Goal: Task Accomplishment & Management: Complete application form

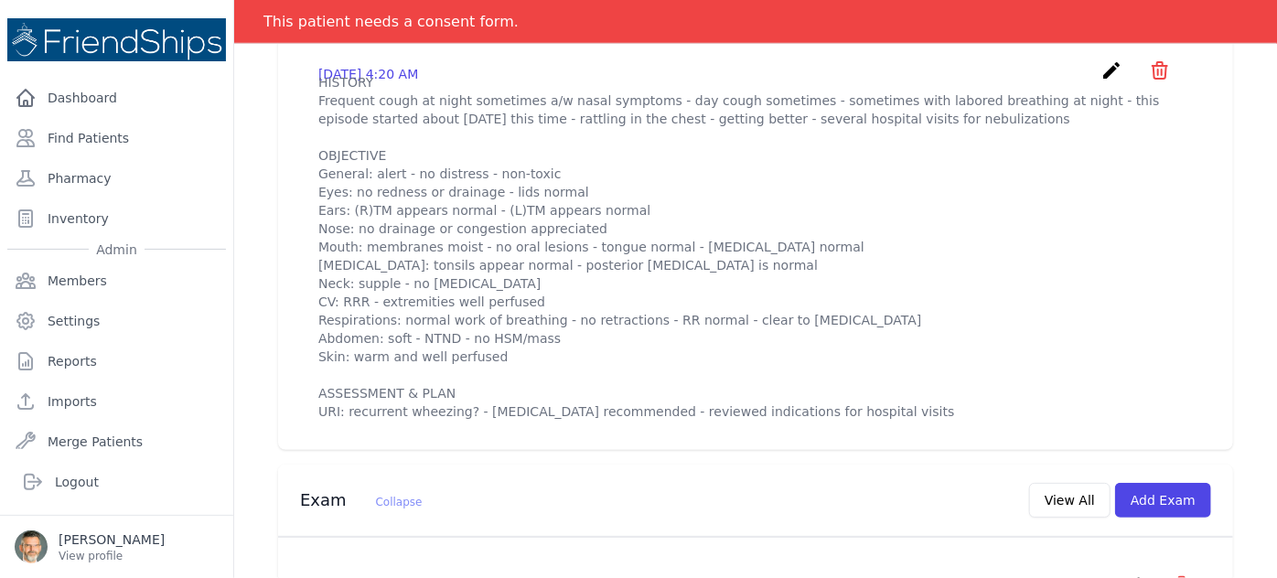
scroll to position [415, 0]
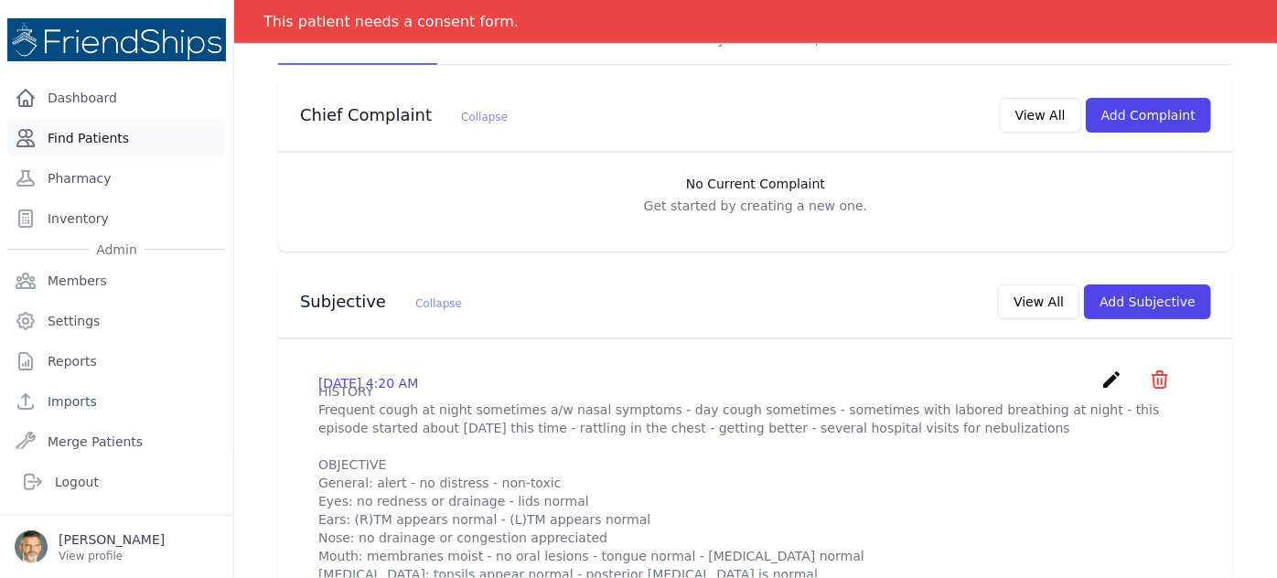
click at [95, 135] on link "Find Patients" at bounding box center [116, 138] width 219 height 37
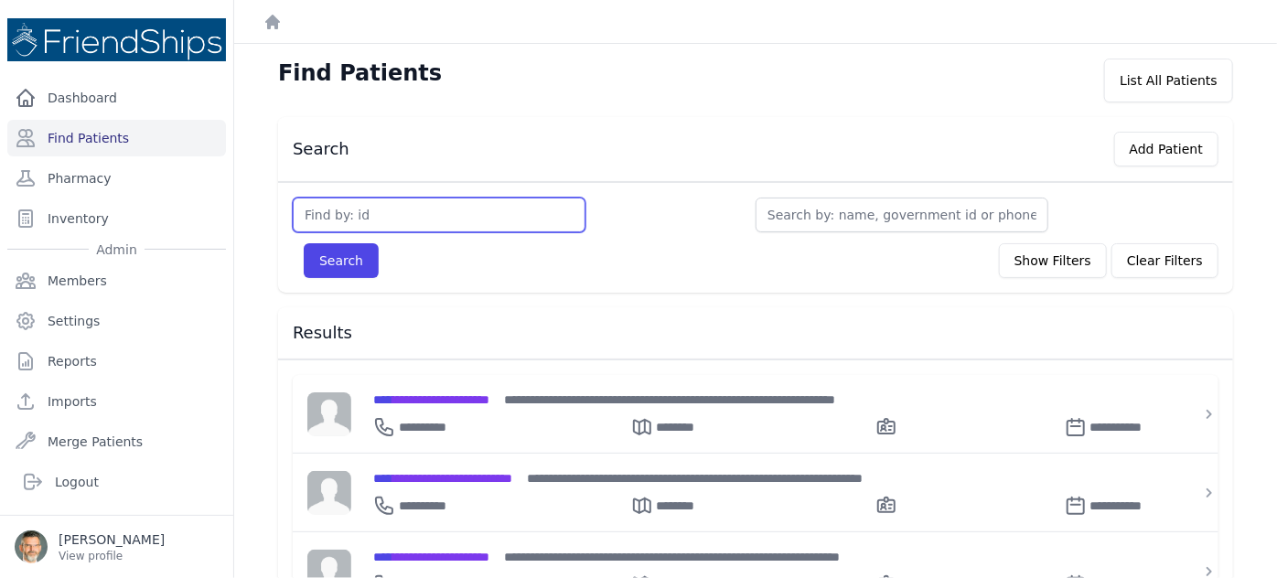
click at [324, 214] on input "text" at bounding box center [439, 215] width 293 height 35
type input "847"
click at [304, 243] on button "Search" at bounding box center [341, 260] width 75 height 35
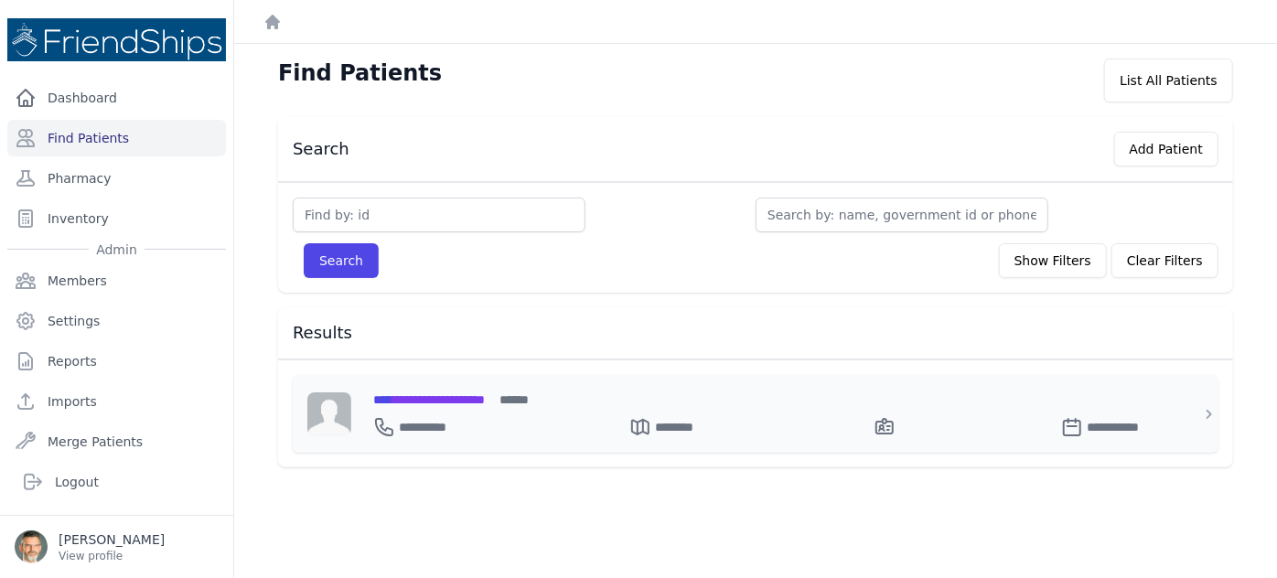
click at [437, 399] on span "**********" at bounding box center [429, 399] width 112 height 13
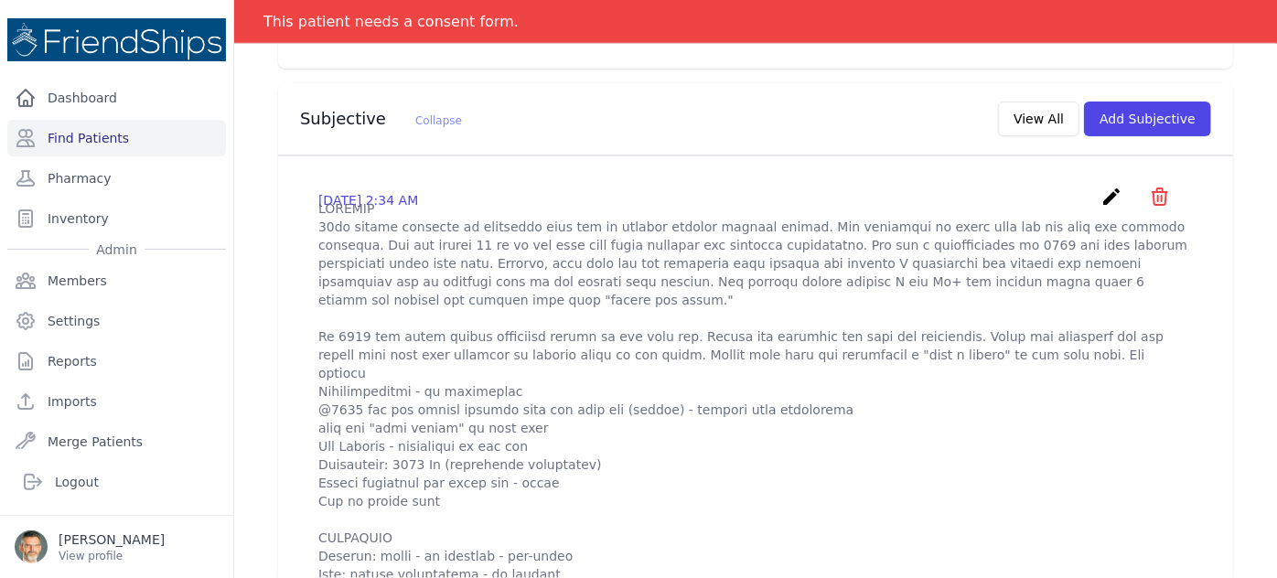
scroll to position [582, 0]
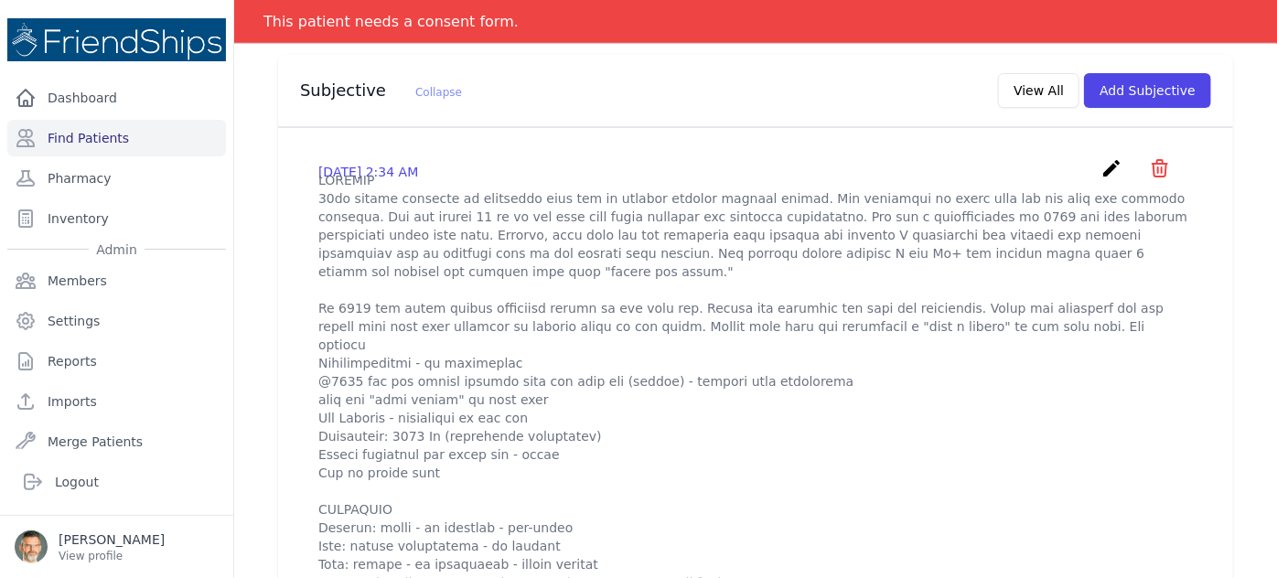
click at [1100, 157] on icon "create" at bounding box center [1111, 168] width 22 height 22
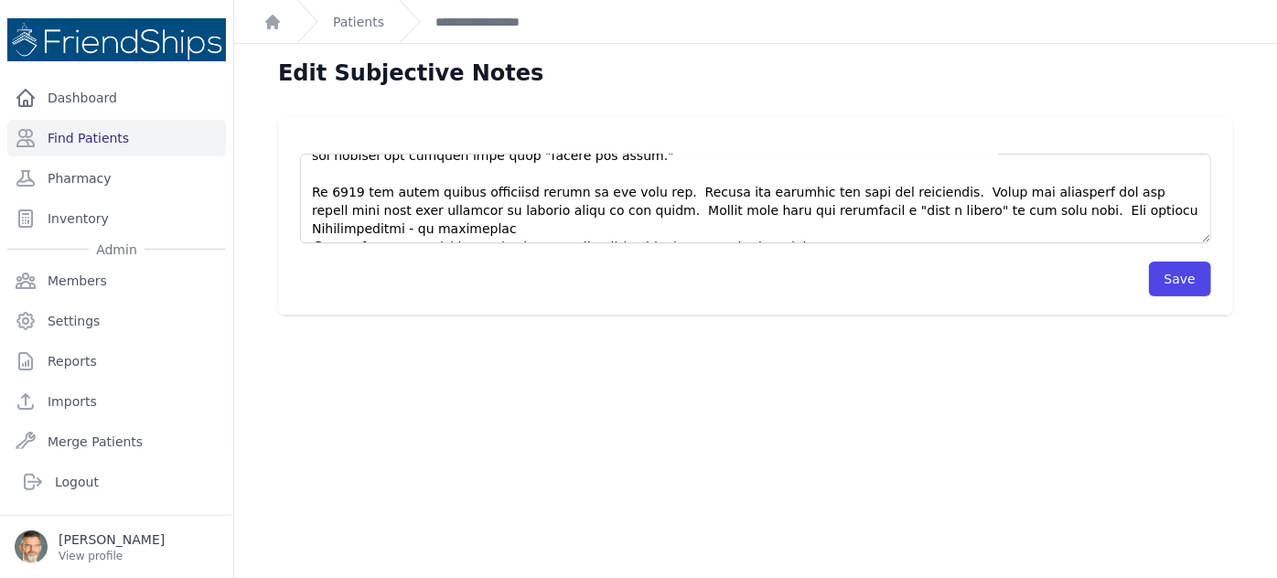
scroll to position [82, 0]
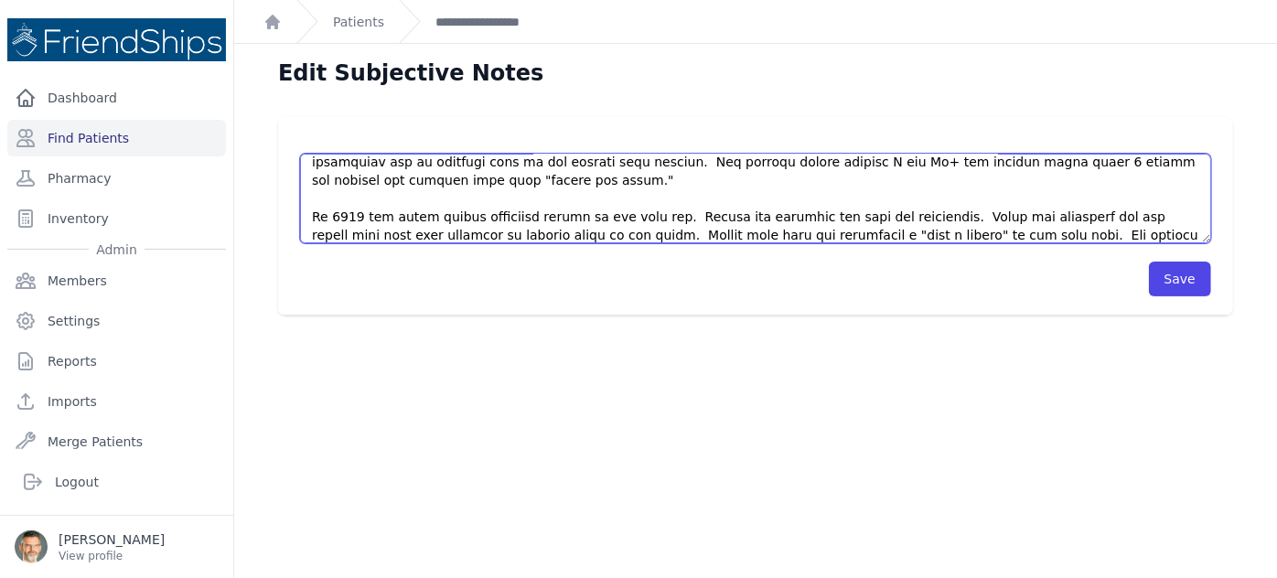
click at [1036, 210] on textarea at bounding box center [755, 199] width 911 height 90
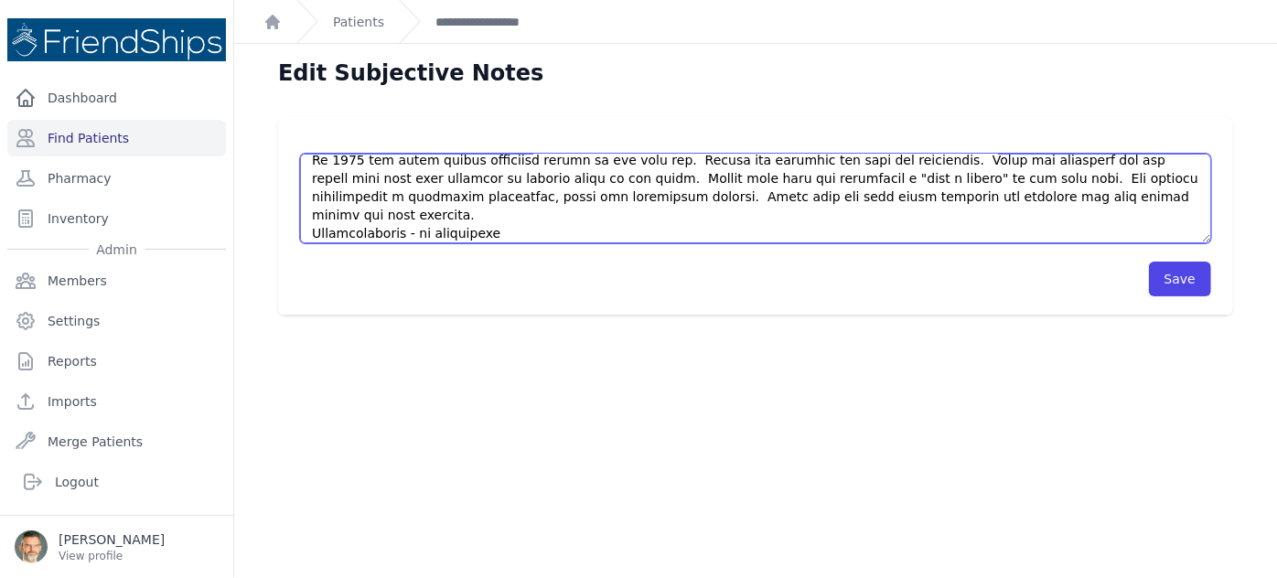
scroll to position [166, 0]
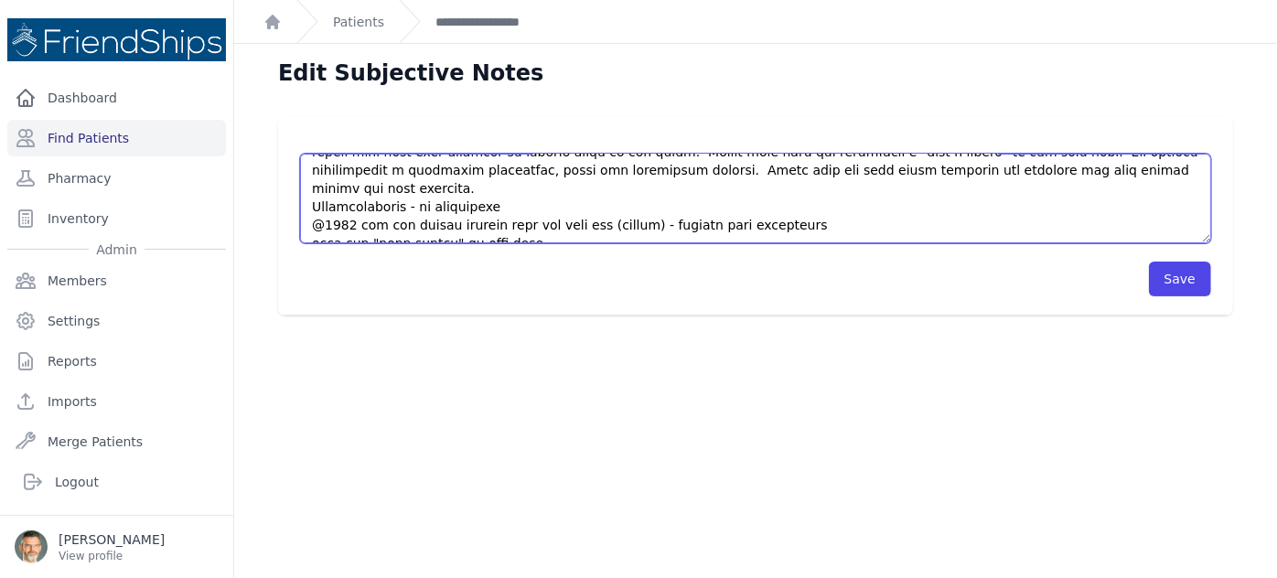
drag, startPoint x: 313, startPoint y: 187, endPoint x: 531, endPoint y: 215, distance: 220.5
click at [531, 215] on textarea at bounding box center [755, 199] width 911 height 90
drag, startPoint x: 564, startPoint y: 187, endPoint x: 311, endPoint y: 190, distance: 252.5
click at [311, 190] on textarea at bounding box center [755, 199] width 911 height 90
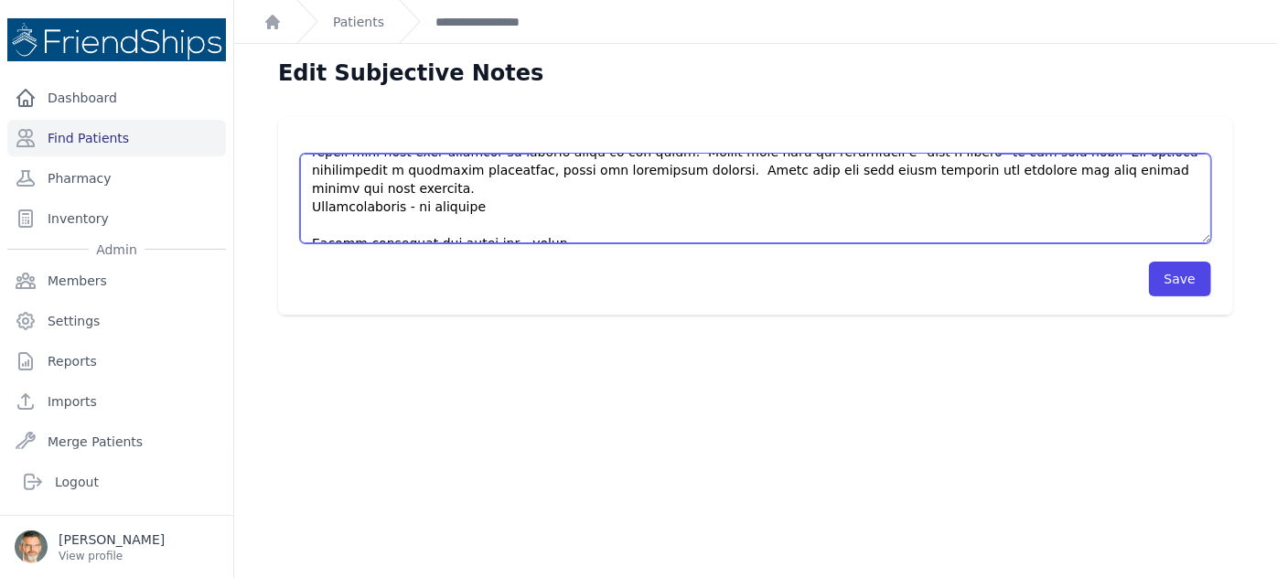
click at [484, 170] on textarea at bounding box center [755, 199] width 911 height 90
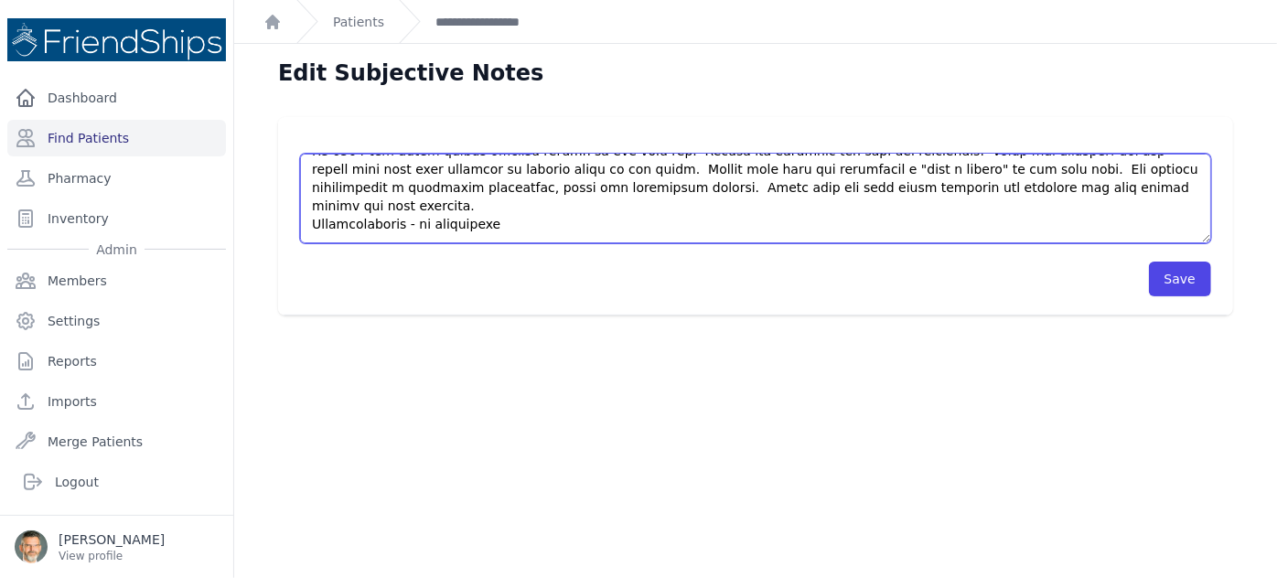
scroll to position [133, 0]
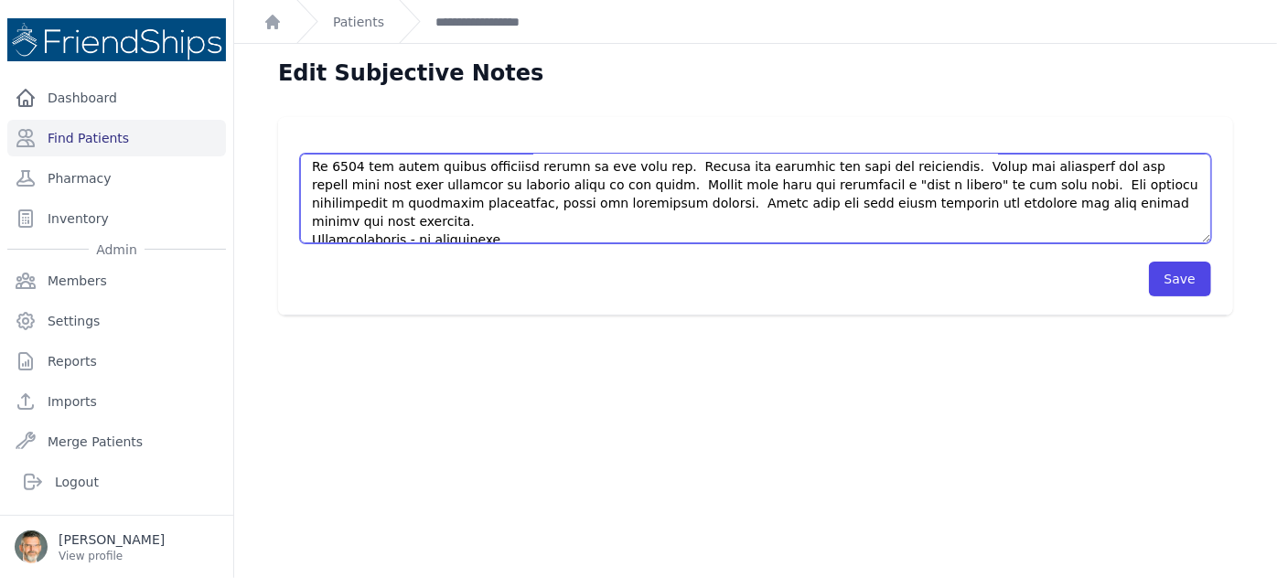
click at [1080, 185] on textarea at bounding box center [755, 199] width 911 height 90
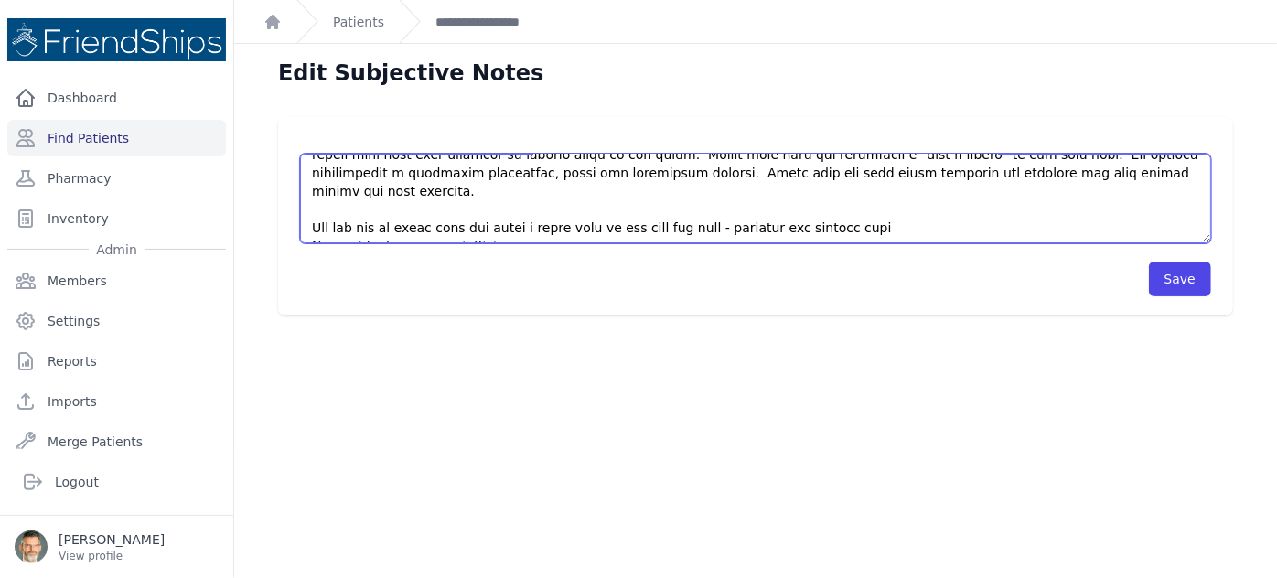
scroll to position [189, 0]
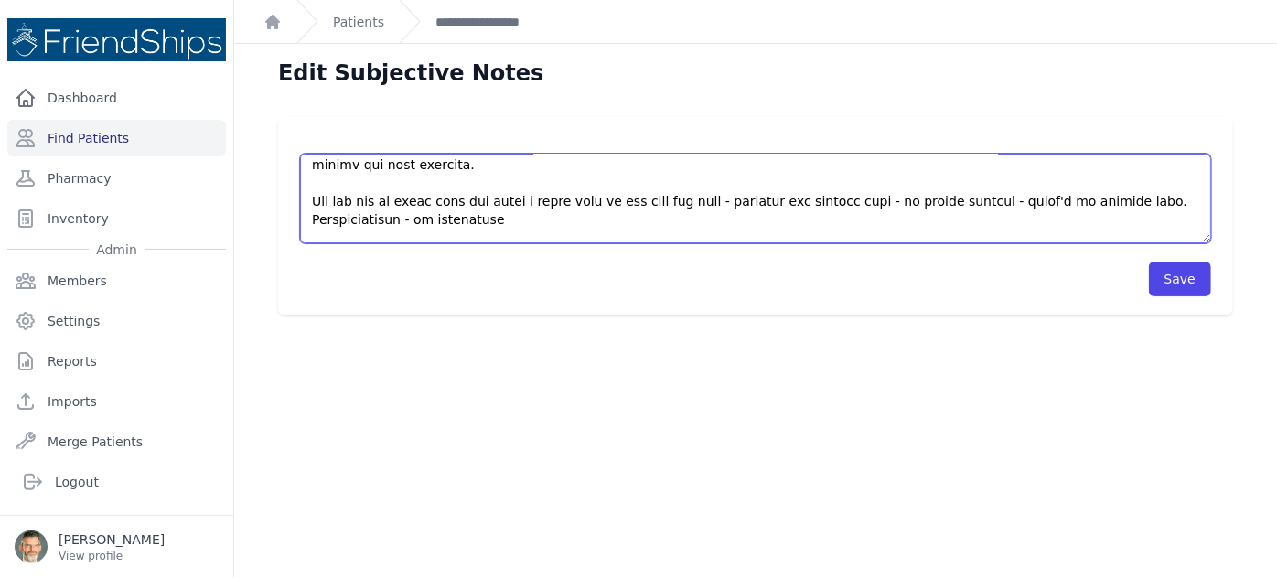
drag, startPoint x: 486, startPoint y: 185, endPoint x: 306, endPoint y: 189, distance: 179.4
click at [306, 189] on textarea at bounding box center [755, 199] width 911 height 90
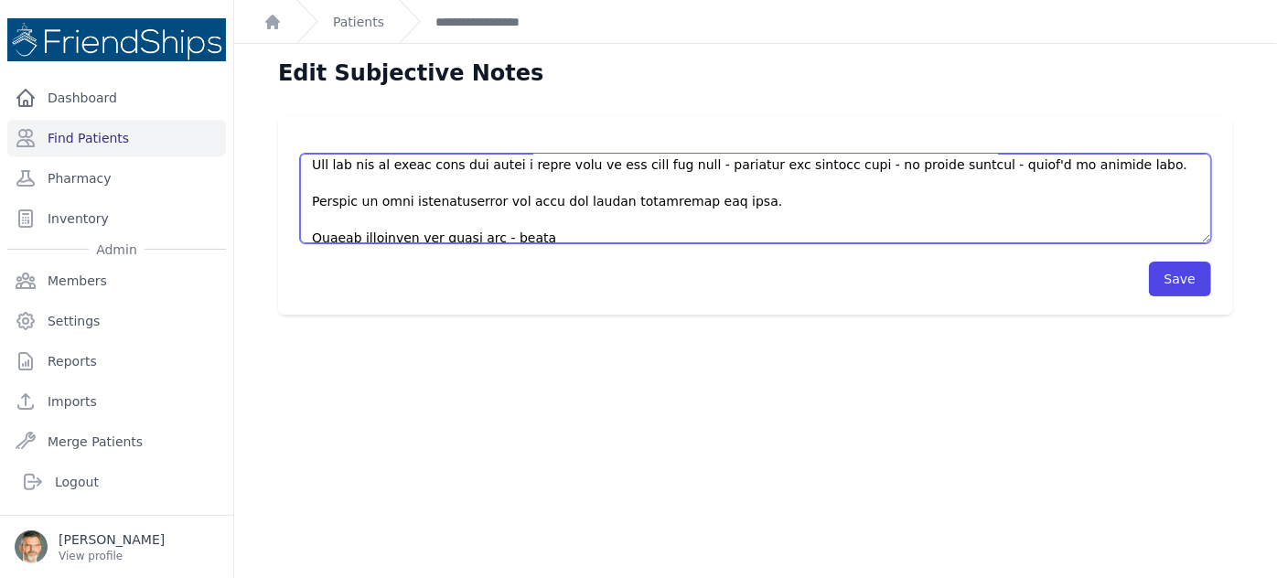
drag, startPoint x: 425, startPoint y: 226, endPoint x: 292, endPoint y: 202, distance: 135.7
click at [292, 202] on div "Save" at bounding box center [755, 216] width 955 height 199
click at [545, 223] on textarea at bounding box center [755, 199] width 911 height 90
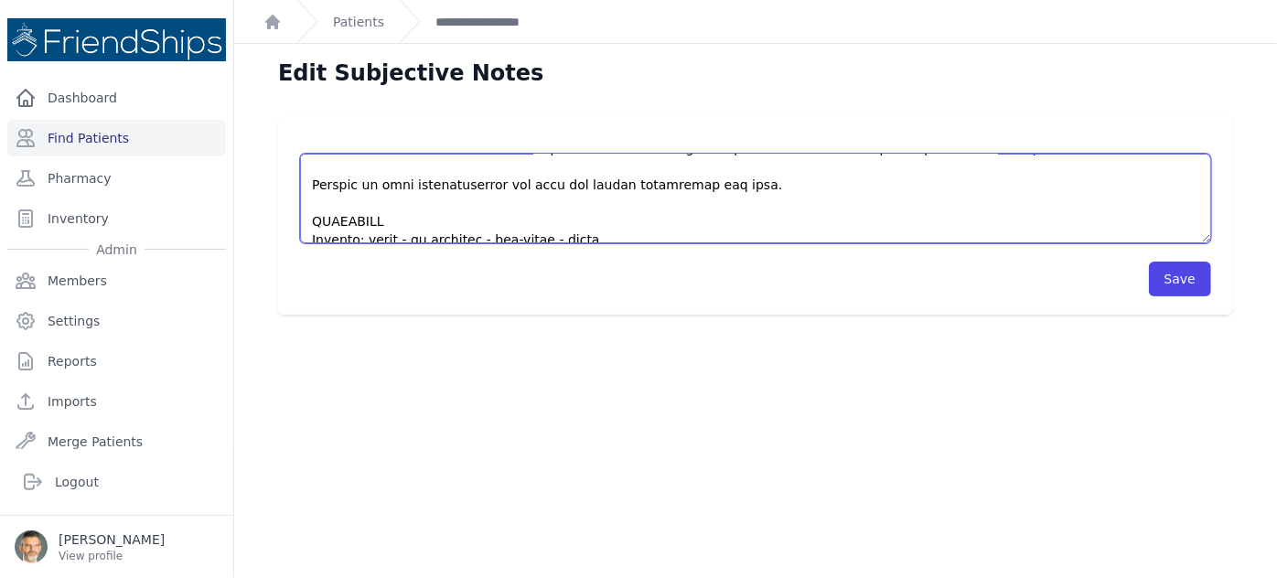
scroll to position [259, 0]
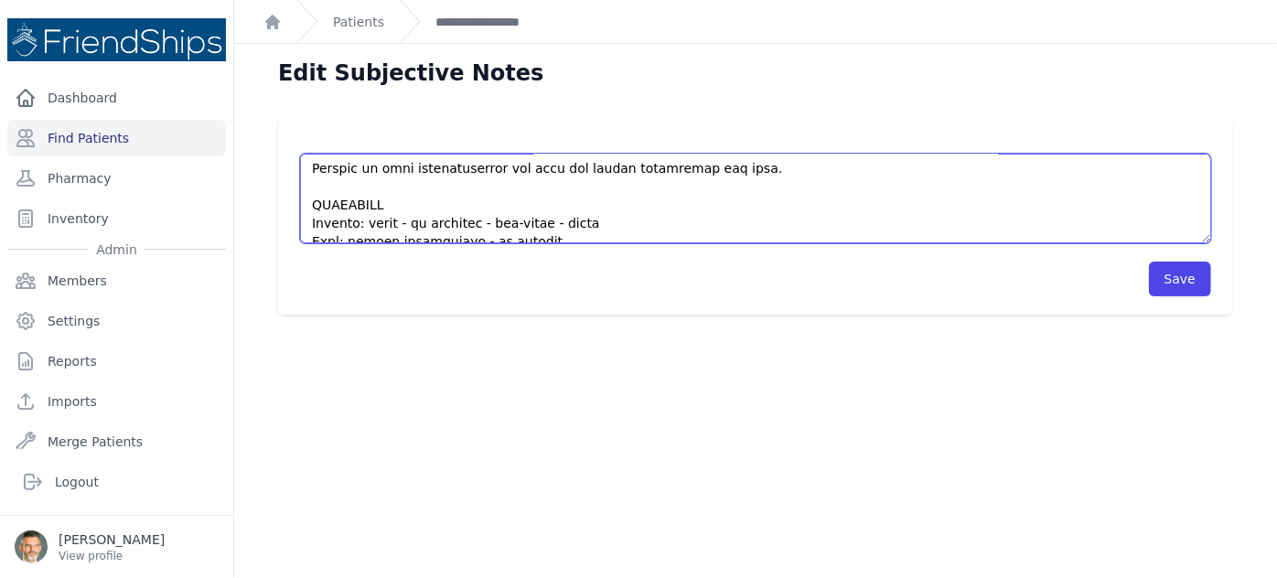
click at [537, 204] on textarea at bounding box center [755, 199] width 911 height 90
click at [598, 203] on textarea at bounding box center [755, 199] width 911 height 90
drag, startPoint x: 598, startPoint y: 203, endPoint x: 580, endPoint y: 199, distance: 18.7
click at [580, 199] on textarea at bounding box center [755, 199] width 911 height 90
click at [655, 203] on textarea at bounding box center [755, 199] width 911 height 90
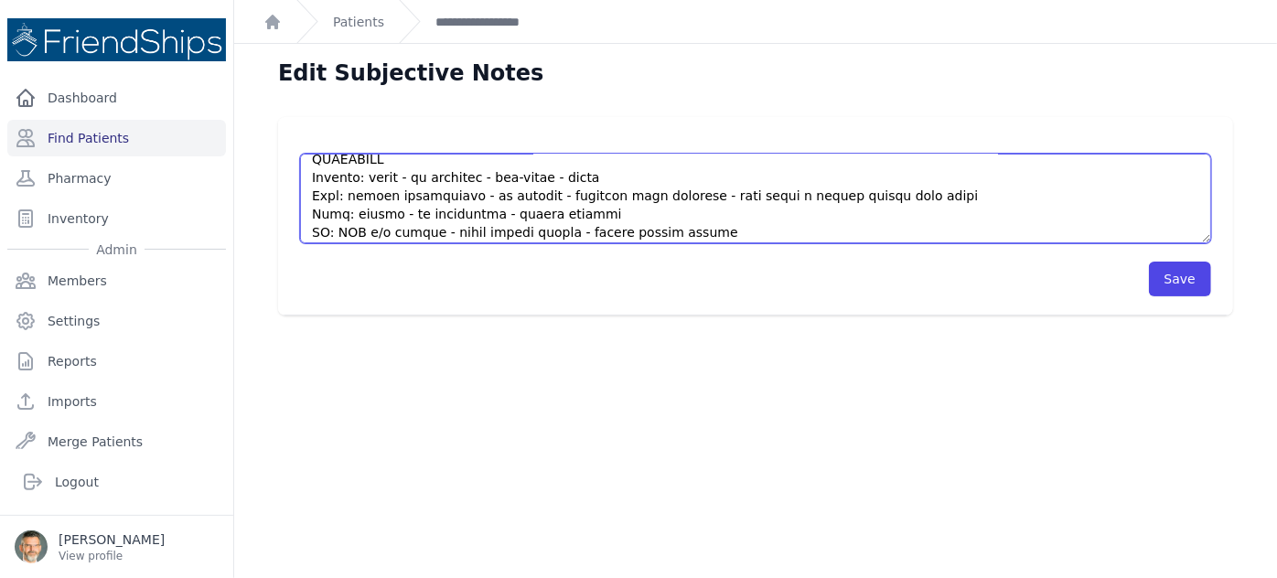
scroll to position [342, 0]
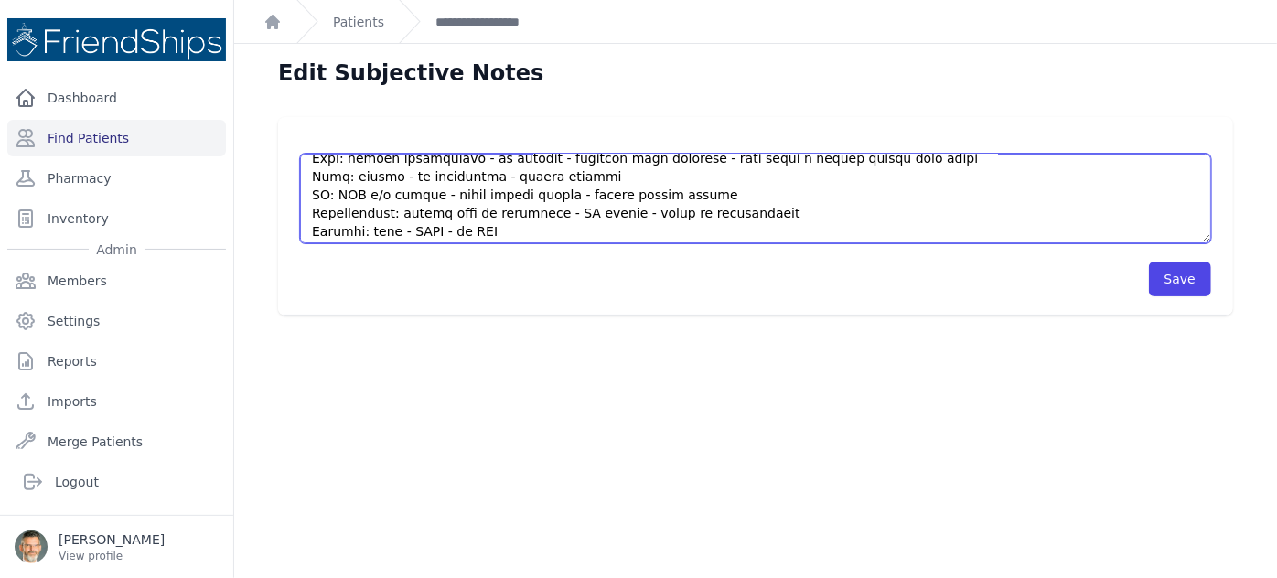
click at [490, 213] on textarea at bounding box center [755, 199] width 911 height 90
click at [463, 233] on textarea at bounding box center [755, 199] width 911 height 90
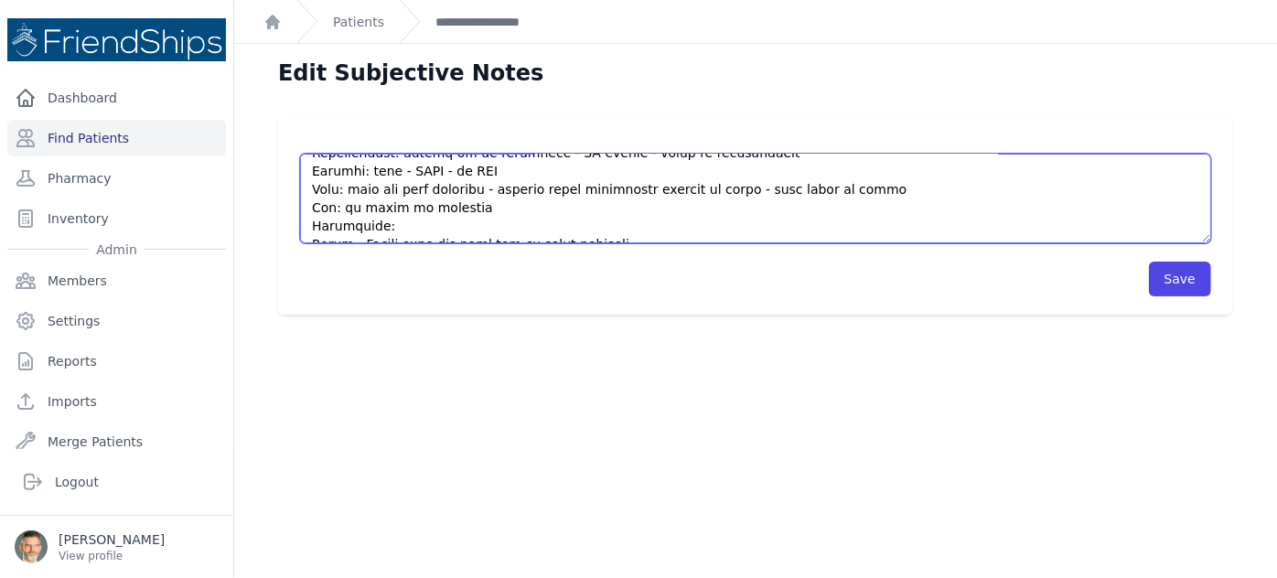
drag, startPoint x: 752, startPoint y: 226, endPoint x: 302, endPoint y: 199, distance: 450.9
click at [302, 199] on textarea at bounding box center [755, 199] width 911 height 90
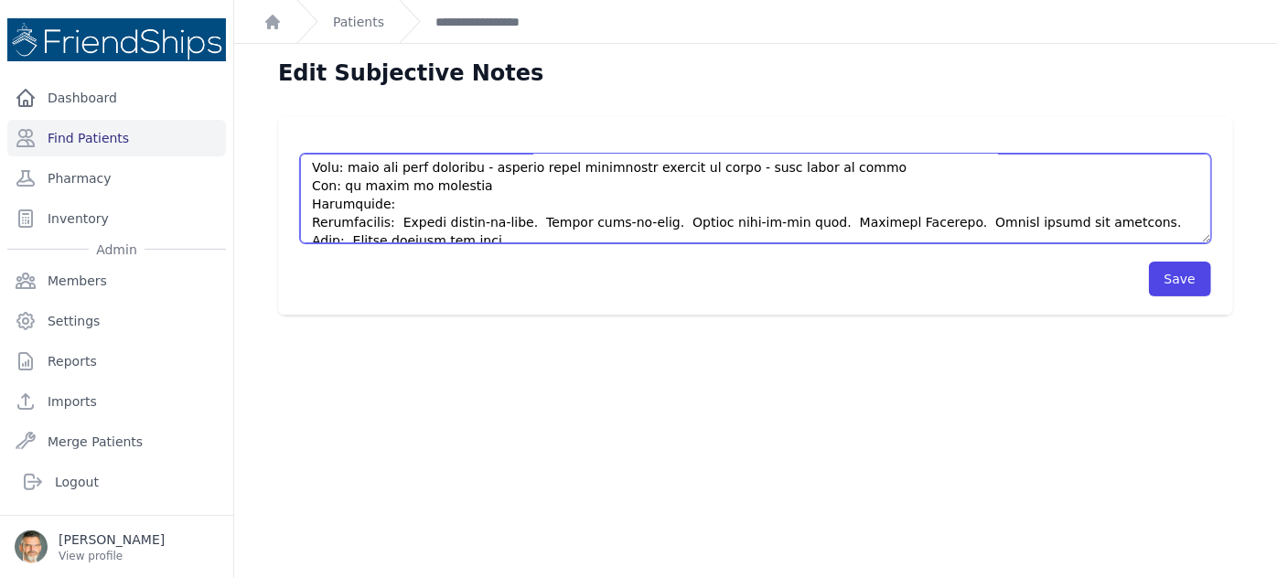
scroll to position [407, 0]
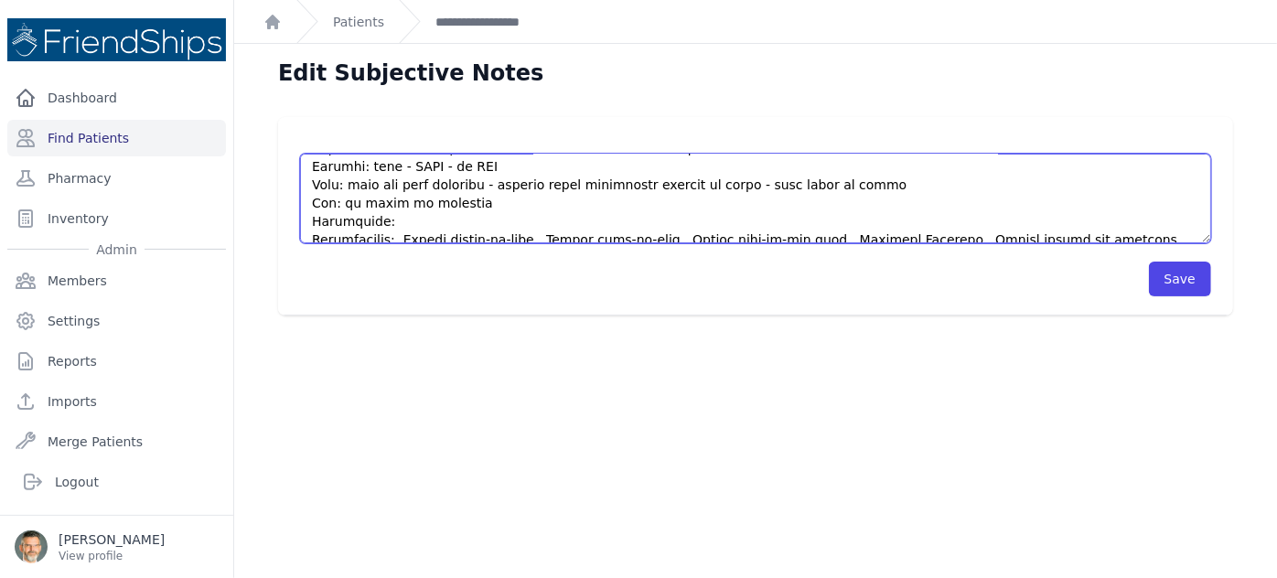
drag, startPoint x: 692, startPoint y: 167, endPoint x: 305, endPoint y: 220, distance: 391.5
click at [305, 220] on textarea at bounding box center [755, 199] width 911 height 90
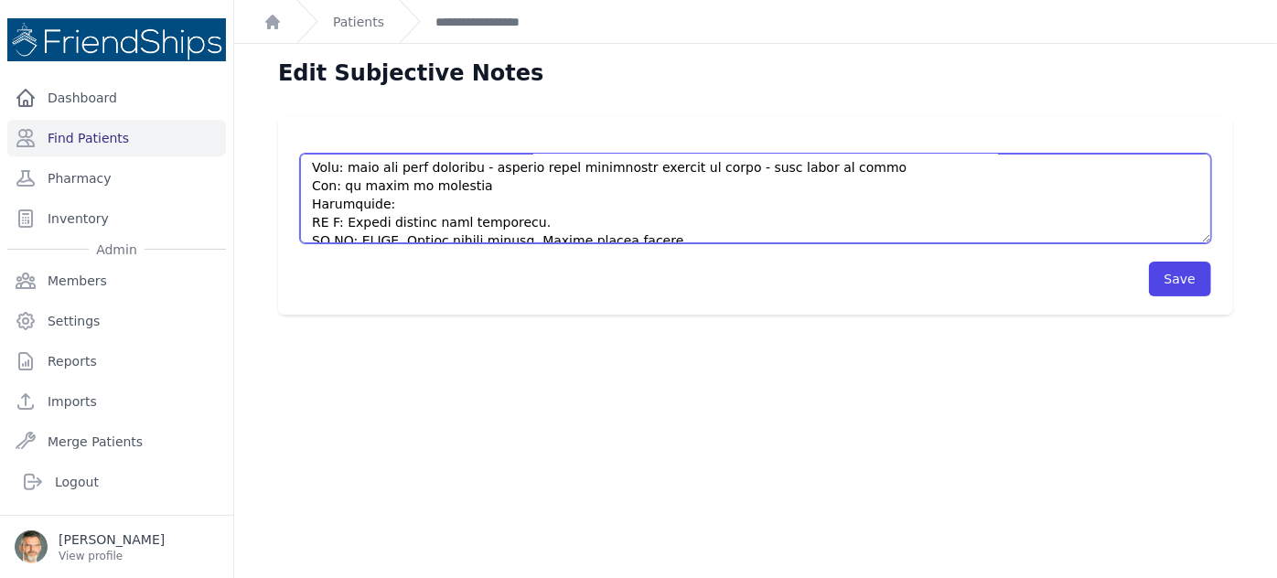
scroll to position [441, 0]
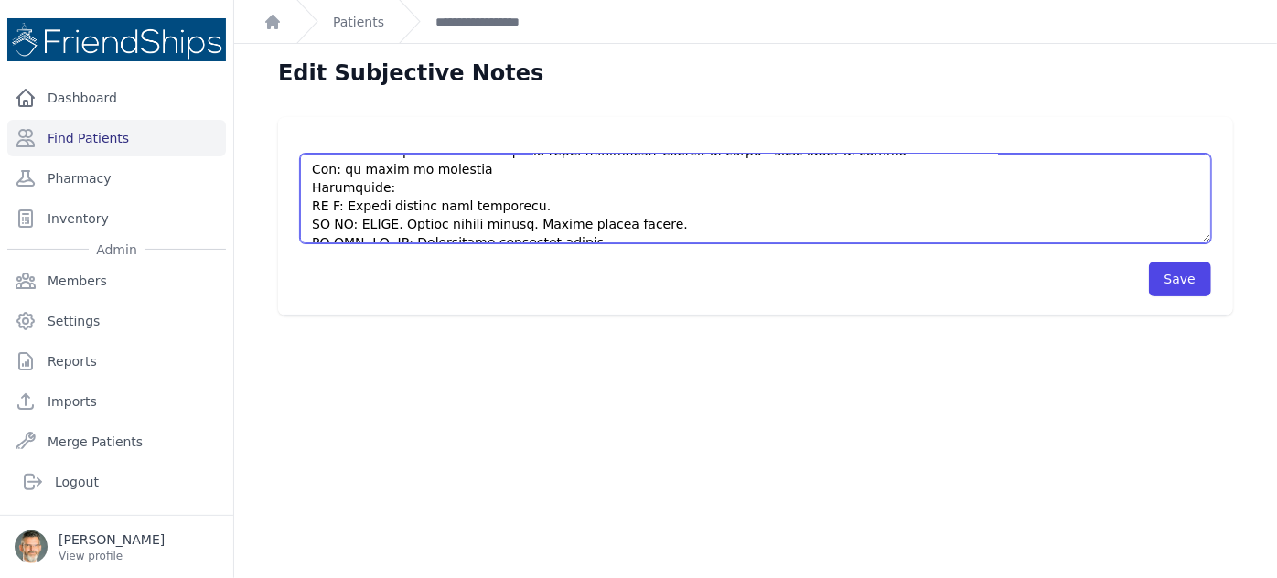
drag, startPoint x: 629, startPoint y: 184, endPoint x: 587, endPoint y: 182, distance: 42.1
click at [587, 182] on textarea at bounding box center [755, 199] width 911 height 90
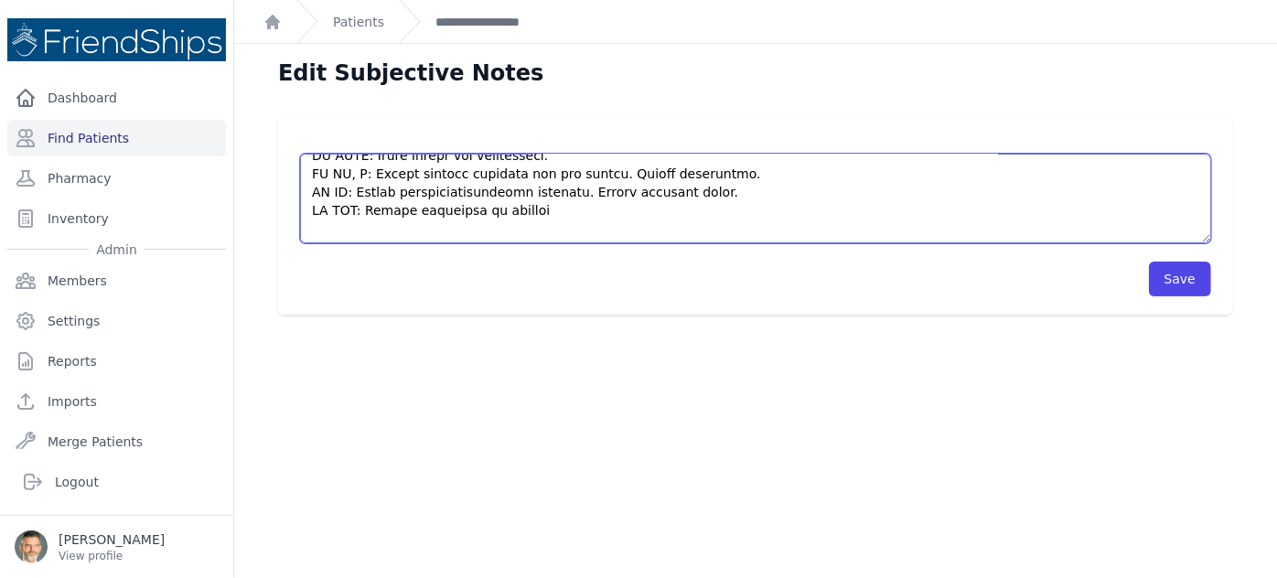
scroll to position [585, 0]
click at [328, 204] on textarea at bounding box center [755, 199] width 911 height 90
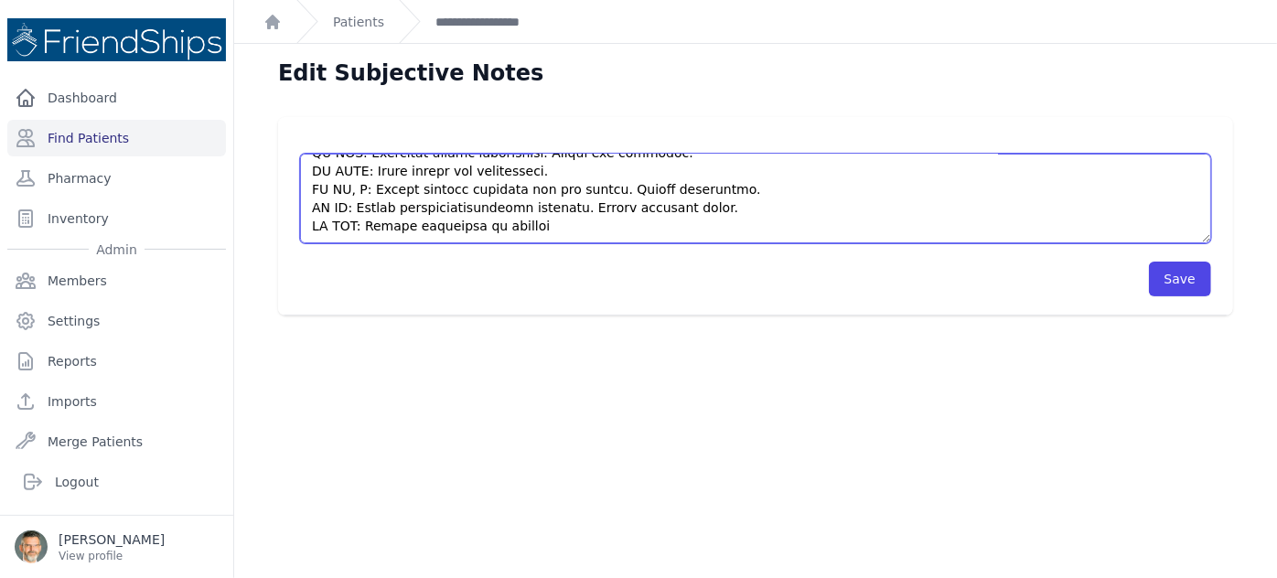
click at [453, 228] on textarea at bounding box center [755, 199] width 911 height 90
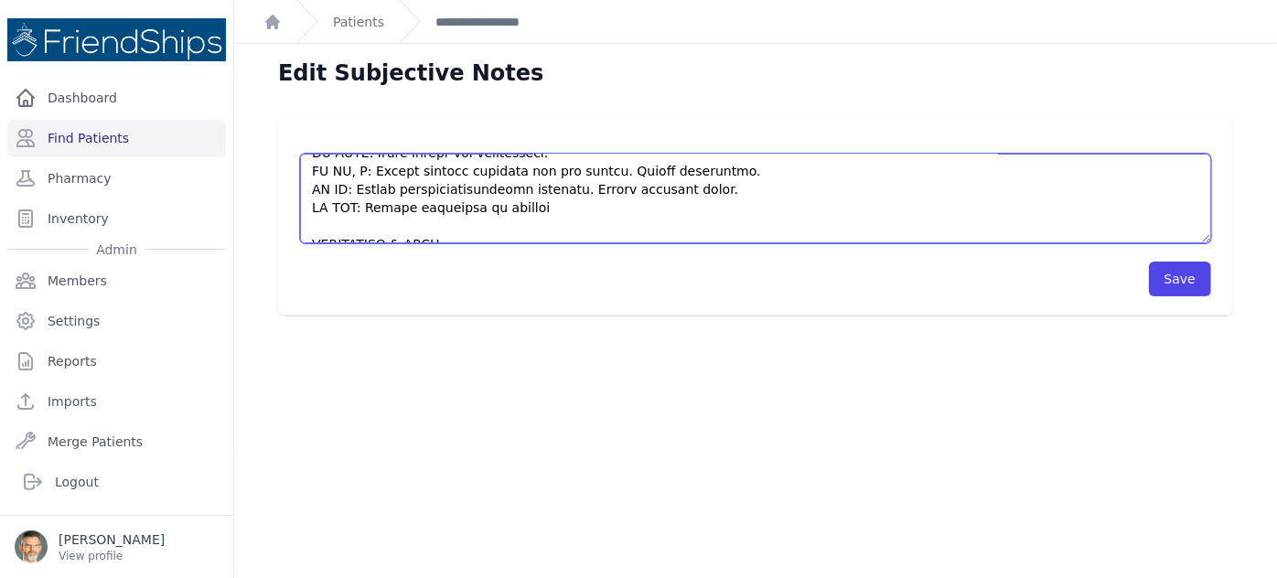
click at [1061, 224] on textarea at bounding box center [755, 199] width 911 height 90
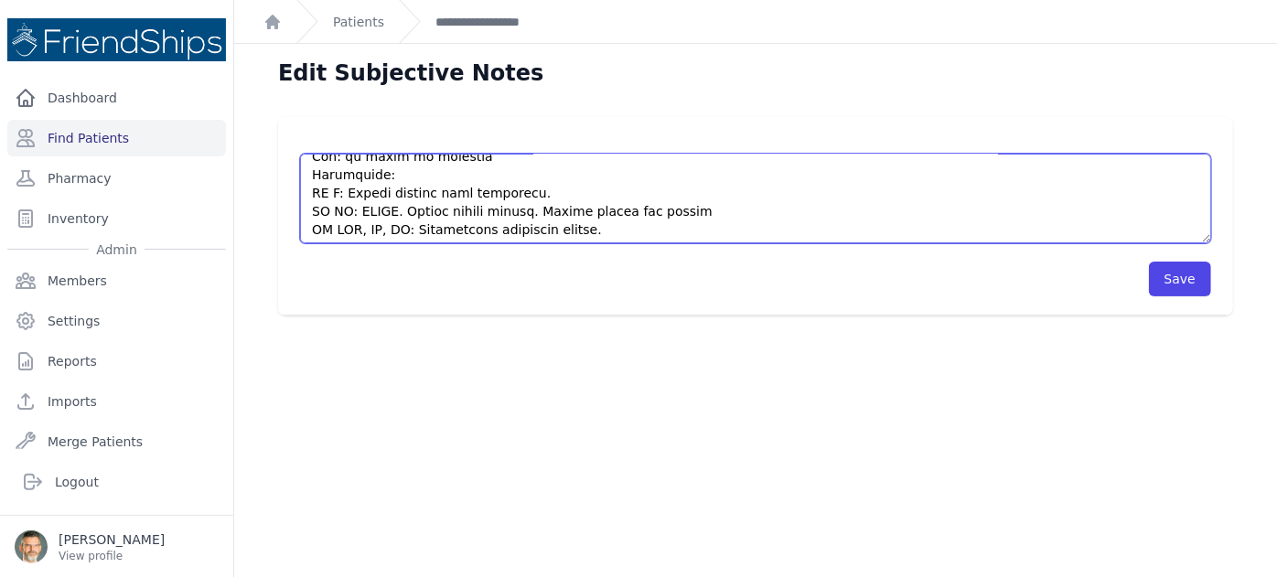
scroll to position [510, 0]
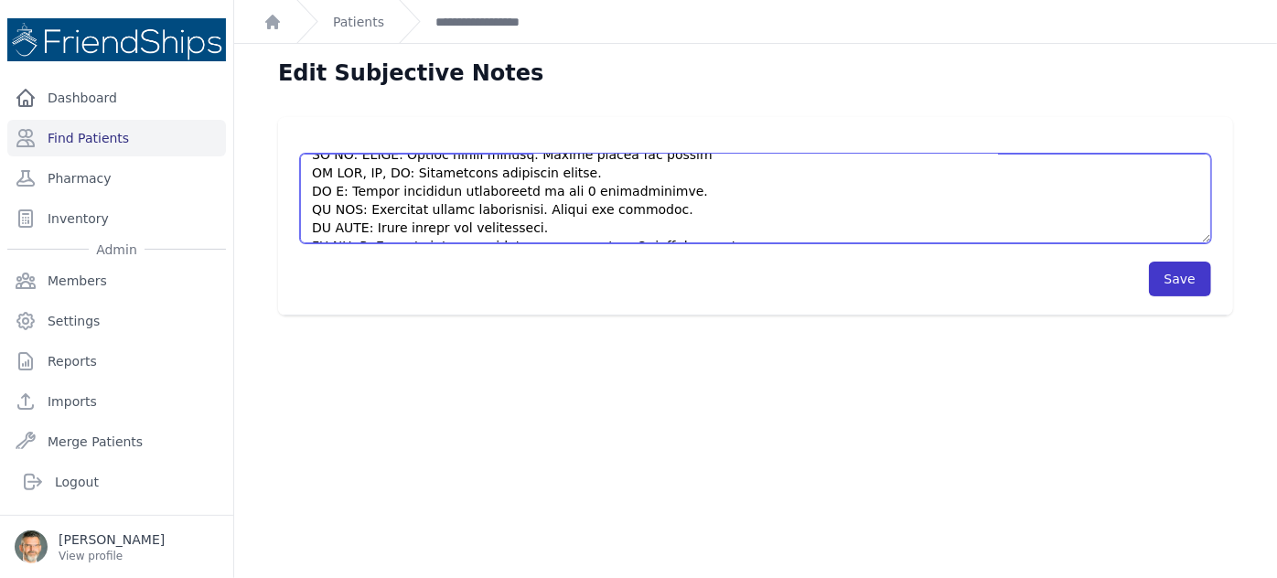
type textarea "HISTORY 48yo female presents to establish care and to discuss several medical i…"
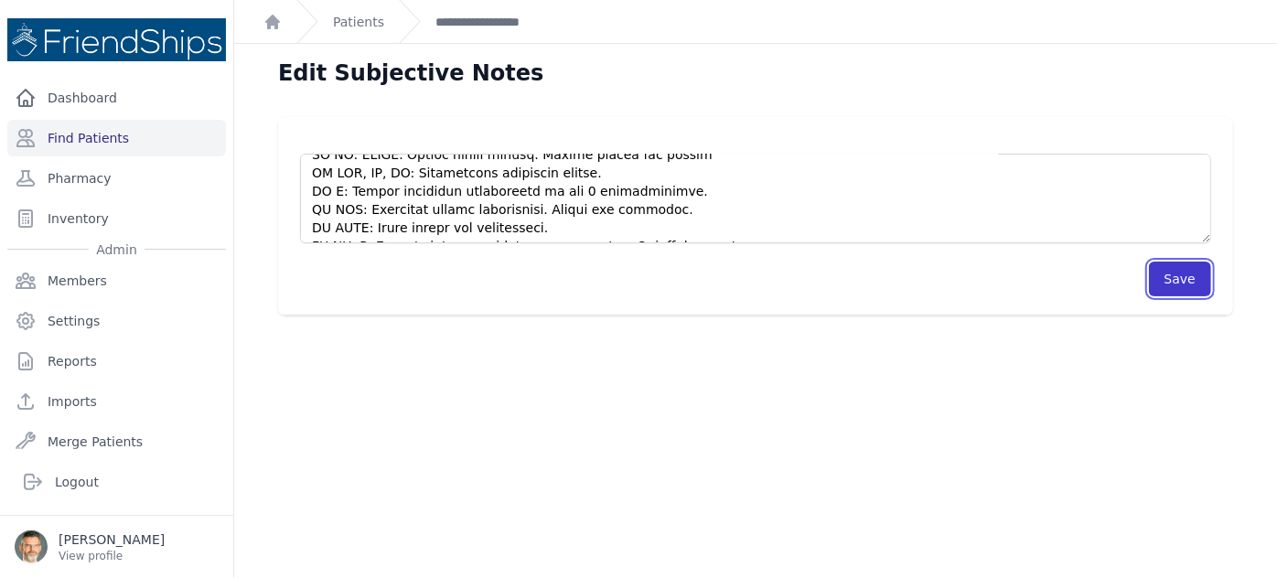
click at [1164, 284] on button "Save" at bounding box center [1180, 279] width 62 height 35
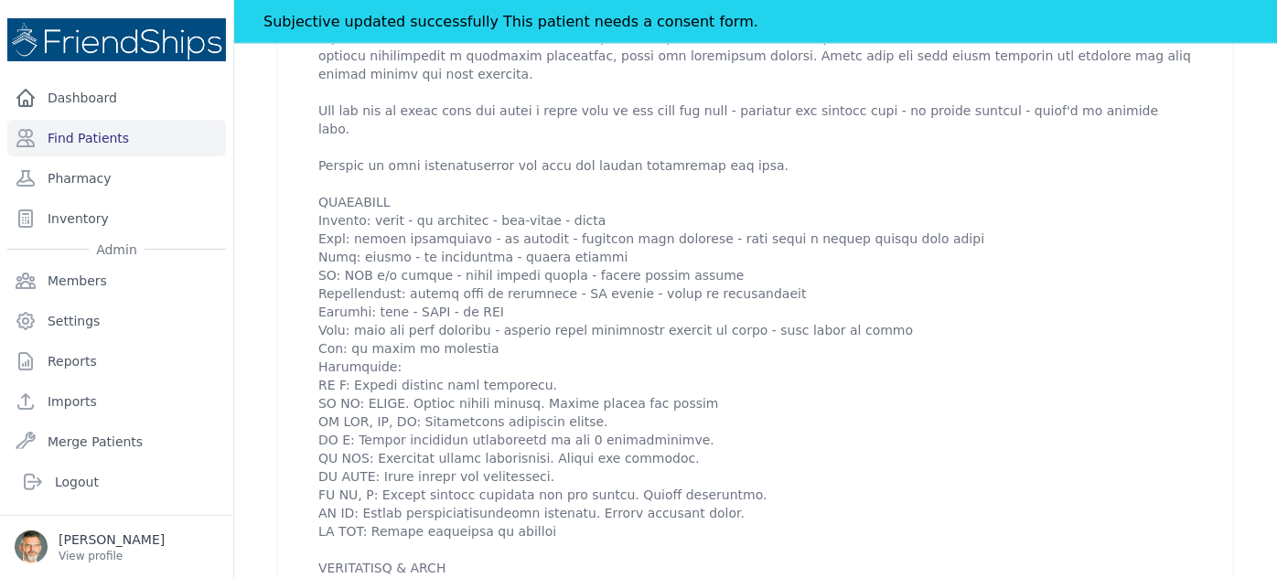
scroll to position [997, 0]
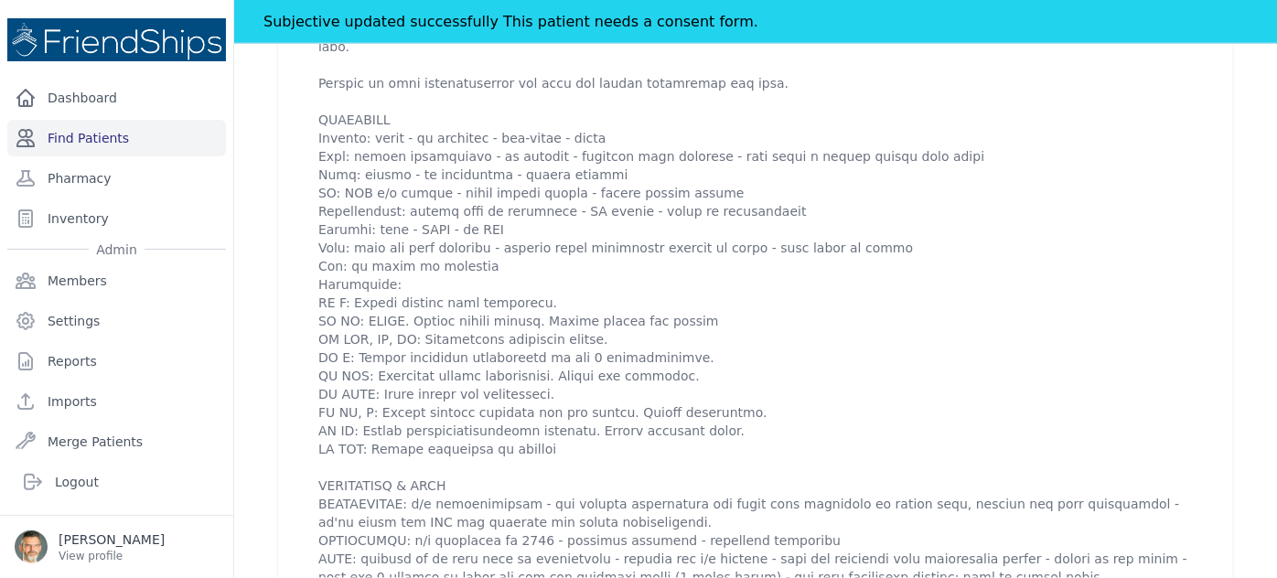
click at [102, 134] on link "Find Patients" at bounding box center [116, 138] width 219 height 37
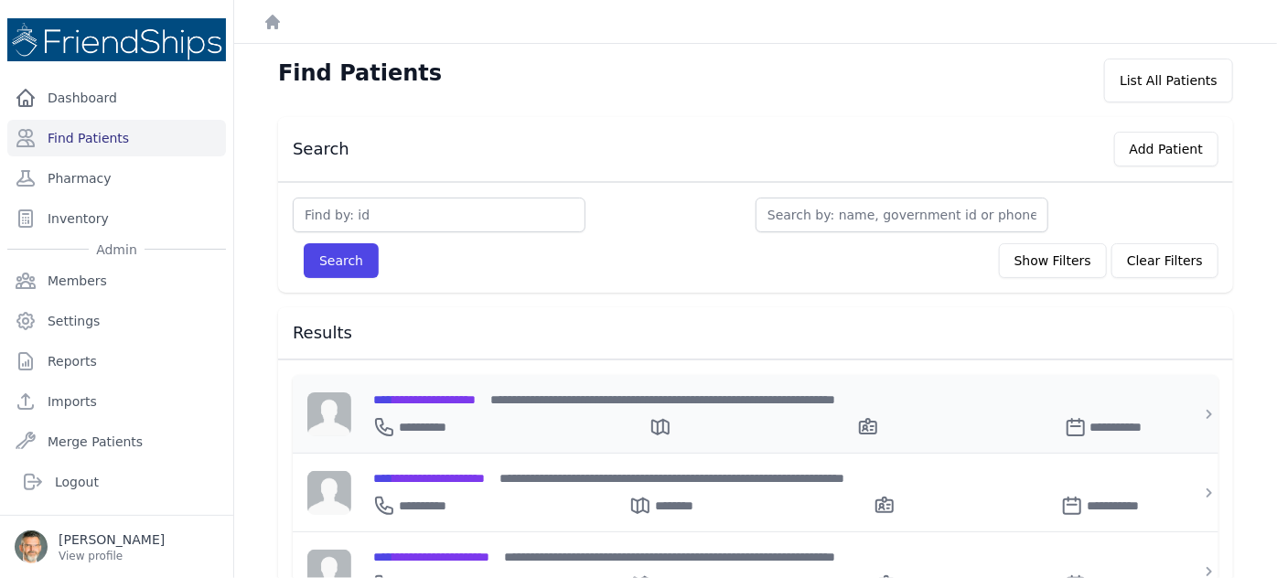
click at [435, 396] on span "**********" at bounding box center [424, 399] width 102 height 13
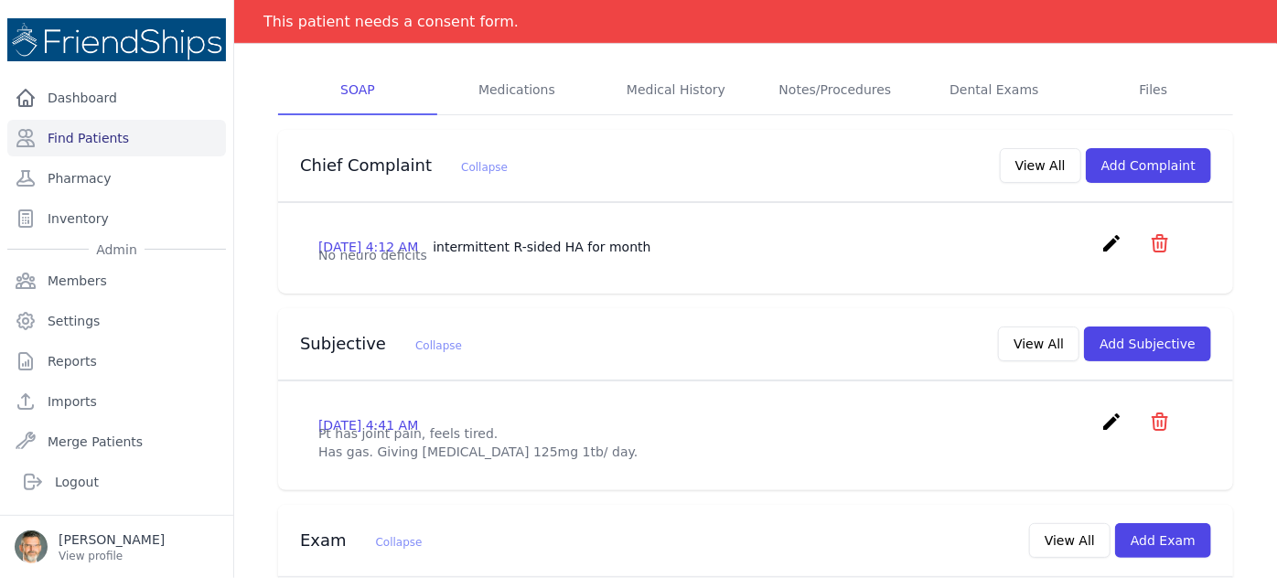
scroll to position [332, 0]
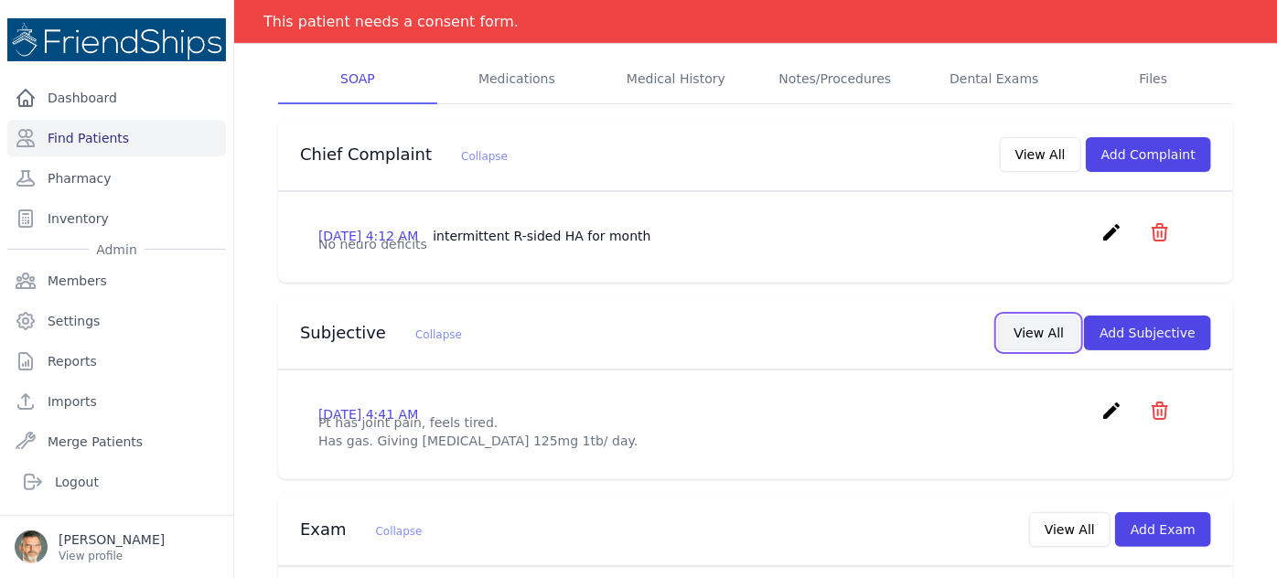
click at [1020, 316] on button "View All" at bounding box center [1038, 333] width 81 height 35
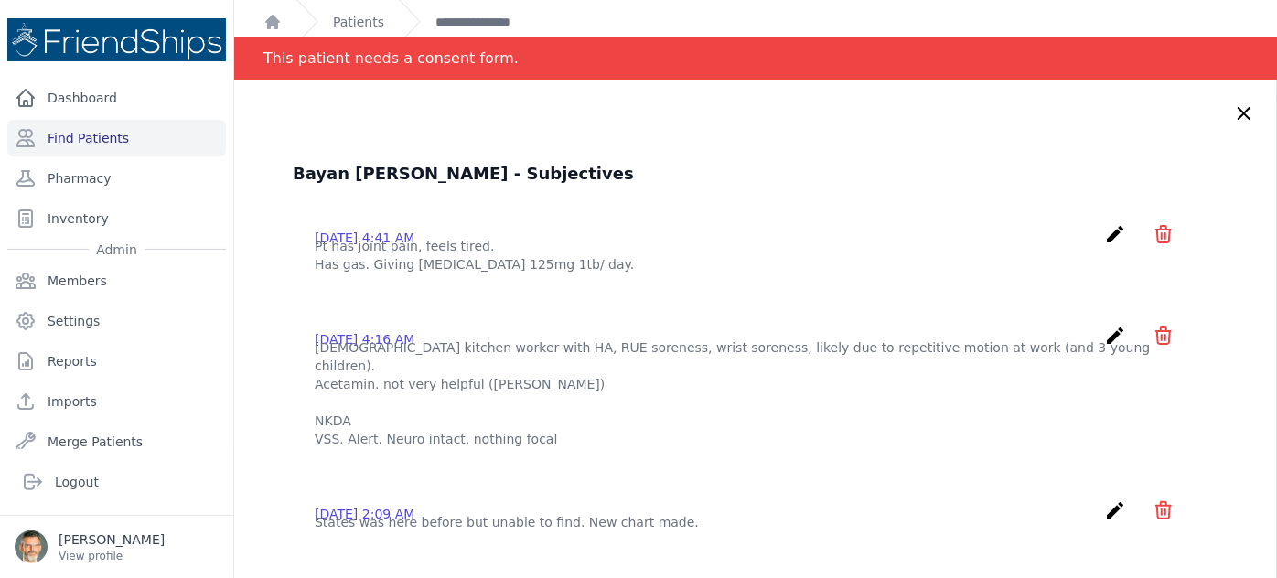
scroll to position [0, 0]
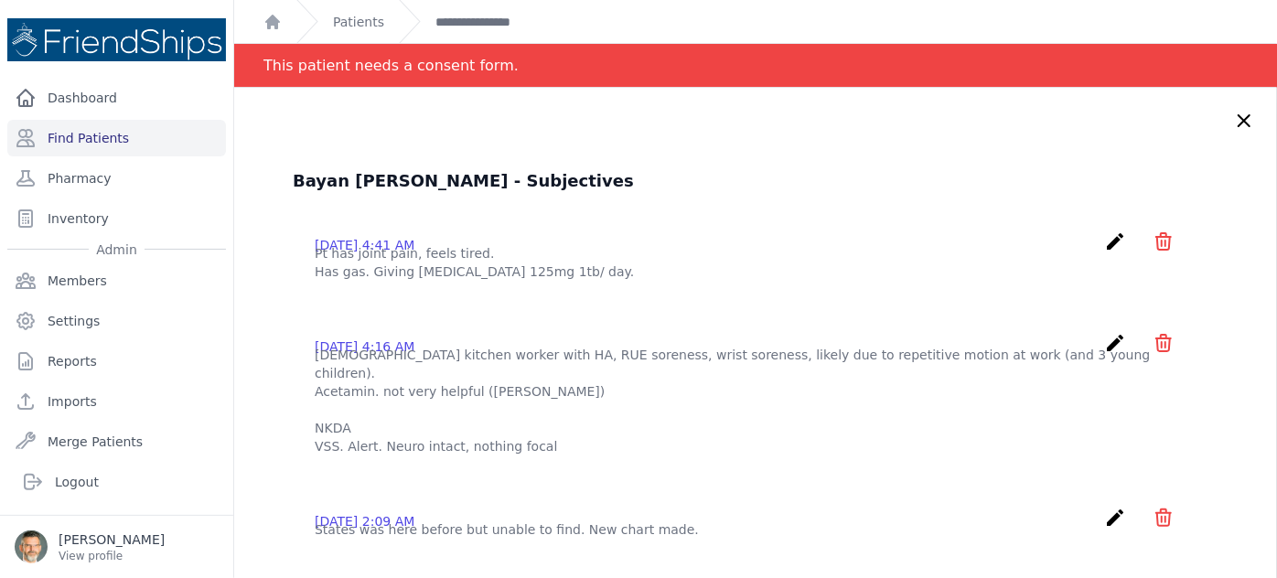
click at [1233, 113] on icon at bounding box center [1244, 121] width 22 height 22
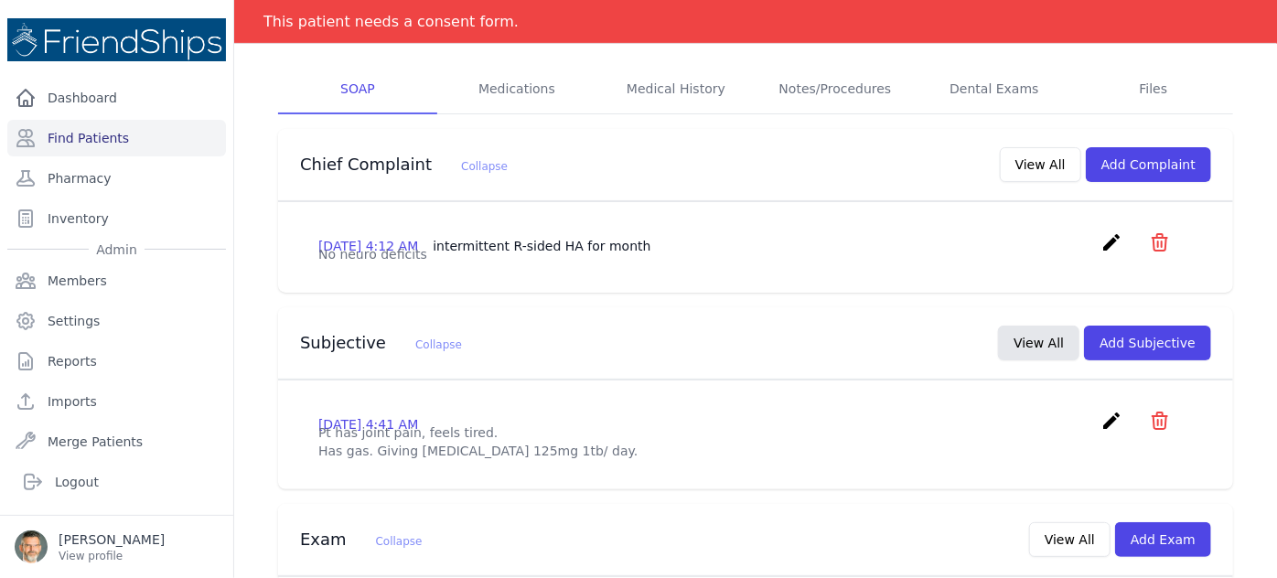
scroll to position [332, 0]
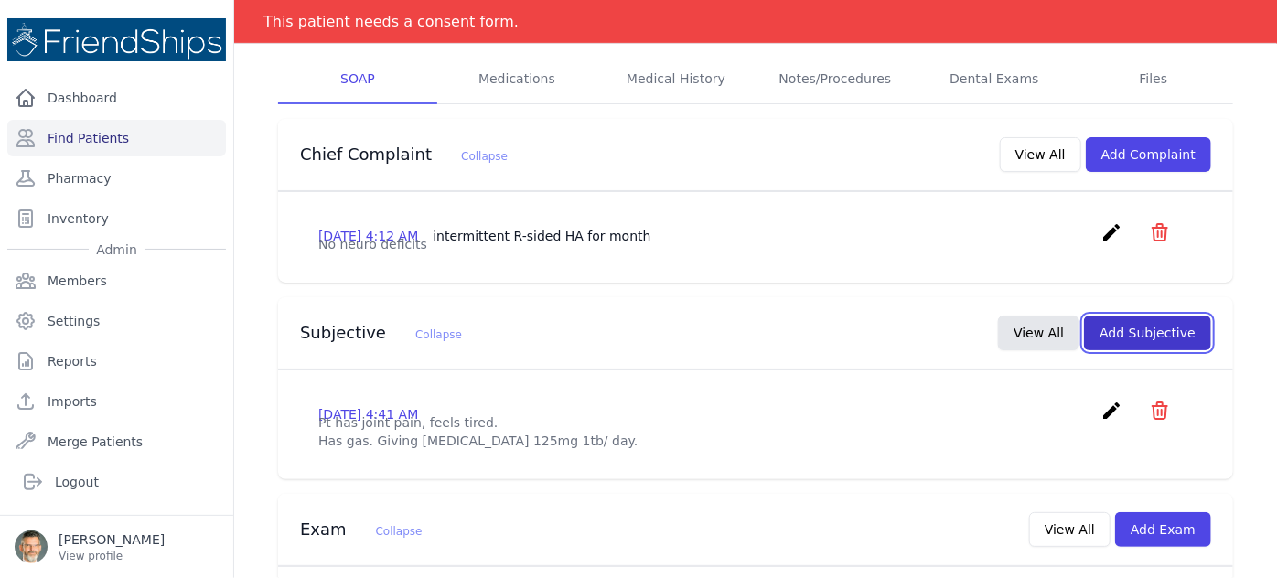
click at [1121, 316] on button "Add Subjective" at bounding box center [1147, 333] width 127 height 35
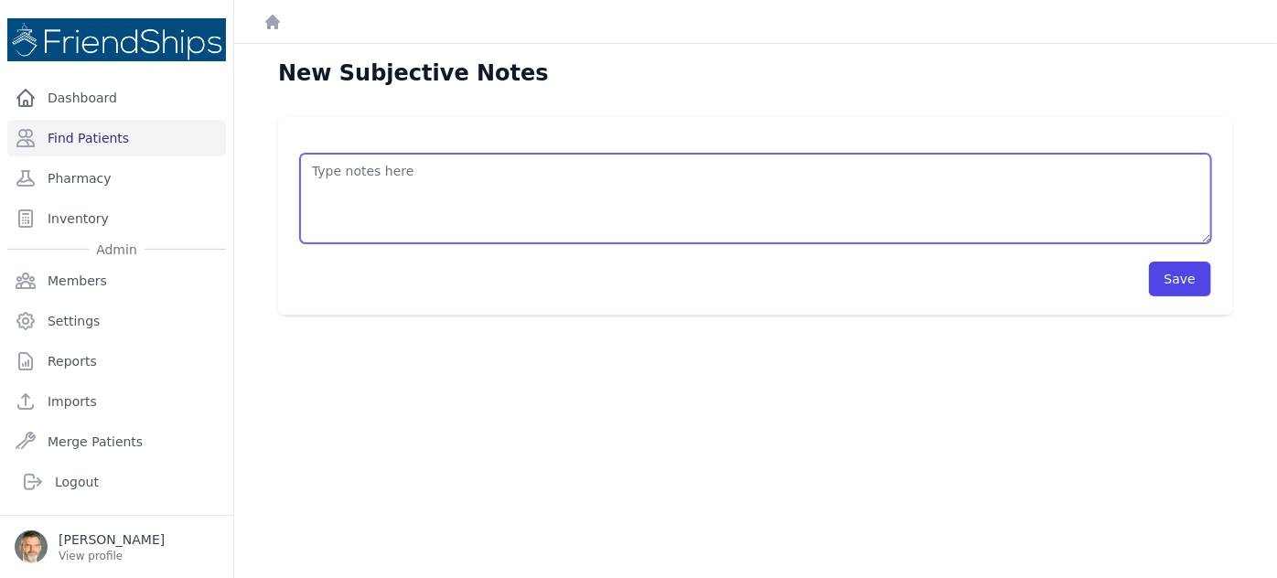
click at [495, 158] on textarea at bounding box center [755, 199] width 911 height 90
click at [321, 187] on textarea "HISTORY OBJECTIVE General: alert - no distress - non-toxic Eyes: normal conjunc…" at bounding box center [755, 199] width 911 height 90
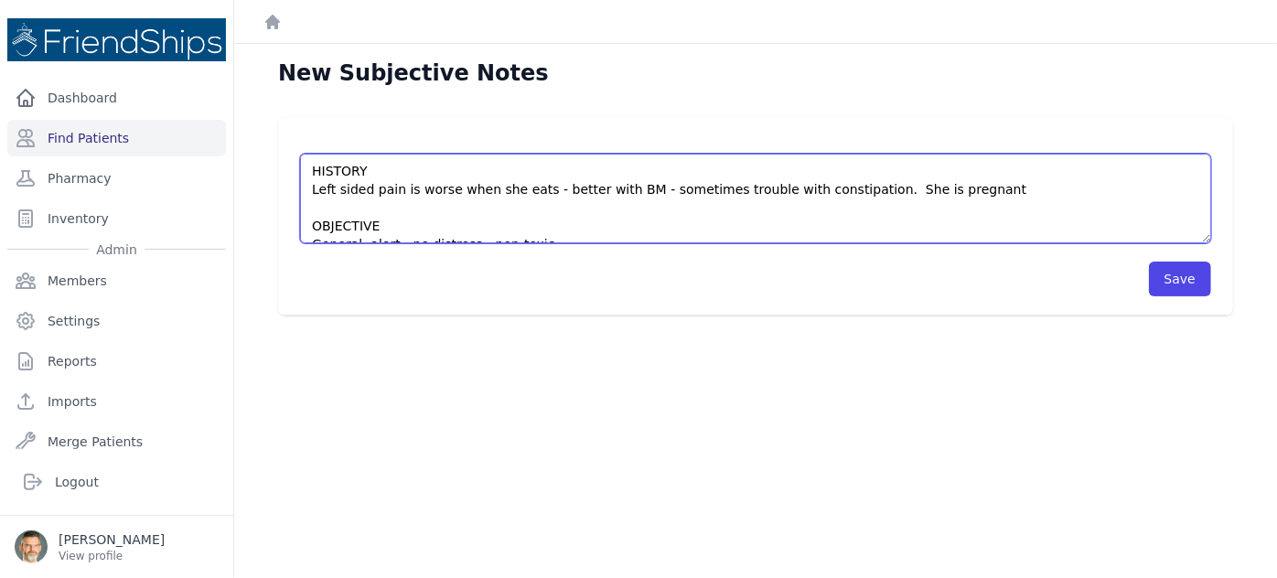
click at [885, 190] on textarea "HISTORY Left sided pain is worse when she eats - better with BM - sometimes tro…" at bounding box center [755, 199] width 911 height 90
click at [983, 189] on textarea "HISTORY Left sided pain is worse when she eats - better with BM - sometimes tro…" at bounding box center [755, 199] width 911 height 90
click at [360, 210] on textarea "HISTORY Left sided pain is worse when she eats - better with BM - sometimes tro…" at bounding box center [755, 199] width 911 height 90
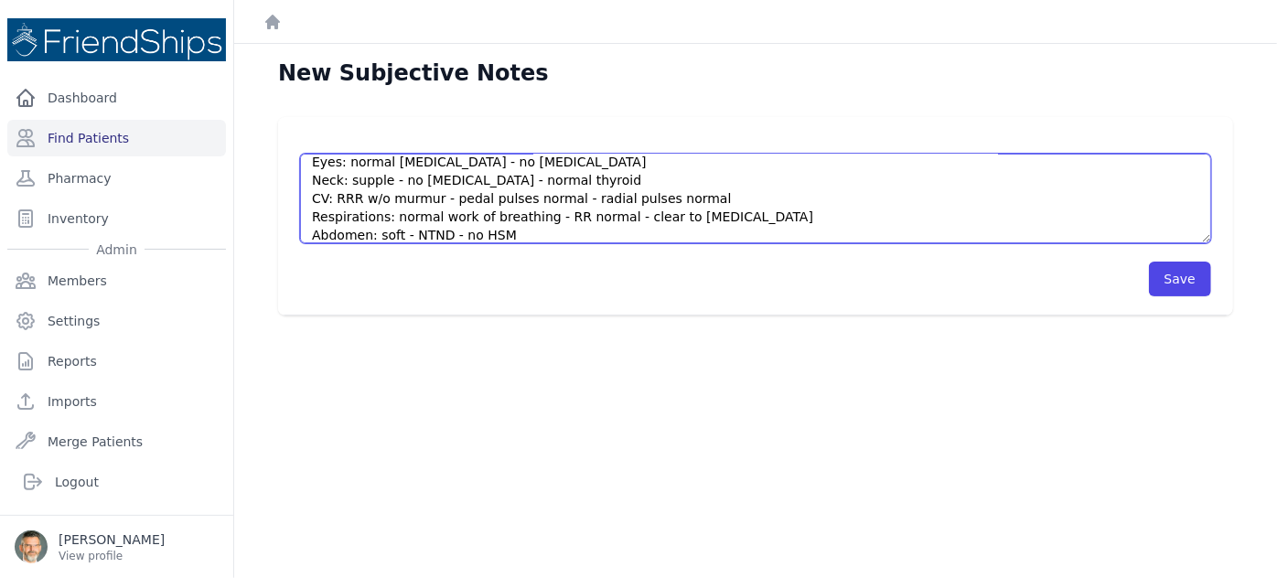
scroll to position [94, 0]
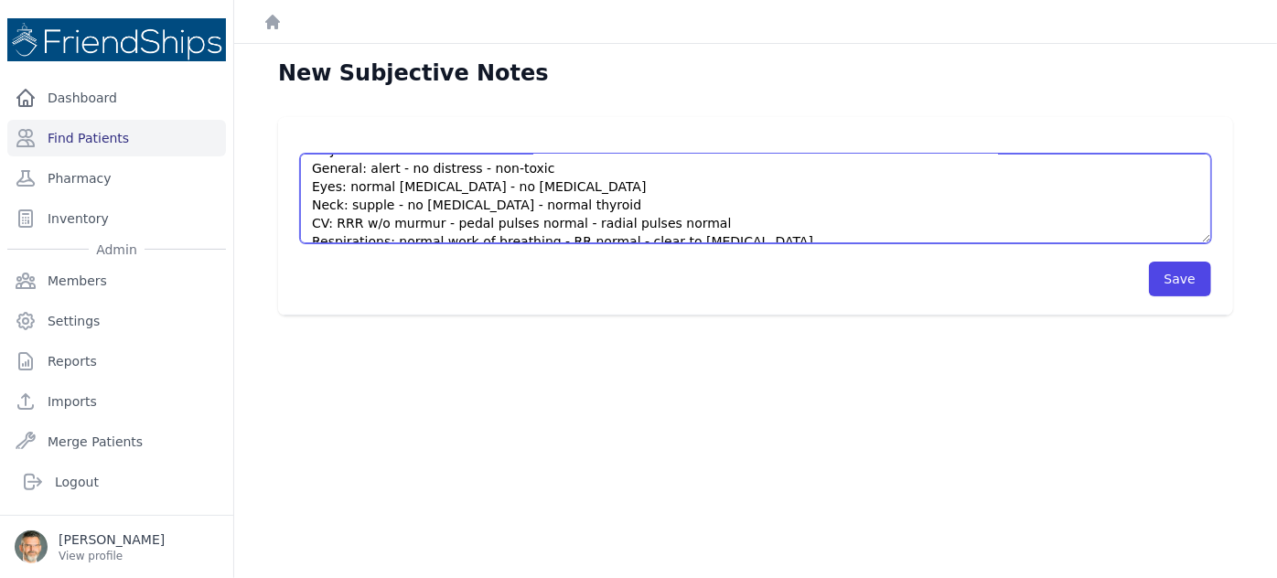
drag, startPoint x: 463, startPoint y: 229, endPoint x: 307, endPoint y: 185, distance: 161.6
click at [307, 185] on textarea "HISTORY Left sided pain is worse when she eats - better with BM - sometimes tro…" at bounding box center [755, 199] width 911 height 90
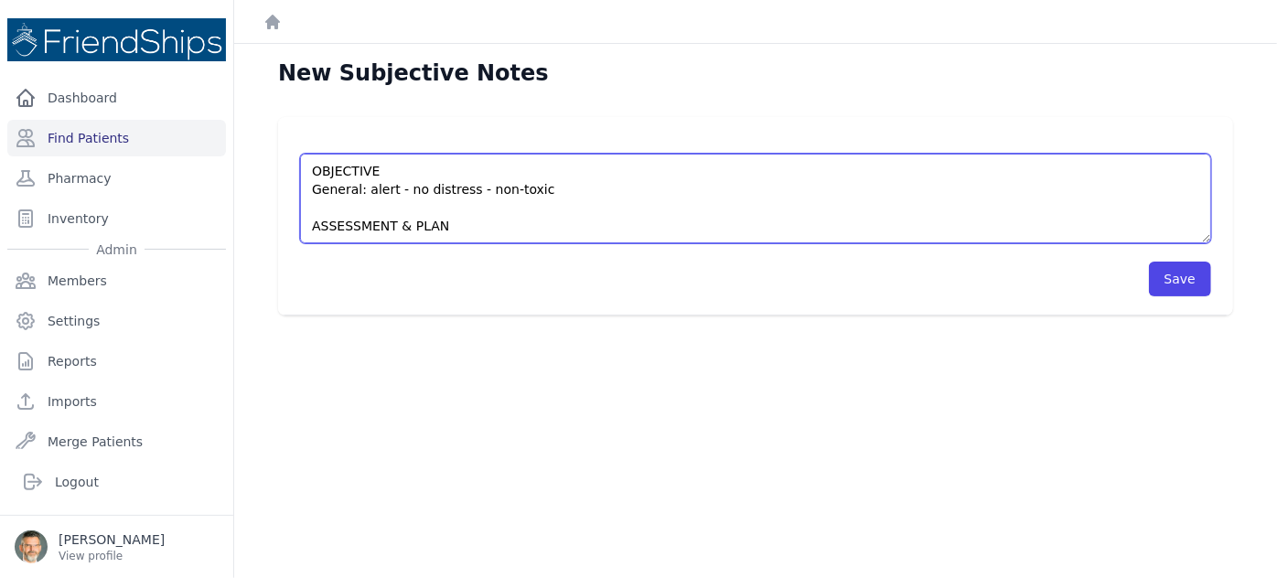
scroll to position [73, 0]
click at [336, 205] on textarea "HISTORY Left sided pain is worse when she eats - better with BM - sometimes tro…" at bounding box center [755, 199] width 911 height 90
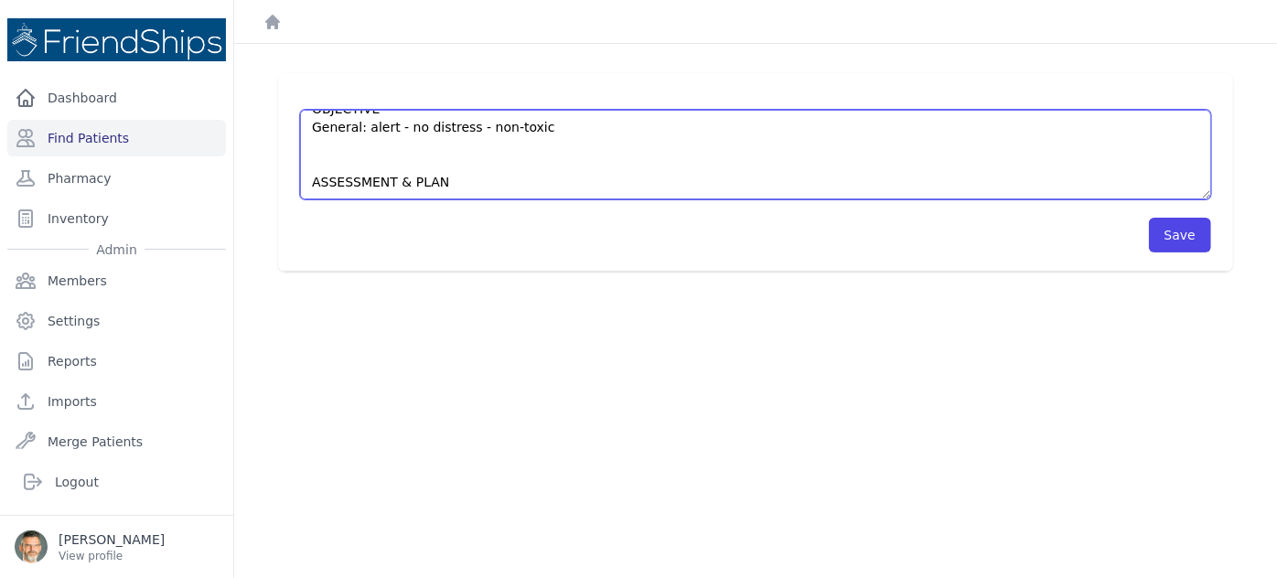
click at [461, 182] on textarea "HISTORY Left sided pain is worse when she eats - better with BM - sometimes tro…" at bounding box center [755, 155] width 911 height 90
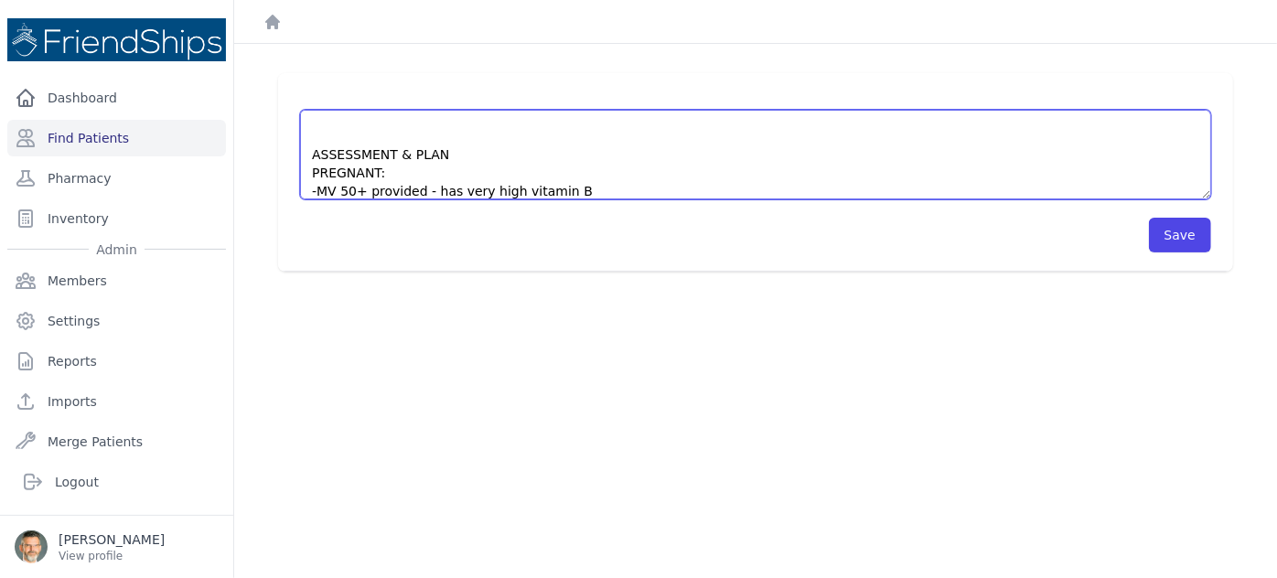
click at [322, 119] on textarea "HISTORY Left sided pain is worse when she eats - better with BM - sometimes tro…" at bounding box center [755, 155] width 911 height 90
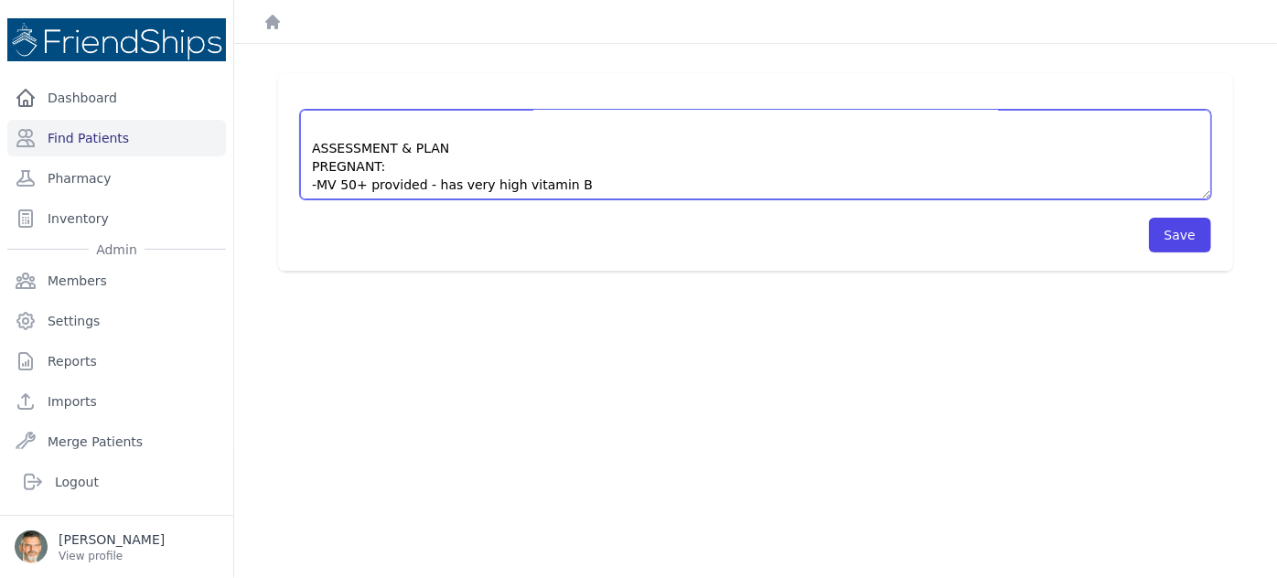
scroll to position [238, 0]
click at [576, 184] on textarea "HISTORY Left sided pain is worse when she eats - better with BM - sometimes tro…" at bounding box center [755, 155] width 911 height 90
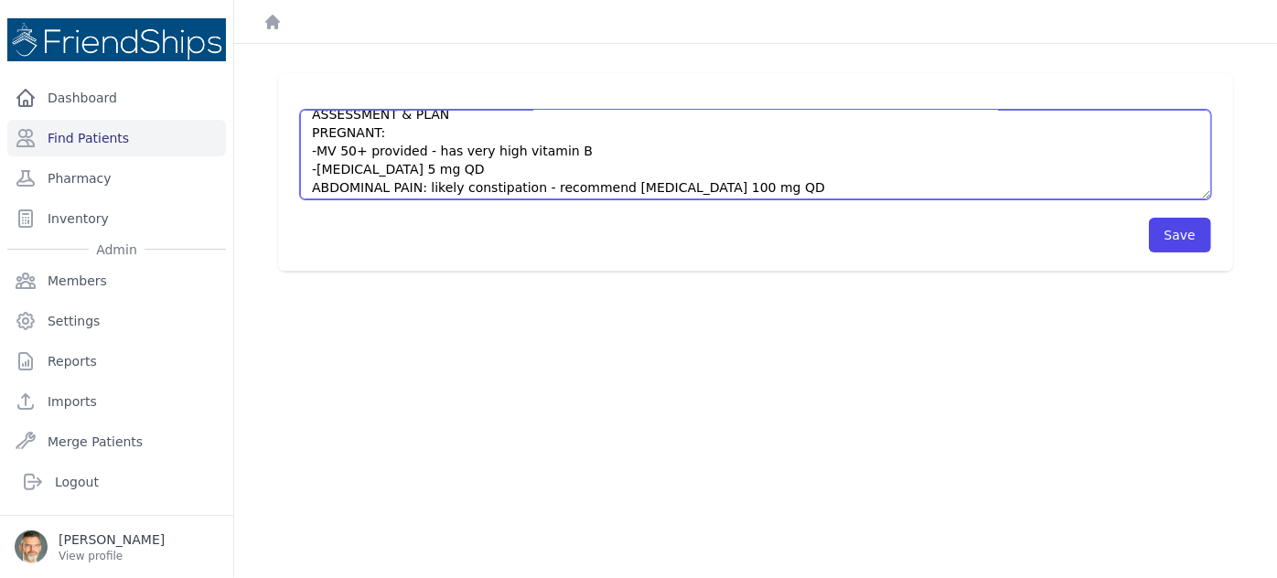
scroll to position [274, 0]
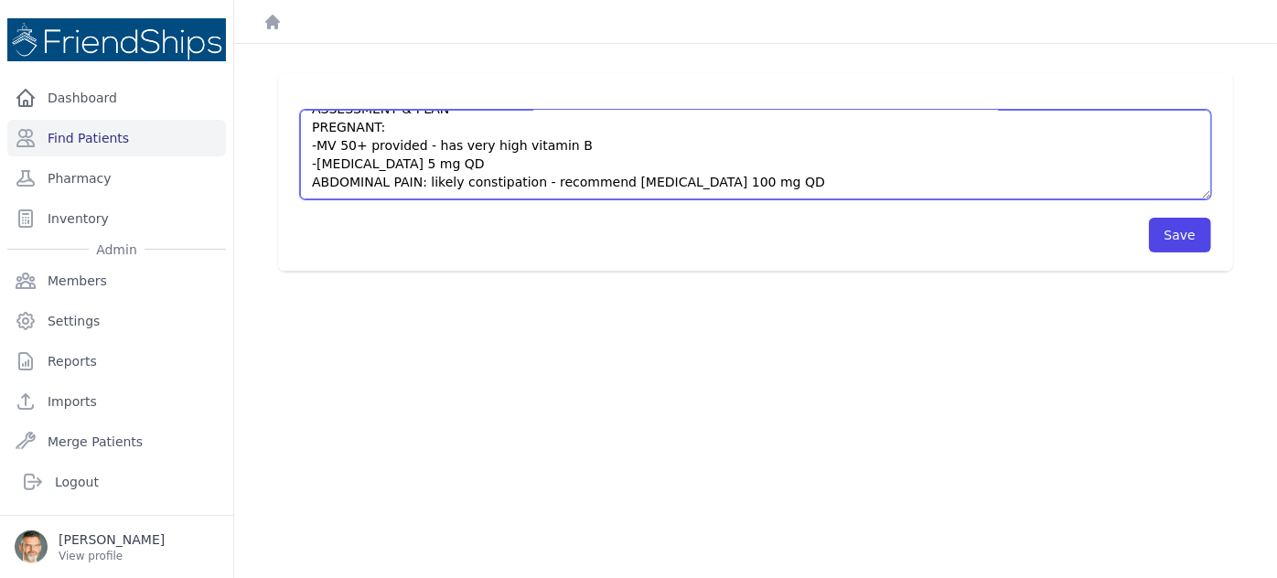
click at [607, 180] on textarea "HISTORY Left sided pain is worse when she eats - better with BM - sometimes tro…" at bounding box center [755, 155] width 911 height 90
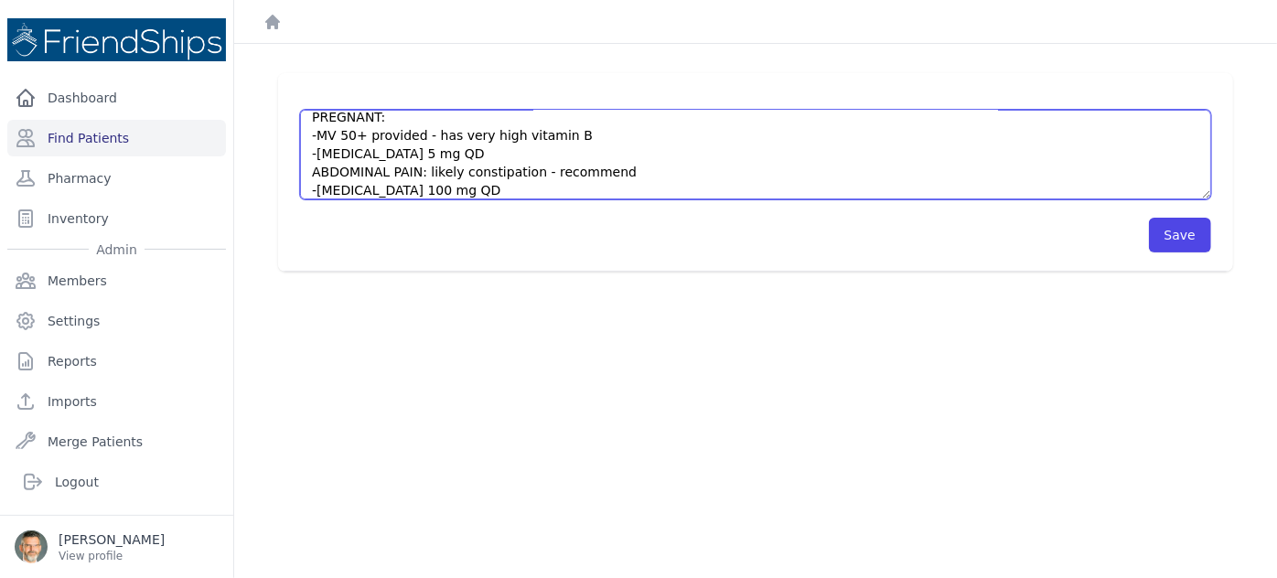
scroll to position [293, 0]
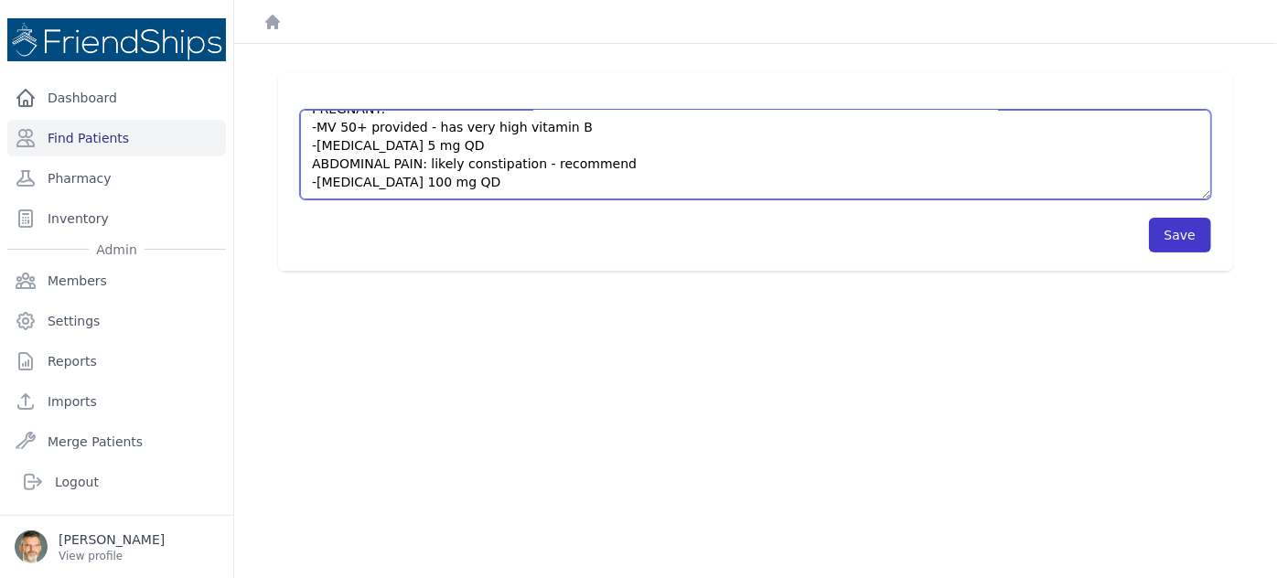
type textarea "HISTORY Left sided pain is worse when she eats - better with BM - sometimes tro…"
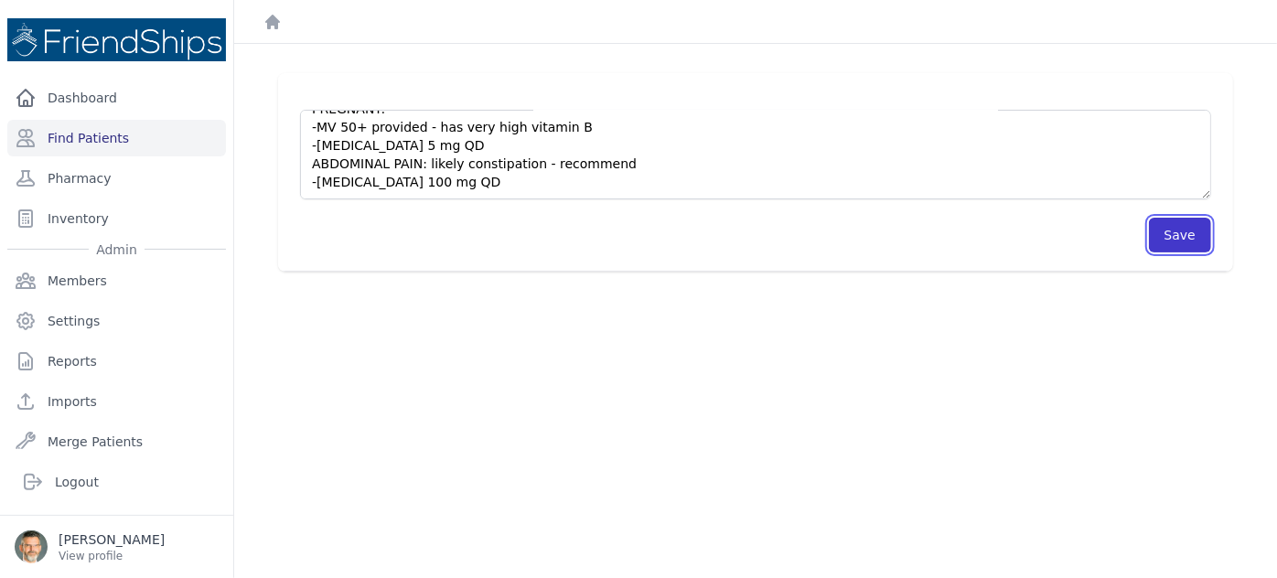
click at [1166, 228] on button "Save" at bounding box center [1180, 235] width 62 height 35
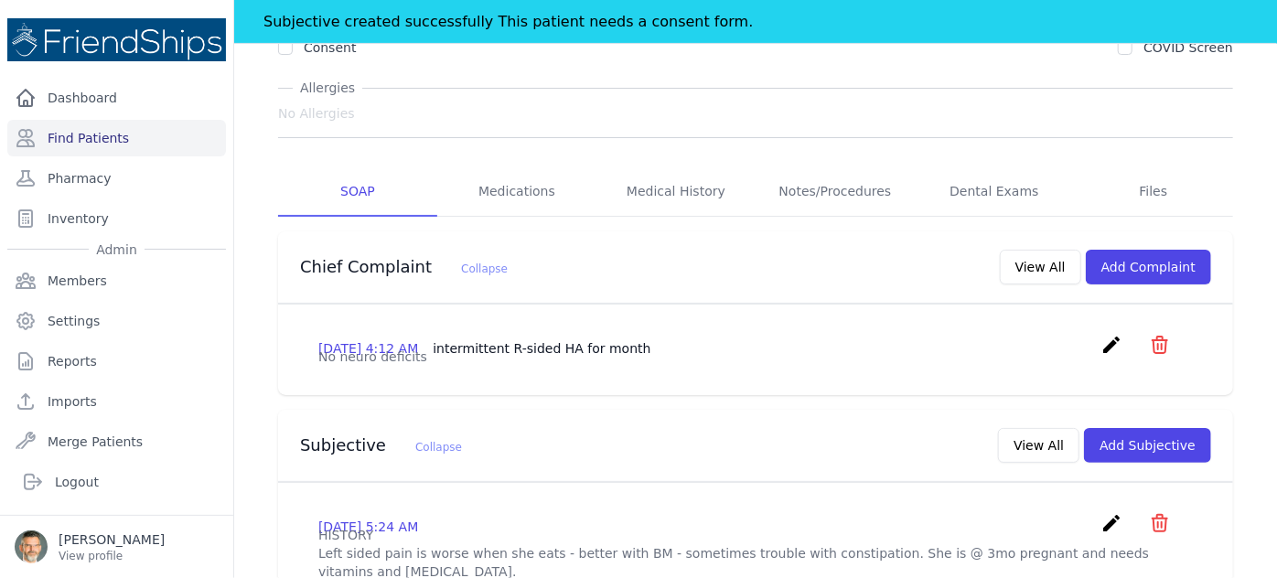
scroll to position [249, 0]
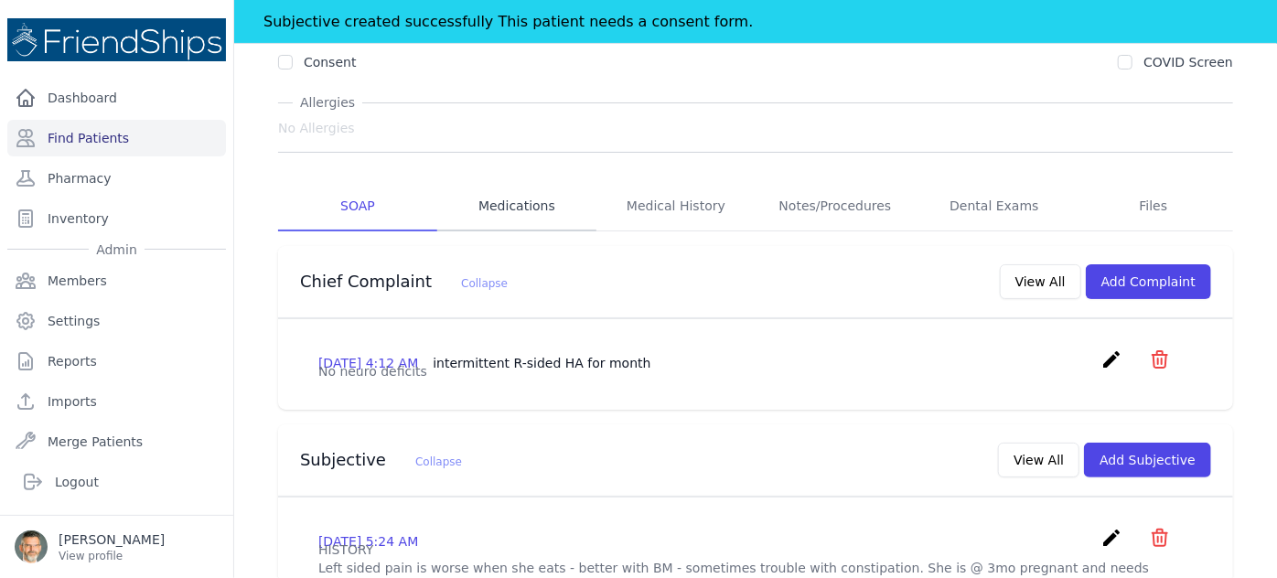
click at [514, 182] on link "Medications" at bounding box center [516, 206] width 159 height 49
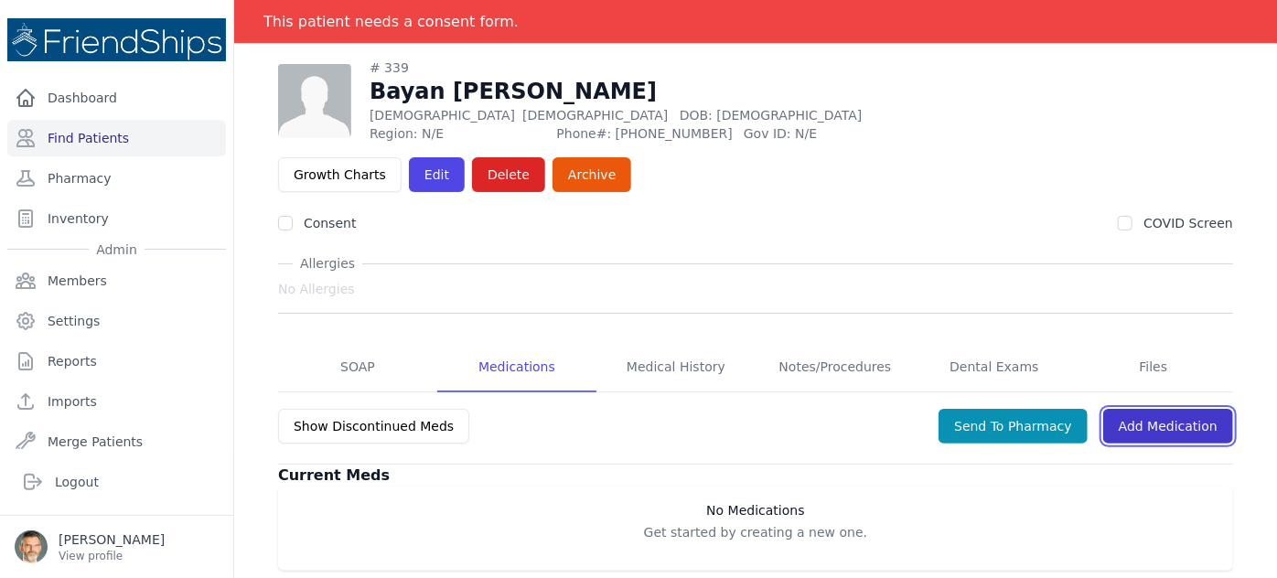
click at [1139, 409] on link "Add Medication" at bounding box center [1168, 426] width 130 height 35
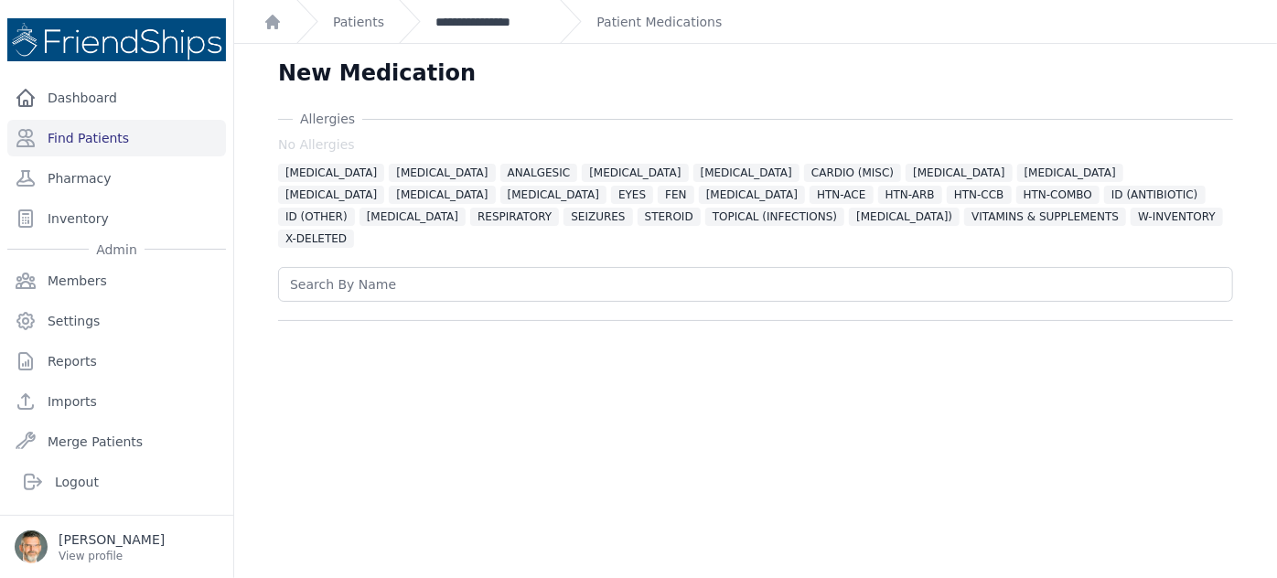
click at [495, 24] on link "**********" at bounding box center [490, 22] width 110 height 18
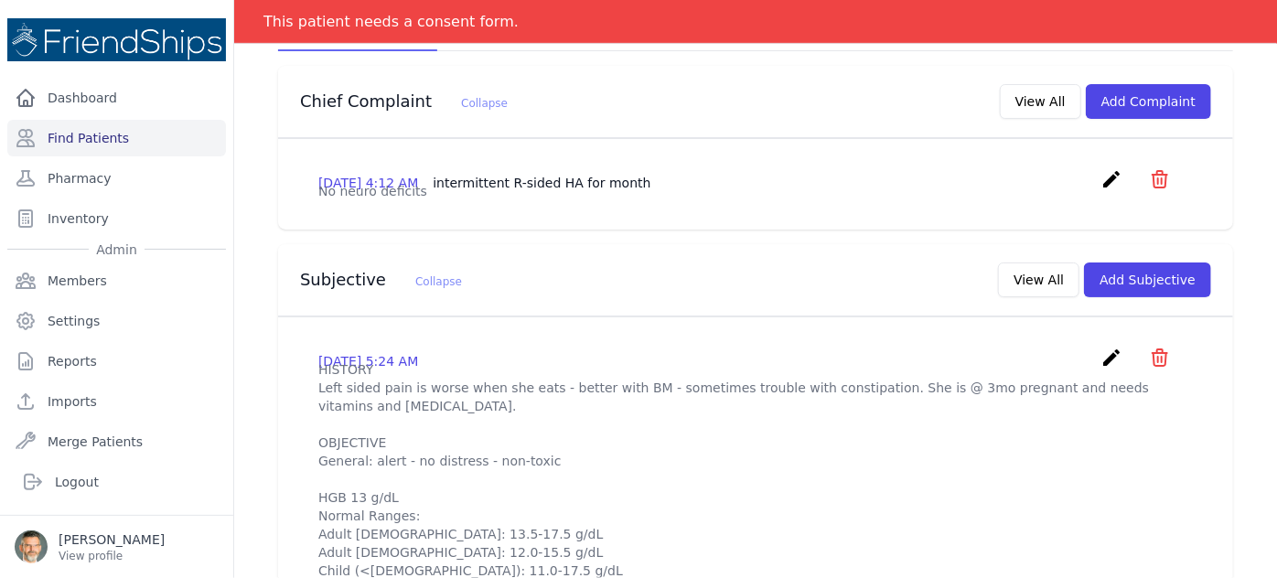
scroll to position [415, 0]
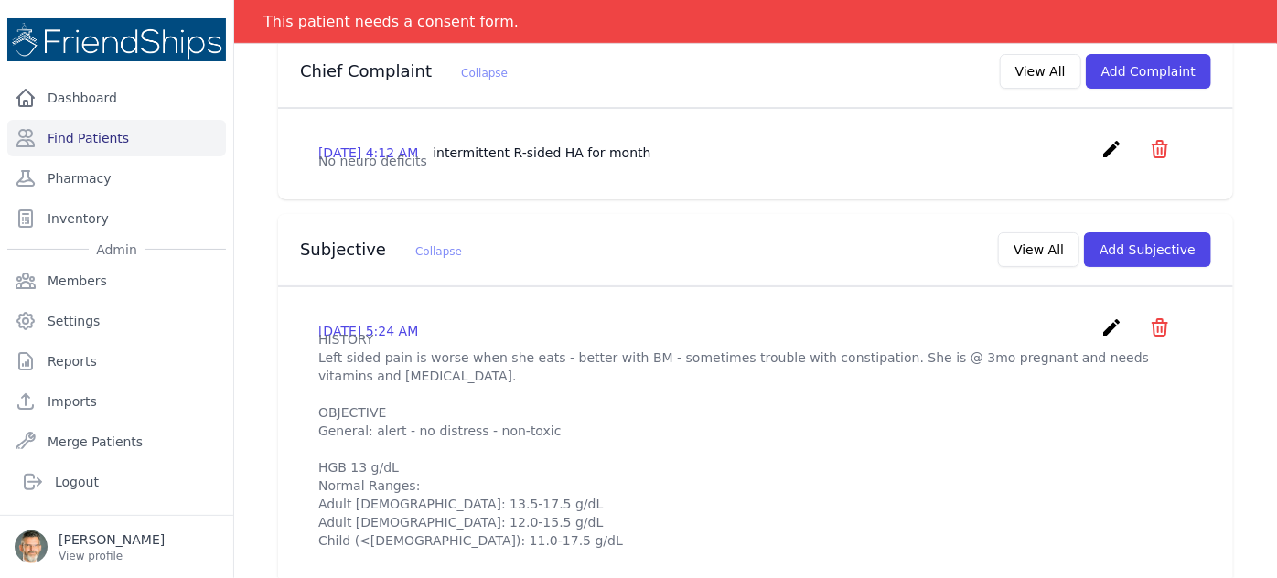
click at [1100, 317] on icon "create" at bounding box center [1111, 328] width 22 height 22
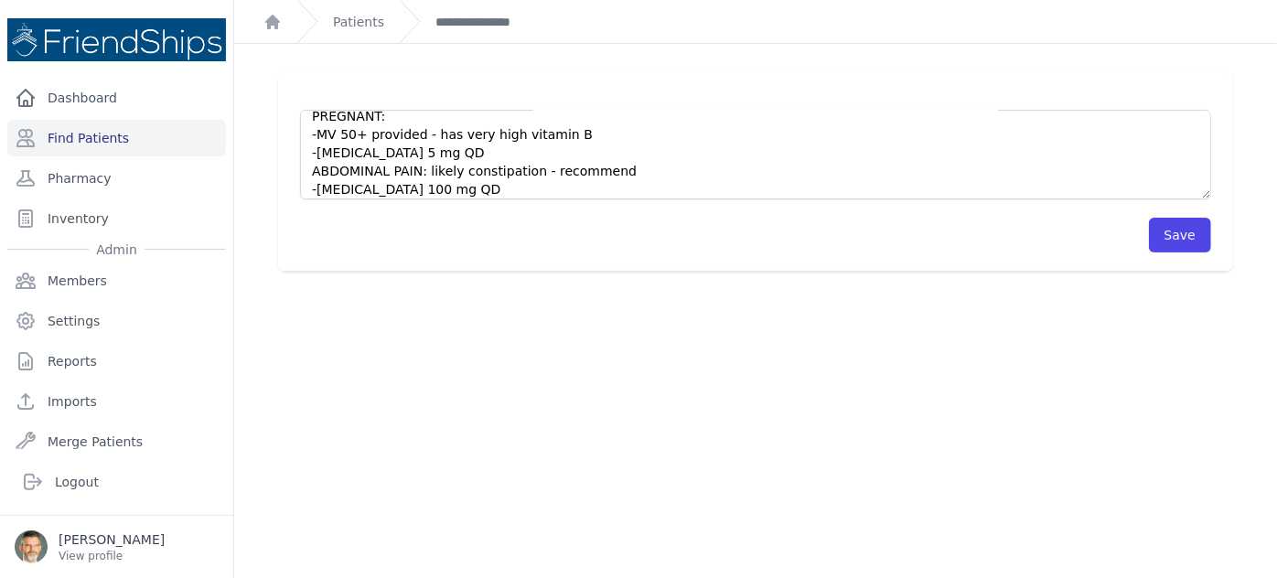
scroll to position [293, 0]
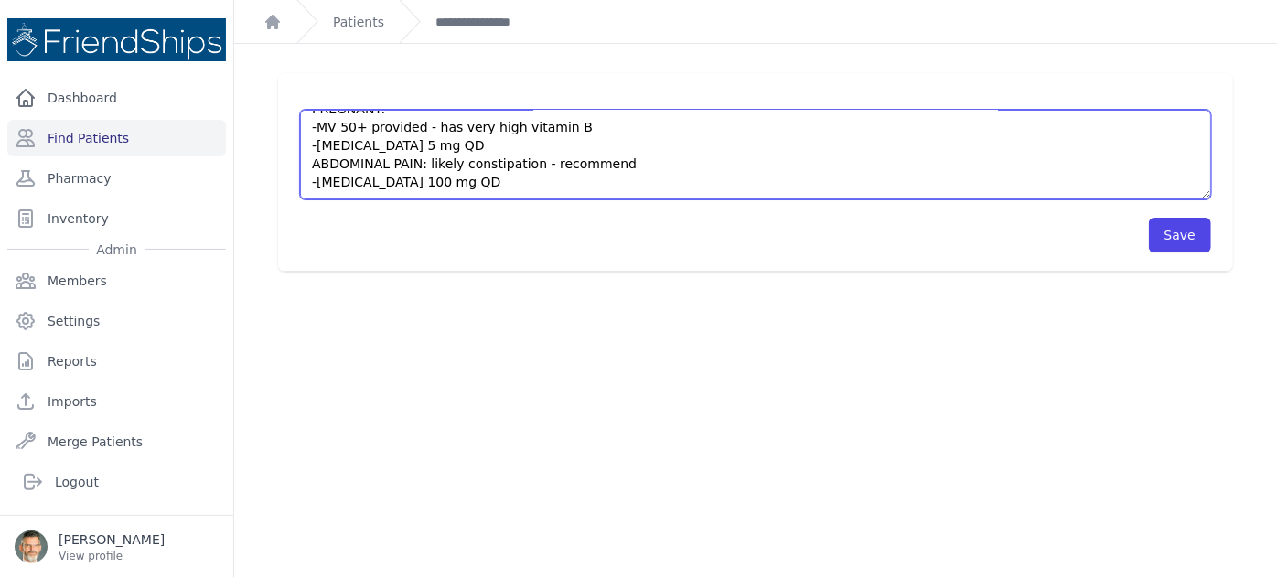
click at [447, 142] on textarea "HISTORY Left sided pain is worse when she eats - better with BM - sometimes tro…" at bounding box center [755, 155] width 911 height 90
click at [619, 122] on textarea "HISTORY Left sided pain is worse when she eats - better with BM - sometimes tro…" at bounding box center [755, 155] width 911 height 90
type textarea "HISTORY Left sided pain is worse when she eats - better with BM - sometimes tro…"
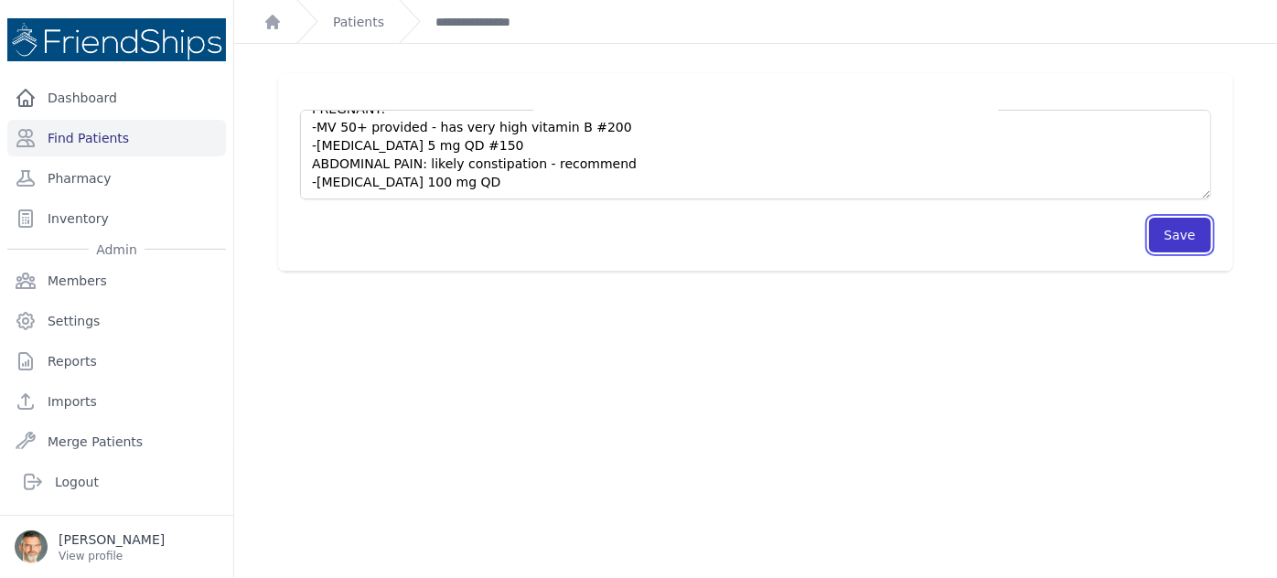
click at [1174, 234] on button "Save" at bounding box center [1180, 235] width 62 height 35
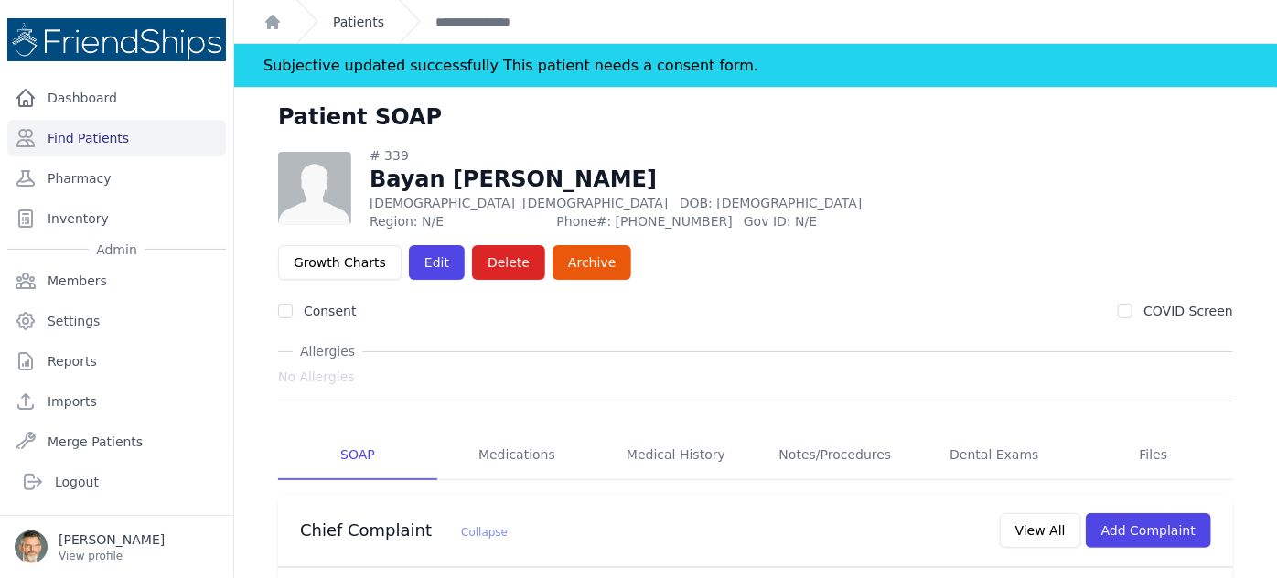
click at [351, 20] on link "Patients" at bounding box center [358, 22] width 51 height 18
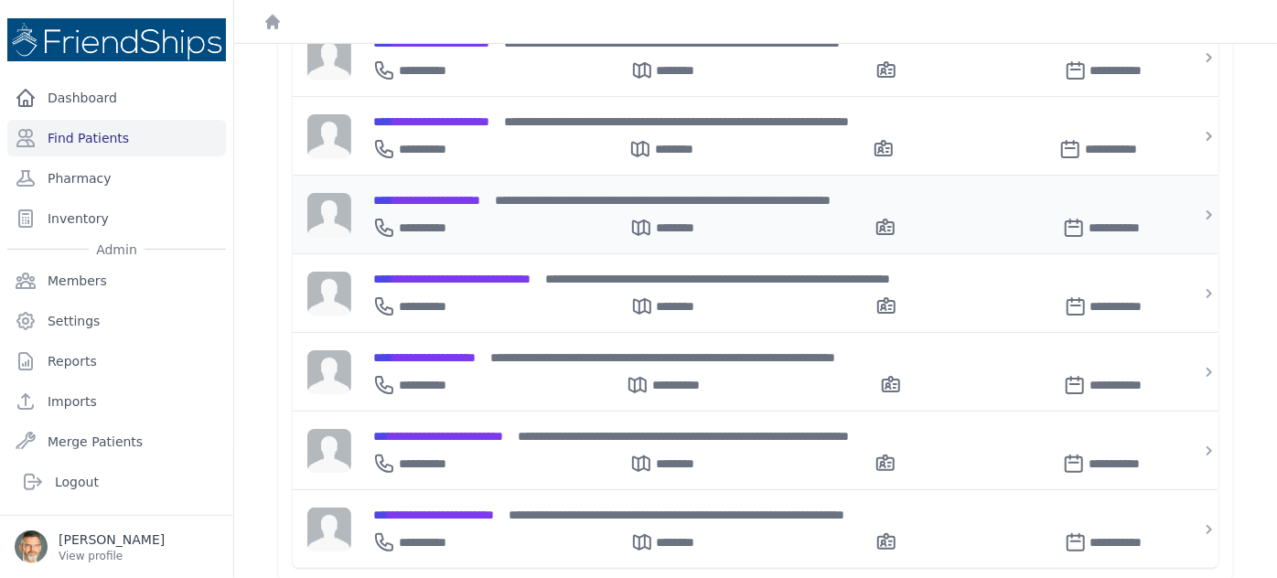
scroll to position [597, 0]
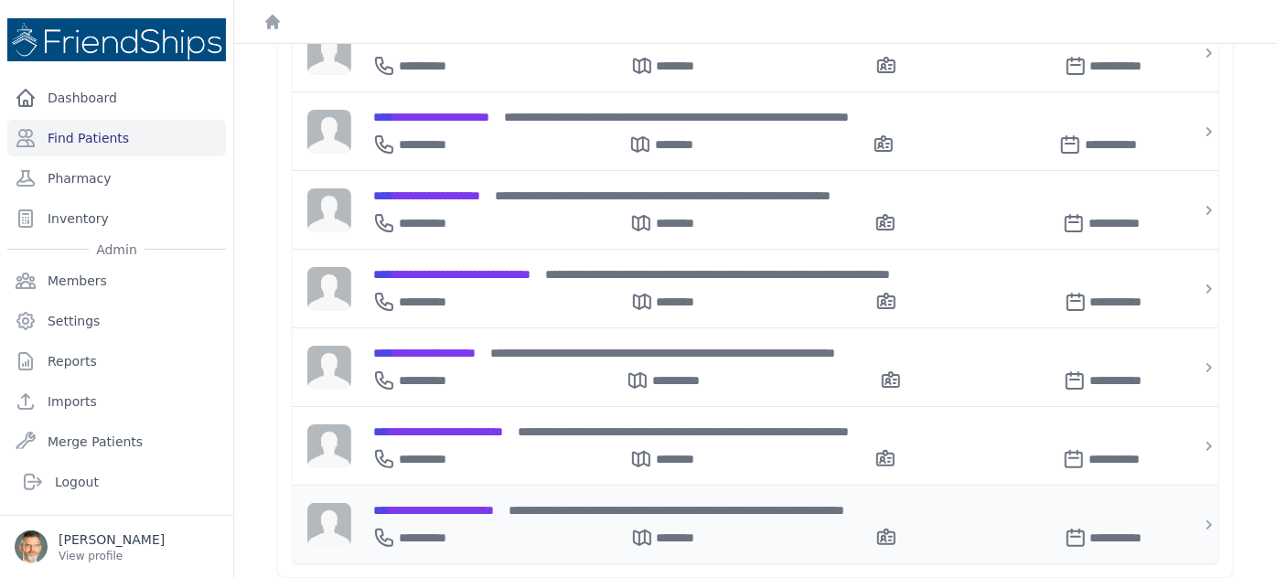
click at [456, 504] on span "**********" at bounding box center [433, 510] width 121 height 13
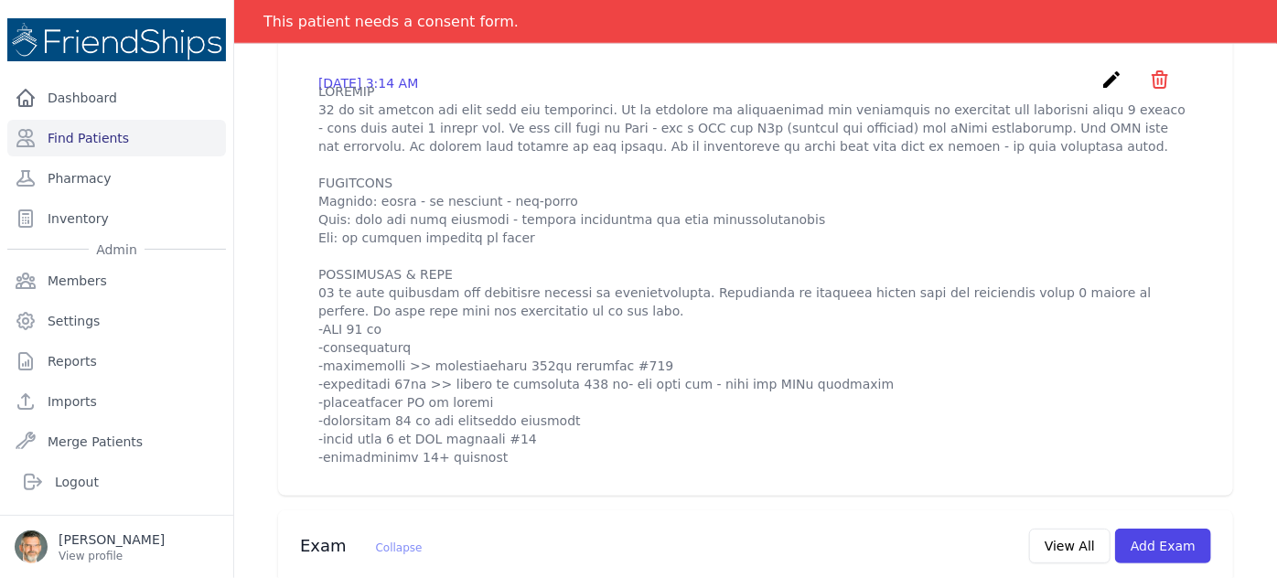
scroll to position [681, 0]
click at [89, 133] on link "Find Patients" at bounding box center [116, 138] width 219 height 37
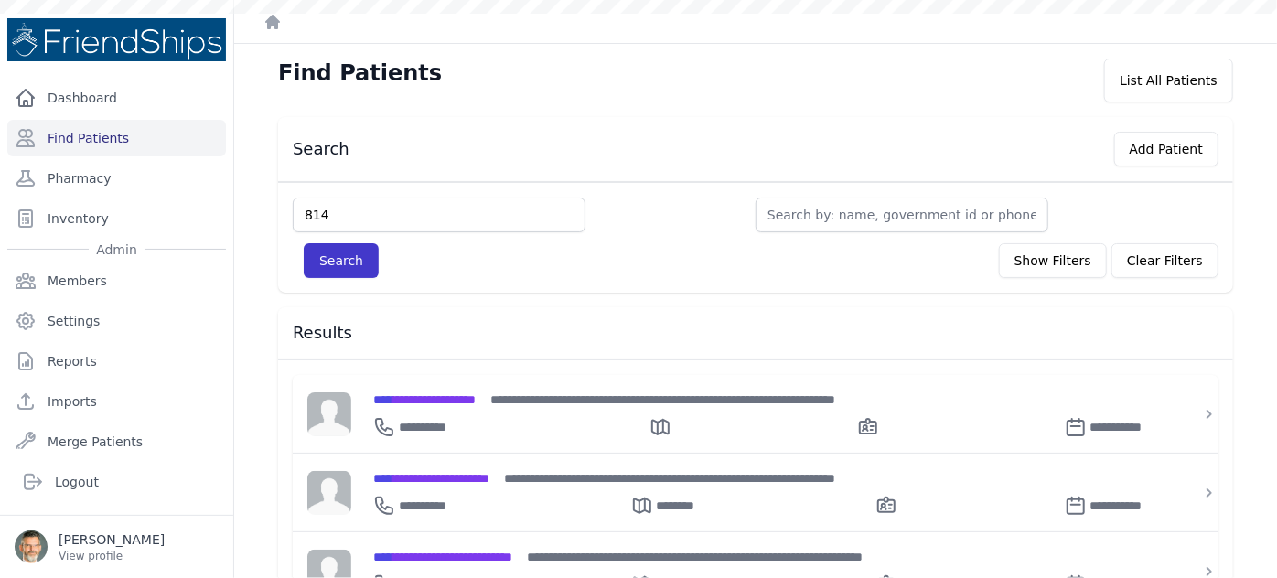
type input "814"
click at [336, 252] on button "Search" at bounding box center [341, 260] width 75 height 35
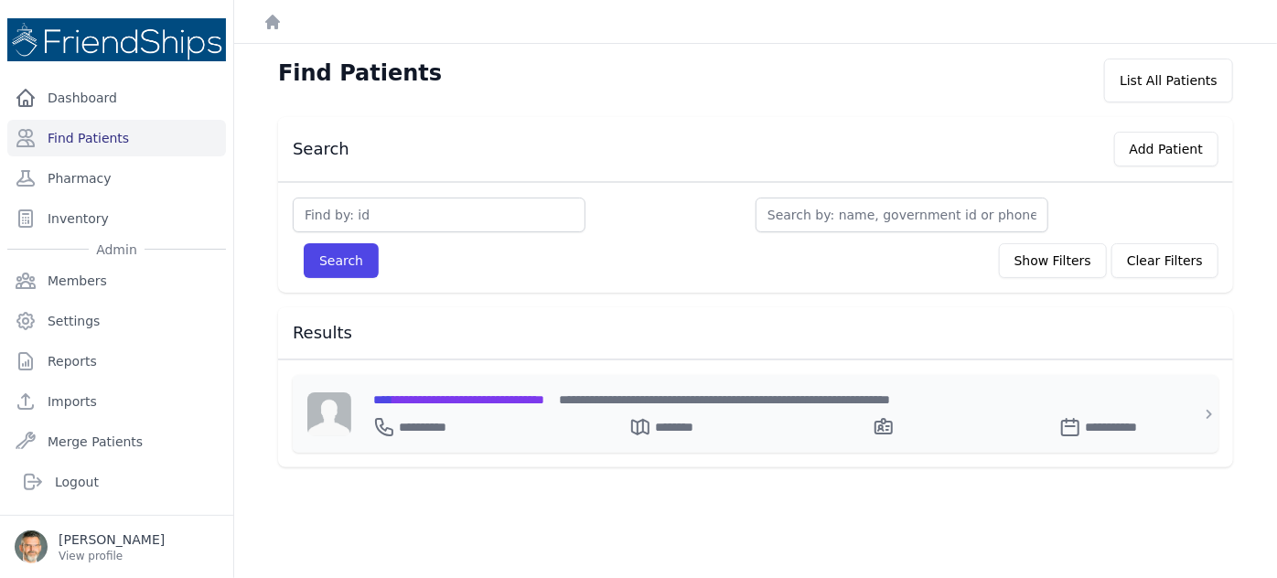
click at [455, 393] on span "**********" at bounding box center [458, 399] width 171 height 13
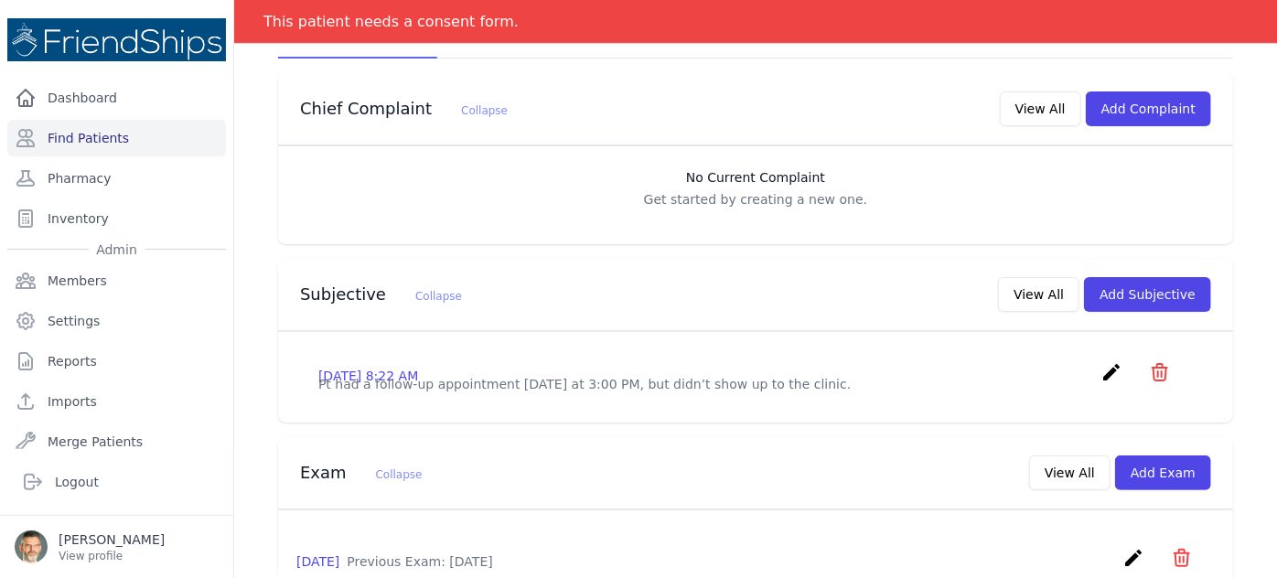
scroll to position [415, 0]
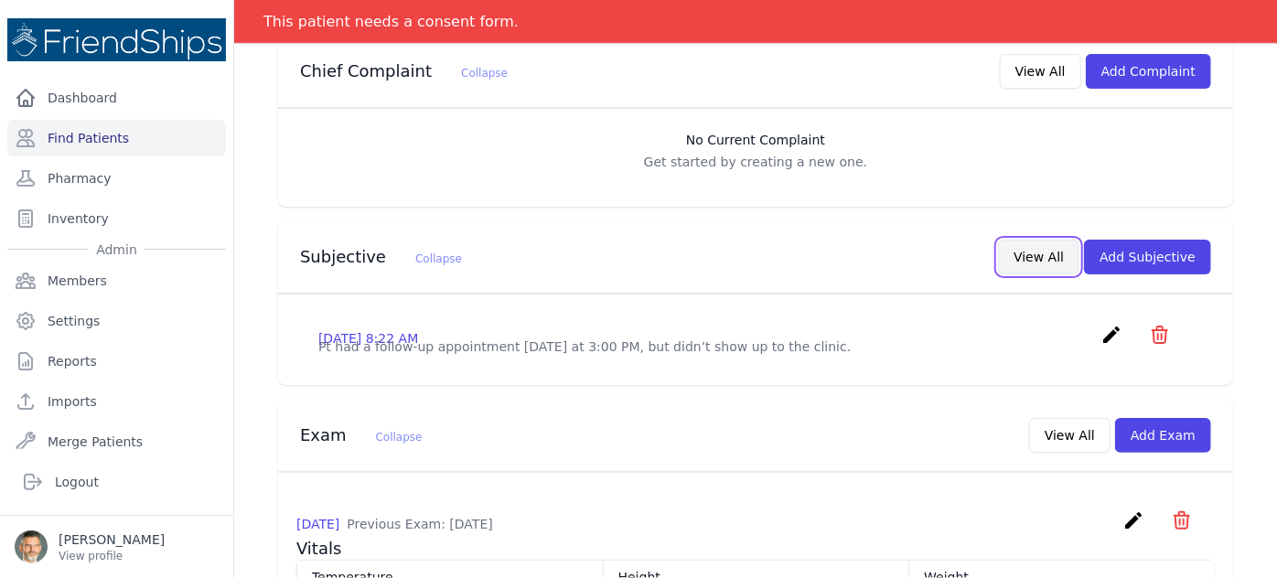
click at [1025, 240] on button "View All" at bounding box center [1038, 257] width 81 height 35
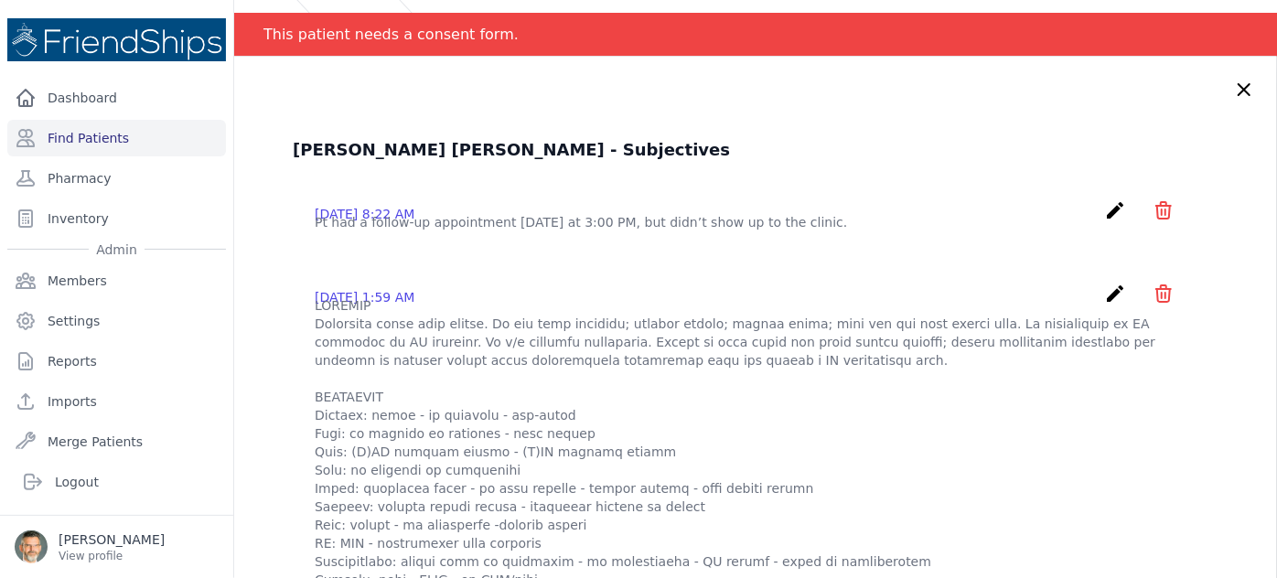
scroll to position [0, 0]
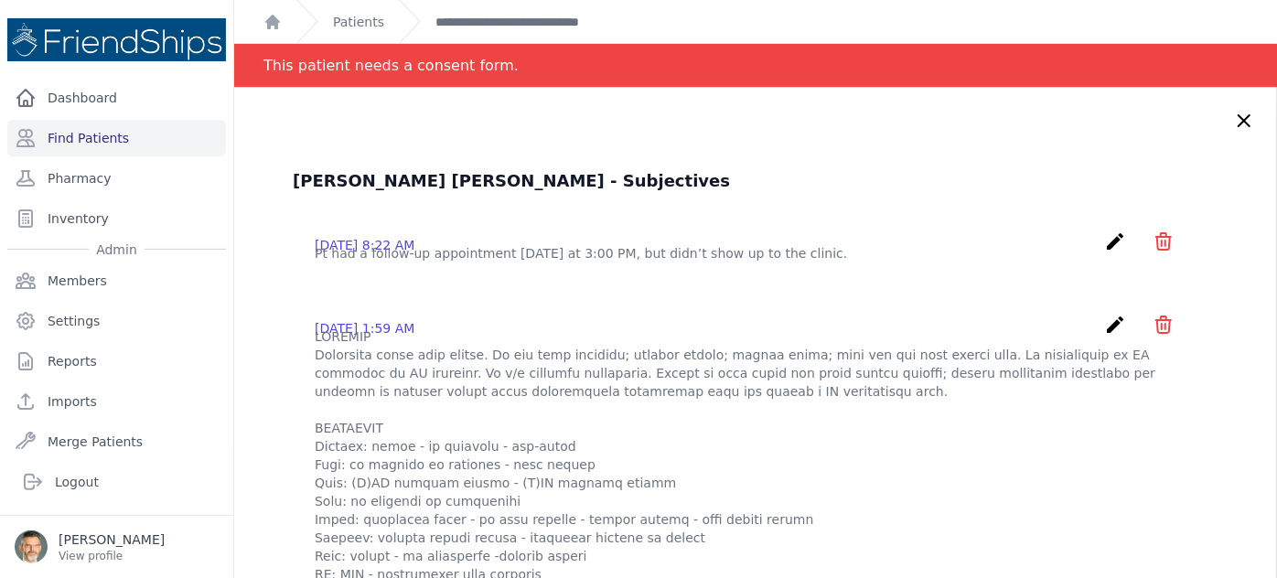
click at [1233, 126] on icon at bounding box center [1244, 121] width 22 height 22
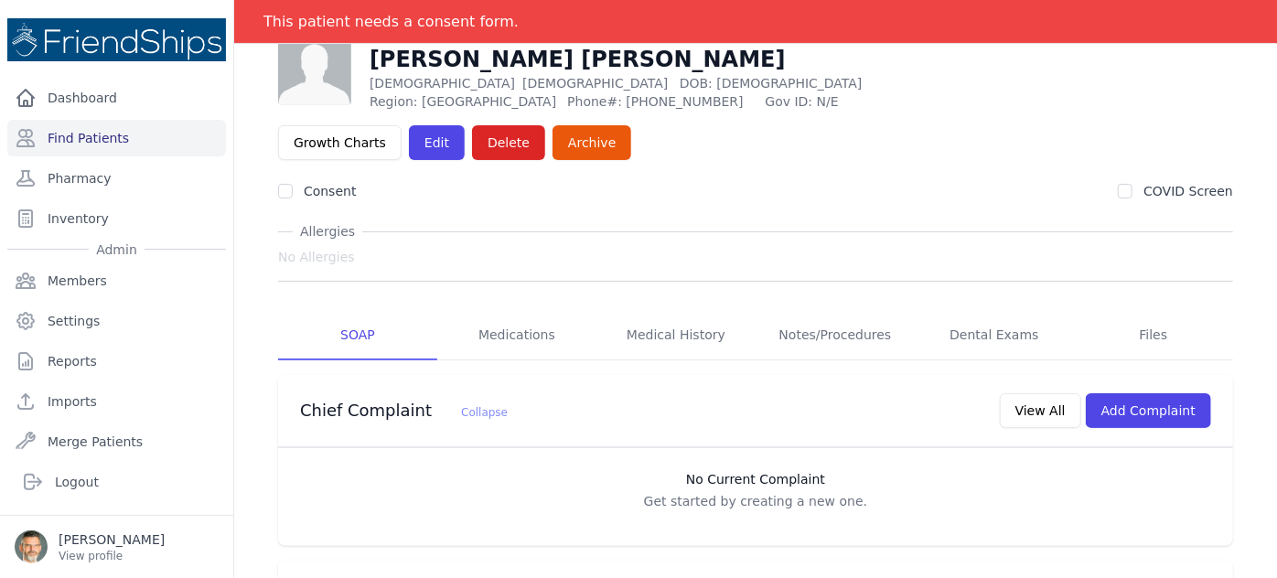
scroll to position [166, 0]
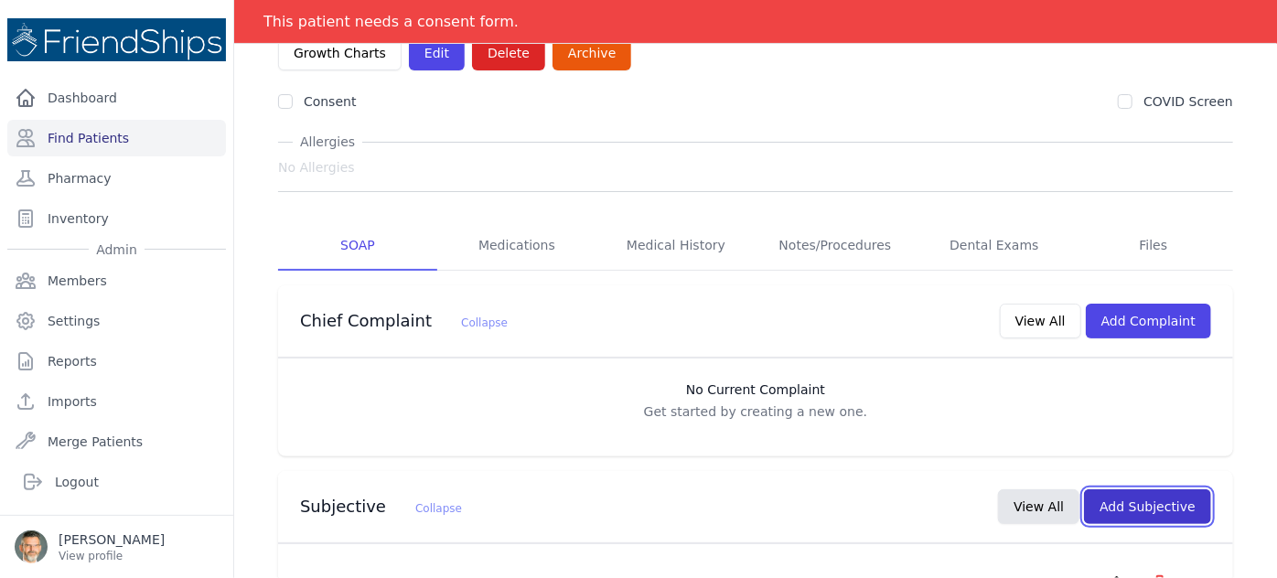
click at [1146, 489] on button "Add Subjective" at bounding box center [1147, 506] width 127 height 35
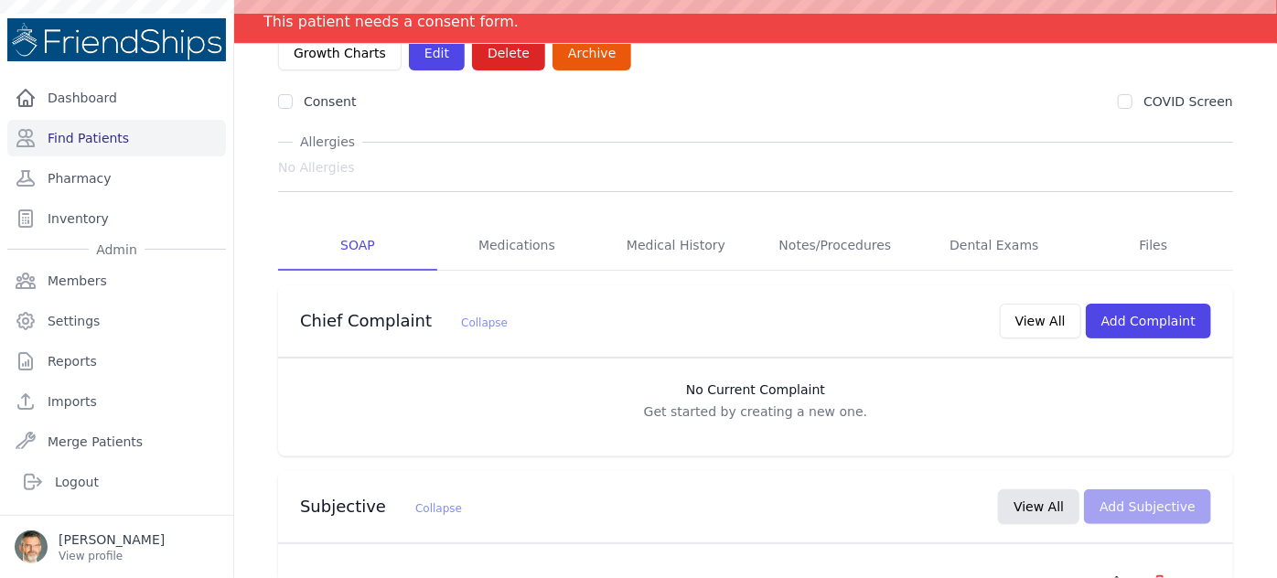
scroll to position [0, 0]
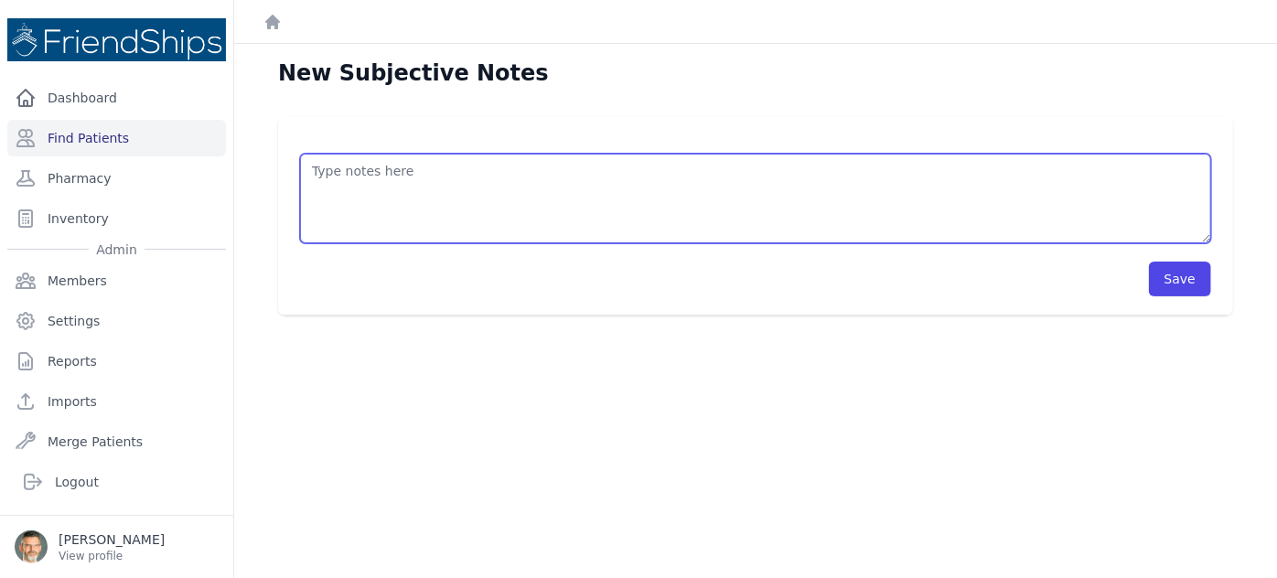
click at [486, 197] on textarea at bounding box center [755, 199] width 911 height 90
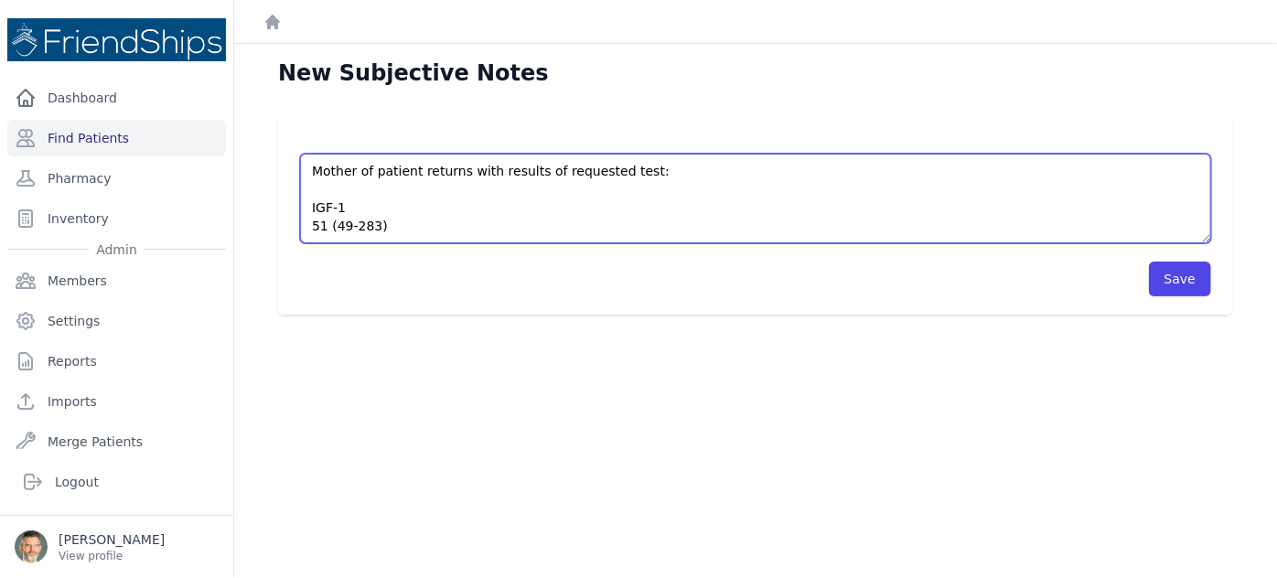
click at [316, 195] on textarea "Mother of patient returns with results of requested test: IGF-1 51 (49-283)" at bounding box center [755, 199] width 911 height 90
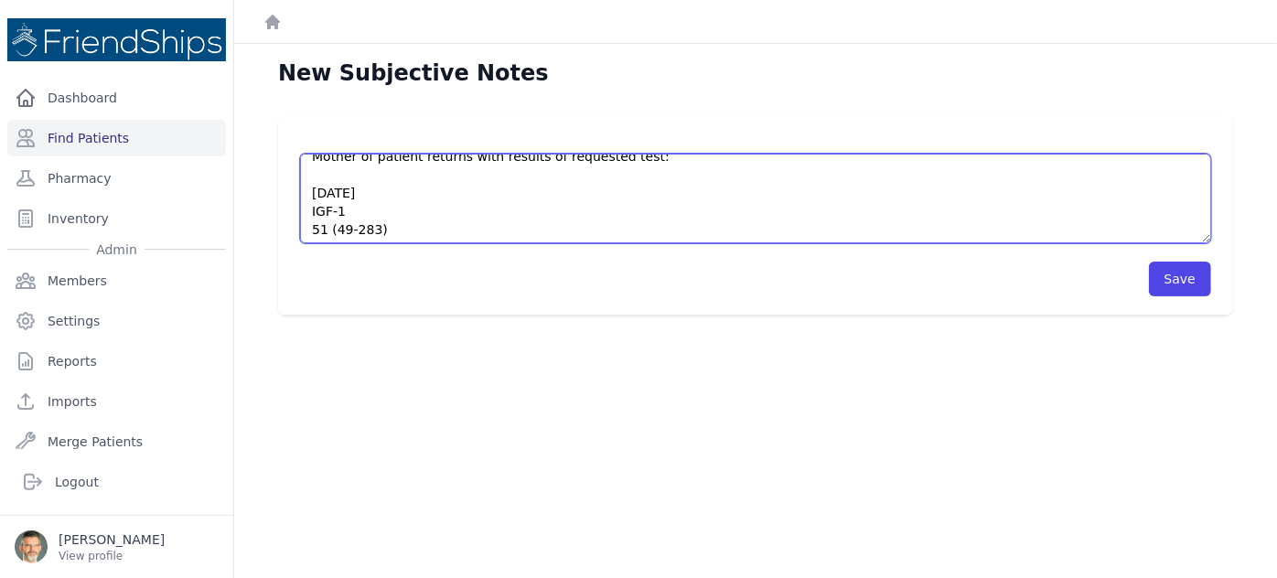
scroll to position [18, 0]
click at [394, 229] on textarea "Mother of patient returns with results of requested test: 2025-10-14 IGF-1 51 (…" at bounding box center [755, 199] width 911 height 90
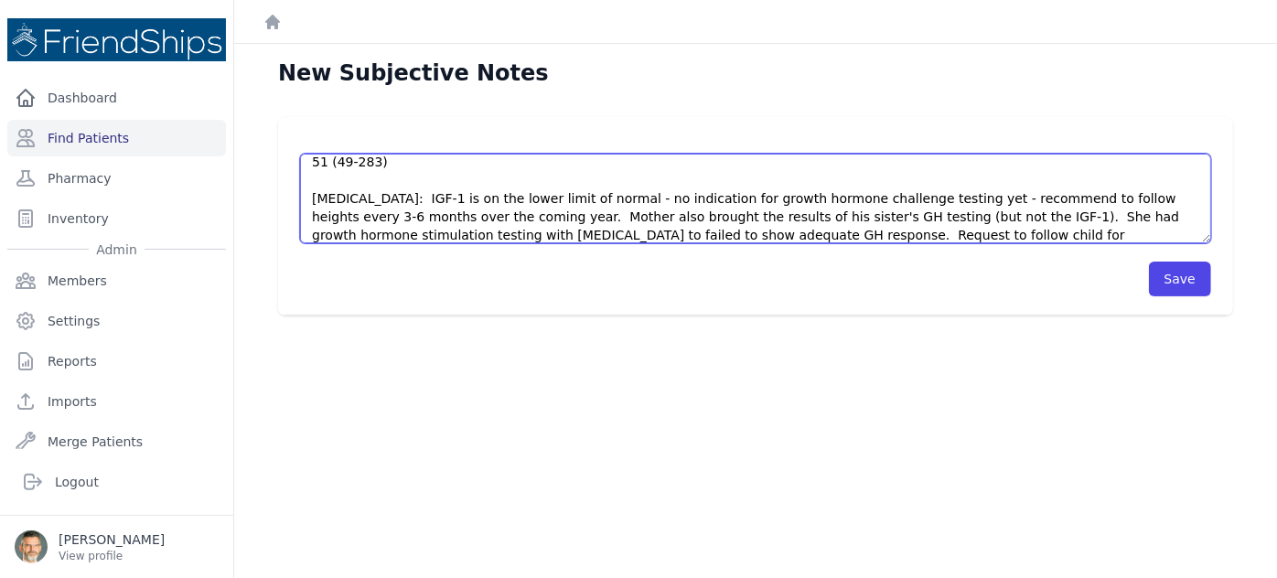
scroll to position [102, 0]
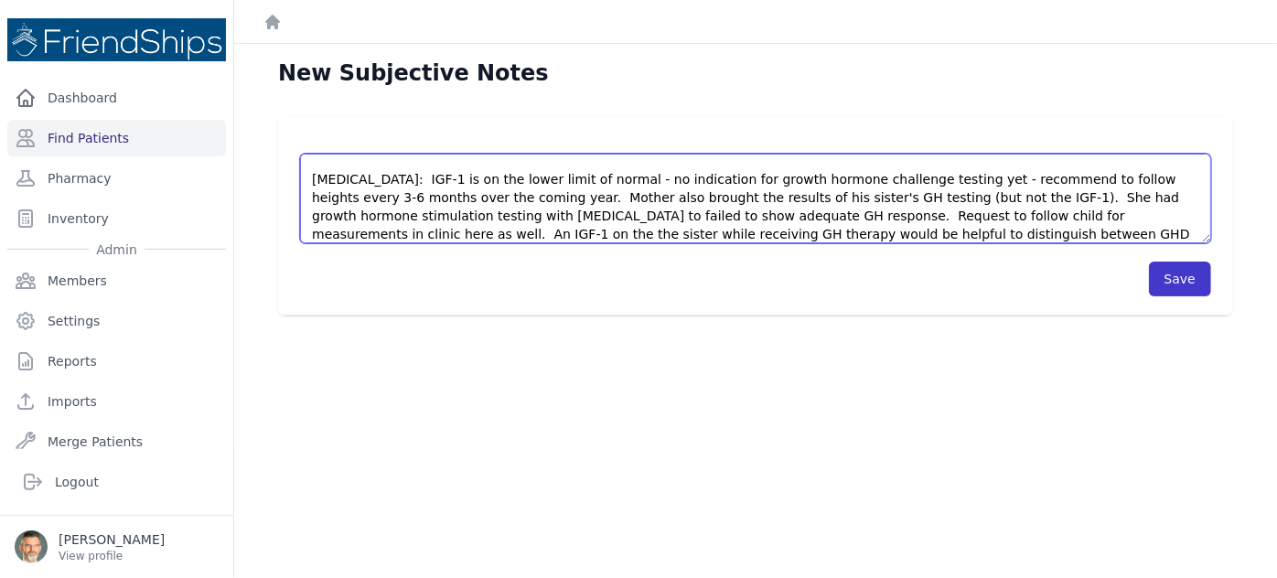
type textarea "Mother of patient returns with results of requested test: 2025-10-14 IGF-1 51 (…"
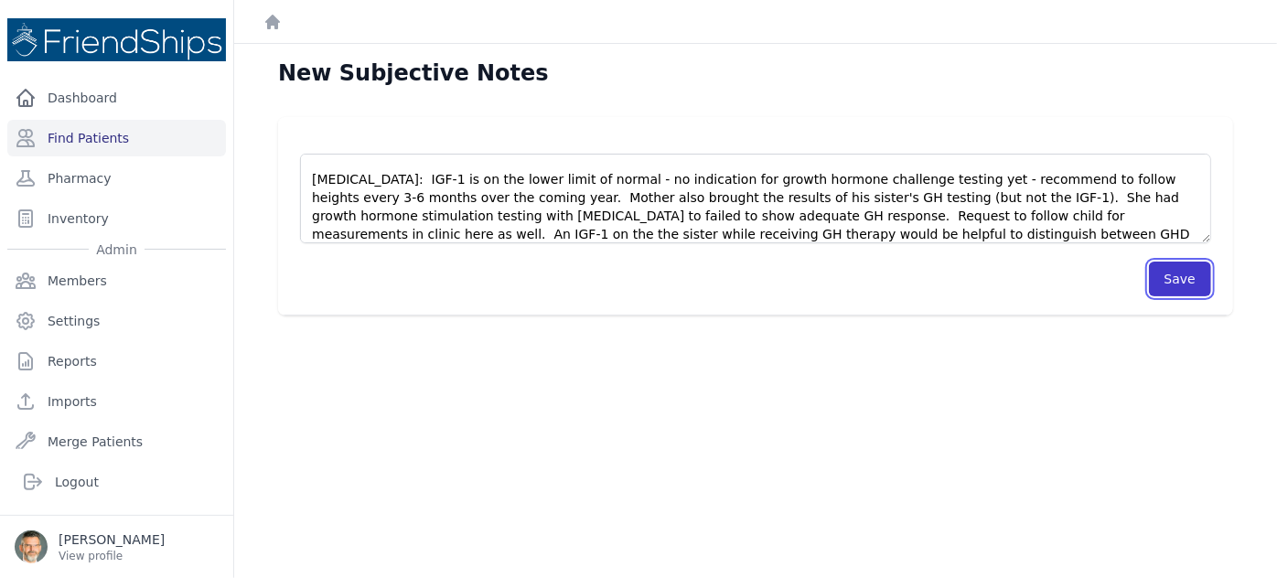
click at [1171, 267] on button "Save" at bounding box center [1180, 279] width 62 height 35
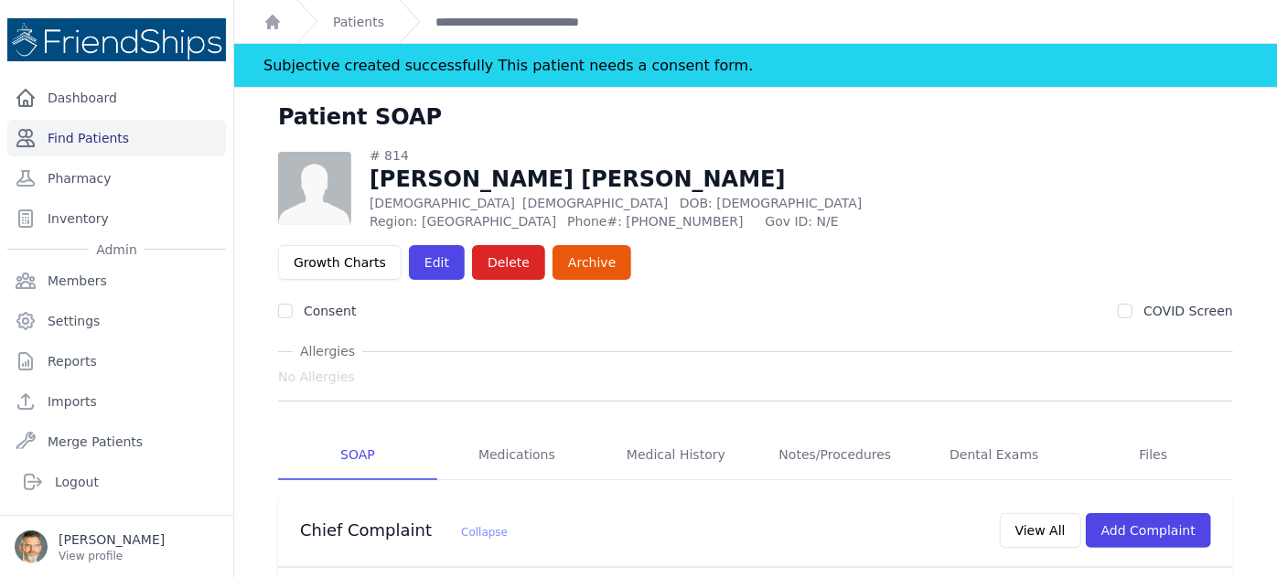
click at [93, 128] on link "Find Patients" at bounding box center [116, 138] width 219 height 37
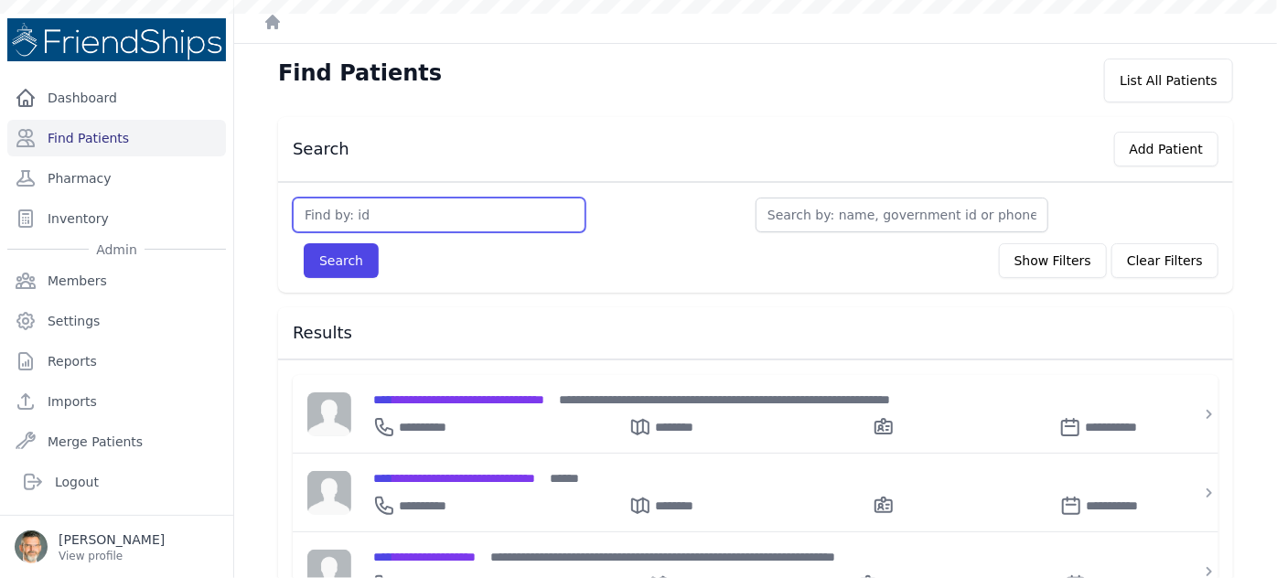
click at [334, 199] on input "text" at bounding box center [439, 215] width 293 height 35
type input "859"
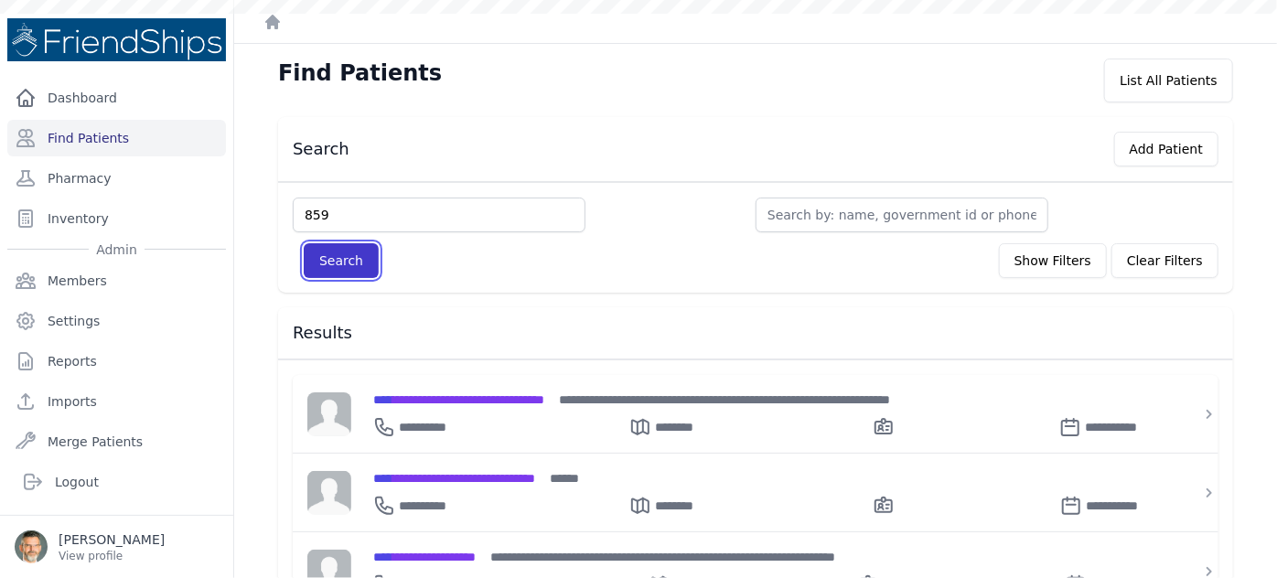
click at [338, 252] on button "Search" at bounding box center [341, 260] width 75 height 35
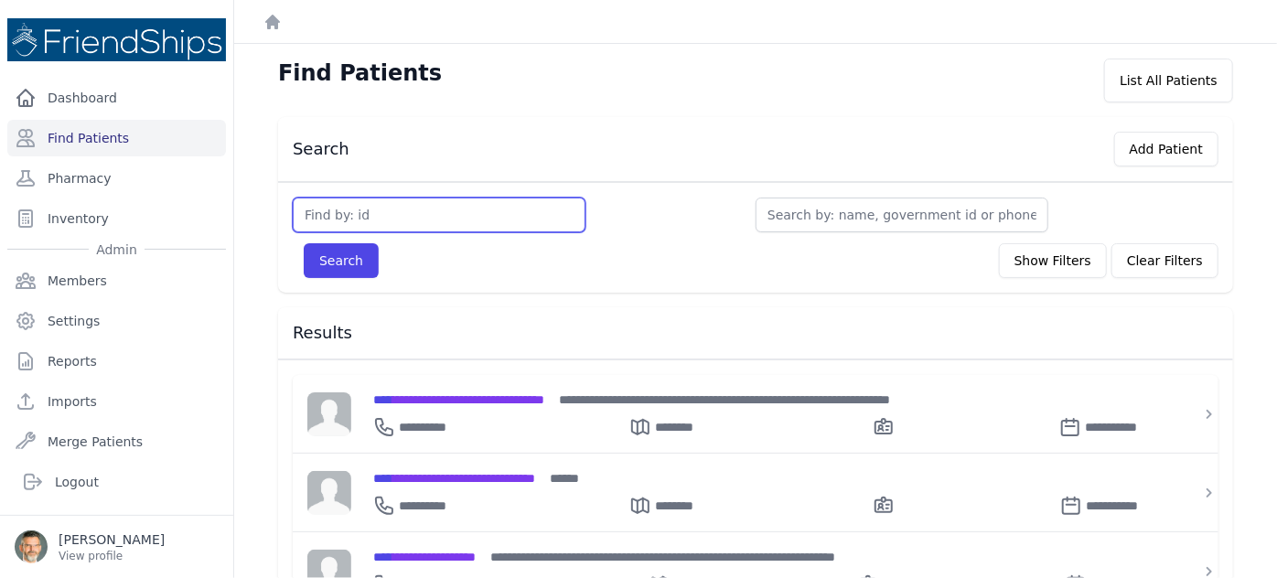
click at [333, 211] on input "text" at bounding box center [439, 215] width 293 height 35
type input "856"
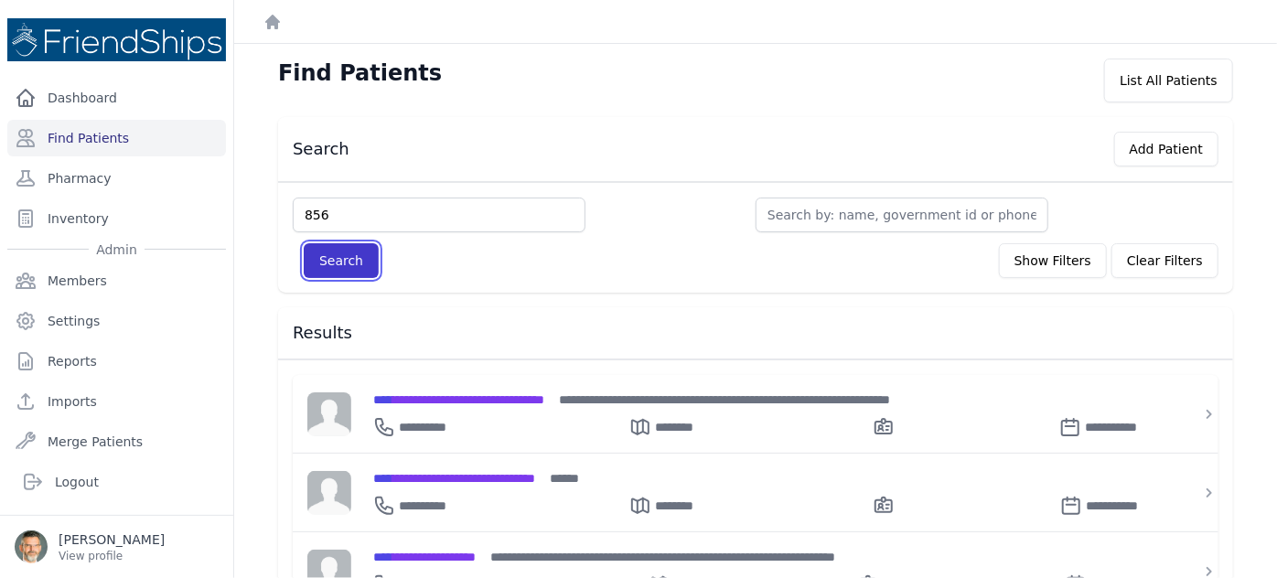
click at [342, 252] on button "Search" at bounding box center [341, 260] width 75 height 35
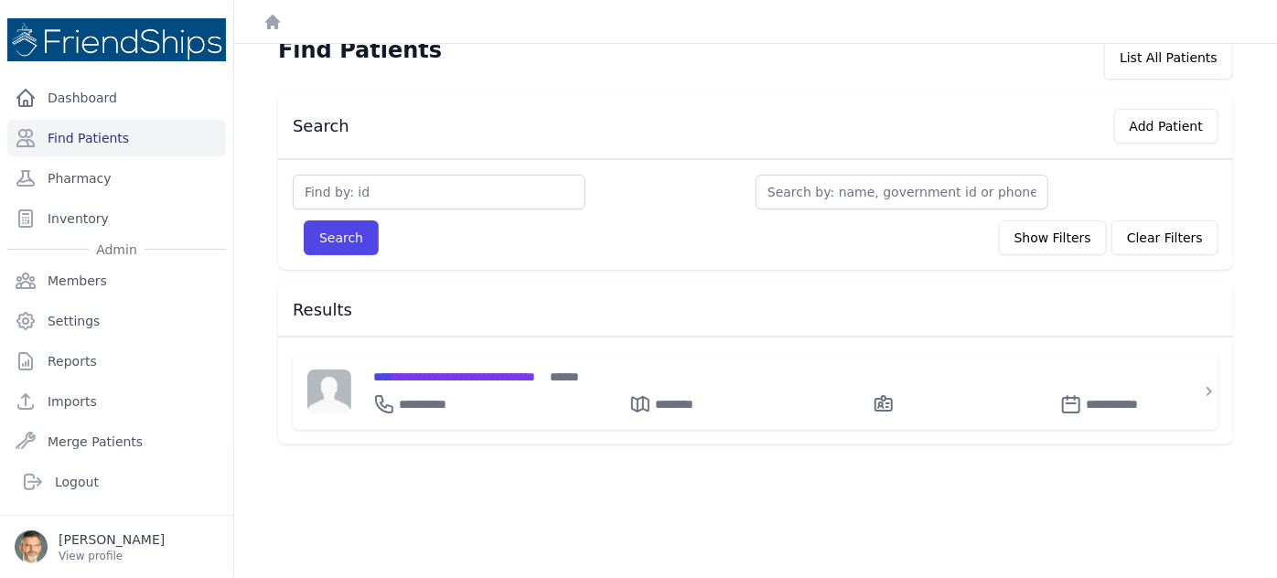
scroll to position [44, 0]
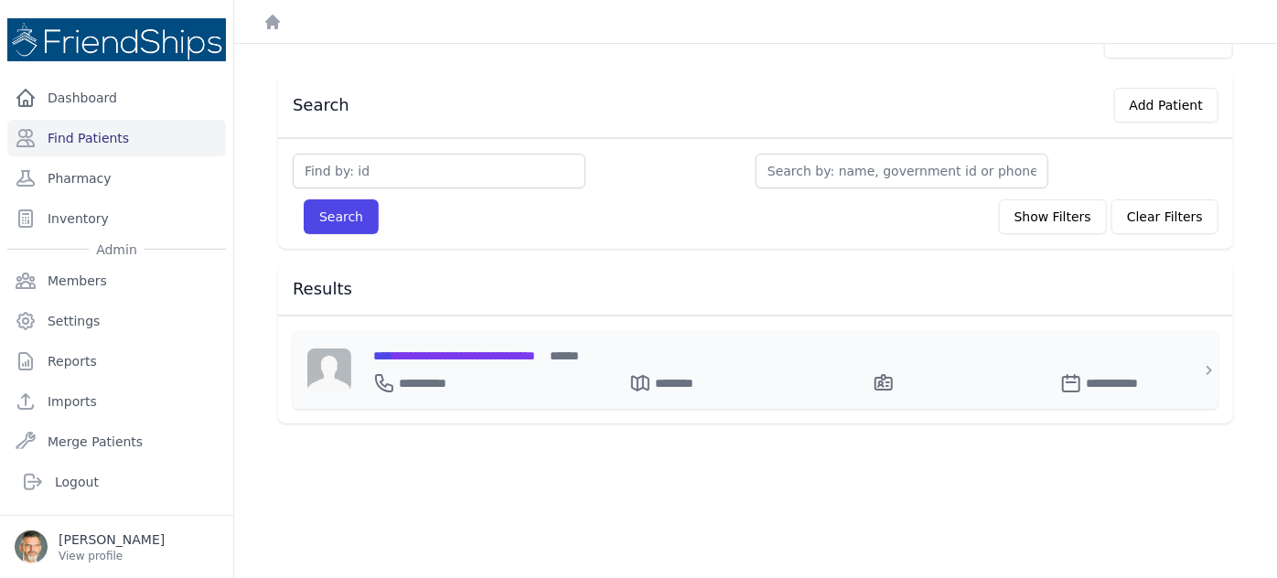
click at [457, 349] on span "**********" at bounding box center [454, 355] width 162 height 13
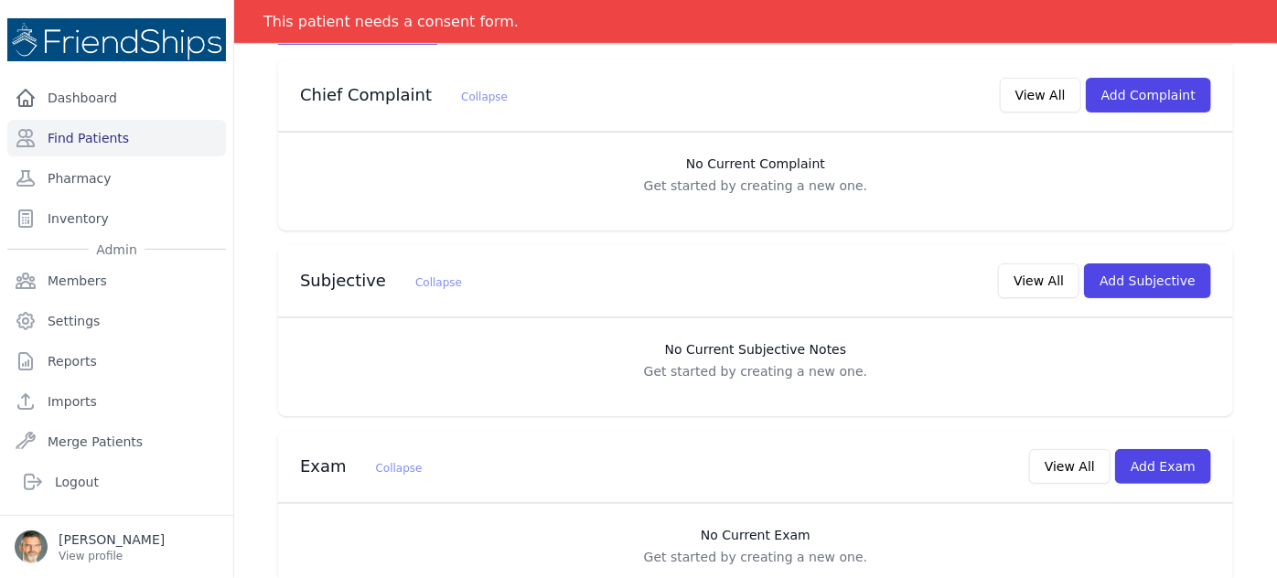
scroll to position [415, 0]
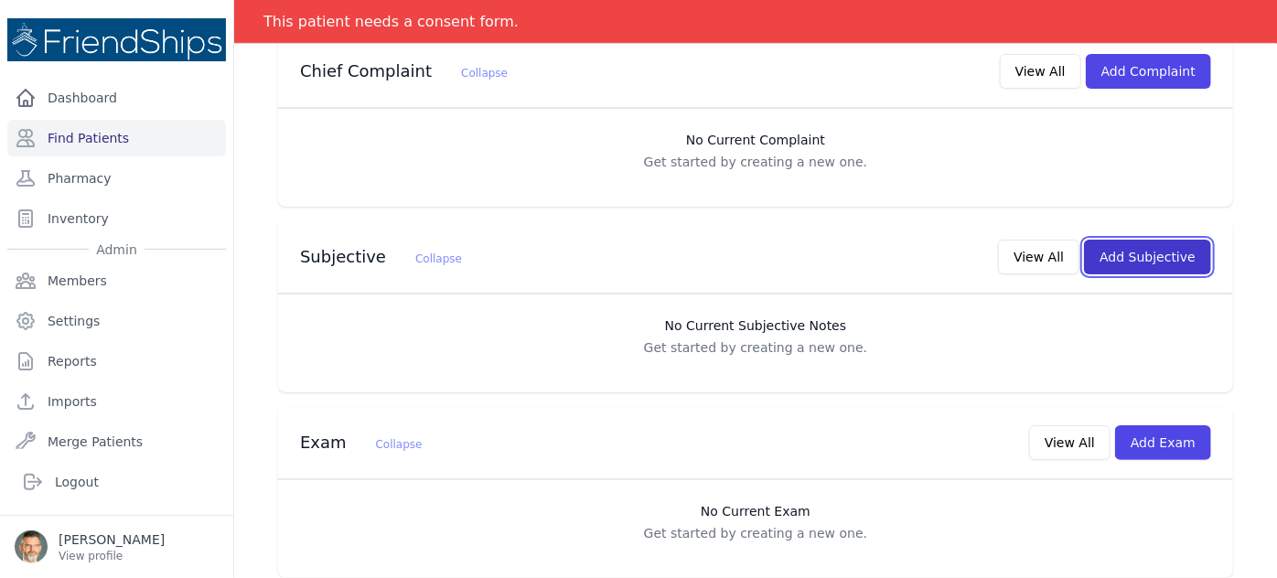
click at [1123, 240] on button "Add Subjective" at bounding box center [1147, 257] width 127 height 35
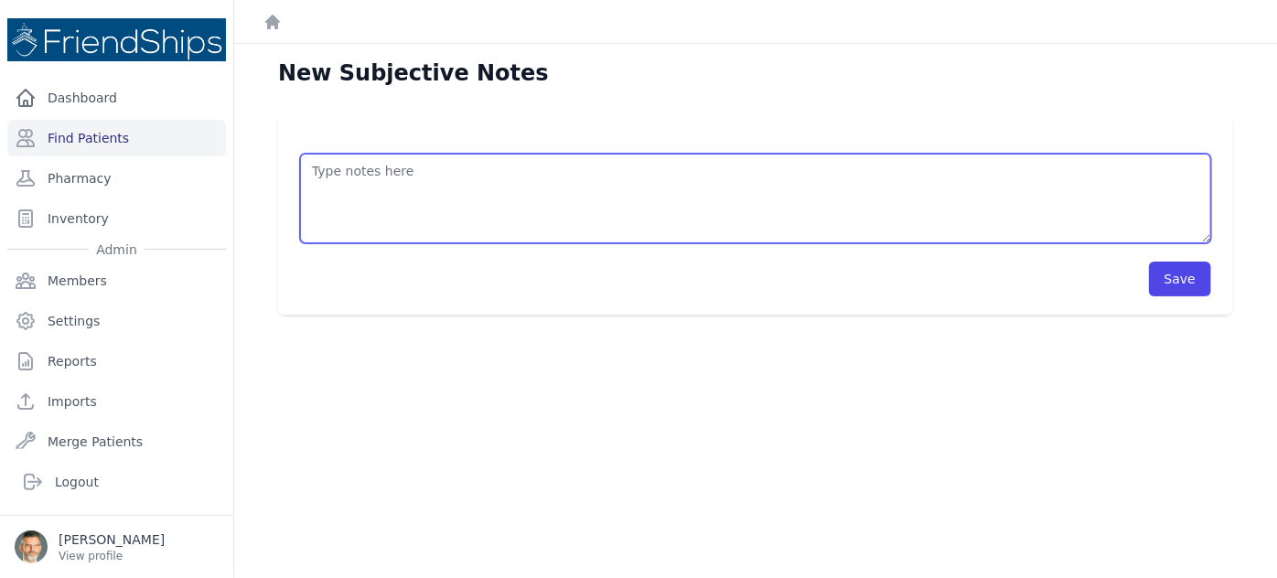
click at [360, 174] on textarea at bounding box center [755, 199] width 911 height 90
type textarea "P"
click at [324, 184] on textarea "HISTORY OBJECTIVE General: alert - no distress - non-toxic Eyes: normal [MEDICA…" at bounding box center [755, 199] width 911 height 90
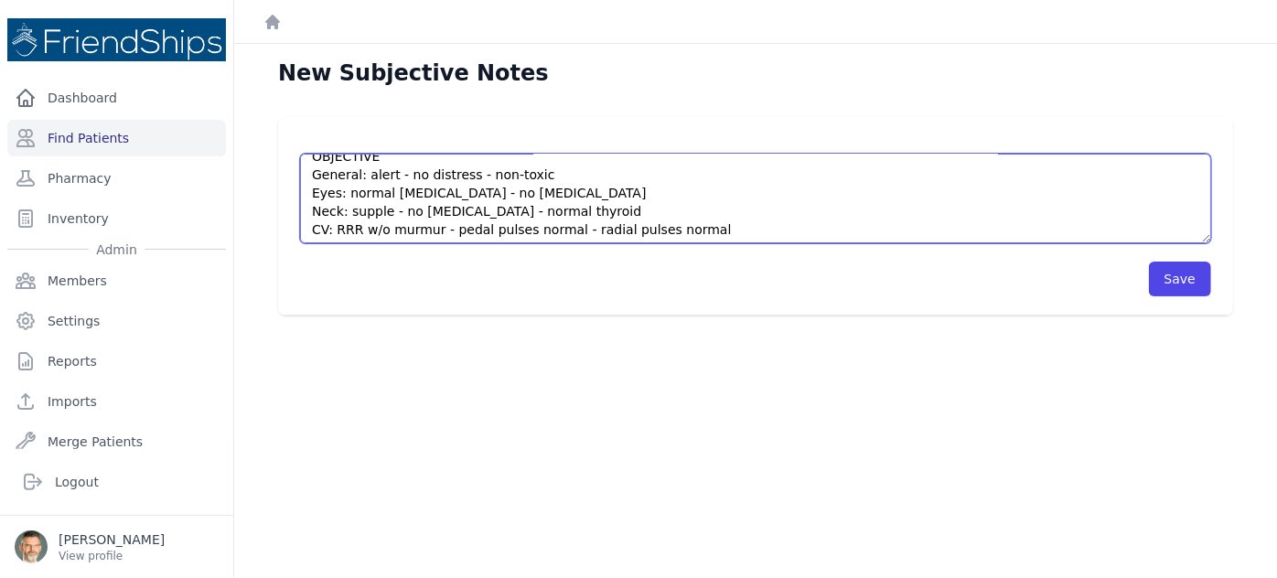
scroll to position [80, 0]
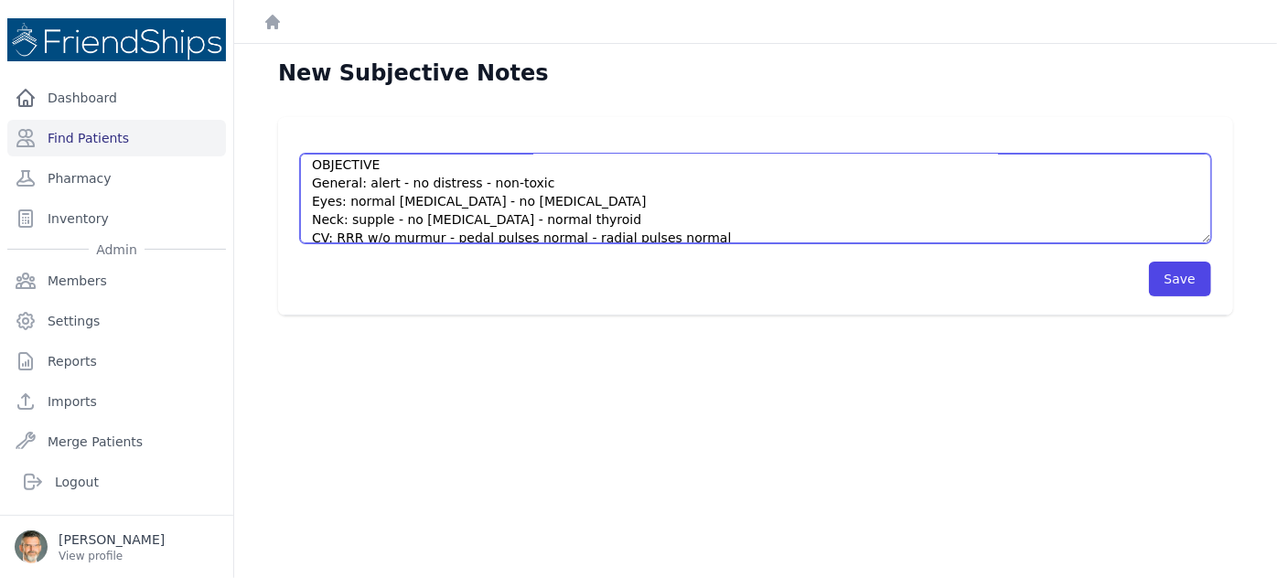
drag, startPoint x: 468, startPoint y: 196, endPoint x: 297, endPoint y: 202, distance: 171.2
click at [300, 200] on textarea "HISTORY 1 week h/o pain in left shoulder radiating to arm with some numbness of…" at bounding box center [755, 199] width 911 height 90
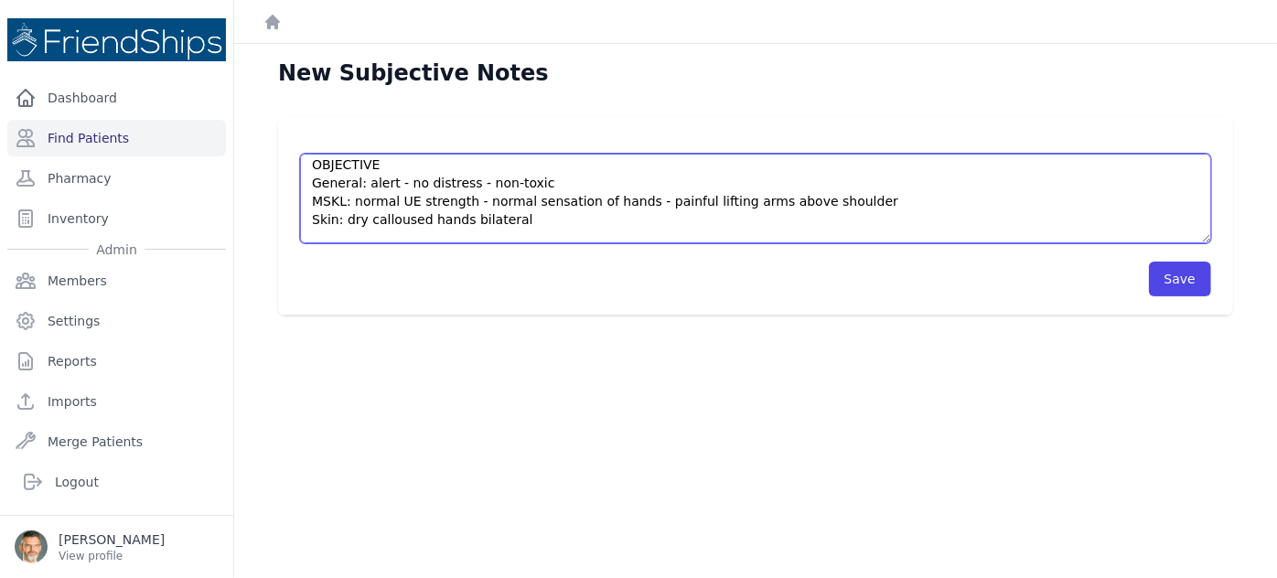
scroll to position [110, 0]
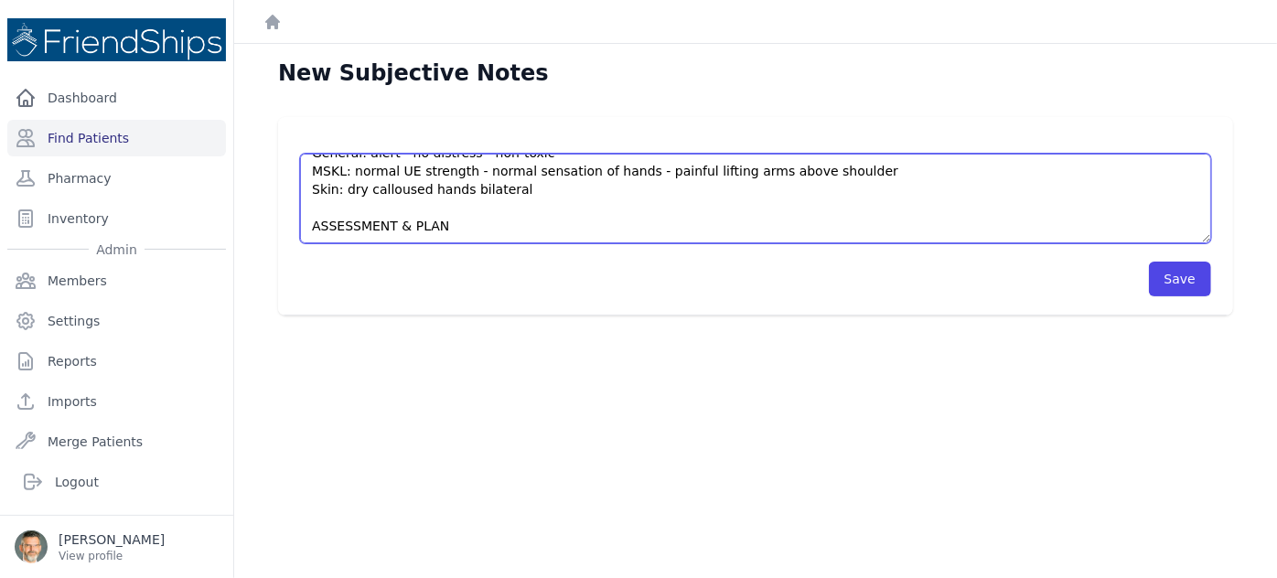
click at [451, 231] on textarea "HISTORY 1 week h/o pain in left shoulder radiating to arm with some numbness of…" at bounding box center [755, 199] width 911 height 90
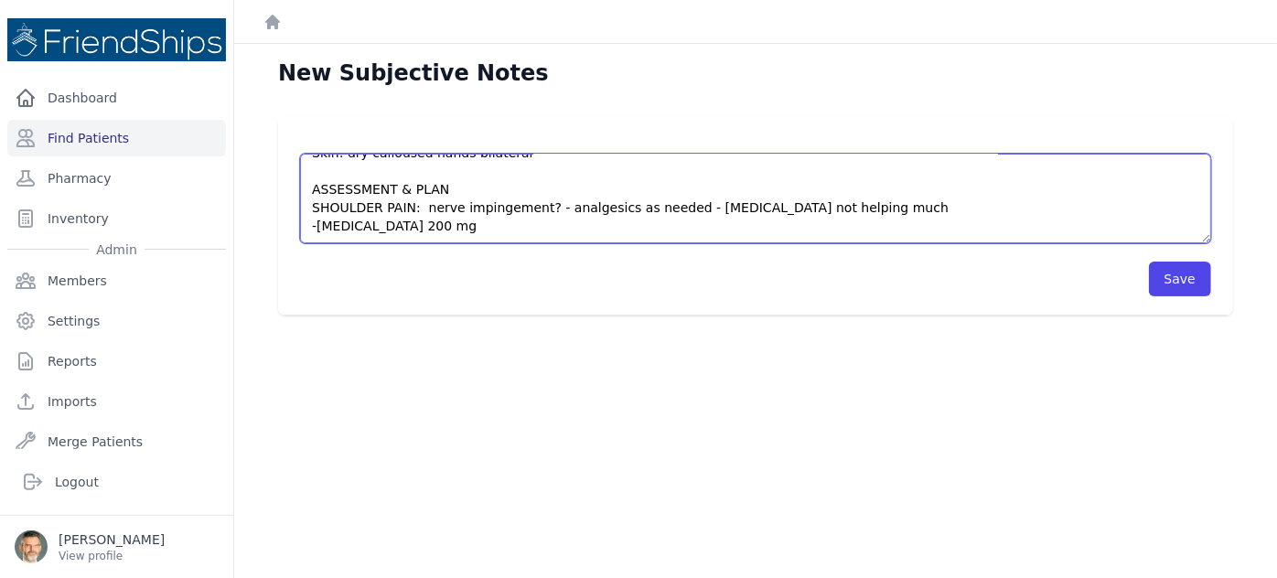
scroll to position [156, 0]
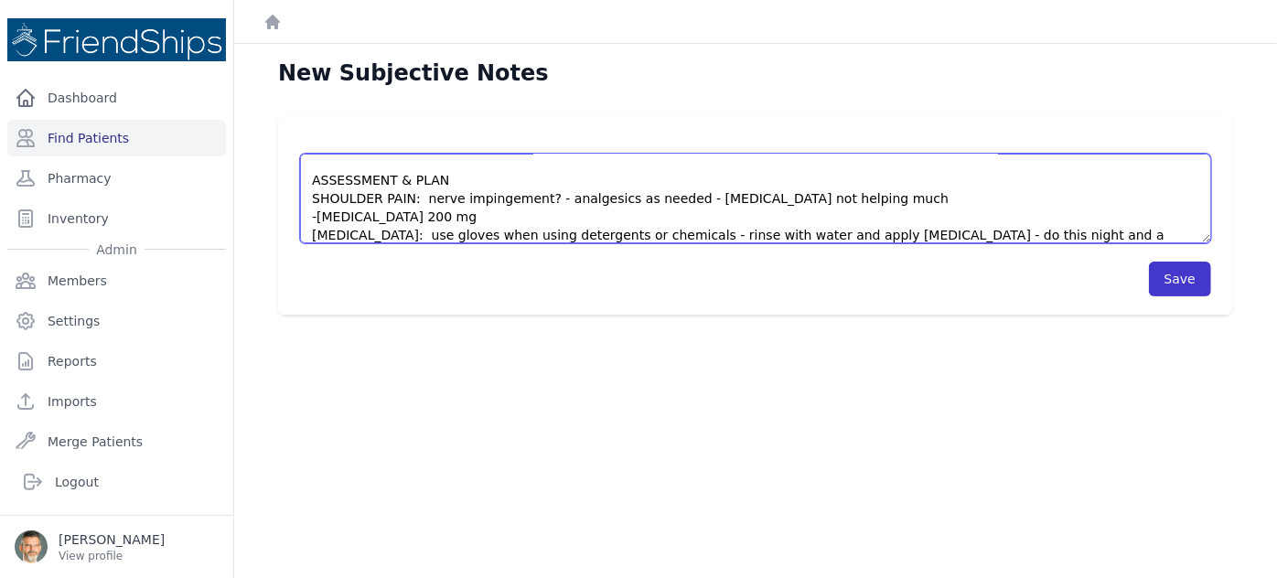
type textarea "HISTORY 1 week h/o pain in left shoulder radiating to arm with some numbness of…"
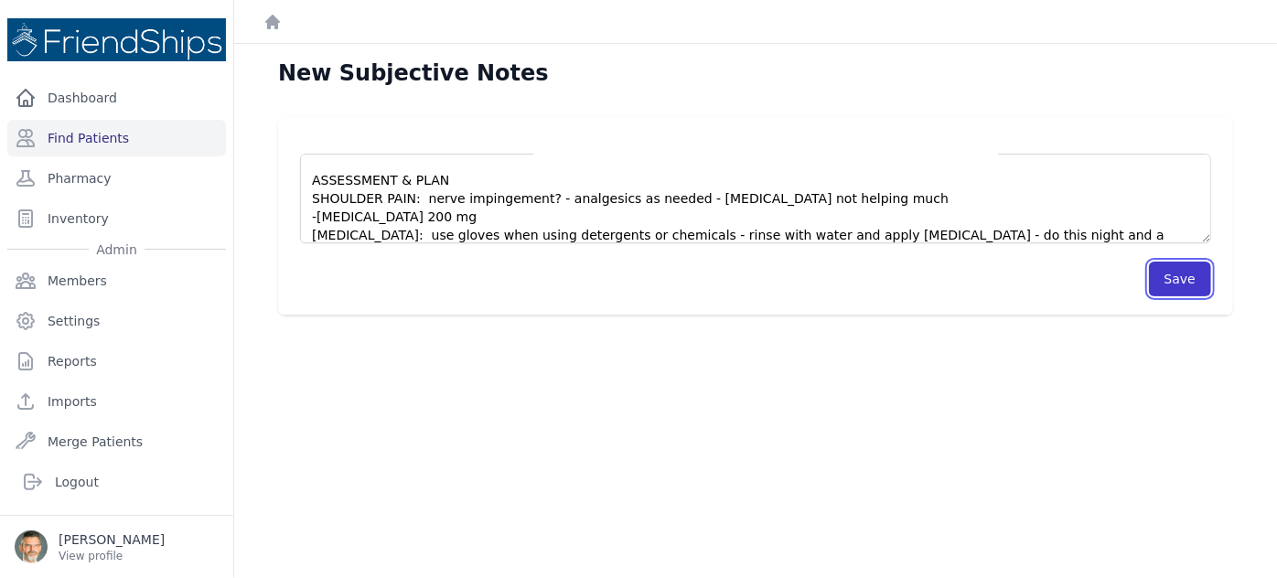
click at [1173, 282] on button "Save" at bounding box center [1180, 279] width 62 height 35
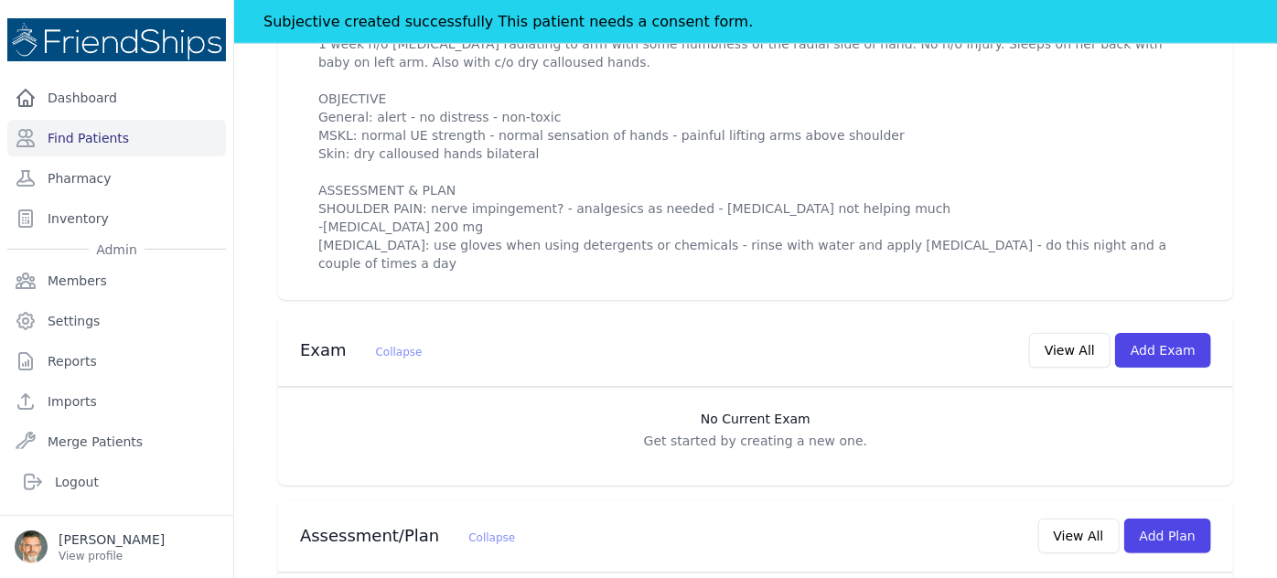
scroll to position [751, 0]
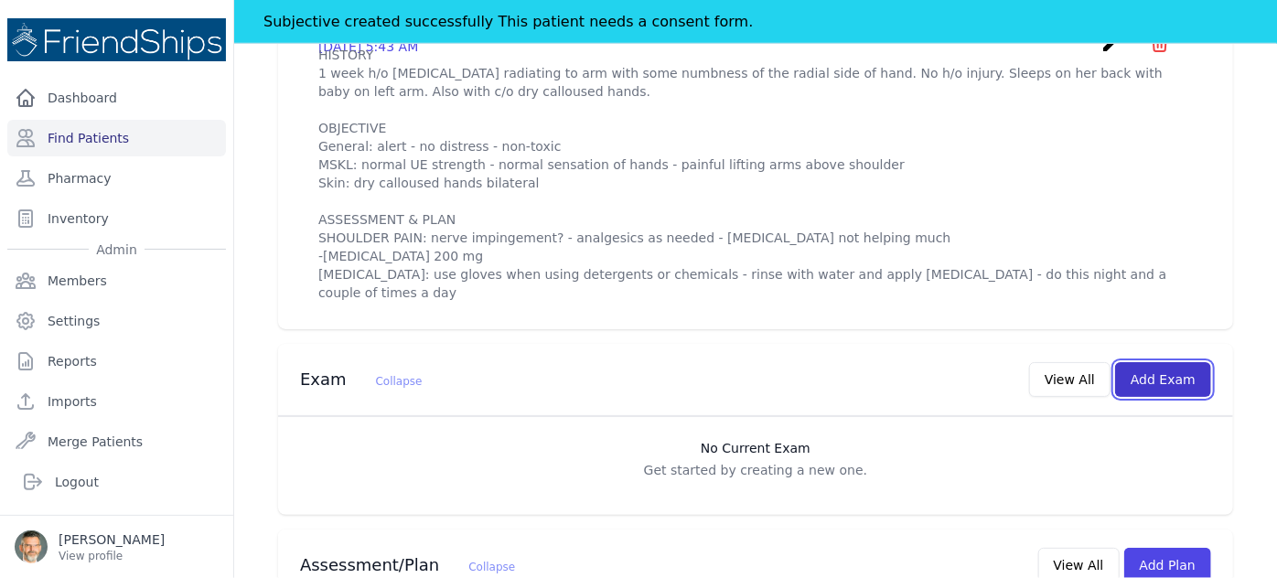
click at [1151, 362] on button "Add Exam" at bounding box center [1163, 379] width 96 height 35
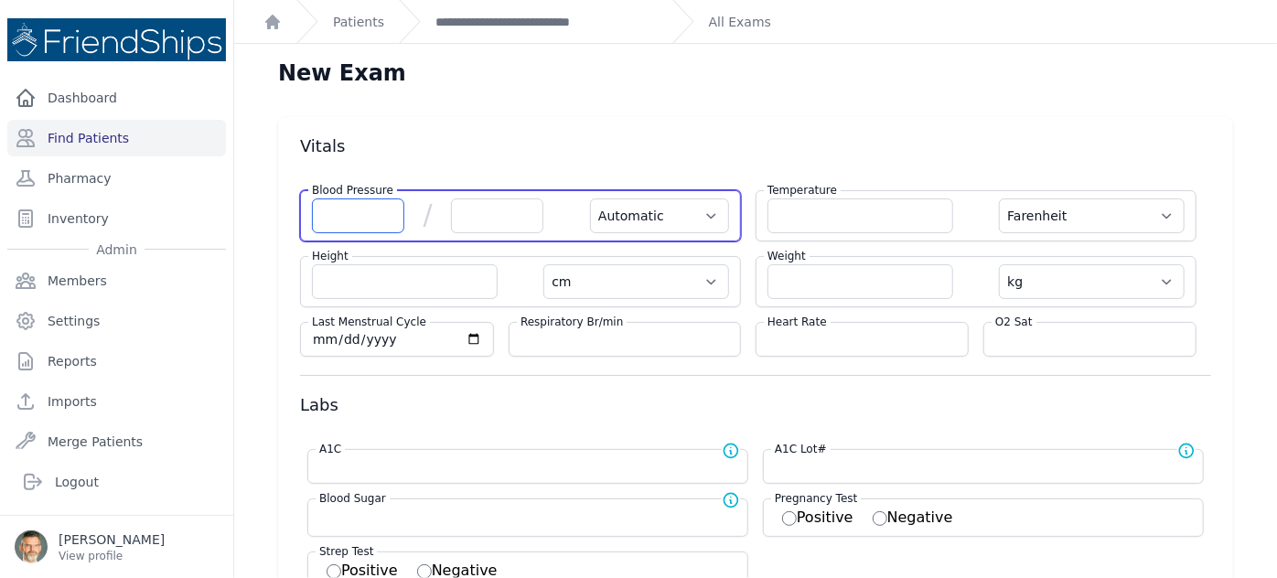
click at [364, 209] on input "number" at bounding box center [358, 216] width 92 height 35
type input "124"
click at [508, 213] on input "number" at bounding box center [497, 216] width 92 height 35
select select "Automatic"
select select "F"
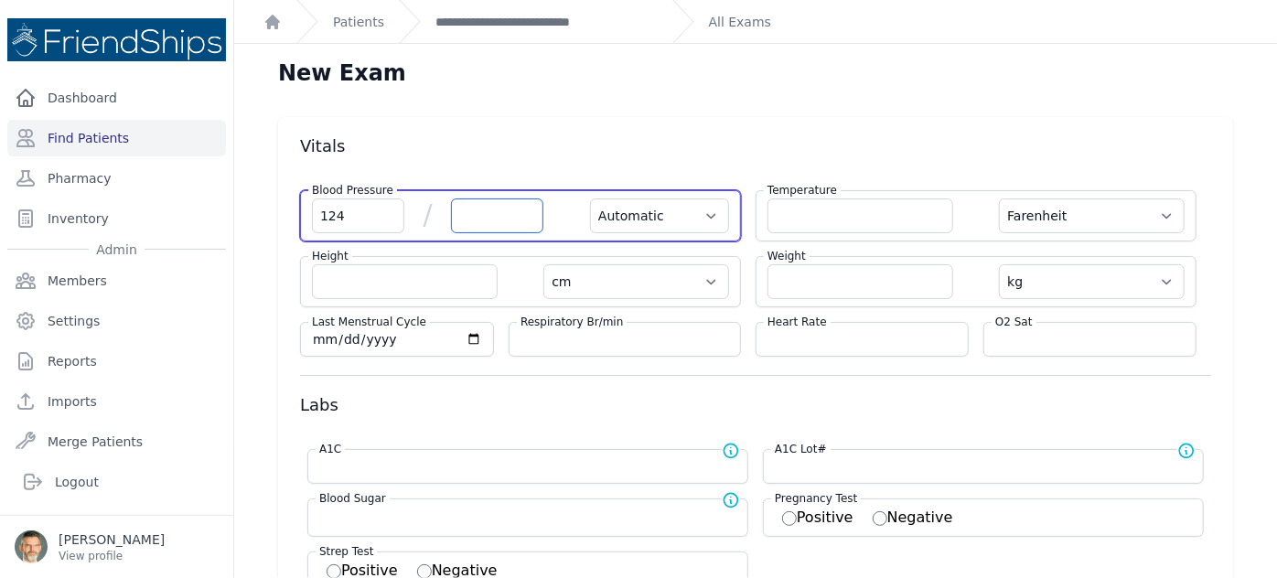
select select "cm"
select select "kg"
select select
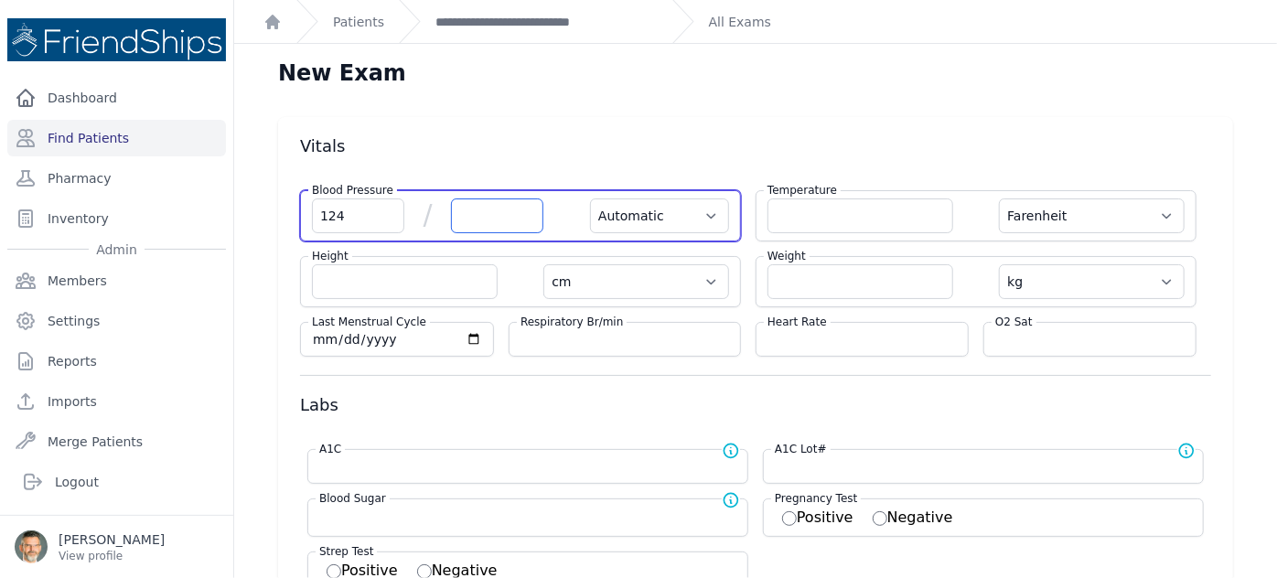
select select
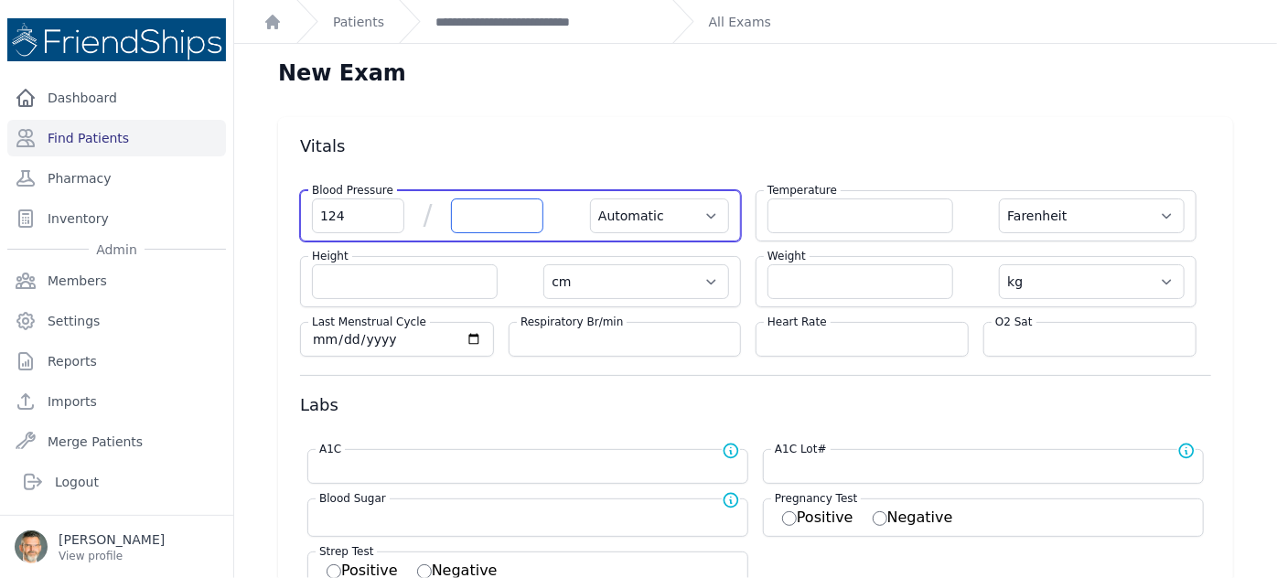
select select
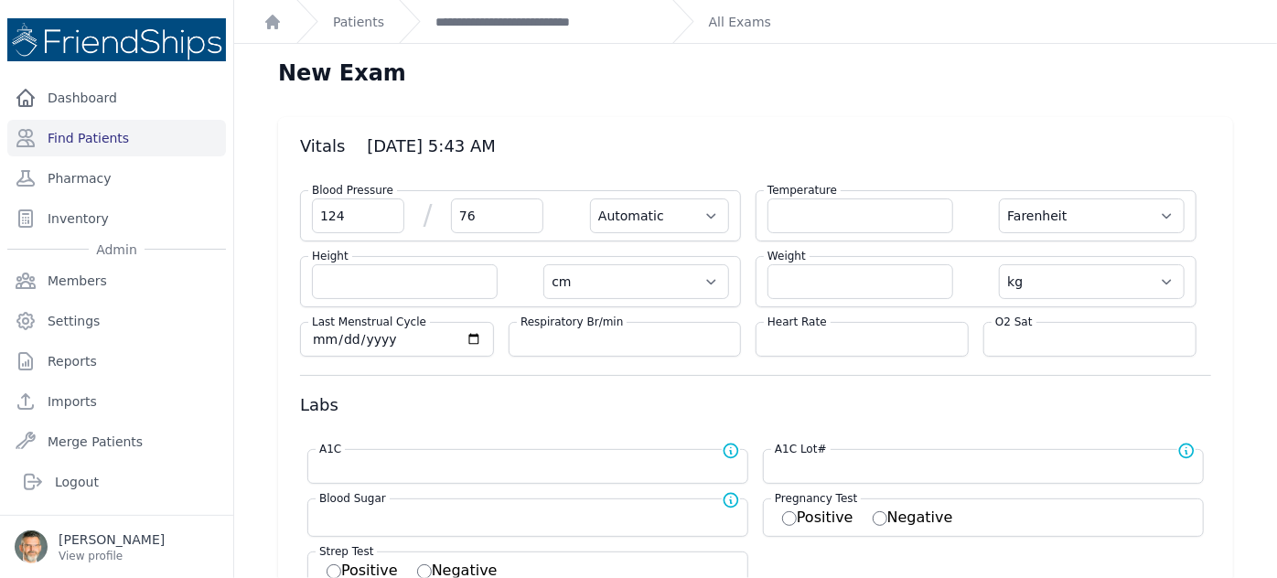
type input "76"
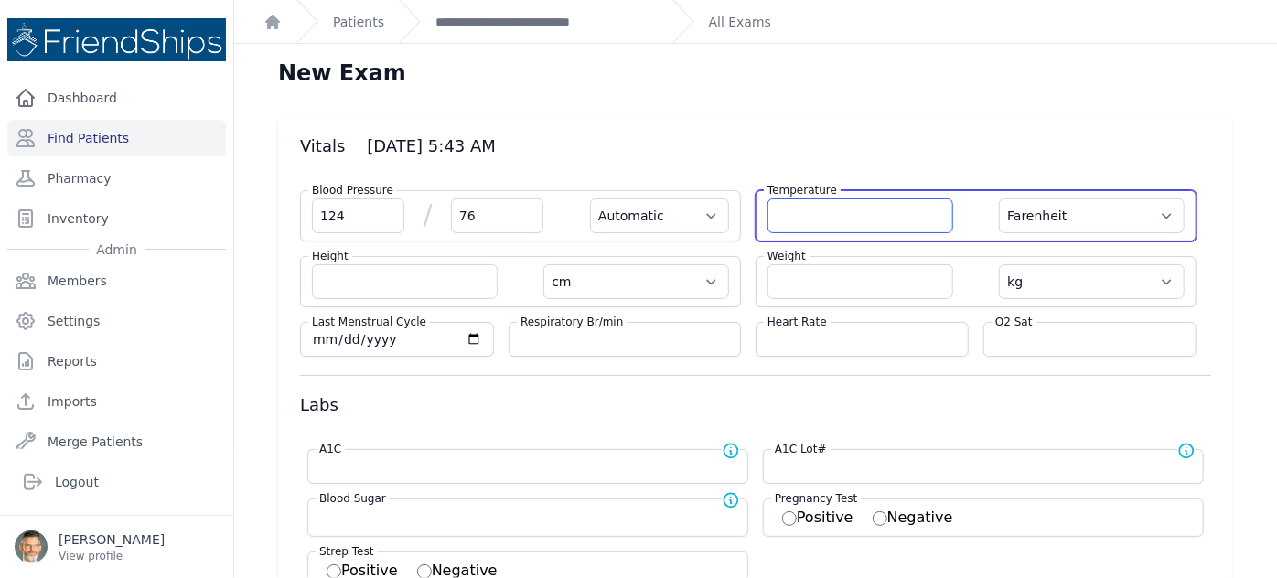
click at [832, 219] on input "number" at bounding box center [861, 216] width 186 height 35
select select "Automatic"
select select "F"
select select "cm"
select select "kg"
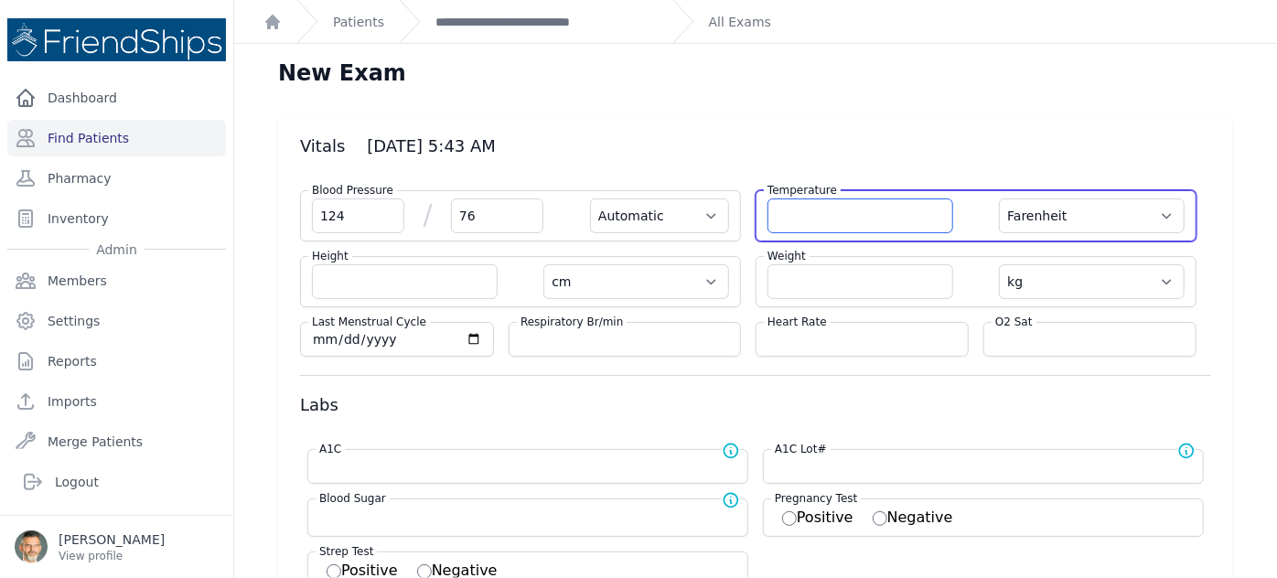
select select
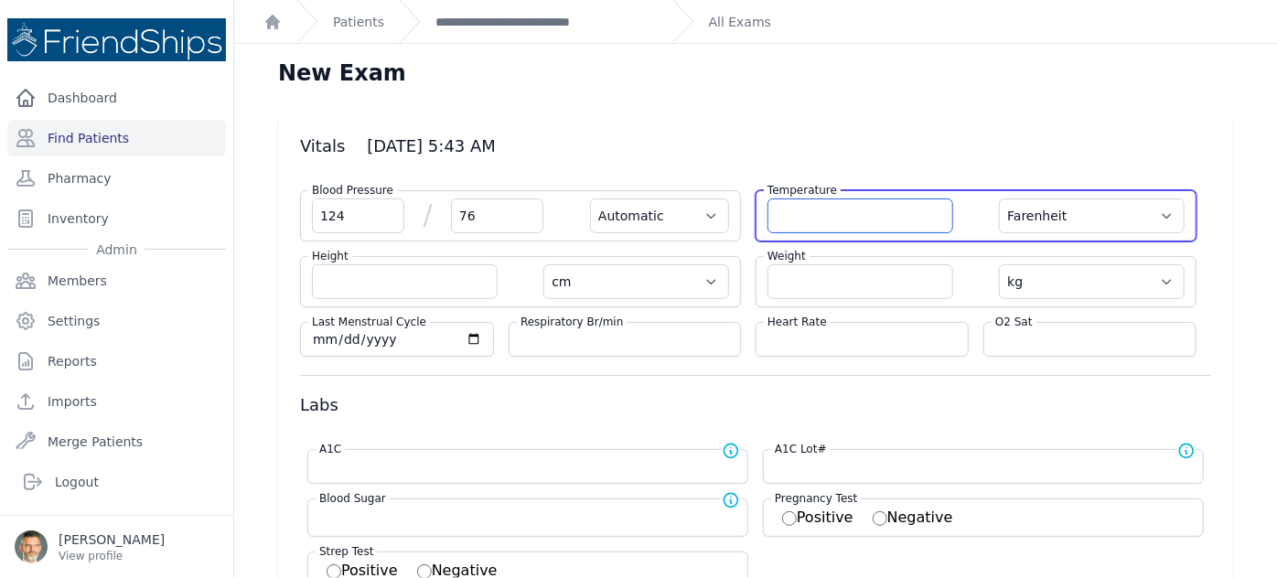
select select
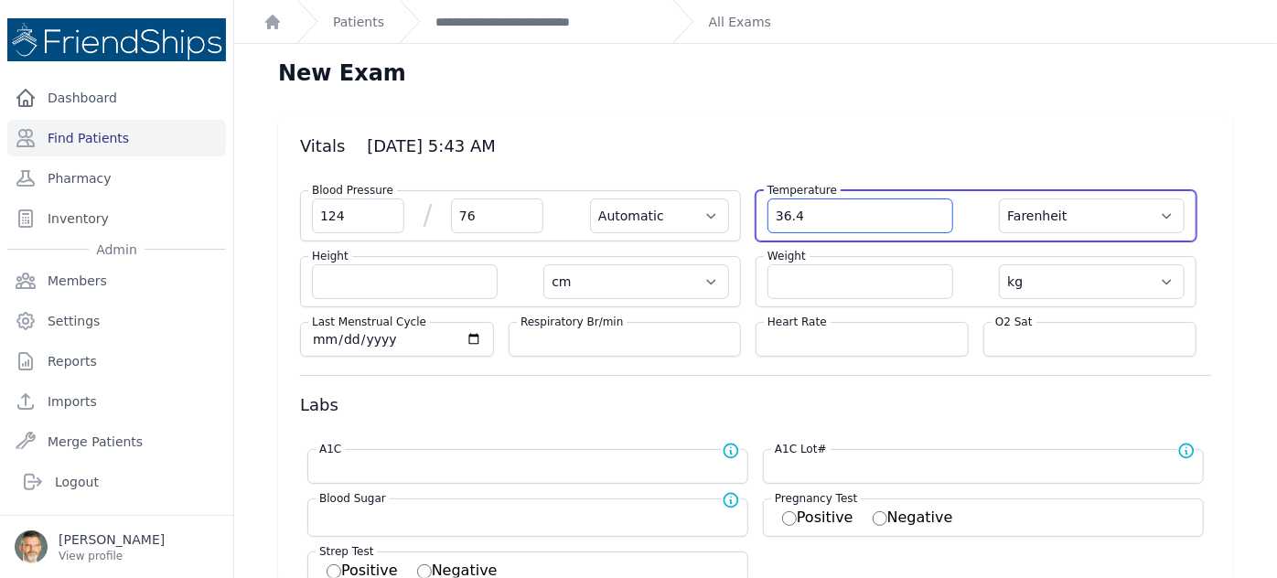
type input "36.4"
click at [1038, 221] on select "Farenheit Celcius" at bounding box center [1092, 216] width 186 height 35
select select "Automatic"
select select "cm"
select select "kg"
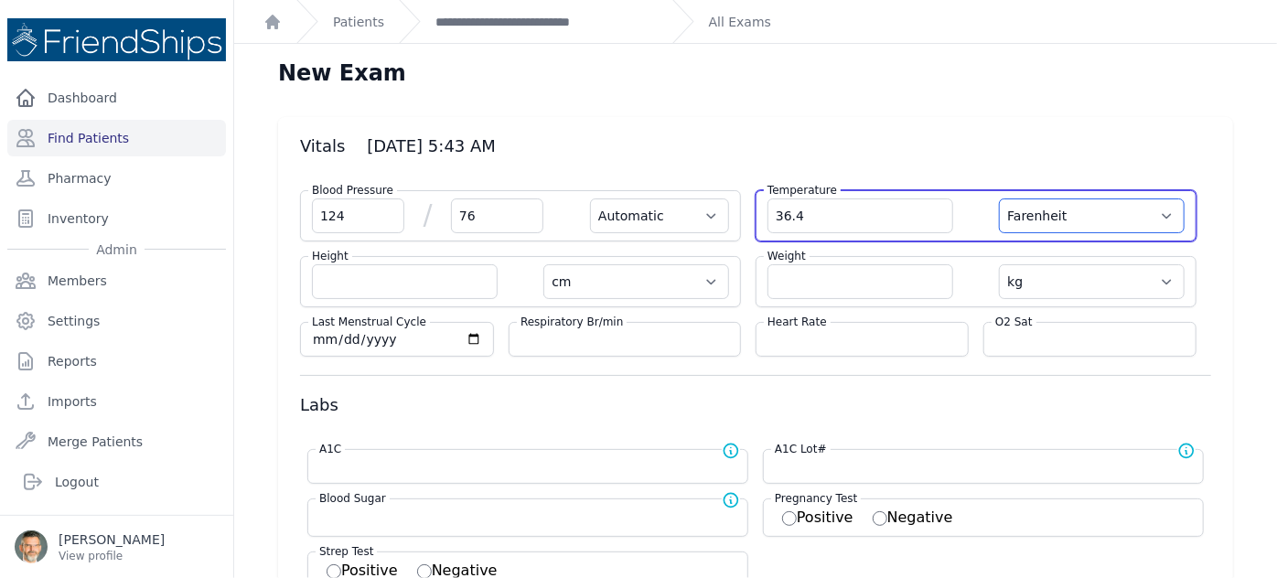
select select
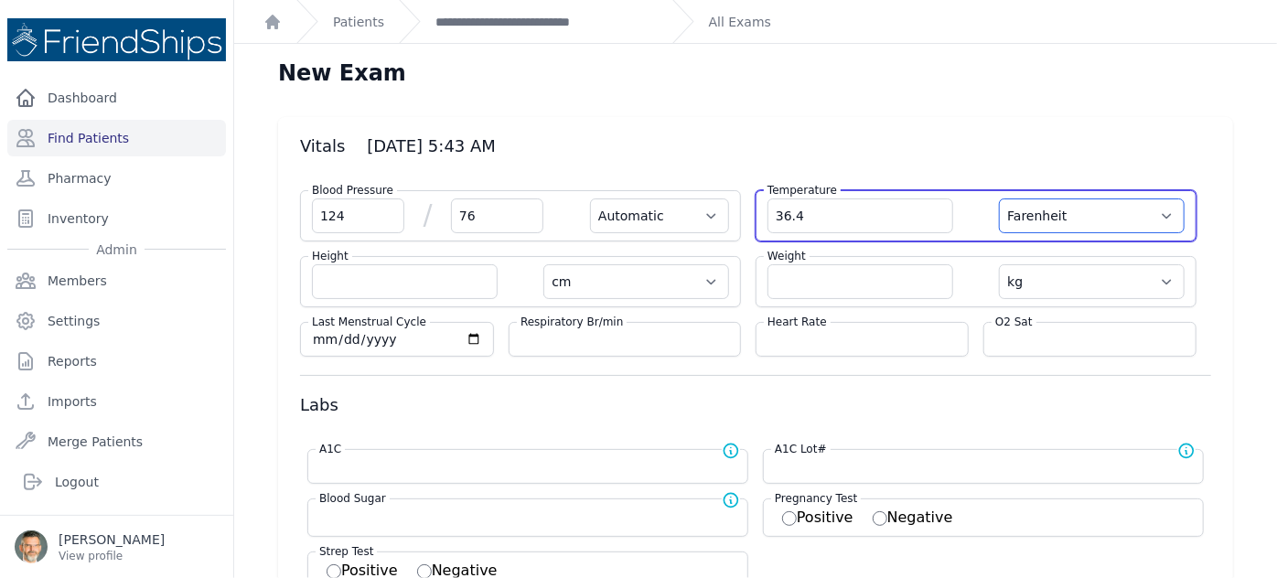
select select
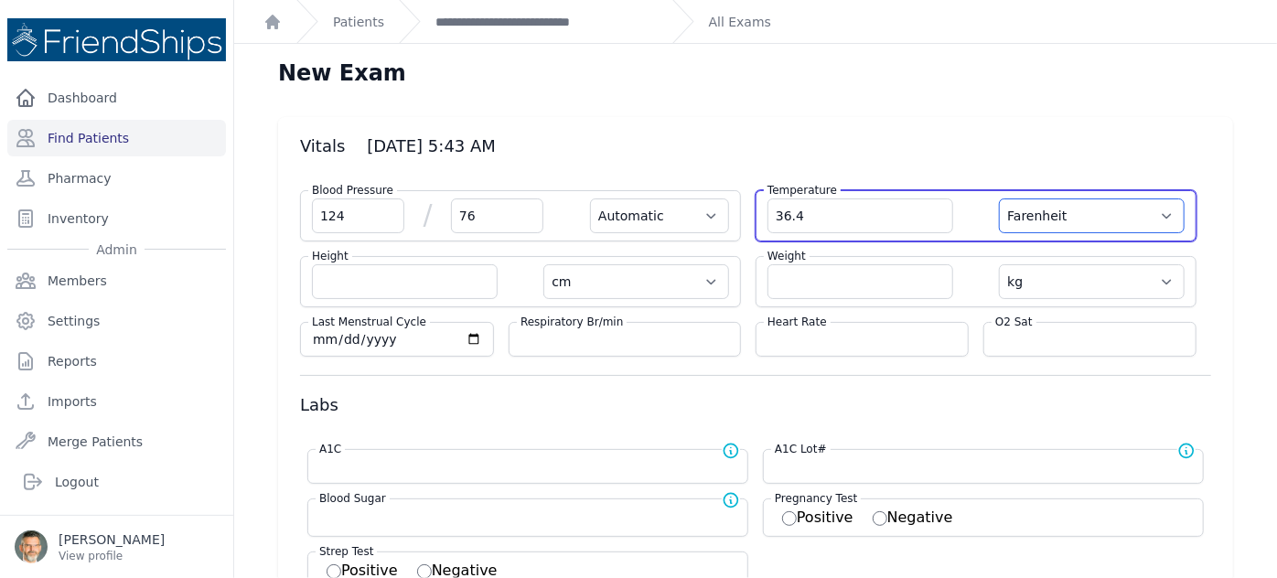
select select "C"
click at [999, 199] on select "Farenheit Celcius" at bounding box center [1092, 216] width 186 height 35
select select "Automatic"
select select "cm"
select select "kg"
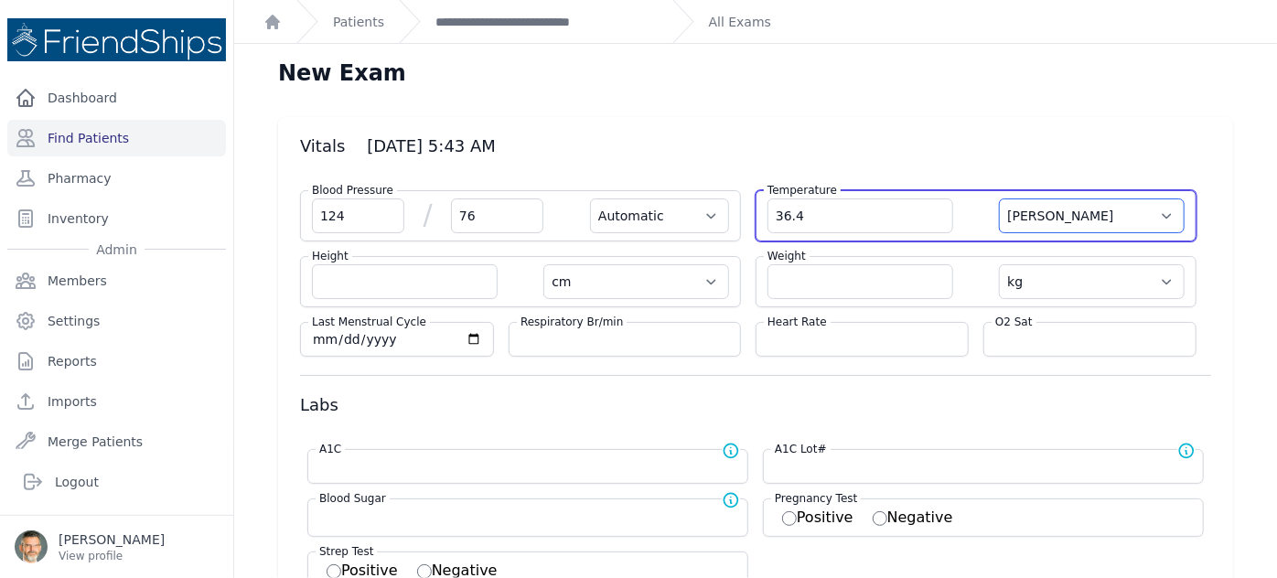
select select
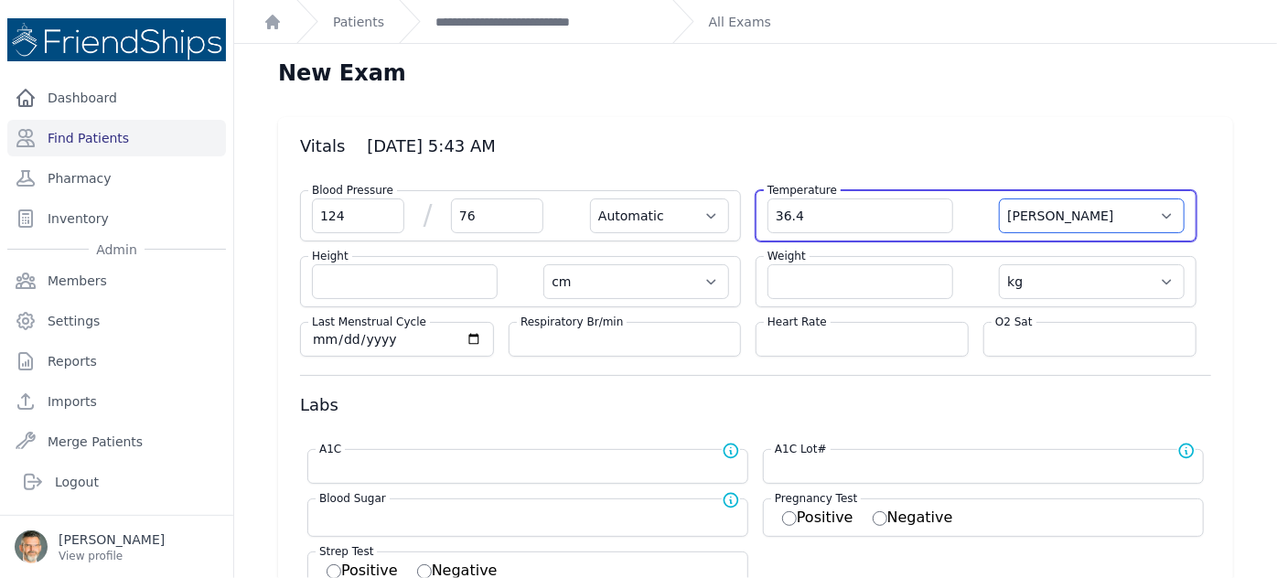
select select
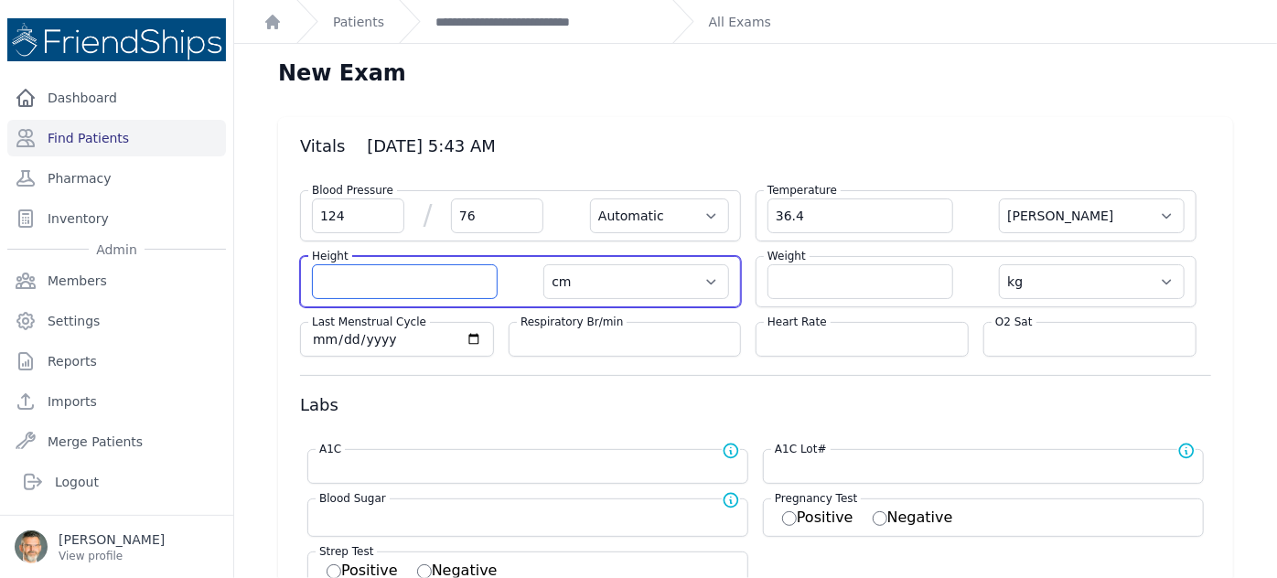
click at [329, 273] on input "number" at bounding box center [405, 281] width 186 height 35
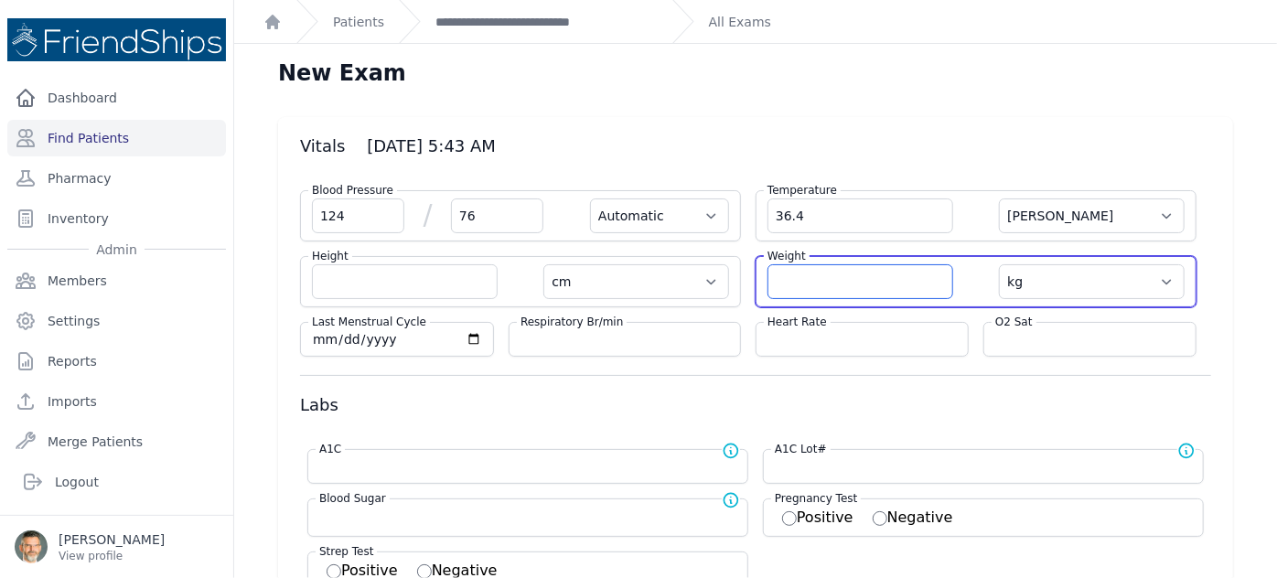
click at [824, 277] on input "number" at bounding box center [861, 281] width 186 height 35
type input "61.4"
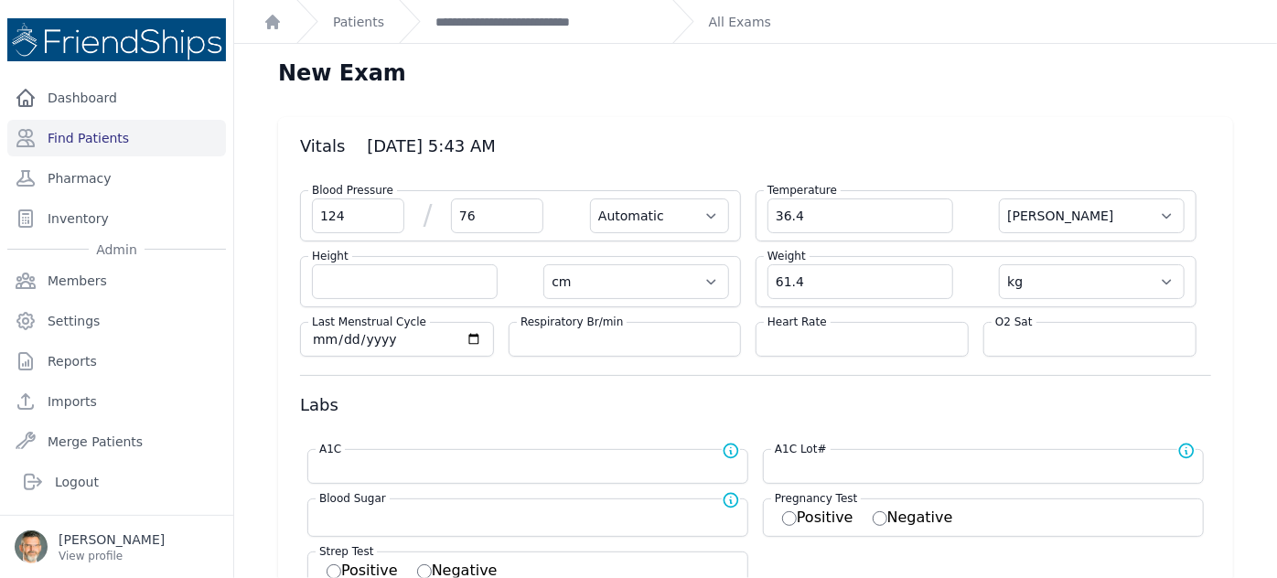
select select "Automatic"
select select "C"
select select "cm"
select select "kg"
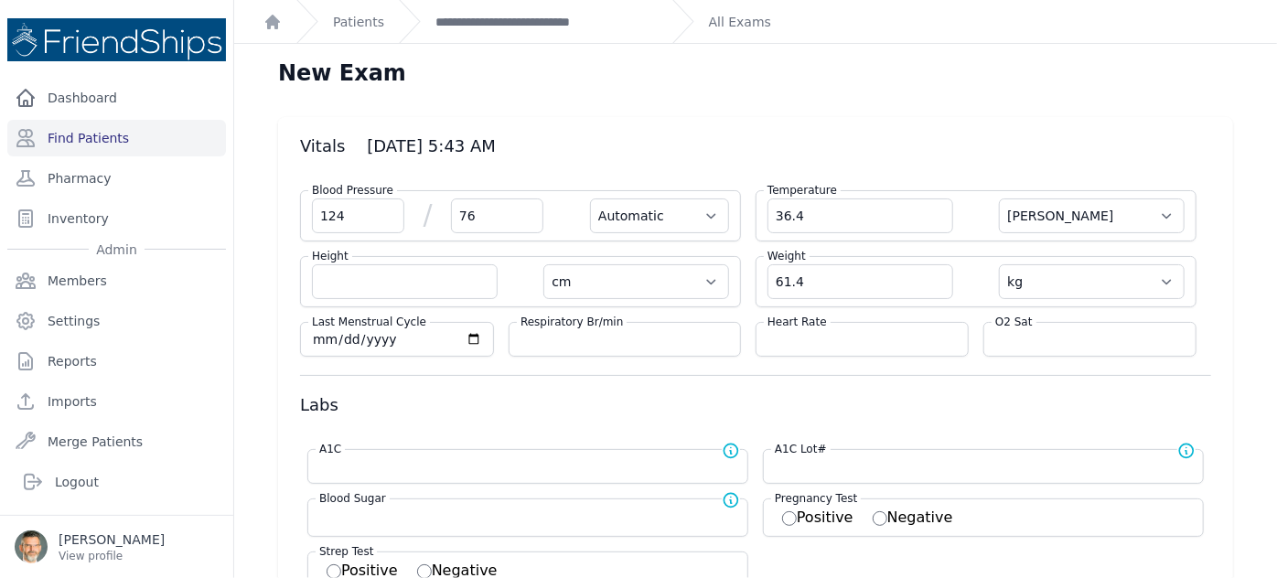
select select
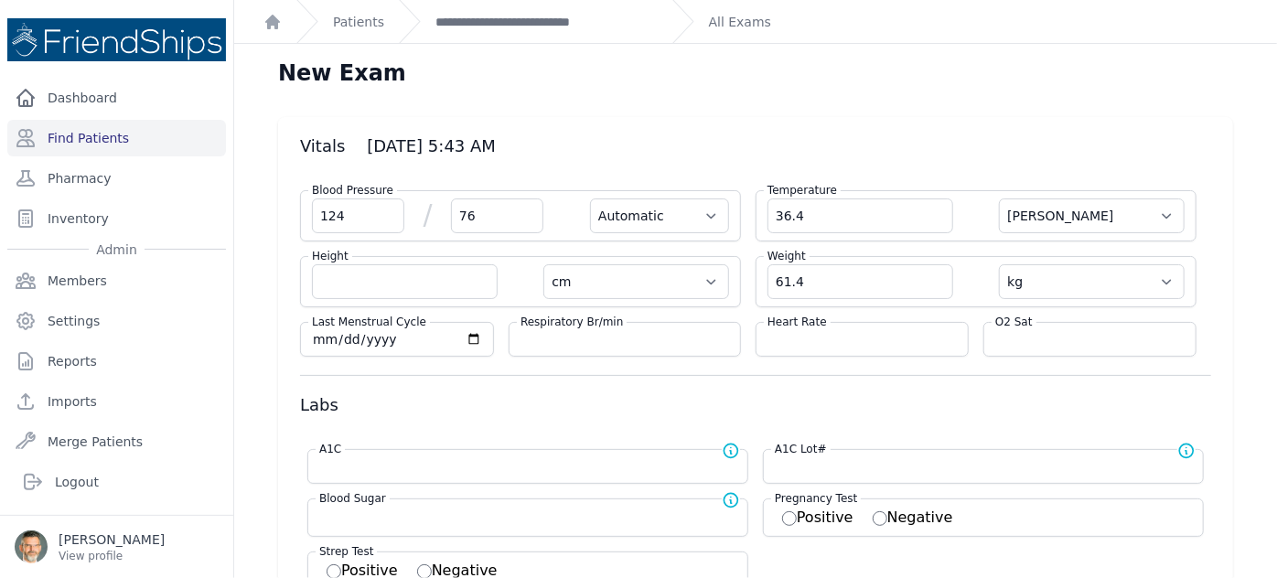
select select
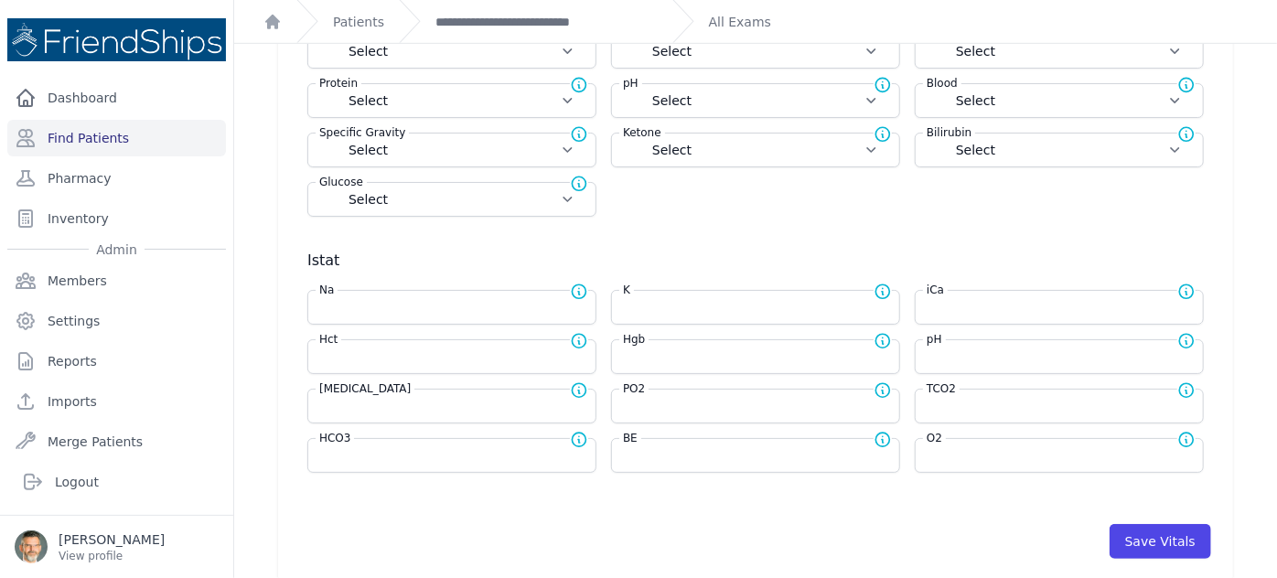
scroll to position [748, 0]
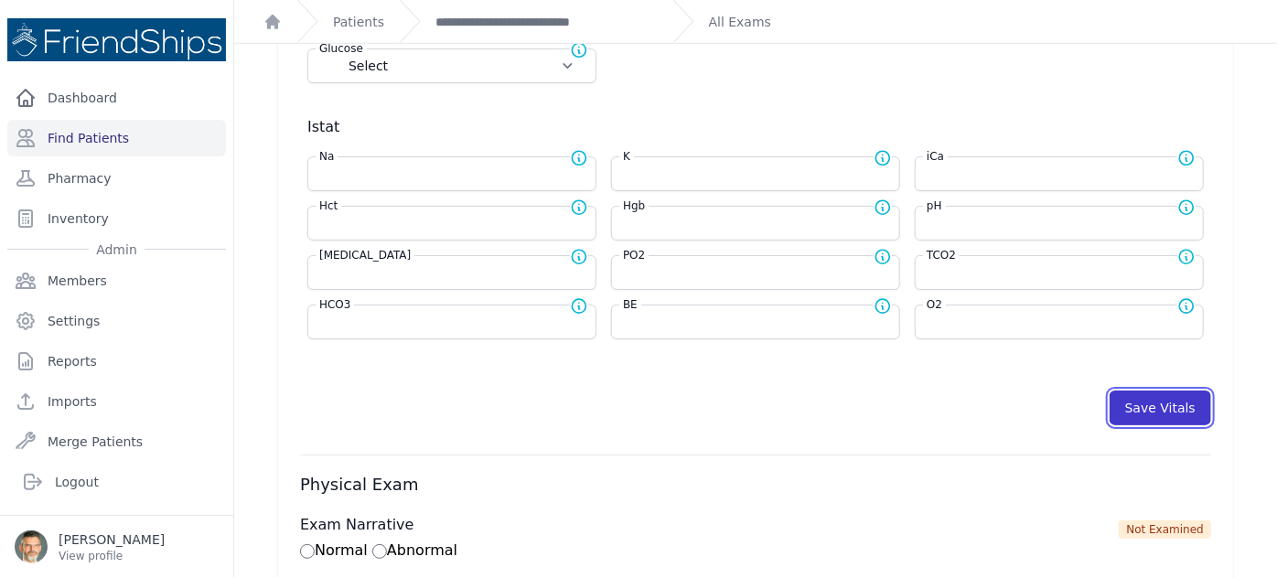
click at [1171, 399] on button "Save Vitals" at bounding box center [1161, 408] width 102 height 35
click at [105, 134] on link "Find Patients" at bounding box center [116, 138] width 219 height 37
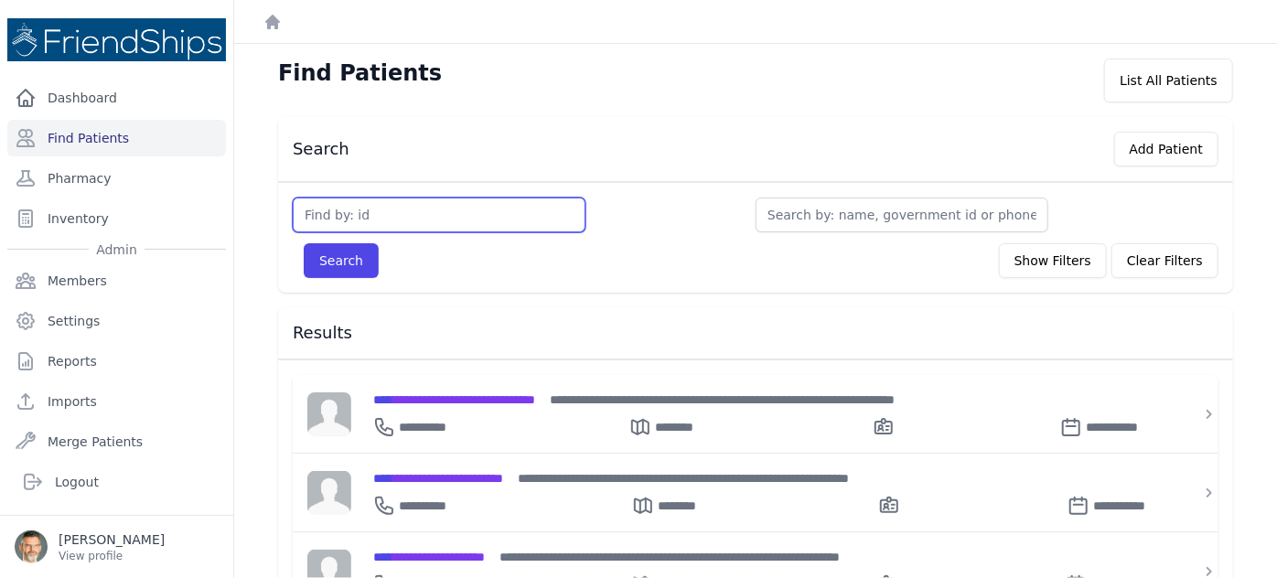
click at [334, 213] on input "text" at bounding box center [439, 215] width 293 height 35
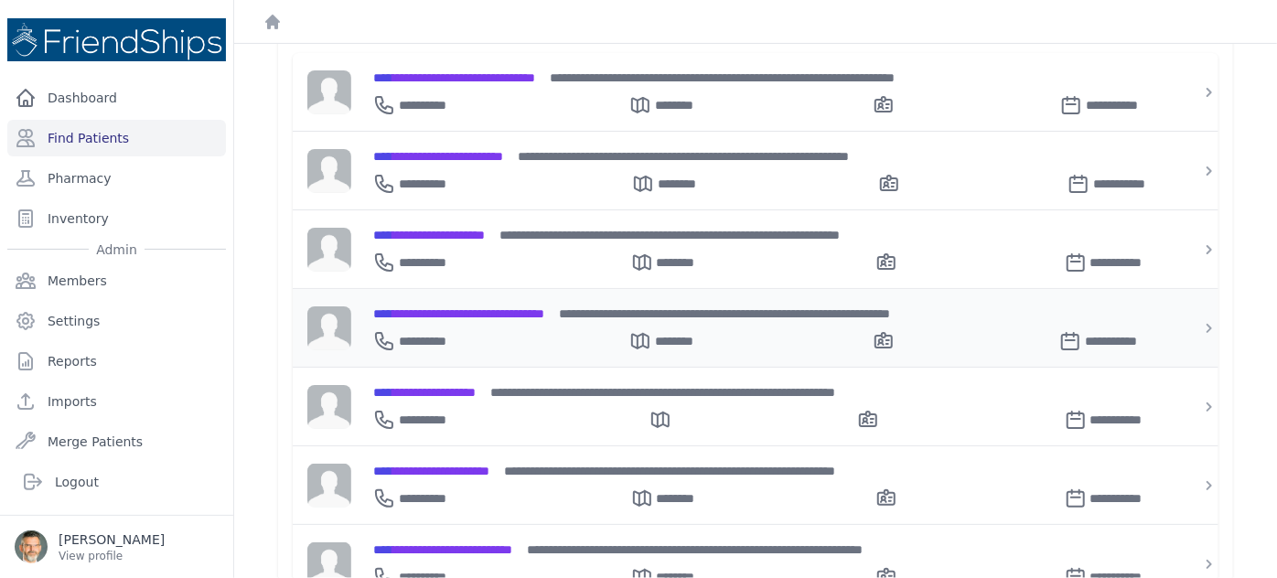
scroll to position [332, 0]
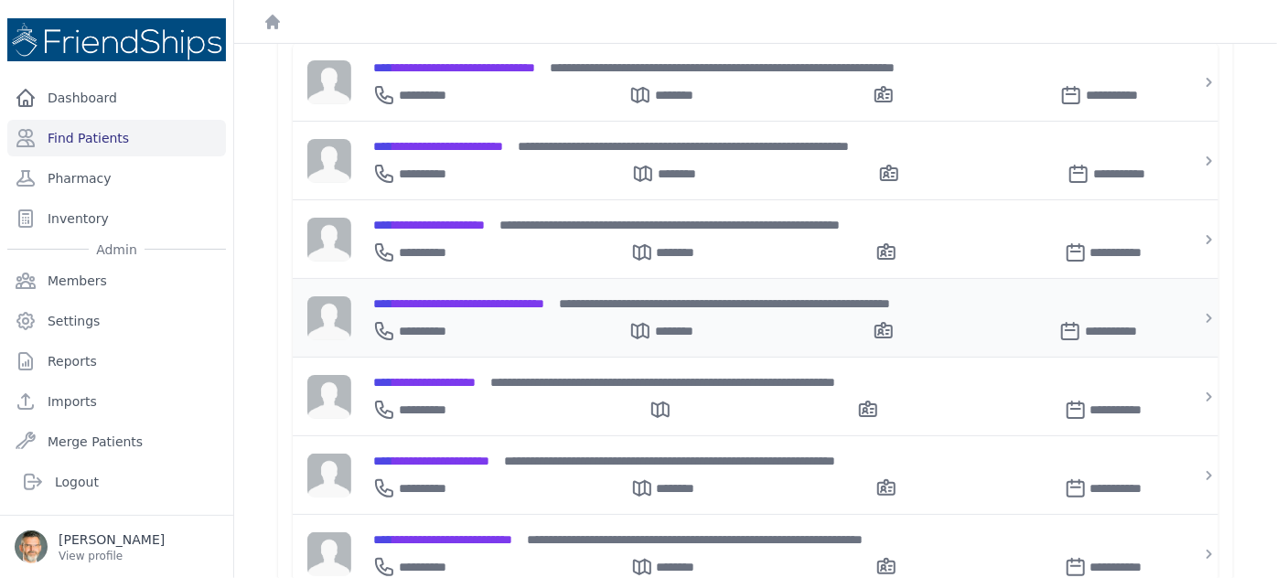
click at [450, 304] on span "**********" at bounding box center [458, 303] width 171 height 13
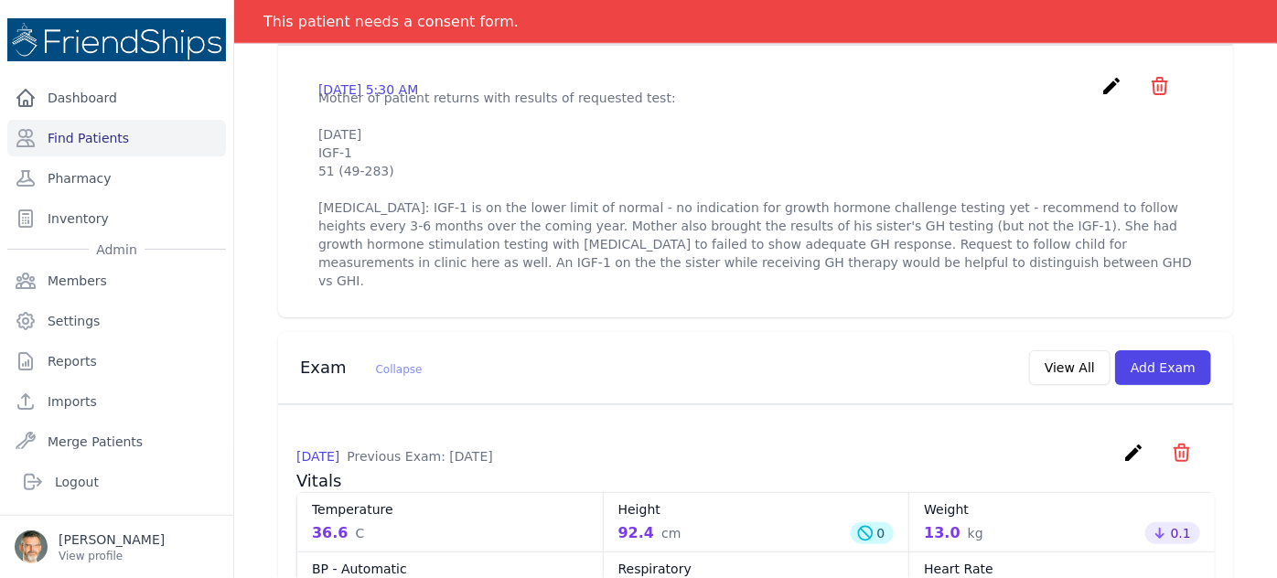
scroll to position [665, 0]
click at [82, 134] on link "Find Patients" at bounding box center [116, 138] width 219 height 37
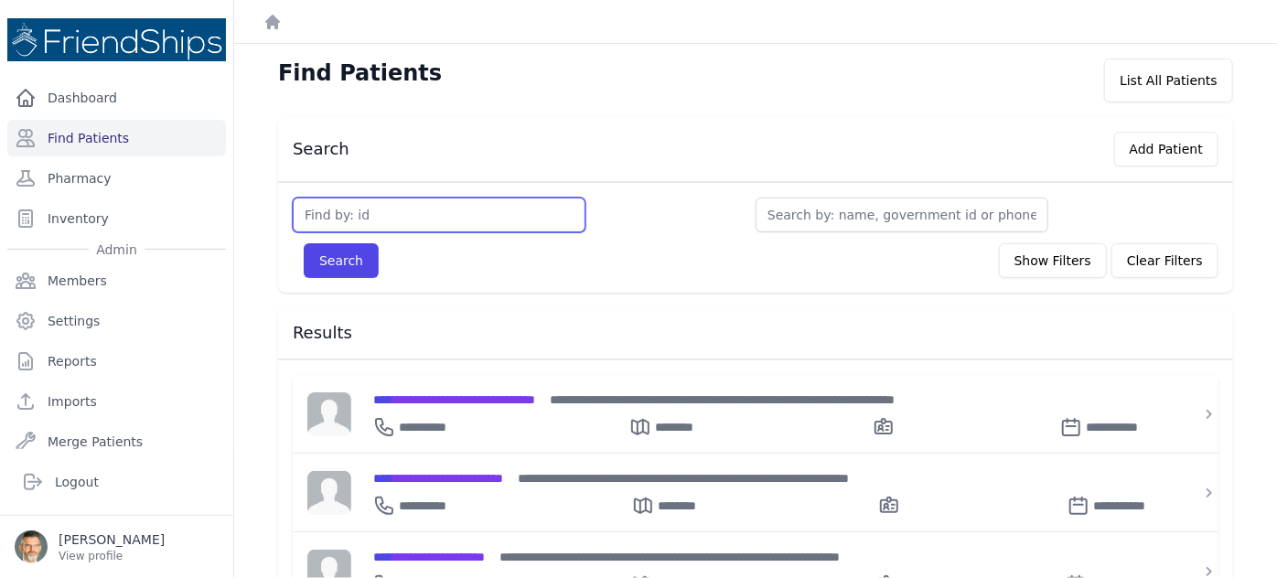
click at [366, 215] on input "text" at bounding box center [439, 215] width 293 height 35
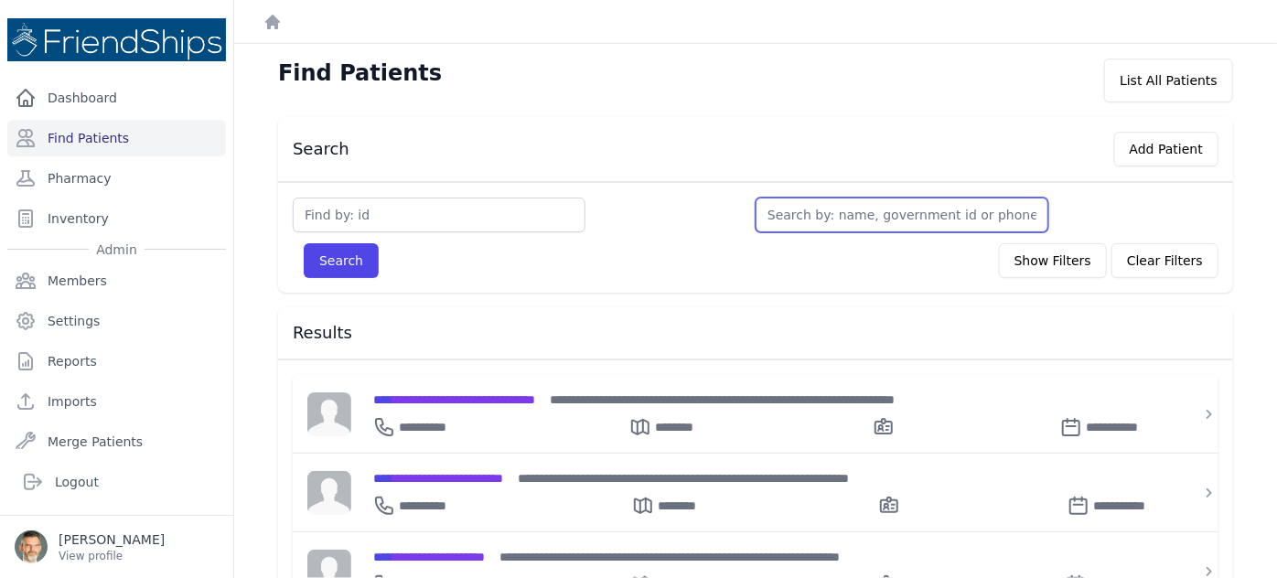
click at [821, 224] on input "text" at bounding box center [902, 215] width 293 height 35
type input "a"
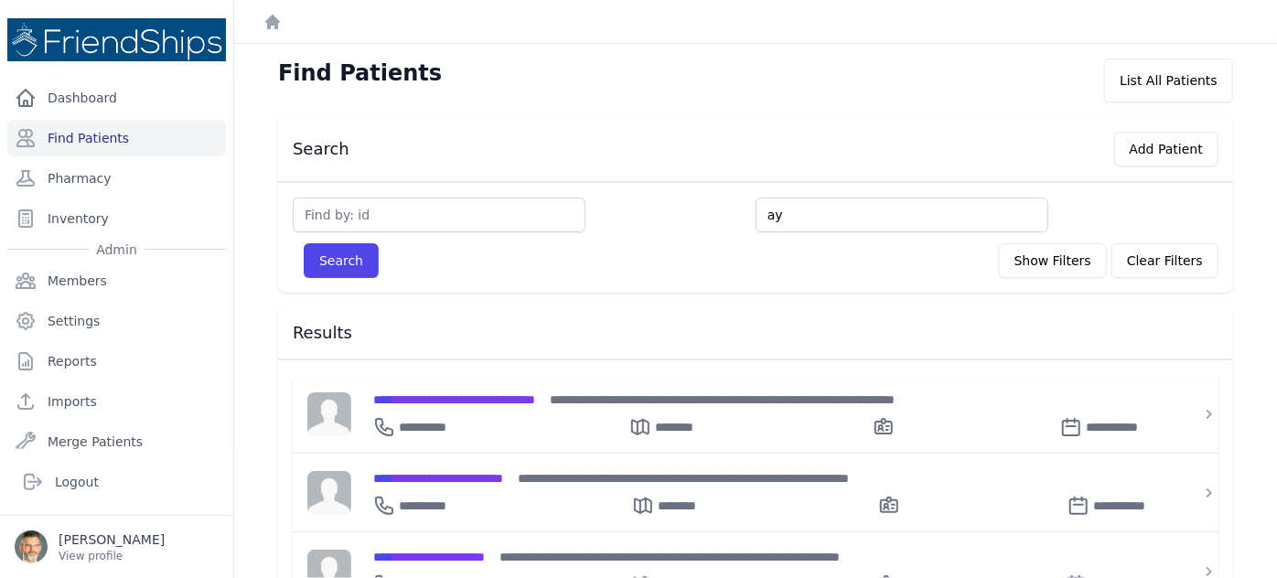
type input "ay"
type input "aya"
click at [304, 243] on button "Search" at bounding box center [341, 260] width 75 height 35
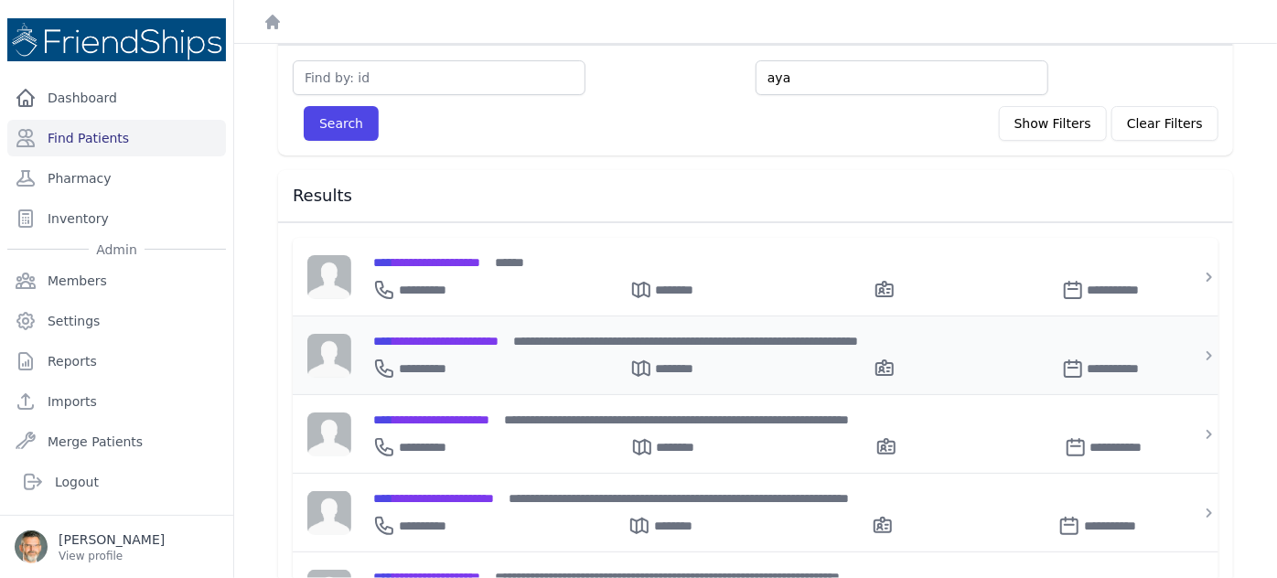
scroll to position [166, 0]
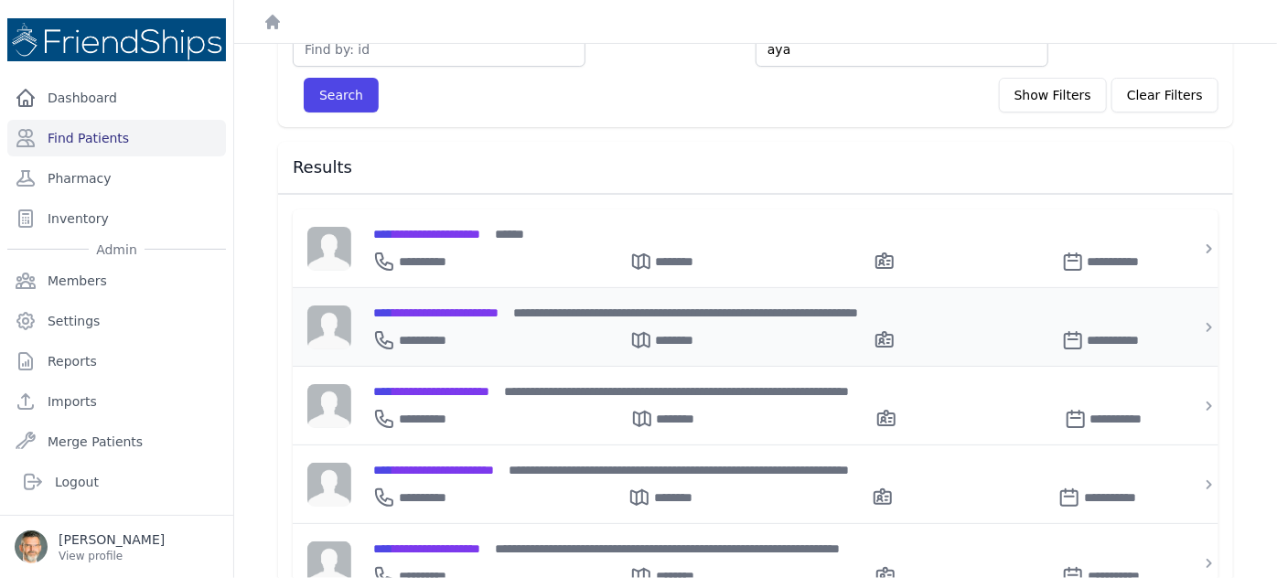
click at [497, 306] on span "**********" at bounding box center [435, 312] width 125 height 13
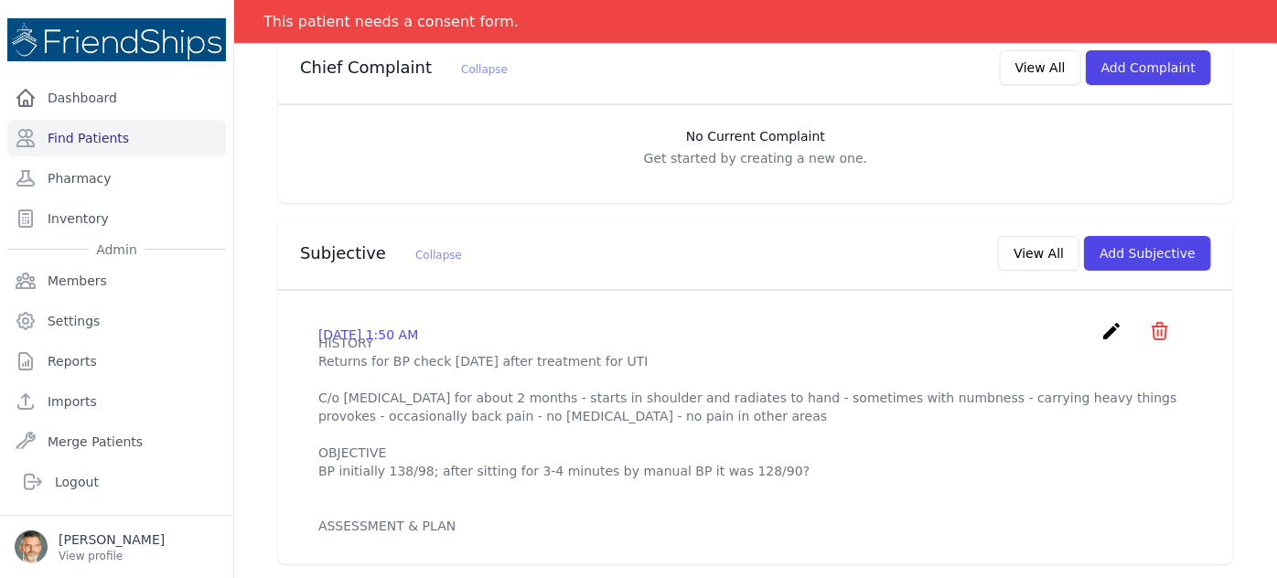
scroll to position [415, 0]
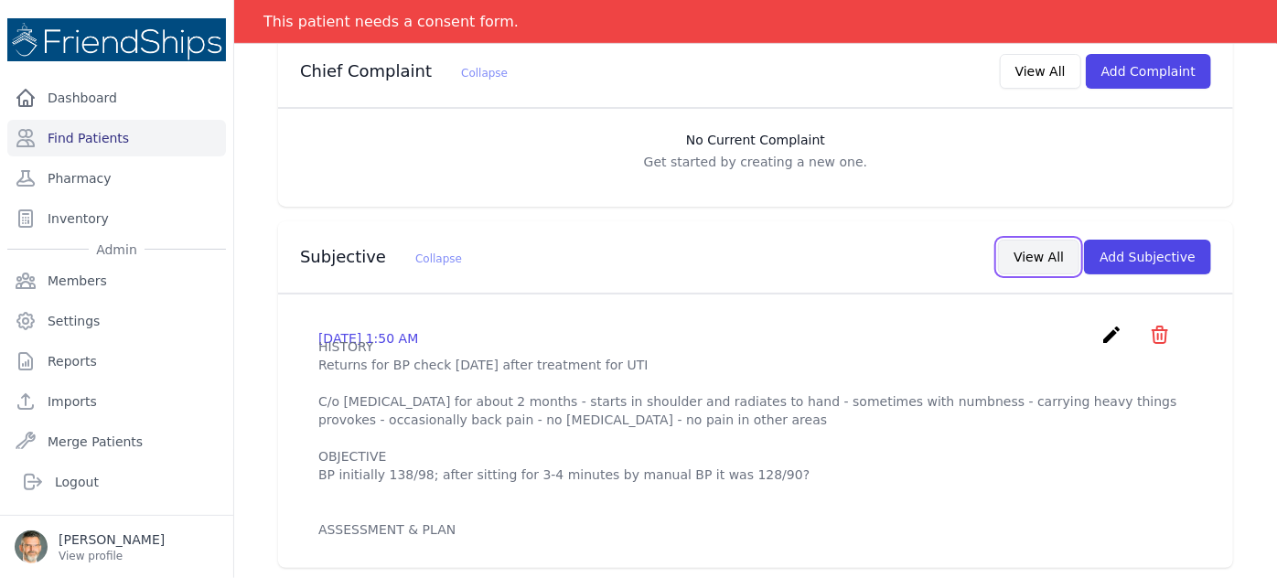
click at [1029, 240] on button "View All" at bounding box center [1038, 257] width 81 height 35
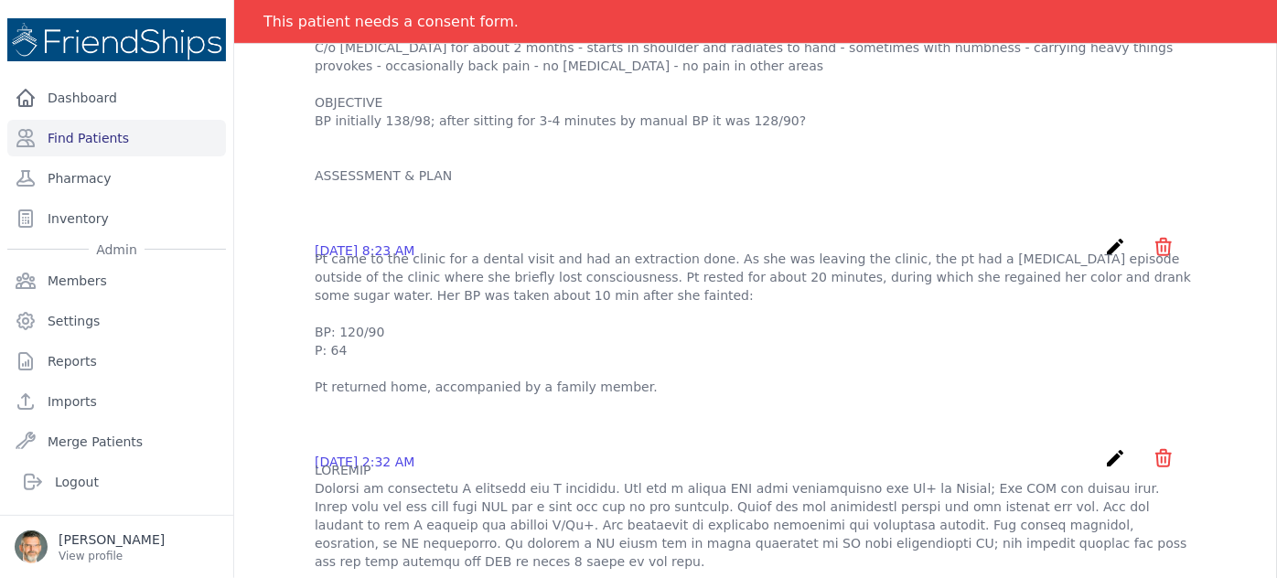
scroll to position [249, 0]
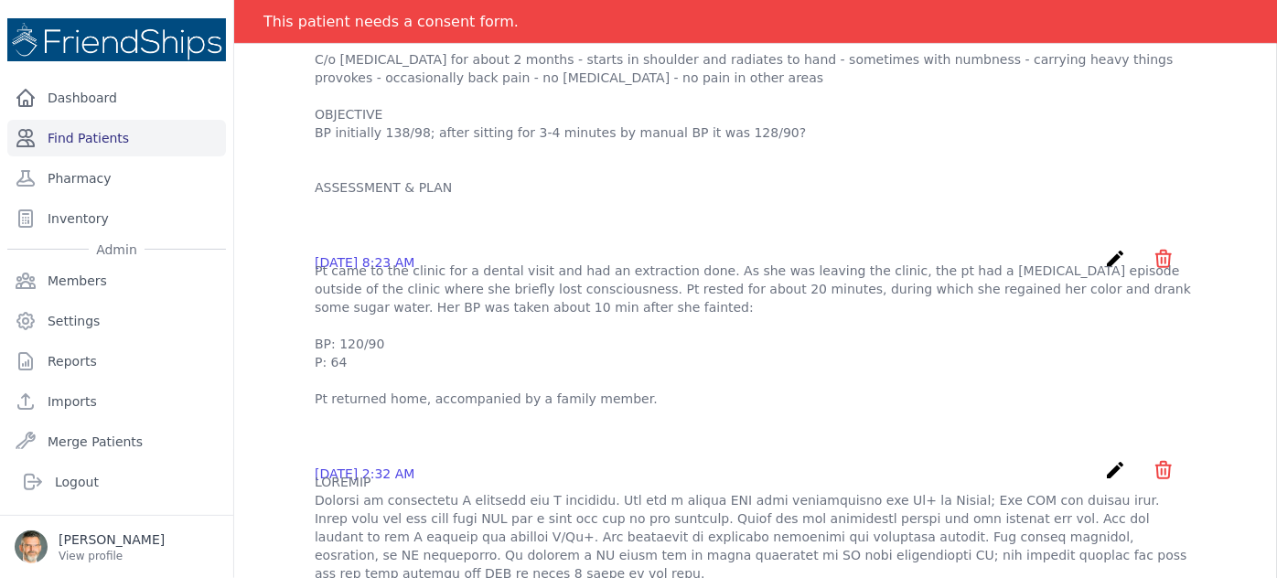
click at [101, 138] on link "Find Patients" at bounding box center [116, 138] width 219 height 37
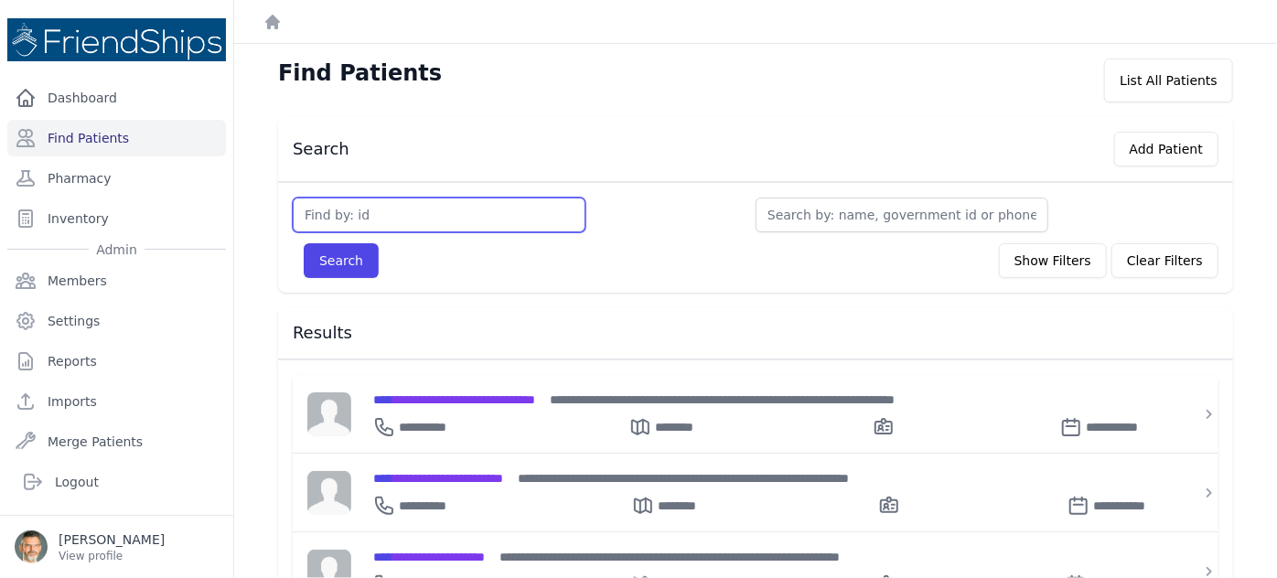
click at [337, 211] on input "text" at bounding box center [439, 215] width 293 height 35
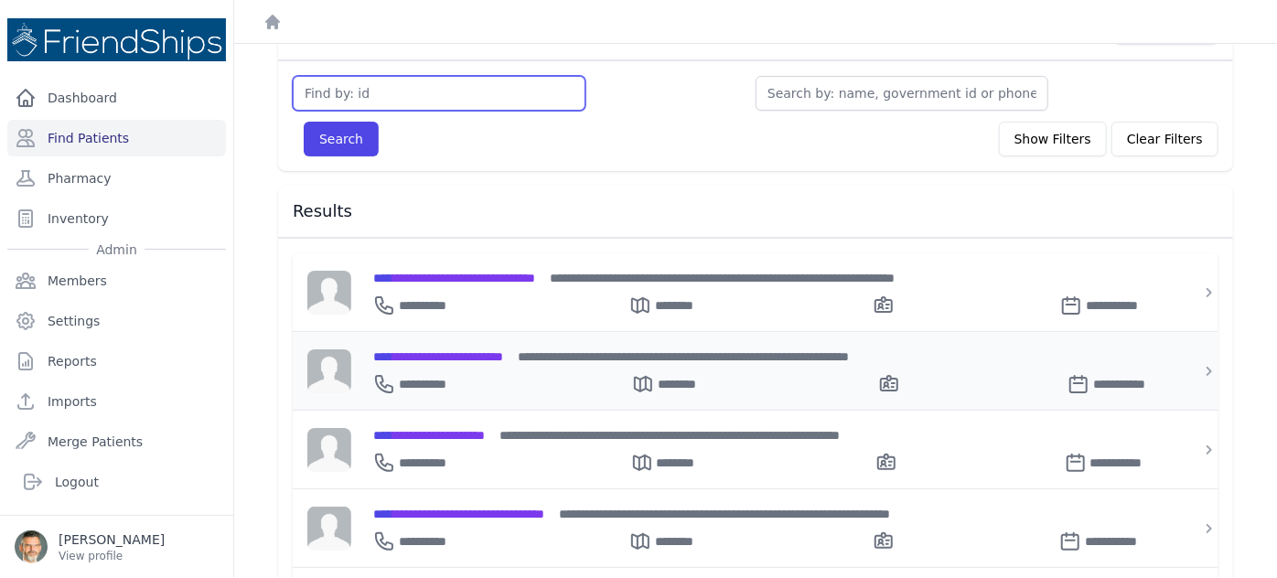
scroll to position [166, 0]
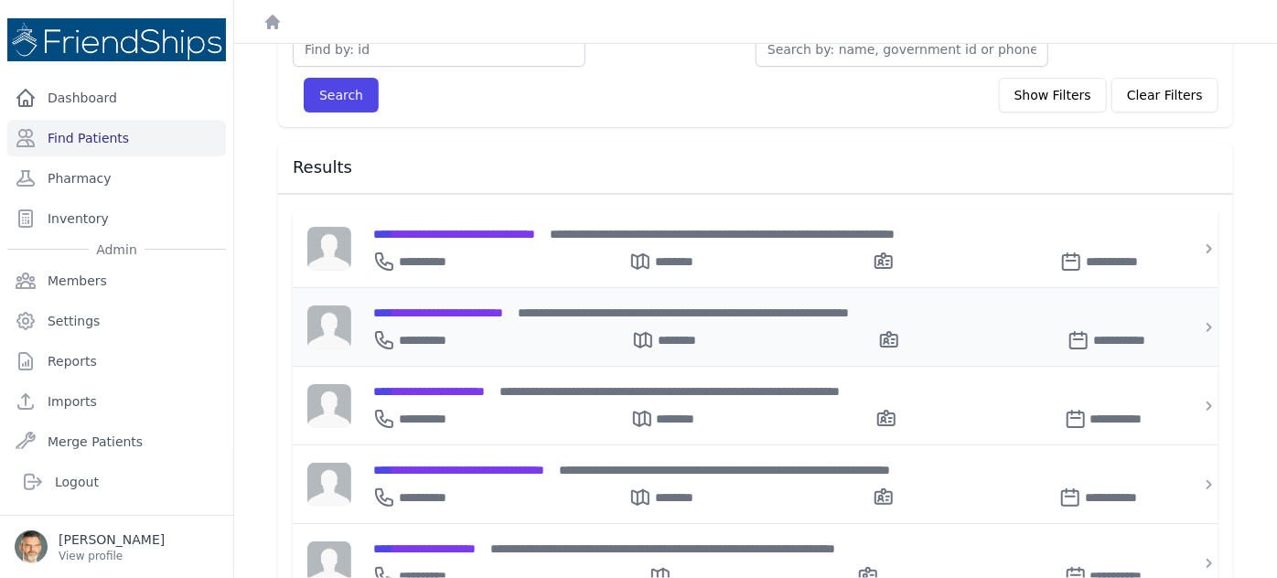
click at [448, 307] on span "**********" at bounding box center [438, 312] width 130 height 13
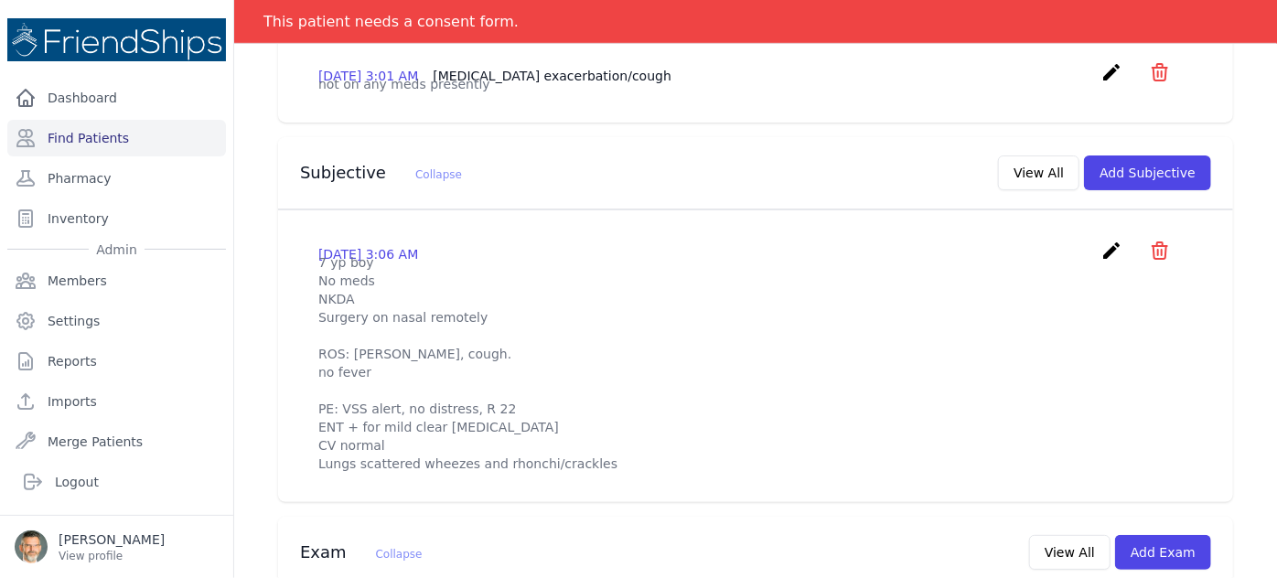
scroll to position [499, 0]
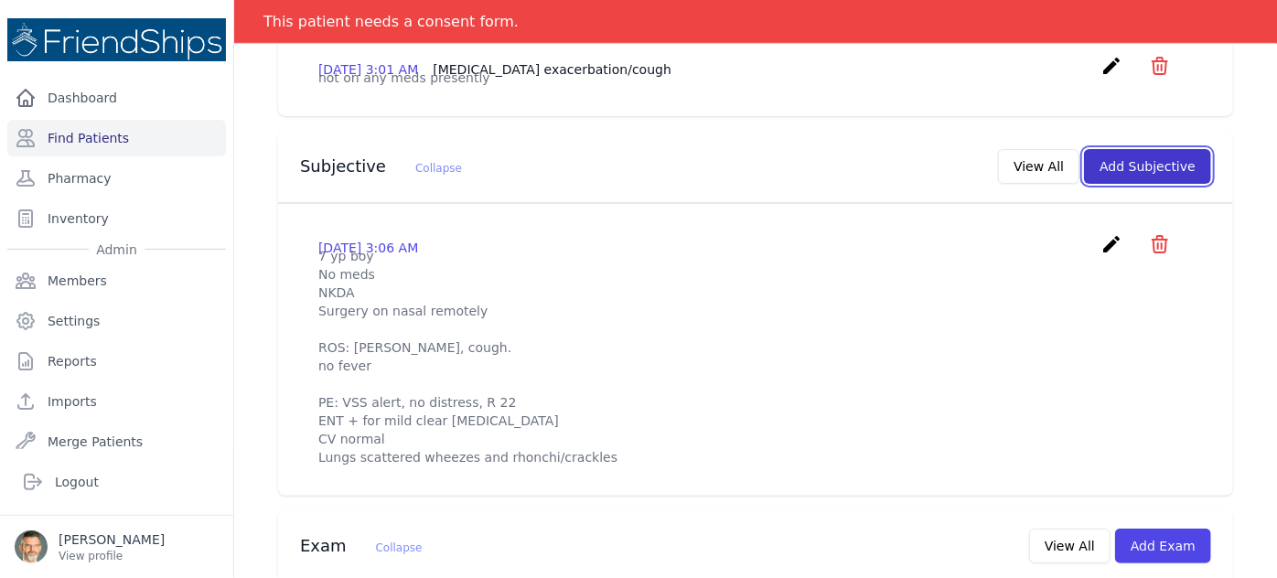
click at [1126, 149] on button "Add Subjective" at bounding box center [1147, 166] width 127 height 35
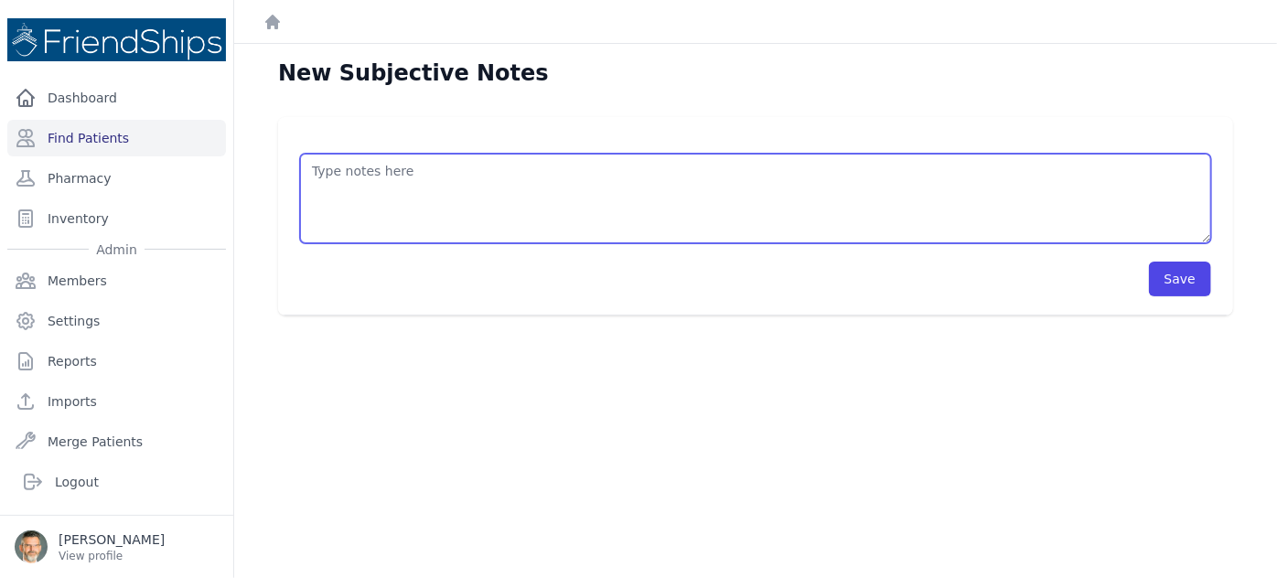
click at [360, 197] on textarea at bounding box center [755, 199] width 911 height 90
click at [351, 197] on textarea "HISTORY OBJECTIVE General: alert - no distress - non-toxic Eyes: no redness or …" at bounding box center [755, 199] width 911 height 90
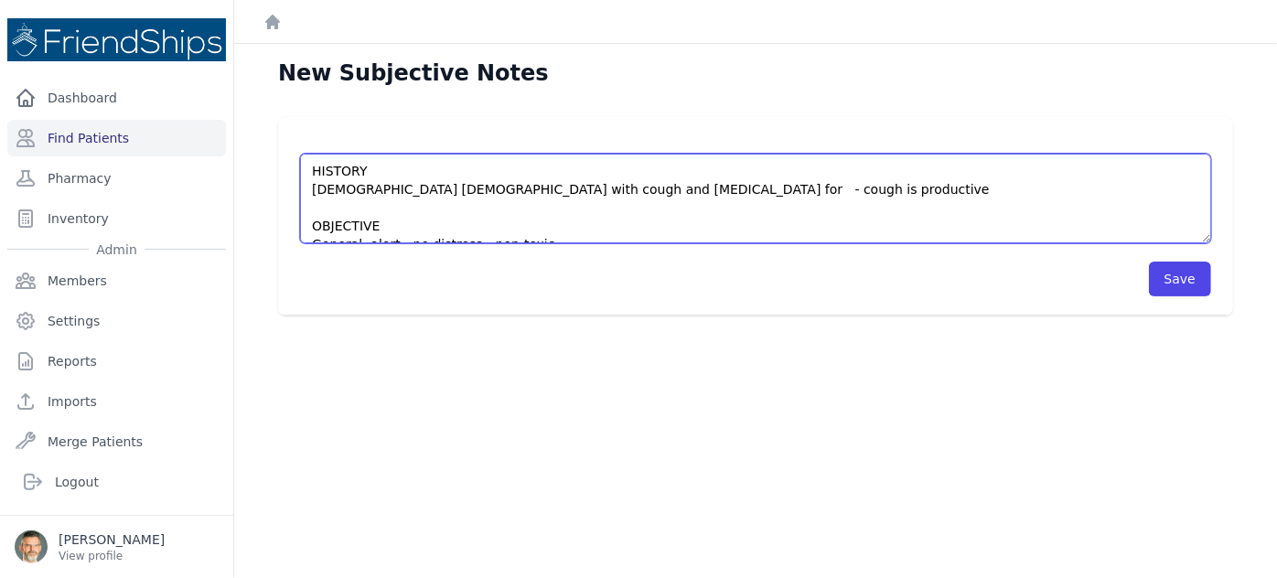
click at [579, 187] on textarea "HISTORY 8 yo male with cough and nasal congestion for - cough is productive OBJ…" at bounding box center [755, 199] width 911 height 90
click at [773, 190] on textarea "HISTORY 8 yo male with cough and nasal congestion for one year - cough is produ…" at bounding box center [755, 199] width 911 height 90
click at [627, 187] on textarea "HISTORY 8 yo male with cough and nasal congestion for one year - cough is produ…" at bounding box center [755, 199] width 911 height 90
click at [967, 193] on textarea "HISTORY 8 yo male with cough and nasal congestion for one year but worse now - …" at bounding box center [755, 199] width 911 height 90
click at [719, 191] on textarea "HISTORY 8 yo male with cough and nasal congestion for one year but worse now - …" at bounding box center [755, 199] width 911 height 90
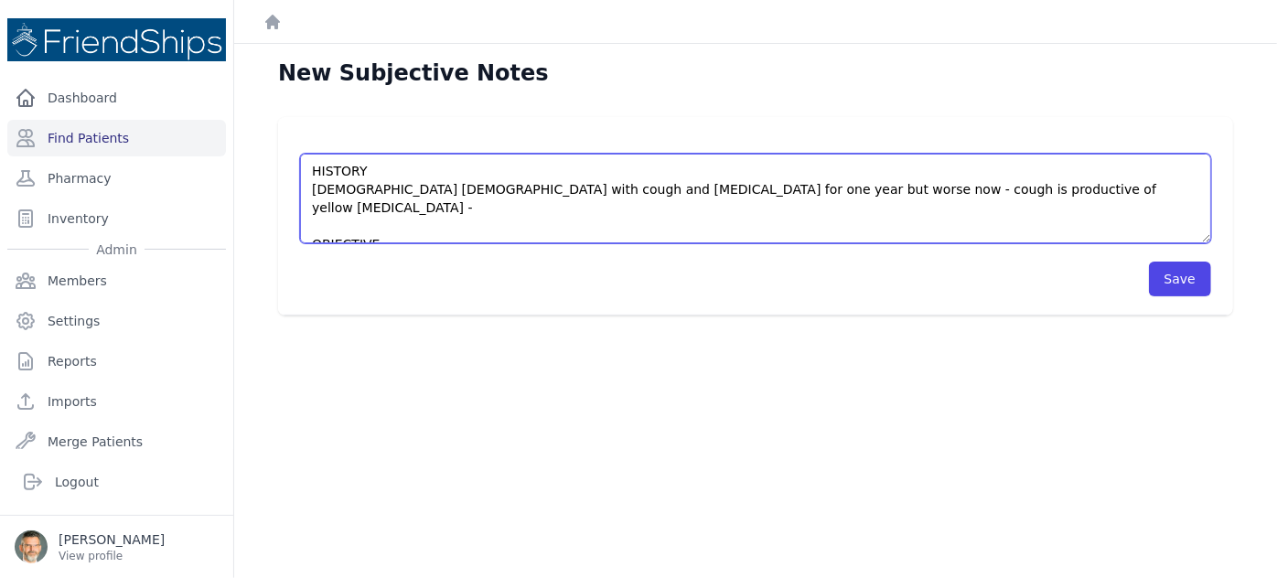
click at [1013, 189] on textarea "HISTORY 8 yo male with cough and nasal congestion for one year but worse now - …" at bounding box center [755, 199] width 911 height 90
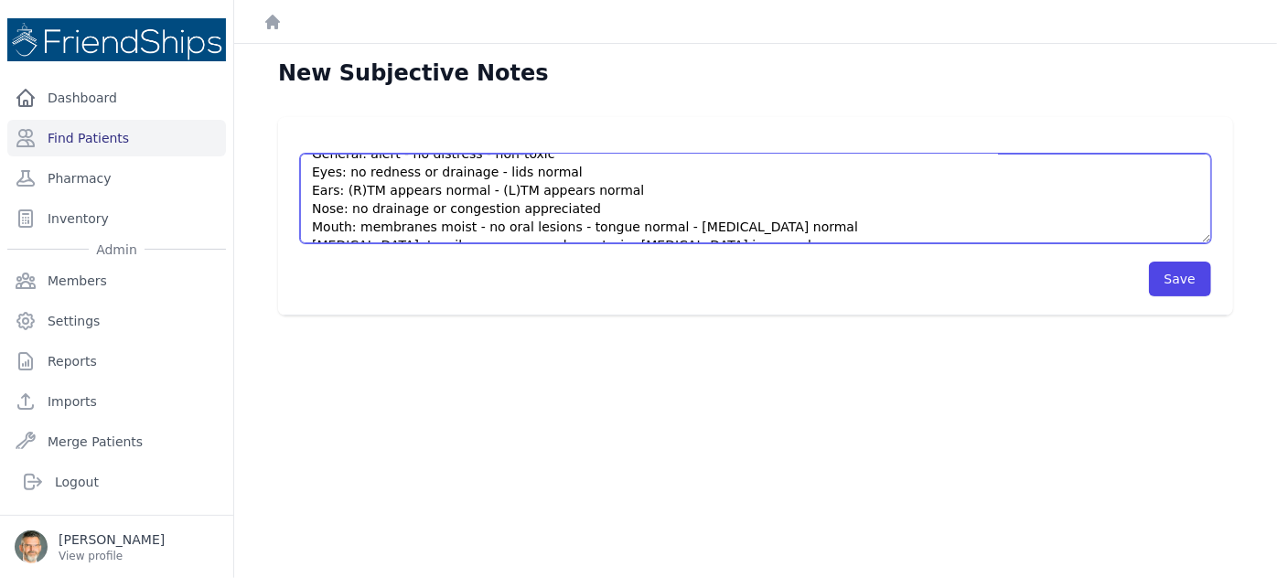
scroll to position [82, 0]
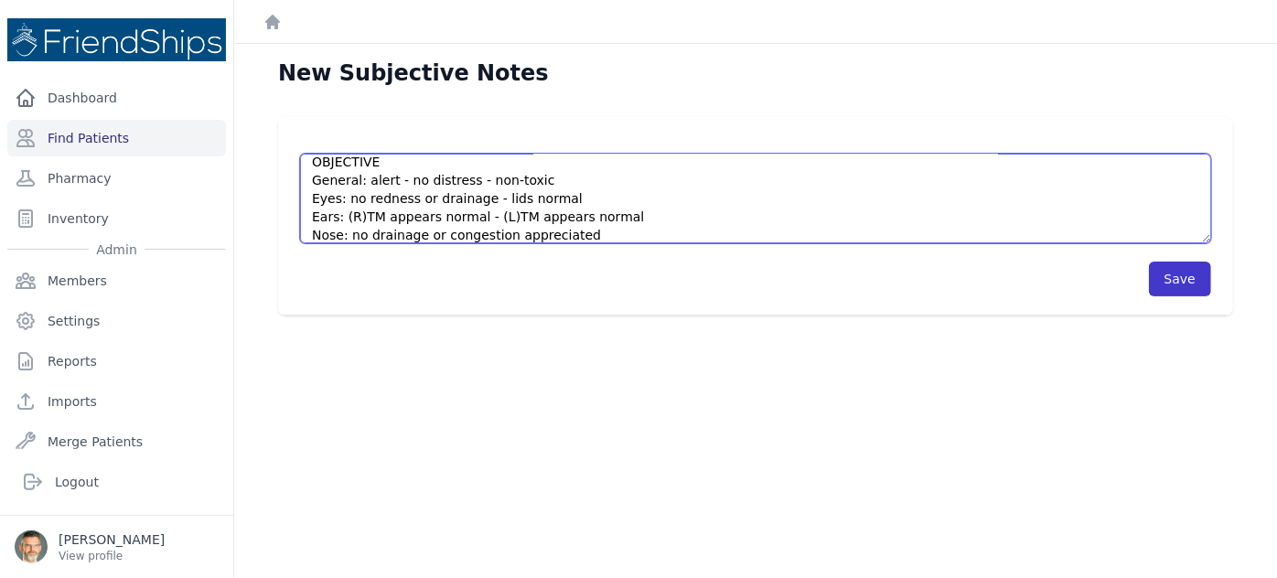
type textarea "HISTORY 8 yo male with cough and nasal congestion for one year but worse now - …"
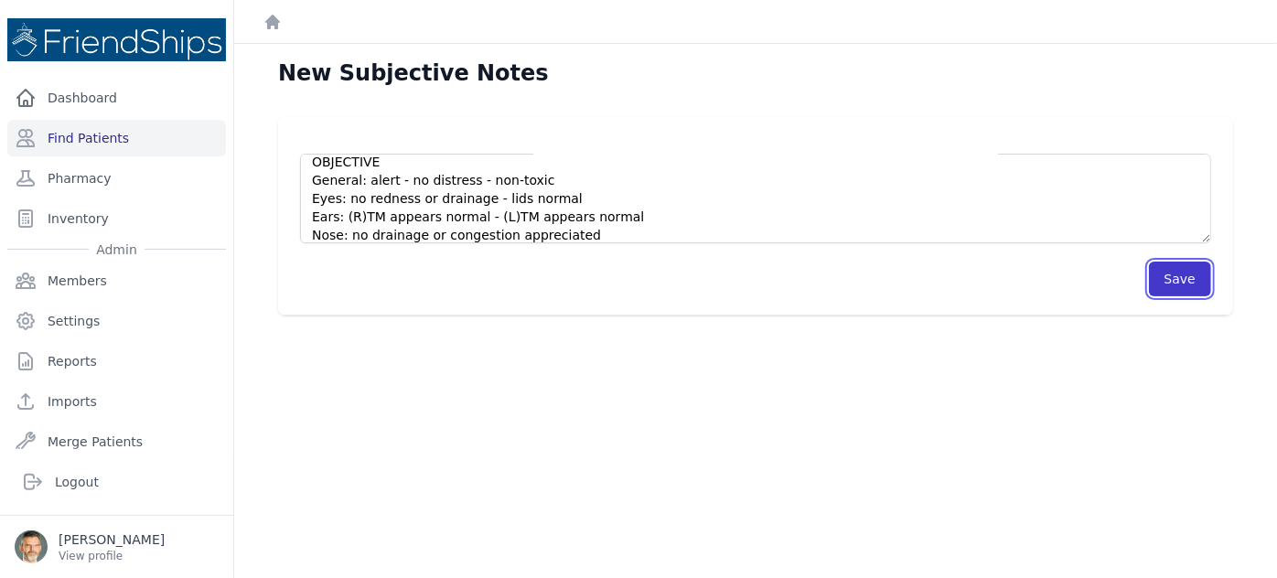
click at [1173, 278] on button "Save" at bounding box center [1180, 279] width 62 height 35
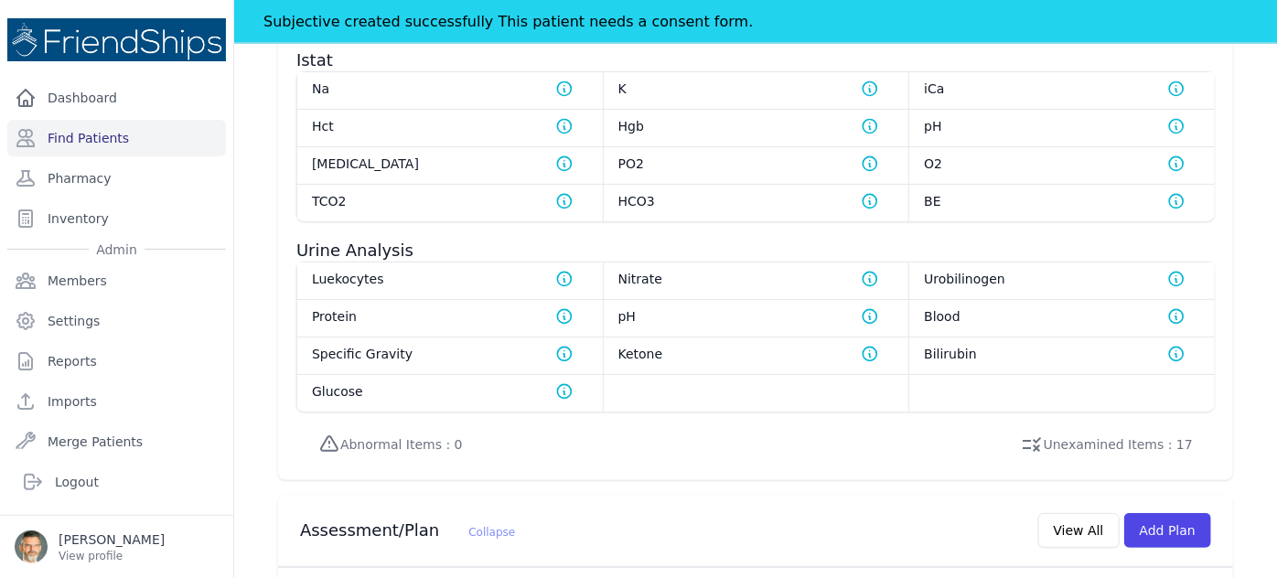
scroll to position [1626, 0]
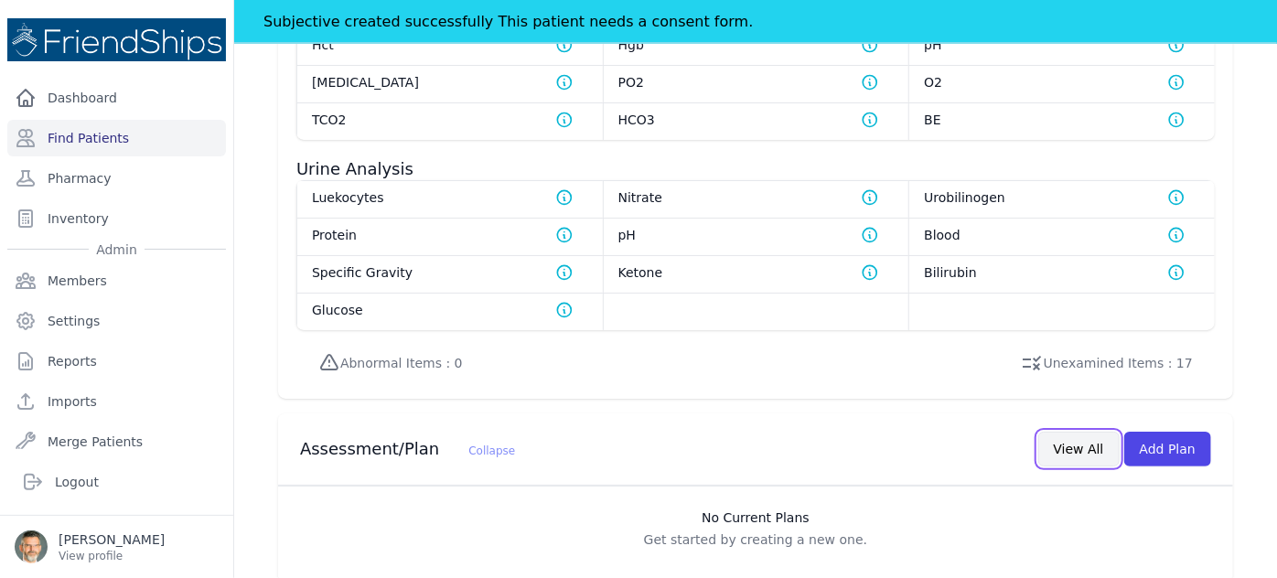
click at [1049, 432] on button "View All" at bounding box center [1078, 449] width 81 height 35
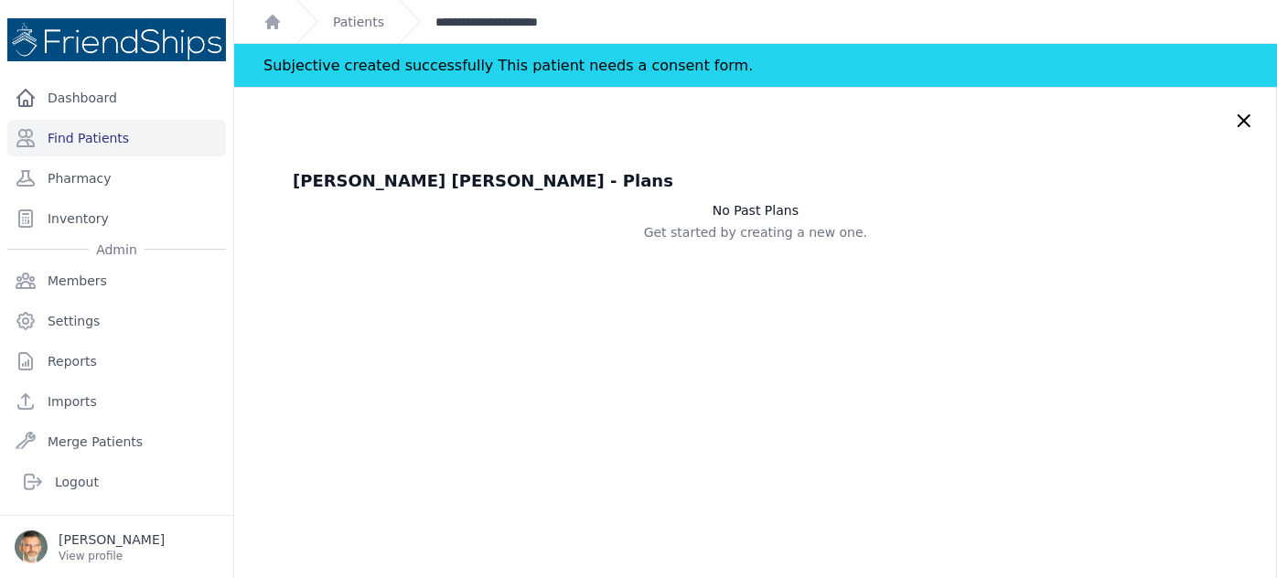
click at [488, 24] on link "**********" at bounding box center [513, 22] width 156 height 18
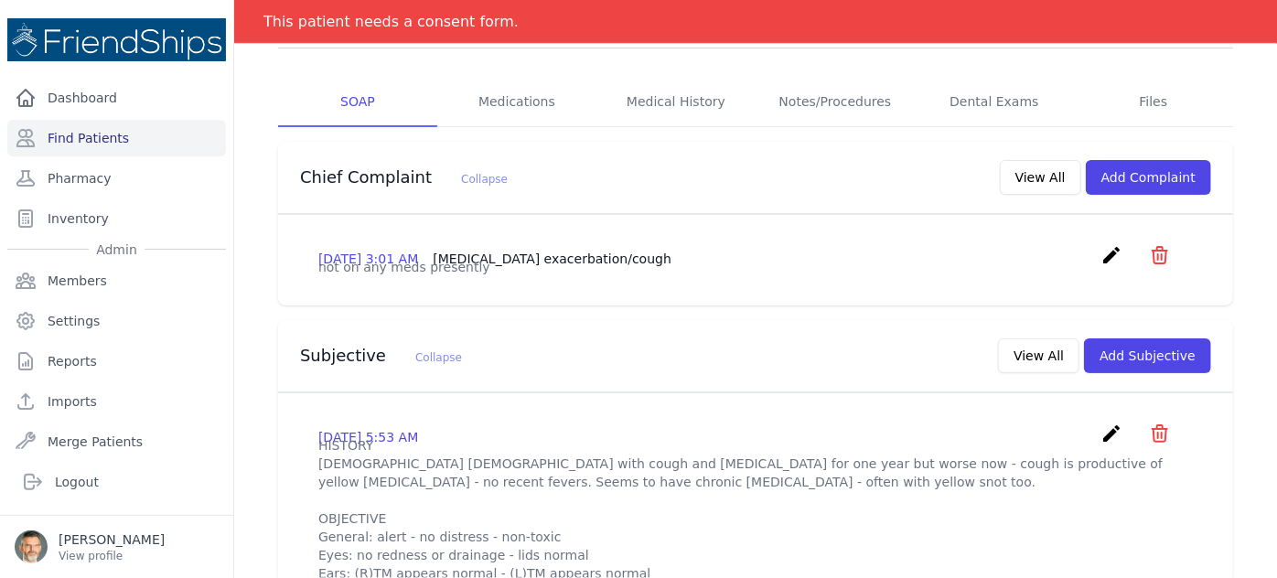
scroll to position [332, 0]
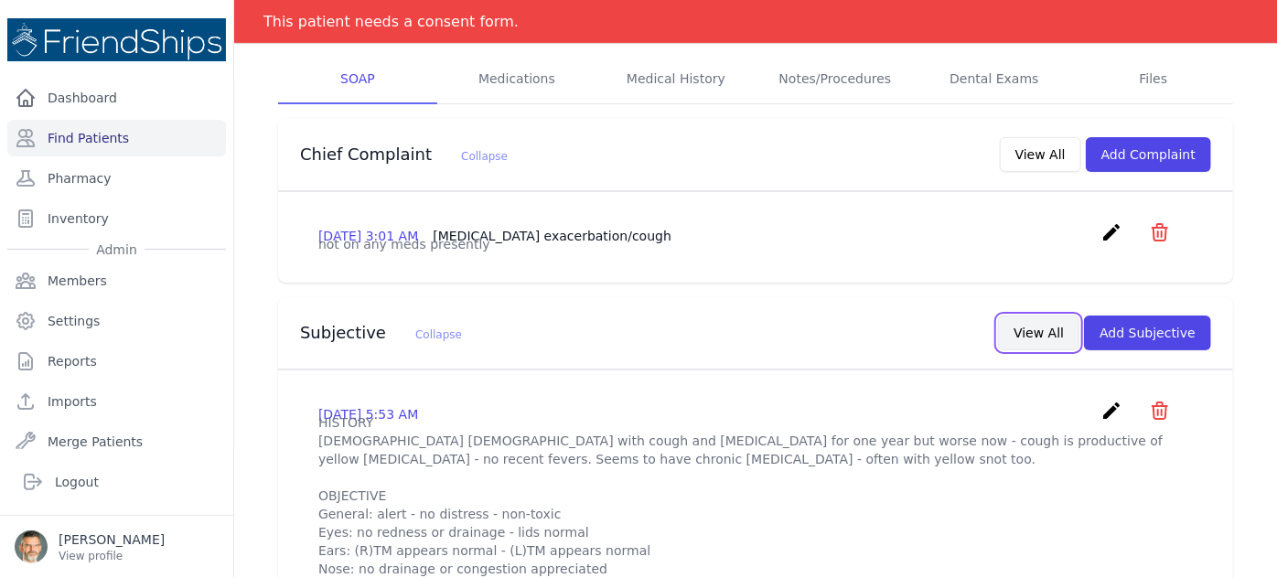
click at [1032, 316] on button "View All" at bounding box center [1038, 333] width 81 height 35
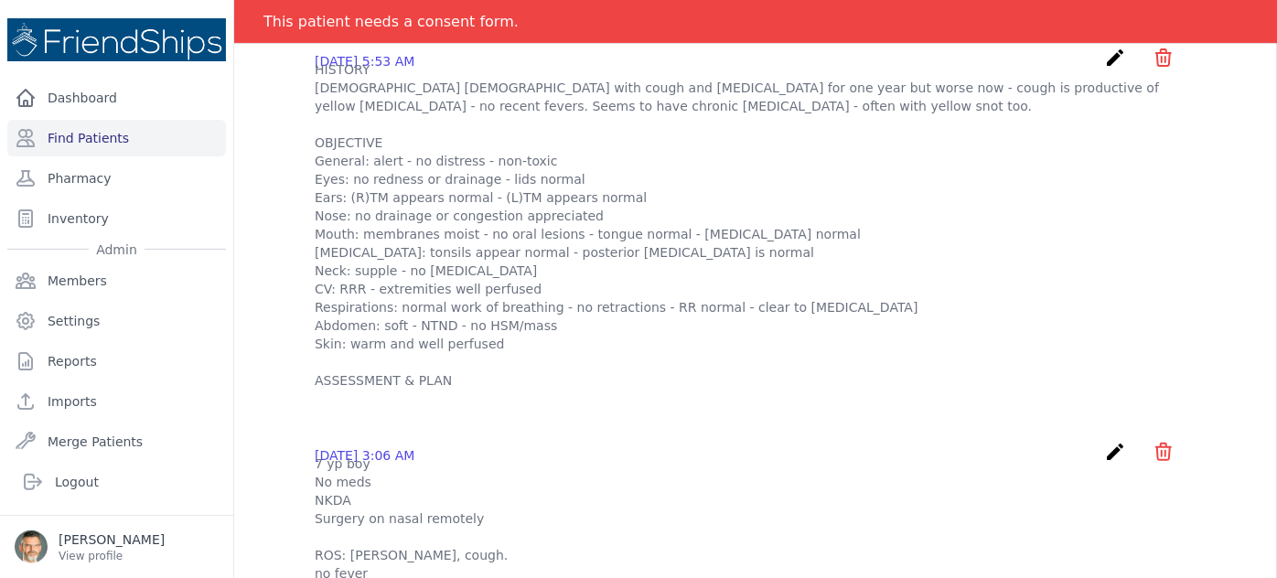
scroll to position [0, 0]
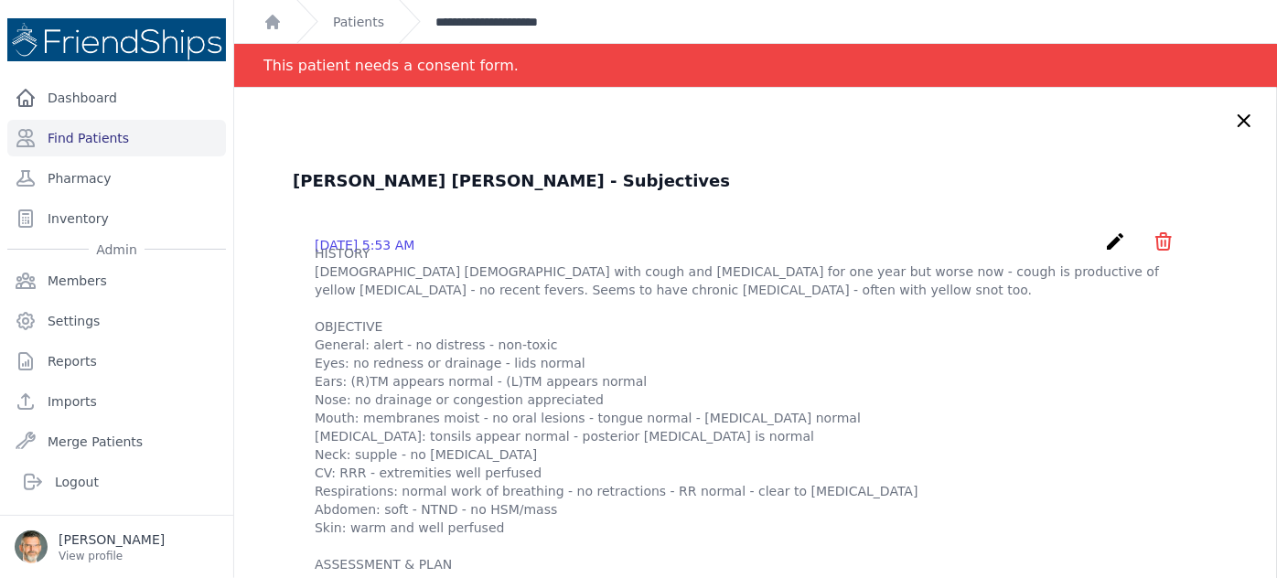
click at [487, 26] on link "**********" at bounding box center [513, 22] width 156 height 18
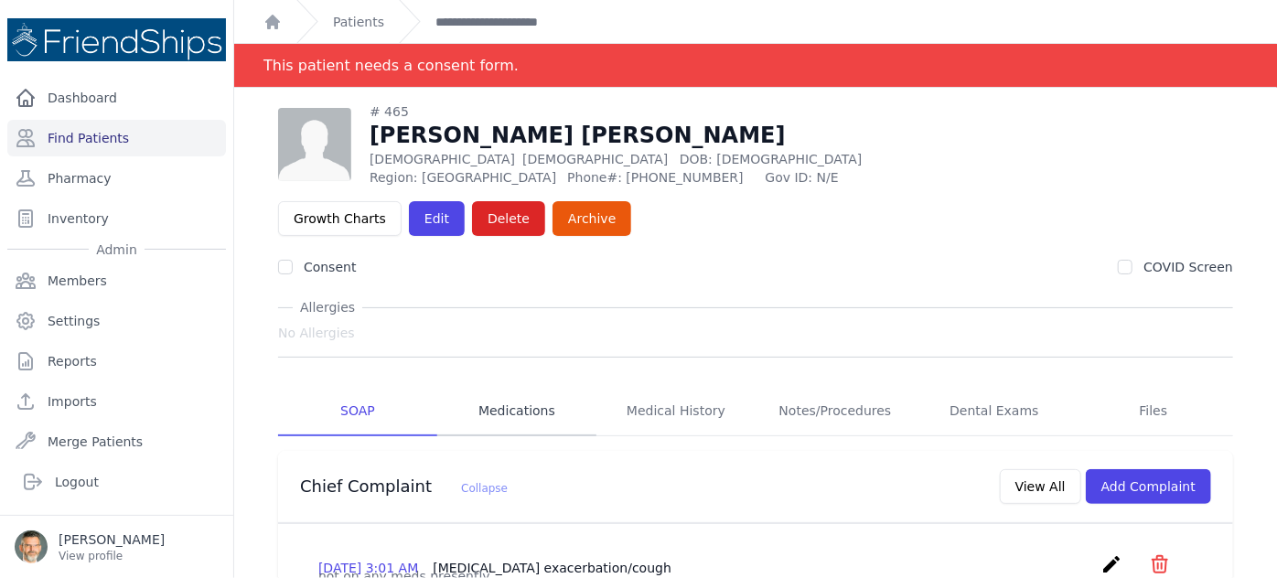
click at [511, 387] on link "Medications" at bounding box center [516, 411] width 159 height 49
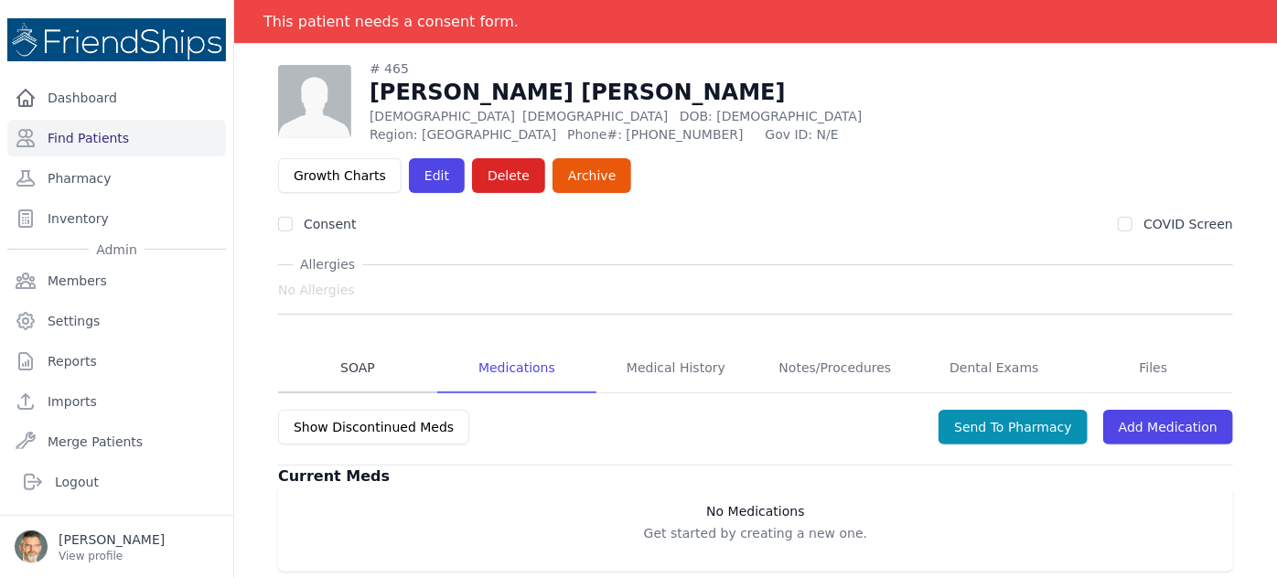
scroll to position [88, 0]
click at [359, 343] on link "SOAP" at bounding box center [357, 367] width 159 height 49
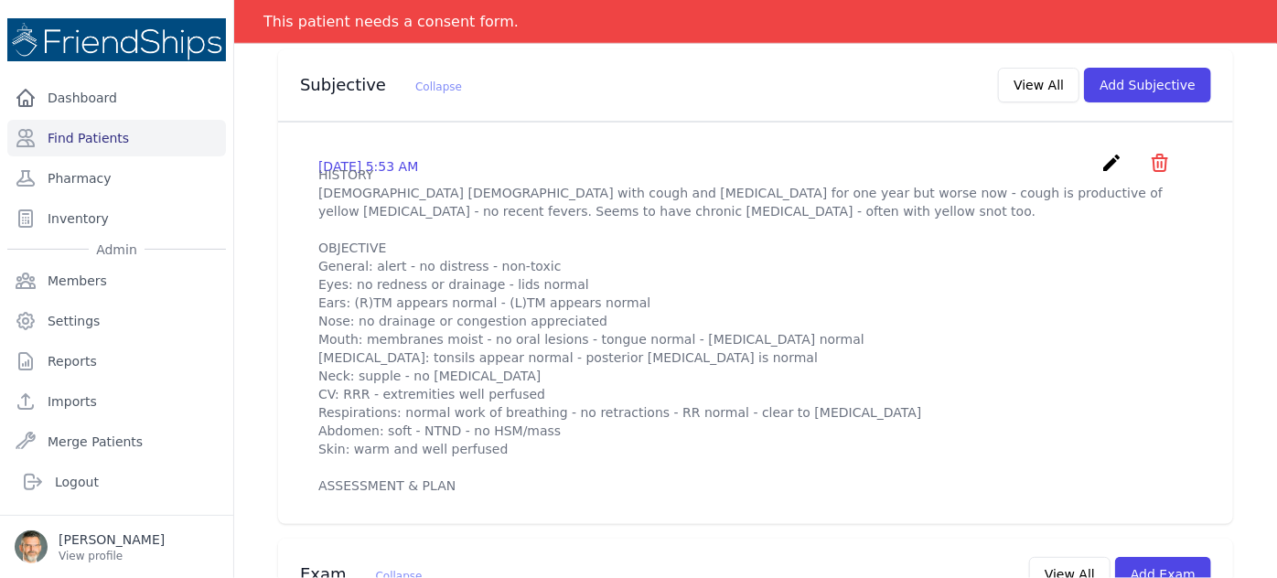
scroll to position [628, 0]
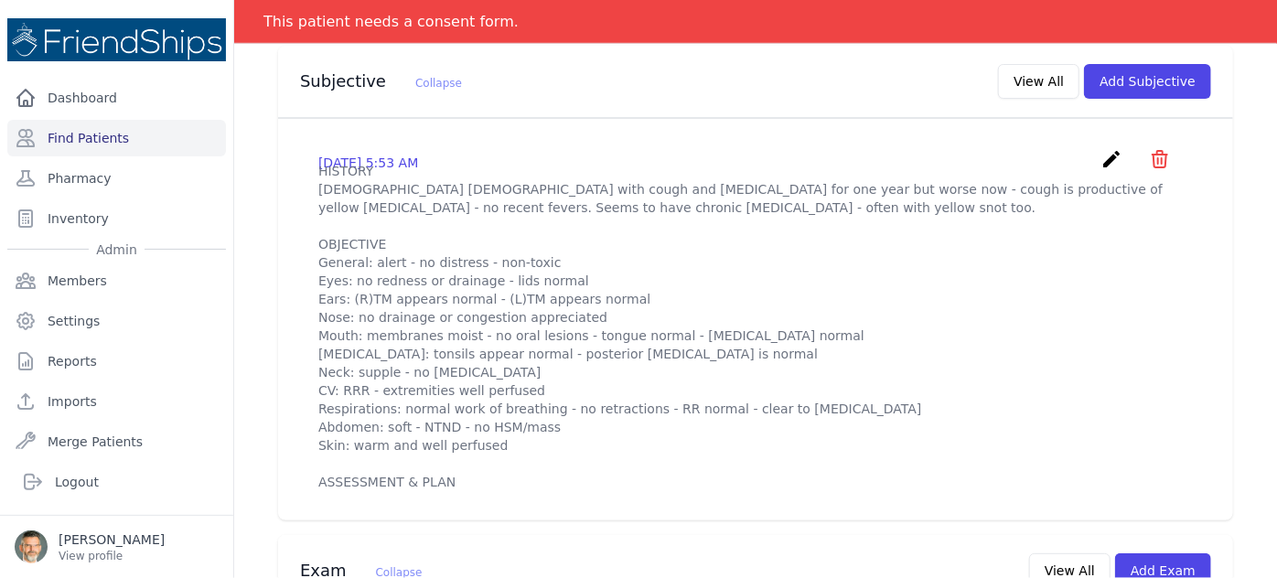
click at [1100, 148] on icon "create" at bounding box center [1111, 159] width 22 height 22
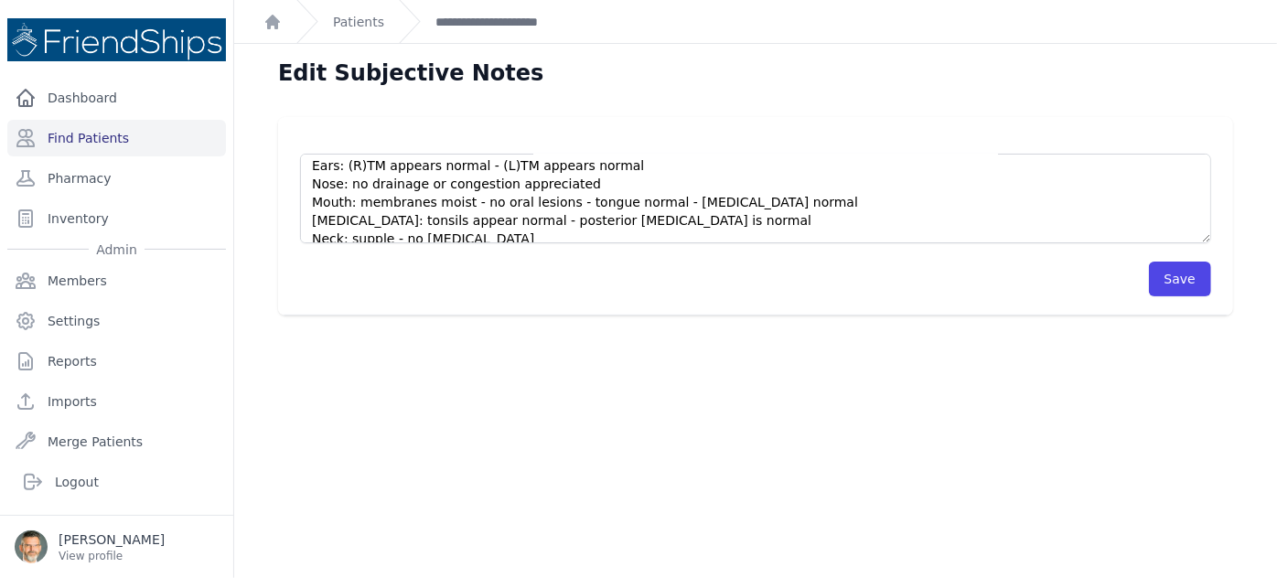
scroll to position [166, 0]
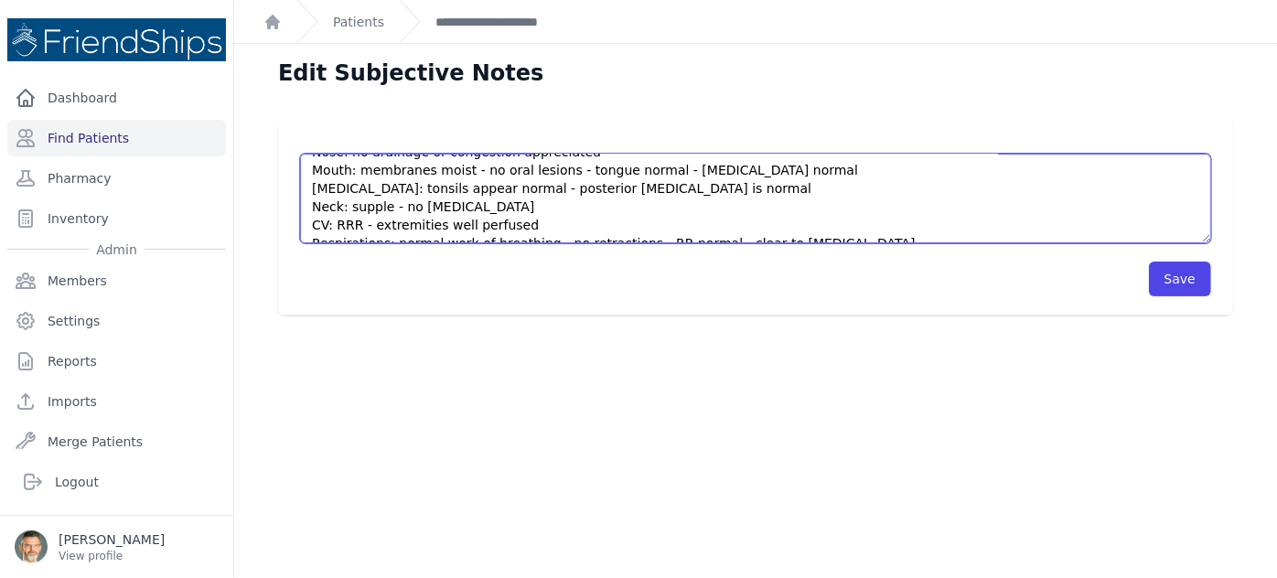
drag, startPoint x: 659, startPoint y: 185, endPoint x: 600, endPoint y: 184, distance: 58.6
click at [600, 184] on textarea "HISTORY 8 yo male with cough and nasal congestion for one year but worse now - …" at bounding box center [755, 199] width 911 height 90
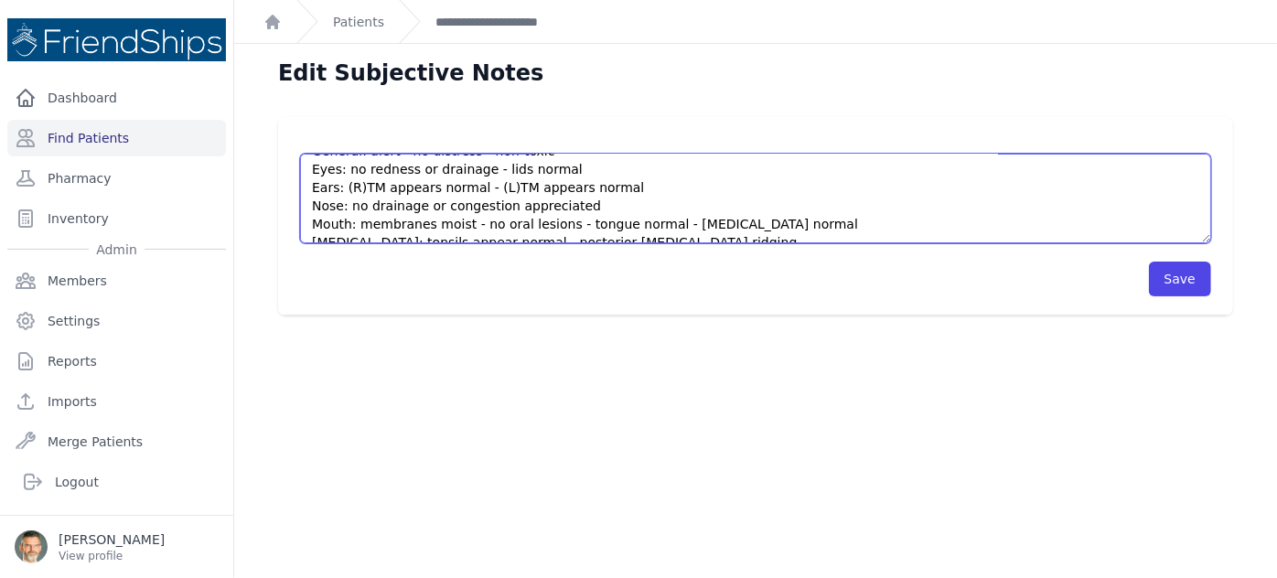
scroll to position [82, 0]
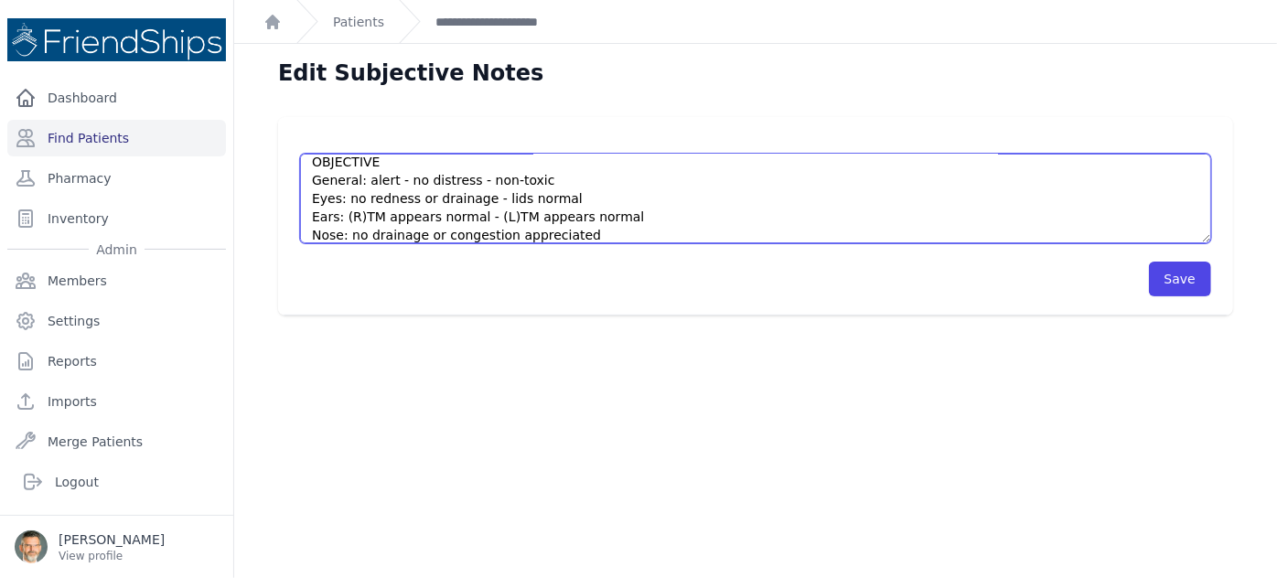
click at [574, 196] on textarea "HISTORY 8 yo male with cough and nasal congestion for one year but worse now - …" at bounding box center [755, 199] width 911 height 90
drag, startPoint x: 617, startPoint y: 216, endPoint x: 341, endPoint y: 217, distance: 275.4
click at [341, 217] on textarea "HISTORY 8 yo male with cough and nasal congestion for one year but worse now - …" at bounding box center [755, 199] width 911 height 90
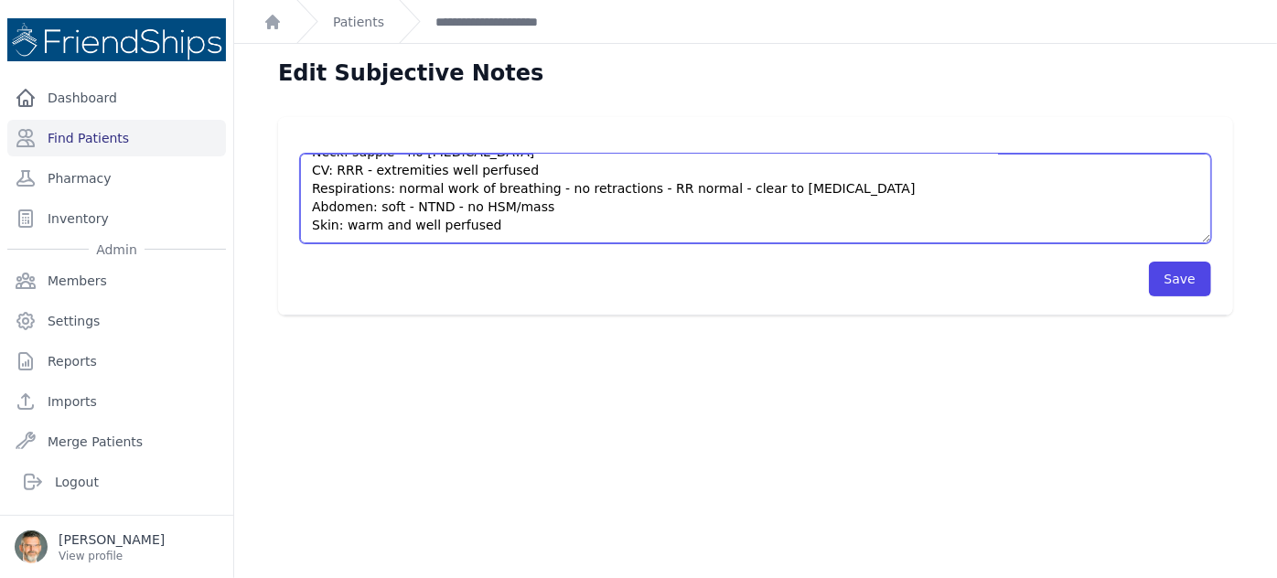
scroll to position [249, 0]
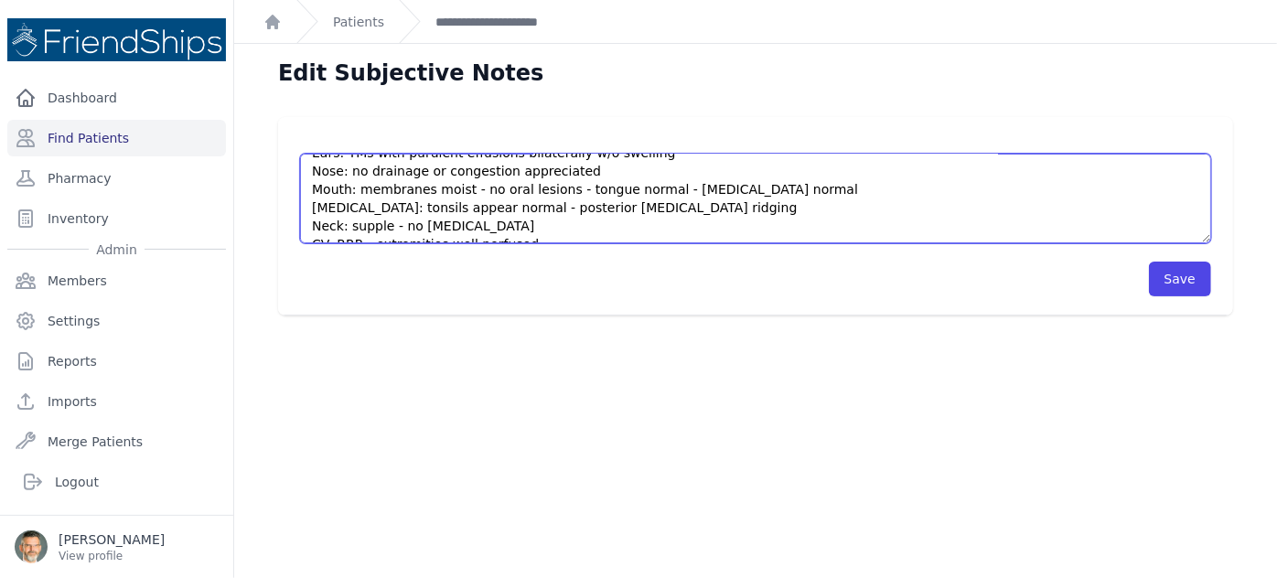
drag, startPoint x: 822, startPoint y: 162, endPoint x: 731, endPoint y: 187, distance: 94.8
click at [731, 187] on textarea "HISTORY 8 yo male with cough and nasal congestion for one year but worse now - …" at bounding box center [755, 199] width 911 height 90
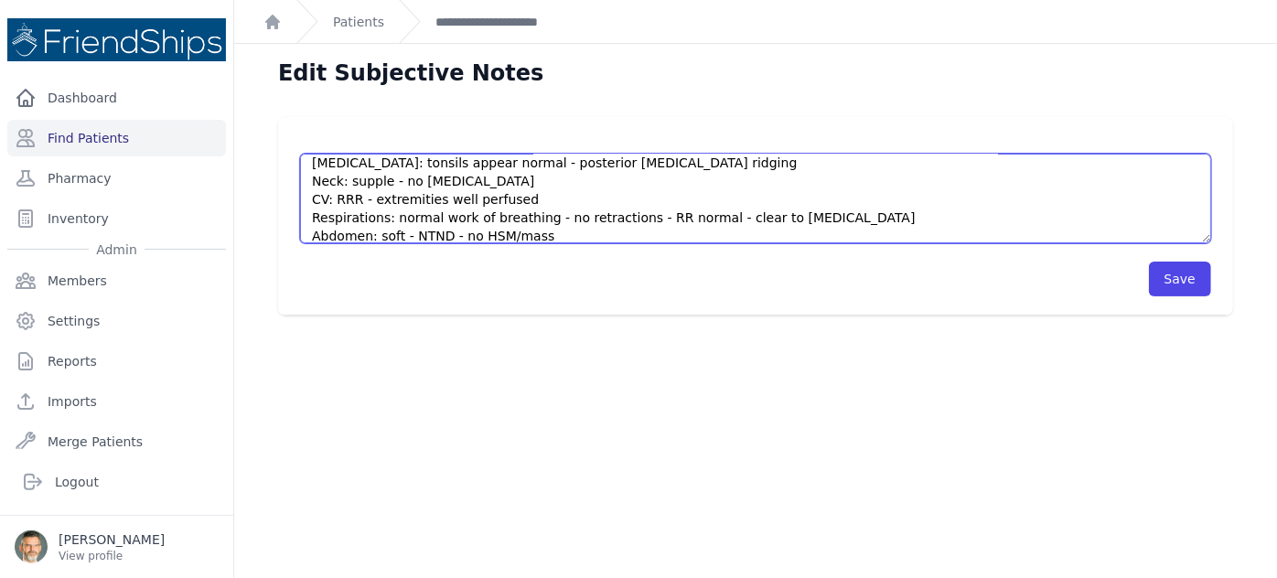
scroll to position [173, 0]
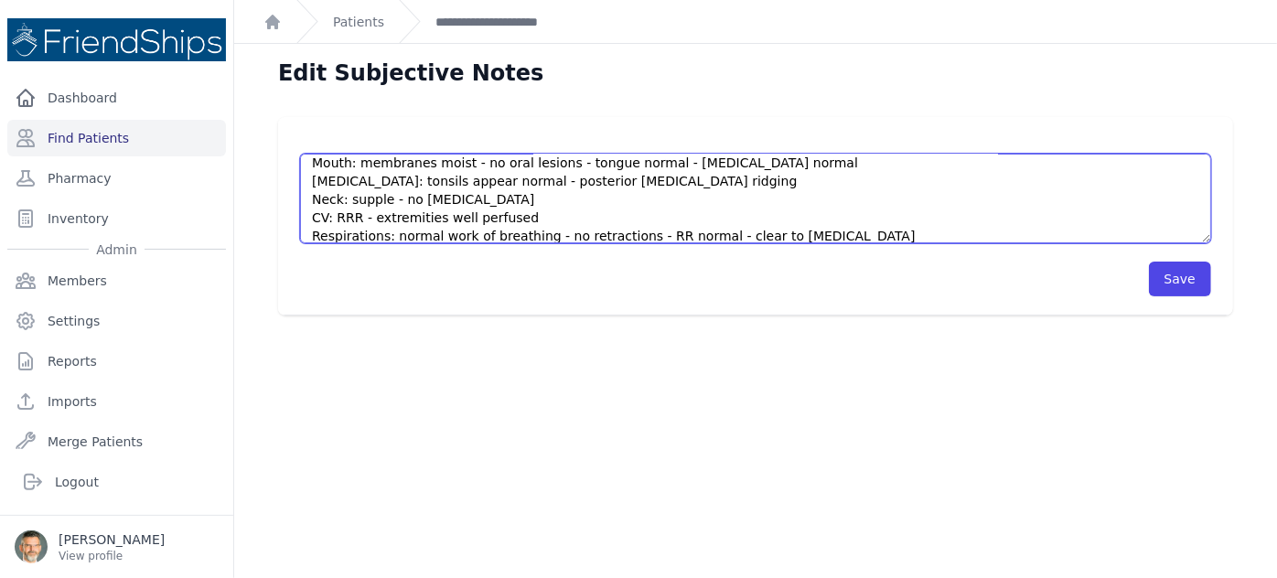
click at [786, 197] on textarea "HISTORY 8 yo male with cough and nasal congestion for one year but worse now - …" at bounding box center [755, 199] width 911 height 90
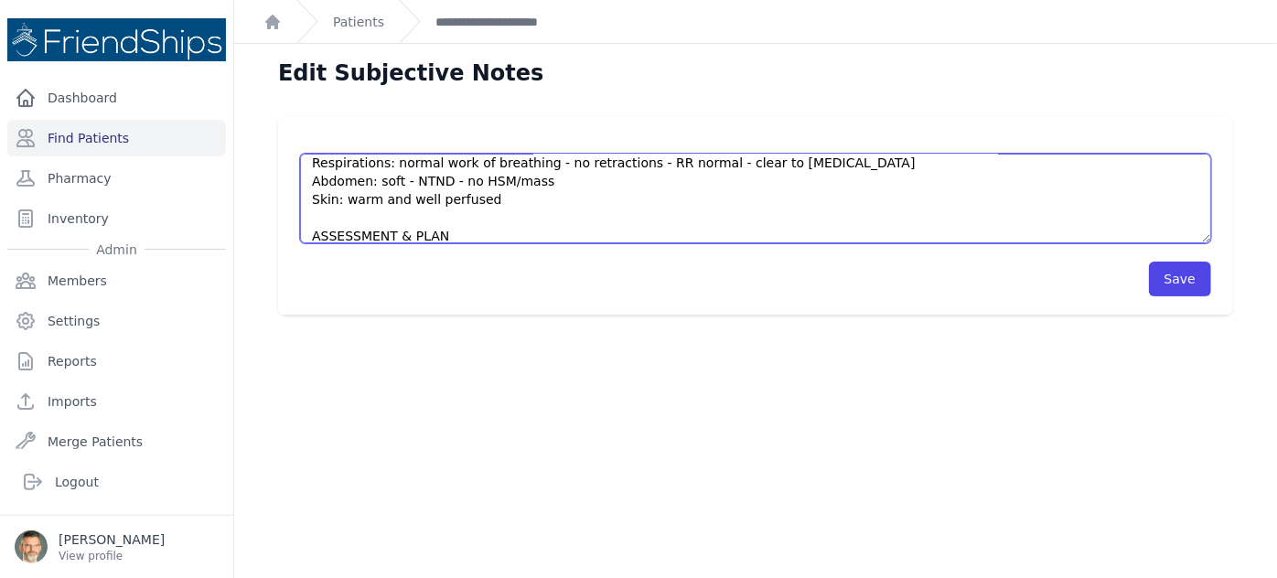
scroll to position [256, 0]
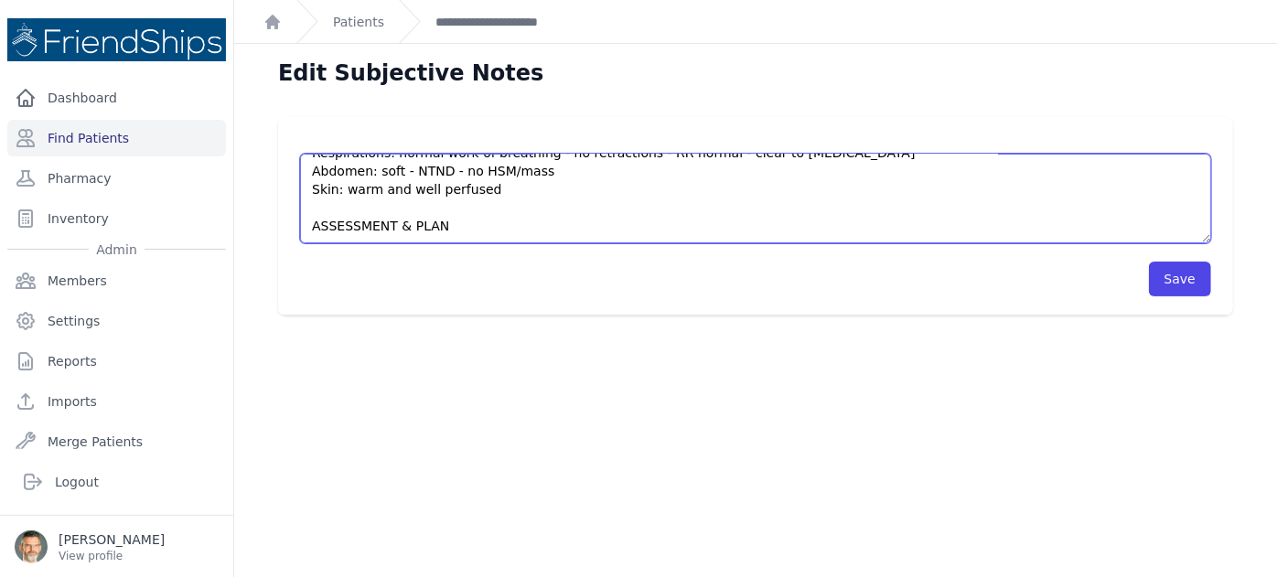
drag, startPoint x: 821, startPoint y: 234, endPoint x: 741, endPoint y: 192, distance: 90.8
click at [741, 192] on textarea "HISTORY 8 yo male with cough and nasal congestion for one year but worse now - …" at bounding box center [755, 199] width 911 height 90
click at [741, 194] on textarea "HISTORY 8 yo male with cough and nasal congestion for one year but worse now - …" at bounding box center [755, 199] width 911 height 90
click at [823, 163] on textarea "HISTORY 8 yo male with cough and nasal congestion for one year but worse now - …" at bounding box center [755, 199] width 911 height 90
click at [821, 157] on textarea "HISTORY 8 yo male with cough and nasal congestion for one year but worse now - …" at bounding box center [755, 199] width 911 height 90
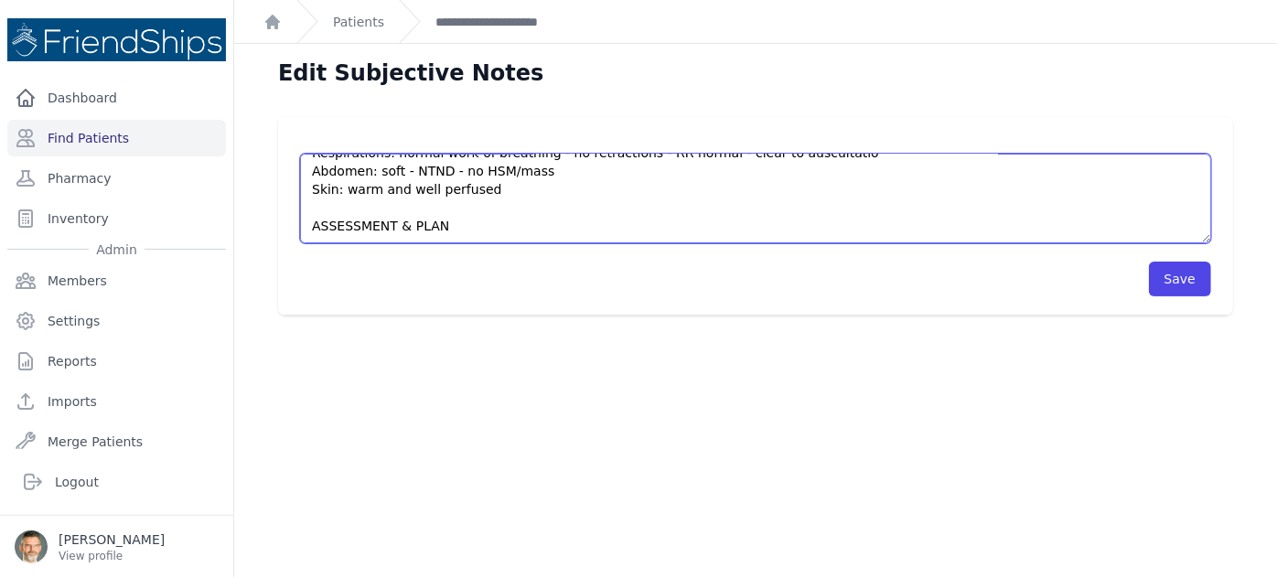
scroll to position [244, 0]
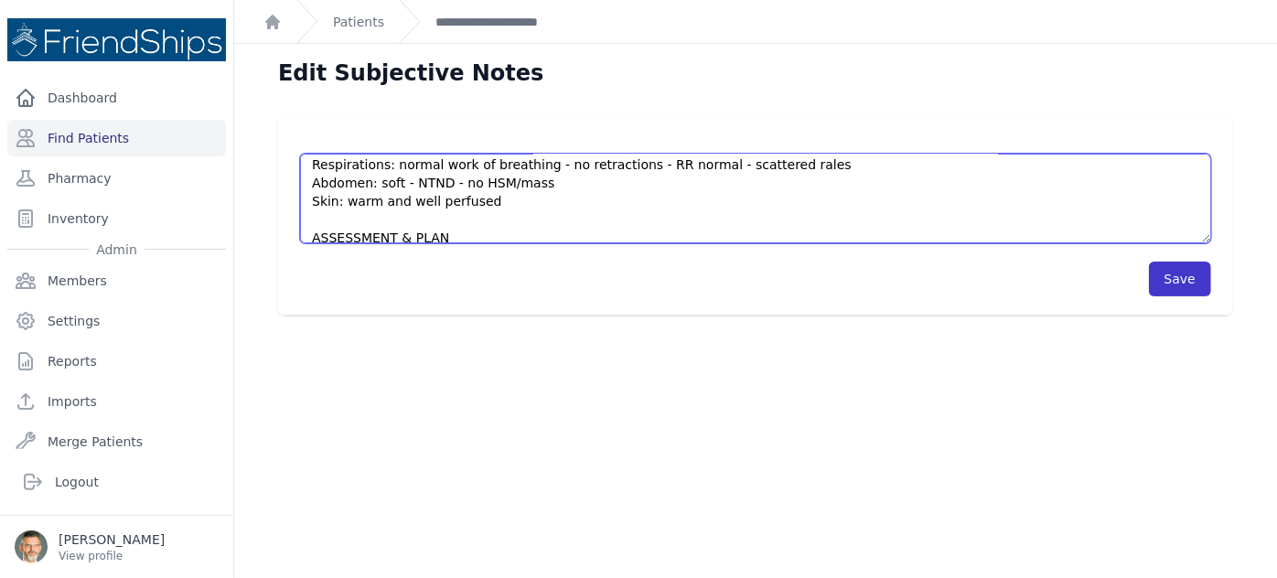
type textarea "HISTORY 8 yo male with cough and nasal congestion for one year but worse now - …"
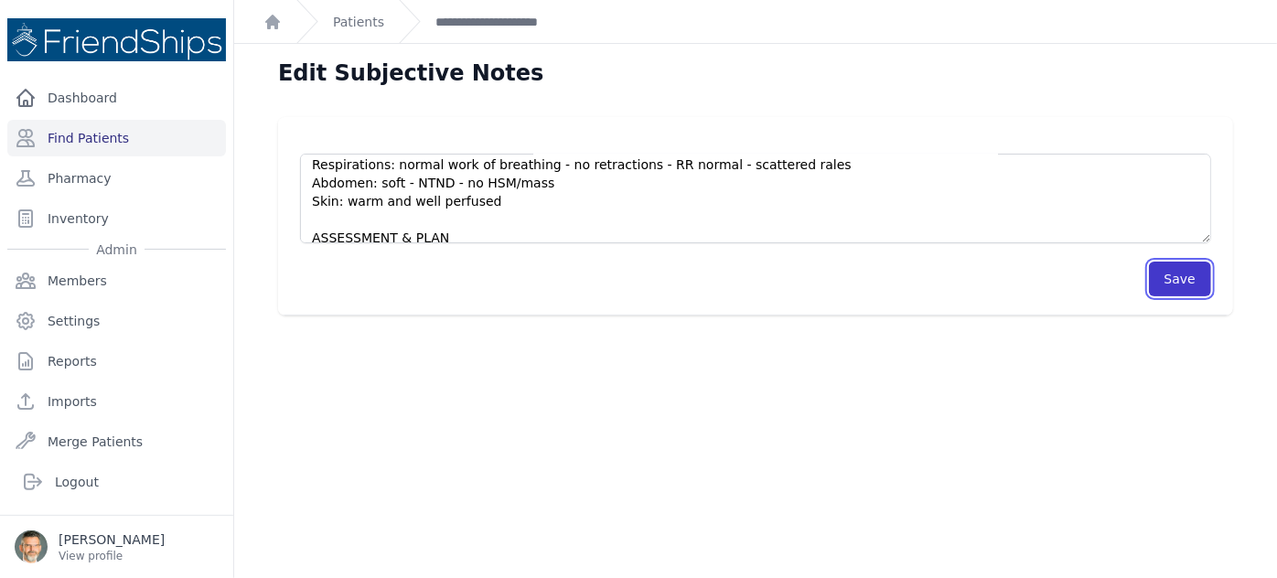
click at [1180, 282] on button "Save" at bounding box center [1180, 279] width 62 height 35
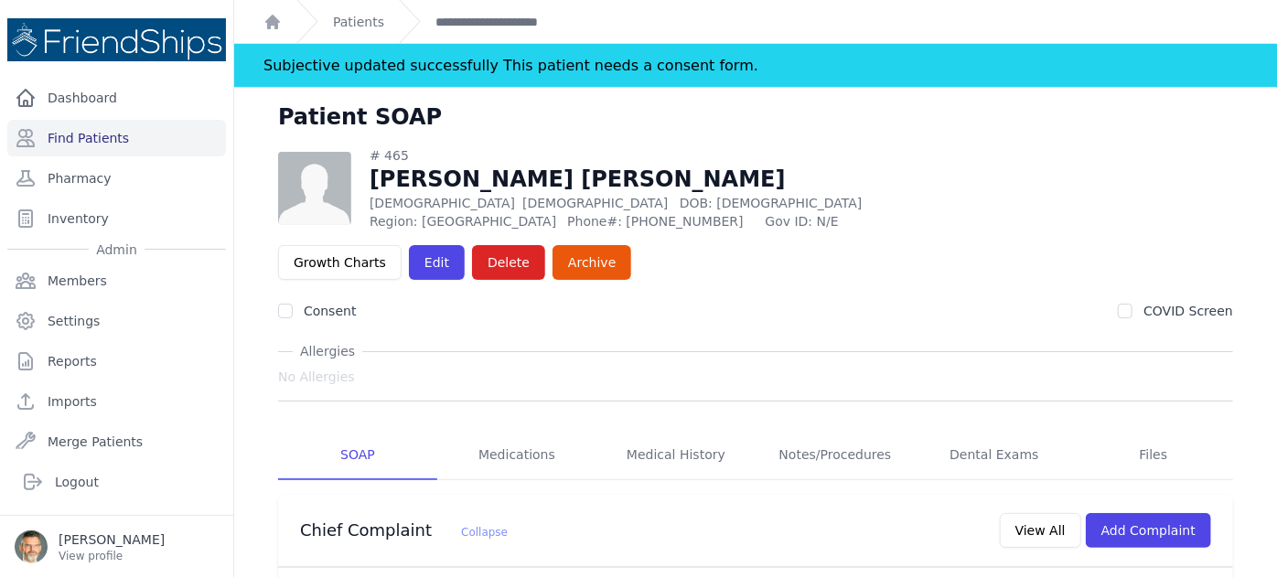
click at [402, 245] on link "Growth Charts" at bounding box center [339, 262] width 123 height 35
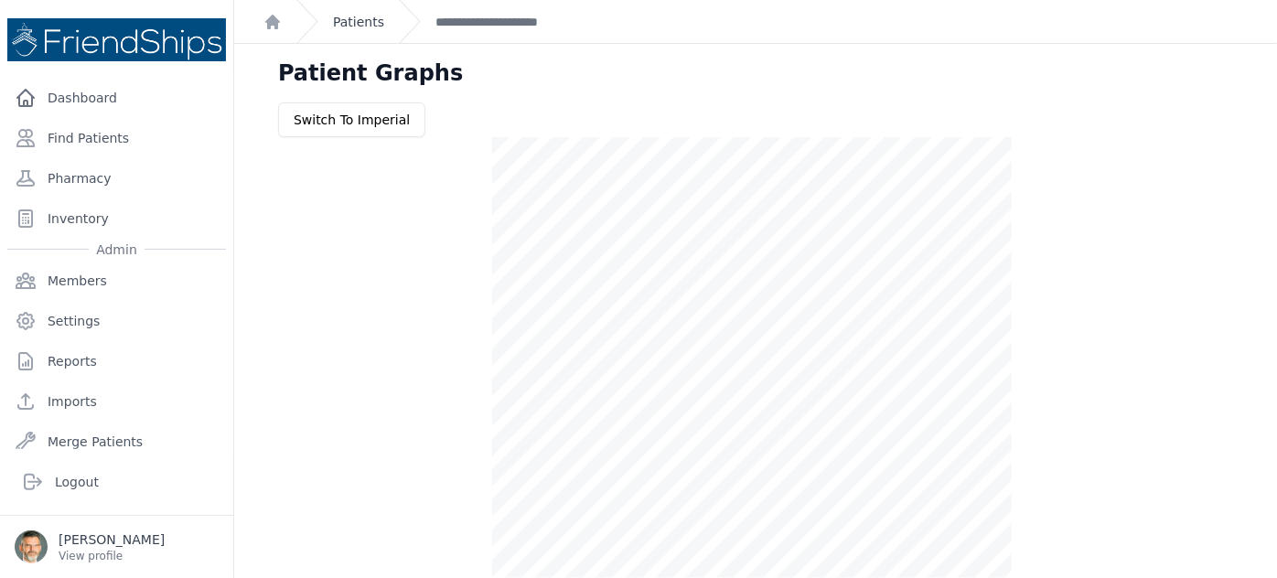
click at [363, 24] on link "Patients" at bounding box center [358, 22] width 51 height 18
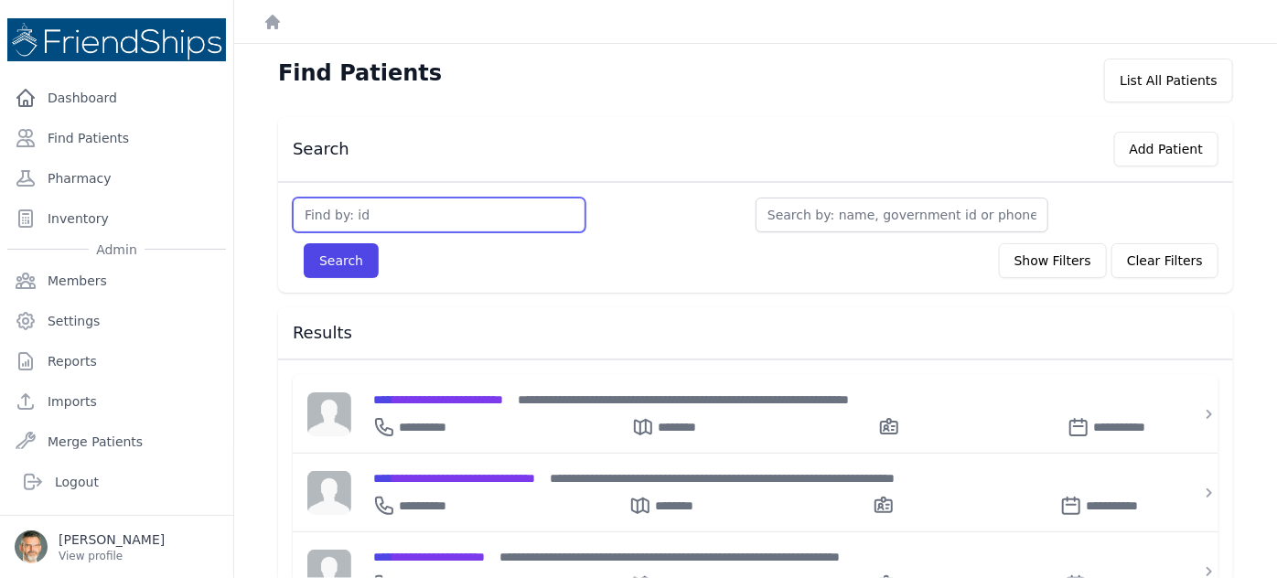
click at [363, 219] on input "text" at bounding box center [439, 215] width 293 height 35
type input "620"
click at [304, 243] on button "Search" at bounding box center [341, 260] width 75 height 35
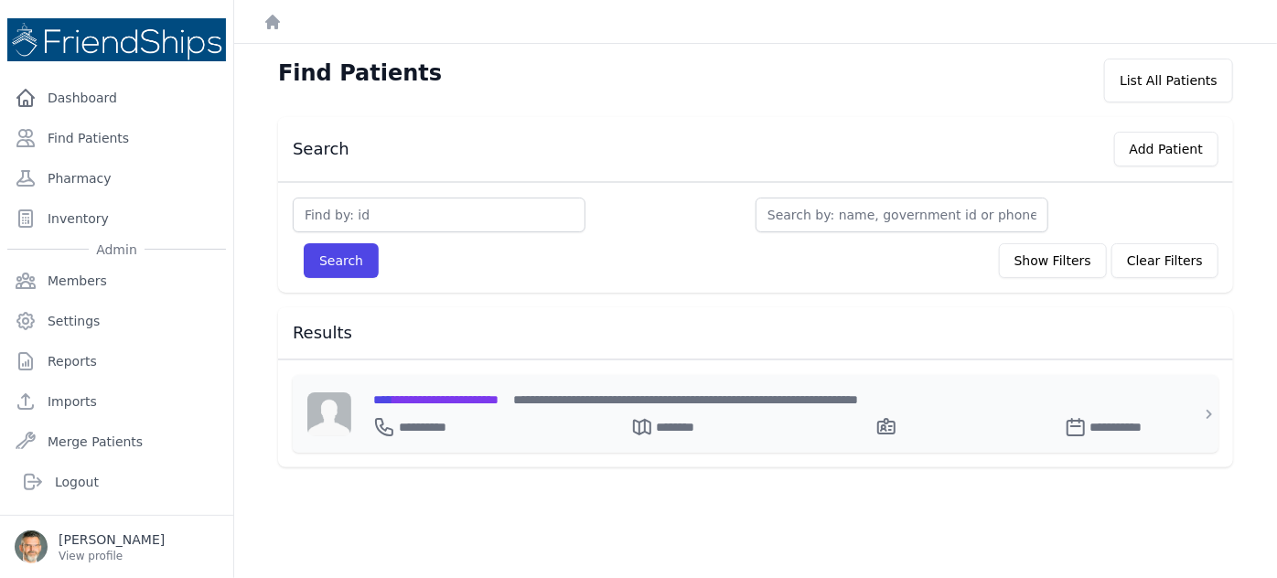
click at [455, 396] on span "**********" at bounding box center [435, 399] width 125 height 13
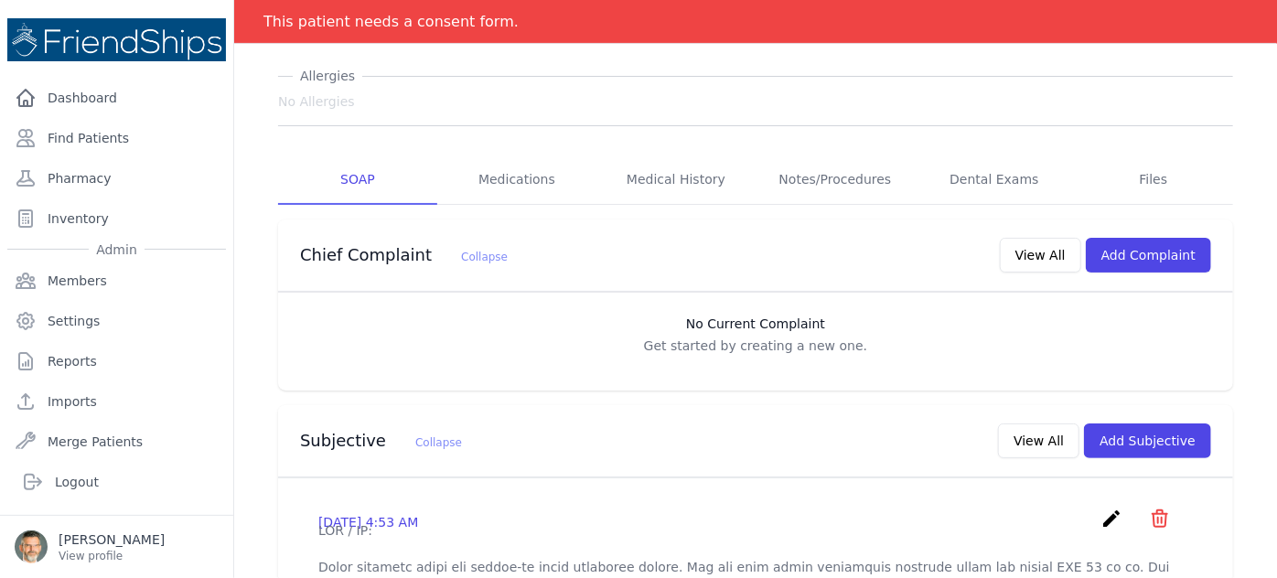
scroll to position [82, 0]
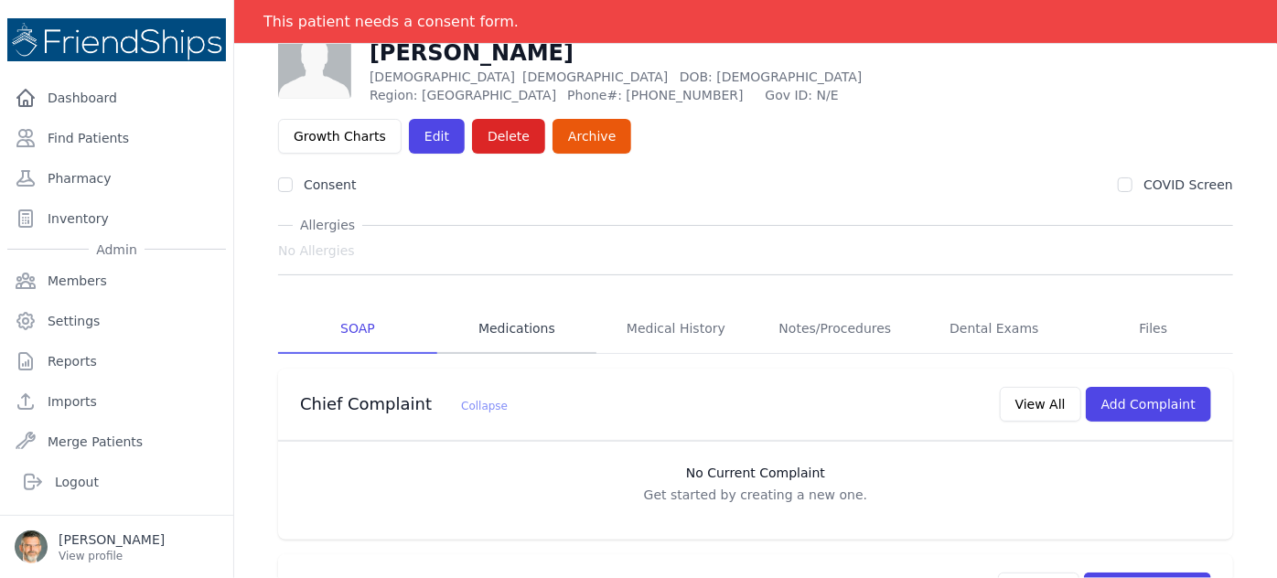
click at [517, 305] on link "Medications" at bounding box center [516, 329] width 159 height 49
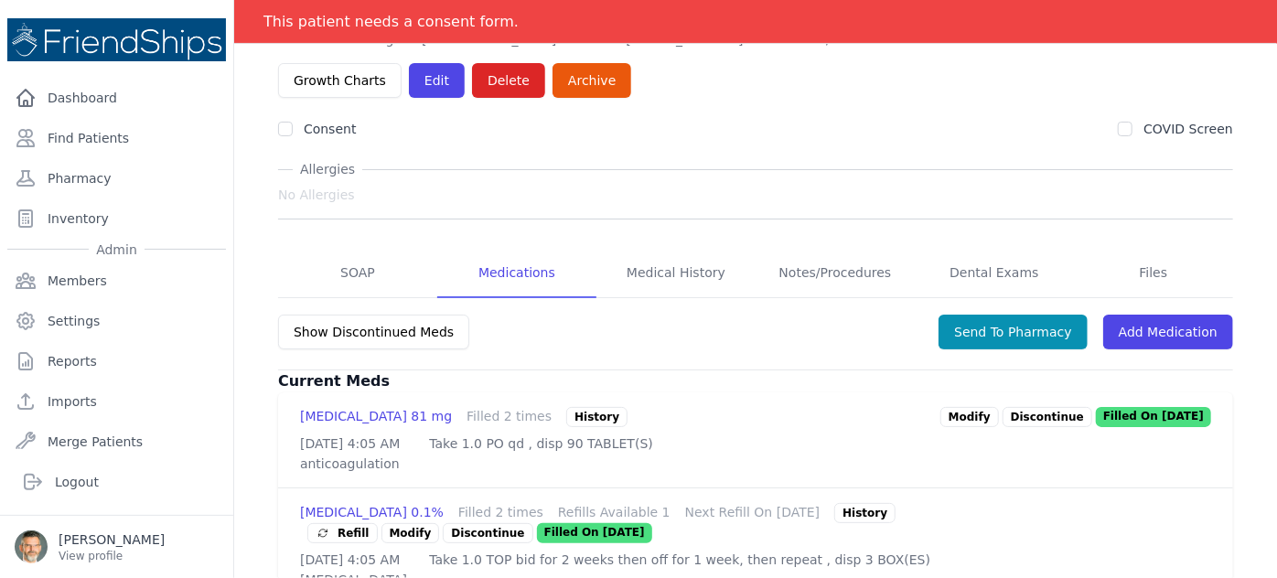
scroll to position [186, 0]
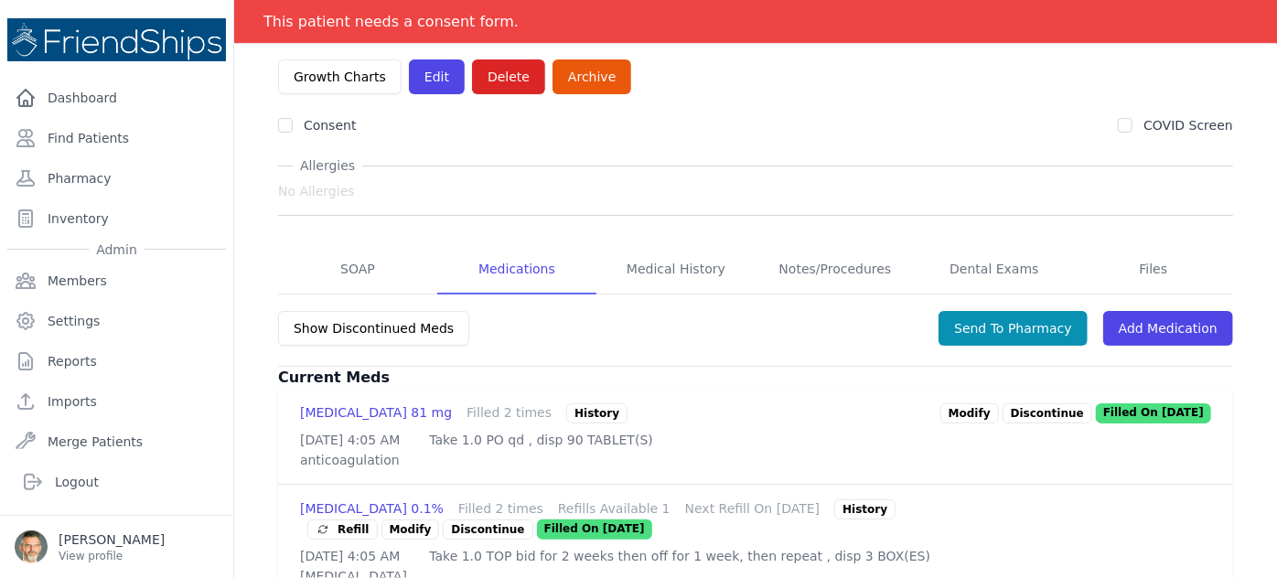
click at [532, 520] on p "Discontinue" at bounding box center [488, 530] width 90 height 20
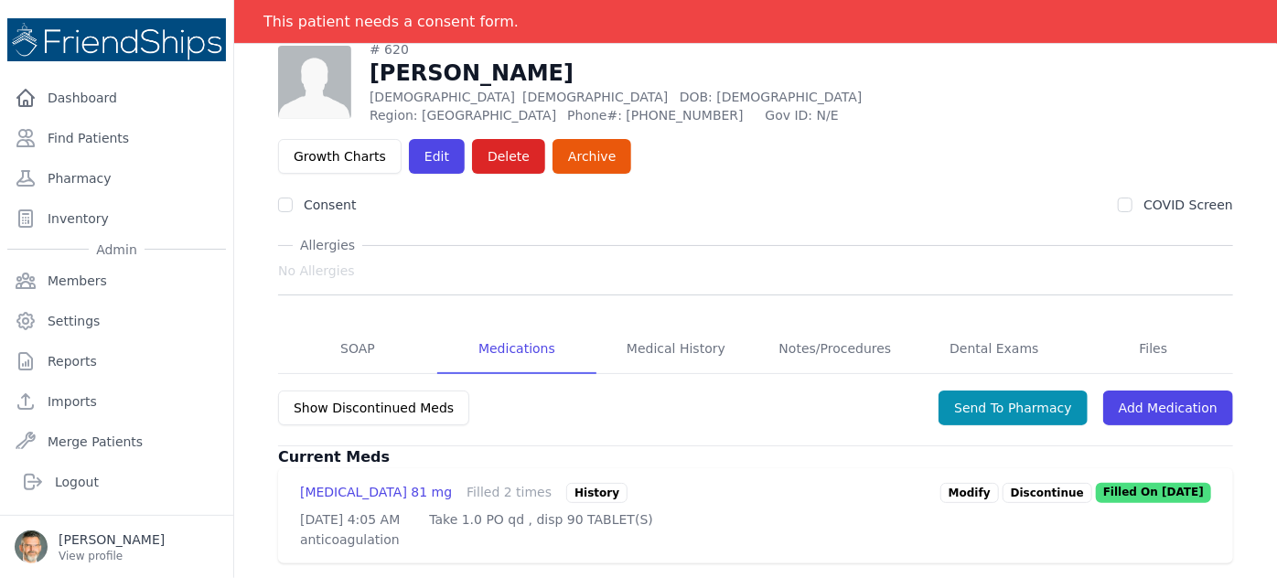
scroll to position [88, 0]
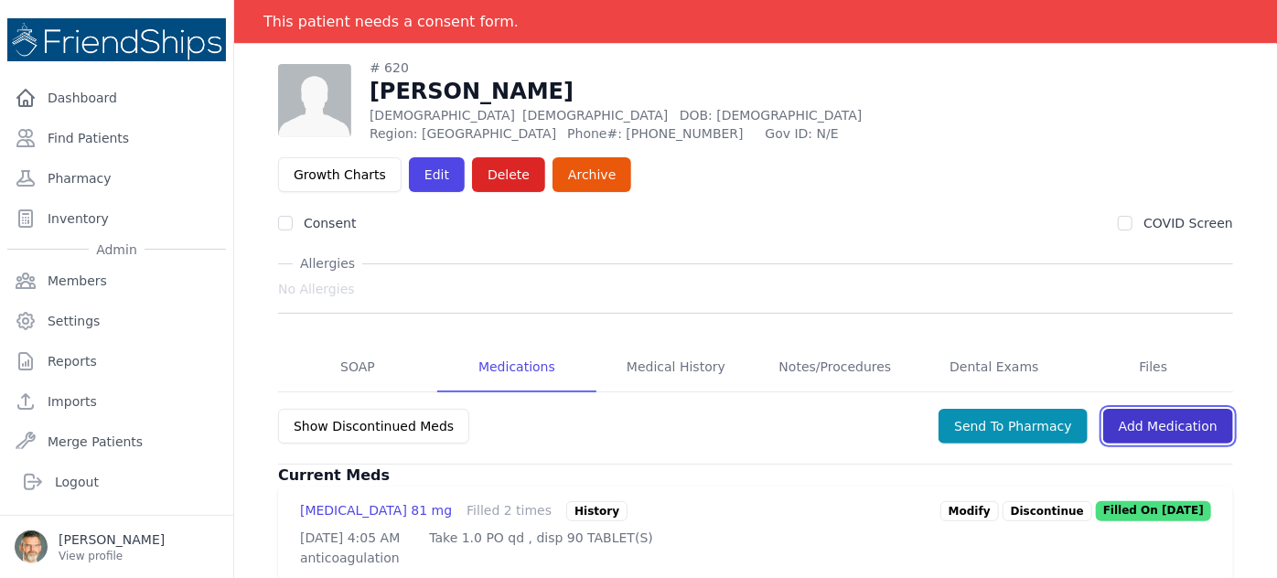
click at [1142, 409] on link "Add Medication" at bounding box center [1168, 426] width 130 height 35
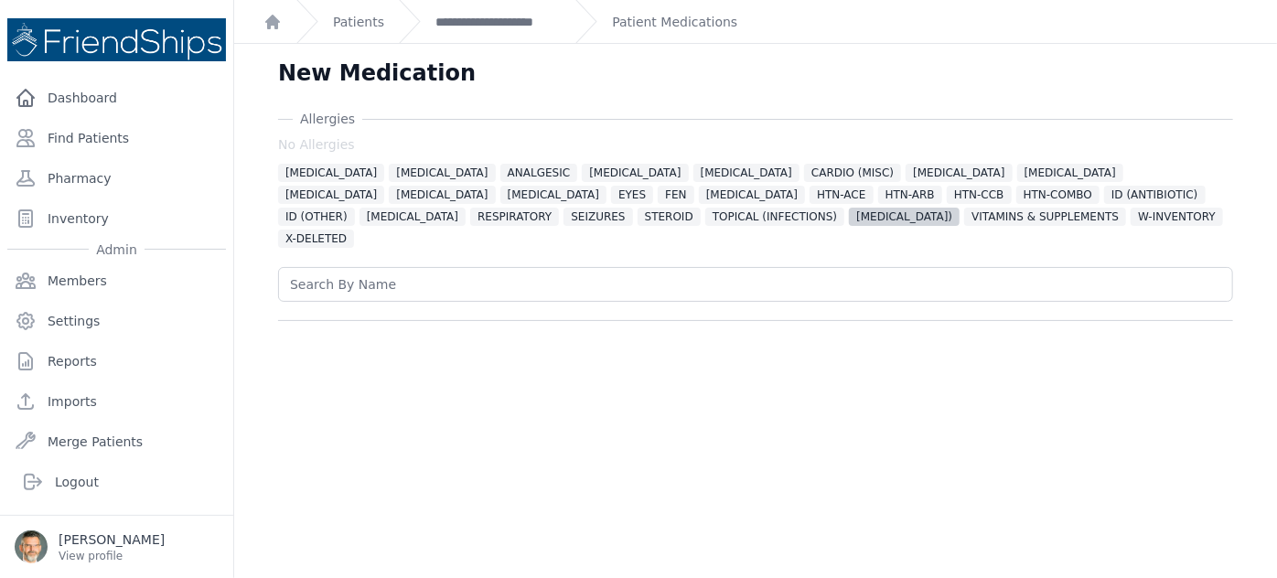
click at [849, 214] on span "[MEDICAL_DATA])" at bounding box center [904, 217] width 111 height 18
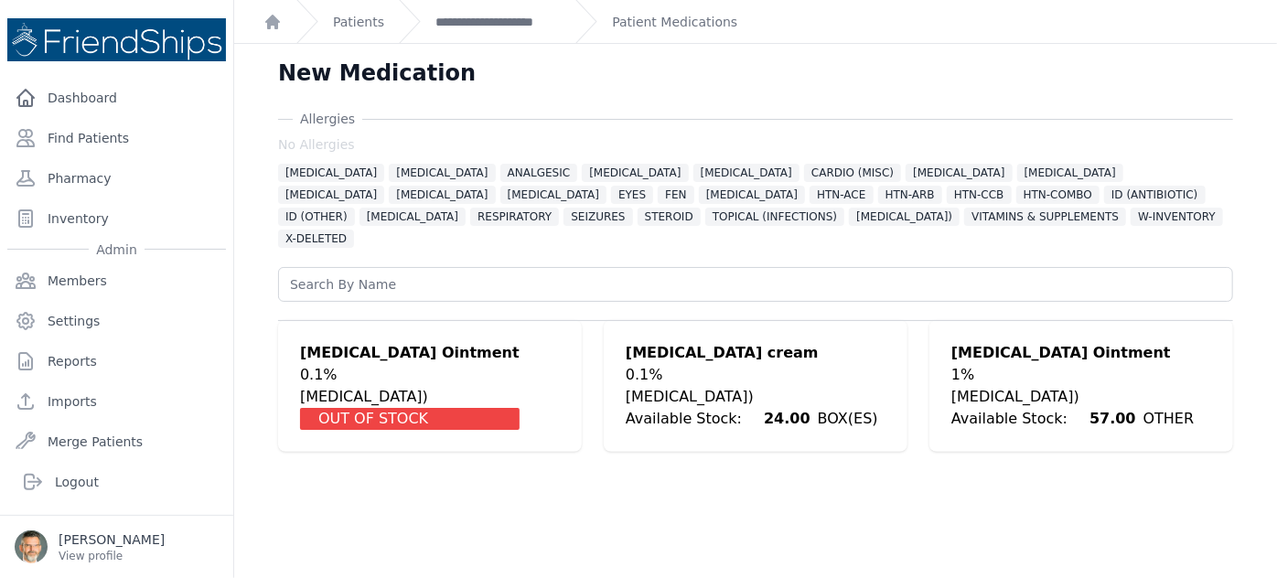
click at [716, 364] on div "0.1%" at bounding box center [752, 375] width 252 height 22
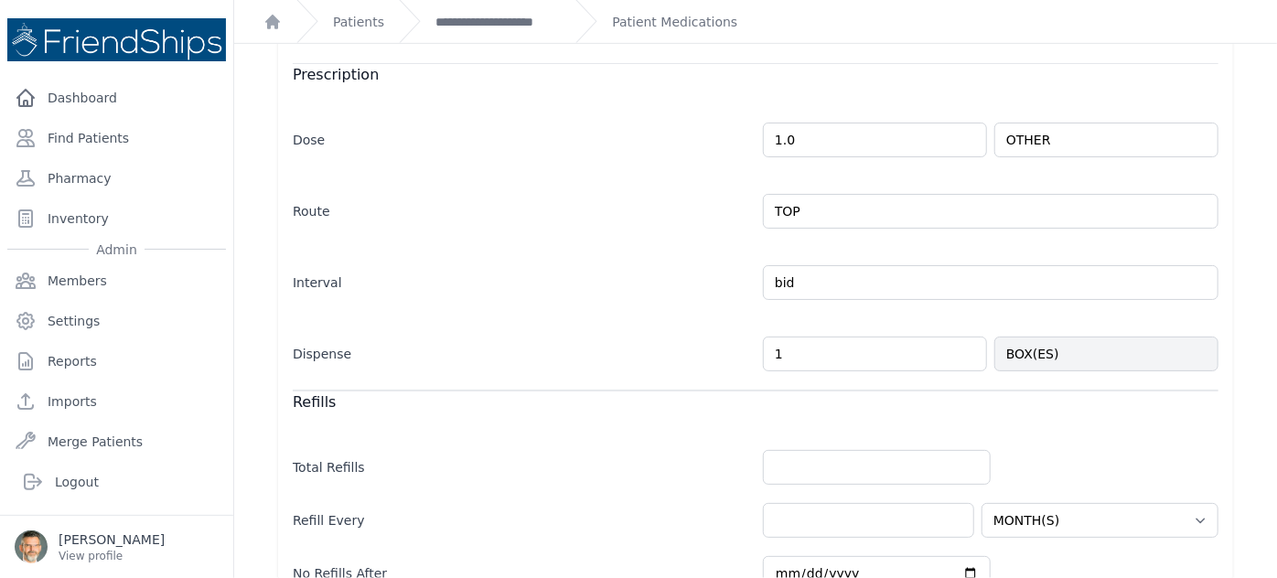
scroll to position [392, 0]
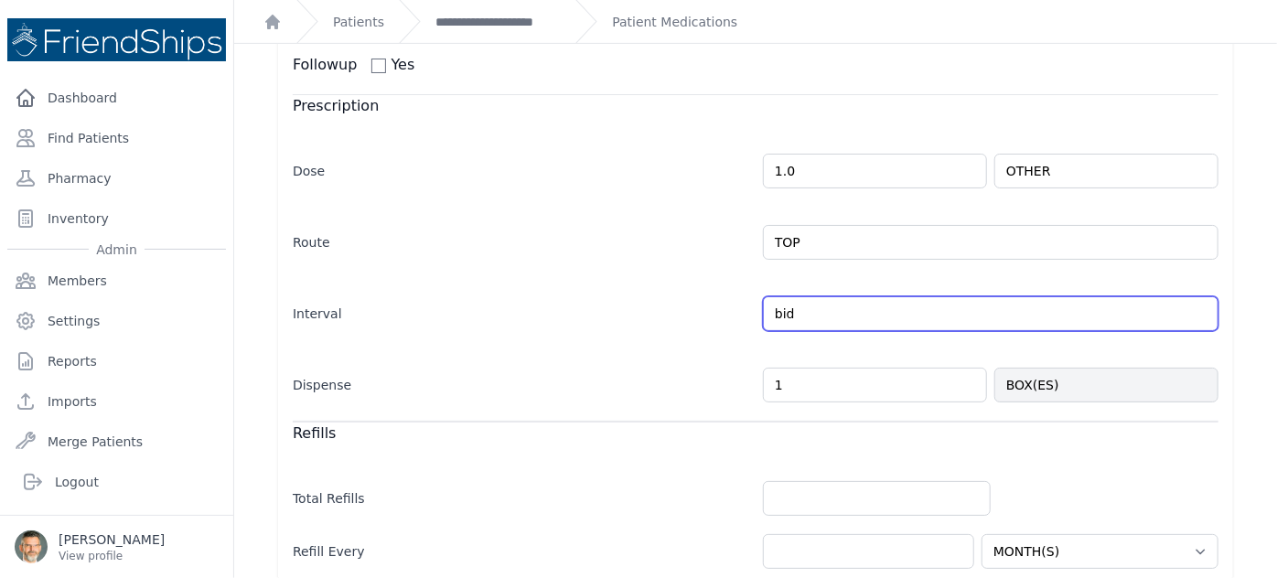
click at [827, 296] on input "bid" at bounding box center [991, 313] width 456 height 35
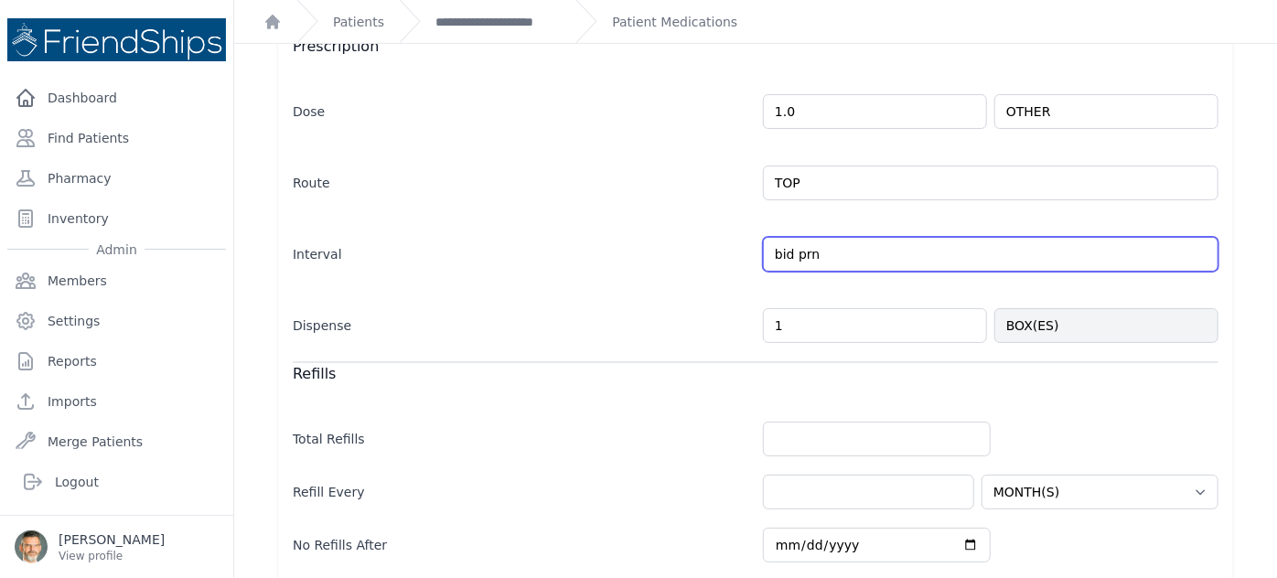
scroll to position [725, 0]
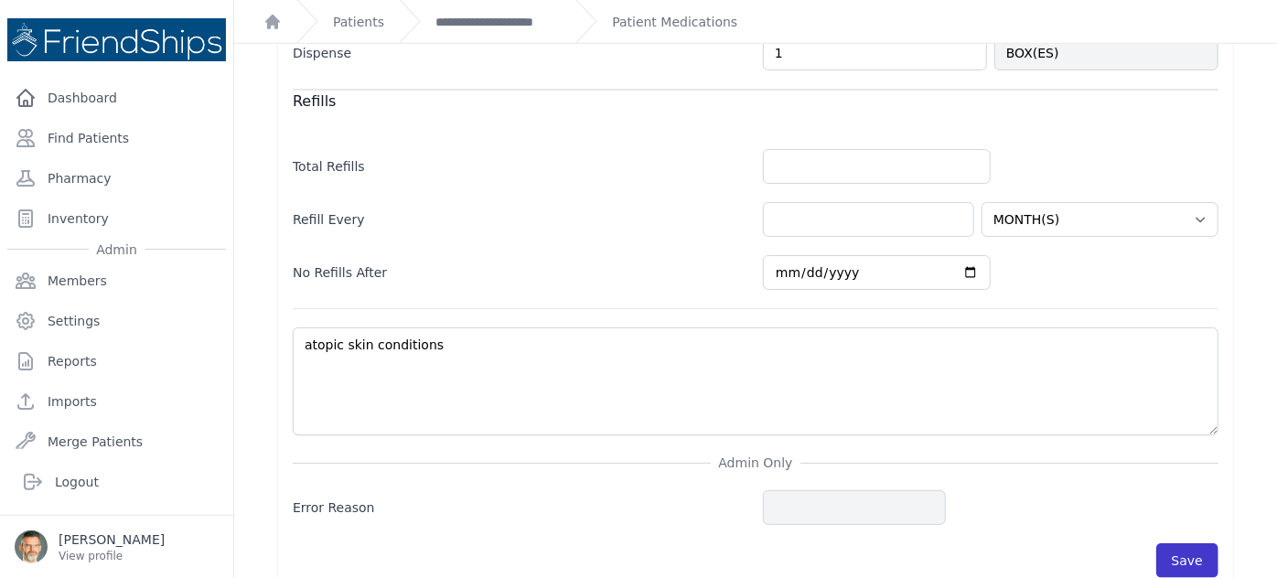
type input "bid prn"
click at [1190, 543] on button "Save" at bounding box center [1187, 560] width 62 height 35
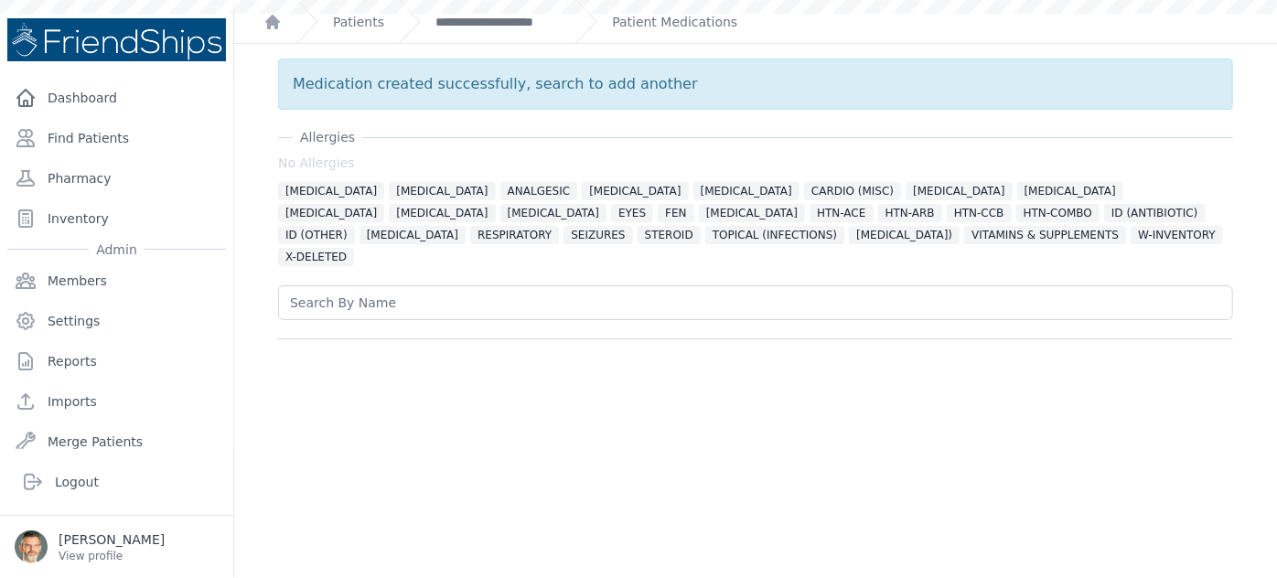
scroll to position [0, 0]
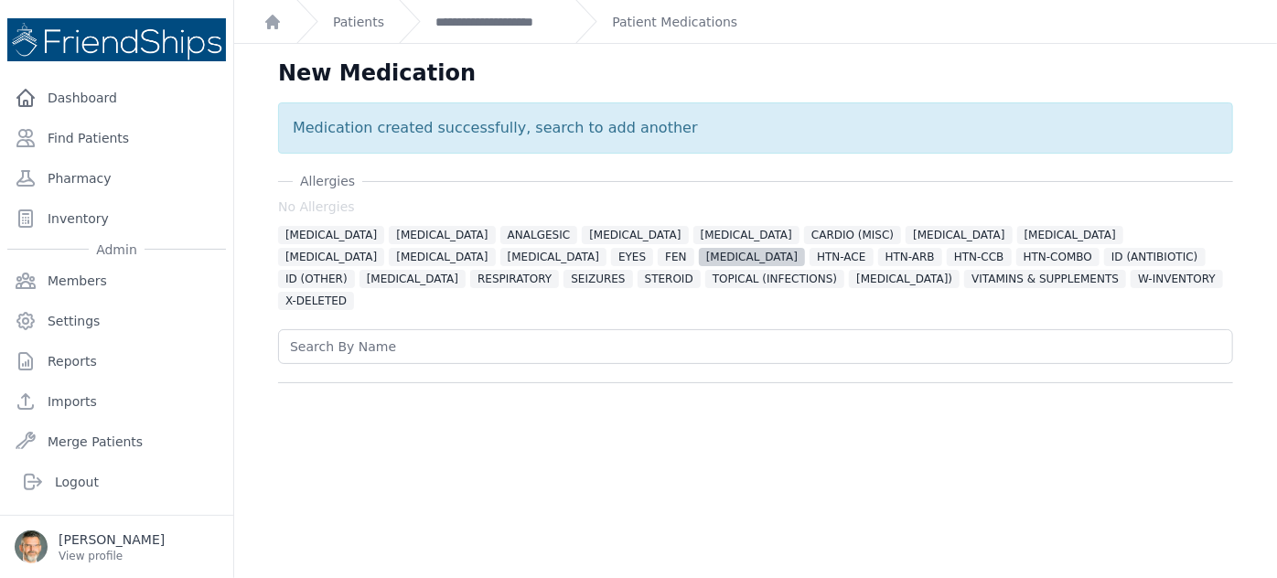
click at [699, 255] on span "[MEDICAL_DATA]" at bounding box center [752, 257] width 106 height 18
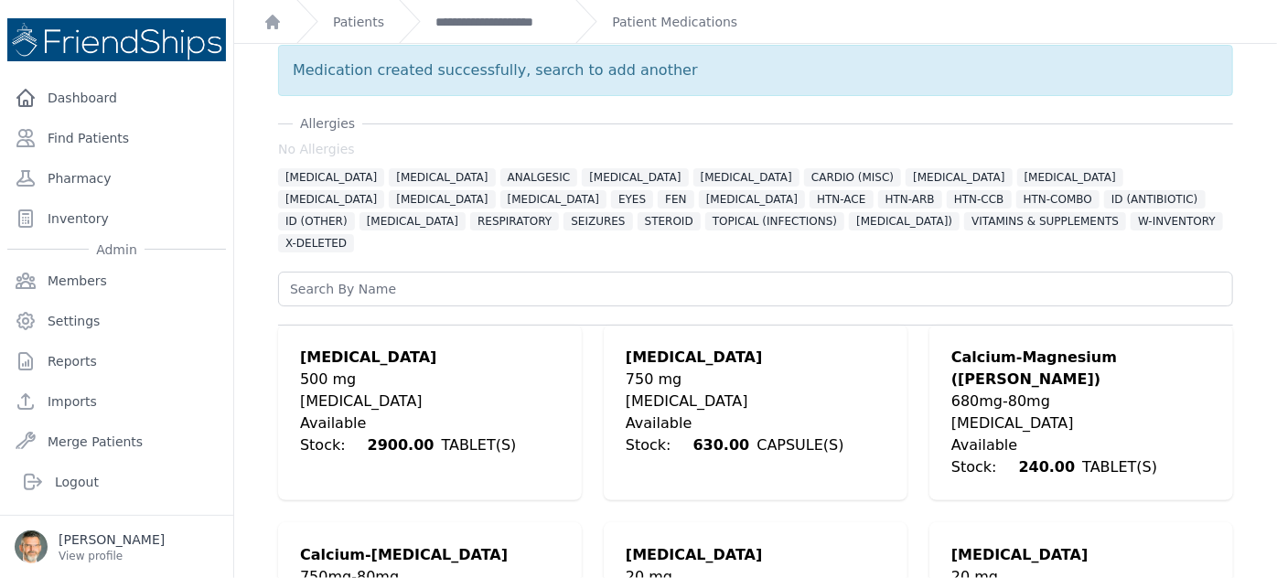
scroll to position [166, 0]
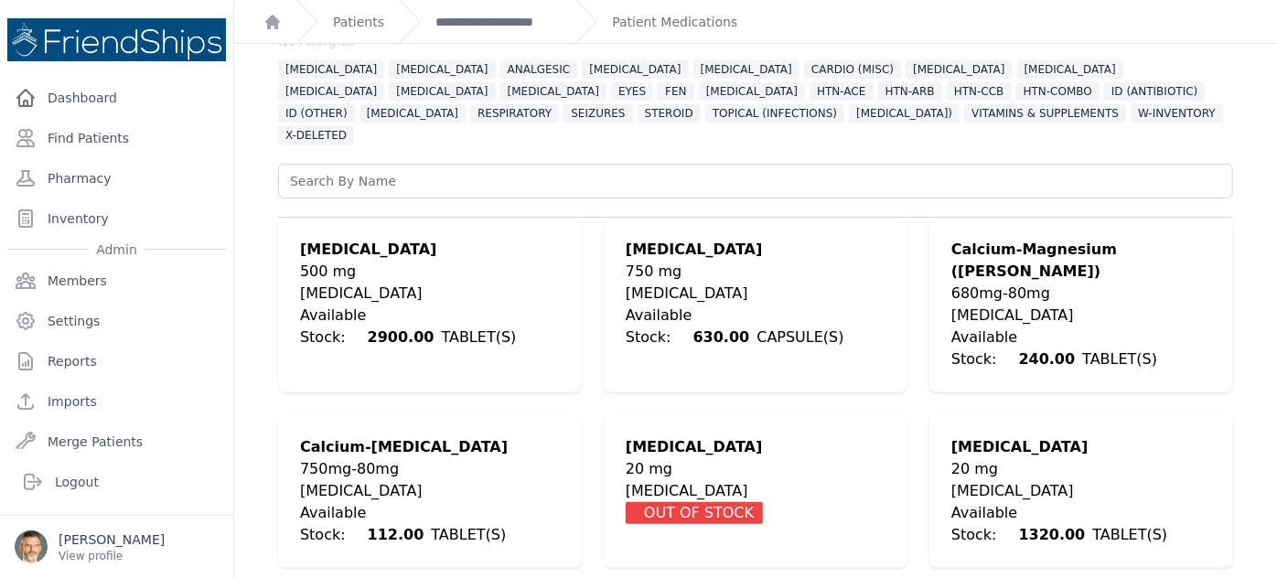
click at [988, 305] on div "[MEDICAL_DATA]" at bounding box center [1081, 316] width 260 height 22
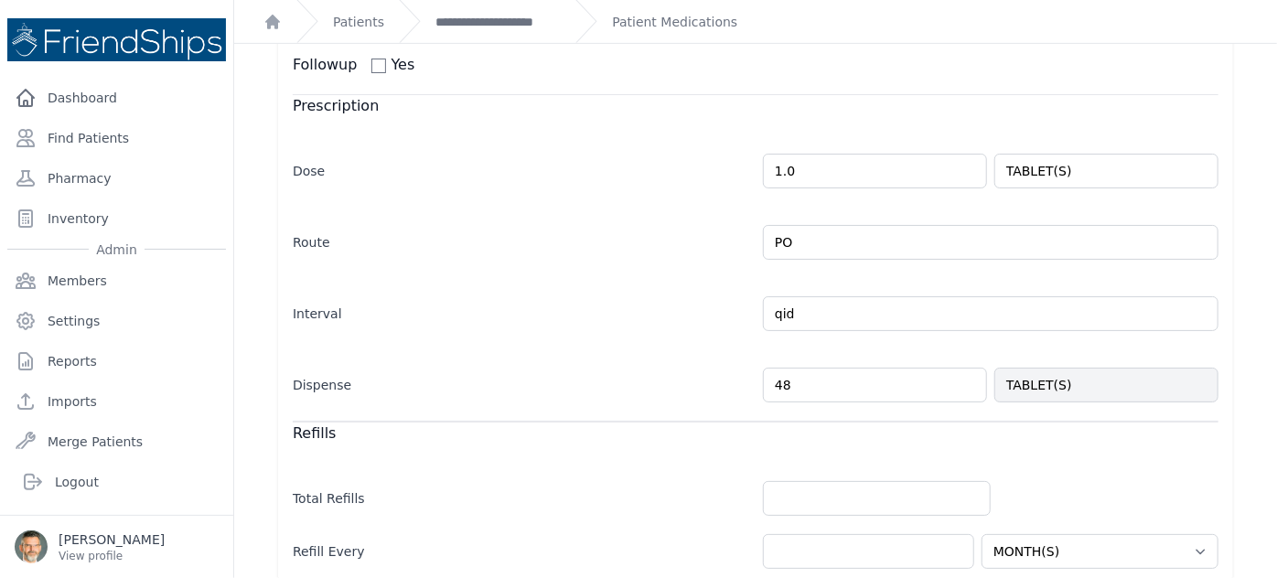
scroll to position [499, 0]
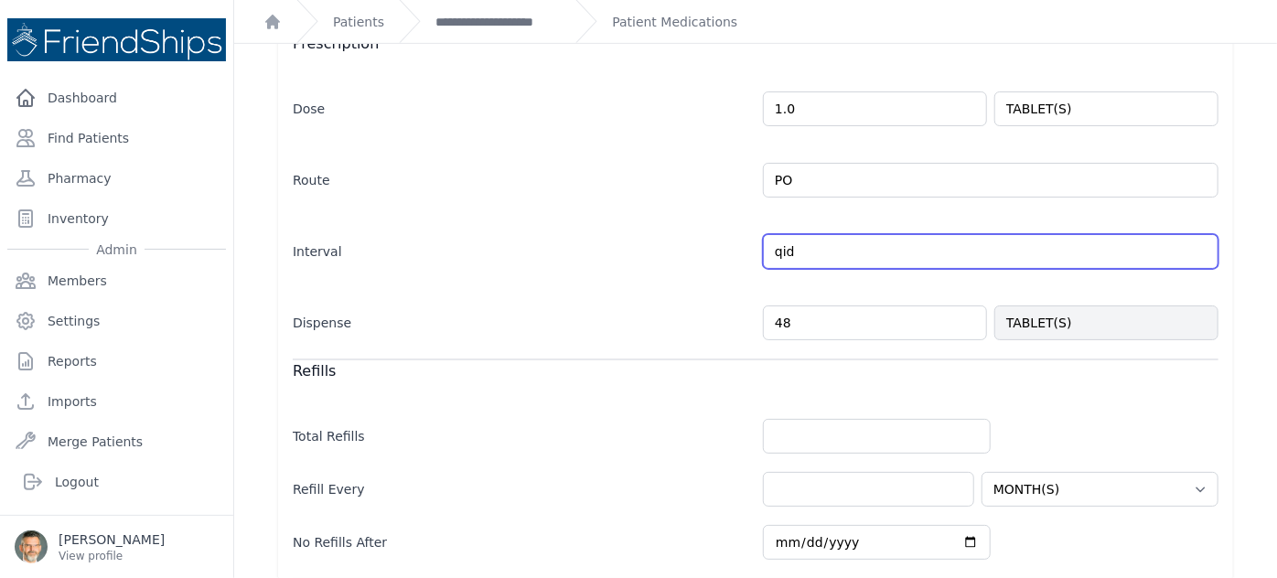
drag, startPoint x: 768, startPoint y: 209, endPoint x: 725, endPoint y: 207, distance: 42.1
click at [726, 216] on div "Interval qid Every Day Twice Daily 3 Times Daily 4 Times Daily as needed Every …" at bounding box center [756, 242] width 926 height 53
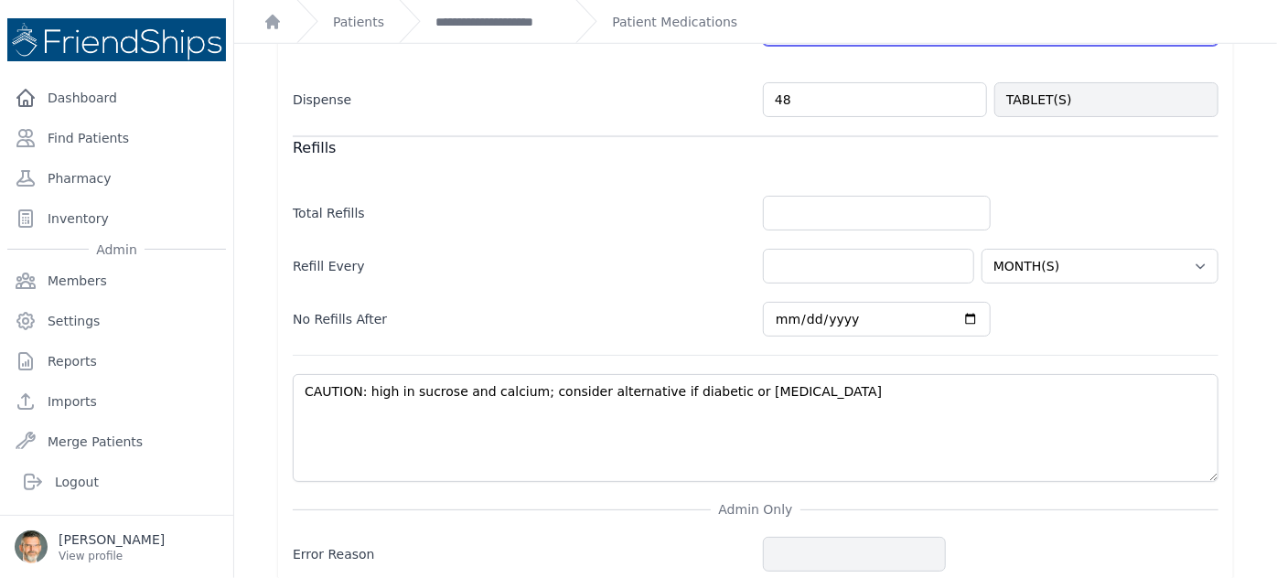
scroll to position [746, 0]
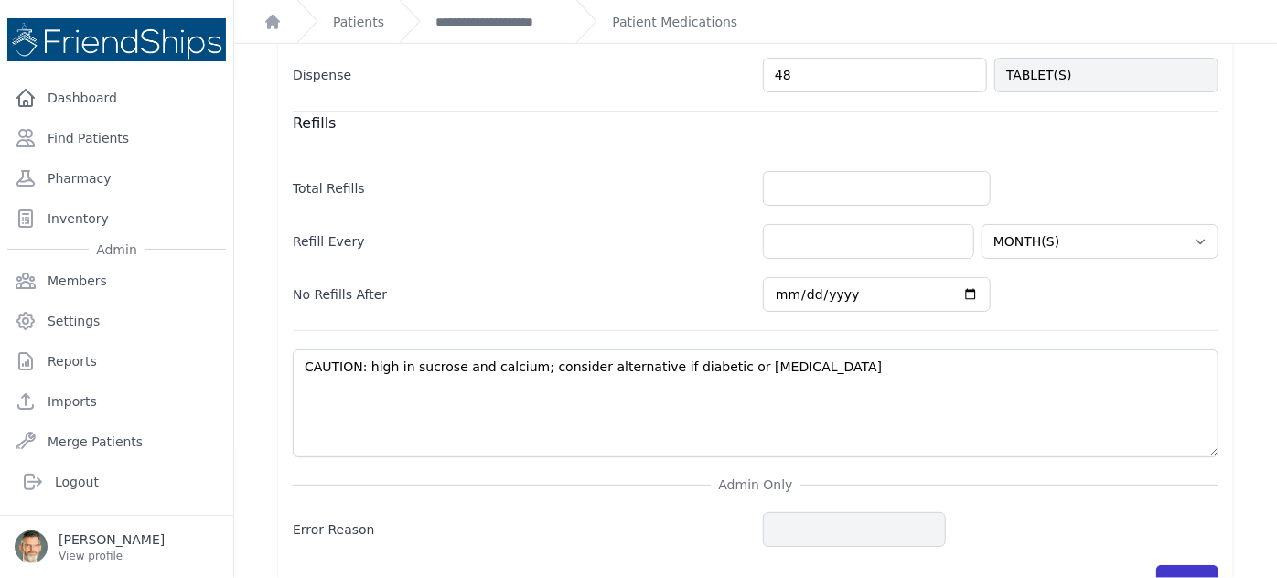
type input "qd"
click at [1173, 565] on button "Save" at bounding box center [1187, 582] width 62 height 35
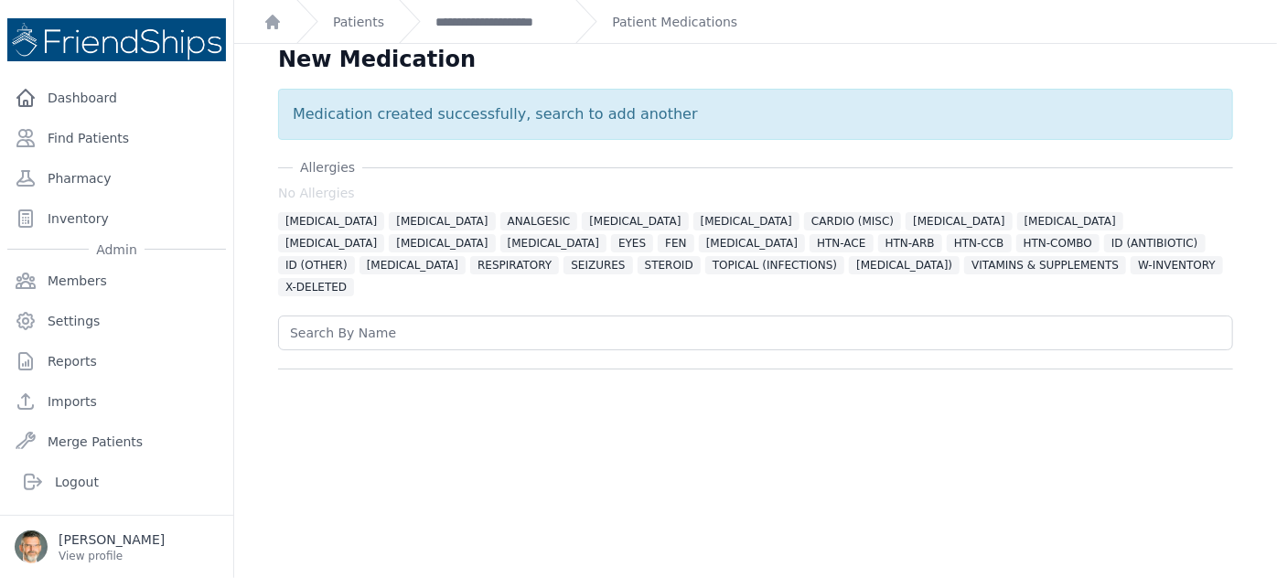
scroll to position [0, 0]
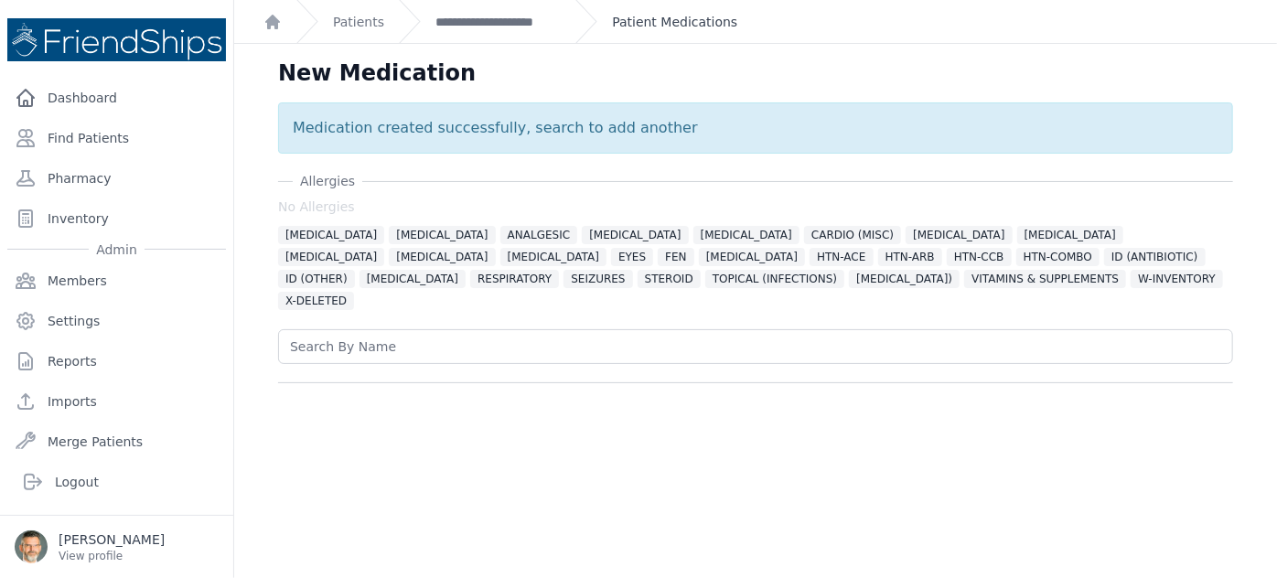
click at [646, 27] on link "Patient Medications" at bounding box center [674, 22] width 125 height 18
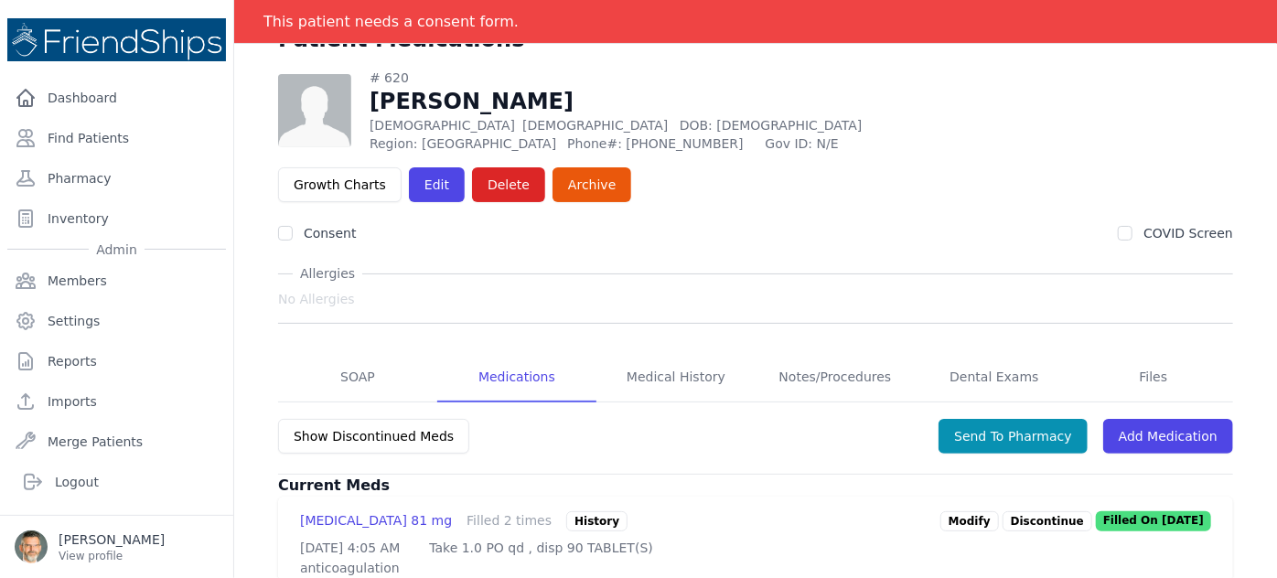
scroll to position [166, 0]
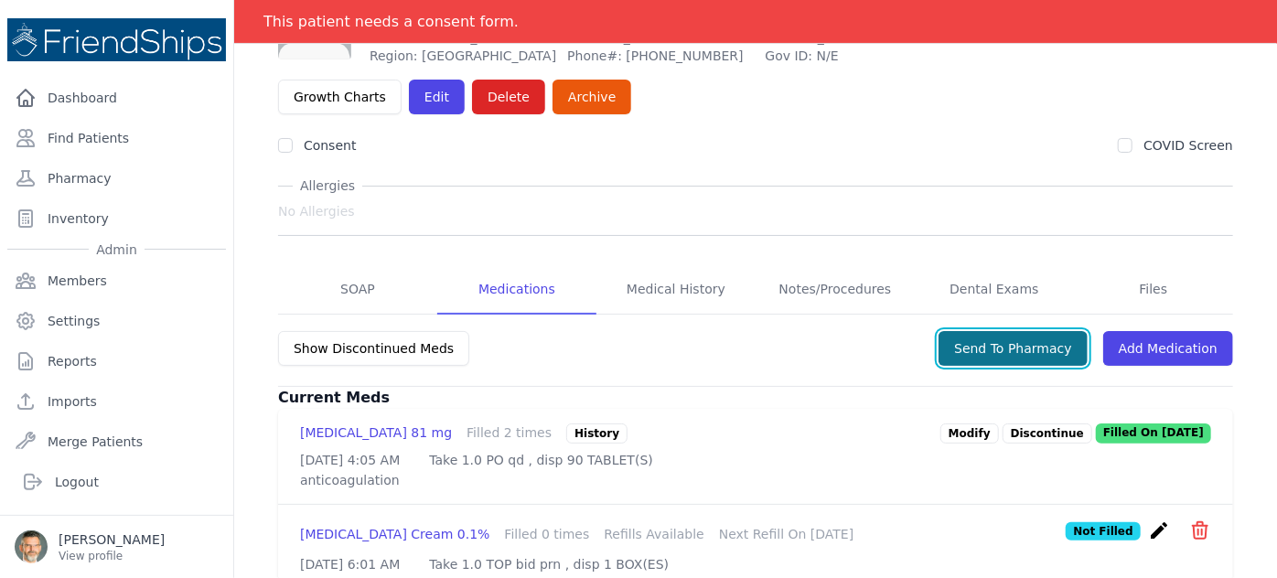
click at [995, 331] on button "Send To Pharmacy" at bounding box center [1013, 348] width 149 height 35
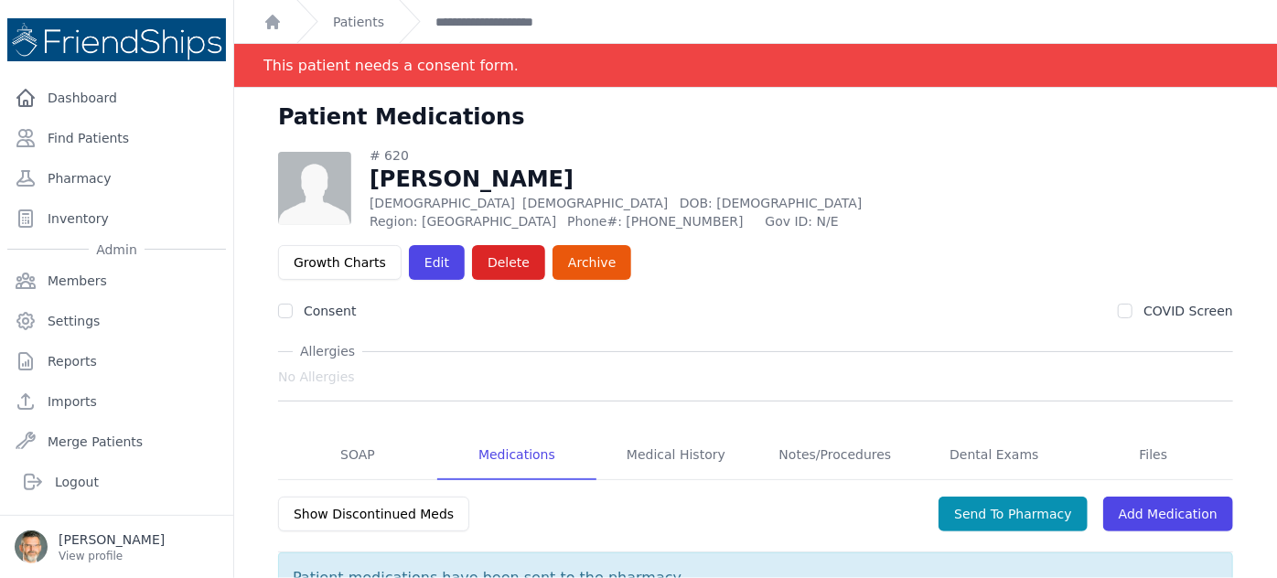
scroll to position [0, 0]
click at [346, 431] on link "SOAP" at bounding box center [357, 455] width 159 height 49
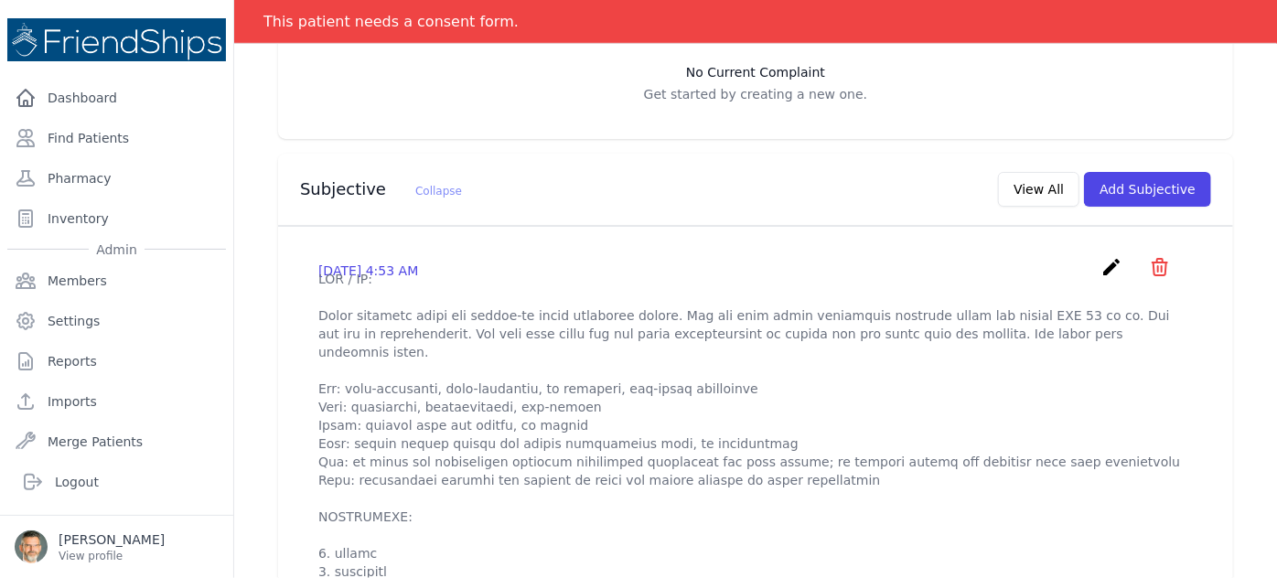
scroll to position [499, 0]
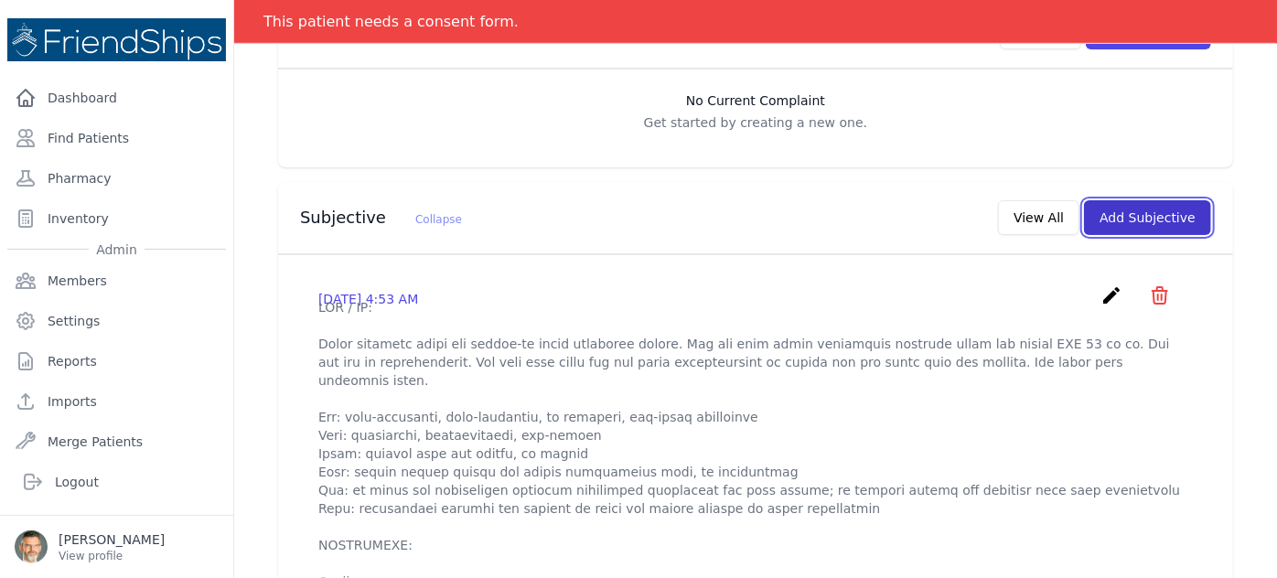
click at [1142, 200] on button "Add Subjective" at bounding box center [1147, 217] width 127 height 35
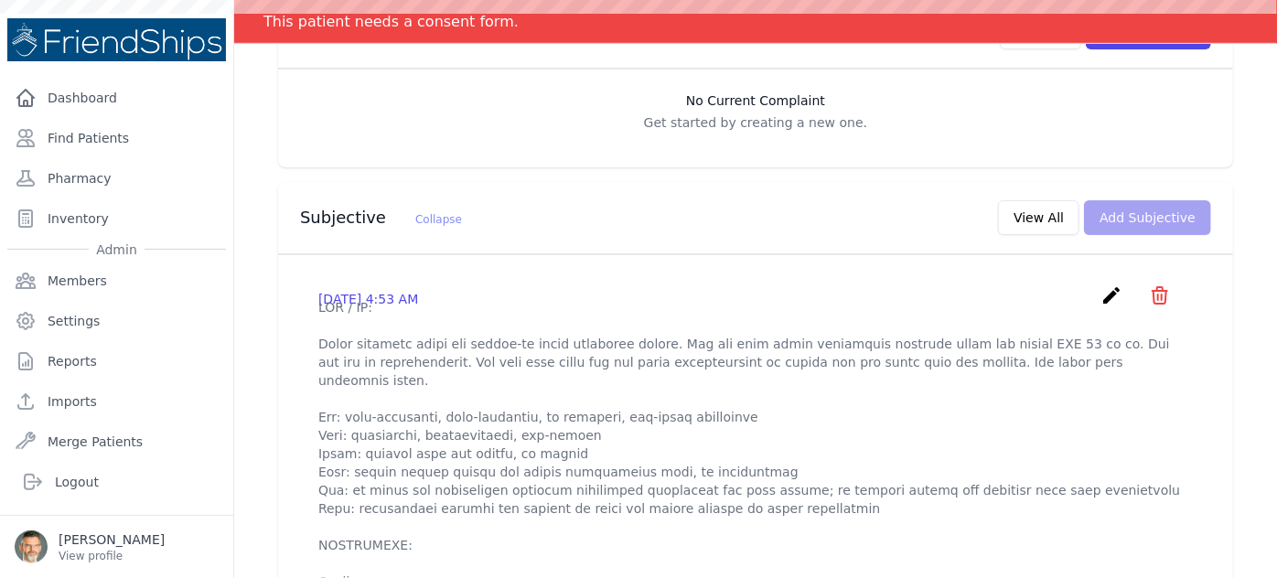
scroll to position [0, 0]
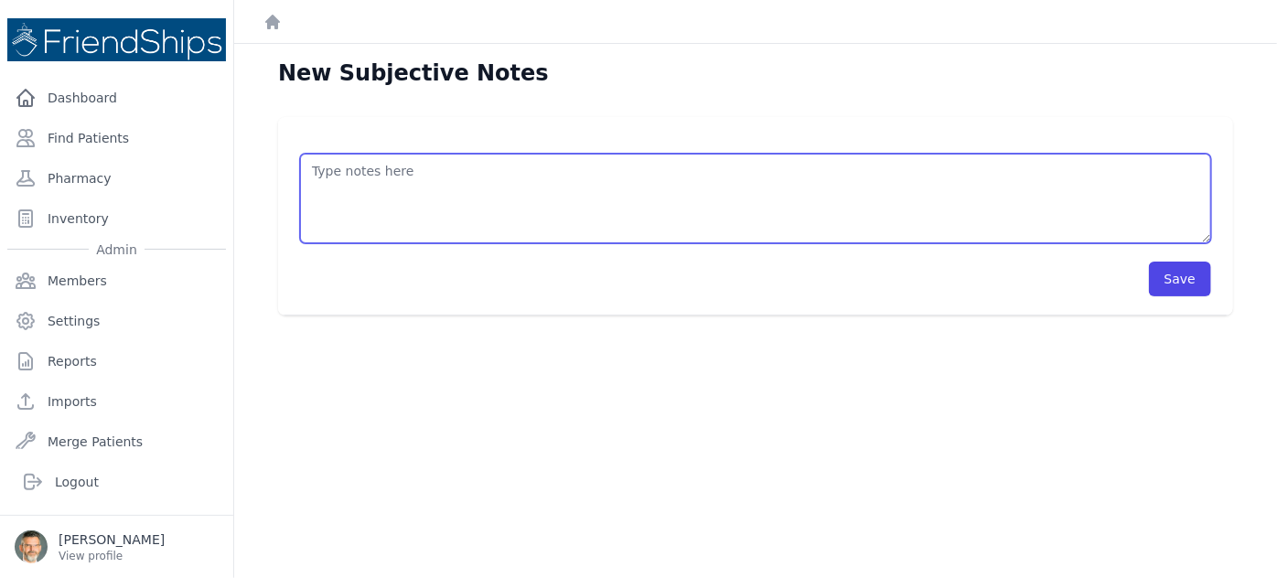
click at [400, 180] on textarea at bounding box center [755, 199] width 911 height 90
click at [350, 192] on textarea "HISTORY OBJECTIVE General: alert - no distress - non-toxic Eyes: normal conjunc…" at bounding box center [755, 199] width 911 height 90
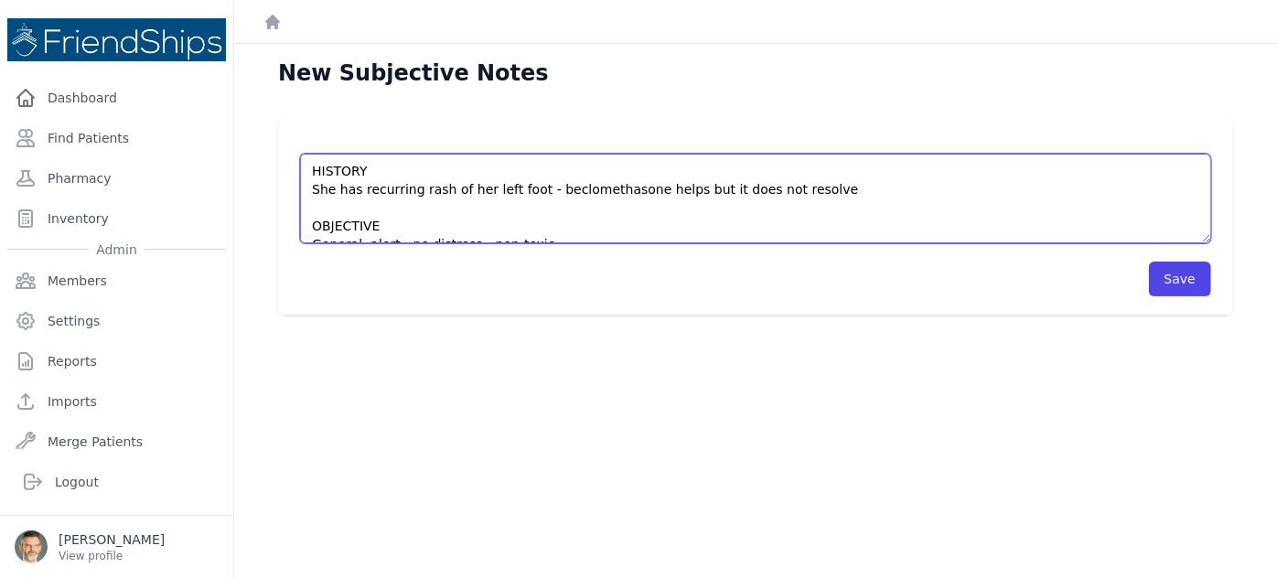
click at [408, 187] on textarea "HISTORY She has recurring rash of her left foot - beclomethasone helps but it d…" at bounding box center [755, 199] width 911 height 90
click at [839, 188] on textarea "HISTORY She has recurring itchy rash of her left foot - beclomethasone helps bu…" at bounding box center [755, 199] width 911 height 90
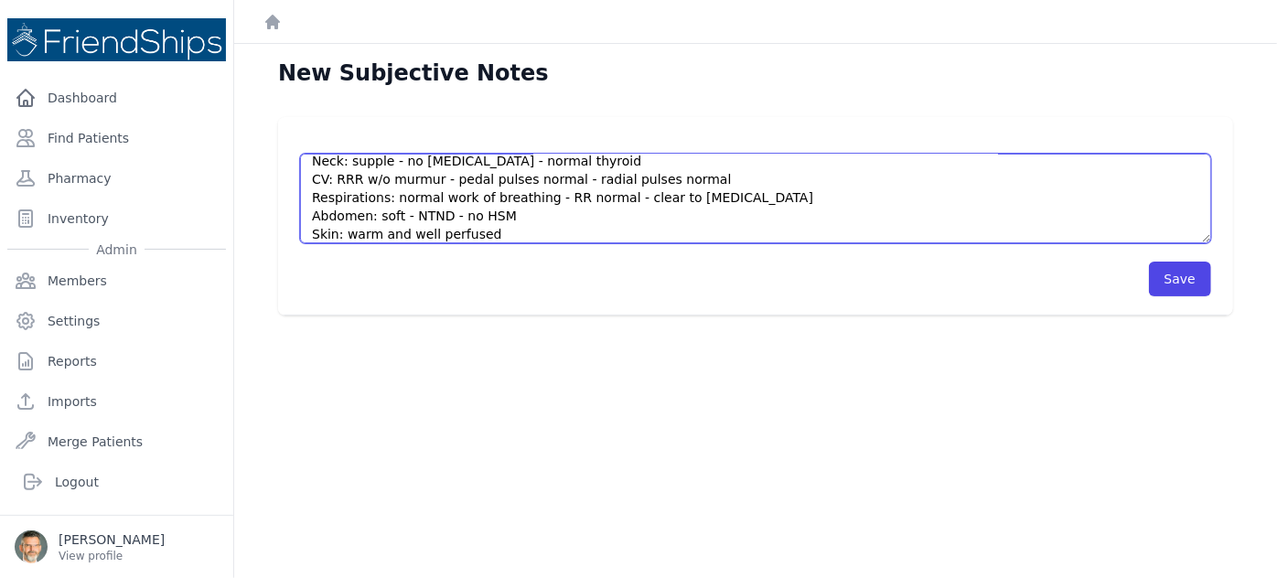
scroll to position [183, 0]
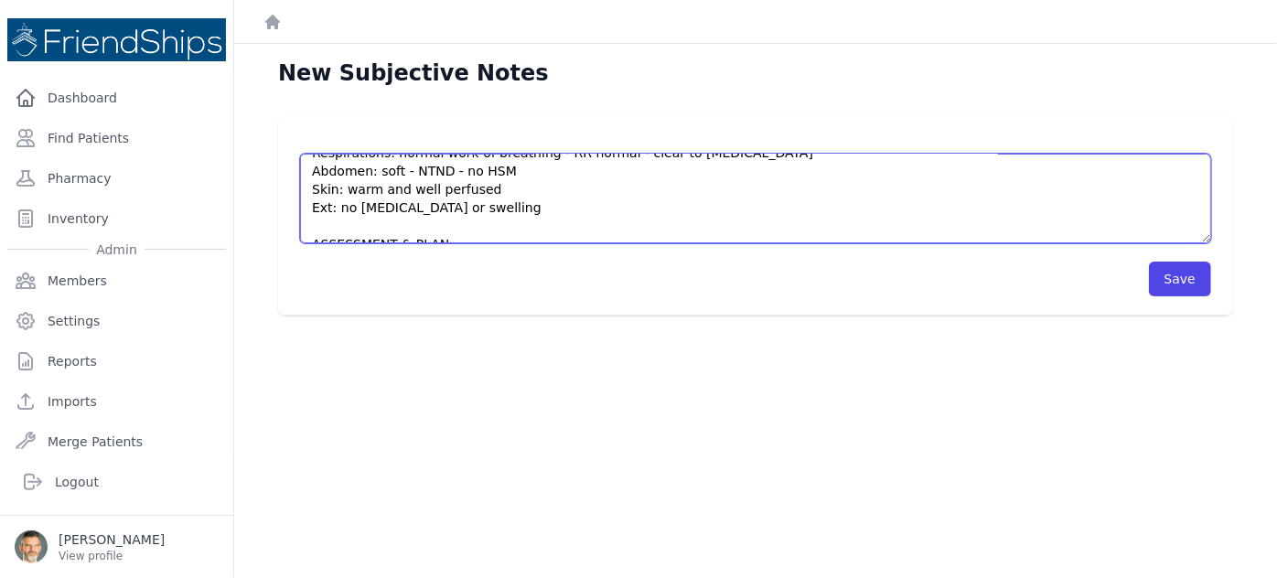
drag, startPoint x: 395, startPoint y: 188, endPoint x: 299, endPoint y: 190, distance: 96.1
click at [298, 190] on div "HISTORY She has recurring itchy rash of her left foot - beclomethasone helps bu…" at bounding box center [755, 216] width 955 height 199
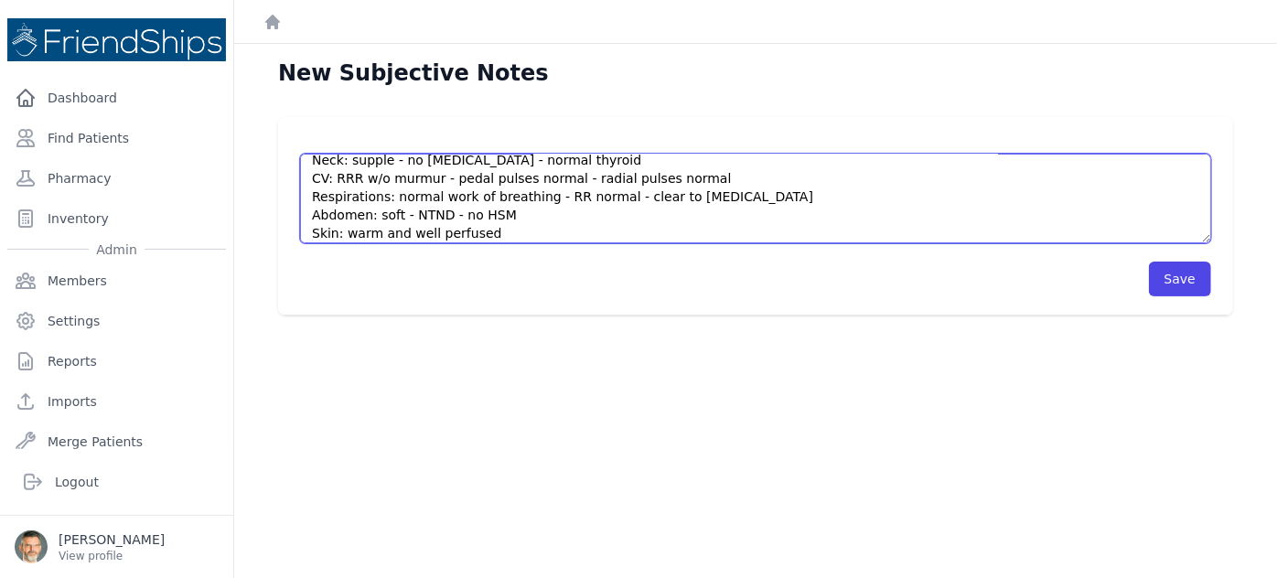
scroll to position [139, 0]
drag, startPoint x: 486, startPoint y: 170, endPoint x: 342, endPoint y: 210, distance: 149.2
click at [342, 210] on textarea "HISTORY She has recurring itchy rash of her left foot - beclomethasone helps bu…" at bounding box center [755, 199] width 911 height 90
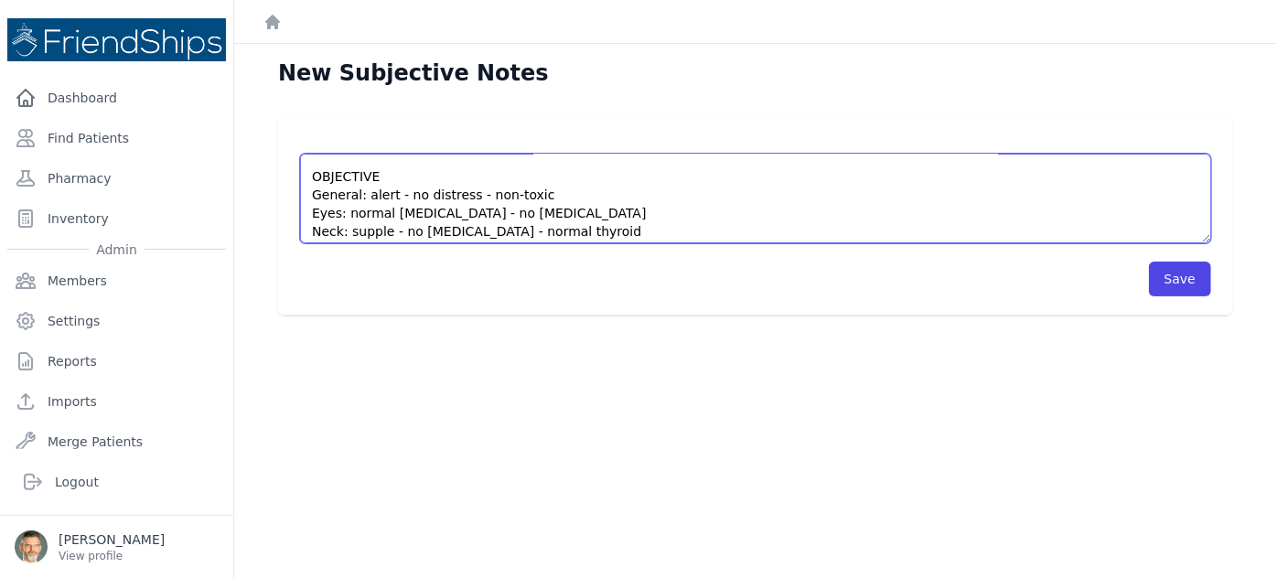
scroll to position [66, 0]
drag, startPoint x: 488, startPoint y: 193, endPoint x: 307, endPoint y: 199, distance: 180.3
click at [307, 199] on textarea "HISTORY She has recurring itchy rash of her left foot - beclomethasone helps bu…" at bounding box center [755, 199] width 911 height 90
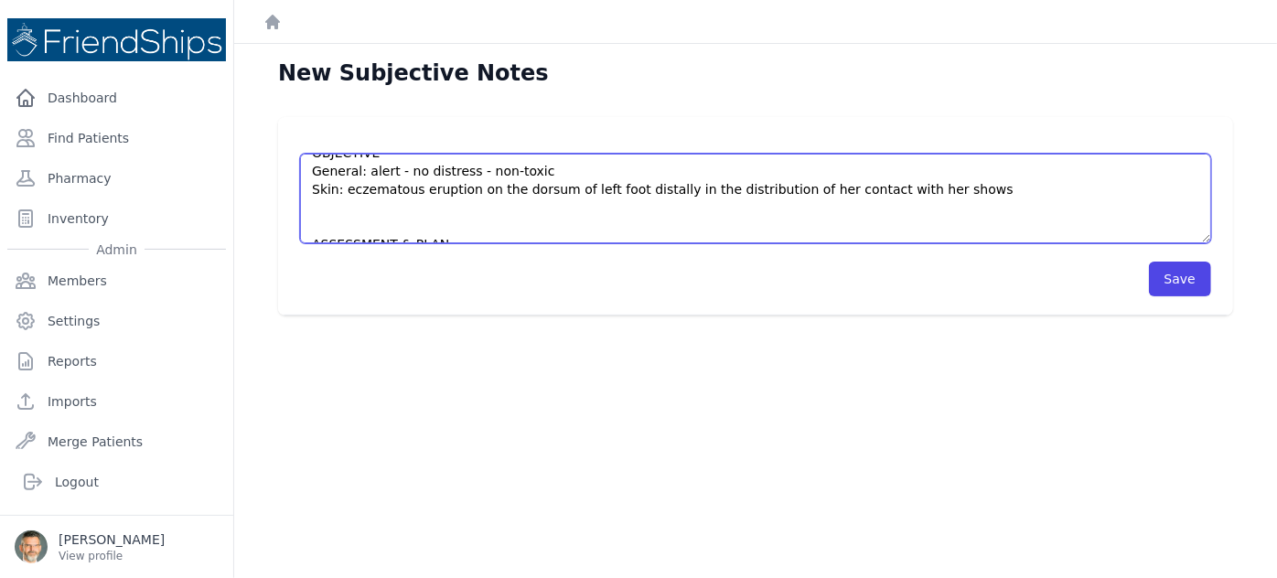
scroll to position [44, 0]
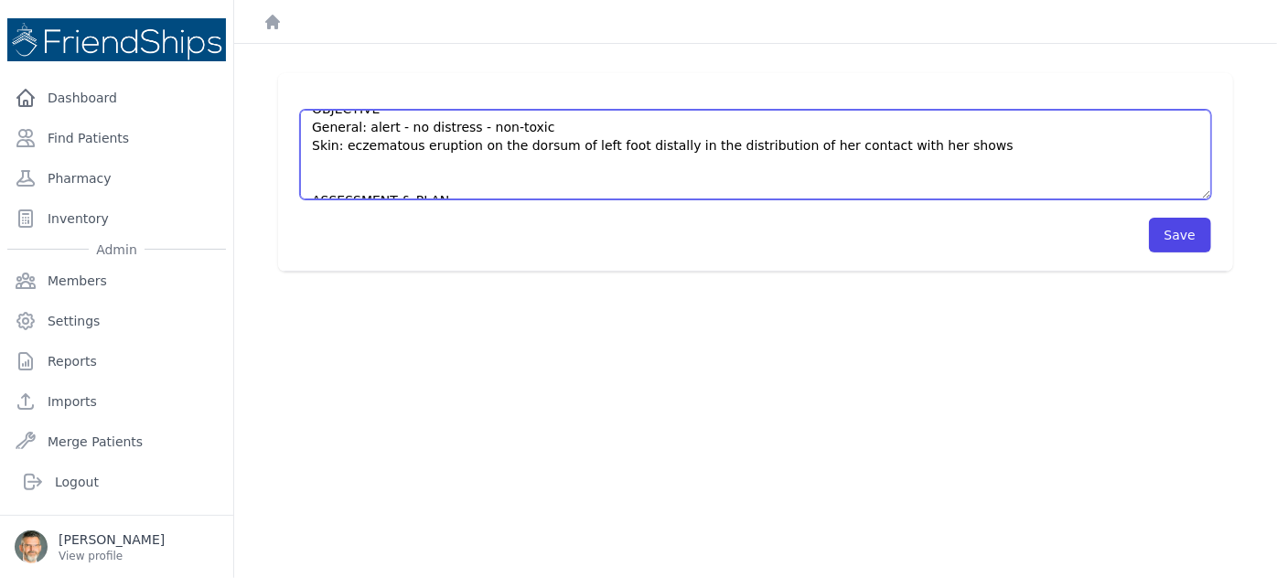
click at [448, 177] on textarea "HISTORY She has recurring itchy rash of her left foot - beclomethasone helps bu…" at bounding box center [755, 155] width 911 height 90
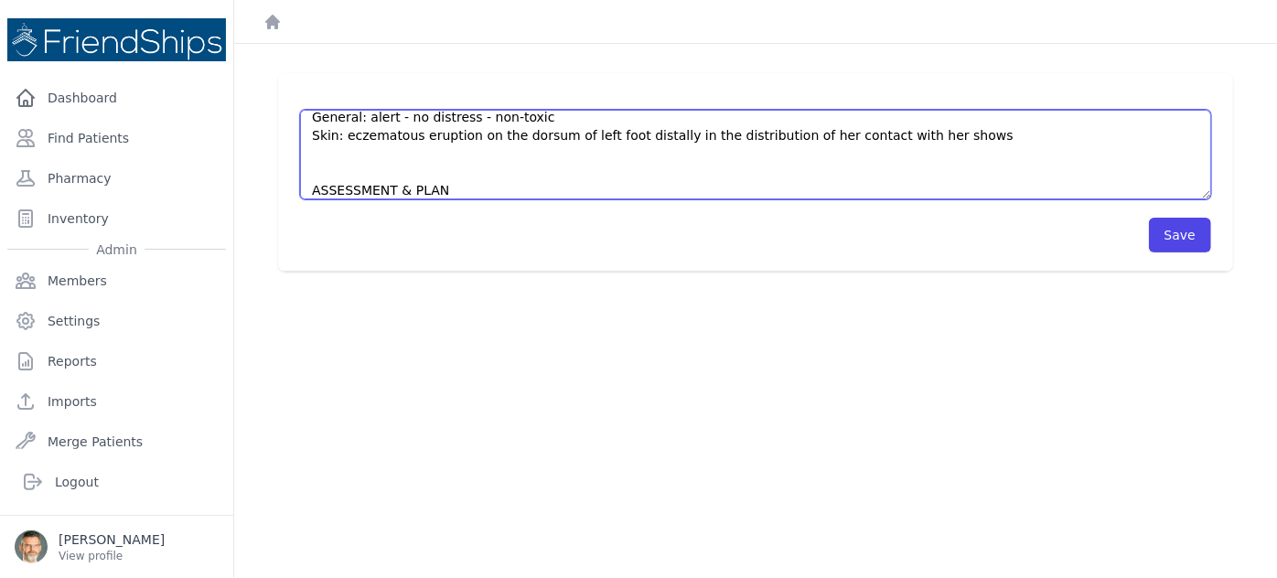
scroll to position [119, 0]
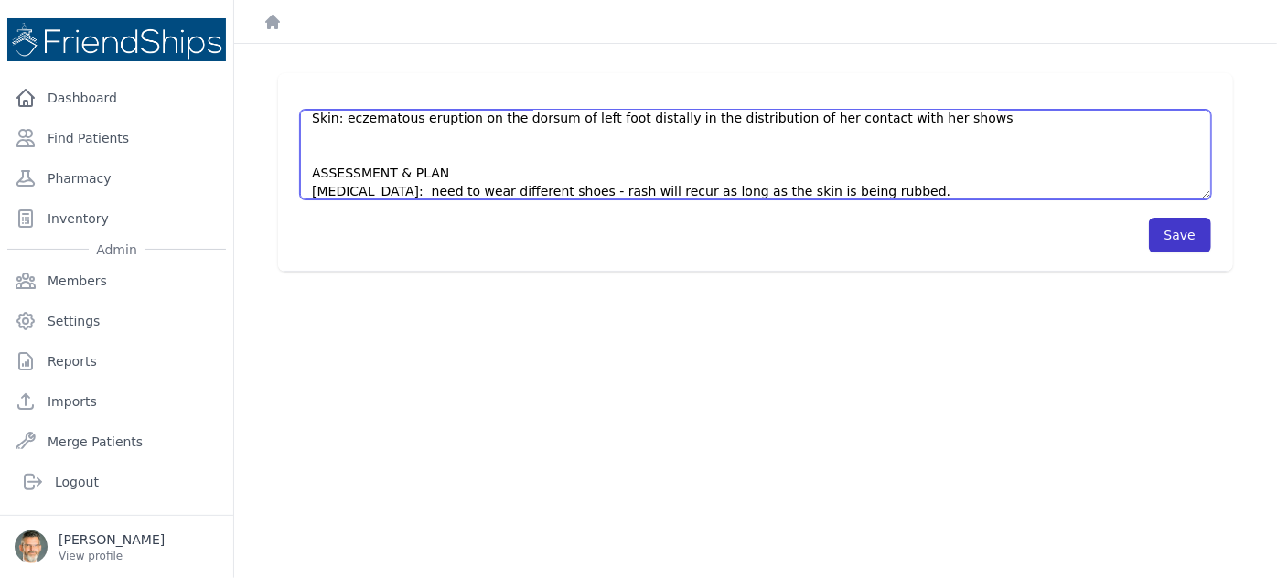
type textarea "HISTORY She has recurring itchy rash of her left foot - beclomethasone helps bu…"
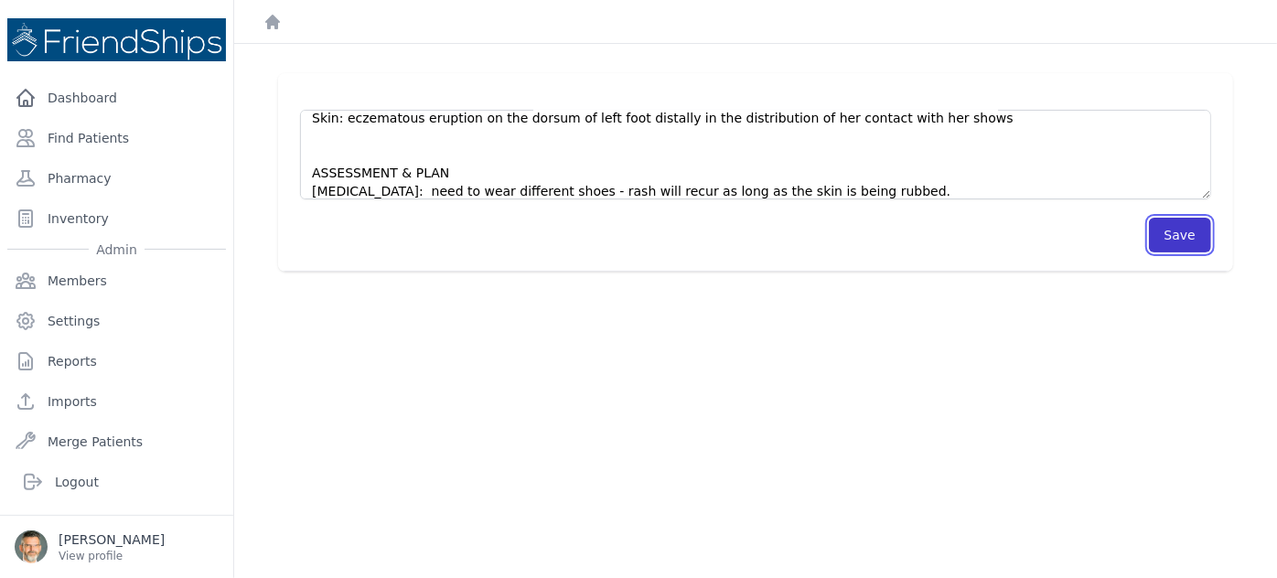
click at [1164, 237] on button "Save" at bounding box center [1180, 235] width 62 height 35
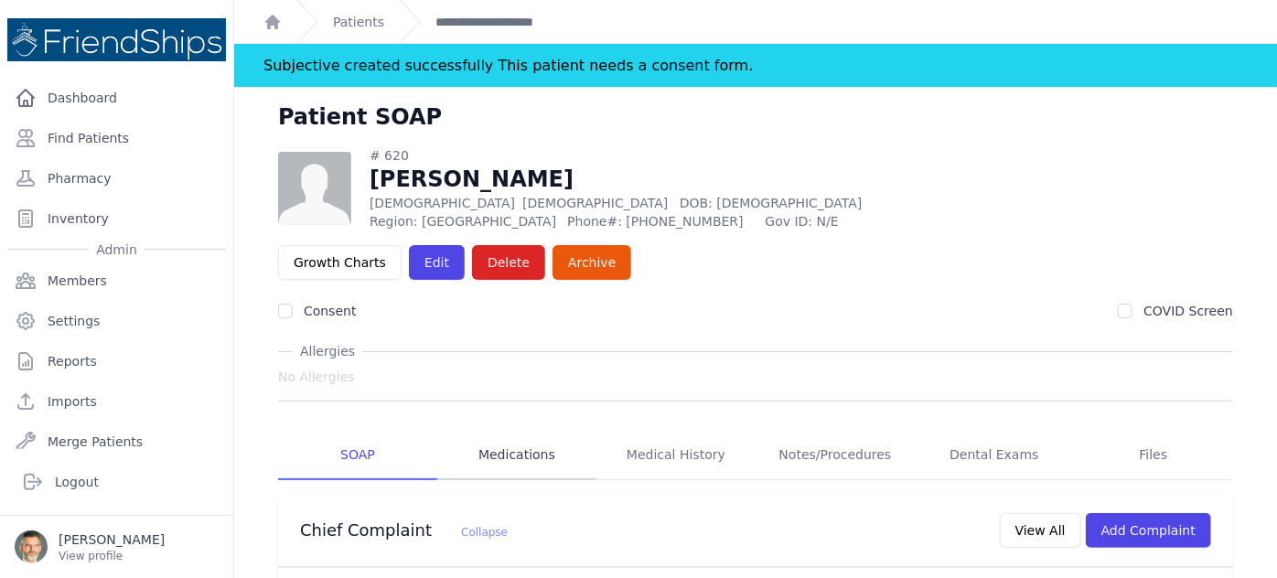
drag, startPoint x: 520, startPoint y: 408, endPoint x: 531, endPoint y: 386, distance: 25.0
click at [520, 431] on link "Medications" at bounding box center [516, 455] width 159 height 49
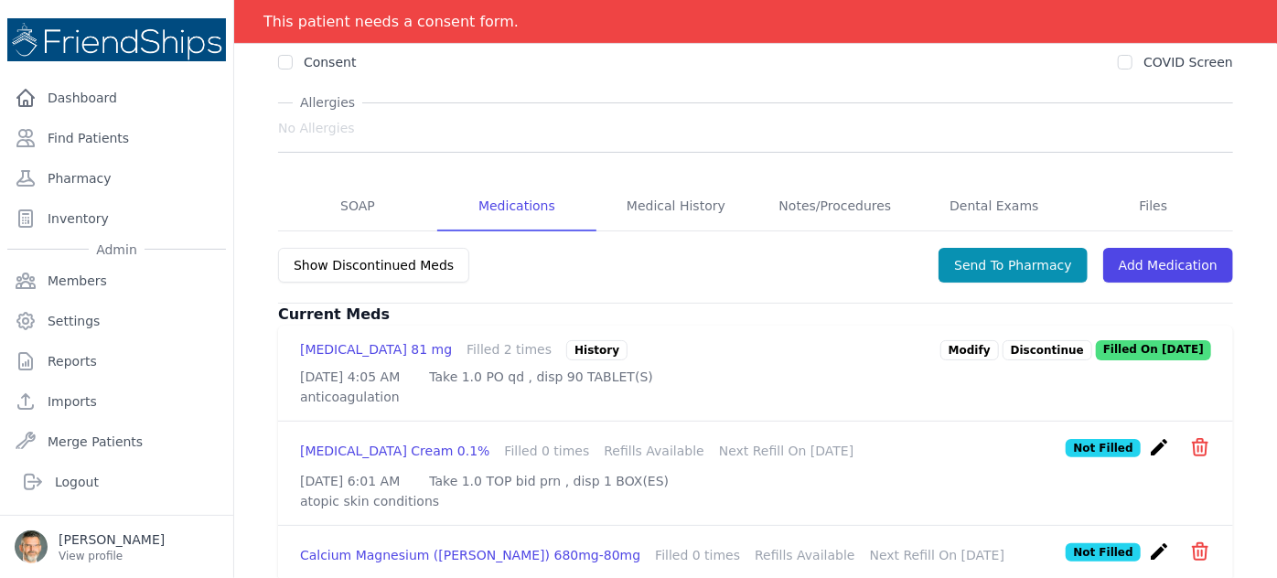
scroll to position [315, 0]
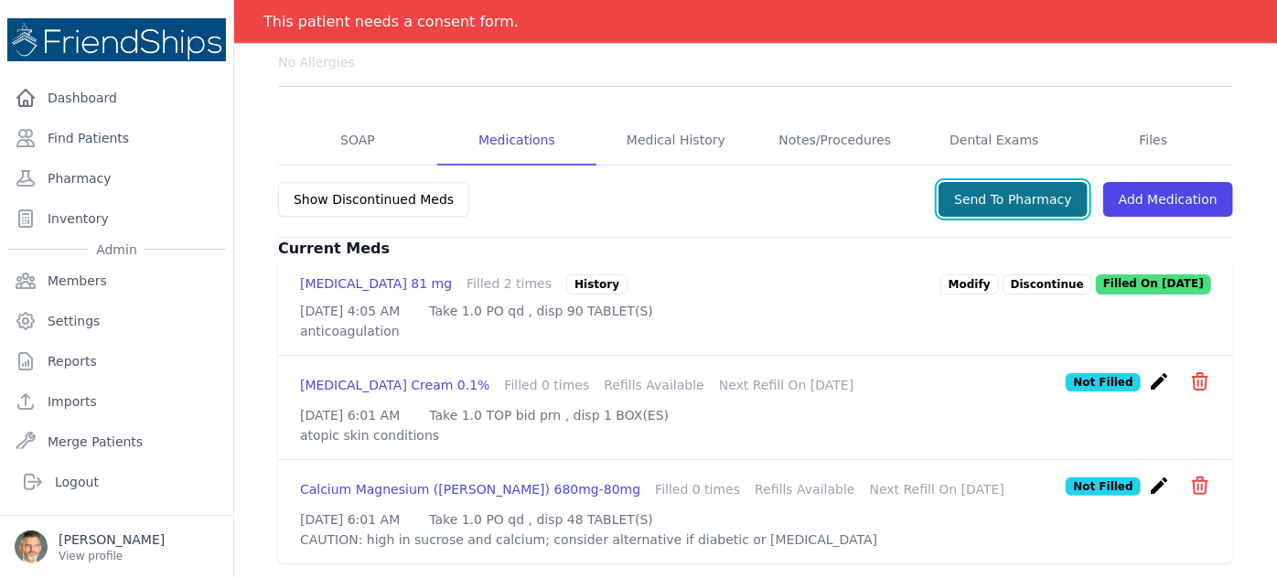
click at [995, 182] on button "Send To Pharmacy" at bounding box center [1013, 199] width 149 height 35
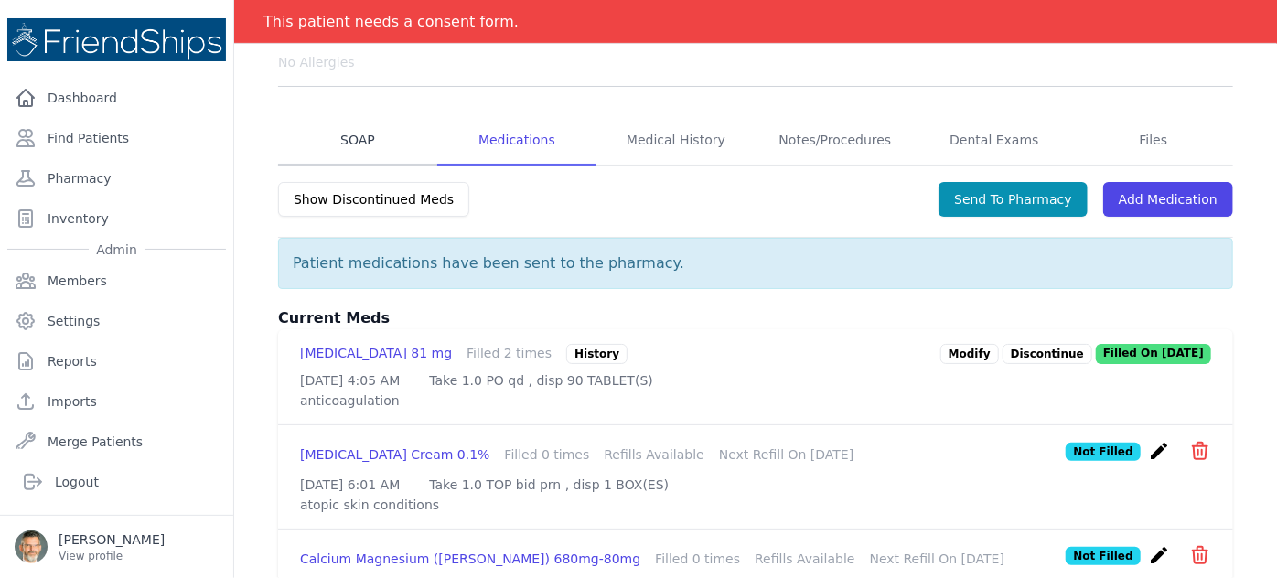
click at [353, 116] on link "SOAP" at bounding box center [357, 140] width 159 height 49
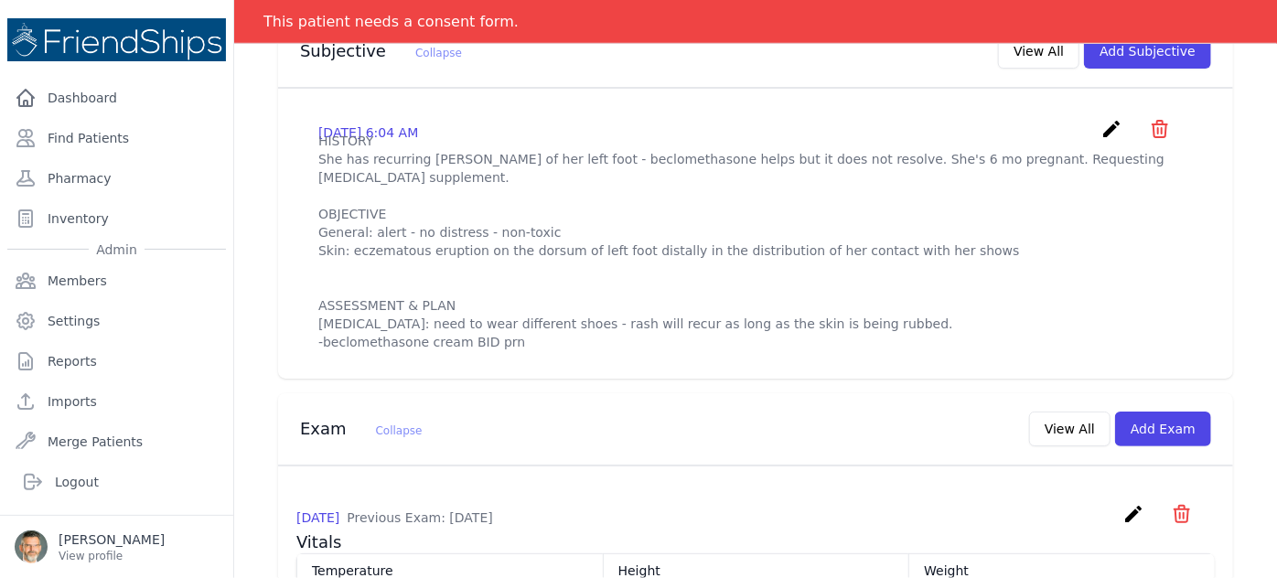
scroll to position [499, 0]
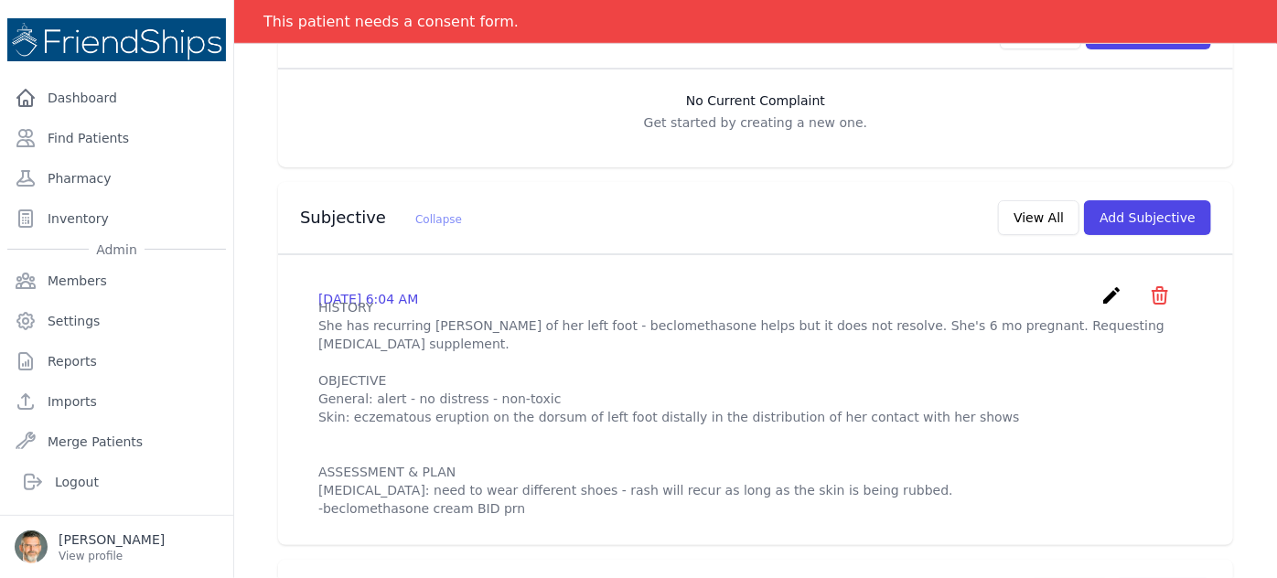
click at [1100, 284] on icon "create" at bounding box center [1111, 295] width 22 height 22
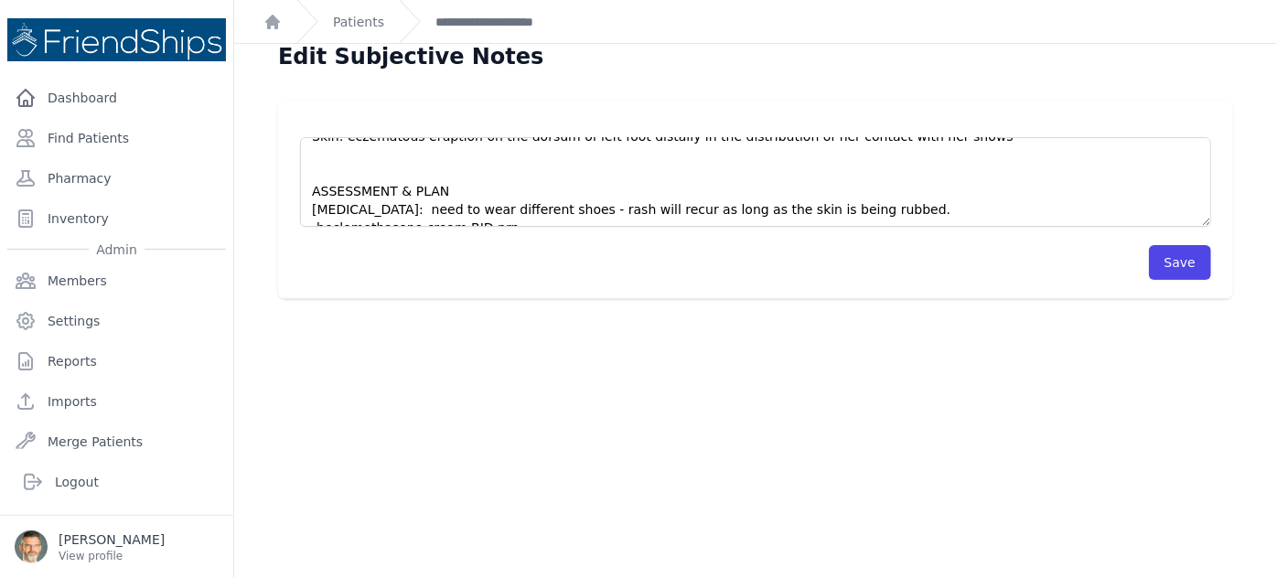
scroll to position [44, 0]
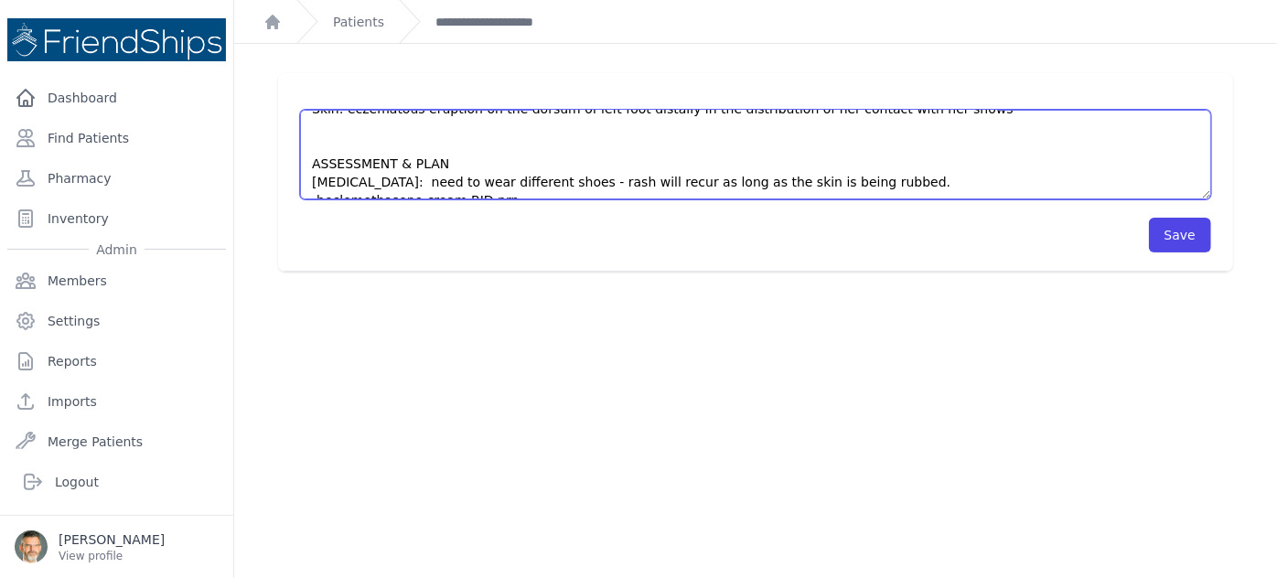
click at [531, 186] on textarea "HISTORY She has recurring itchy rash of her left foot - beclomethasone helps bu…" at bounding box center [755, 155] width 911 height 90
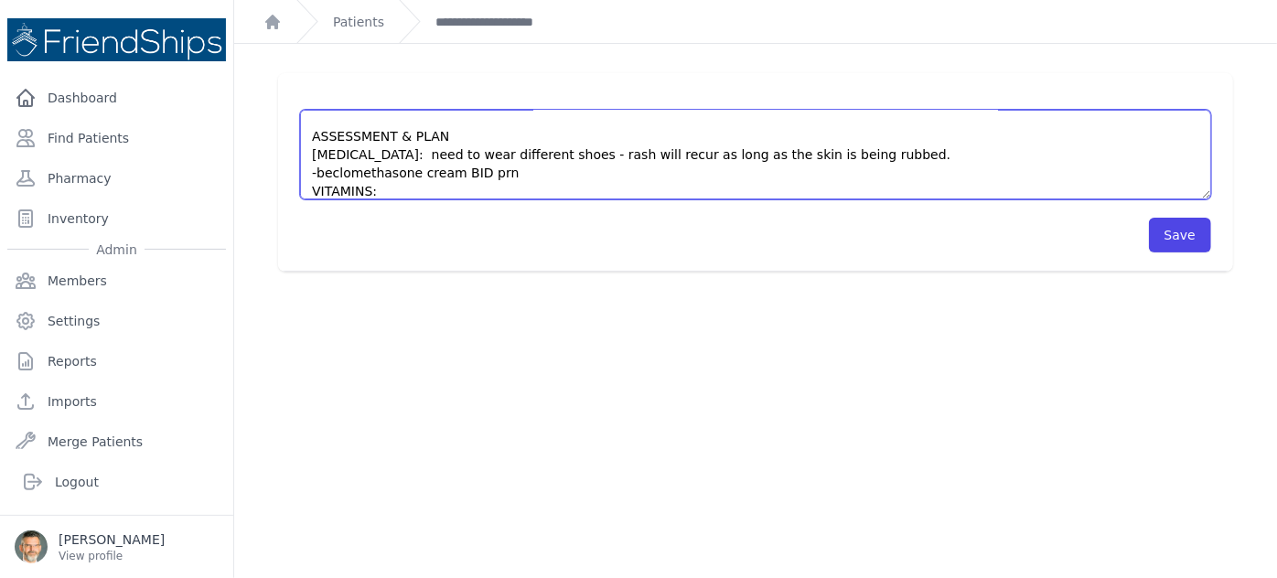
scroll to position [175, 0]
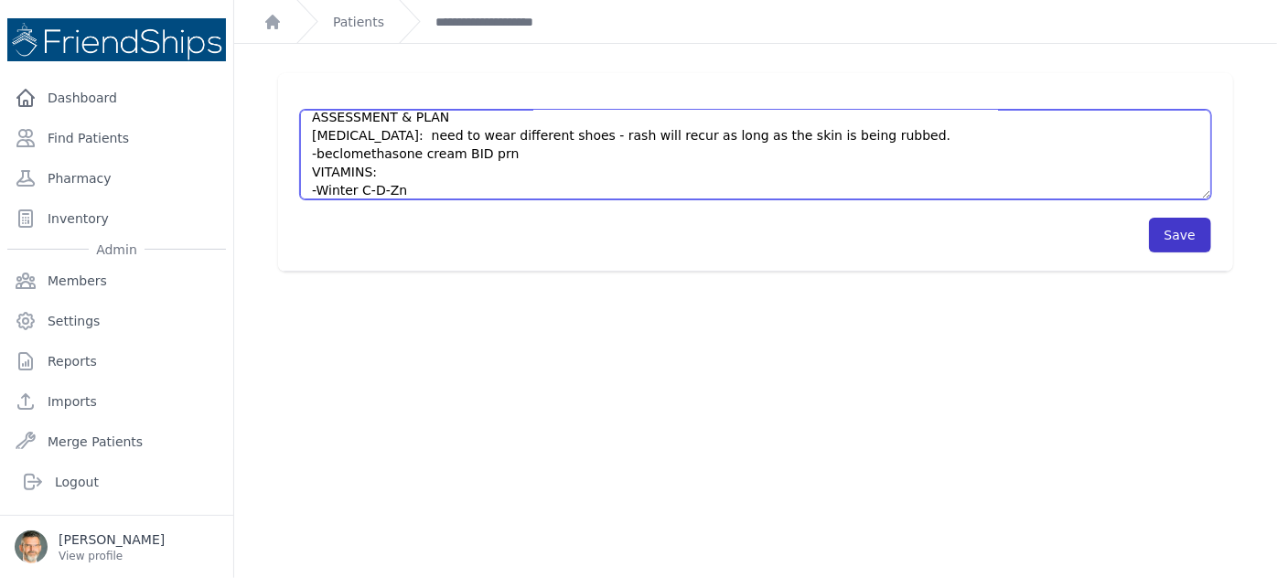
type textarea "HISTORY She has recurring itchy rash of her left foot - beclomethasone helps bu…"
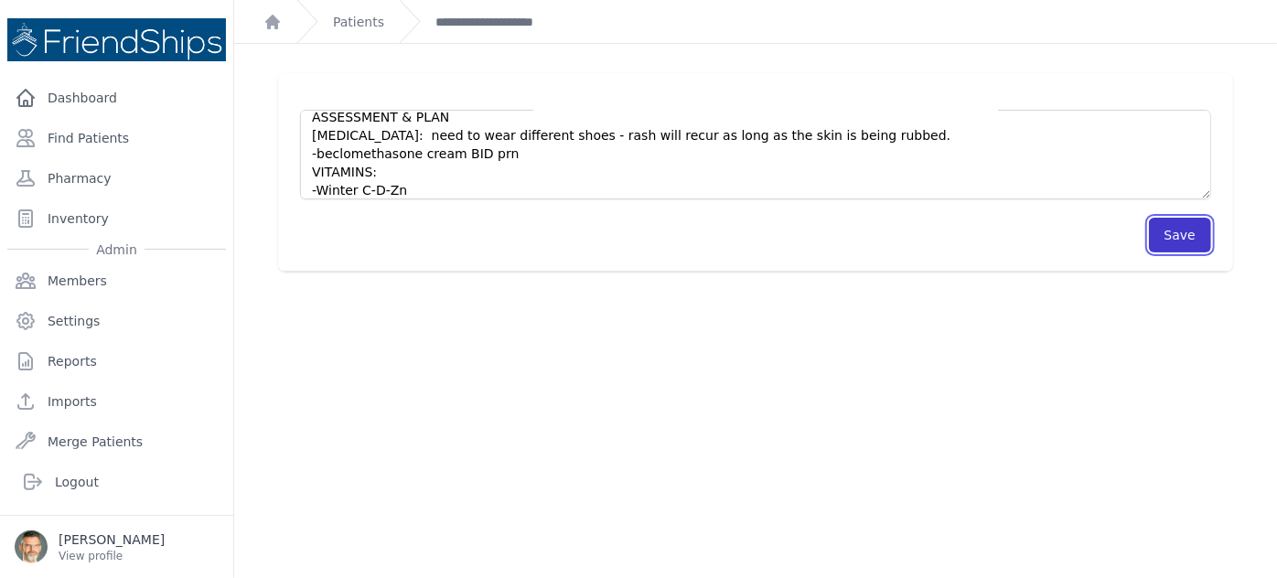
click at [1165, 236] on button "Save" at bounding box center [1180, 235] width 62 height 35
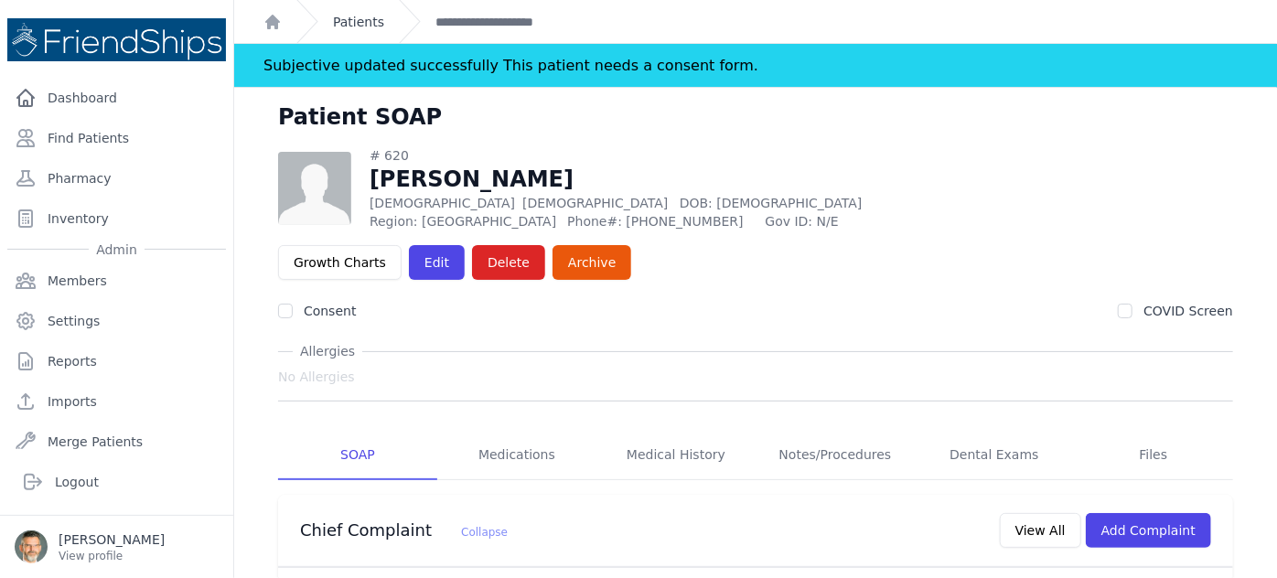
click at [349, 16] on link "Patients" at bounding box center [358, 22] width 51 height 18
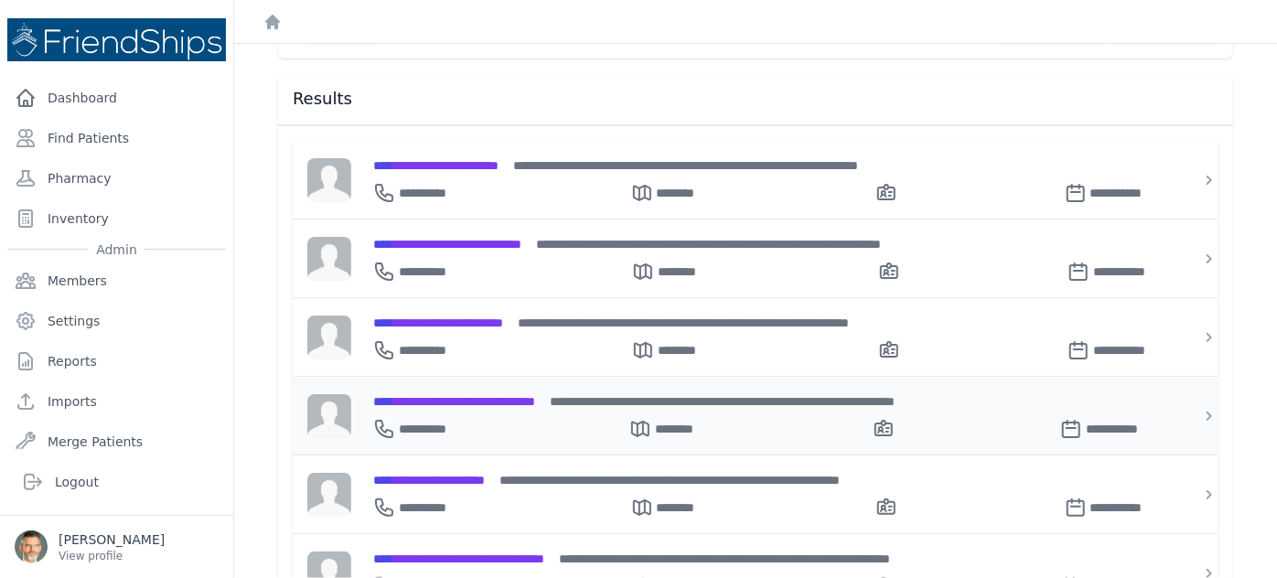
scroll to position [249, 0]
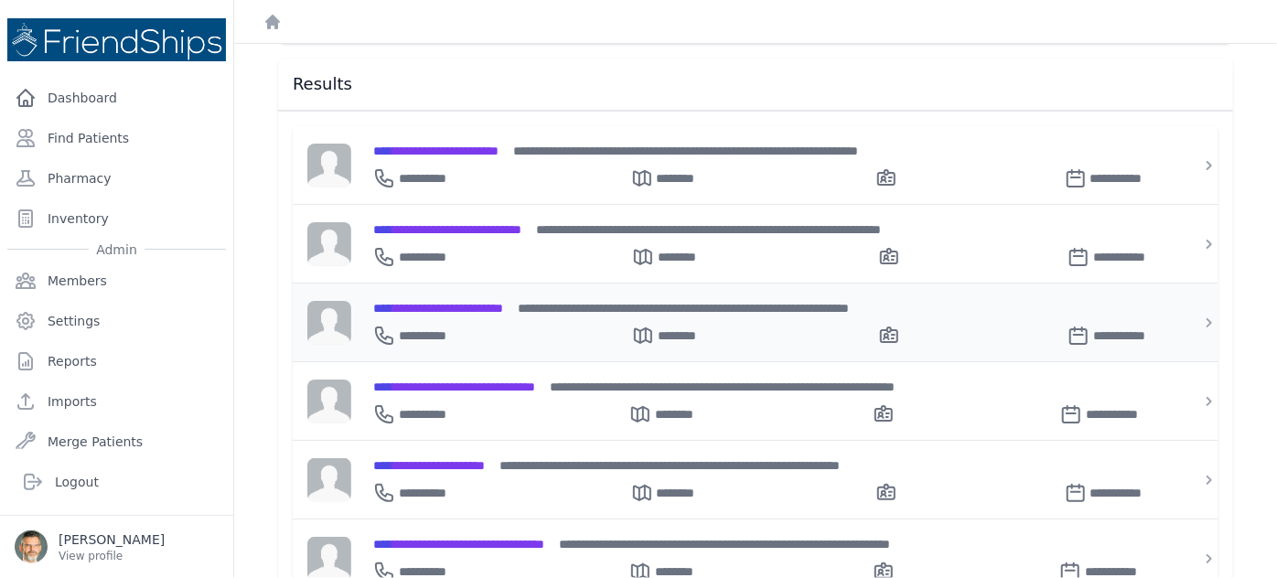
click at [435, 302] on span "**********" at bounding box center [438, 308] width 130 height 13
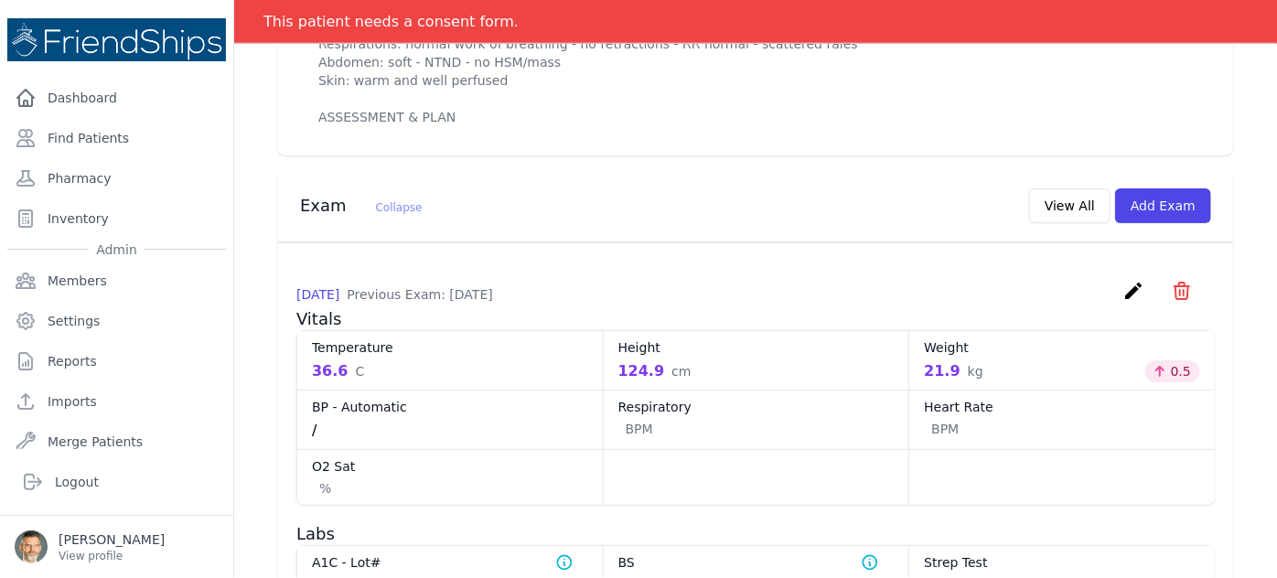
scroll to position [997, 0]
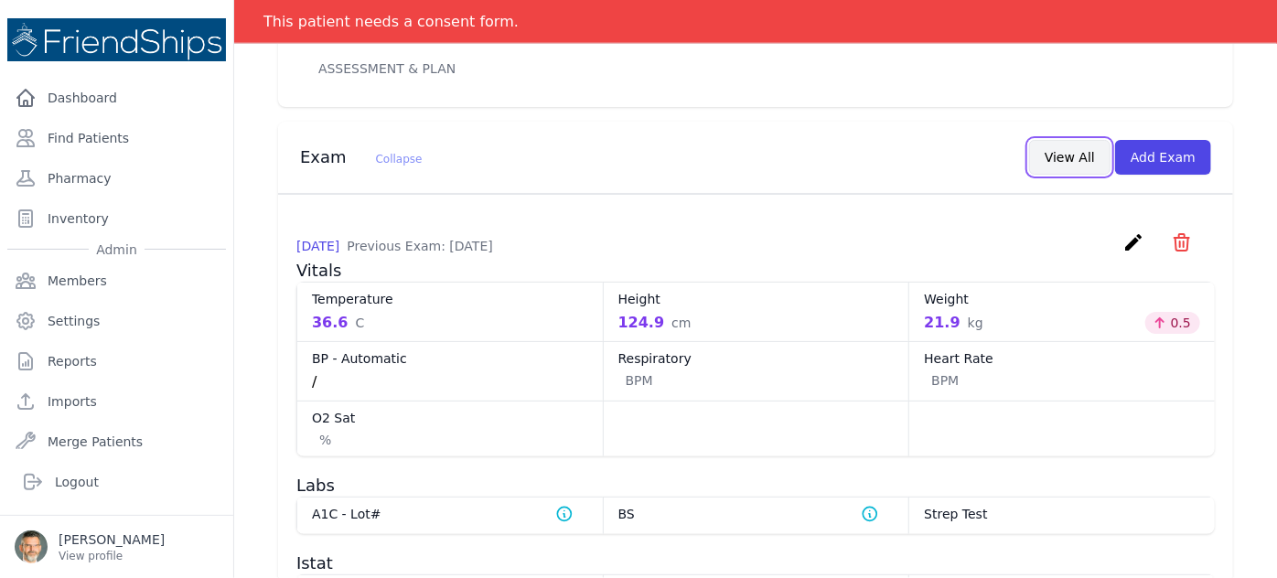
click at [1058, 140] on button "View All" at bounding box center [1069, 157] width 81 height 35
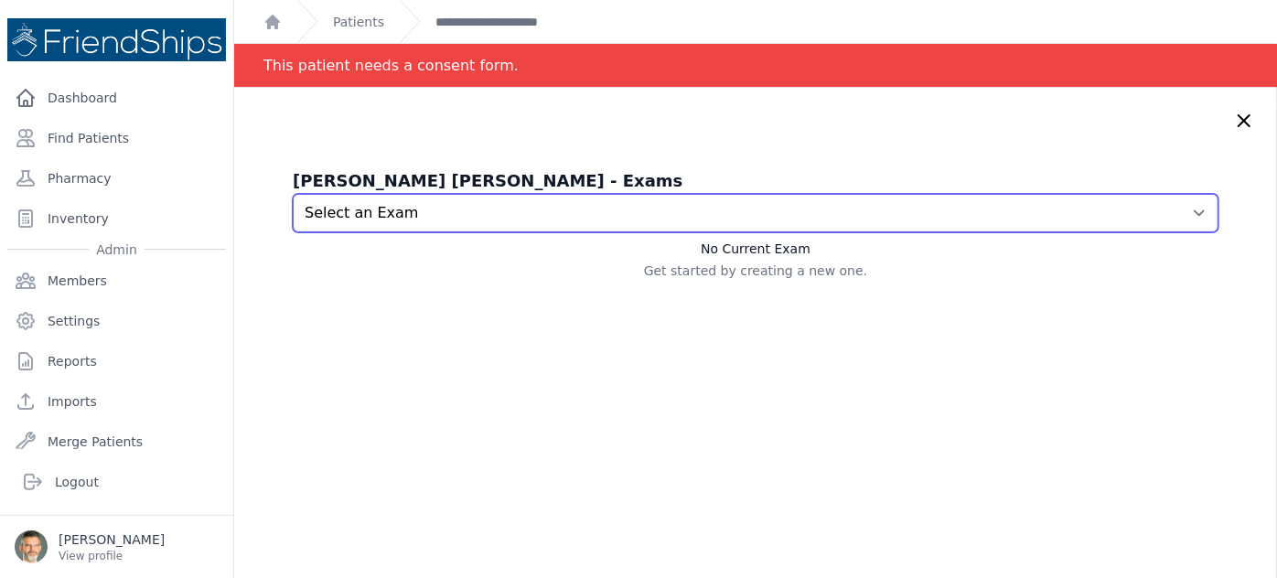
click at [663, 219] on select "Select an Exam 2025-Oct-15 5:40 AM 2025-May-20 2:35 AM" at bounding box center [756, 213] width 926 height 38
click at [293, 194] on select "Select an Exam 2025-Oct-15 5:40 AM 2025-May-20 2:35 AM" at bounding box center [756, 213] width 926 height 38
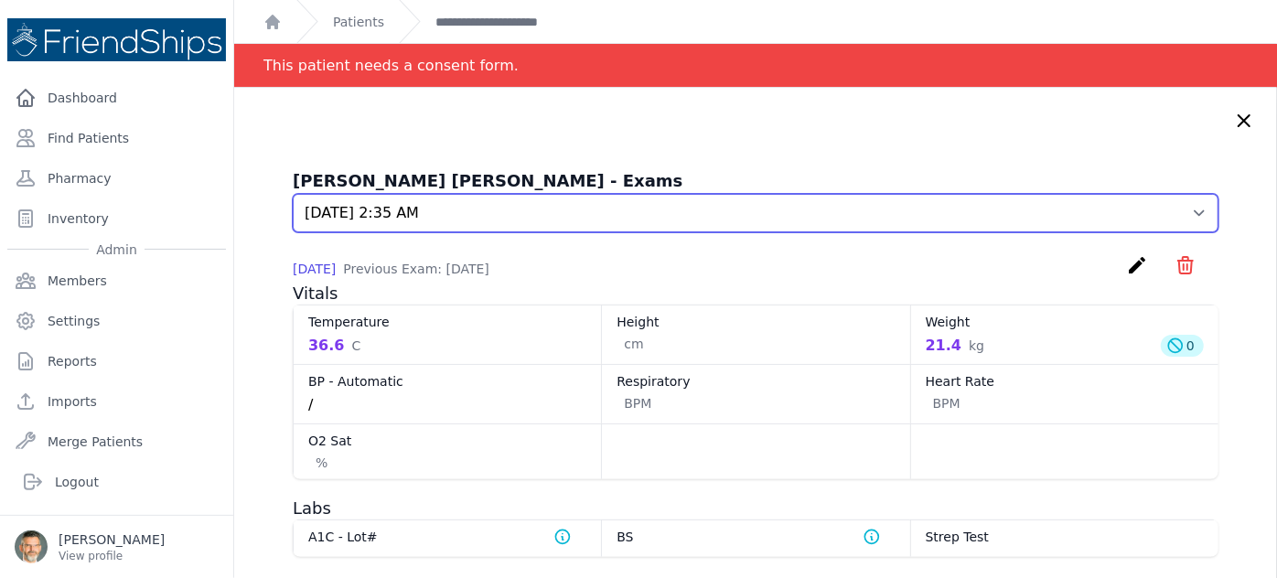
click at [1176, 210] on select "Select an Exam 2025-Oct-15 5:40 AM 2025-May-20 2:35 AM" at bounding box center [756, 213] width 926 height 38
select select "1255"
click at [293, 194] on select "Select an Exam 2025-Oct-15 5:40 AM 2025-May-20 2:35 AM" at bounding box center [756, 213] width 926 height 38
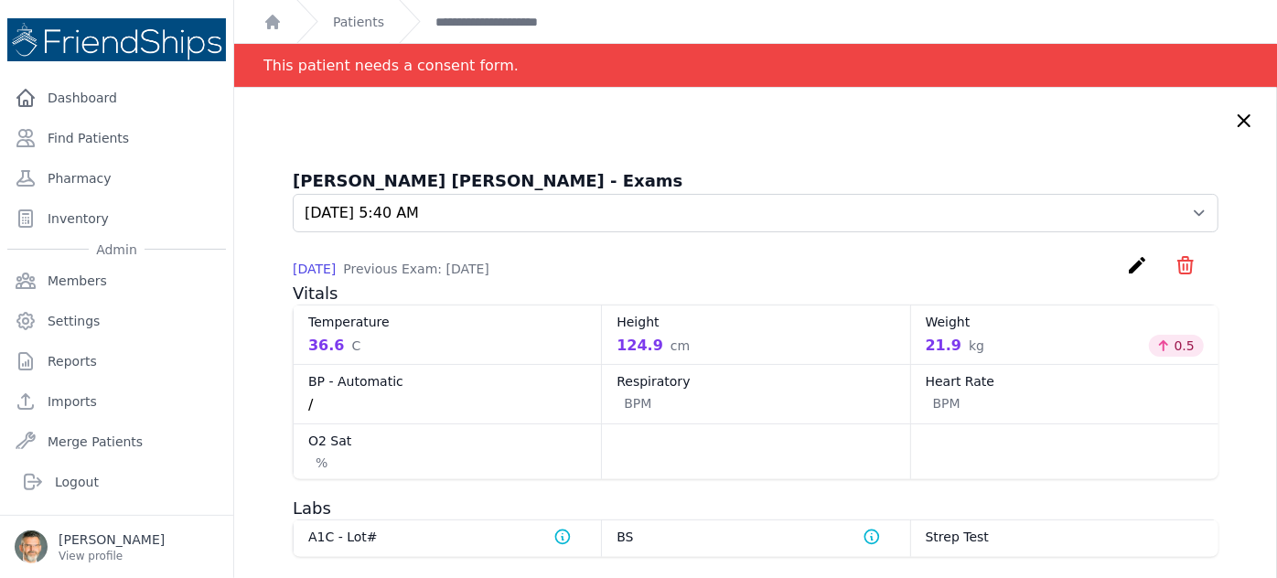
drag, startPoint x: 1218, startPoint y: 123, endPoint x: 1201, endPoint y: 128, distance: 17.1
click at [1233, 124] on icon at bounding box center [1244, 121] width 22 height 22
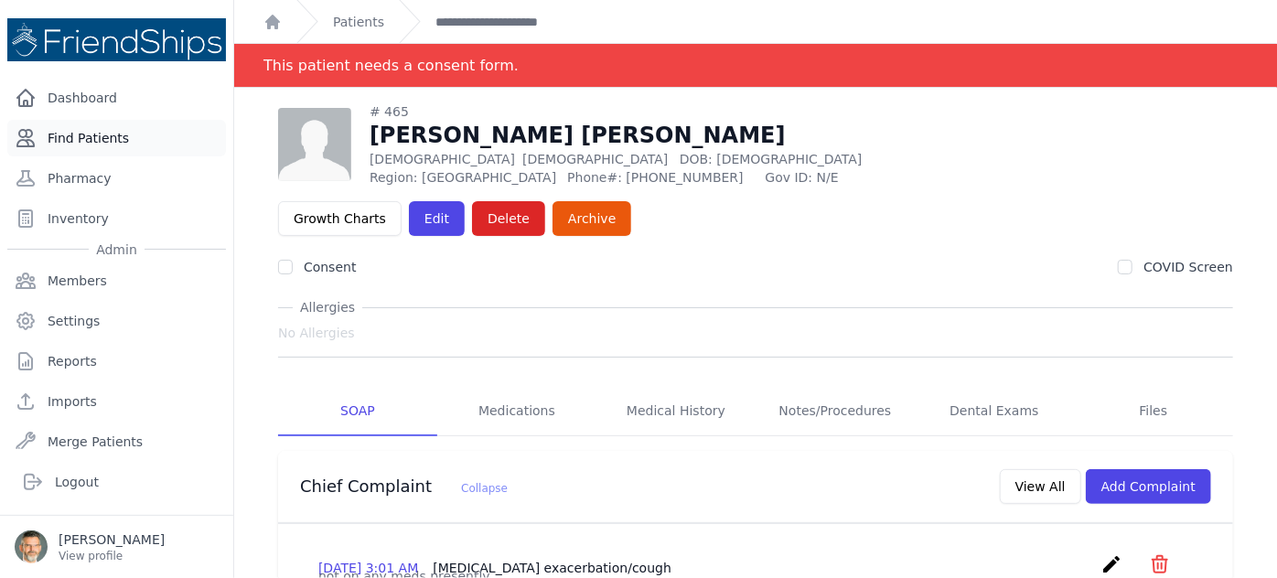
click at [91, 142] on link "Find Patients" at bounding box center [116, 138] width 219 height 37
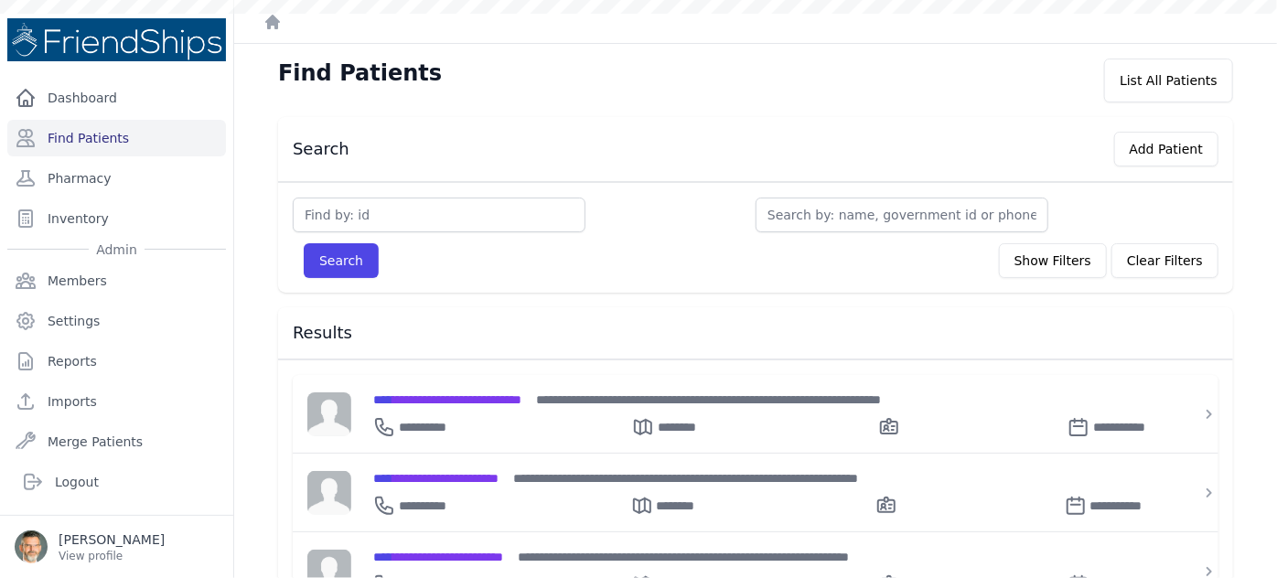
scroll to position [82, 0]
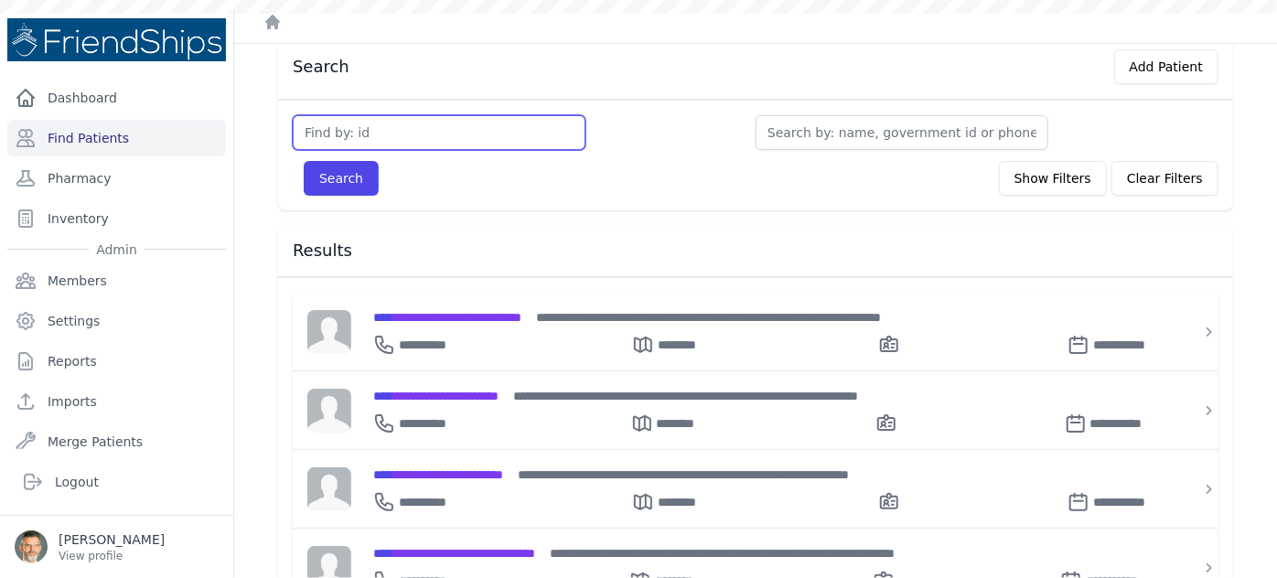
click at [349, 133] on input "text" at bounding box center [439, 132] width 293 height 35
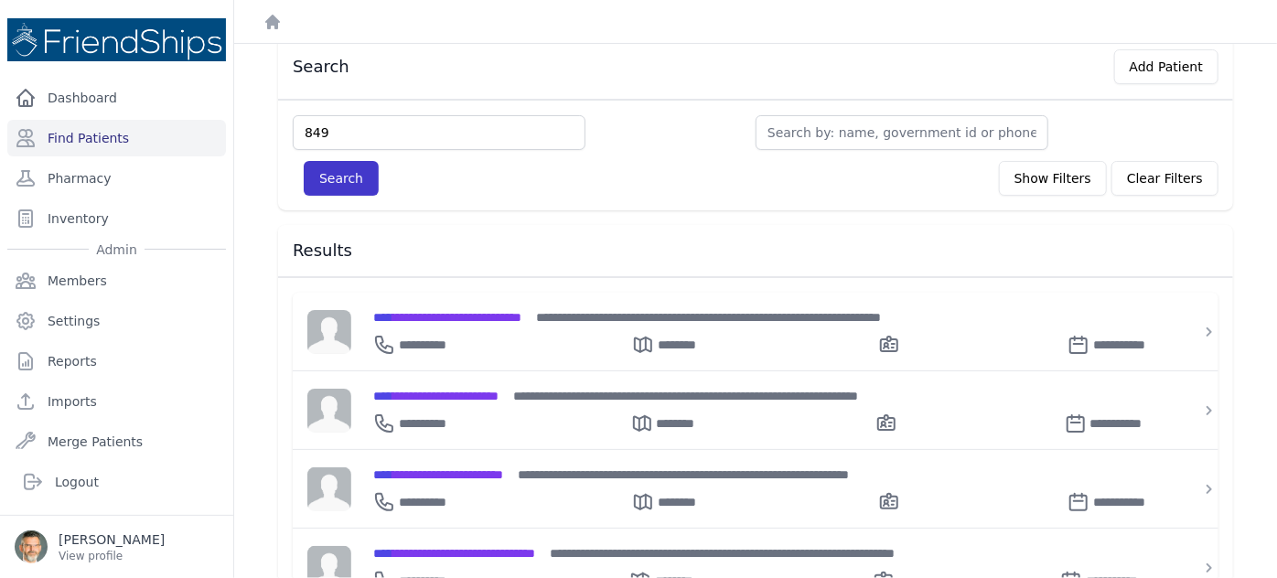
type input "849"
click at [338, 167] on button "Search" at bounding box center [341, 178] width 75 height 35
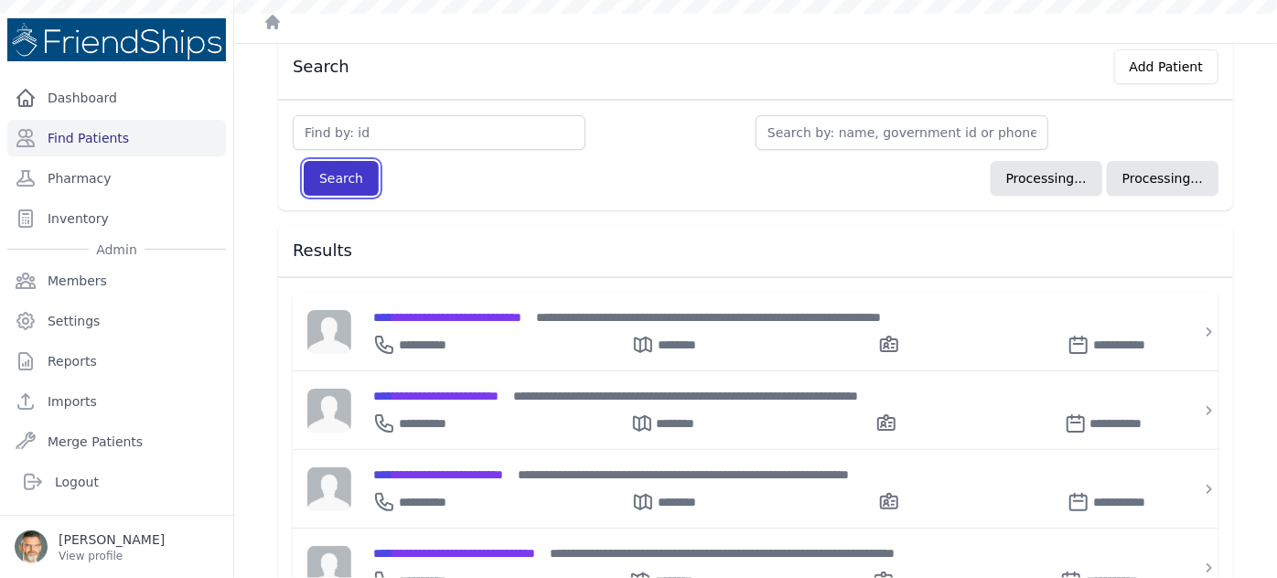
scroll to position [44, 0]
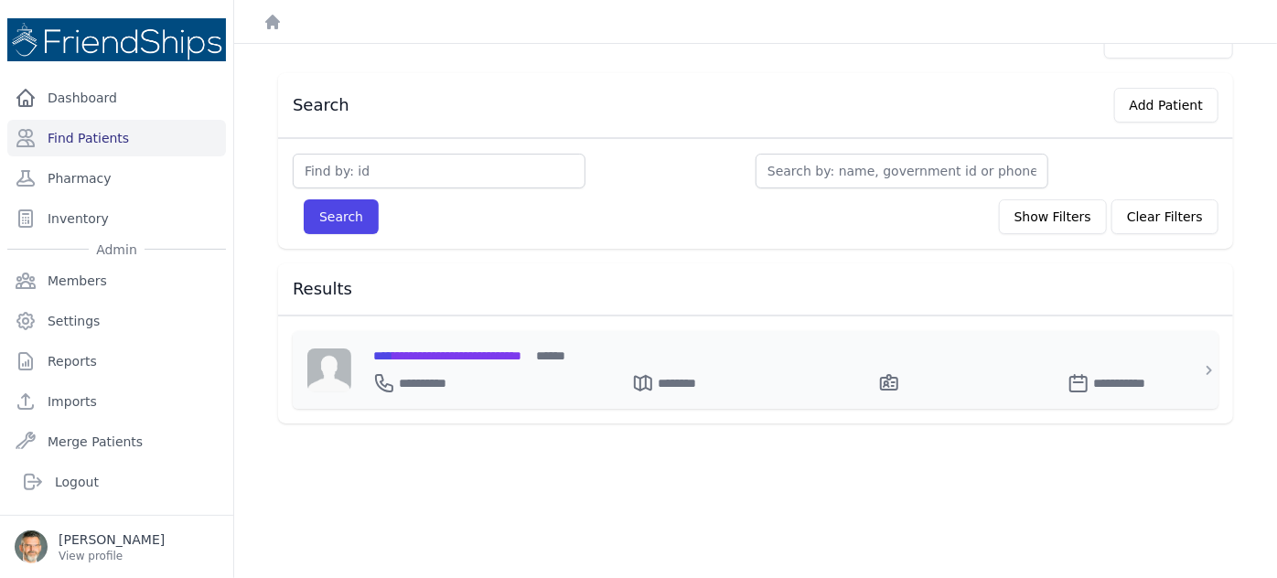
click at [468, 349] on span "**********" at bounding box center [447, 355] width 148 height 13
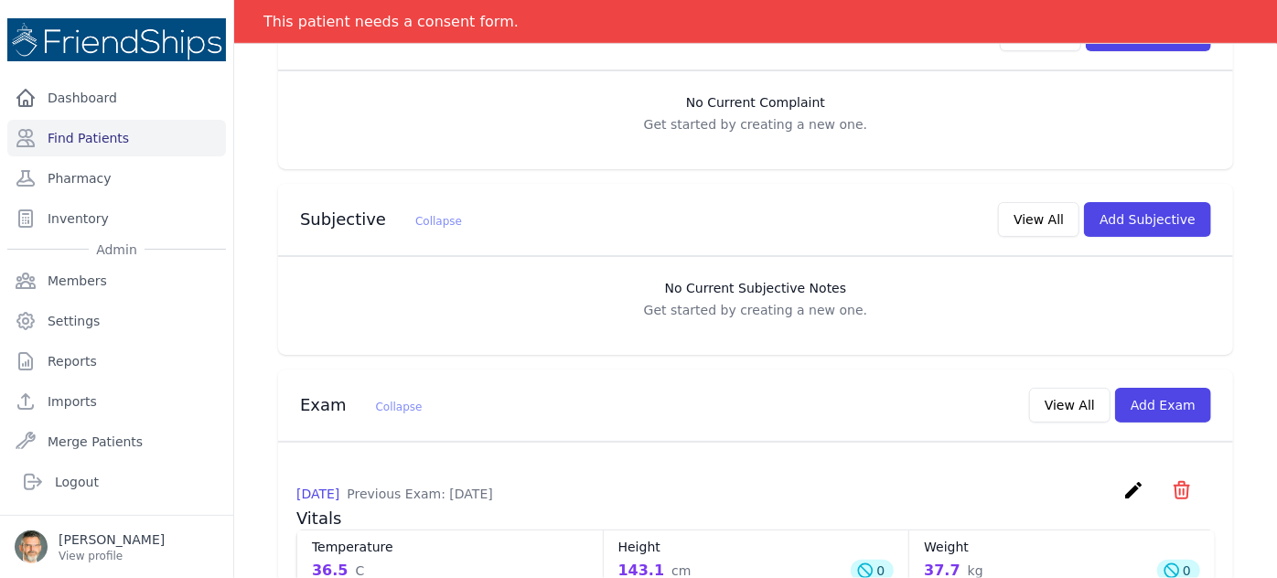
scroll to position [293, 0]
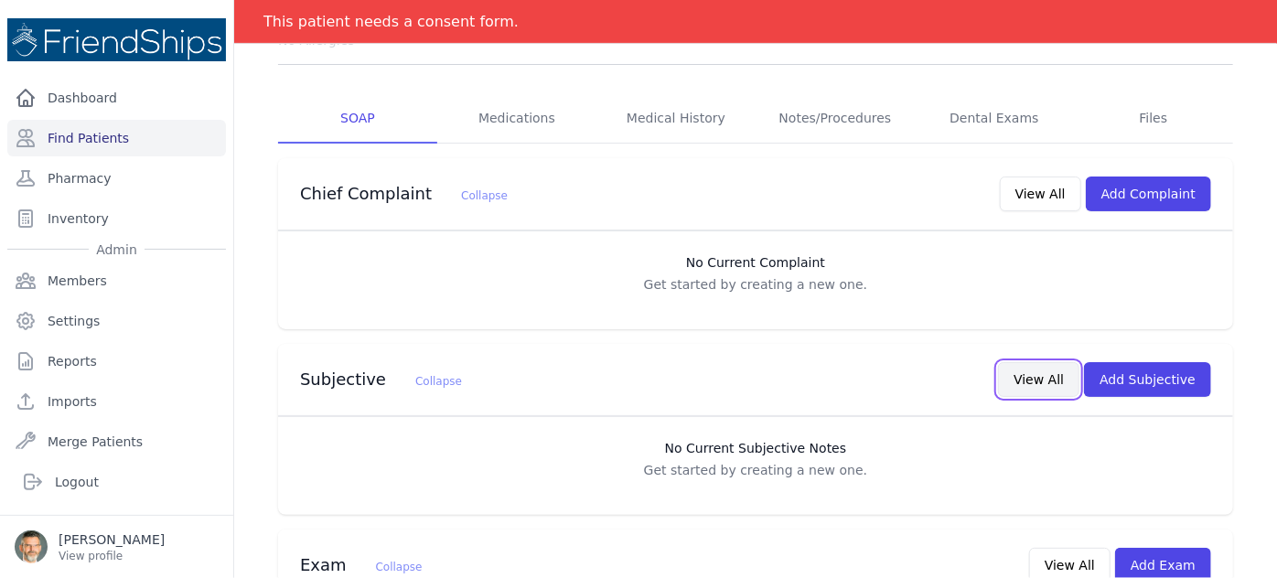
click at [1033, 362] on button "View All" at bounding box center [1038, 379] width 81 height 35
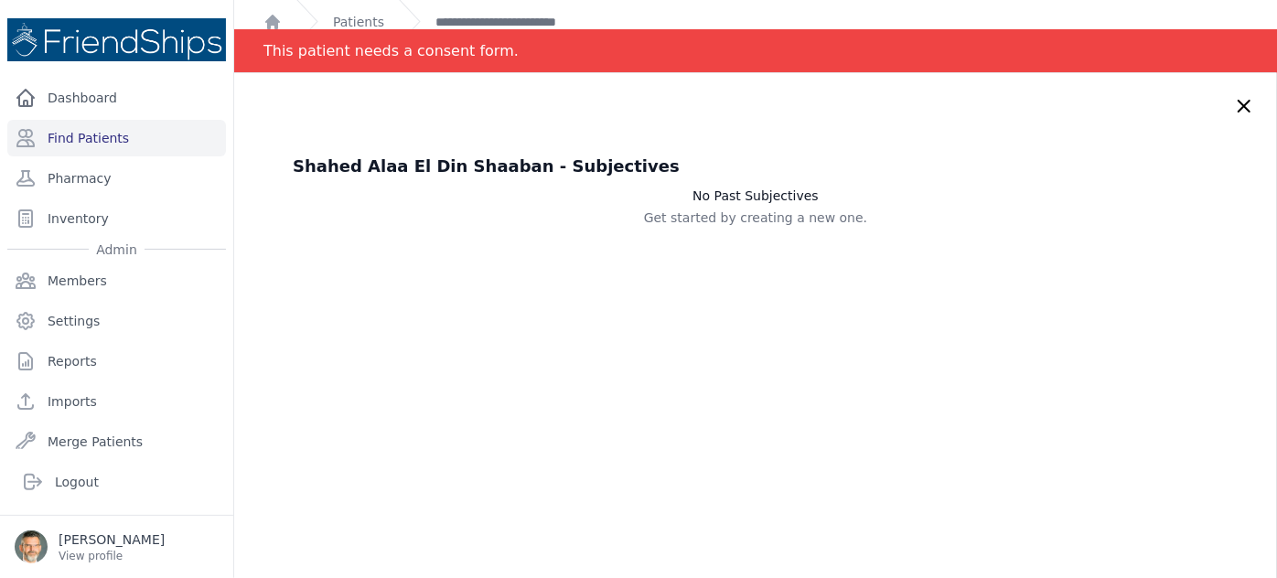
scroll to position [0, 0]
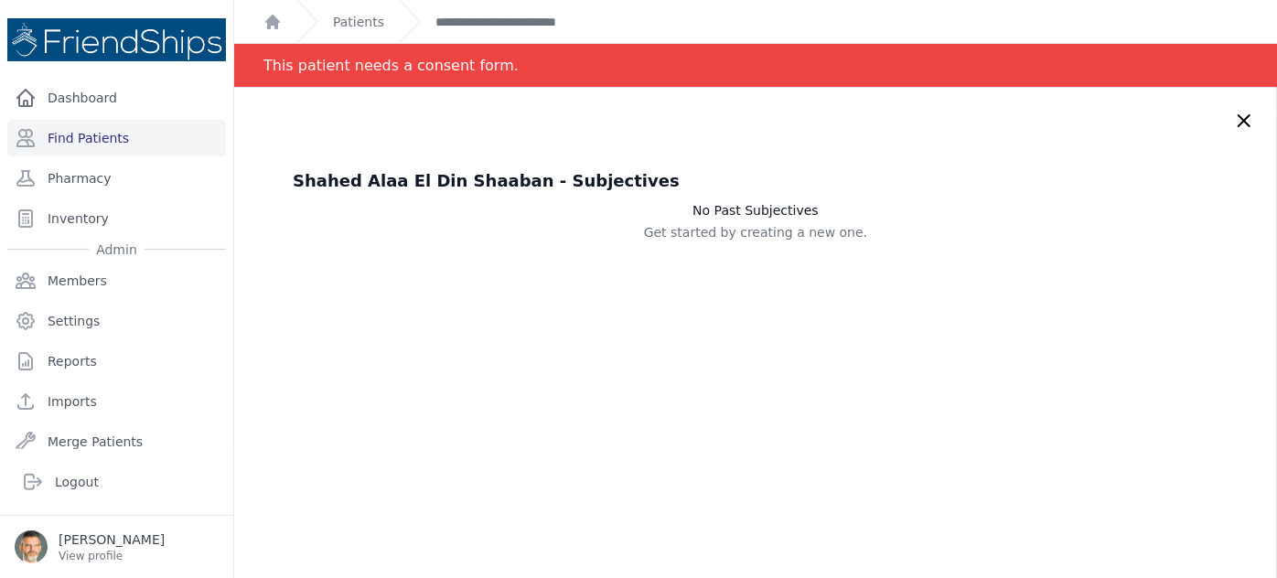
drag, startPoint x: 1214, startPoint y: 123, endPoint x: 1189, endPoint y: 134, distance: 27.4
click at [1233, 123] on icon at bounding box center [1244, 121] width 22 height 22
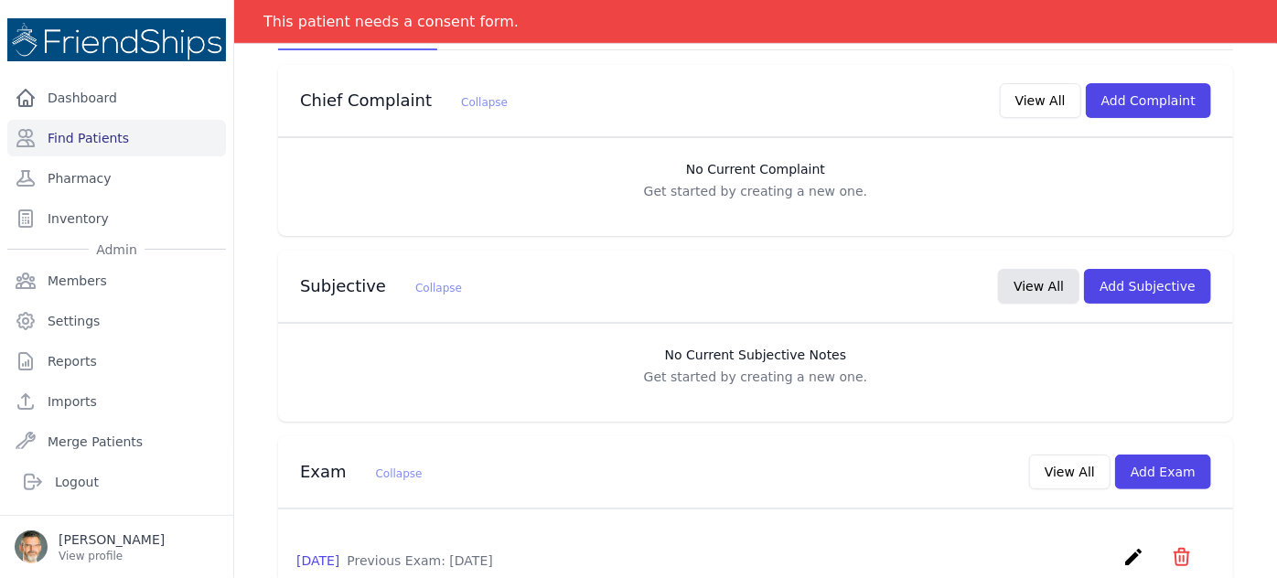
scroll to position [415, 0]
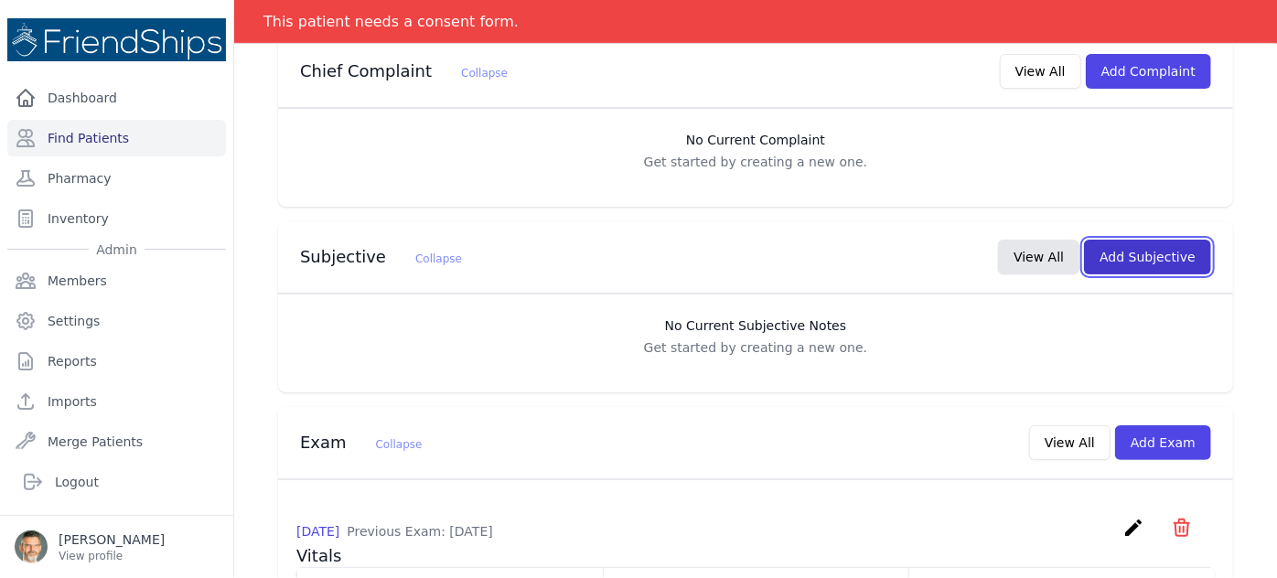
click at [1116, 240] on button "Add Subjective" at bounding box center [1147, 257] width 127 height 35
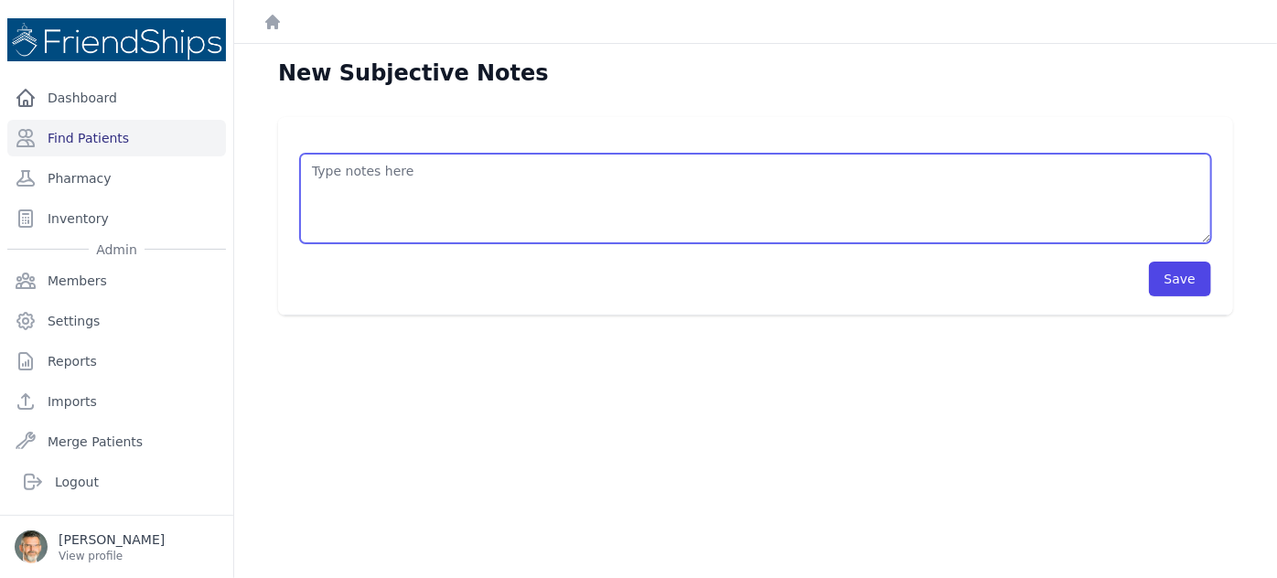
click at [398, 209] on textarea at bounding box center [755, 199] width 911 height 90
click at [338, 188] on textarea "HISTORY OBJECTIVE General: alert - no distress - non-toxic Eyes: no redness or …" at bounding box center [755, 199] width 911 height 90
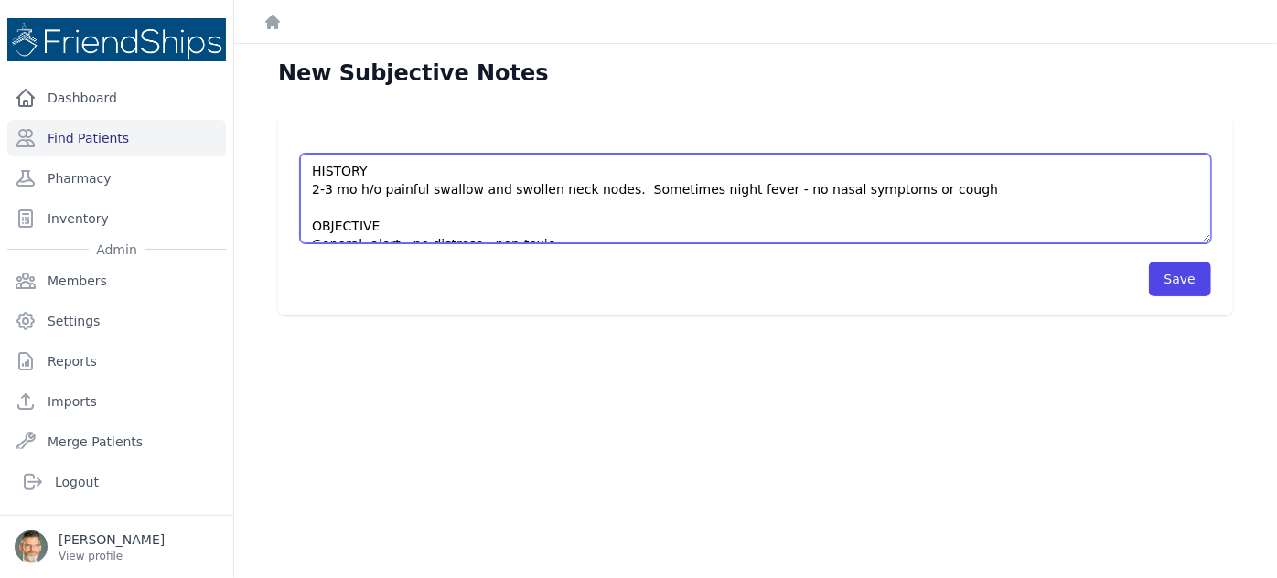
click at [621, 190] on textarea "HISTORY 2-3 mo h/o painful swallow and swollen neck nodes. Sometimes night feve…" at bounding box center [755, 199] width 911 height 90
click at [959, 189] on textarea "HISTORY 2-3 mo h/o painful swallow and swollen neck nodes - sometimes night fev…" at bounding box center [755, 199] width 911 height 90
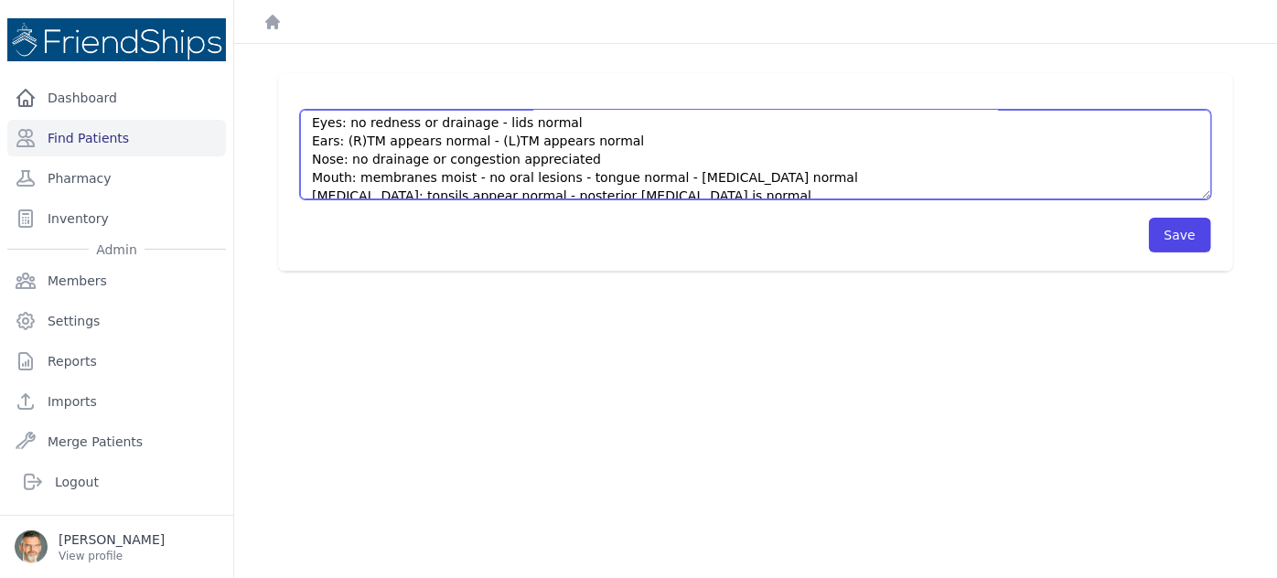
scroll to position [143, 0]
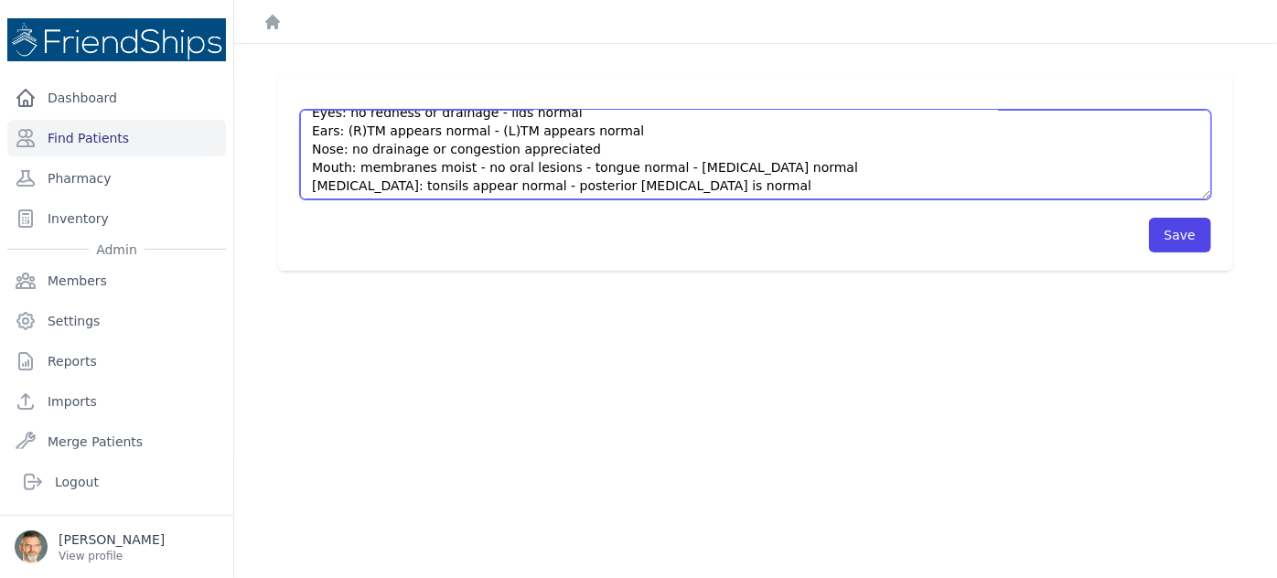
drag, startPoint x: 607, startPoint y: 187, endPoint x: 494, endPoint y: 129, distance: 126.4
click at [494, 129] on textarea "HISTORY 2-3 mo h/o painful swallow and swollen neck nodes - sometimes night fev…" at bounding box center [755, 155] width 911 height 90
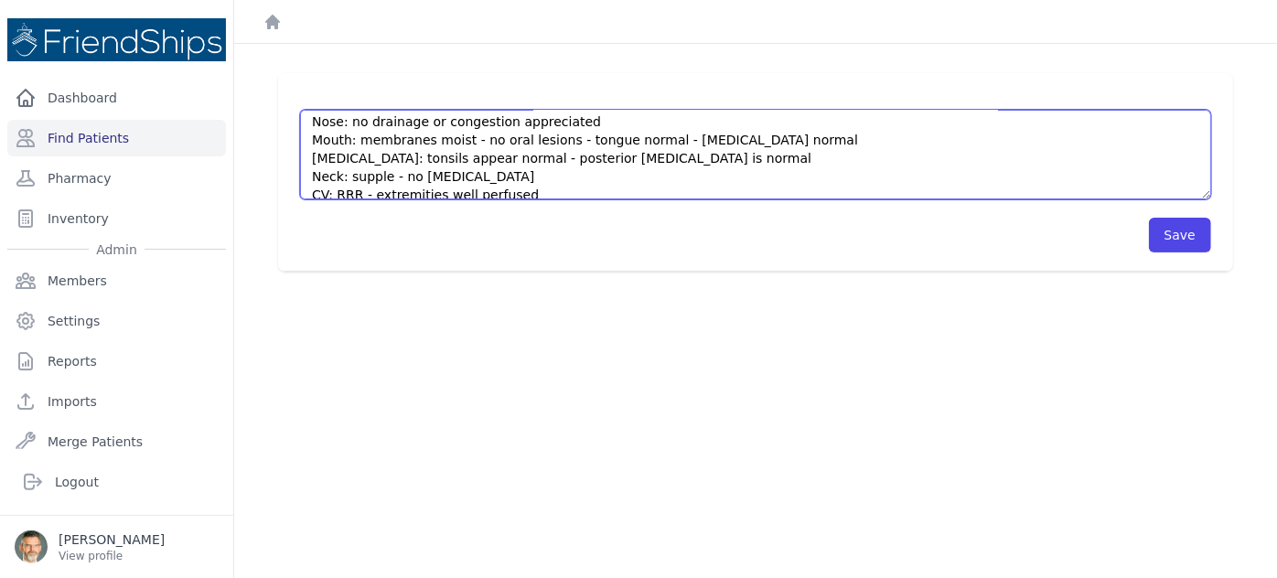
scroll to position [185, 0]
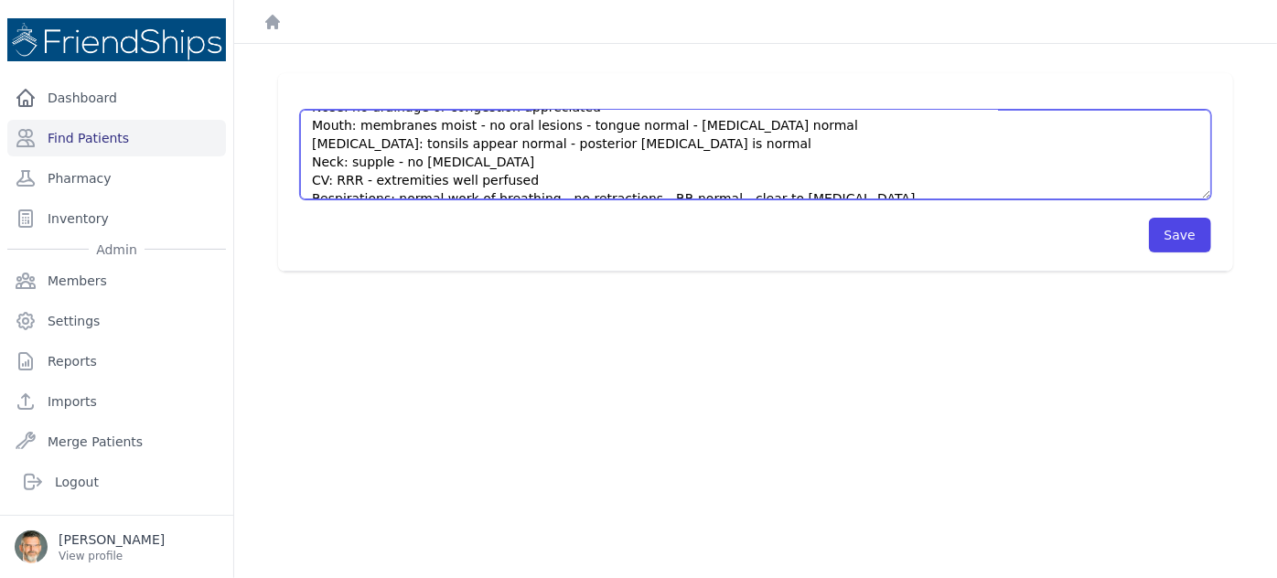
drag, startPoint x: 655, startPoint y: 183, endPoint x: 599, endPoint y: 186, distance: 55.9
click at [599, 186] on textarea "HISTORY 2-3 mo h/o painful swallow and swollen neck nodes - sometimes night fev…" at bounding box center [755, 155] width 911 height 90
click at [613, 153] on textarea "HISTORY 2-3 mo h/o painful swallow and swollen neck nodes - sometimes night fev…" at bounding box center [755, 155] width 911 height 90
drag, startPoint x: 654, startPoint y: 141, endPoint x: 599, endPoint y: 141, distance: 54.9
click at [599, 141] on textarea "HISTORY 2-3 mo h/o painful swallow and swollen neck nodes - sometimes night fev…" at bounding box center [755, 155] width 911 height 90
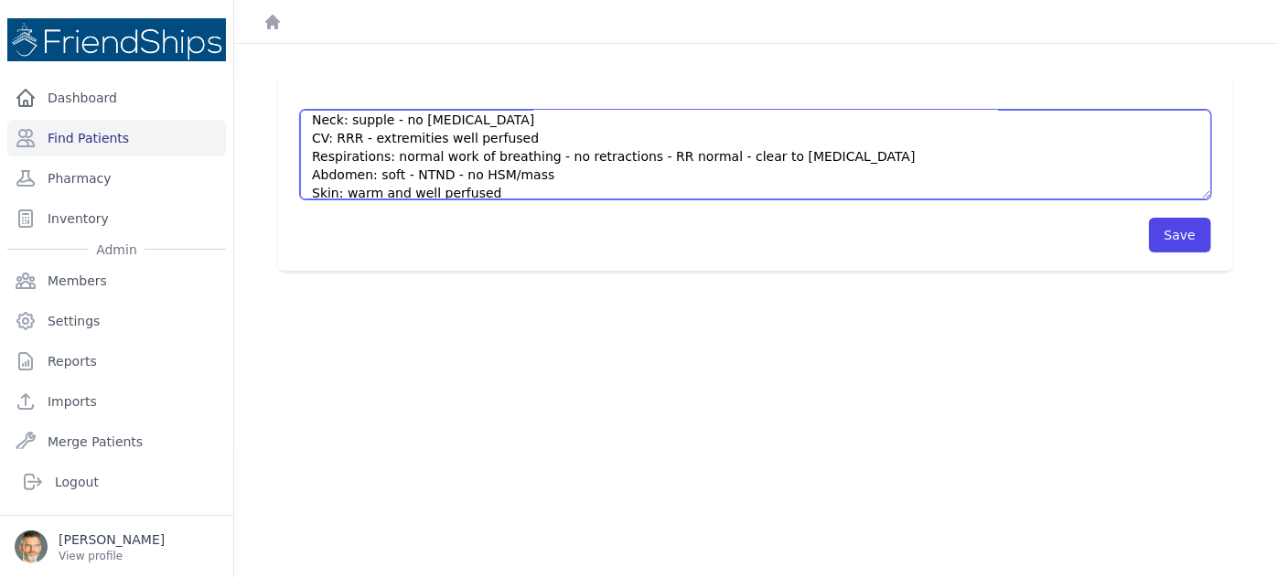
scroll to position [268, 0]
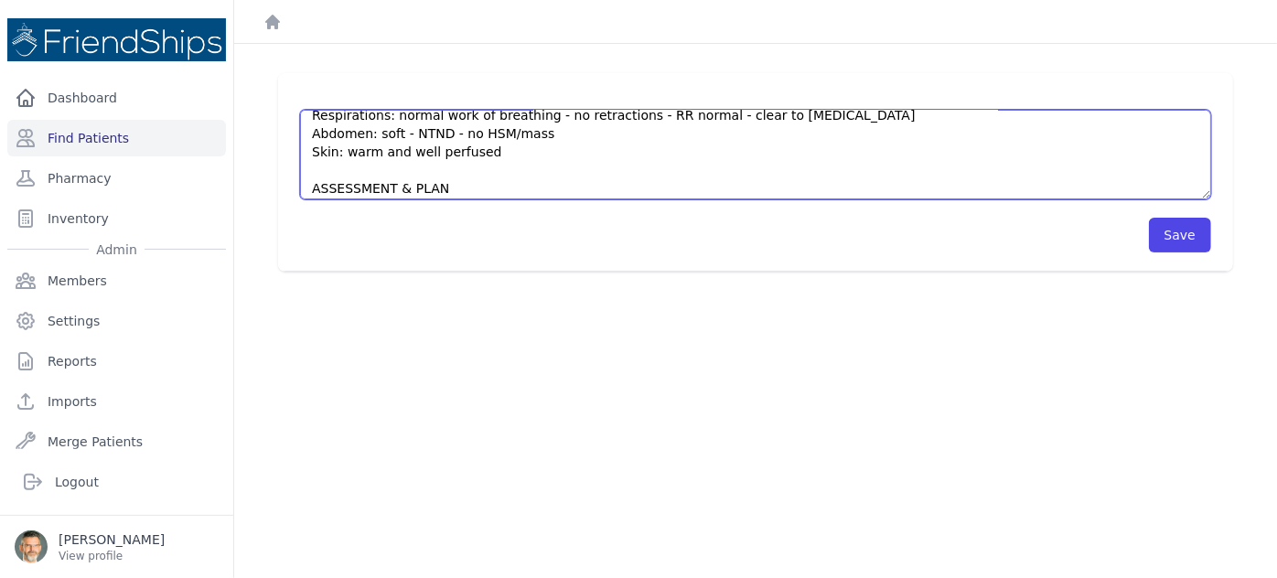
click at [496, 156] on textarea "HISTORY 2-3 mo h/o painful swallow and swollen neck nodes - sometimes night fev…" at bounding box center [755, 155] width 911 height 90
click at [451, 185] on textarea "HISTORY 2-3 mo h/o painful swallow and swollen neck nodes - sometimes night fev…" at bounding box center [755, 155] width 911 height 90
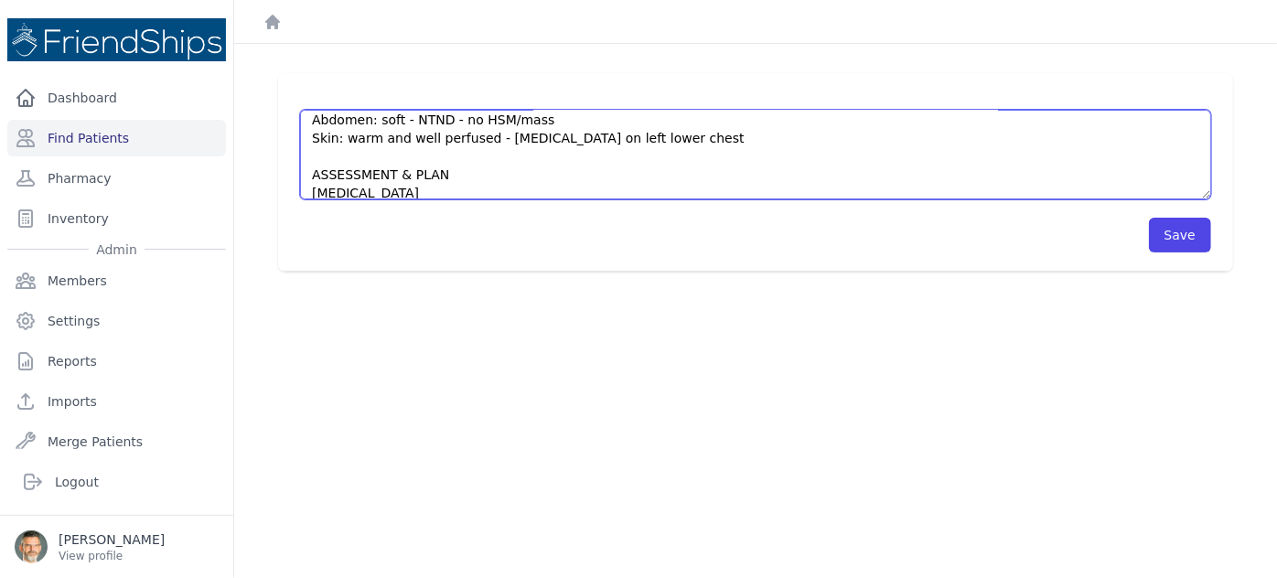
scroll to position [311, 0]
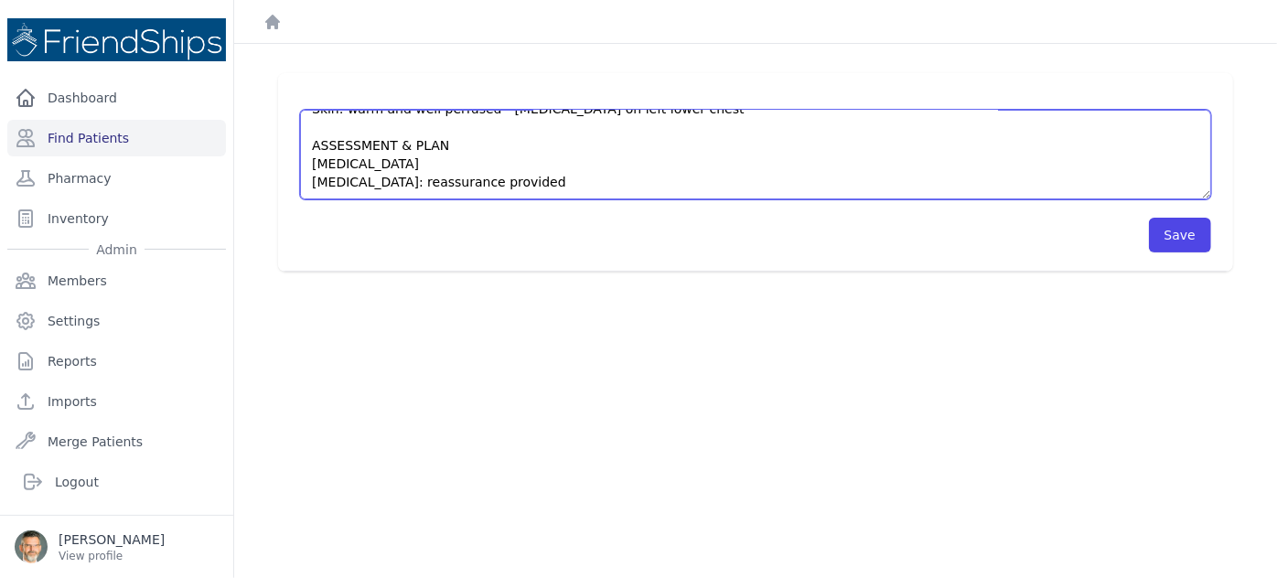
click at [463, 162] on textarea "HISTORY 2-3 mo h/o painful swallow and swollen neck nodes - sometimes night fev…" at bounding box center [755, 155] width 911 height 90
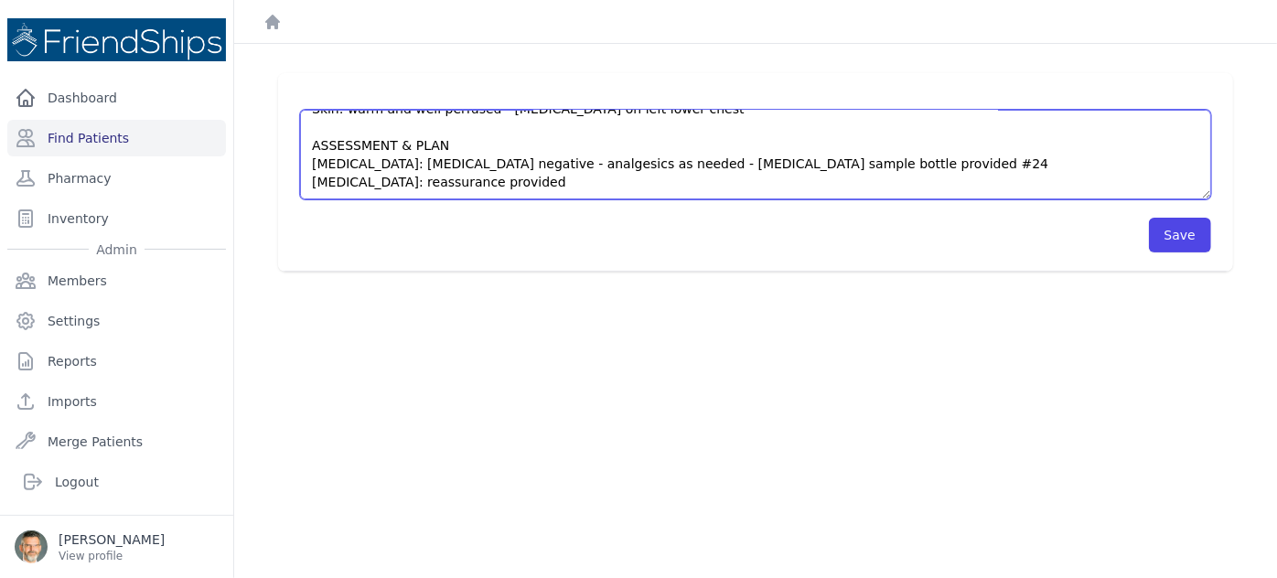
click at [663, 163] on textarea "HISTORY 2-3 mo h/o painful swallow and swollen neck nodes - sometimes night fev…" at bounding box center [755, 155] width 911 height 90
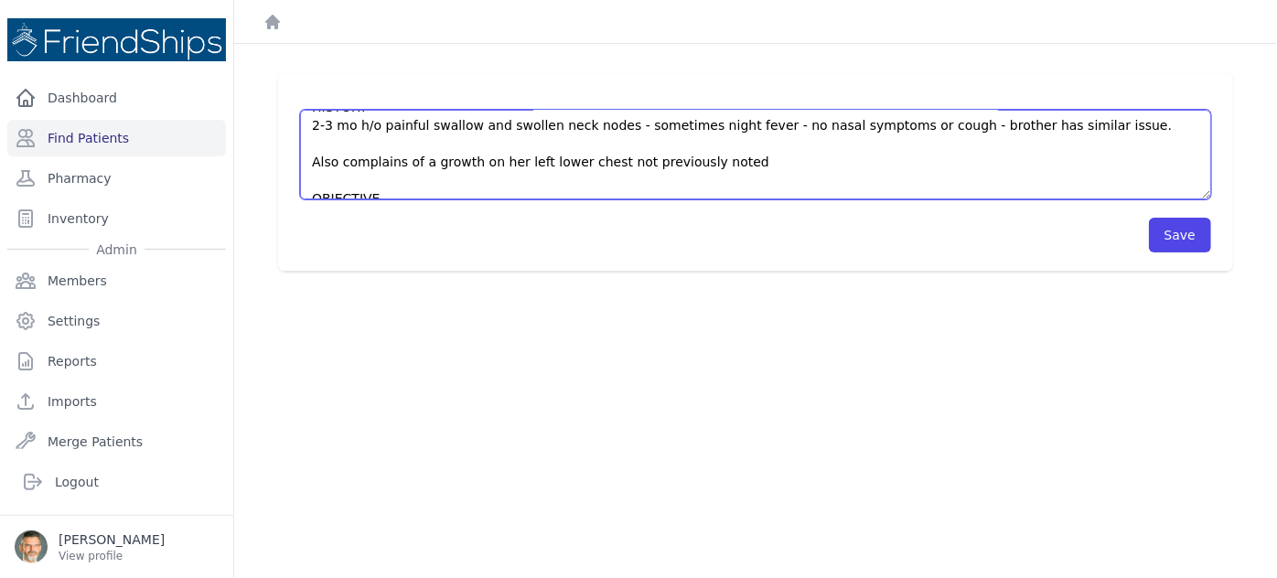
scroll to position [0, 0]
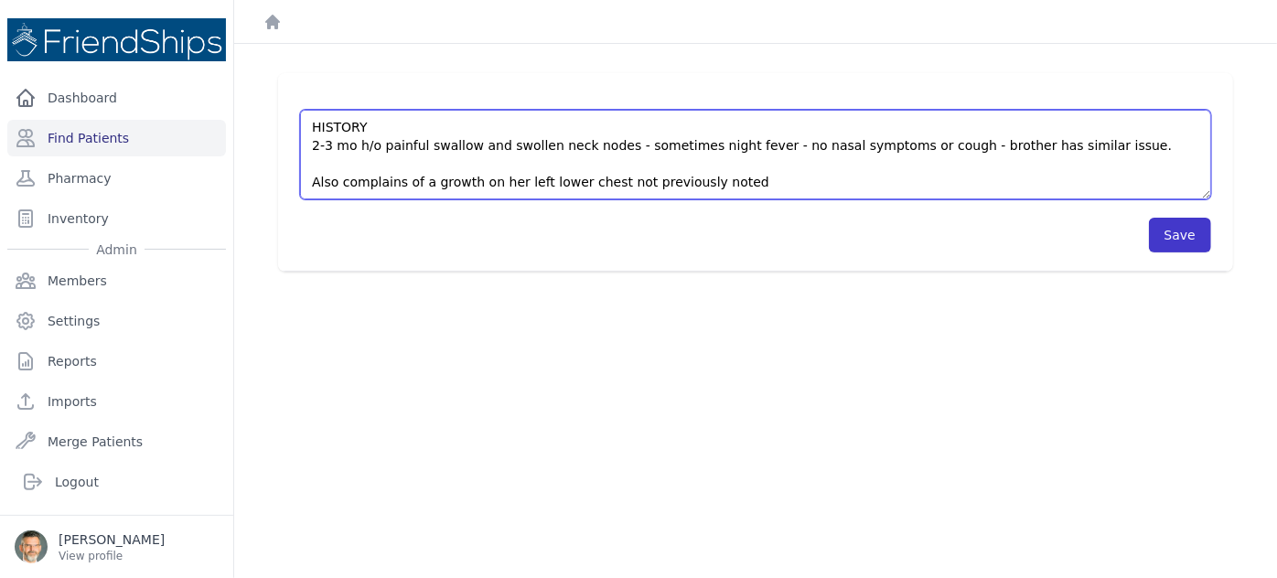
type textarea "HISTORY 2-3 mo h/o painful swallow and swollen neck nodes - sometimes night fev…"
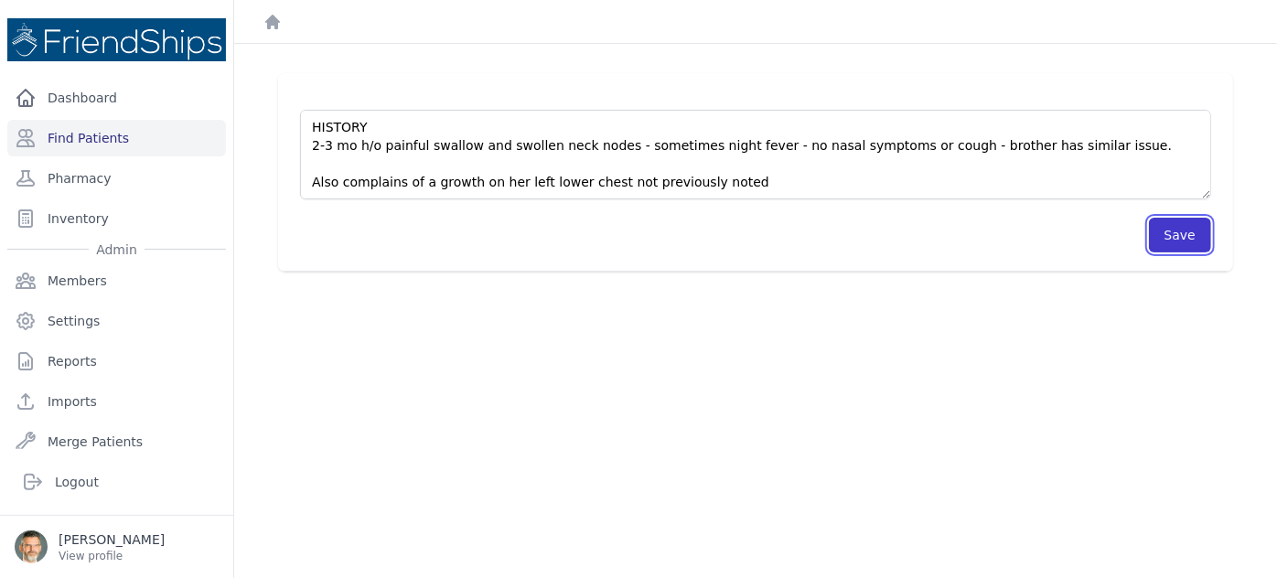
click at [1164, 231] on button "Save" at bounding box center [1180, 235] width 62 height 35
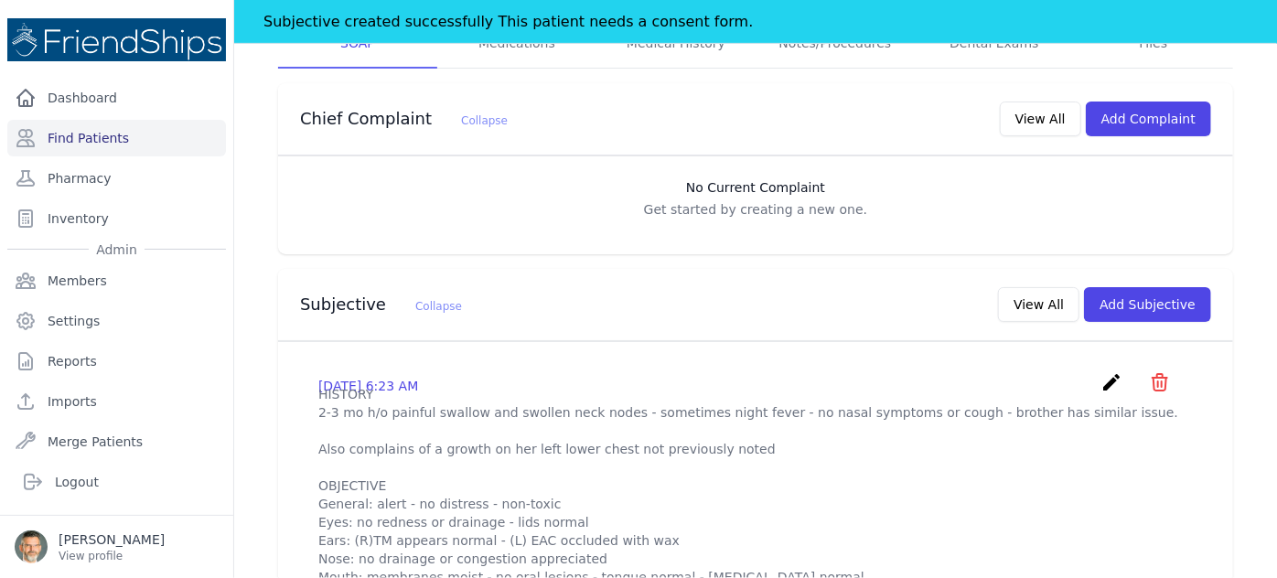
scroll to position [415, 0]
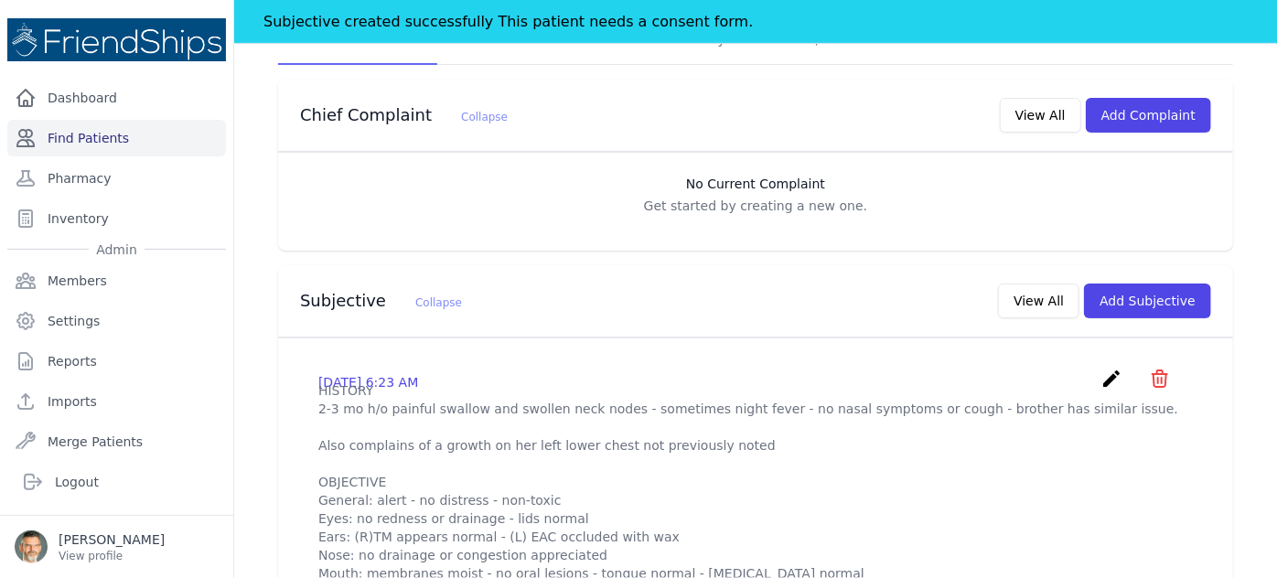
click at [155, 135] on link "Find Patients" at bounding box center [116, 138] width 219 height 37
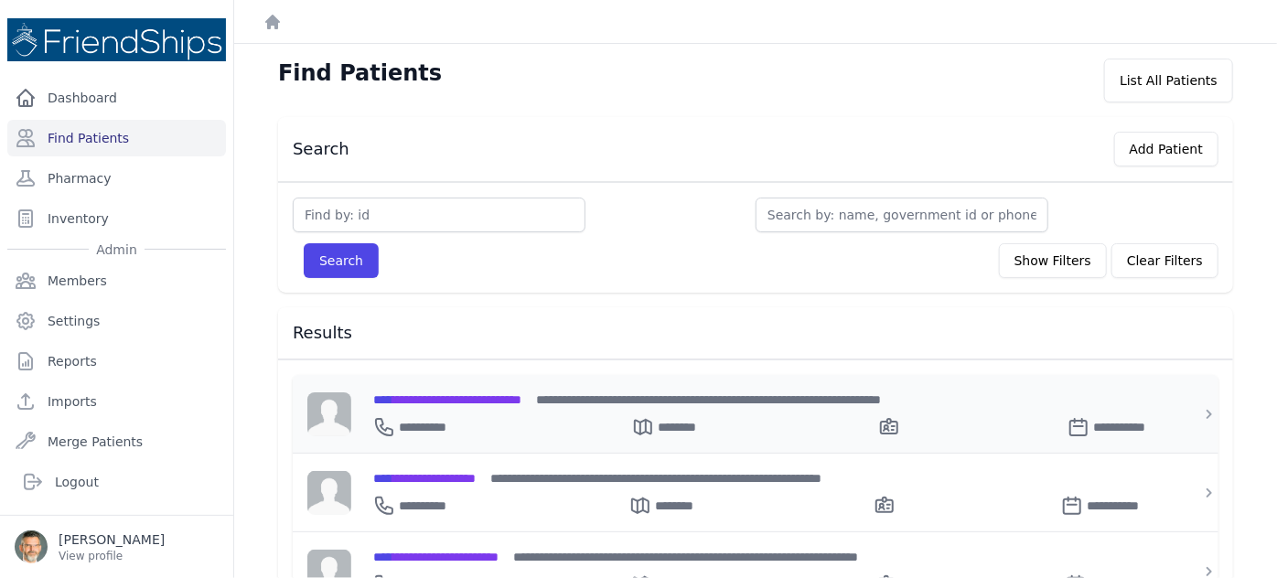
click at [429, 393] on span "**********" at bounding box center [447, 399] width 148 height 13
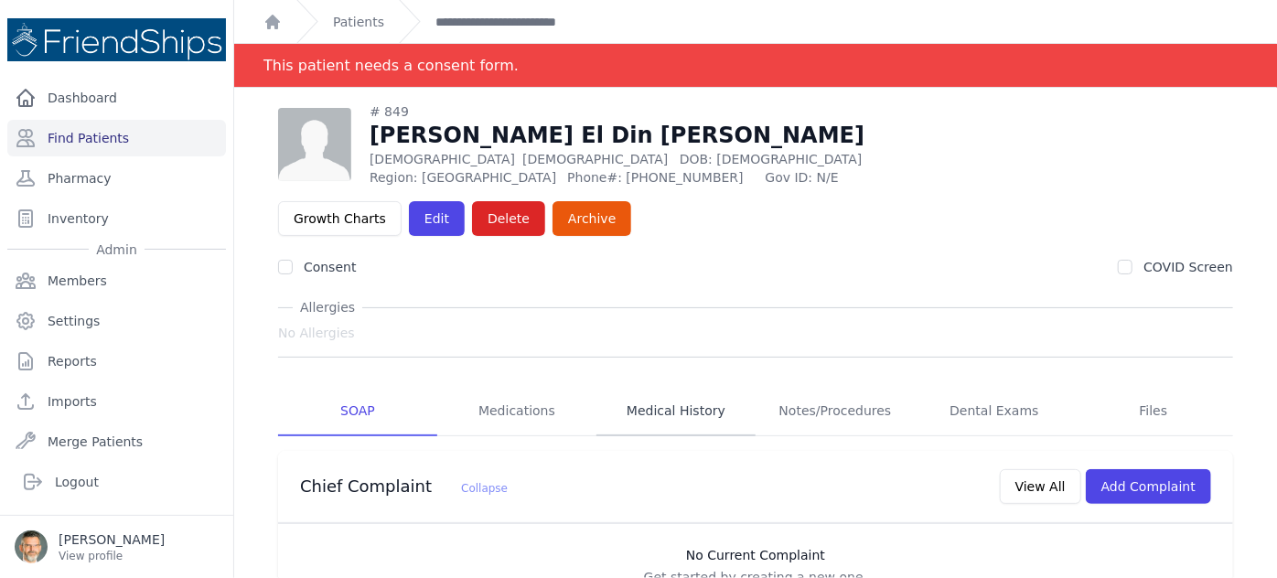
drag, startPoint x: 644, startPoint y: 368, endPoint x: 672, endPoint y: 370, distance: 28.5
click at [654, 387] on link "Medical History" at bounding box center [675, 411] width 159 height 49
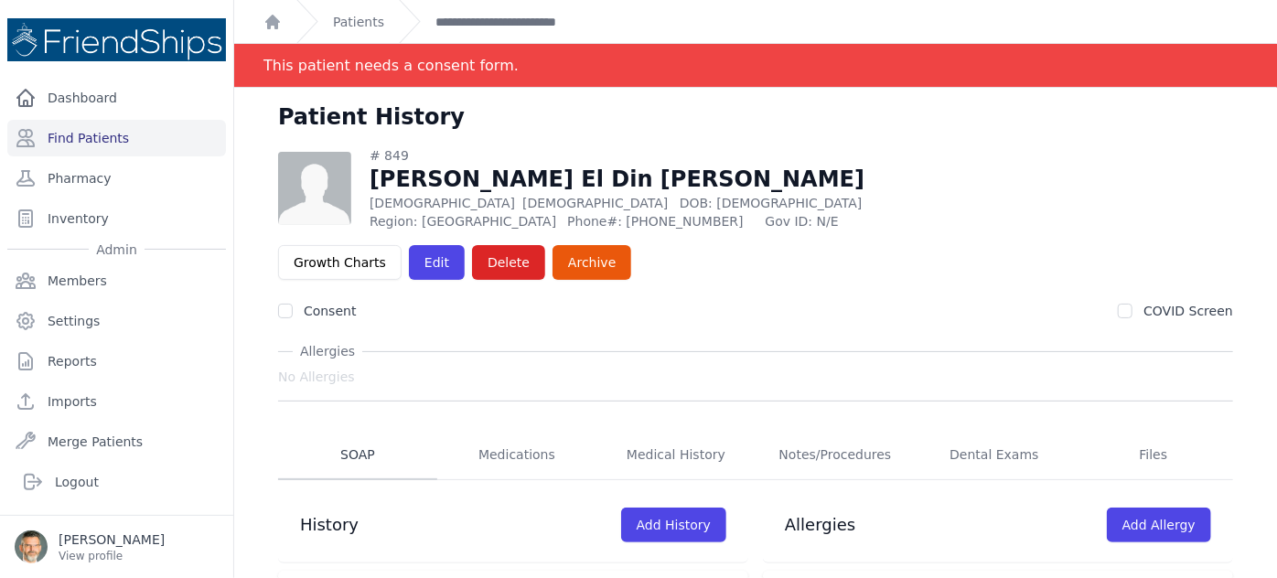
click at [362, 431] on link "SOAP" at bounding box center [357, 455] width 159 height 49
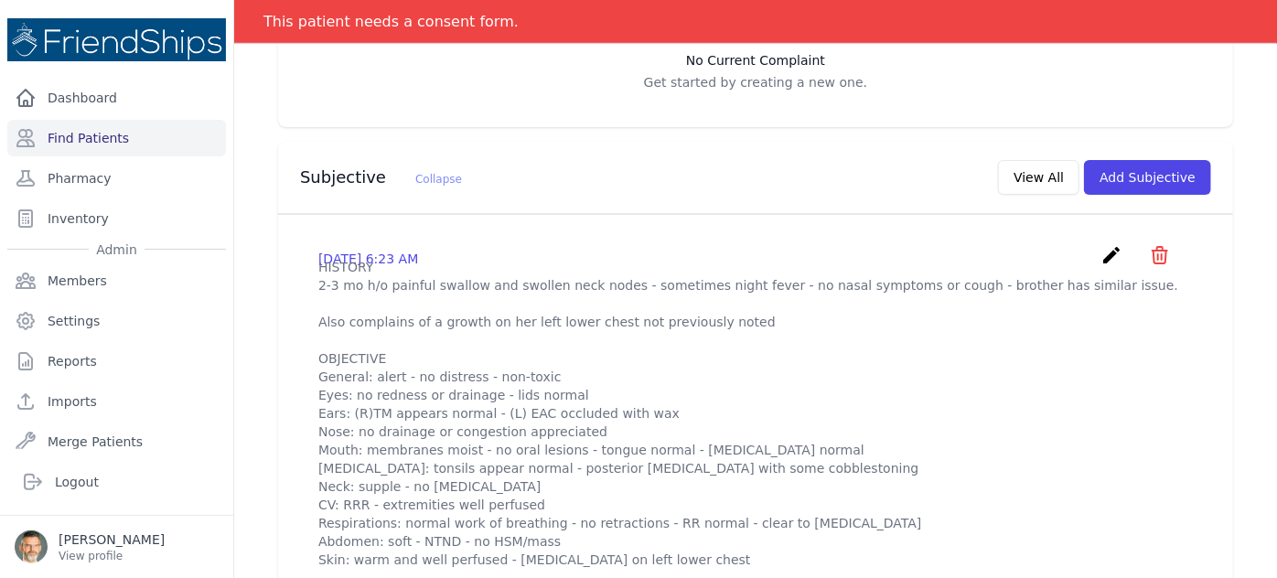
scroll to position [582, 0]
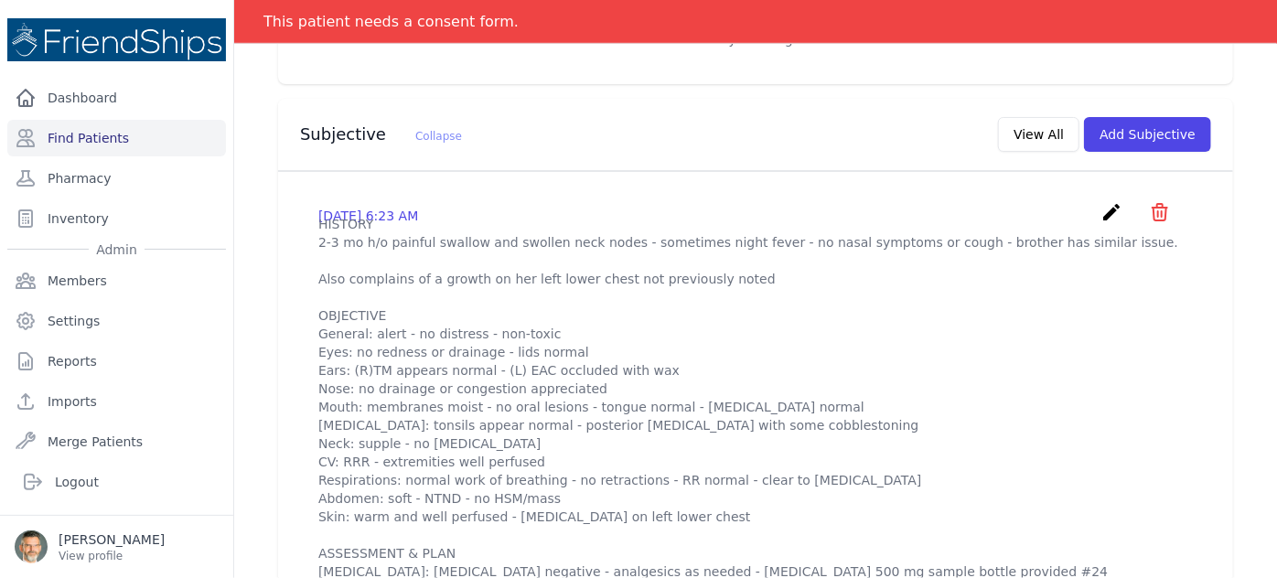
click at [1100, 201] on icon "create" at bounding box center [1111, 212] width 22 height 22
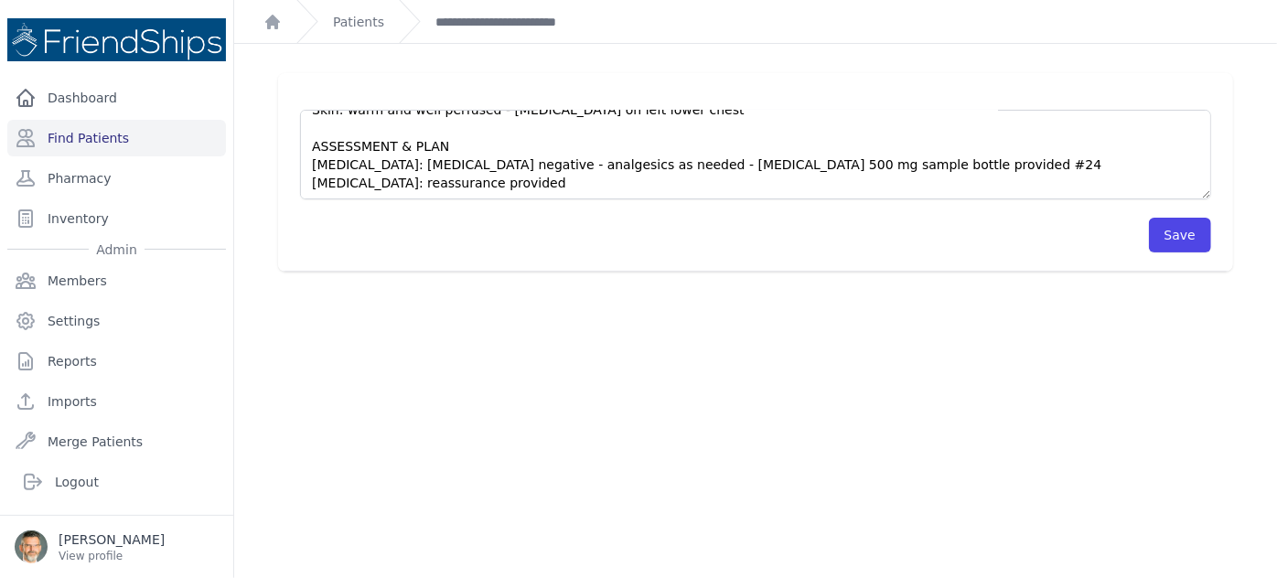
scroll to position [311, 0]
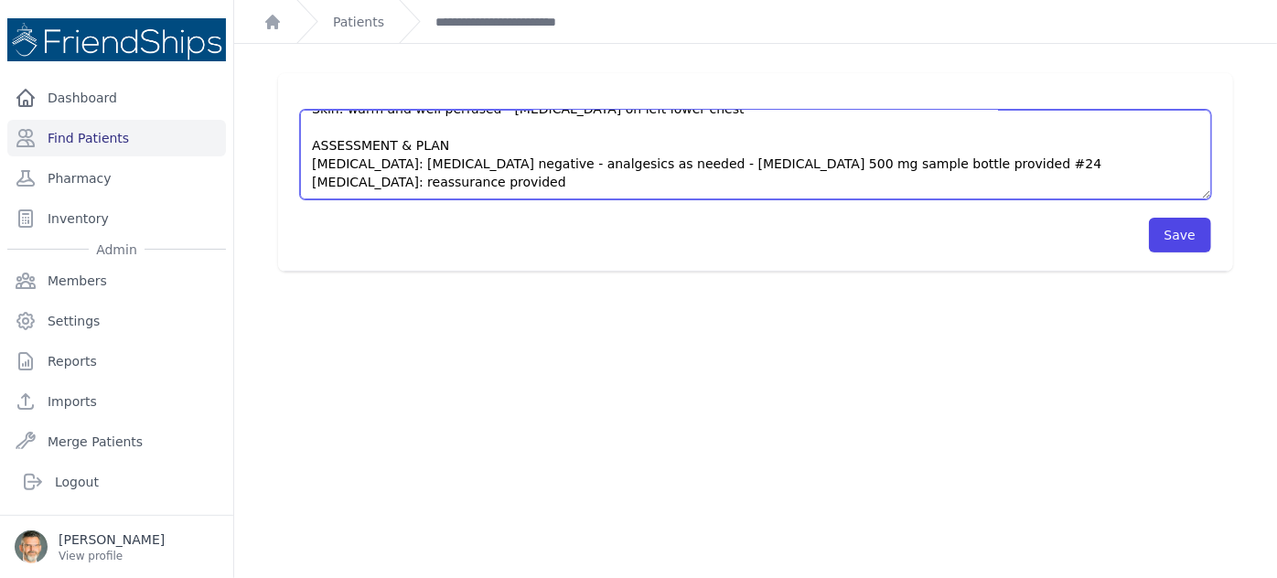
click at [905, 165] on textarea "HISTORY 2-3 mo h/o painful swallow and swollen neck nodes - sometimes night fev…" at bounding box center [755, 155] width 911 height 90
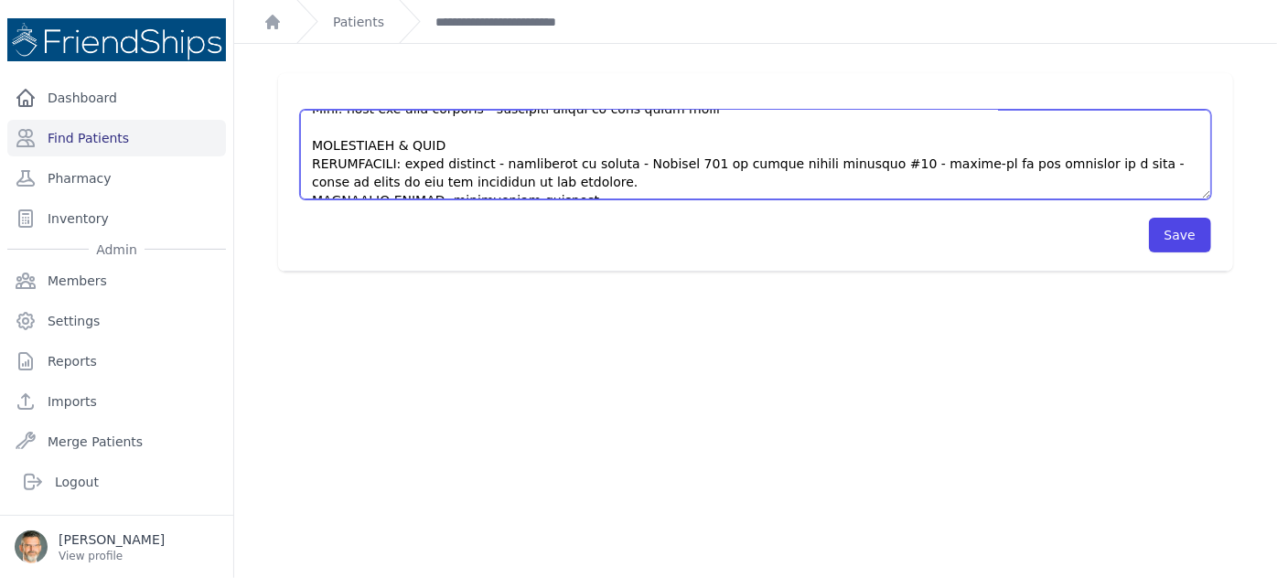
click at [488, 162] on textarea "HISTORY 2-3 mo h/o painful swallow and swollen neck nodes - sometimes night fev…" at bounding box center [755, 155] width 911 height 90
click at [573, 162] on textarea "HISTORY 2-3 mo h/o painful swallow and swollen neck nodes - sometimes night fev…" at bounding box center [755, 155] width 911 height 90
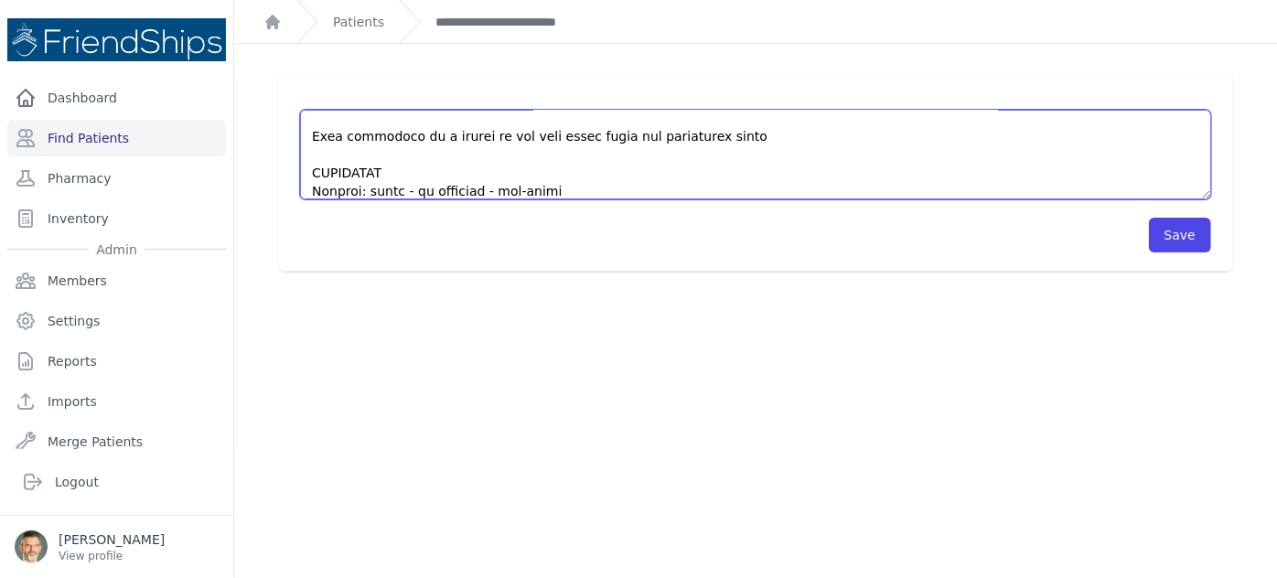
scroll to position [0, 0]
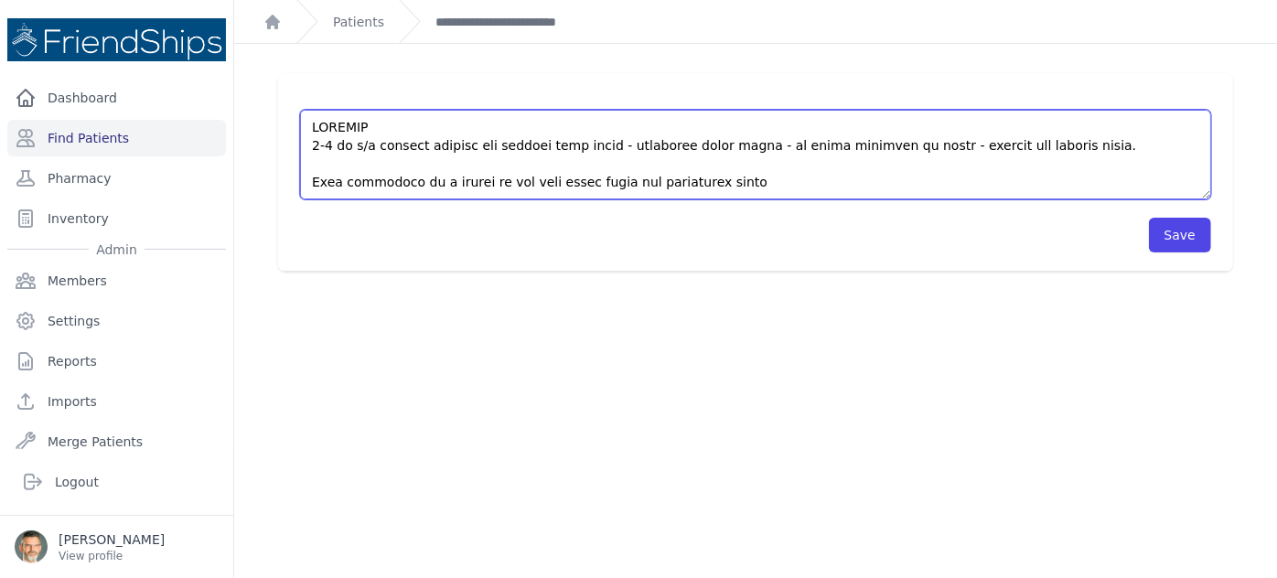
click at [1088, 145] on textarea "HISTORY 2-3 mo h/o painful swallow and swollen neck nodes - sometimes night fev…" at bounding box center [755, 155] width 911 height 90
drag, startPoint x: 385, startPoint y: 146, endPoint x: 307, endPoint y: 144, distance: 77.8
click at [307, 144] on textarea "HISTORY 2-3 mo h/o painful swallow and swollen neck nodes - sometimes night fev…" at bounding box center [755, 155] width 911 height 90
click at [534, 144] on textarea "HISTORY 2-3 mo h/o painful swallow and swollen neck nodes - sometimes night fev…" at bounding box center [755, 155] width 911 height 90
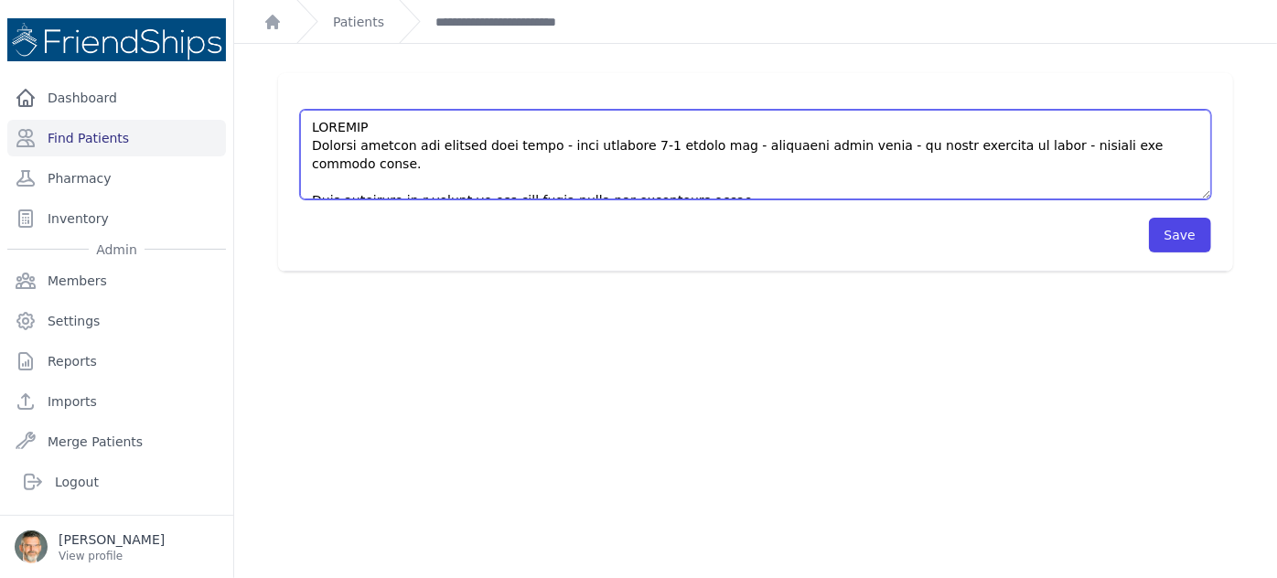
click at [1060, 147] on textarea "HISTORY 2-3 mo h/o painful swallow and swollen neck nodes - sometimes night fev…" at bounding box center [755, 155] width 911 height 90
drag, startPoint x: 1138, startPoint y: 145, endPoint x: 1164, endPoint y: 145, distance: 25.6
click at [1164, 145] on textarea "HISTORY 2-3 mo h/o painful swallow and swollen neck nodes - sometimes night fev…" at bounding box center [755, 155] width 911 height 90
type textarea "HISTORY Painful swallow and swollen neck nodes - same symptoms 2-[DATE] - somet…"
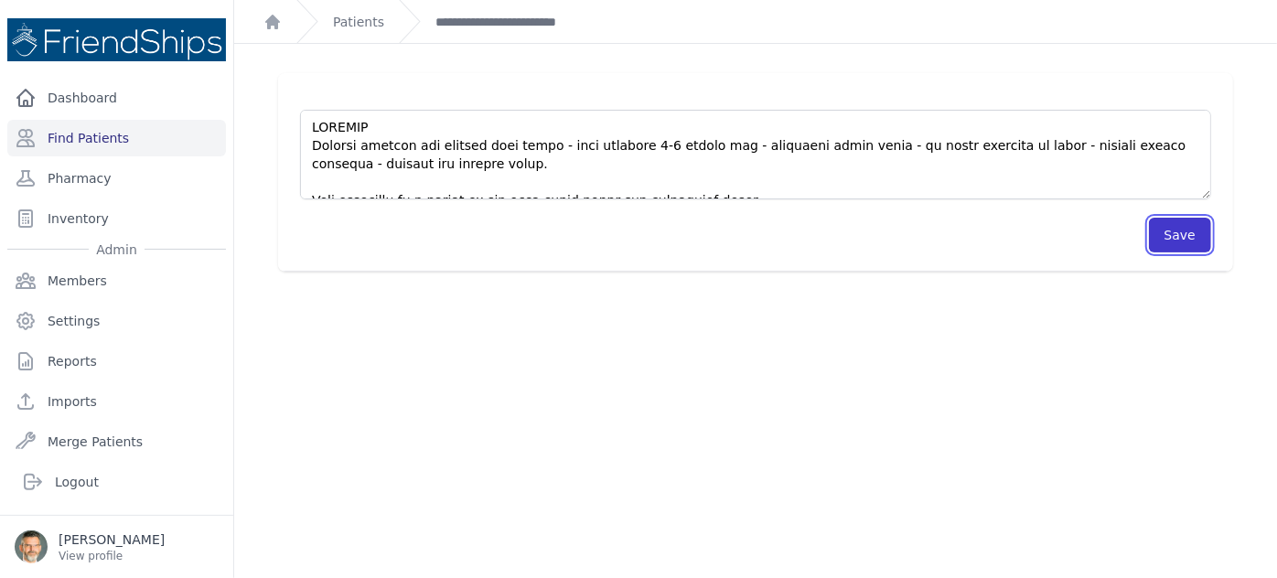
click at [1173, 239] on button "Save" at bounding box center [1180, 235] width 62 height 35
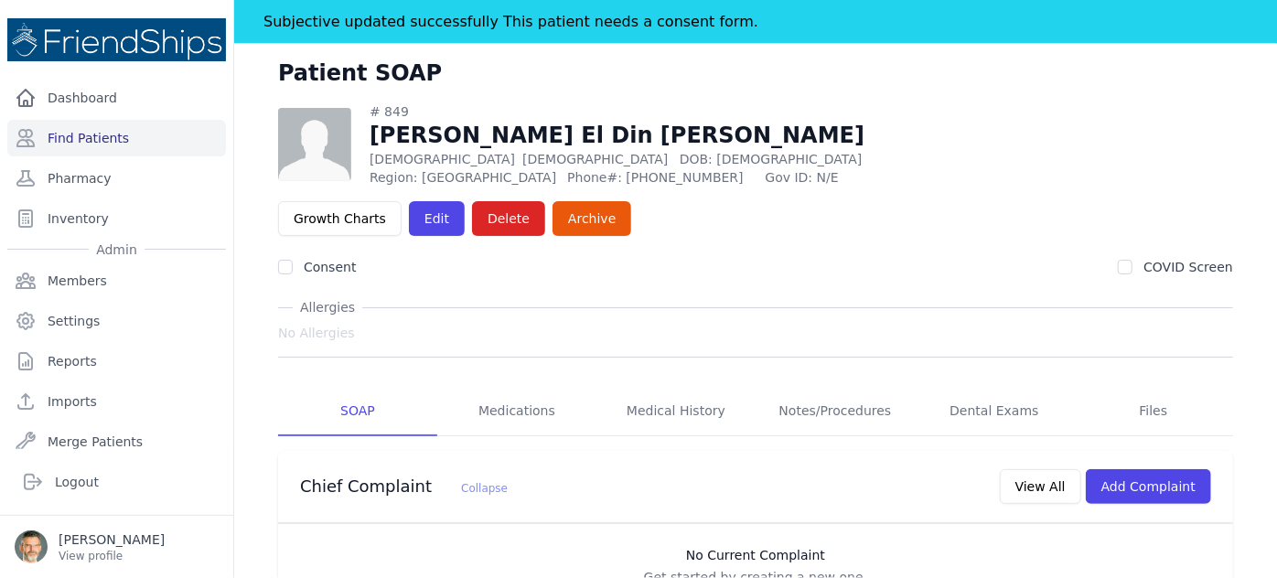
scroll to position [82, 0]
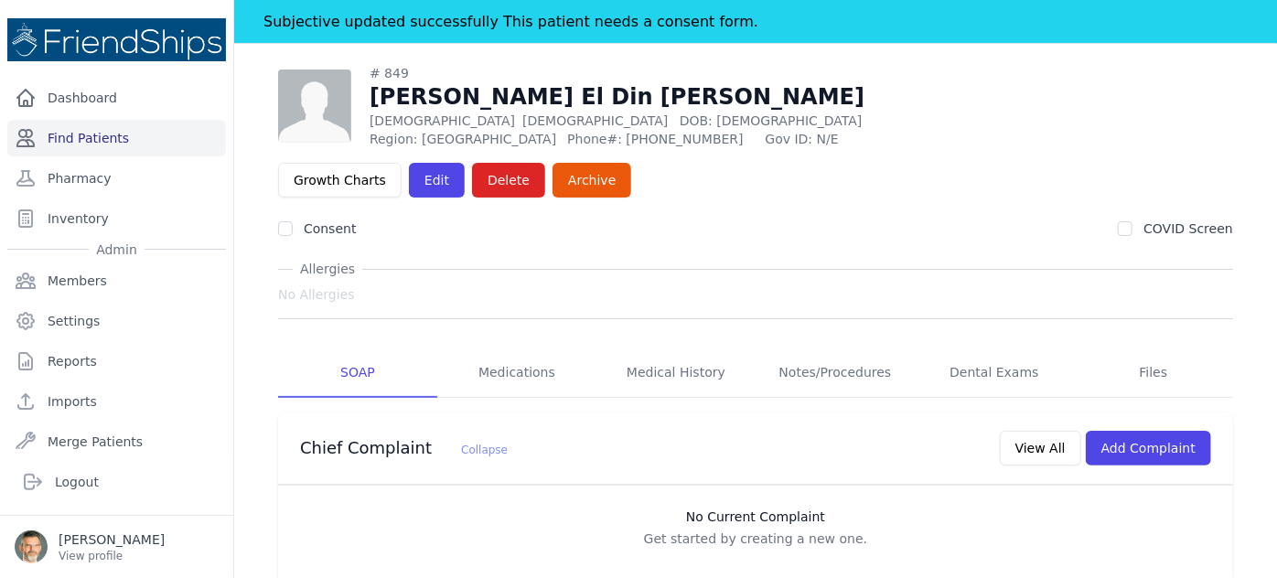
click at [81, 136] on link "Find Patients" at bounding box center [116, 138] width 219 height 37
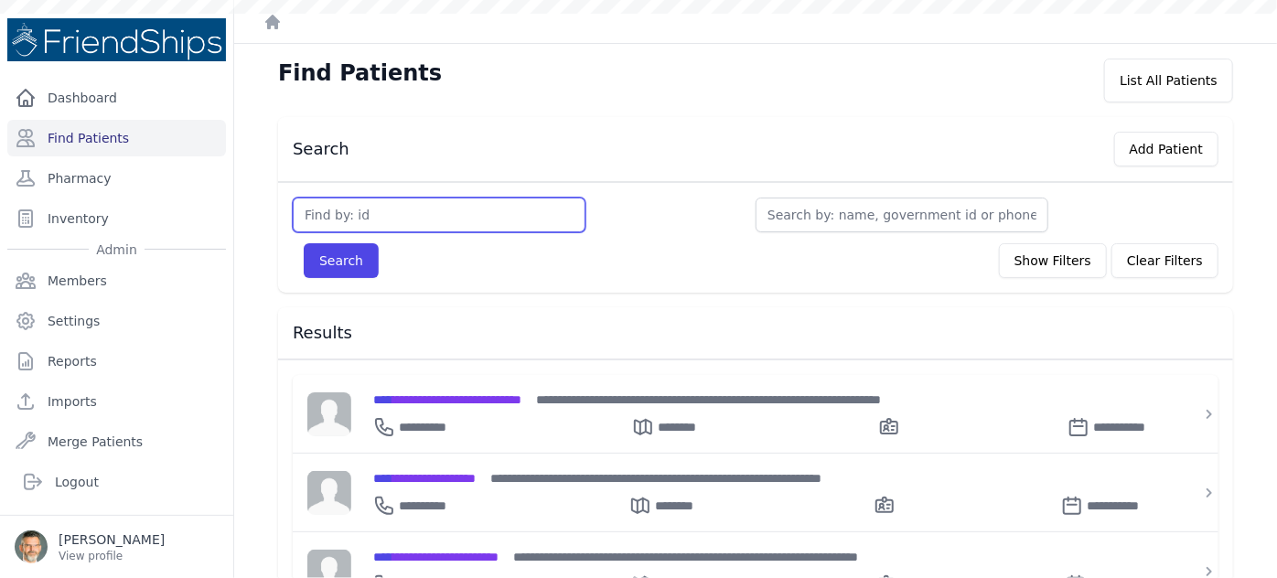
click at [343, 204] on input "text" at bounding box center [439, 215] width 293 height 35
type input "465"
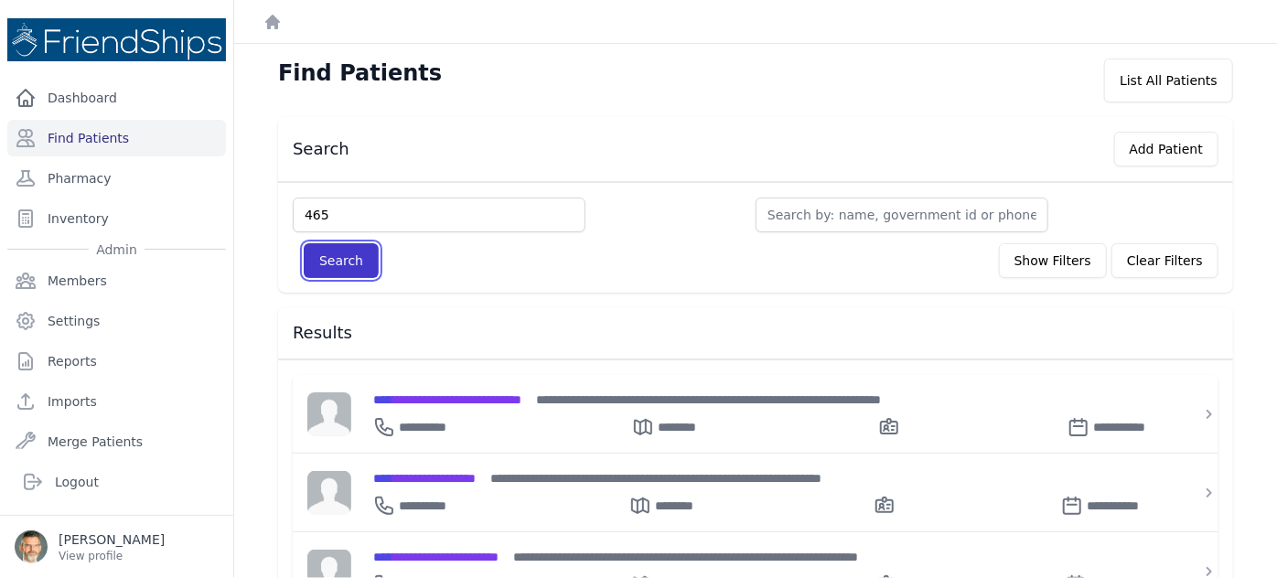
click at [340, 253] on button "Search" at bounding box center [341, 260] width 75 height 35
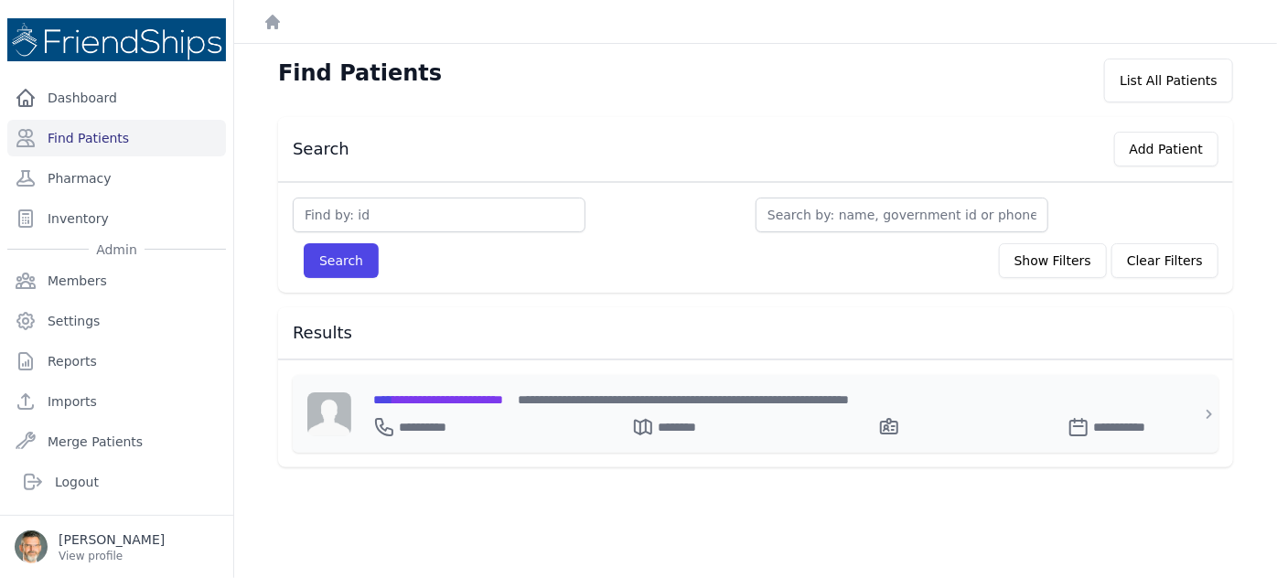
click at [464, 393] on span "**********" at bounding box center [438, 399] width 130 height 13
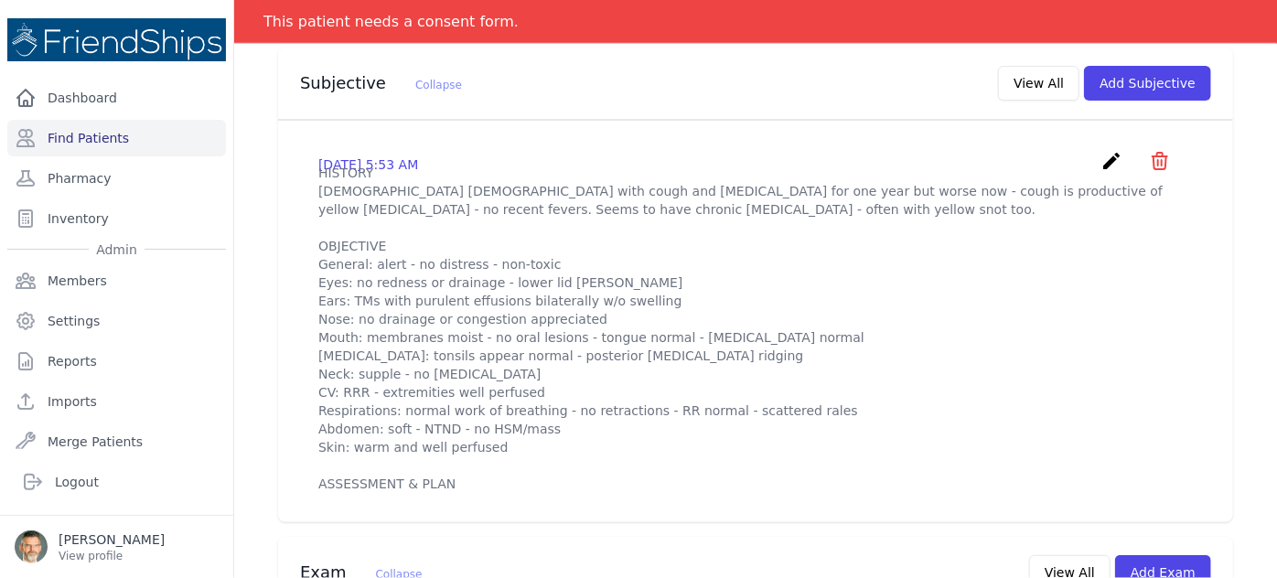
scroll to position [499, 0]
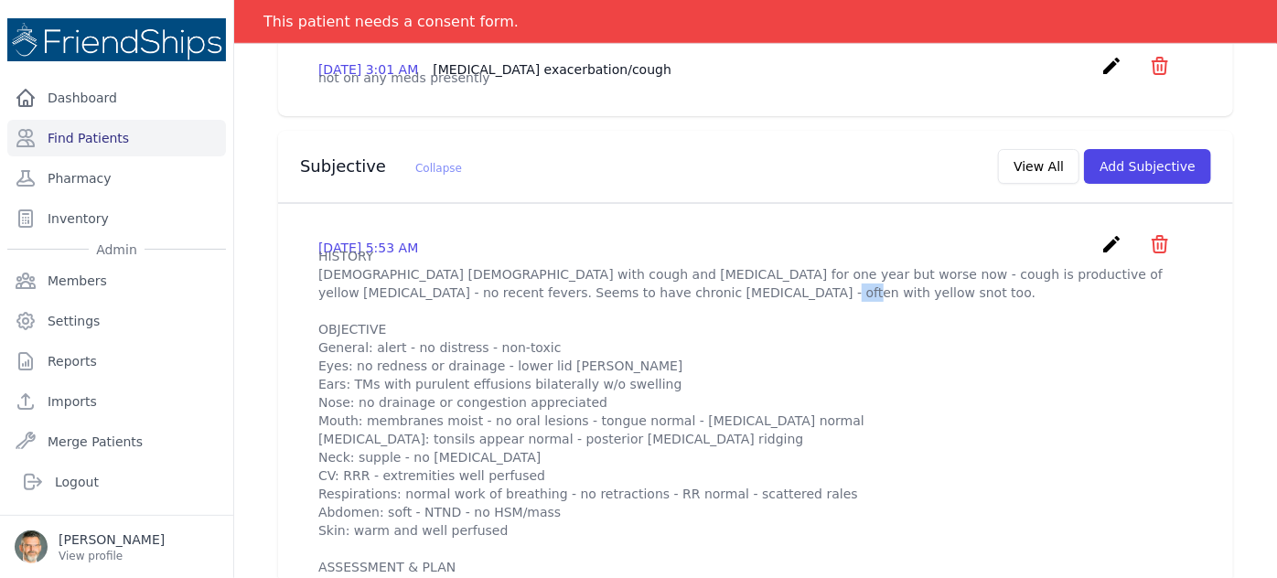
drag, startPoint x: 593, startPoint y: 273, endPoint x: 573, endPoint y: 265, distance: 21.4
click at [573, 265] on p "HISTORY 8 yo male with cough and nasal congestion for one year but worse now - …" at bounding box center [755, 411] width 875 height 329
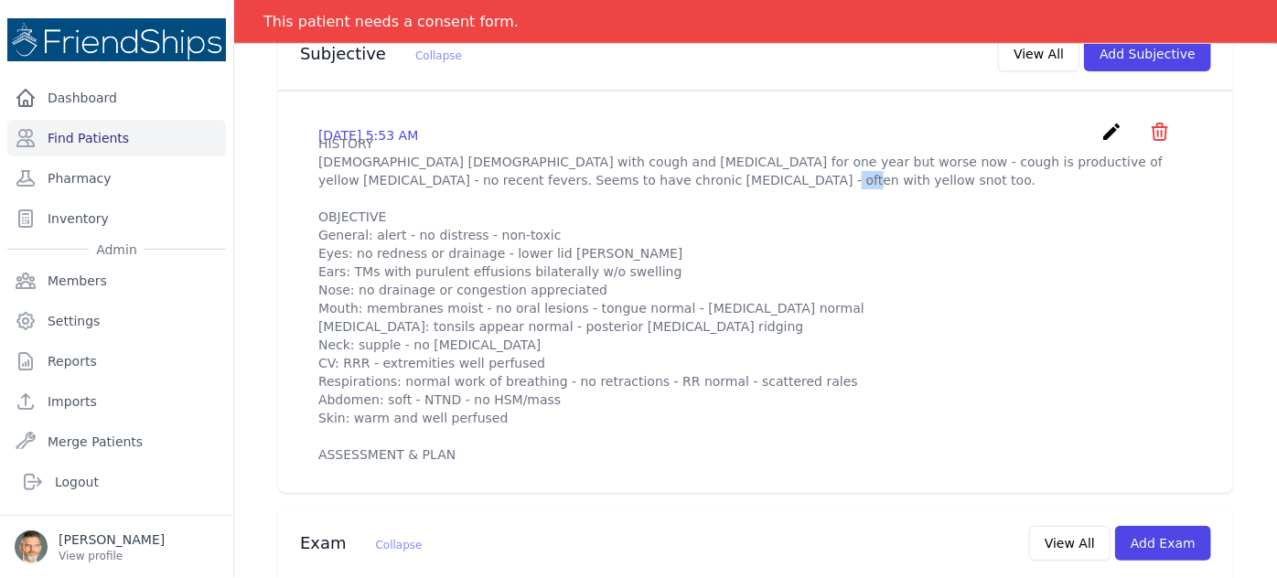
scroll to position [582, 0]
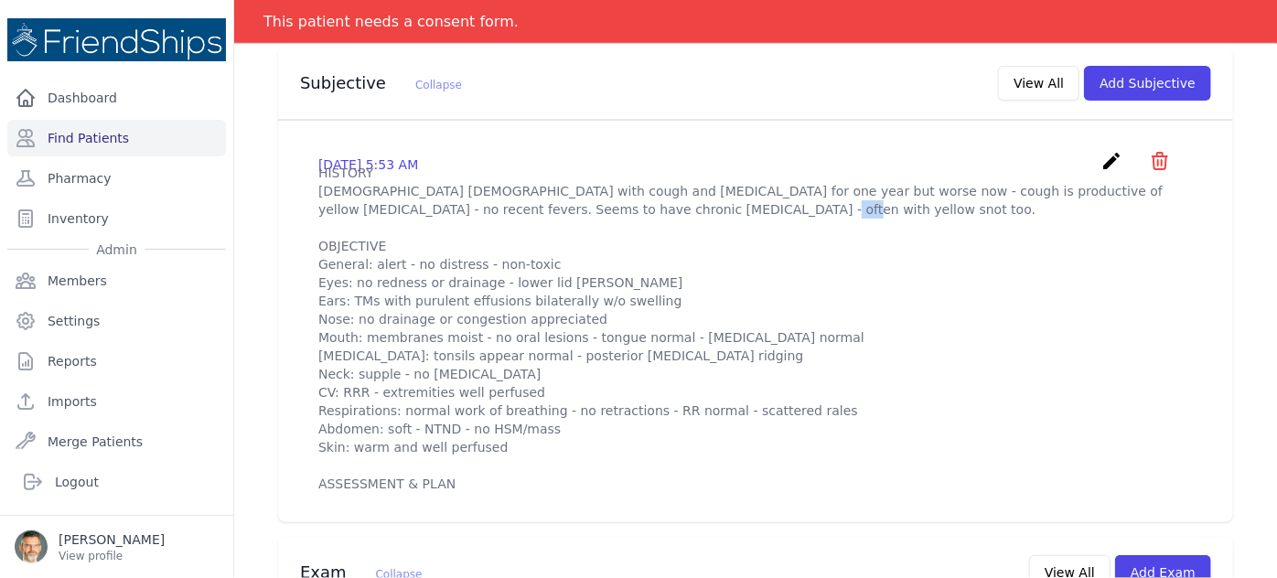
click at [1100, 150] on icon "create" at bounding box center [1111, 161] width 22 height 22
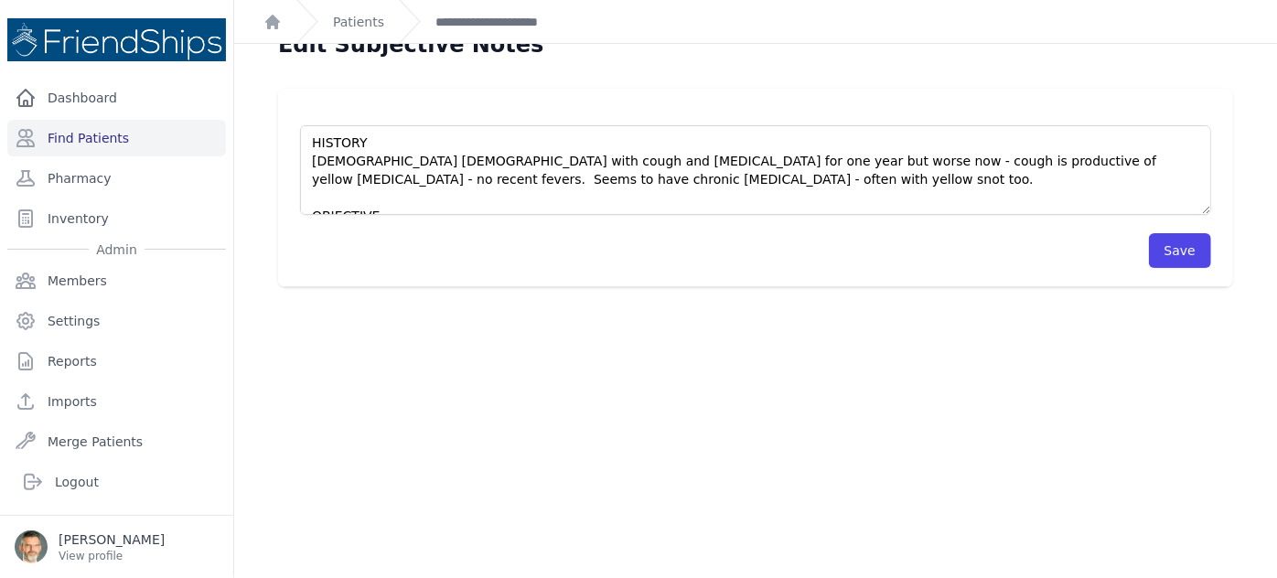
scroll to position [44, 0]
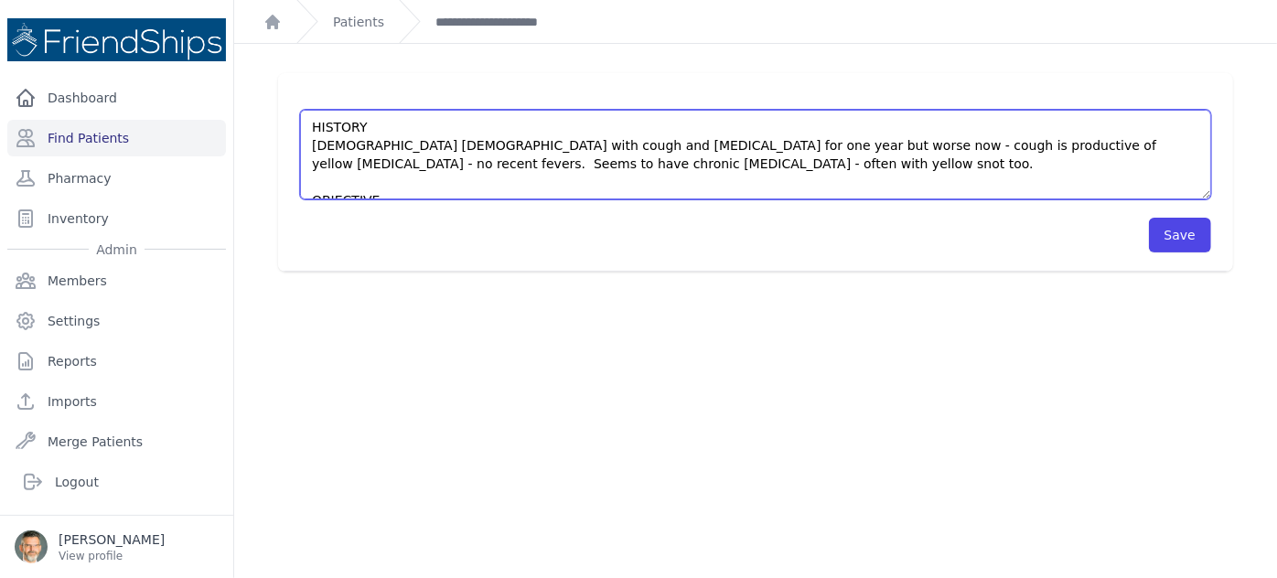
drag, startPoint x: 590, startPoint y: 163, endPoint x: 564, endPoint y: 161, distance: 26.6
click at [564, 161] on textarea "HISTORY 8 yo male with cough and nasal congestion for one year but worse now - …" at bounding box center [755, 155] width 911 height 90
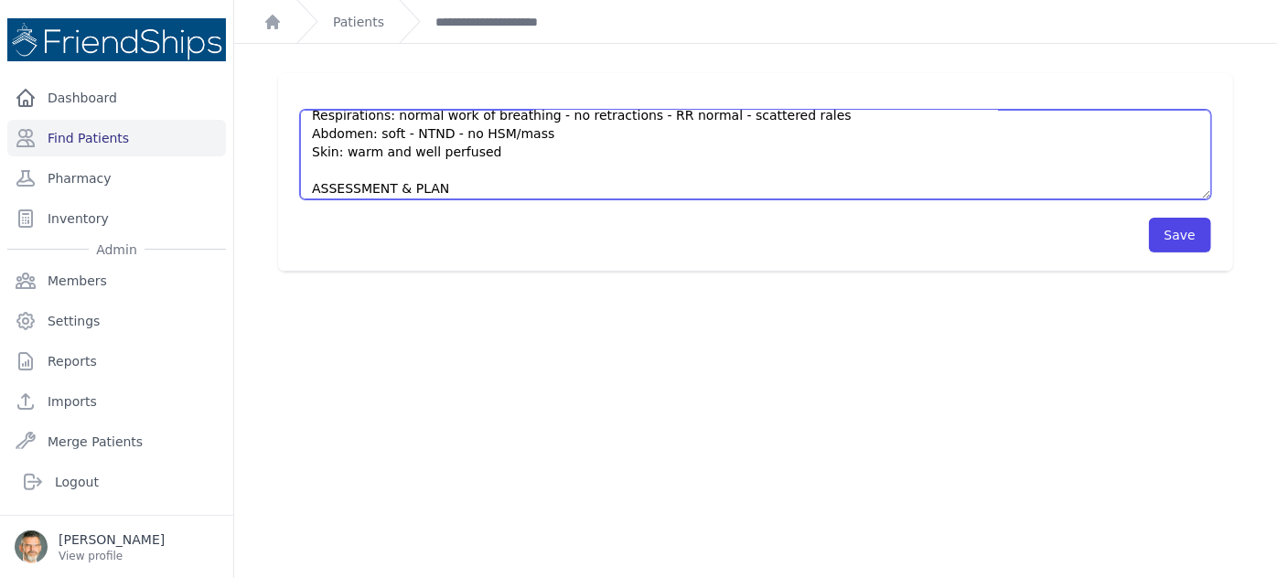
scroll to position [256, 0]
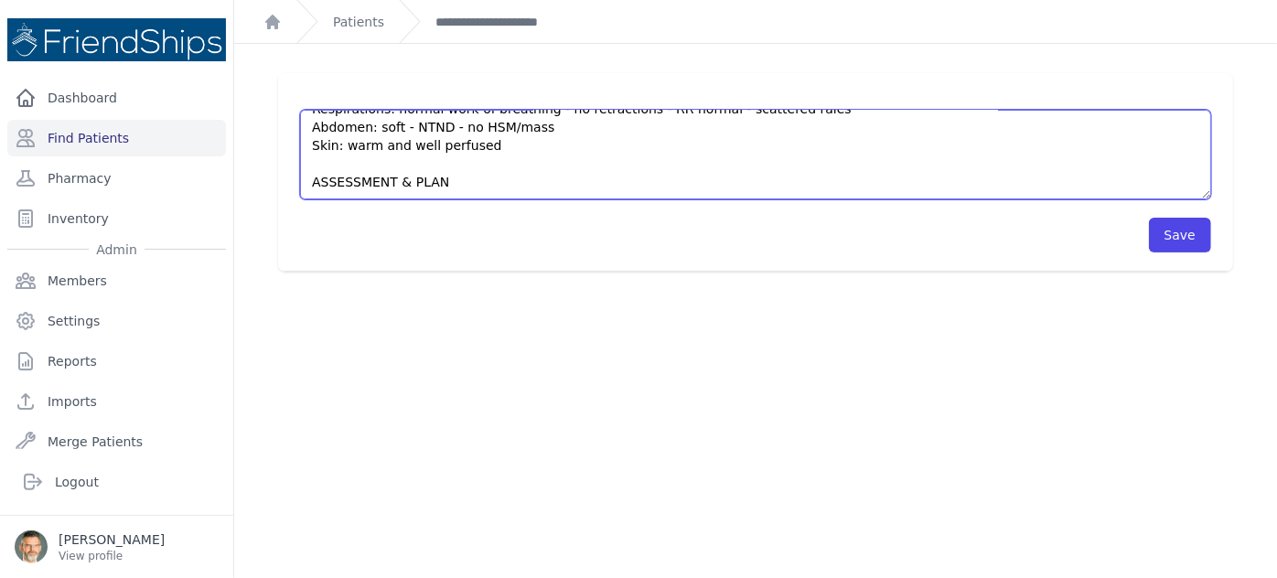
click at [455, 185] on textarea "HISTORY 8 yo male with cough and nasal congestion for one year but worse now - …" at bounding box center [755, 155] width 911 height 90
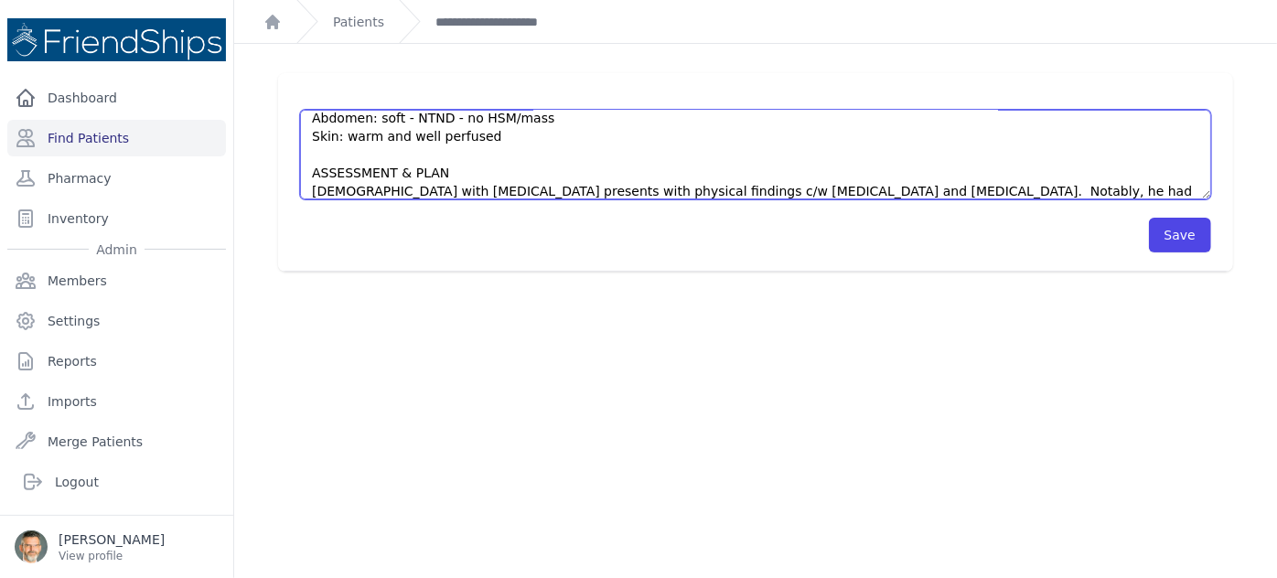
scroll to position [284, 0]
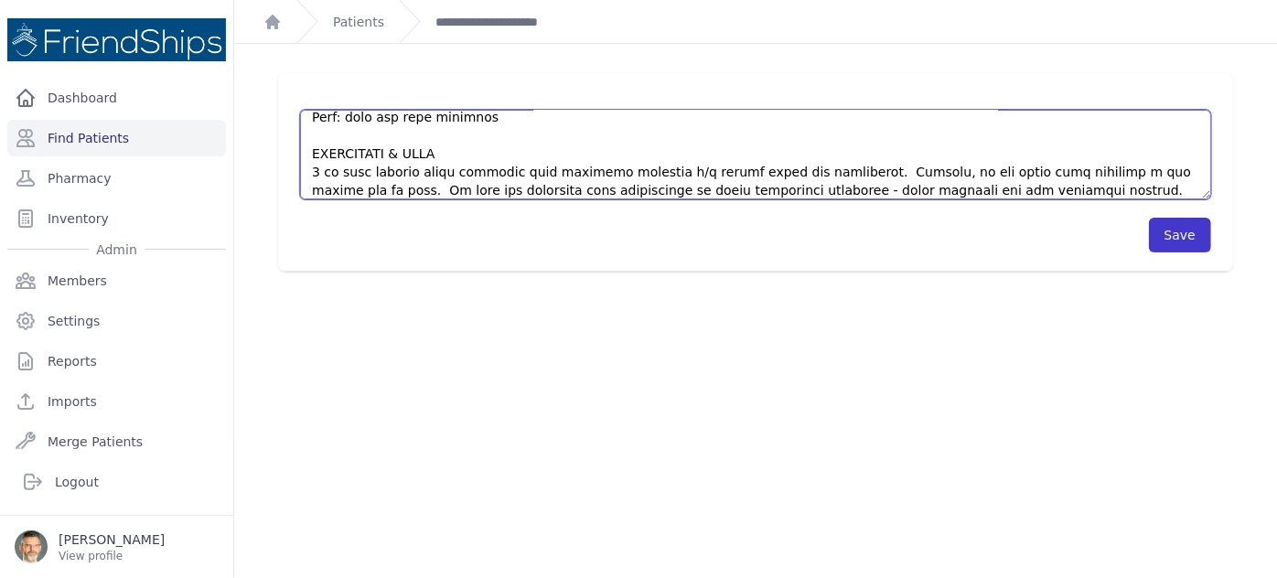
type textarea "HISTORY 8 yo male with cough and nasal congestion for one year but worse now - …"
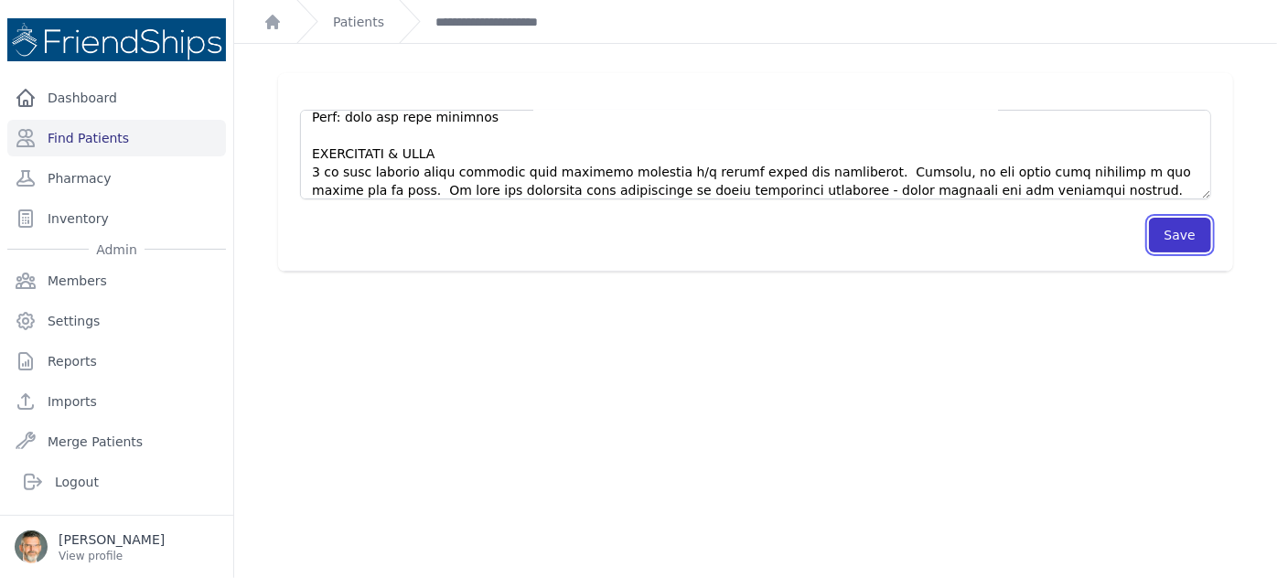
click at [1173, 229] on button "Save" at bounding box center [1180, 235] width 62 height 35
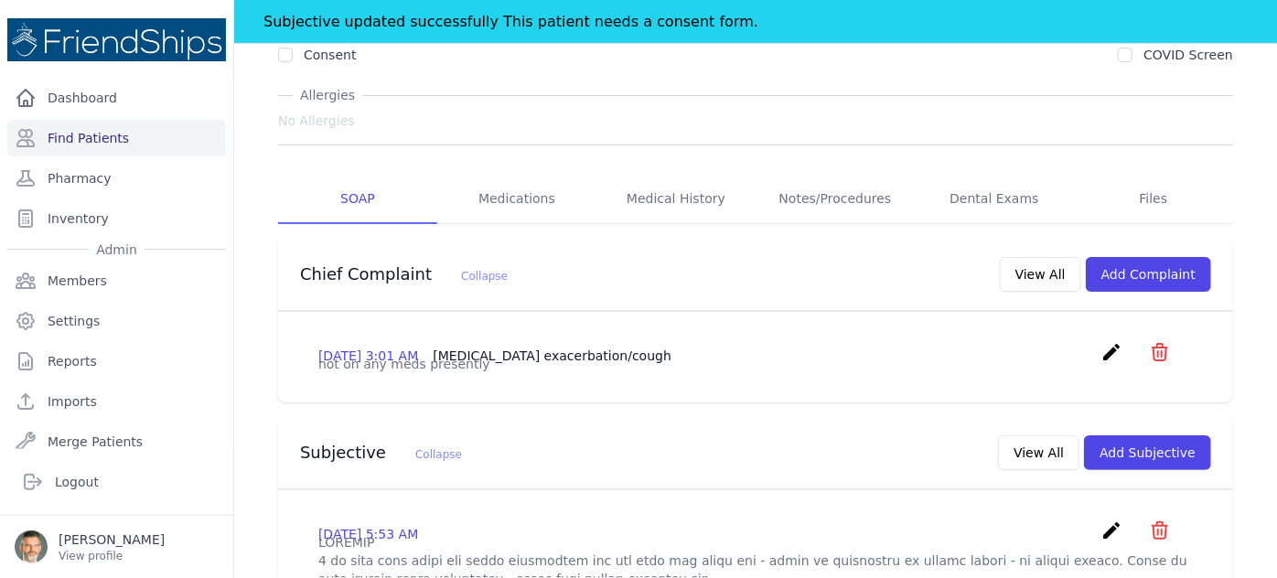
scroll to position [82, 0]
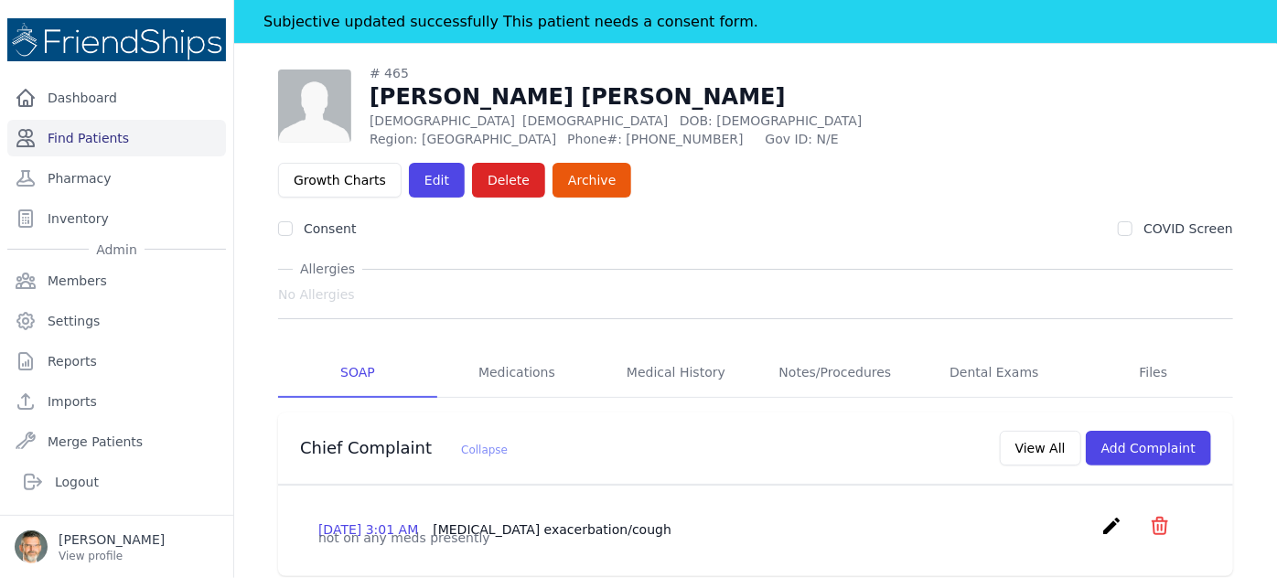
click at [88, 140] on link "Find Patients" at bounding box center [116, 138] width 219 height 37
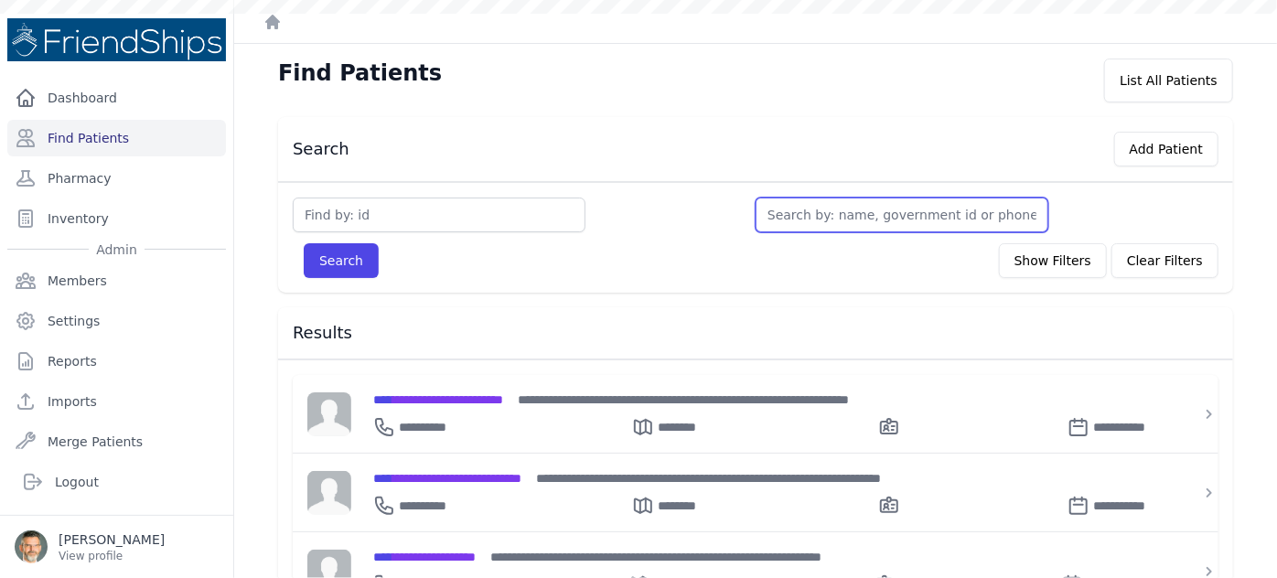
click at [808, 221] on input "text" at bounding box center [902, 215] width 293 height 35
type input "a"
type input "aya"
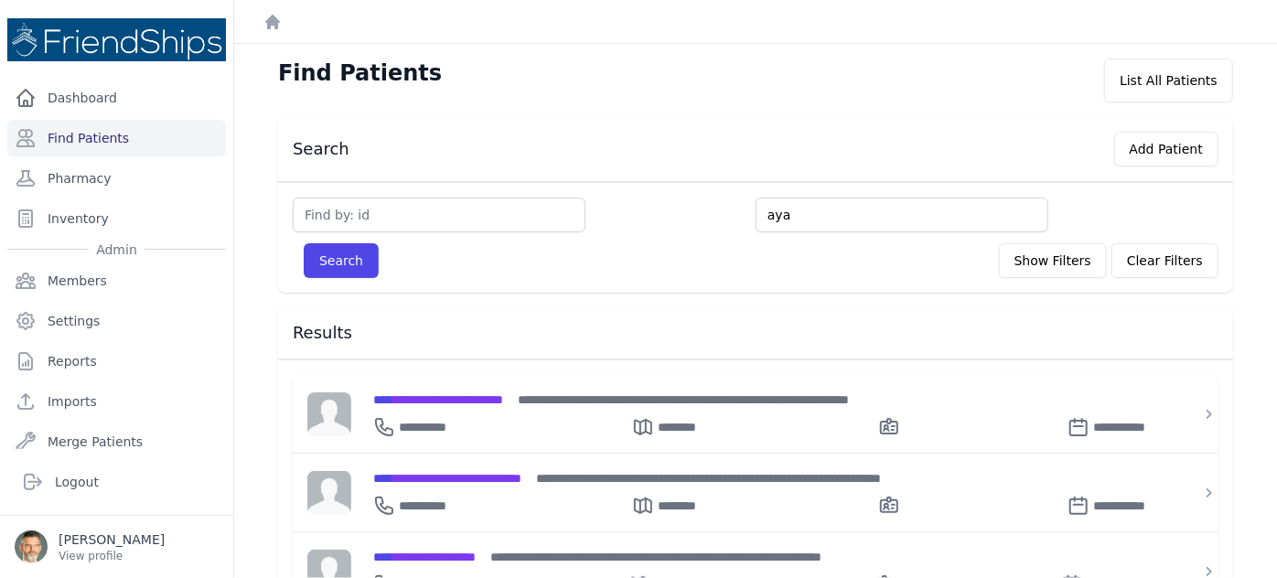
type input "aya"
click at [349, 248] on button "Search" at bounding box center [341, 260] width 75 height 35
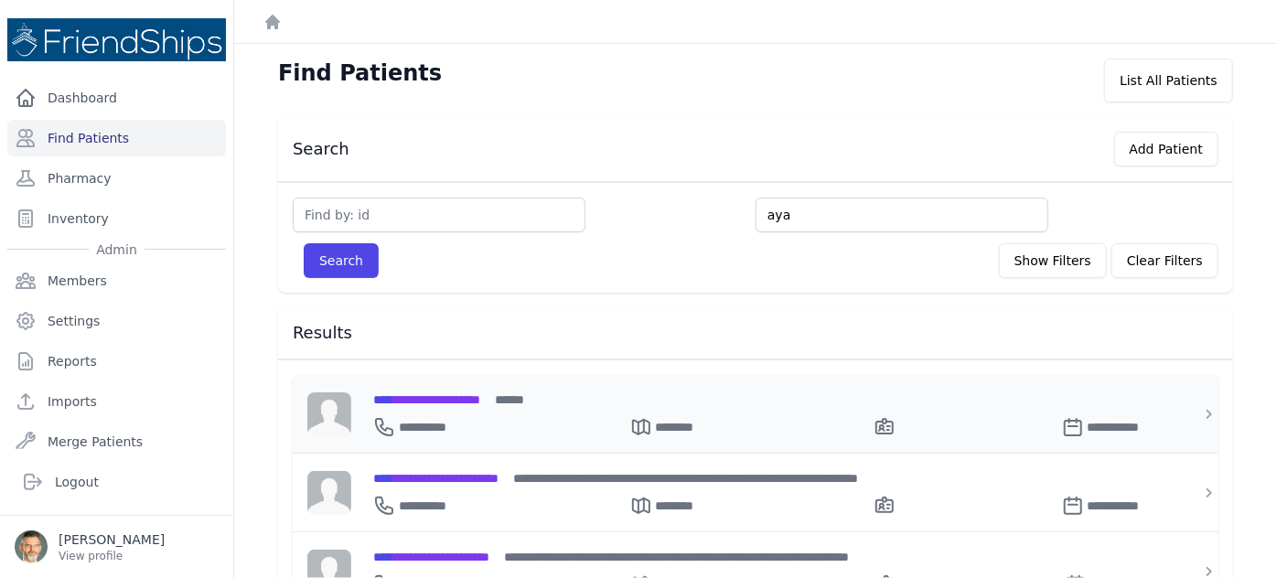
click at [445, 394] on span "**********" at bounding box center [426, 399] width 107 height 13
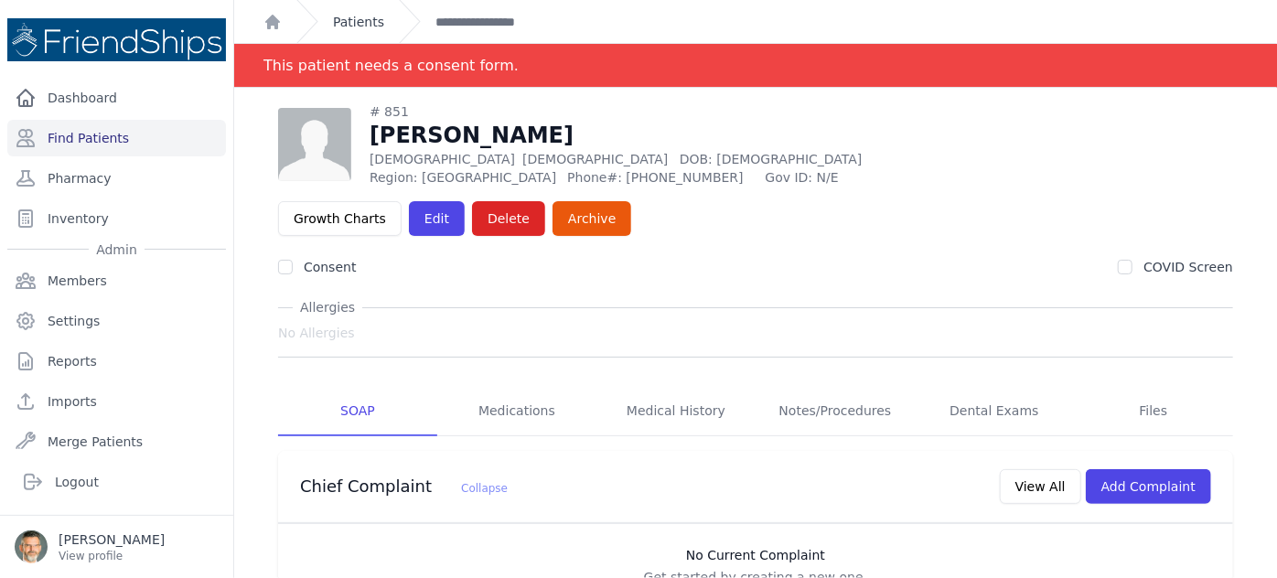
click at [346, 23] on link "Patients" at bounding box center [358, 22] width 51 height 18
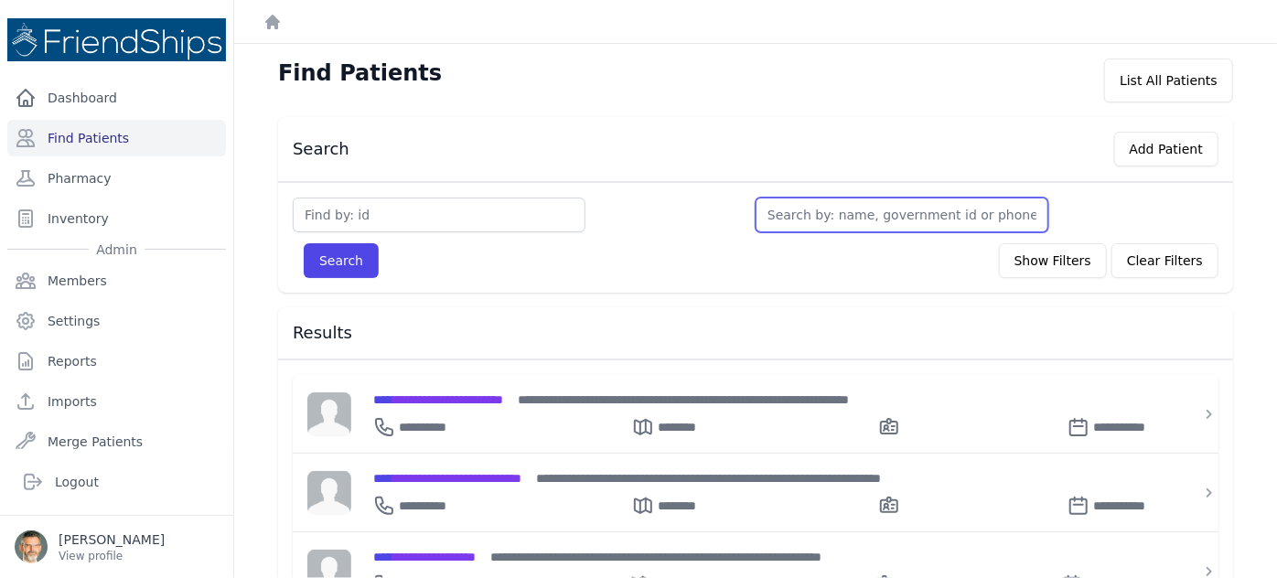
click at [818, 214] on input "text" at bounding box center [902, 215] width 293 height 35
type input "a"
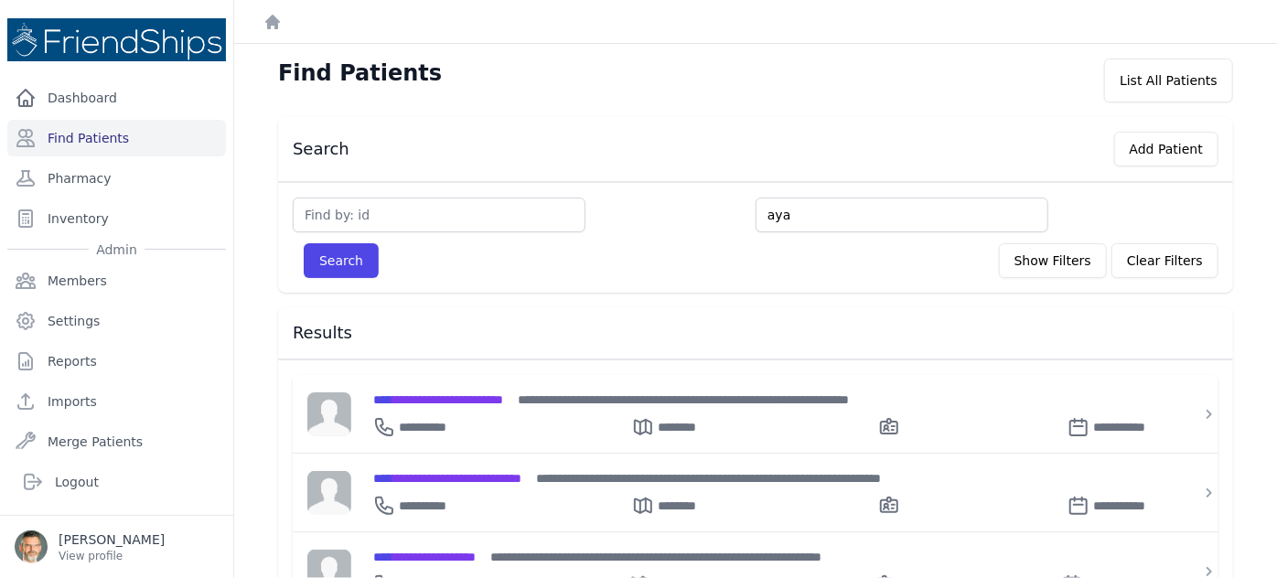
type input "aya"
click at [304, 243] on button "Search" at bounding box center [341, 260] width 75 height 35
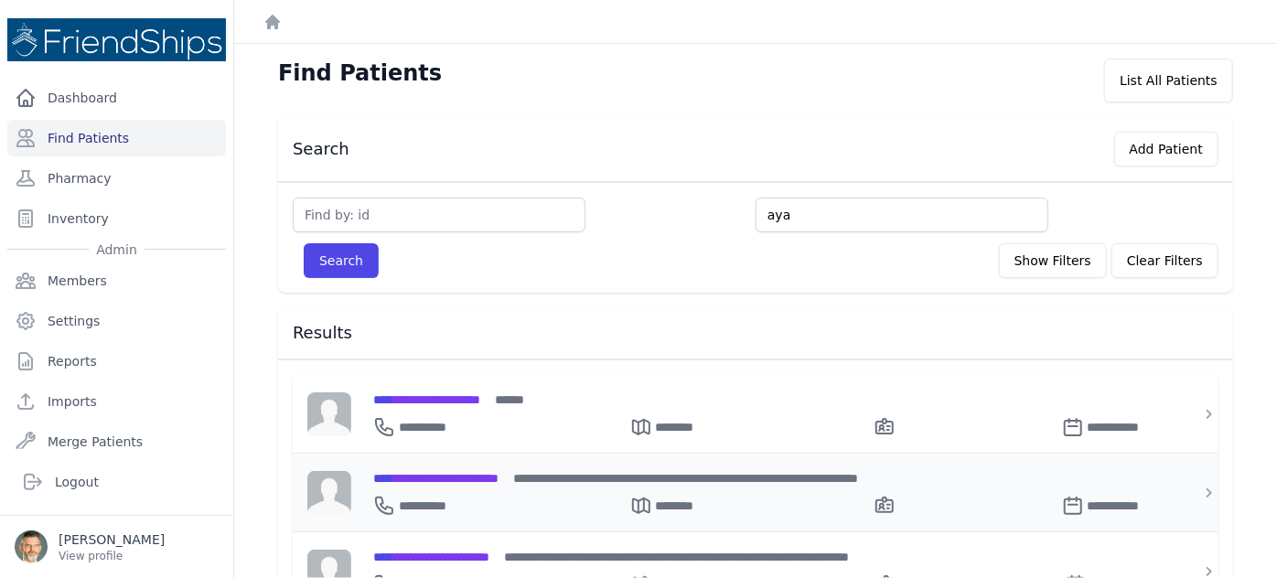
click at [471, 472] on span "**********" at bounding box center [435, 478] width 125 height 13
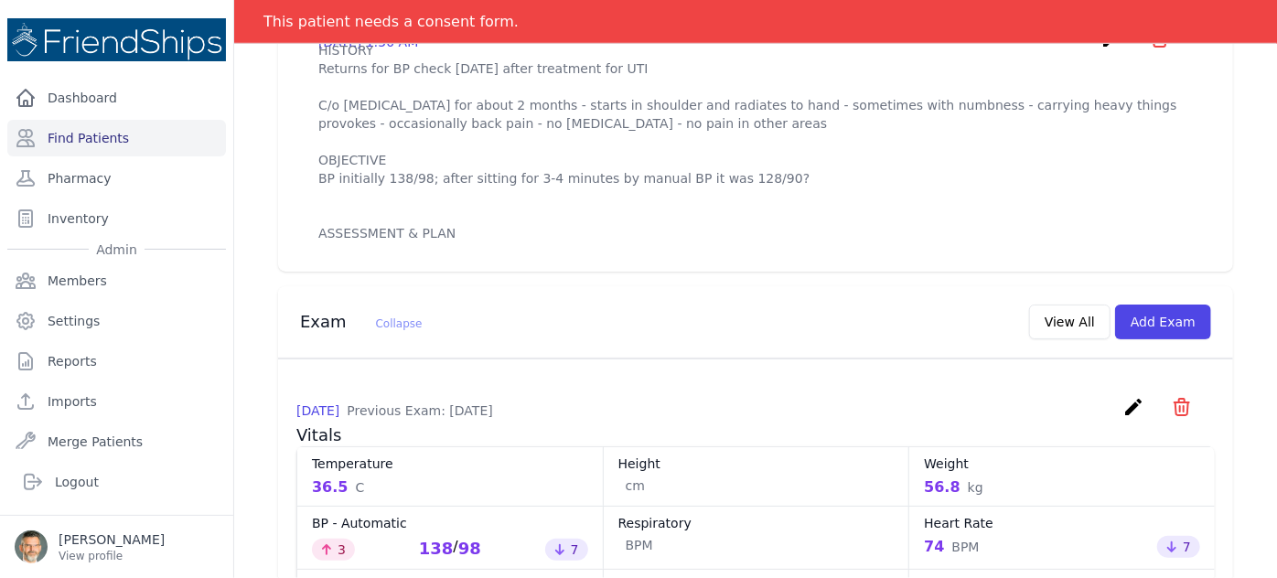
scroll to position [748, 0]
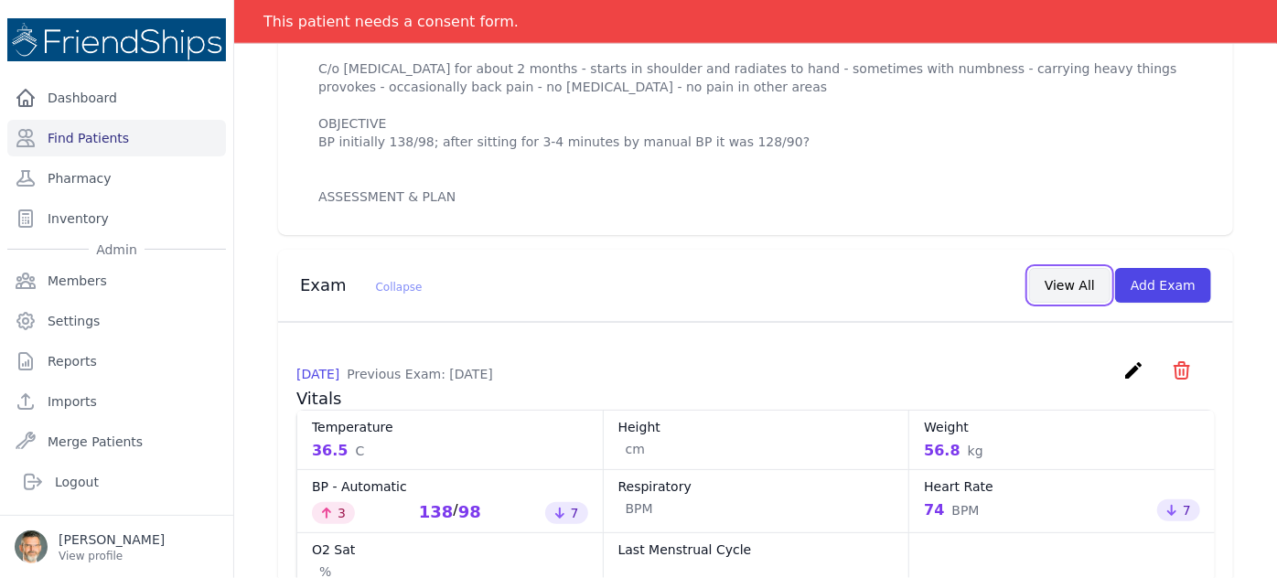
click at [1055, 268] on button "View All" at bounding box center [1069, 285] width 81 height 35
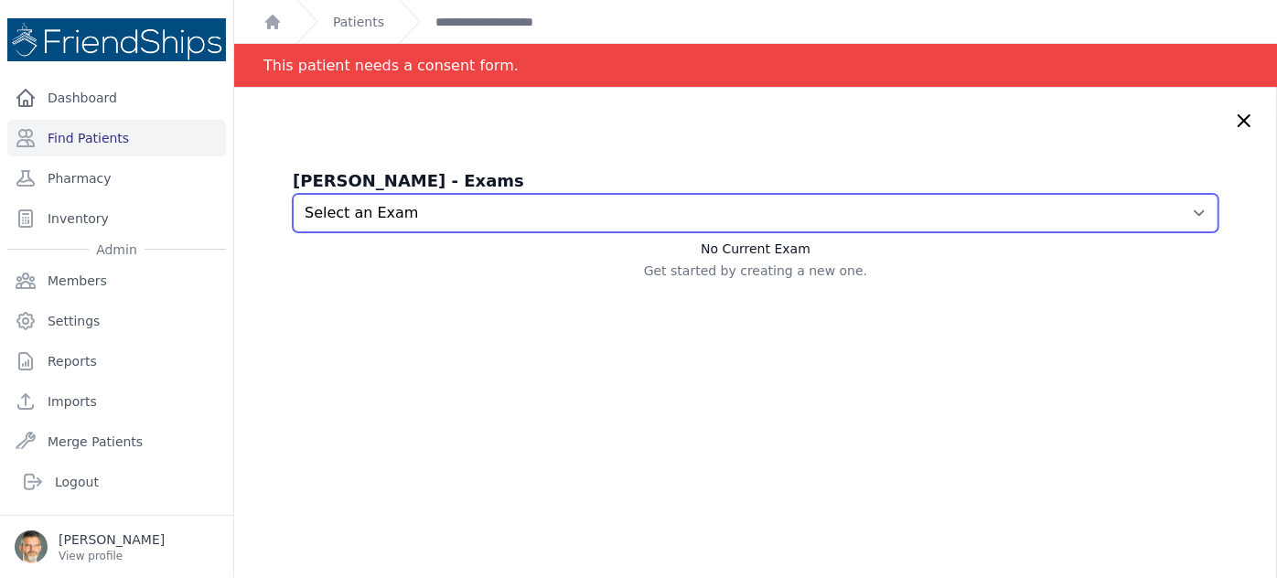
click at [548, 214] on select "Select an Exam 2025-Oct-15 1:40 AM 2025-Oct-13 3:52 AM 2025-Oct-08 1:06 AM 2025…" at bounding box center [756, 213] width 926 height 38
click at [293, 194] on select "Select an Exam 2025-Oct-15 1:40 AM 2025-Oct-13 3:52 AM 2025-Oct-08 1:06 AM 2025…" at bounding box center [756, 213] width 926 height 38
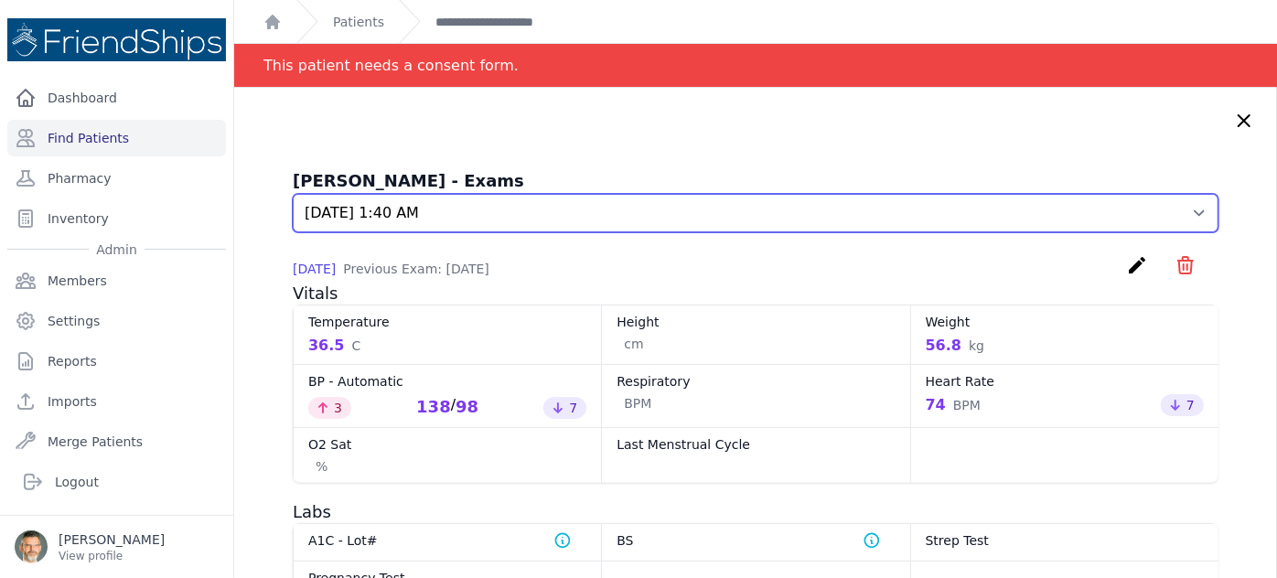
click at [575, 207] on select "Select an Exam 2025-Oct-15 1:40 AM 2025-Oct-13 3:52 AM 2025-Oct-08 1:06 AM 2025…" at bounding box center [756, 213] width 926 height 38
click at [293, 194] on select "Select an Exam 2025-Oct-15 1:40 AM 2025-Oct-13 3:52 AM 2025-Oct-08 1:06 AM 2025…" at bounding box center [756, 213] width 926 height 38
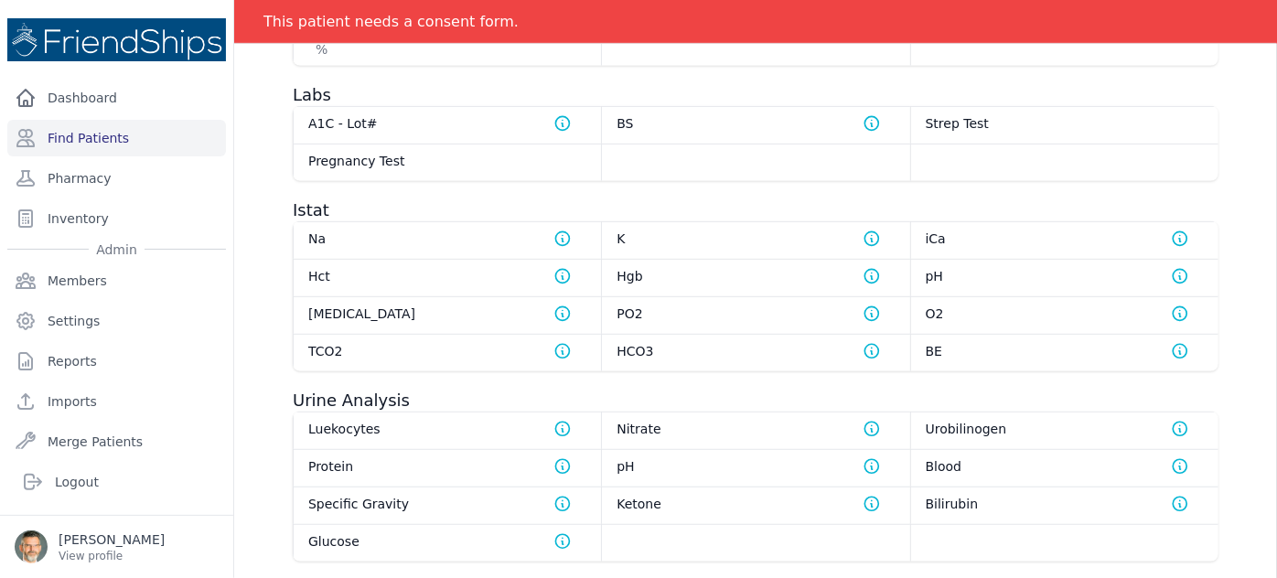
scroll to position [82, 0]
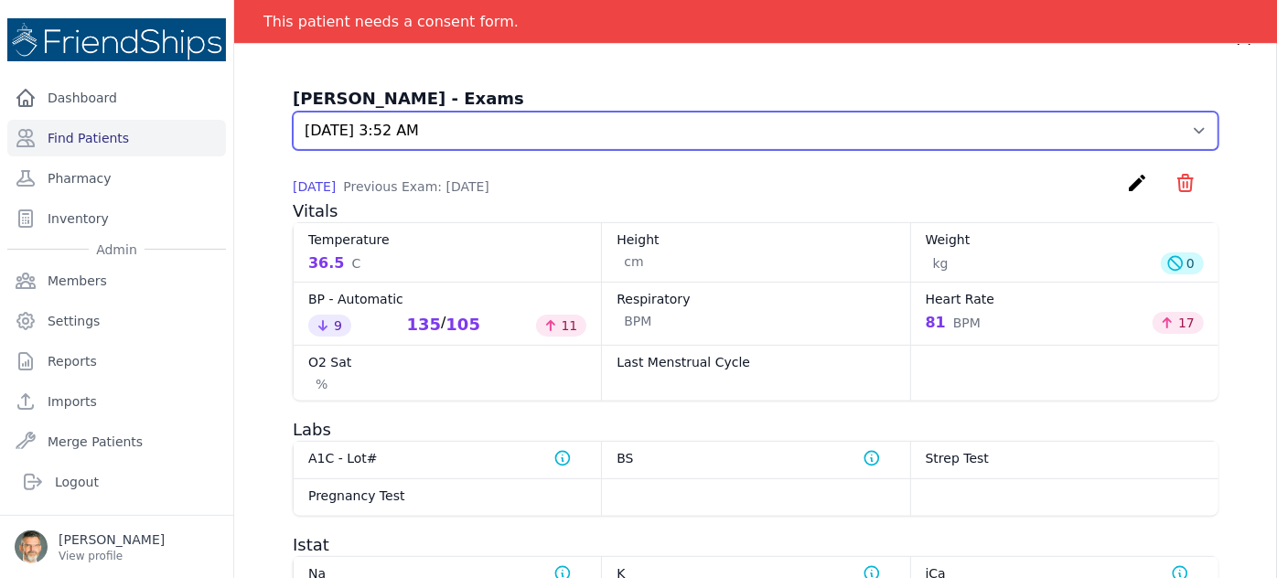
click at [695, 134] on select "Select an Exam 2025-Oct-15 1:40 AM 2025-Oct-13 3:52 AM 2025-Oct-08 1:06 AM 2025…" at bounding box center [756, 131] width 926 height 38
click at [293, 112] on select "Select an Exam 2025-Oct-15 1:40 AM 2025-Oct-13 3:52 AM 2025-Oct-08 1:06 AM 2025…" at bounding box center [756, 131] width 926 height 38
click at [634, 131] on select "Select an Exam 2025-Oct-15 1:40 AM 2025-Oct-13 3:52 AM 2025-Oct-08 1:06 AM 2025…" at bounding box center [756, 131] width 926 height 38
click at [293, 112] on select "Select an Exam 2025-Oct-15 1:40 AM 2025-Oct-13 3:52 AM 2025-Oct-08 1:06 AM 2025…" at bounding box center [756, 131] width 926 height 38
click at [571, 134] on select "Select an Exam 2025-Oct-15 1:40 AM 2025-Oct-13 3:52 AM 2025-Oct-08 1:06 AM 2025…" at bounding box center [756, 131] width 926 height 38
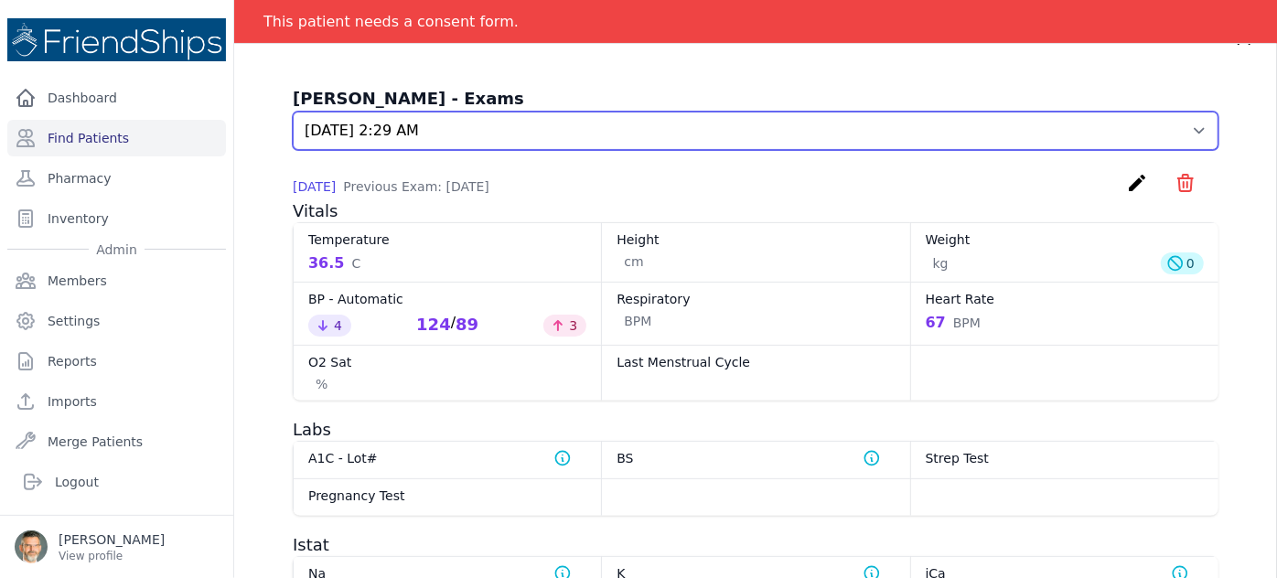
select select "303"
click at [293, 112] on select "Select an Exam 2025-Oct-15 1:40 AM 2025-Oct-13 3:52 AM 2025-Oct-08 1:06 AM 2025…" at bounding box center [756, 131] width 926 height 38
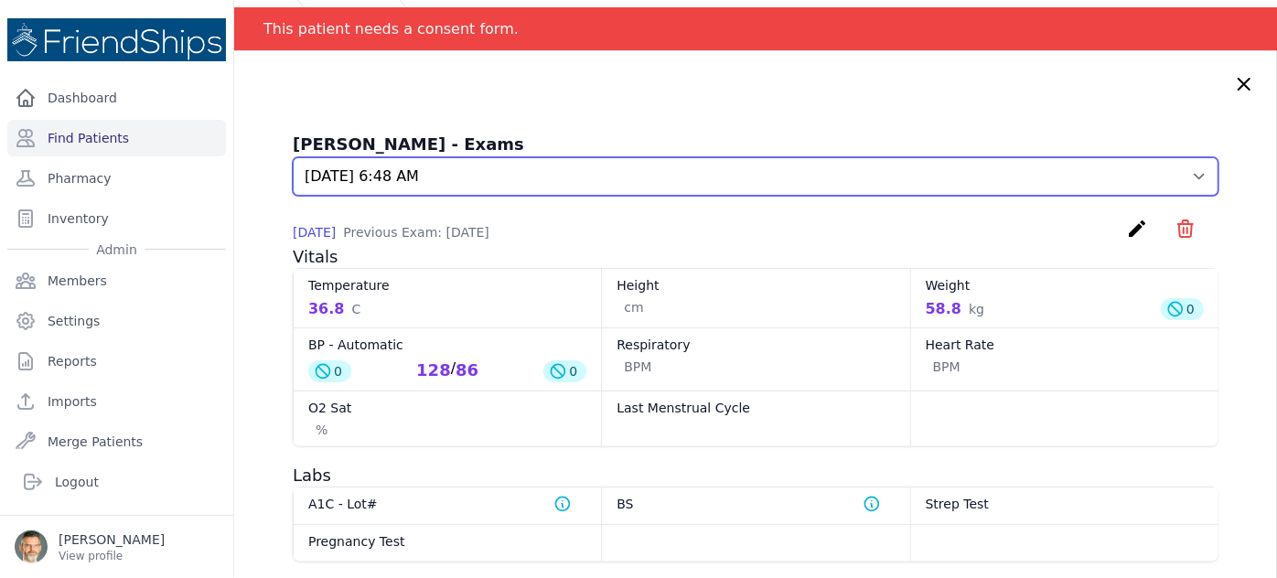
scroll to position [0, 0]
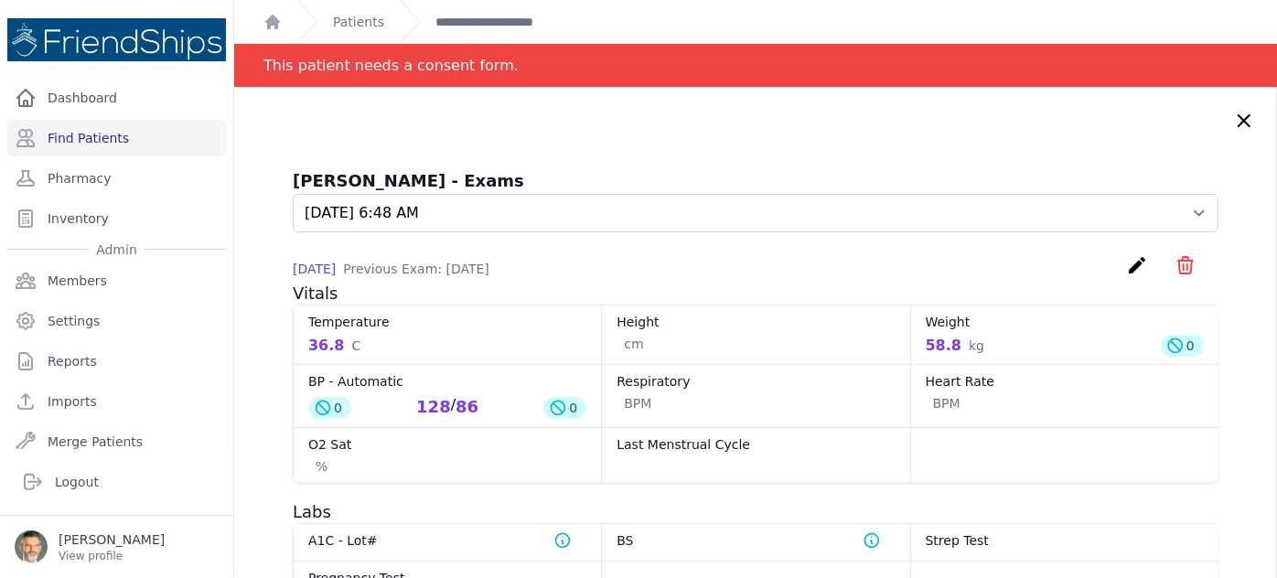
click at [1233, 122] on icon at bounding box center [1244, 121] width 22 height 22
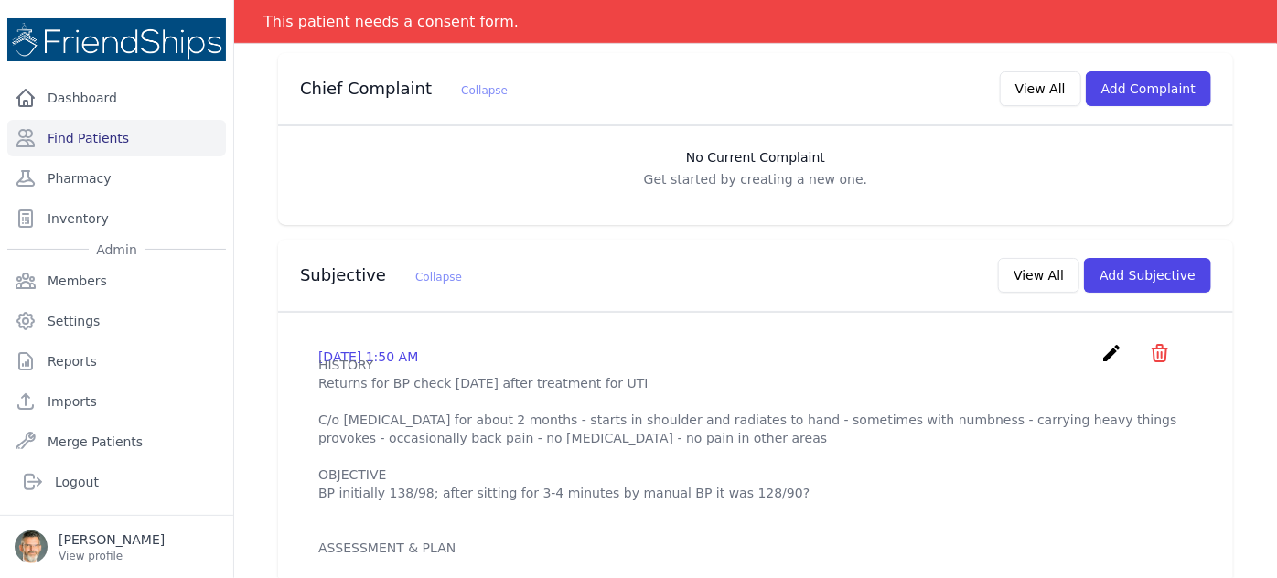
scroll to position [499, 0]
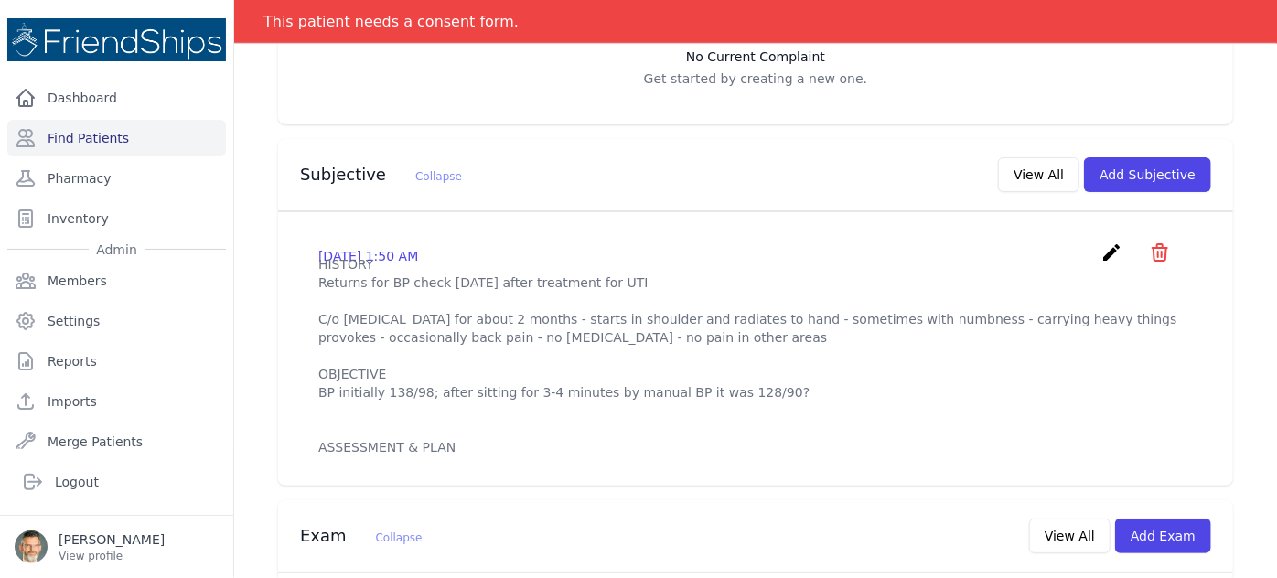
click at [1100, 242] on icon "create" at bounding box center [1111, 253] width 22 height 22
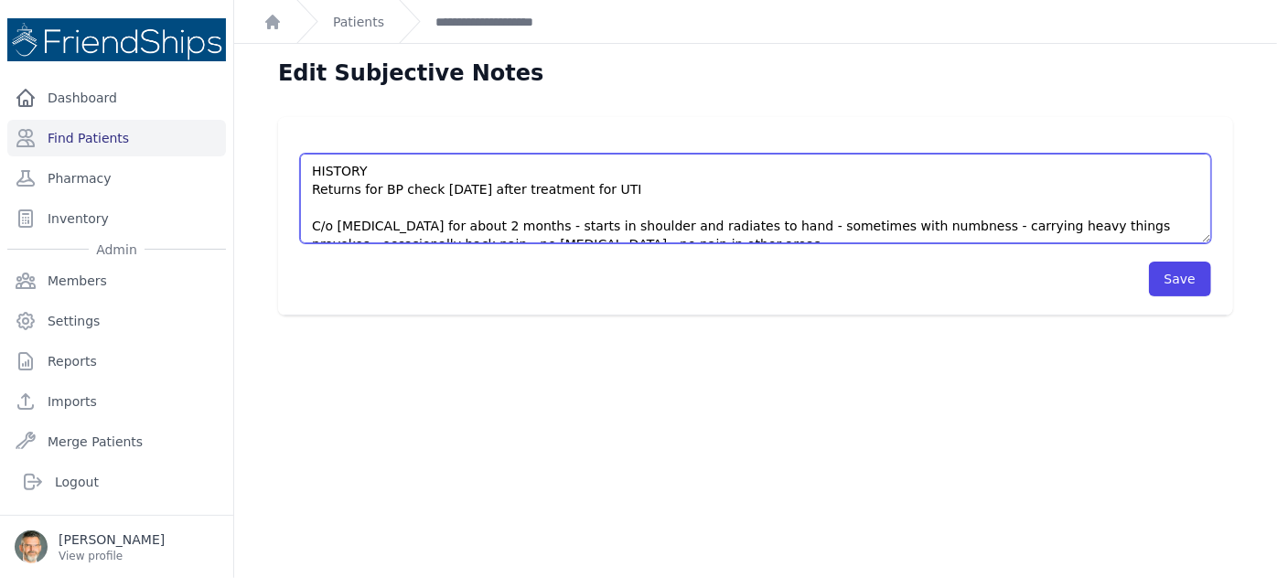
click at [637, 188] on textarea "HISTORY Returns for BP check today after treatment for UTI C/o pain in right ar…" at bounding box center [755, 199] width 911 height 90
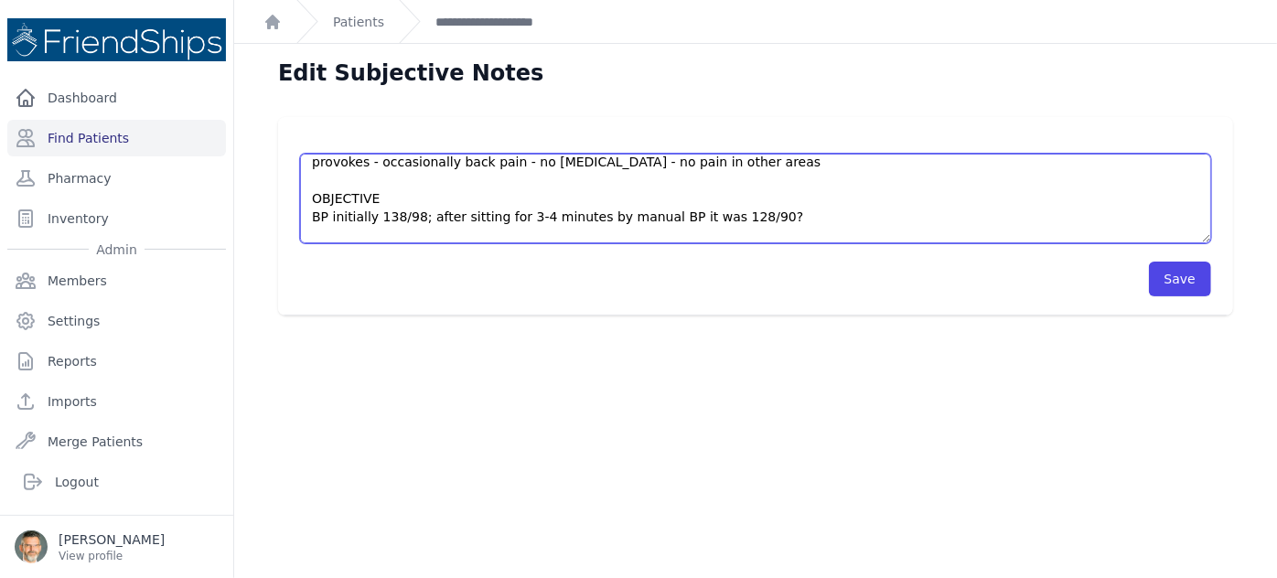
click at [759, 216] on textarea "HISTORY Returns for BP check today after treatment for UTI C/o pain in right ar…" at bounding box center [755, 199] width 911 height 90
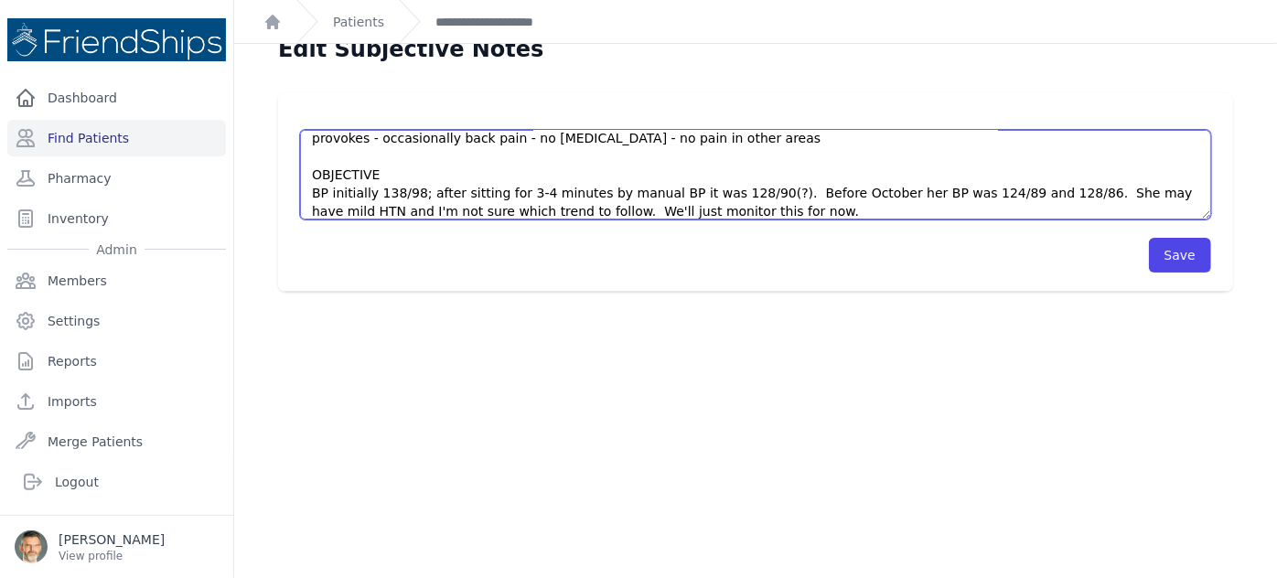
scroll to position [44, 0]
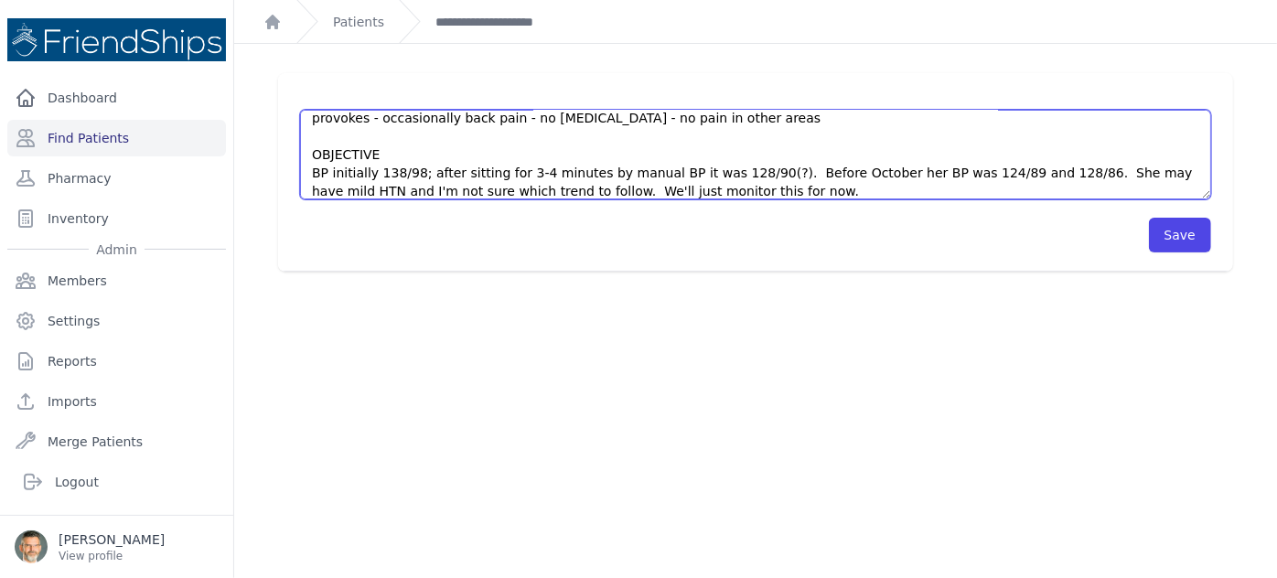
click at [758, 171] on textarea "HISTORY Returns for BP check today after treatment for UTI C/o pain in right ar…" at bounding box center [755, 155] width 911 height 90
drag, startPoint x: 376, startPoint y: 148, endPoint x: 283, endPoint y: 146, distance: 93.3
click at [283, 146] on div "HISTORY Returns for BP check today after treatment for UTI C/o pain in right ar…" at bounding box center [755, 172] width 955 height 199
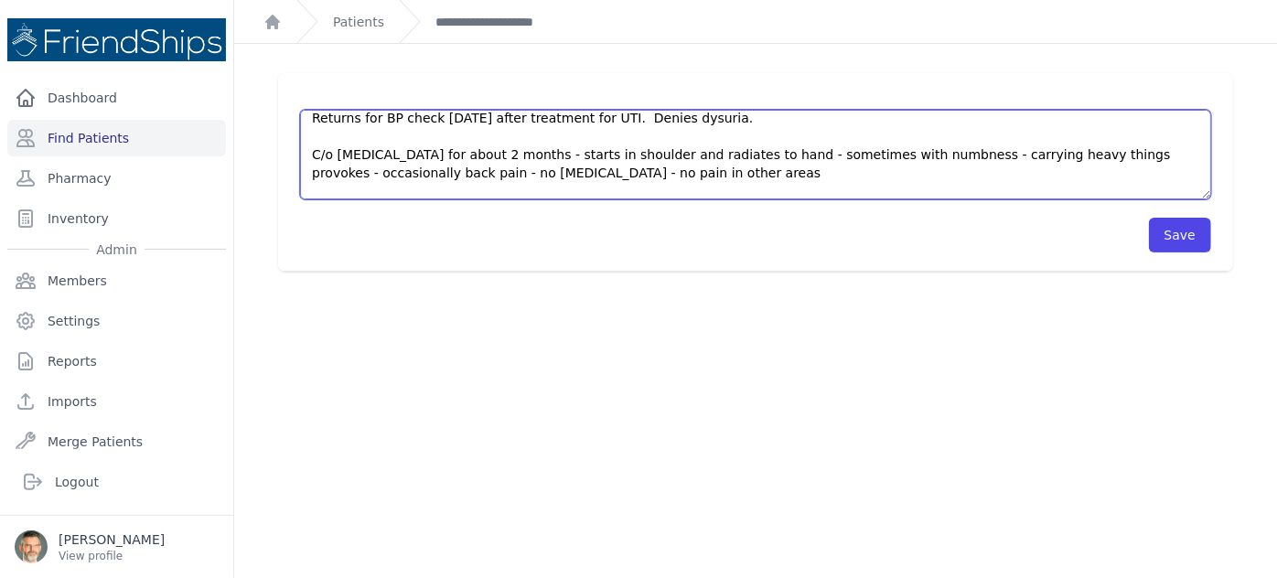
scroll to position [0, 0]
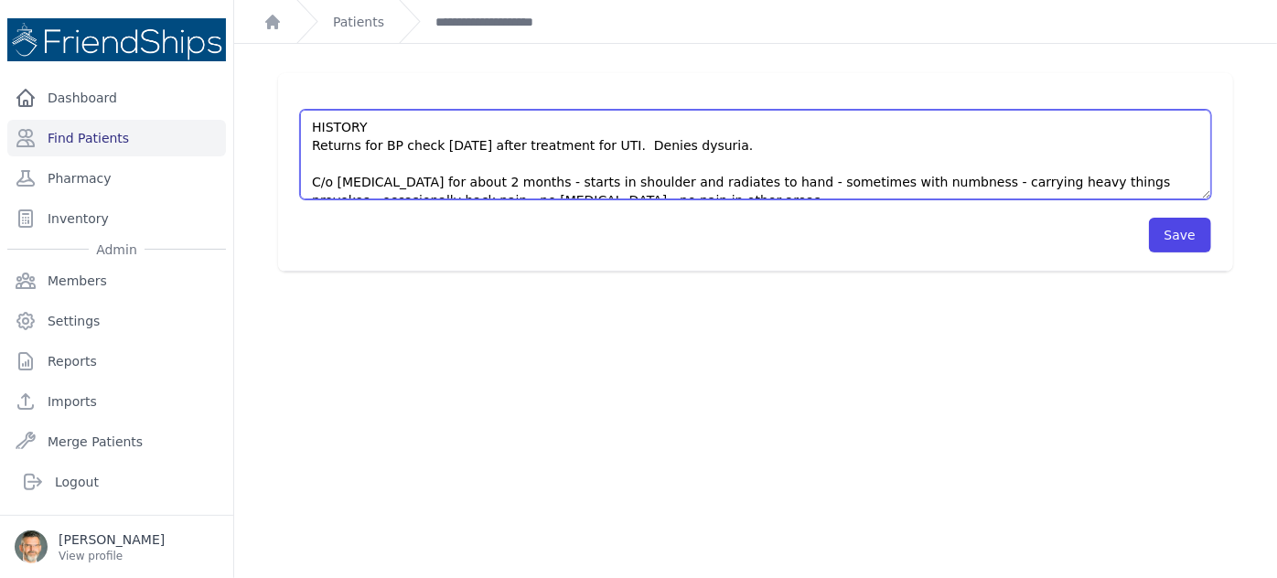
drag, startPoint x: 381, startPoint y: 121, endPoint x: 264, endPoint y: 123, distance: 116.2
click at [264, 123] on div "HISTORY Returns for BP check today after treatment for UTI C/o pain in right ar…" at bounding box center [756, 172] width 1014 height 199
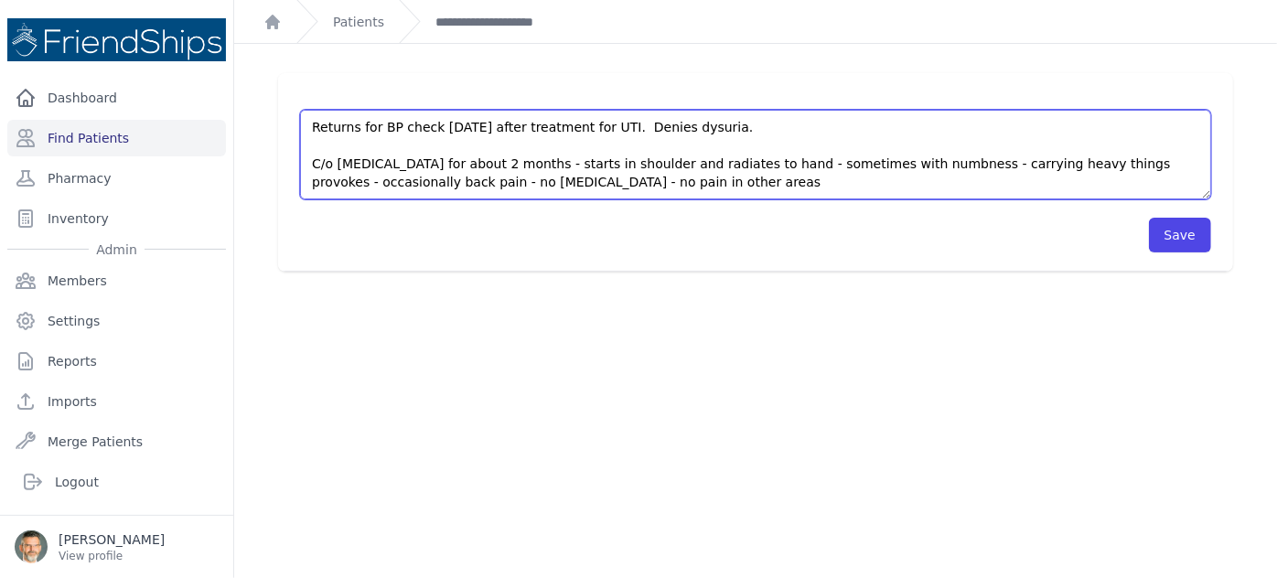
scroll to position [82, 0]
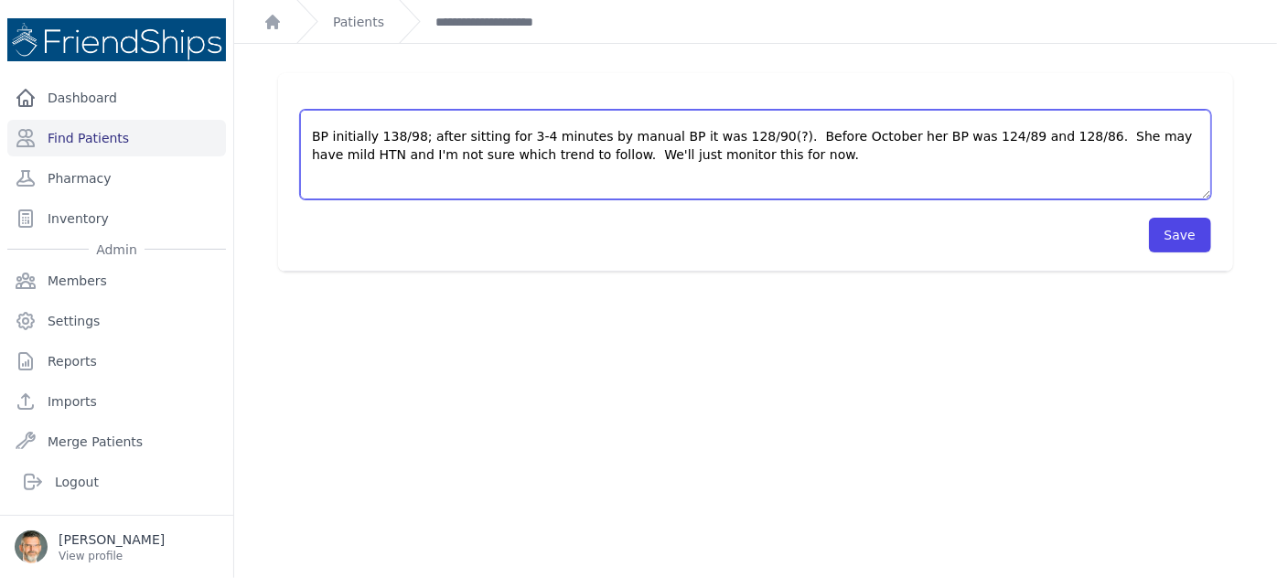
click at [732, 156] on textarea "HISTORY Returns for BP check today after treatment for UTI C/o pain in right ar…" at bounding box center [755, 155] width 911 height 90
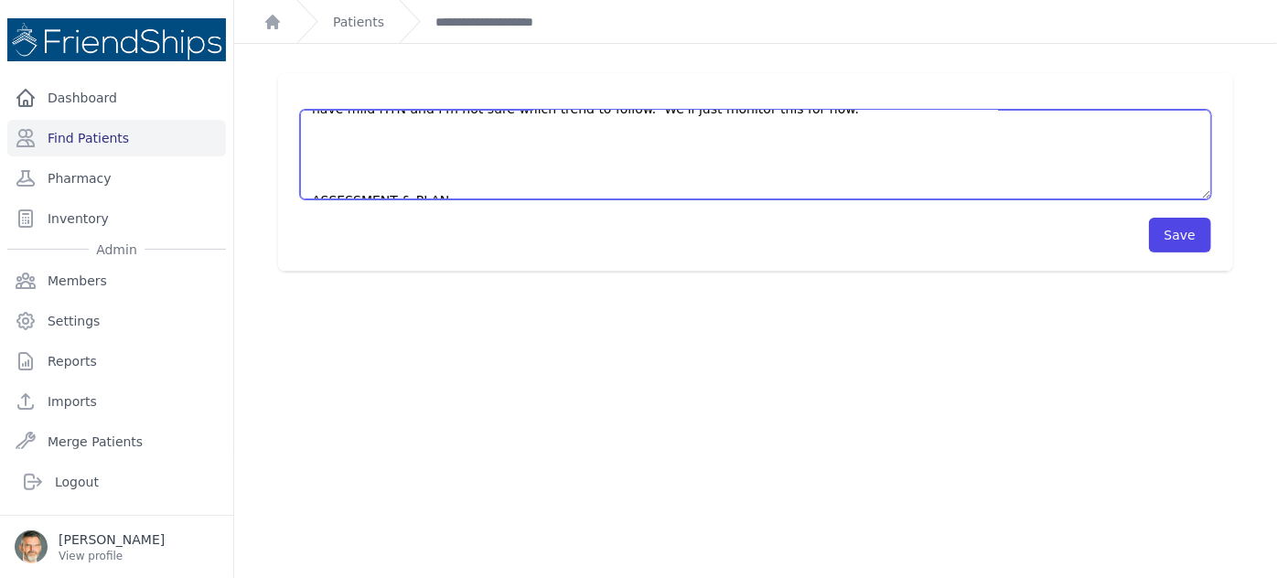
scroll to position [146, 0]
drag, startPoint x: 413, startPoint y: 180, endPoint x: 307, endPoint y: 134, distance: 115.9
click at [307, 134] on textarea "HISTORY Returns for BP check today after treatment for UTI C/o pain in right ar…" at bounding box center [755, 155] width 911 height 90
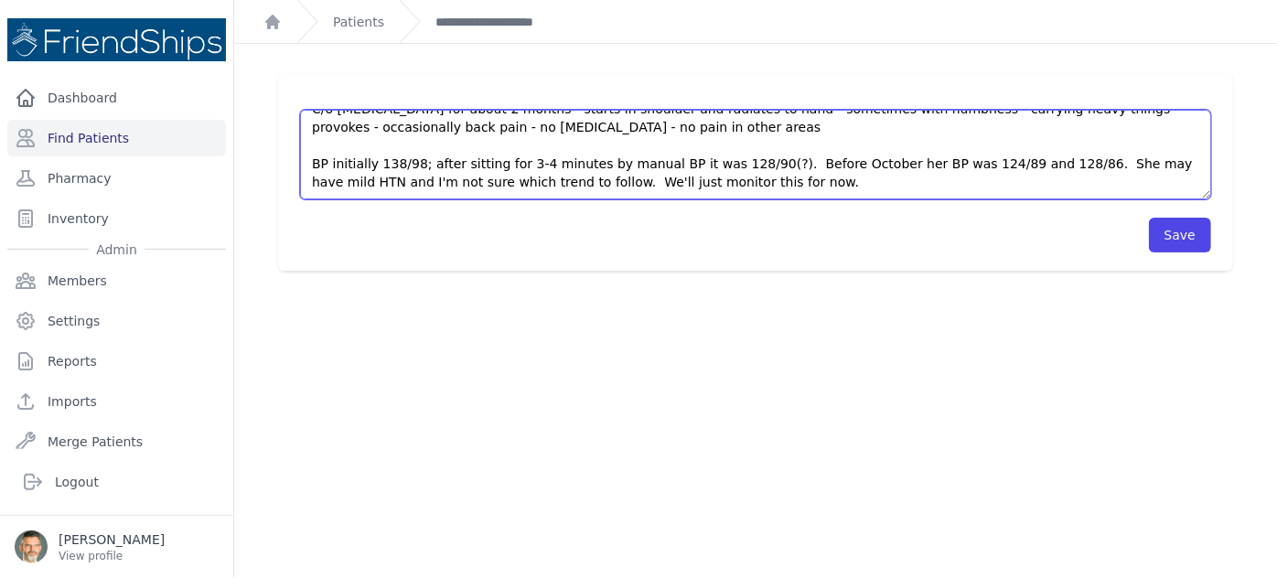
scroll to position [91, 0]
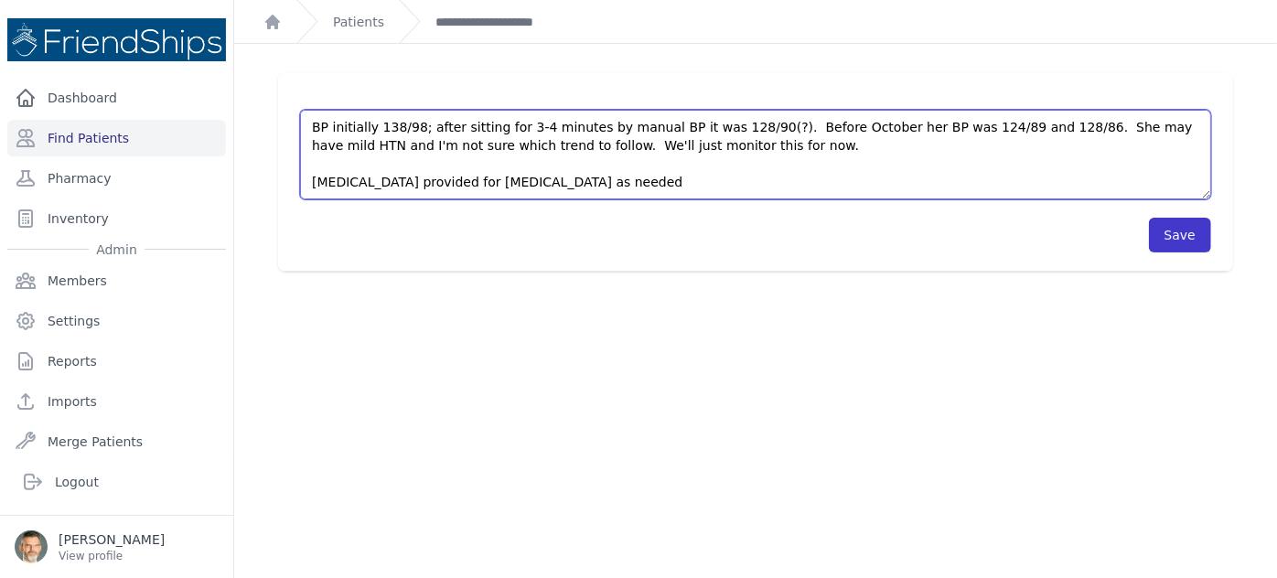
type textarea "Returns for BP check today after treatment for UTI. Denies dysuria. C/o pain in…"
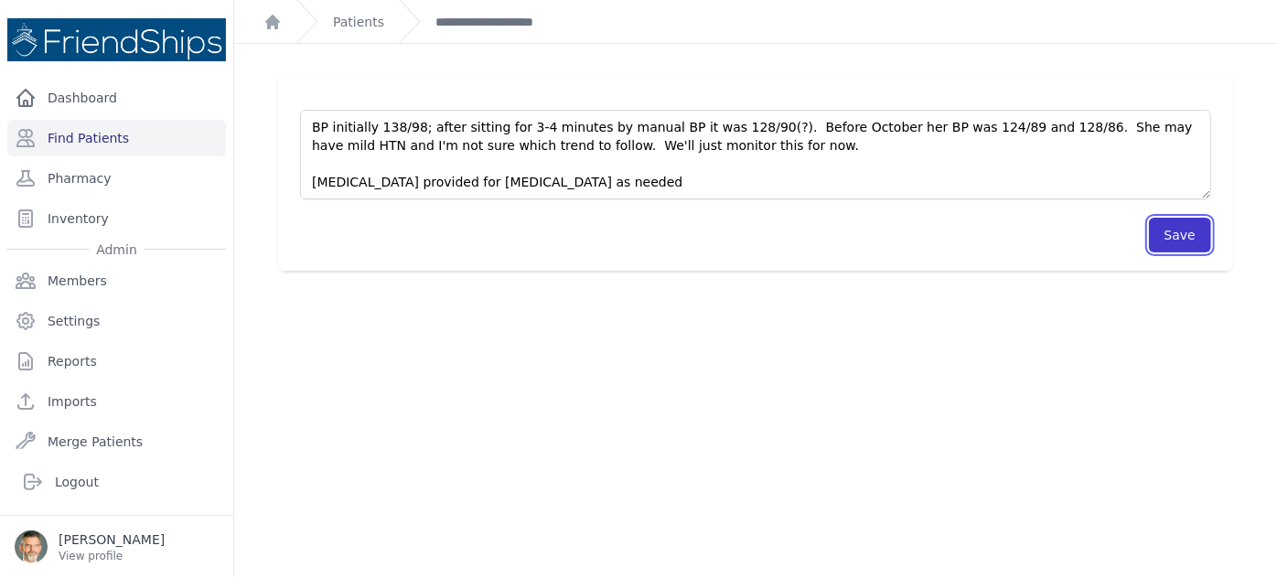
click at [1171, 227] on button "Save" at bounding box center [1180, 235] width 62 height 35
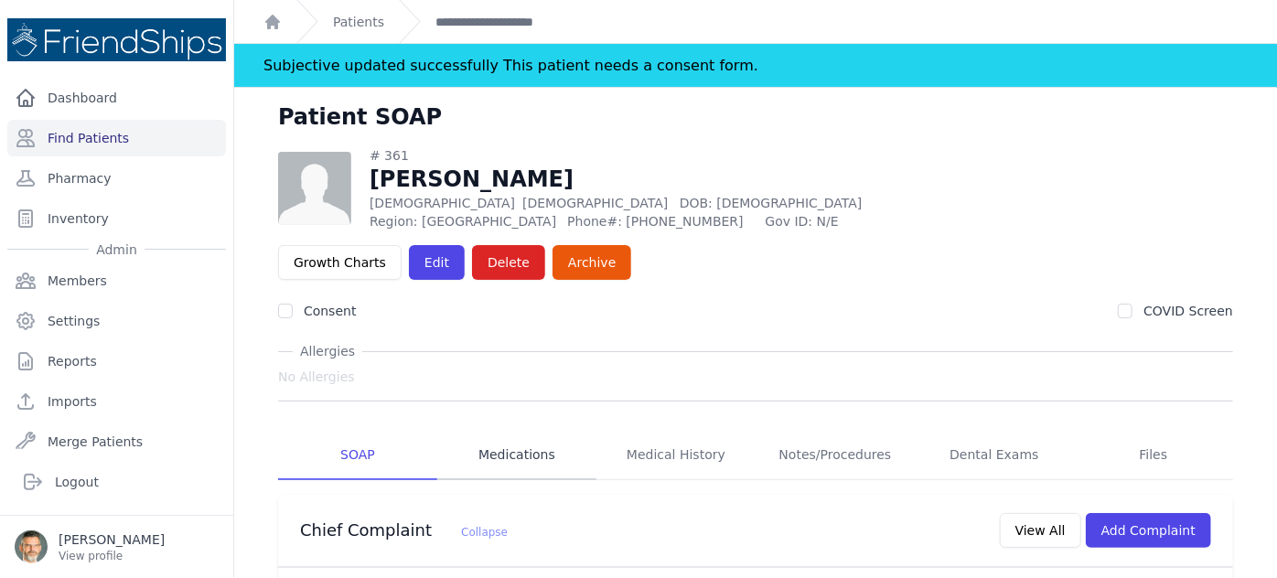
click at [502, 431] on link "Medications" at bounding box center [516, 455] width 159 height 49
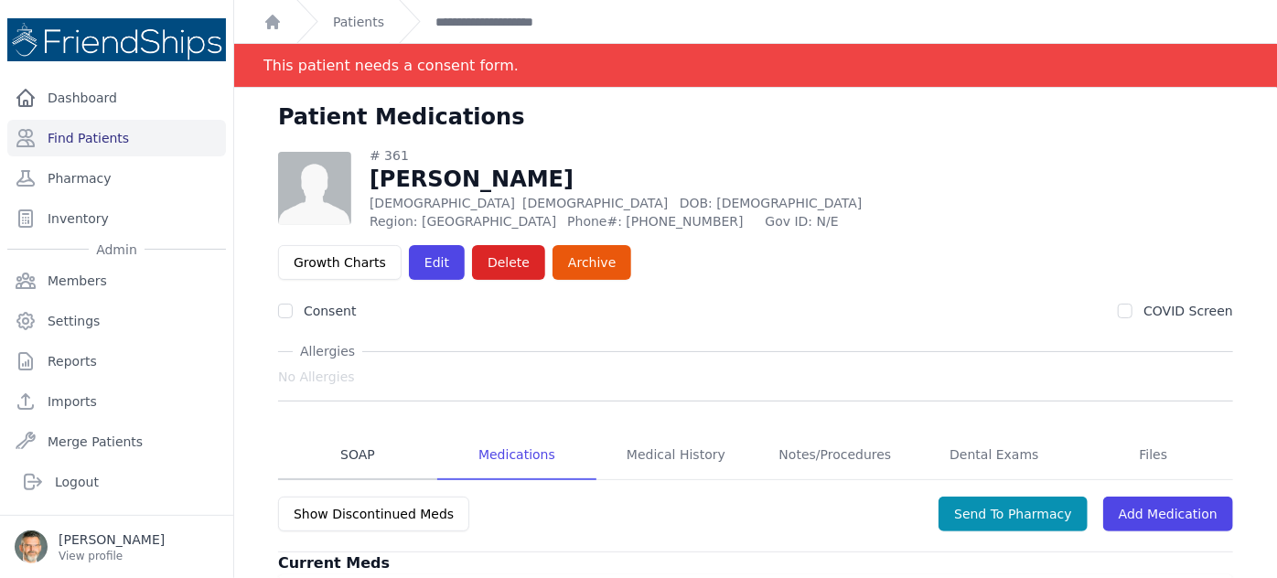
click at [350, 431] on link "SOAP" at bounding box center [357, 455] width 159 height 49
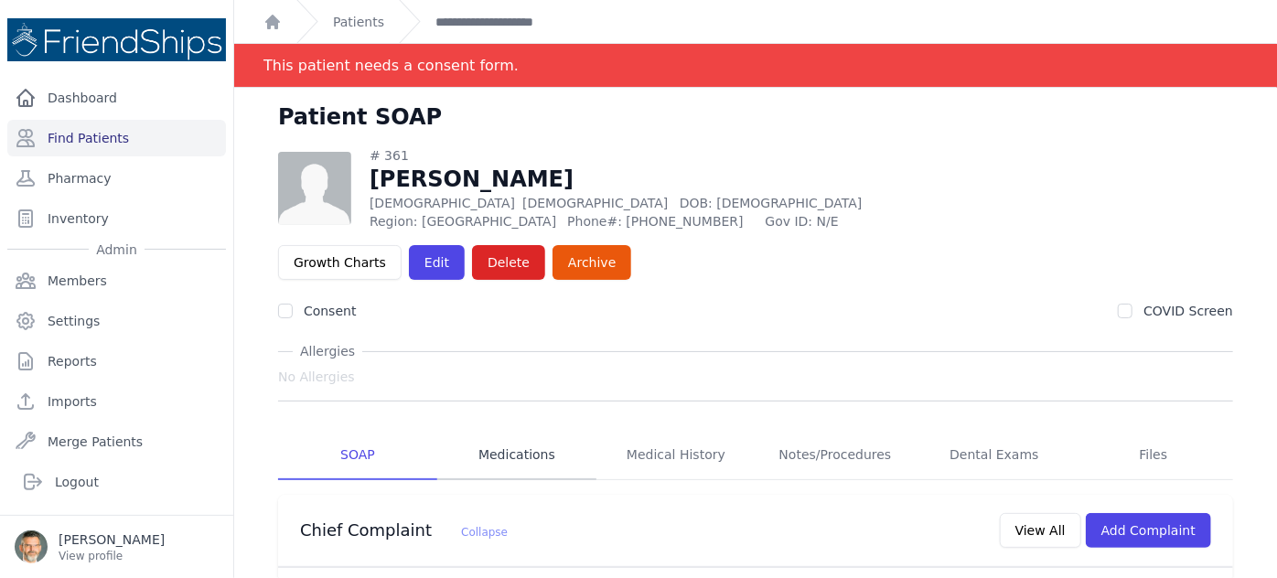
click at [521, 431] on link "Medications" at bounding box center [516, 455] width 159 height 49
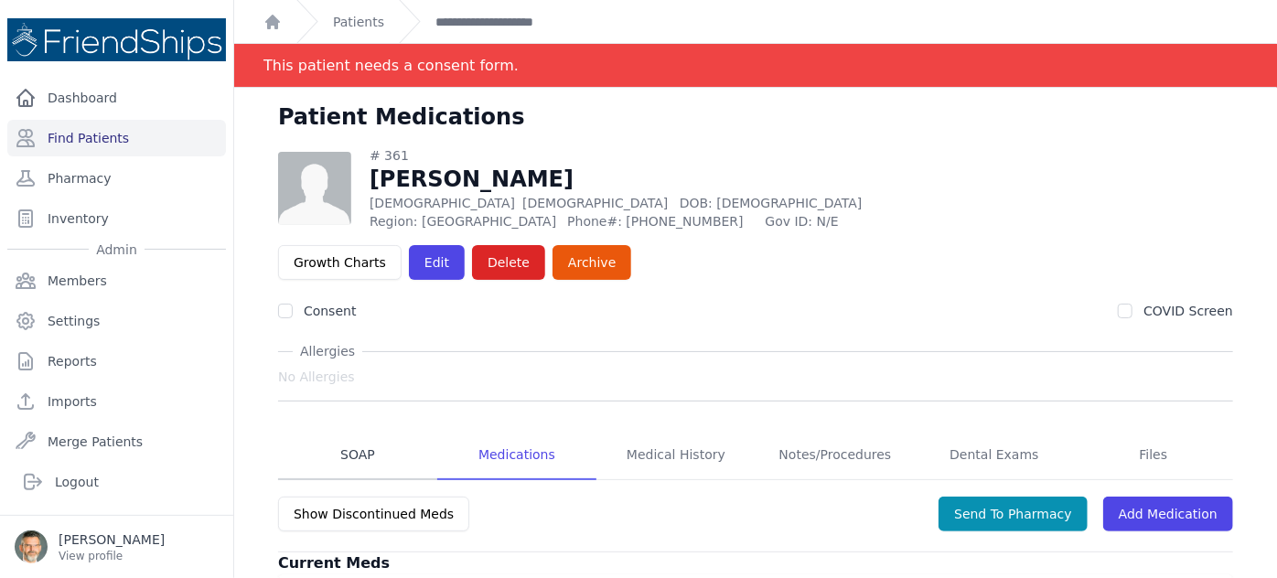
click at [354, 431] on link "SOAP" at bounding box center [357, 455] width 159 height 49
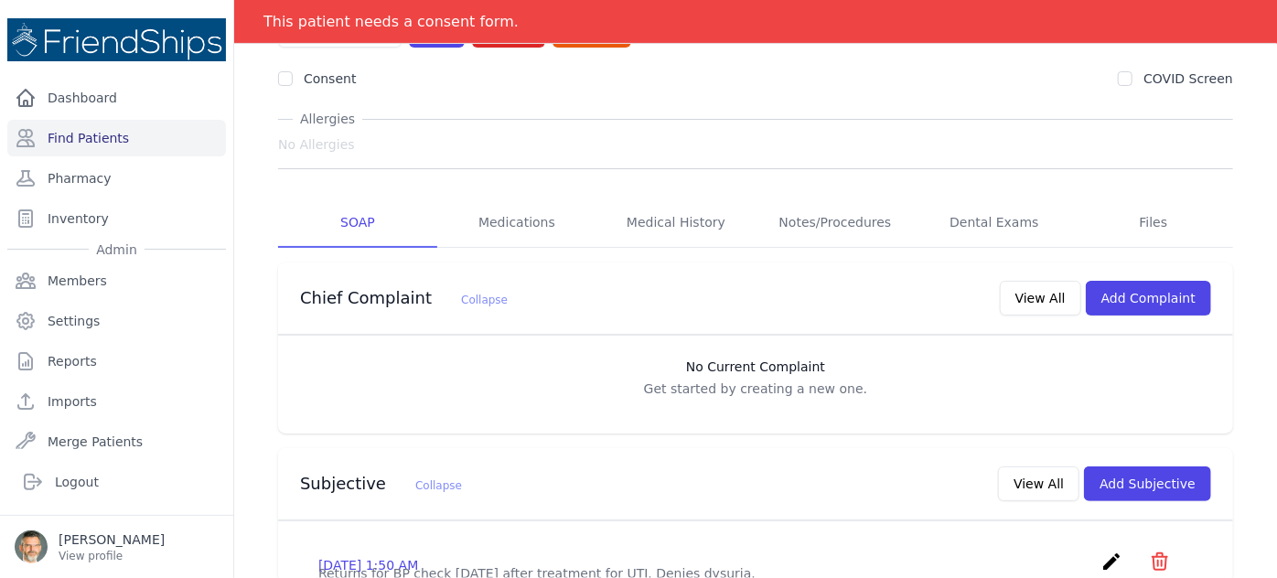
scroll to position [249, 0]
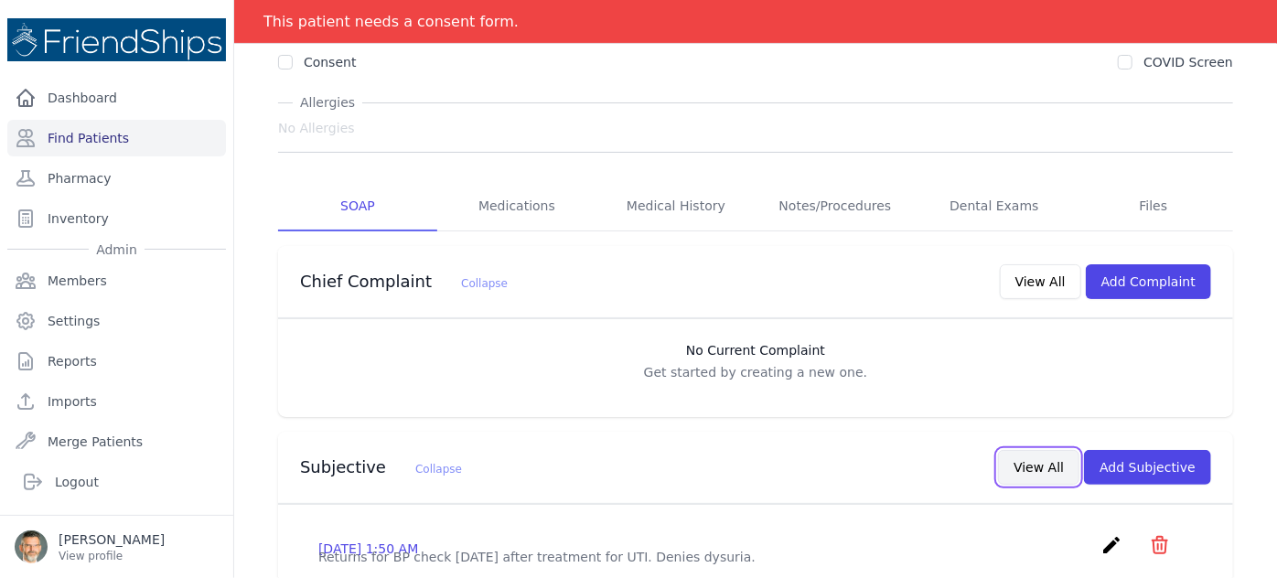
click at [1031, 450] on button "View All" at bounding box center [1038, 467] width 81 height 35
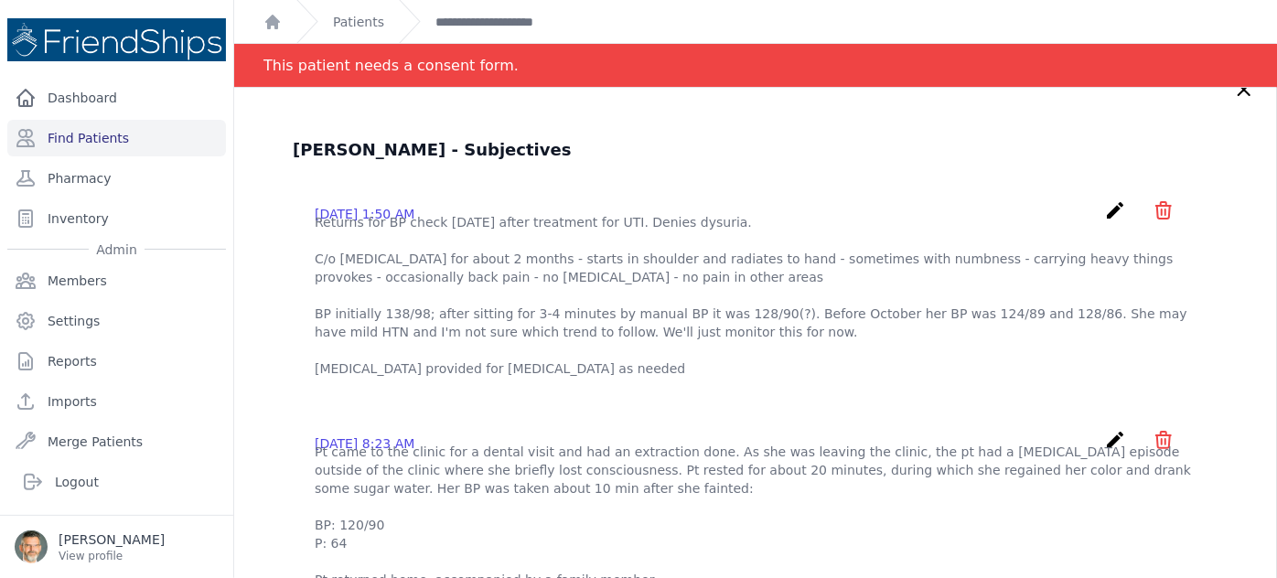
scroll to position [0, 0]
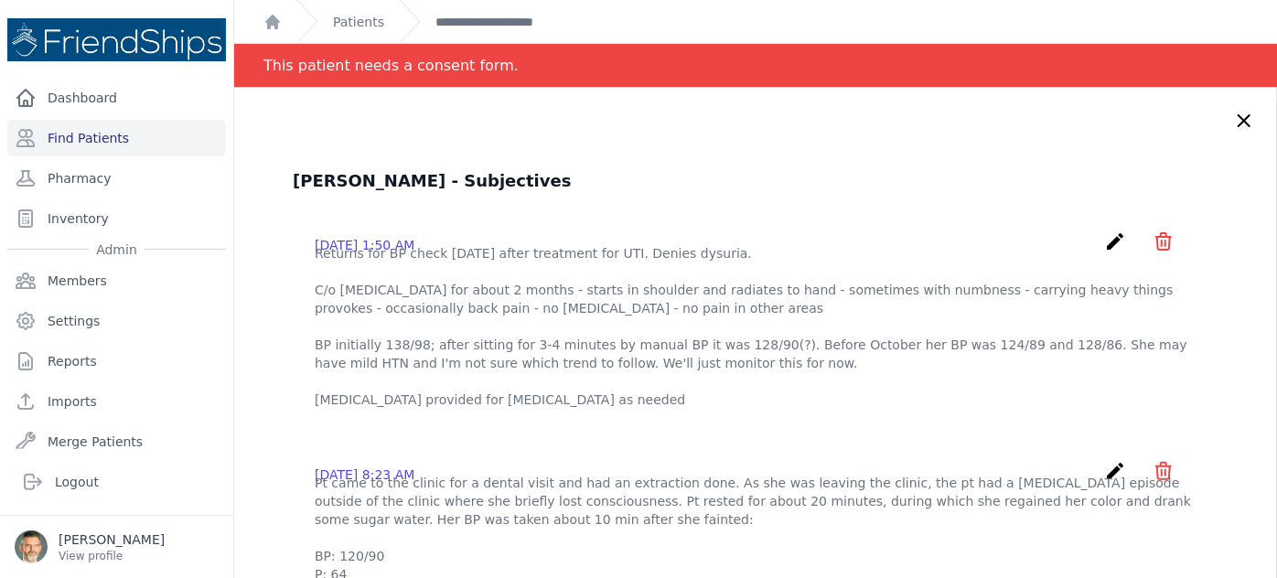
click at [1233, 117] on icon at bounding box center [1244, 121] width 22 height 22
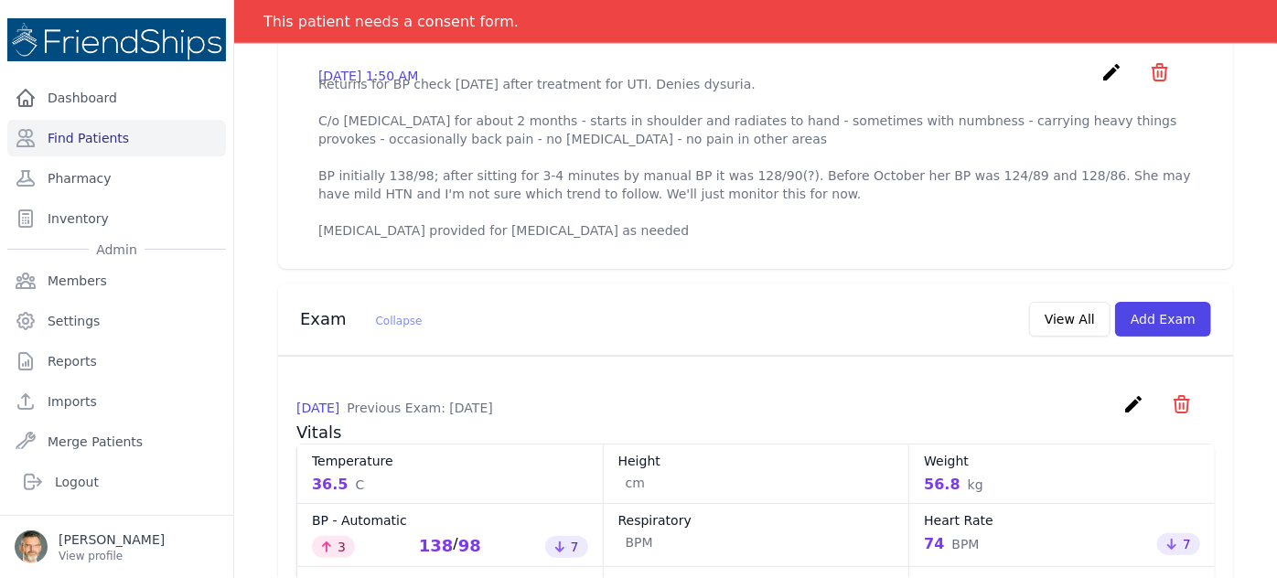
scroll to position [748, 0]
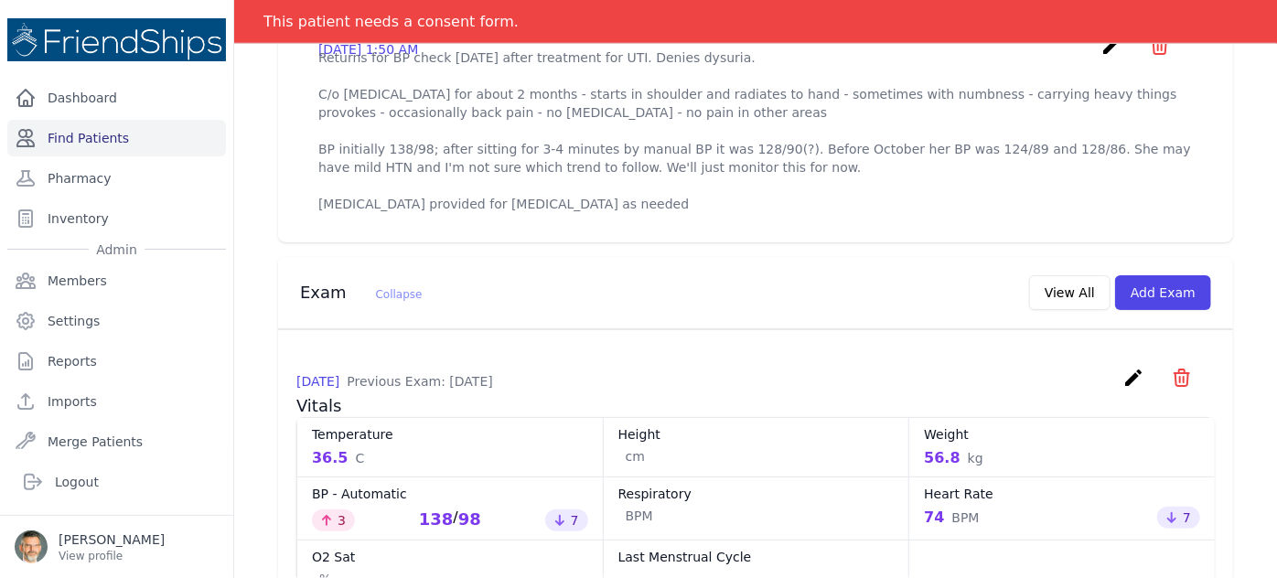
click at [91, 139] on link "Find Patients" at bounding box center [116, 138] width 219 height 37
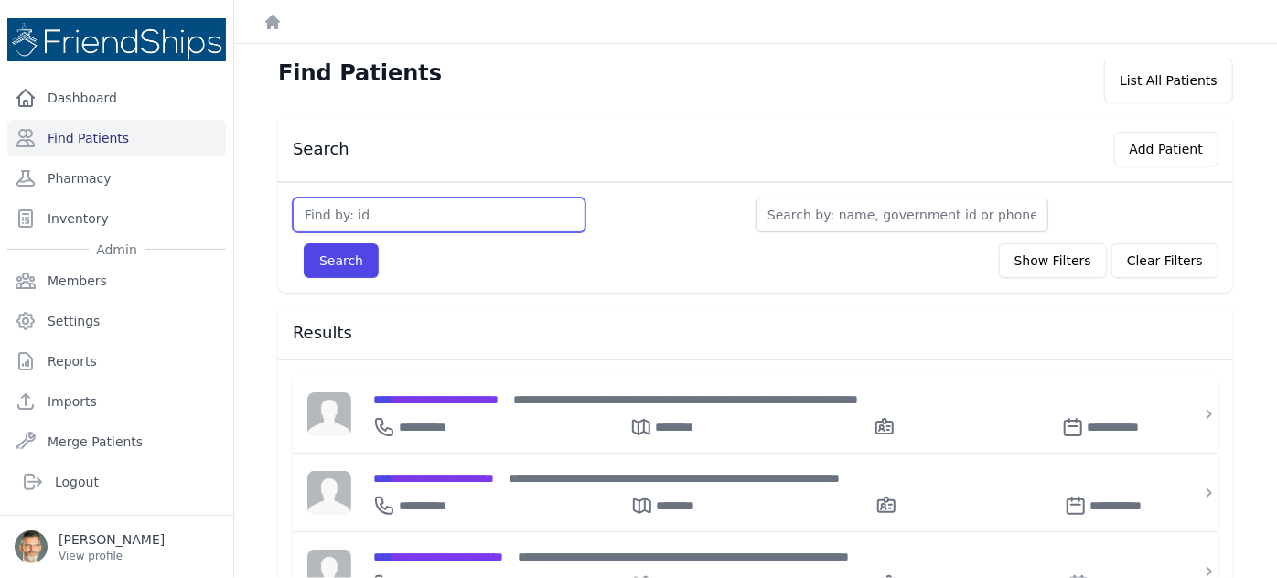
click at [412, 207] on input "text" at bounding box center [439, 215] width 293 height 35
type input "509"
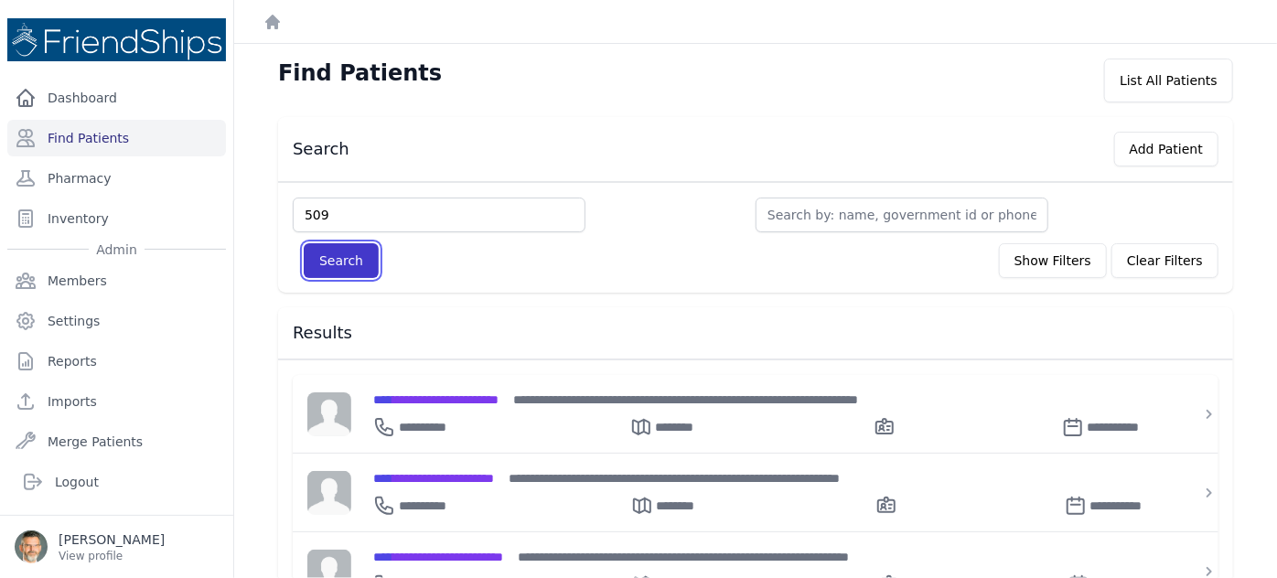
click at [327, 253] on button "Search" at bounding box center [341, 260] width 75 height 35
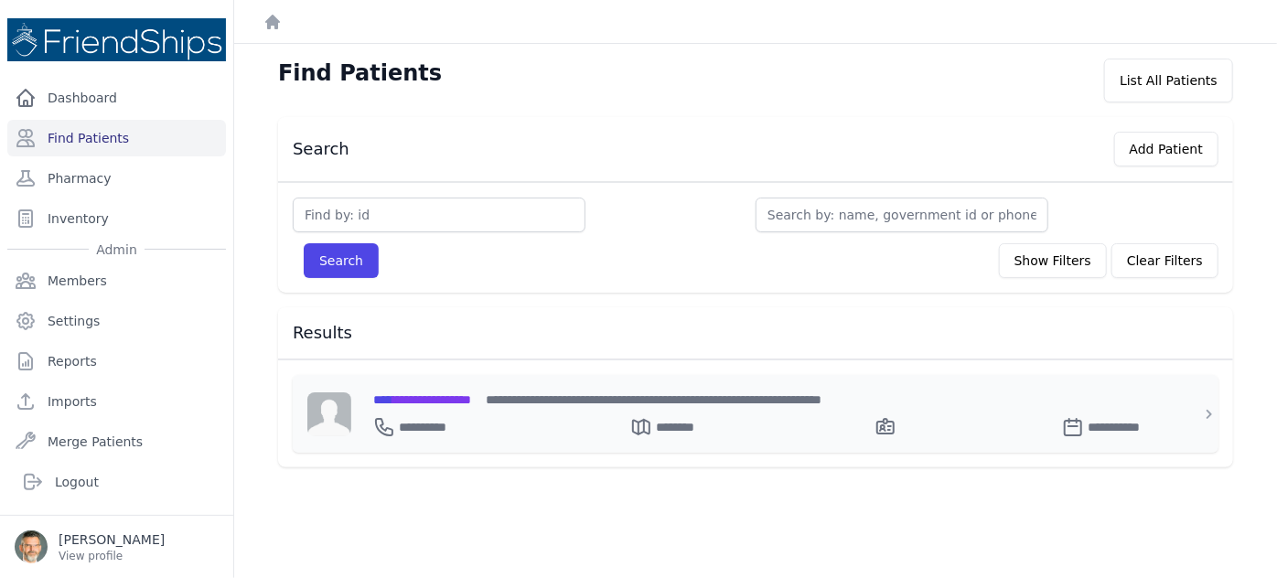
click at [410, 393] on span "**********" at bounding box center [422, 399] width 98 height 13
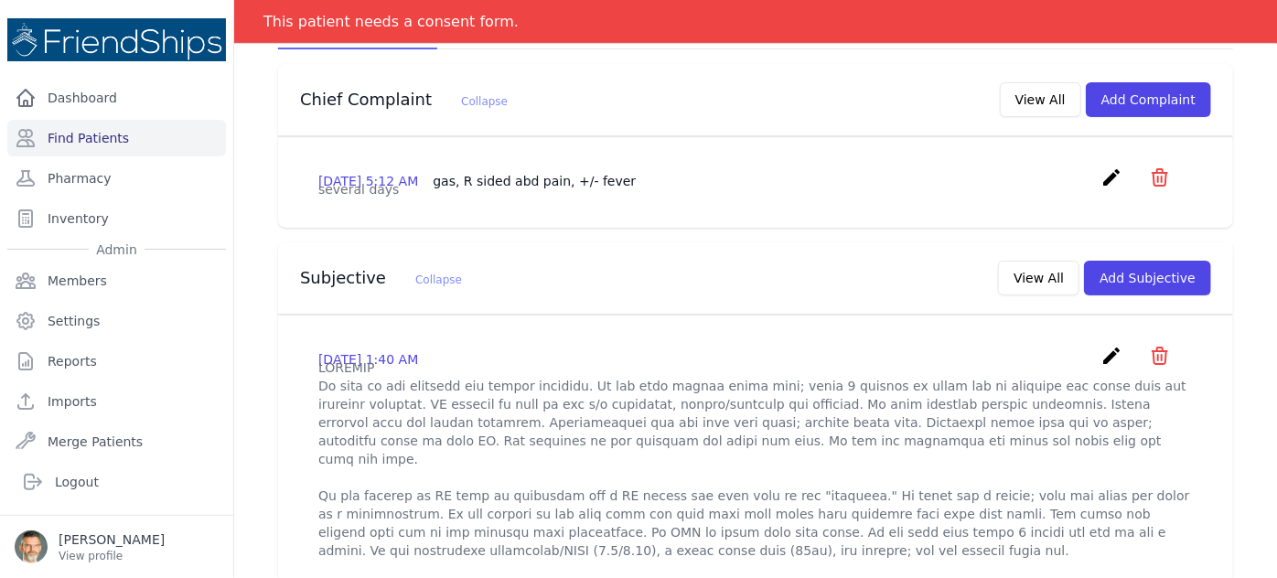
scroll to position [415, 0]
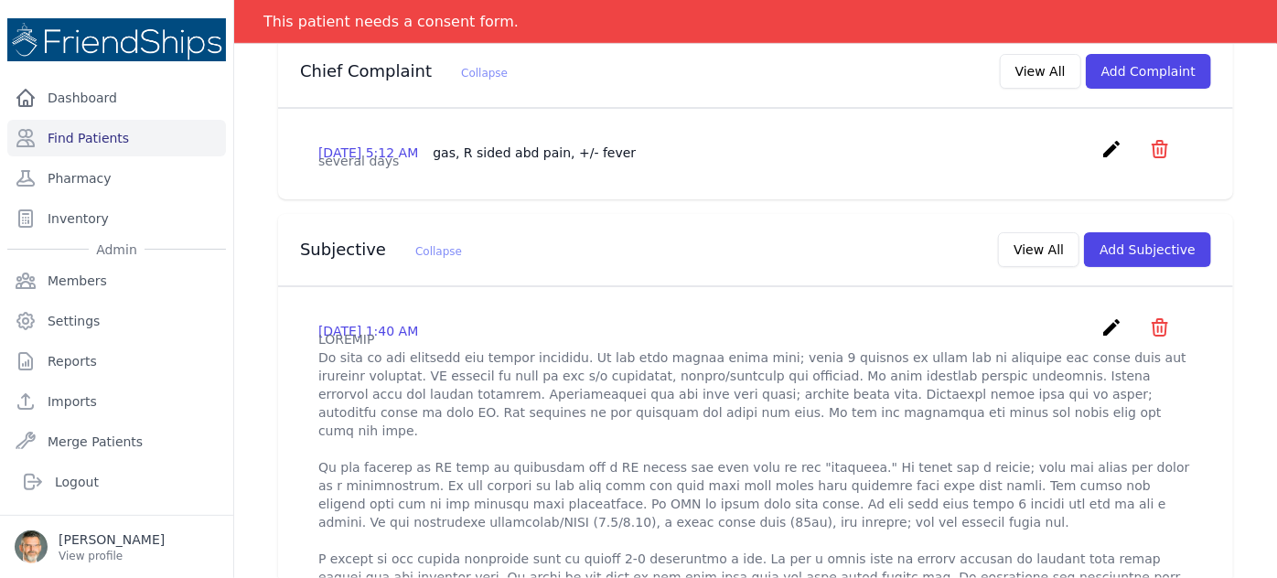
click at [1153, 141] on icon "icon" at bounding box center [1160, 149] width 15 height 16
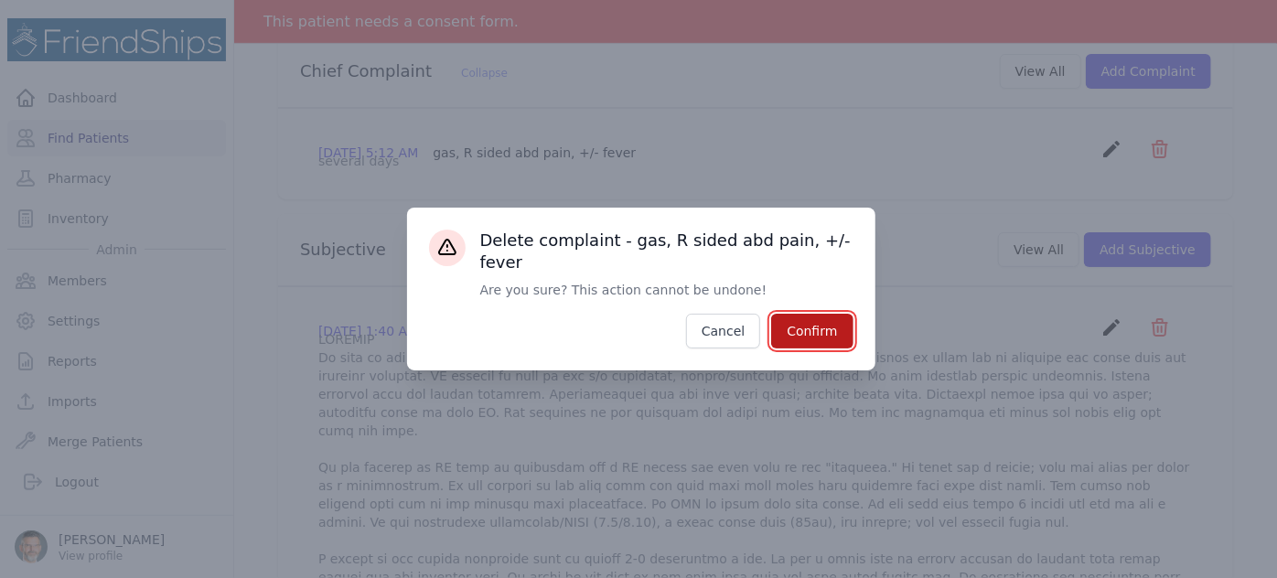
click at [821, 328] on button "Confirm" at bounding box center [811, 331] width 81 height 35
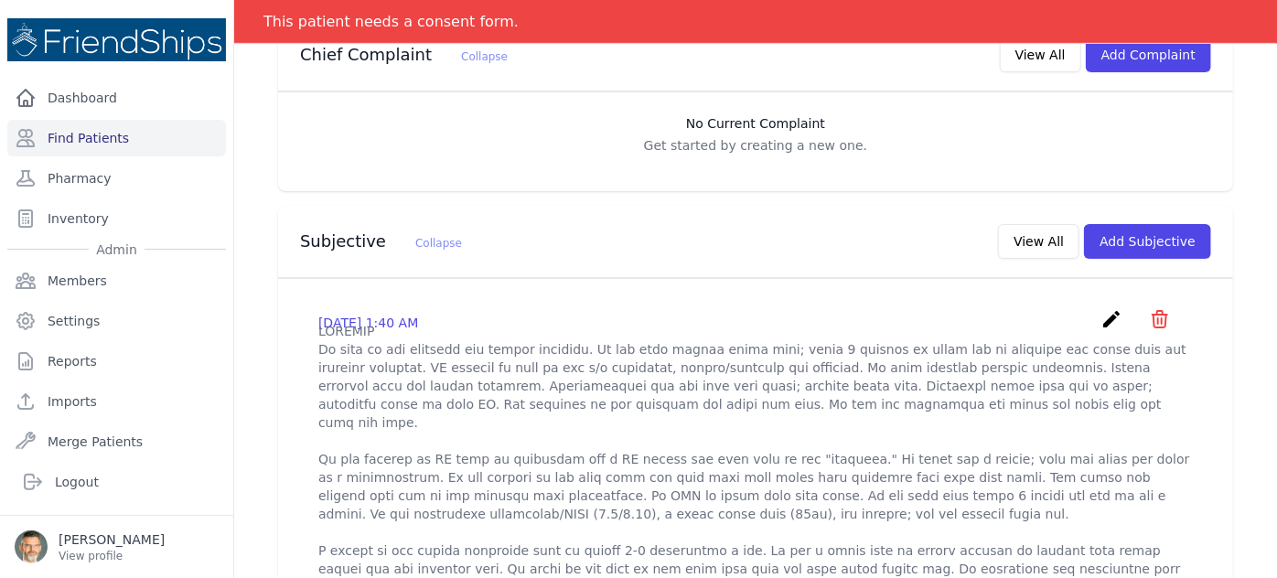
scroll to position [166, 0]
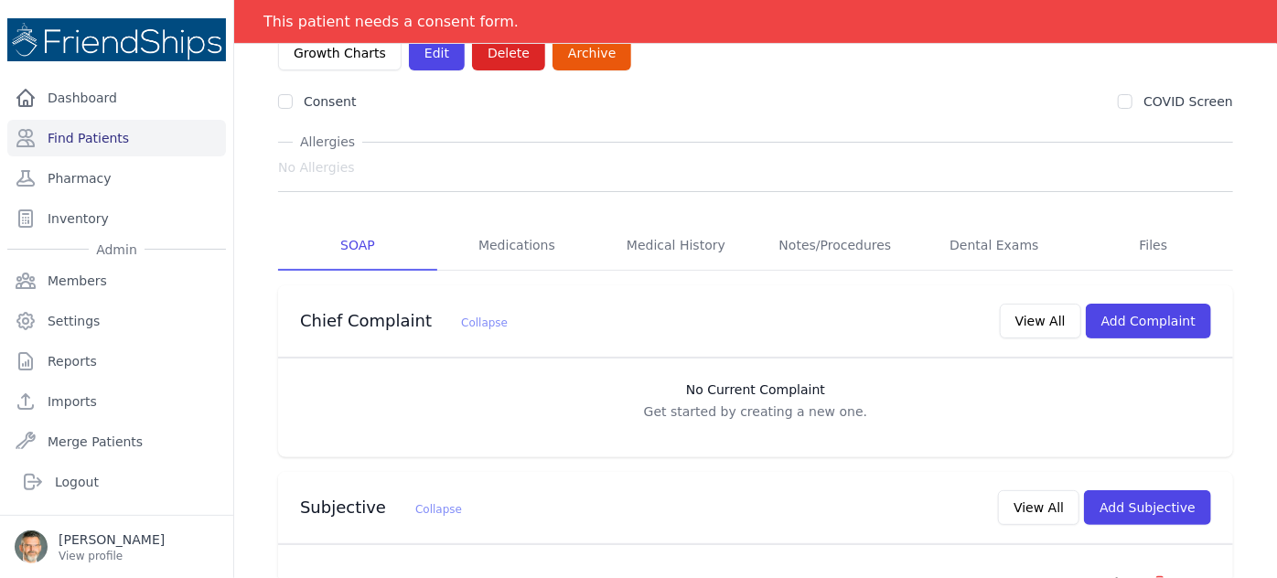
click at [360, 221] on link "SOAP" at bounding box center [357, 245] width 159 height 49
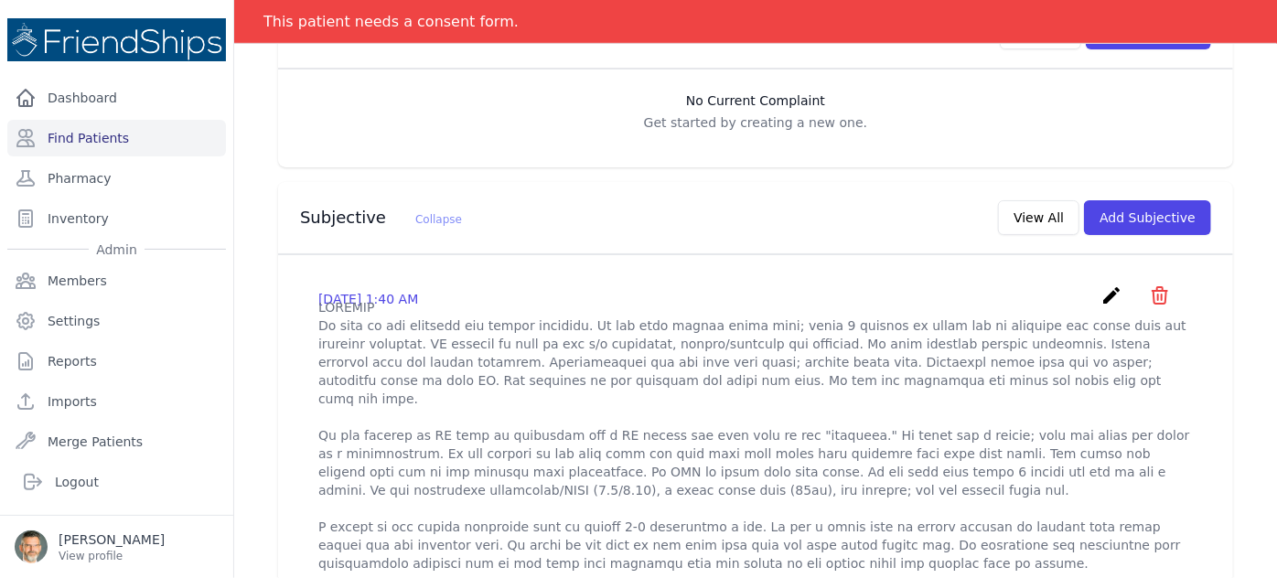
scroll to position [249, 0]
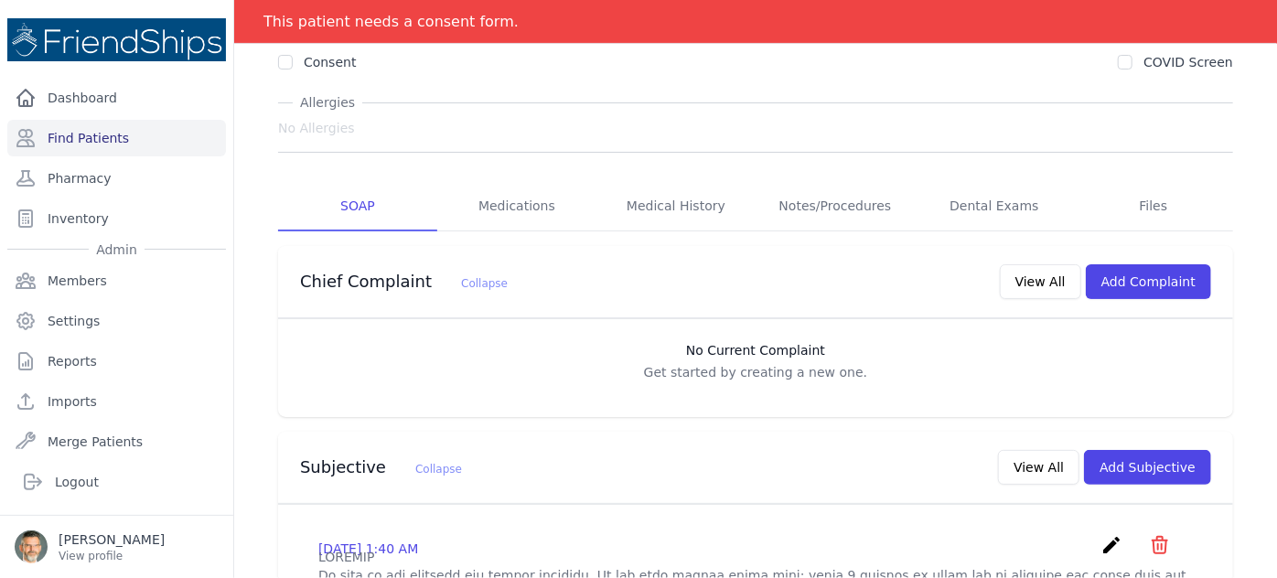
click at [366, 182] on link "SOAP" at bounding box center [357, 206] width 159 height 49
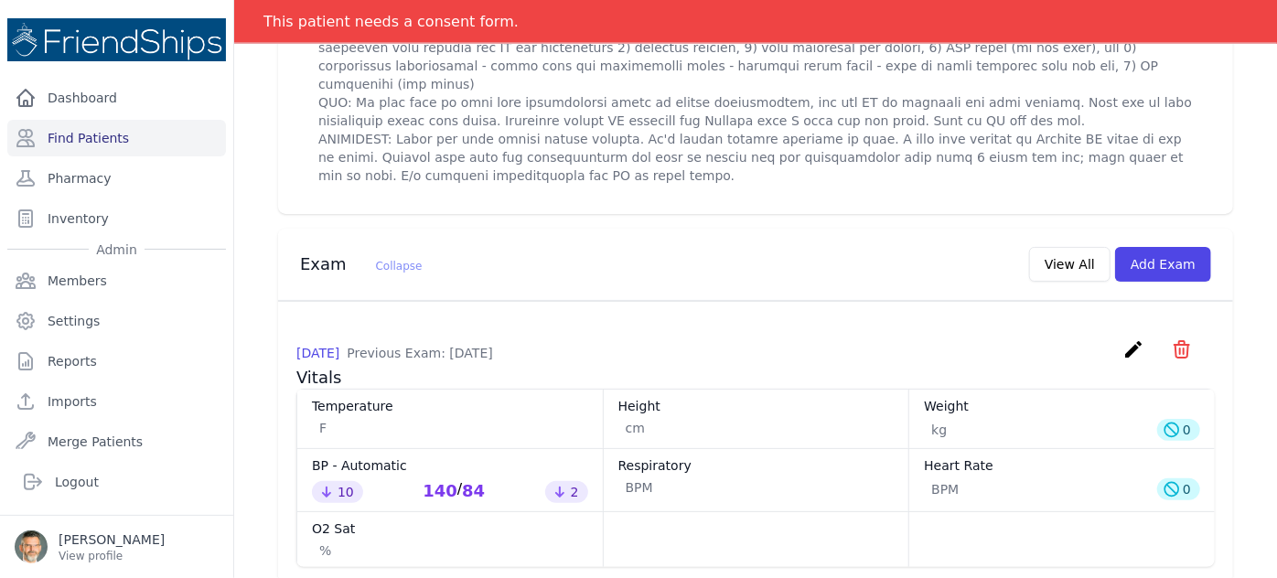
scroll to position [1330, 0]
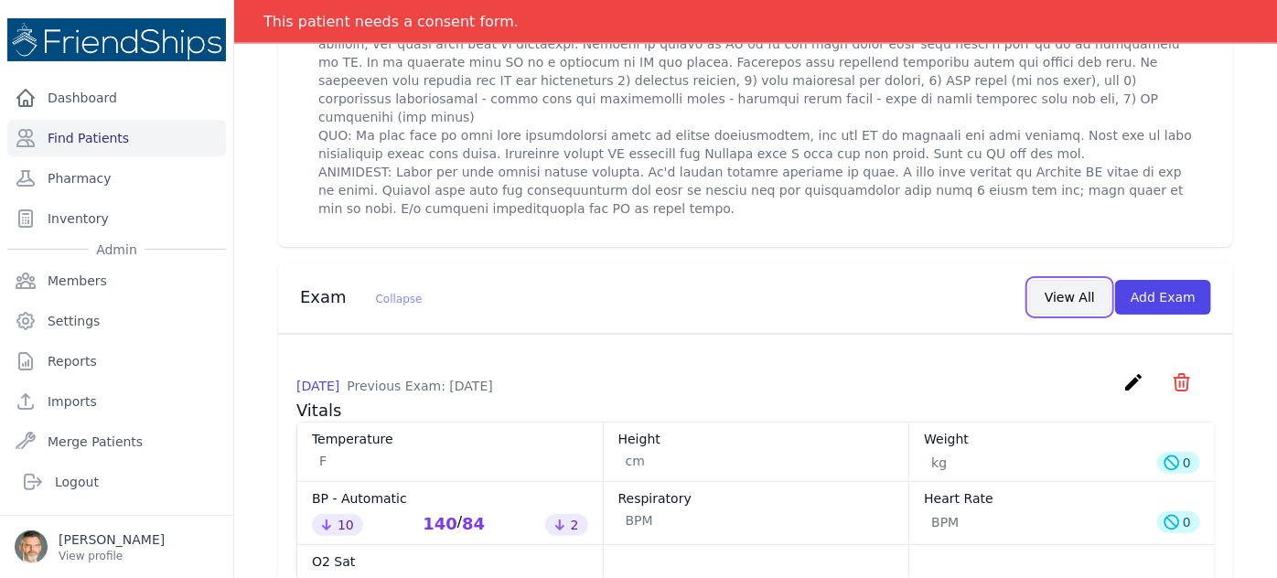
click at [1040, 280] on button "View All" at bounding box center [1069, 297] width 81 height 35
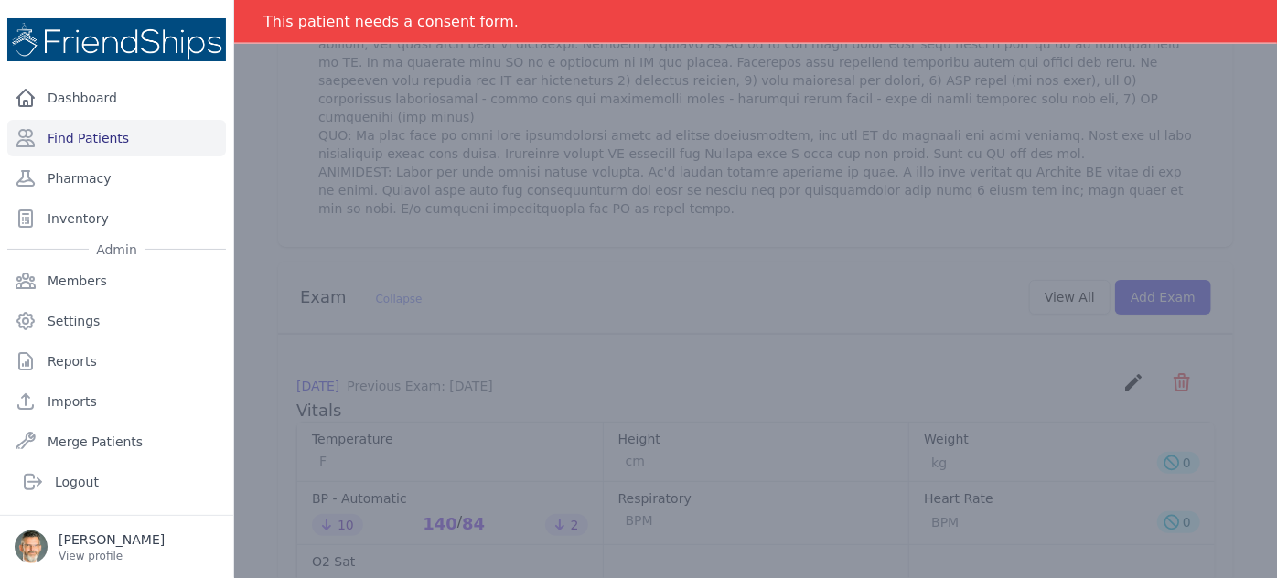
scroll to position [0, 0]
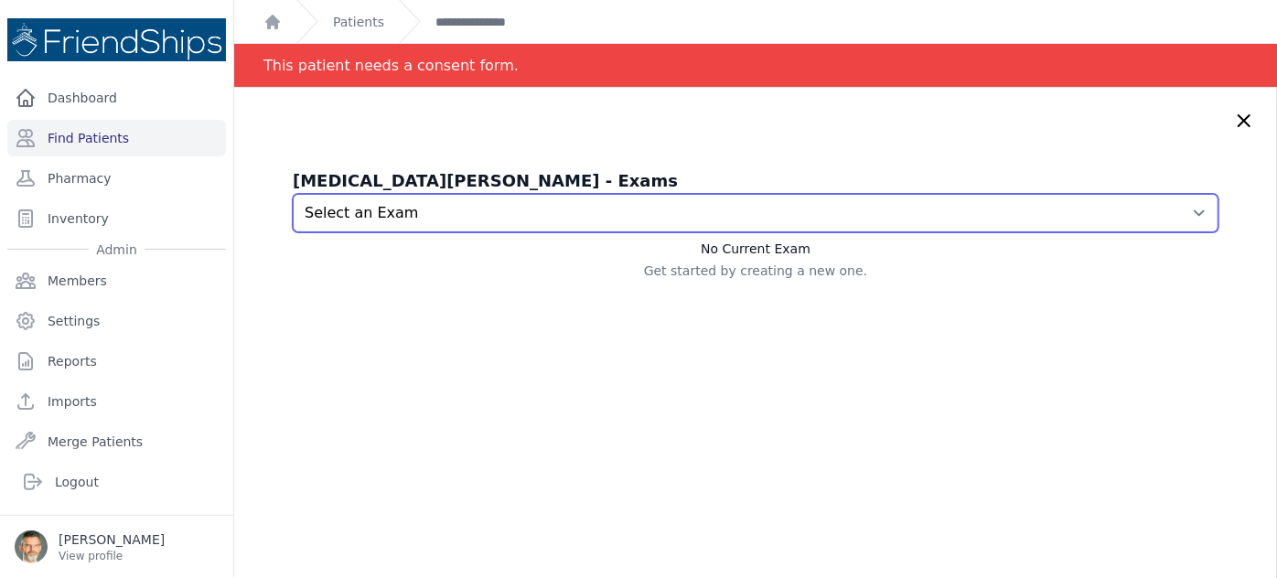
click at [662, 211] on select "Select an Exam [DATE] 1:41 AM [DATE] 1:33 AM [DATE] 2:10 AM [DATE] 1:14 AM [DAT…" at bounding box center [756, 213] width 926 height 38
click at [293, 194] on select "Select an Exam [DATE] 1:41 AM [DATE] 1:33 AM [DATE] 2:10 AM [DATE] 1:14 AM [DAT…" at bounding box center [756, 213] width 926 height 38
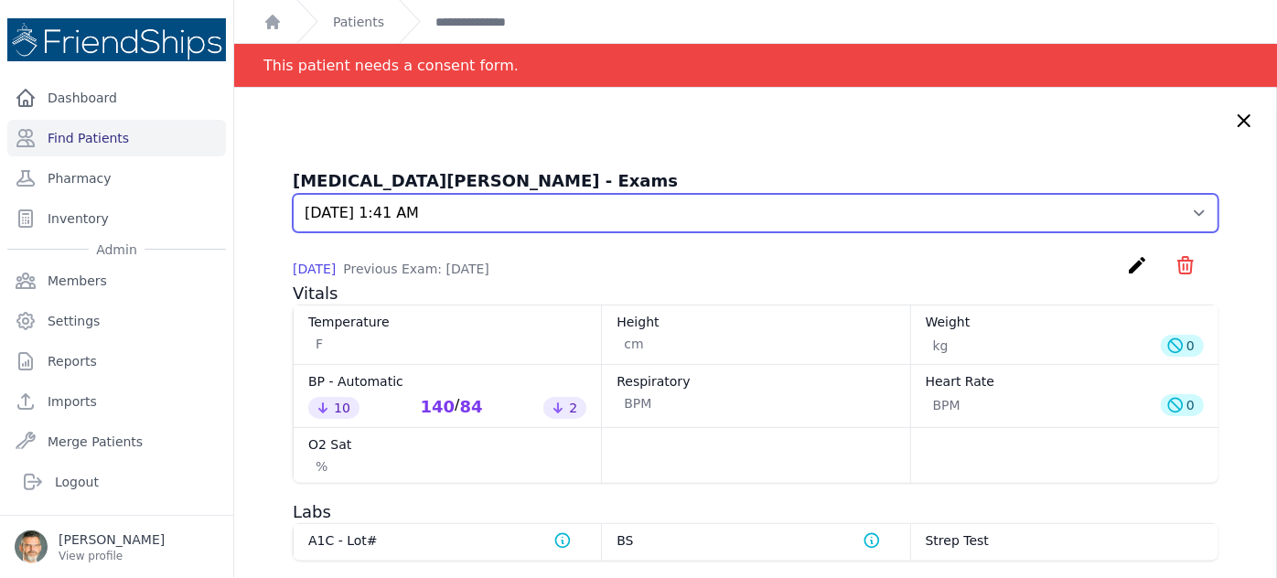
click at [605, 209] on select "Select an Exam [DATE] 1:41 AM [DATE] 1:33 AM [DATE] 2:10 AM [DATE] 1:14 AM [DAT…" at bounding box center [756, 213] width 926 height 38
click at [293, 194] on select "Select an Exam [DATE] 1:41 AM [DATE] 1:33 AM [DATE] 2:10 AM [DATE] 1:14 AM [DAT…" at bounding box center [756, 213] width 926 height 38
click at [626, 204] on select "Select an Exam [DATE] 1:41 AM [DATE] 1:33 AM [DATE] 2:10 AM [DATE] 1:14 AM [DAT…" at bounding box center [756, 213] width 926 height 38
click at [293, 194] on select "Select an Exam [DATE] 1:41 AM [DATE] 1:33 AM [DATE] 2:10 AM [DATE] 1:14 AM [DAT…" at bounding box center [756, 213] width 926 height 38
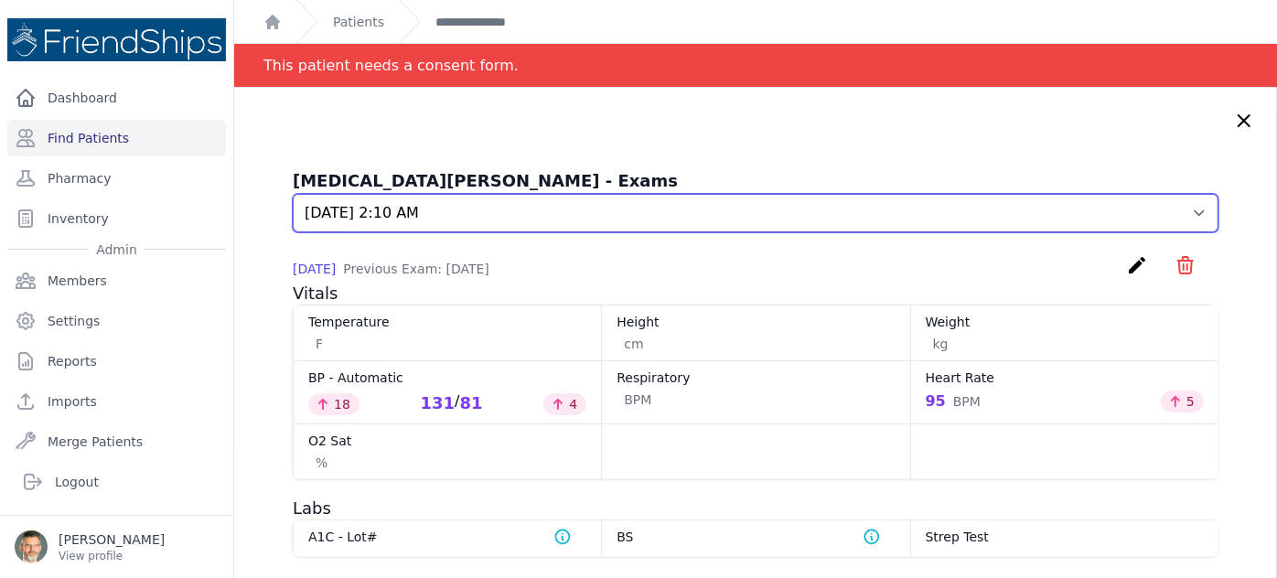
click at [546, 217] on select "Select an Exam [DATE] 1:41 AM [DATE] 1:33 AM [DATE] 2:10 AM [DATE] 1:14 AM [DAT…" at bounding box center [756, 213] width 926 height 38
click at [293, 194] on select "Select an Exam [DATE] 1:41 AM [DATE] 1:33 AM [DATE] 2:10 AM [DATE] 1:14 AM [DAT…" at bounding box center [756, 213] width 926 height 38
click at [551, 209] on select "Select an Exam [DATE] 1:41 AM [DATE] 1:33 AM [DATE] 2:10 AM [DATE] 1:14 AM [DAT…" at bounding box center [756, 213] width 926 height 38
click at [293, 194] on select "Select an Exam [DATE] 1:41 AM [DATE] 1:33 AM [DATE] 2:10 AM [DATE] 1:14 AM [DAT…" at bounding box center [756, 213] width 926 height 38
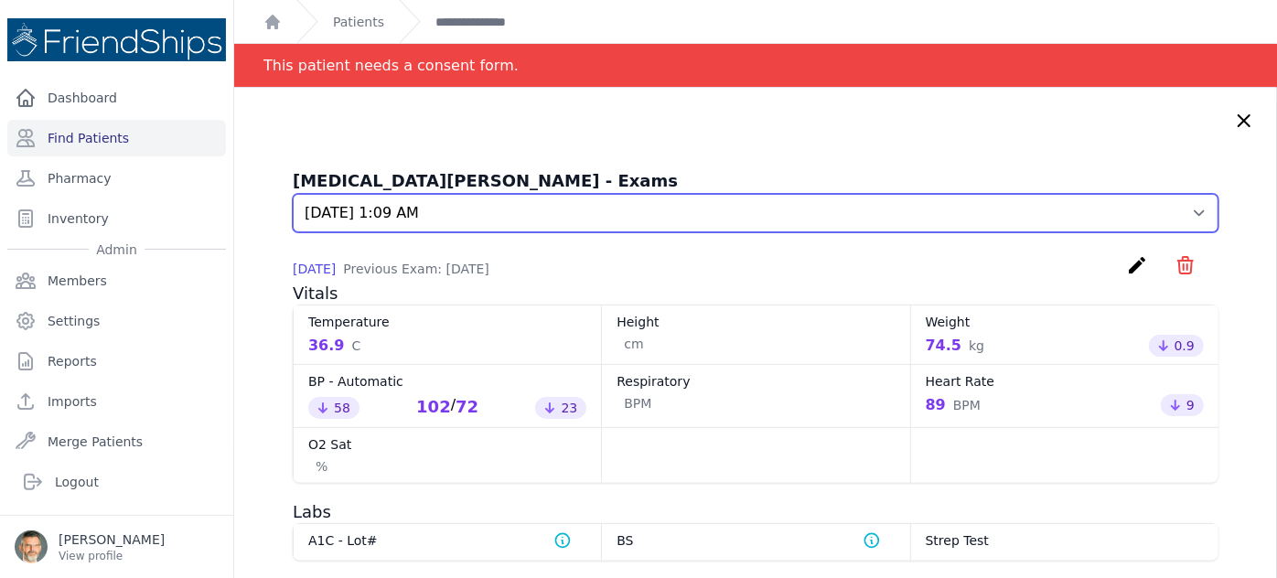
click at [600, 216] on select "Select an Exam [DATE] 1:41 AM [DATE] 1:33 AM [DATE] 2:10 AM [DATE] 1:14 AM [DAT…" at bounding box center [756, 213] width 926 height 38
click at [293, 194] on select "Select an Exam [DATE] 1:41 AM [DATE] 1:33 AM [DATE] 2:10 AM [DATE] 1:14 AM [DAT…" at bounding box center [756, 213] width 926 height 38
click at [555, 207] on select "Select an Exam [DATE] 1:41 AM [DATE] 1:33 AM [DATE] 2:10 AM [DATE] 1:14 AM [DAT…" at bounding box center [756, 213] width 926 height 38
click at [293, 194] on select "Select an Exam [DATE] 1:41 AM [DATE] 1:33 AM [DATE] 2:10 AM [DATE] 1:14 AM [DAT…" at bounding box center [756, 213] width 926 height 38
click at [562, 212] on select "Select an Exam [DATE] 1:41 AM [DATE] 1:33 AM [DATE] 2:10 AM [DATE] 1:14 AM [DAT…" at bounding box center [756, 213] width 926 height 38
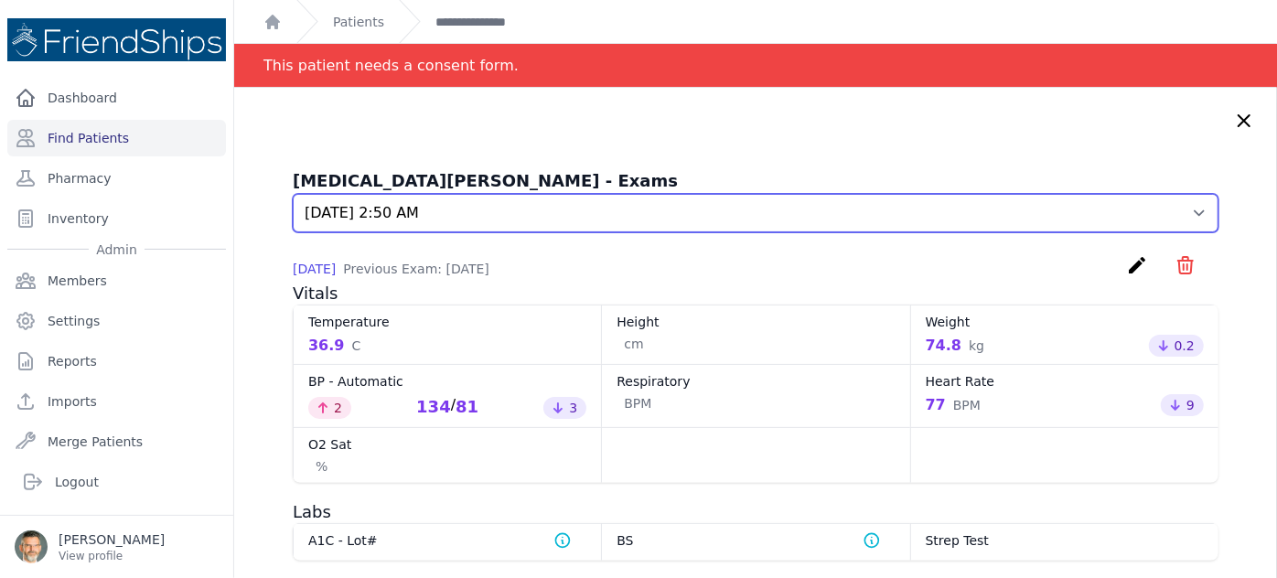
click at [293, 194] on select "Select an Exam [DATE] 1:41 AM [DATE] 1:33 AM [DATE] 2:10 AM [DATE] 1:14 AM [DAT…" at bounding box center [756, 213] width 926 height 38
click at [511, 214] on select "Select an Exam [DATE] 1:41 AM [DATE] 1:33 AM [DATE] 2:10 AM [DATE] 1:14 AM [DAT…" at bounding box center [756, 213] width 926 height 38
click at [293, 194] on select "Select an Exam [DATE] 1:41 AM [DATE] 1:33 AM [DATE] 2:10 AM [DATE] 1:14 AM [DAT…" at bounding box center [756, 213] width 926 height 38
click at [475, 211] on select "Select an Exam 2025-Oct-15 1:41 AM 2025-Oct-15 1:33 AM 2025-Oct-13 2:10 AM 2025…" at bounding box center [756, 213] width 926 height 38
click at [293, 194] on select "Select an Exam 2025-Oct-15 1:41 AM 2025-Oct-15 1:33 AM 2025-Oct-13 2:10 AM 2025…" at bounding box center [756, 213] width 926 height 38
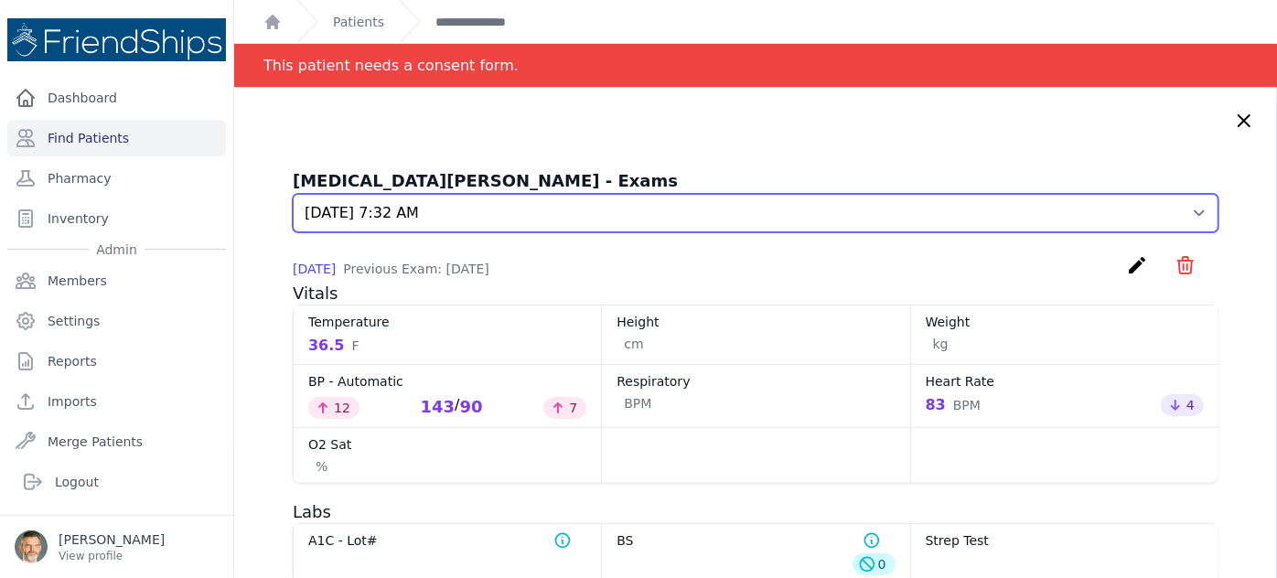
click at [498, 211] on select "Select an Exam 2025-Oct-15 1:41 AM 2025-Oct-15 1:33 AM 2025-Oct-13 2:10 AM 2025…" at bounding box center [756, 213] width 926 height 38
click at [293, 194] on select "Select an Exam 2025-Oct-15 1:41 AM 2025-Oct-15 1:33 AM 2025-Oct-13 2:10 AM 2025…" at bounding box center [756, 213] width 926 height 38
click at [526, 213] on select "Select an Exam 2025-Oct-15 1:41 AM 2025-Oct-15 1:33 AM 2025-Oct-13 2:10 AM 2025…" at bounding box center [756, 213] width 926 height 38
select select "498"
click at [293, 194] on select "Select an Exam 2025-Oct-15 1:41 AM 2025-Oct-15 1:33 AM 2025-Oct-13 2:10 AM 2025…" at bounding box center [756, 213] width 926 height 38
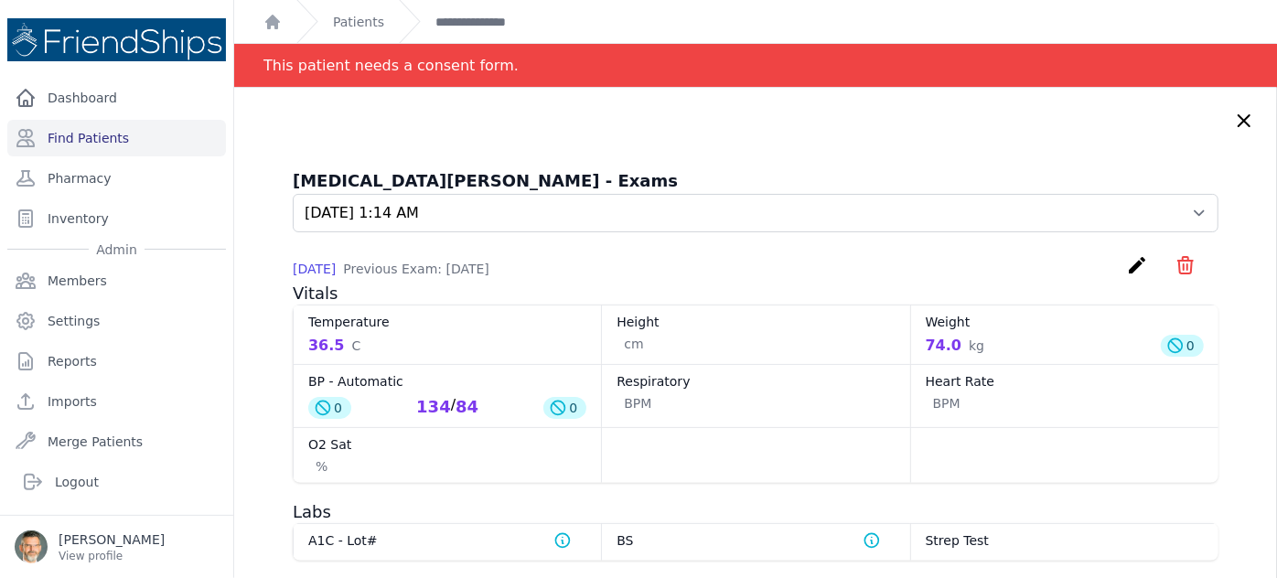
click at [1233, 120] on icon at bounding box center [1244, 121] width 22 height 22
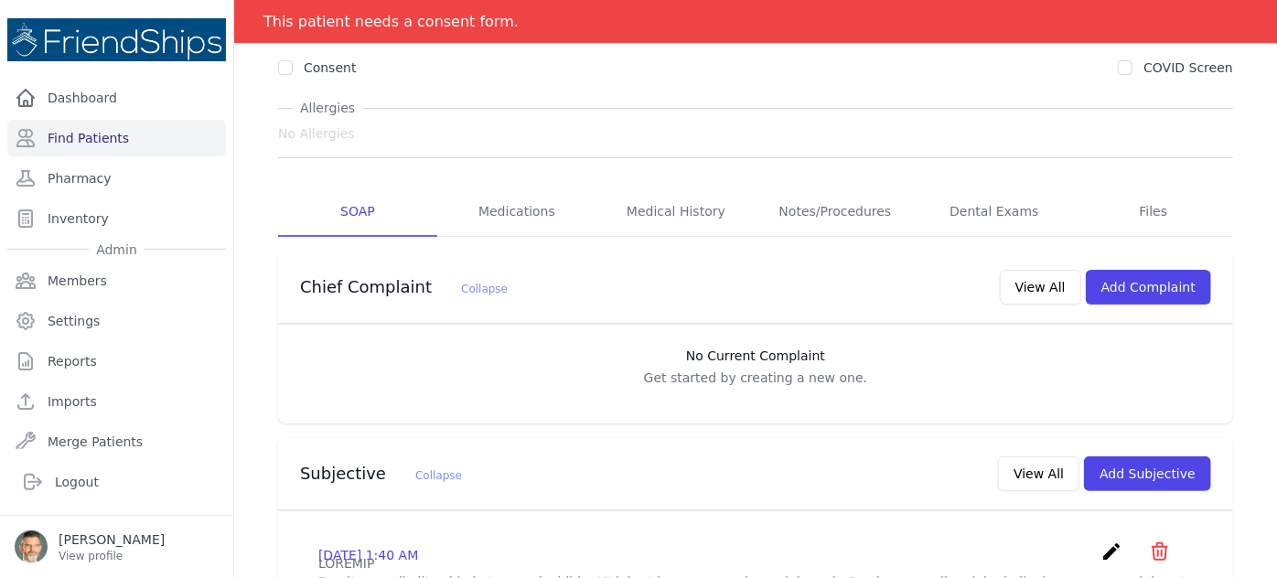
scroll to position [415, 0]
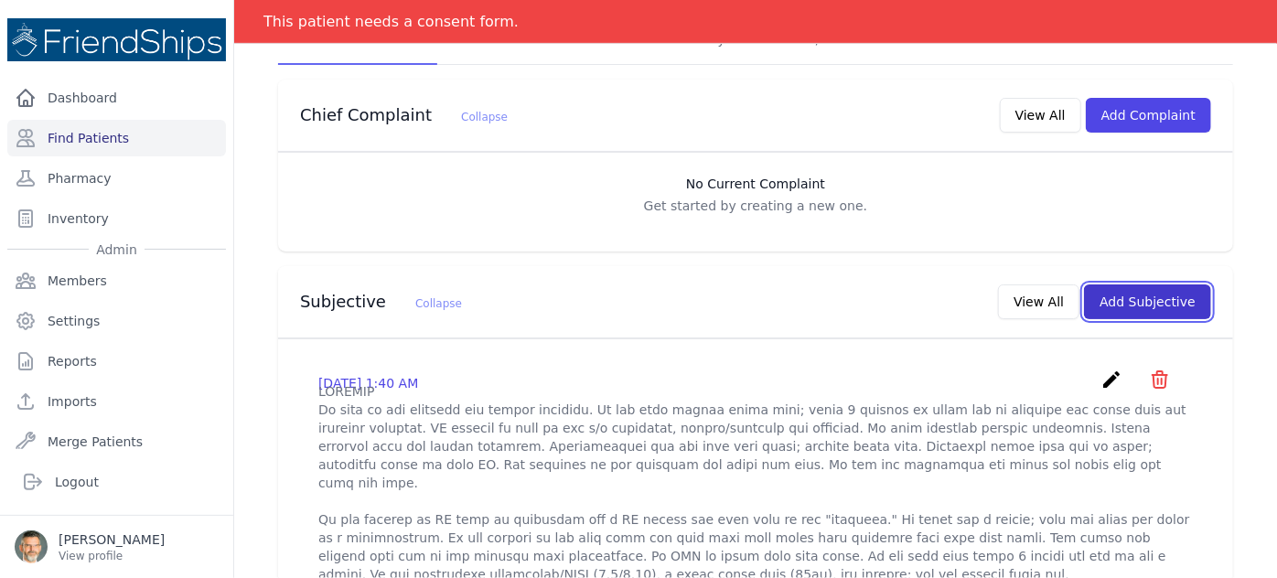
click at [1131, 284] on button "Add Subjective" at bounding box center [1147, 301] width 127 height 35
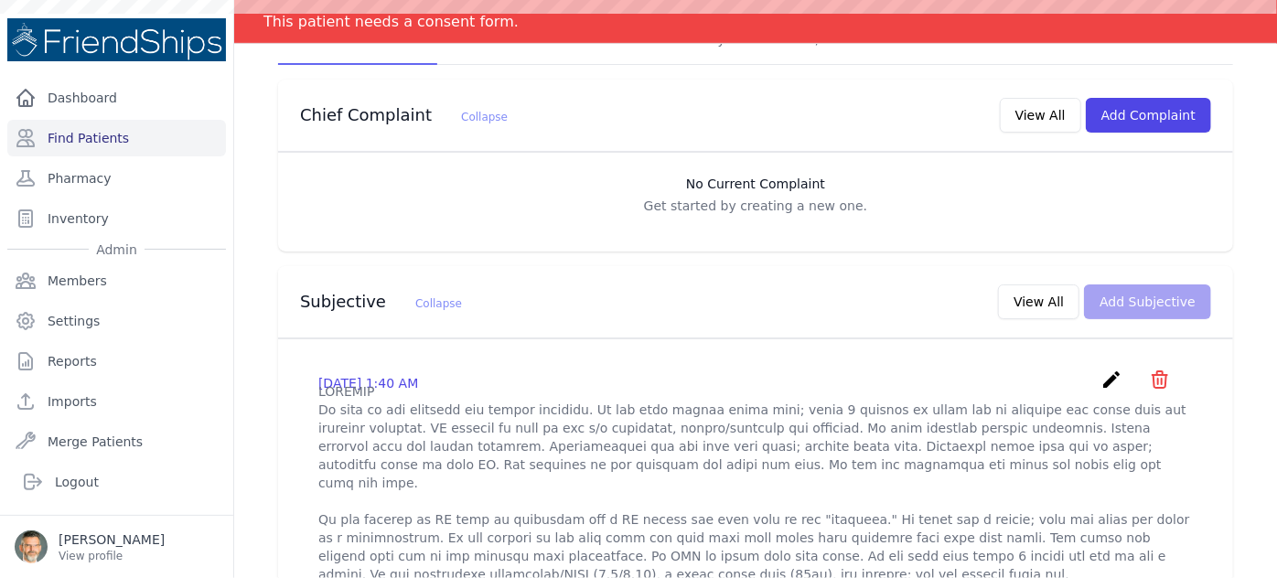
scroll to position [0, 0]
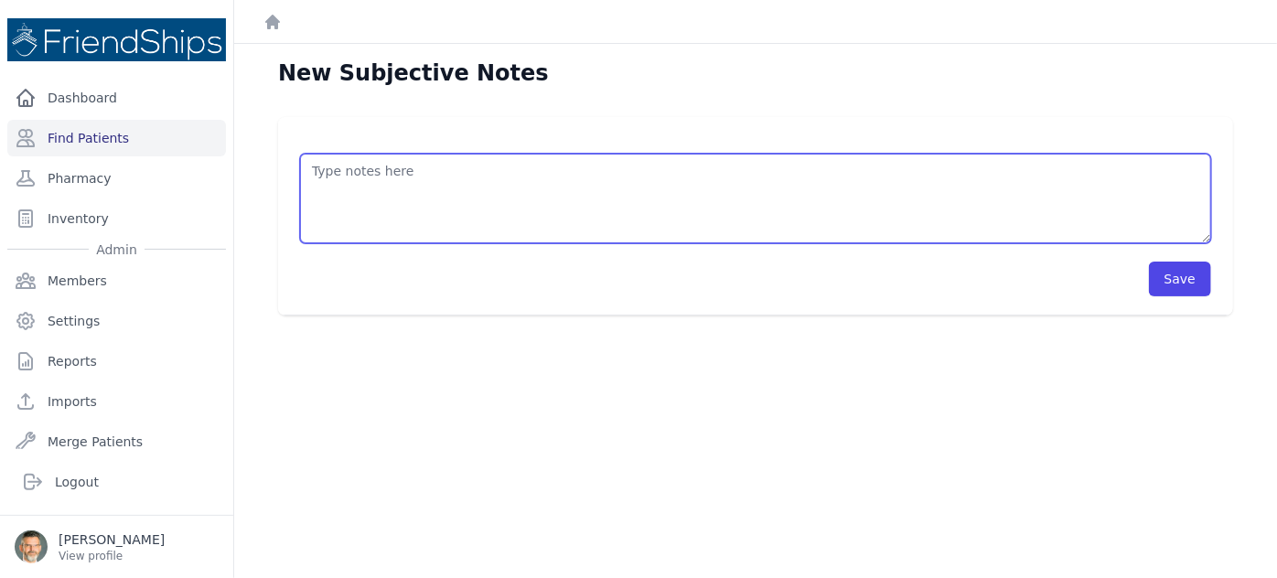
click at [371, 206] on textarea at bounding box center [755, 199] width 911 height 90
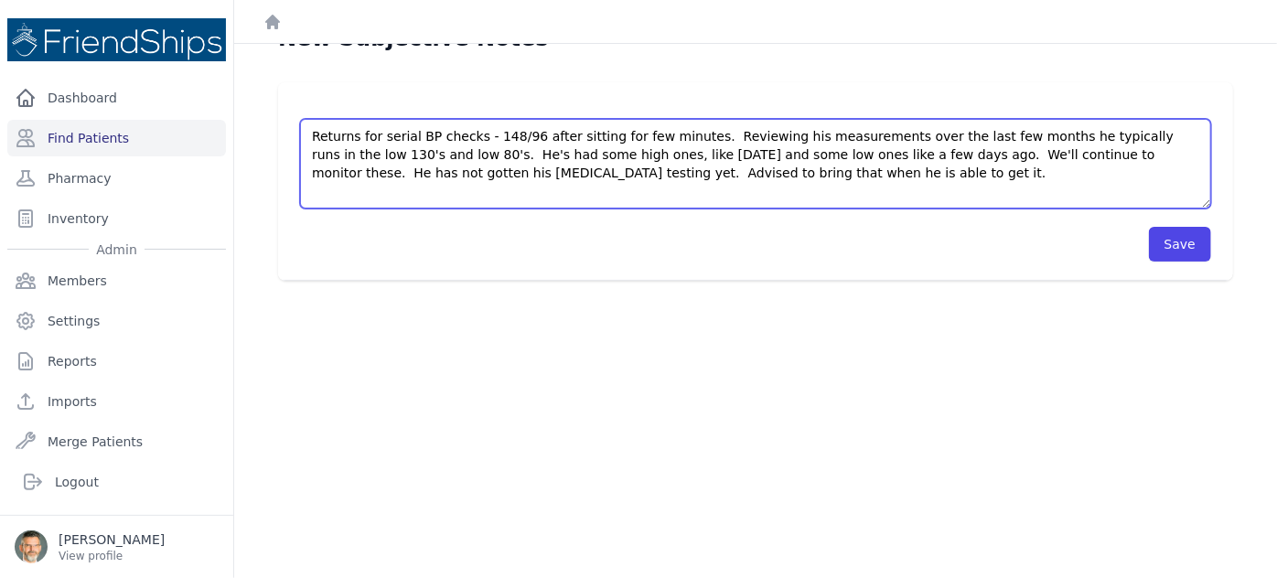
scroll to position [44, 0]
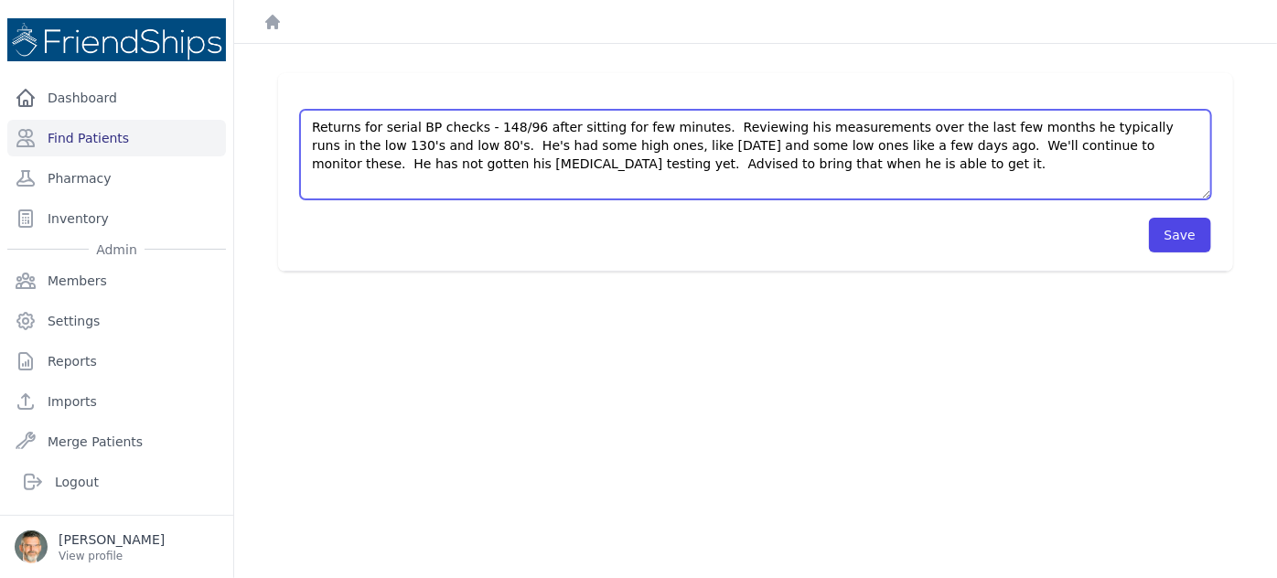
type textarea "Returns for serial BP checks - 148/96 after sitting for few minutes. Reviewing …"
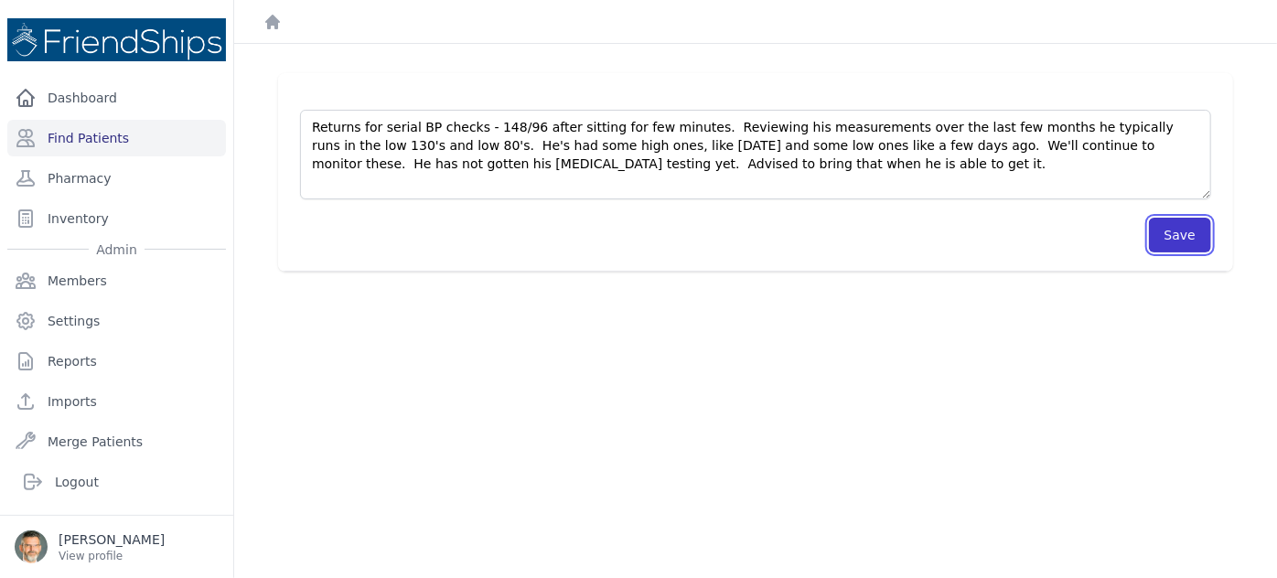
click at [1171, 242] on button "Save" at bounding box center [1180, 235] width 62 height 35
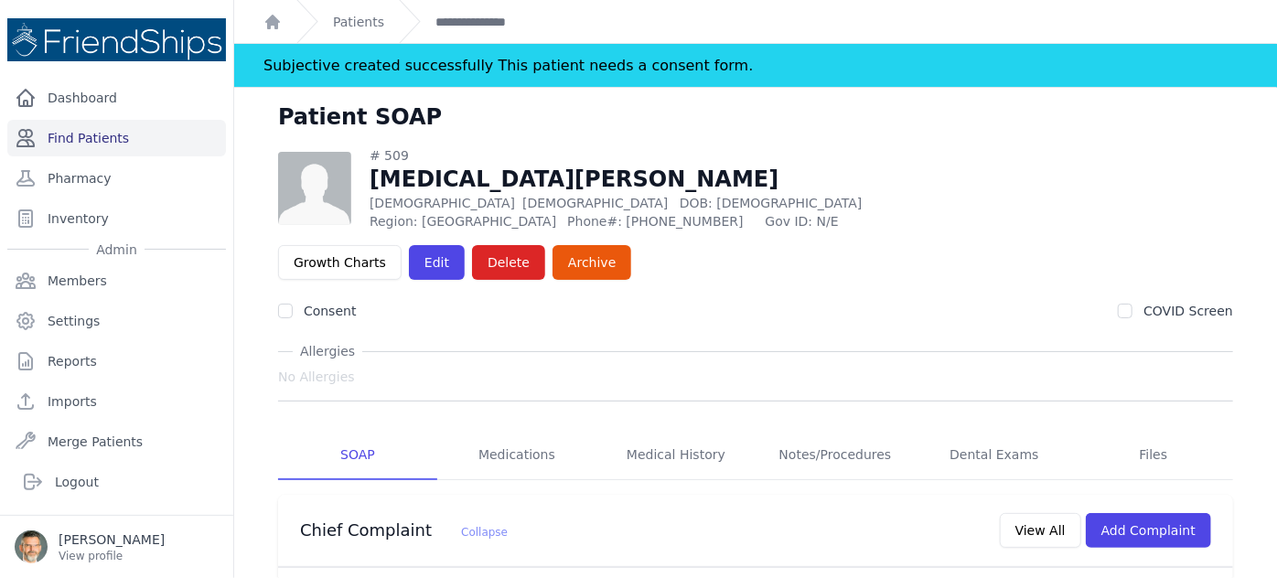
click at [68, 136] on link "Find Patients" at bounding box center [116, 138] width 219 height 37
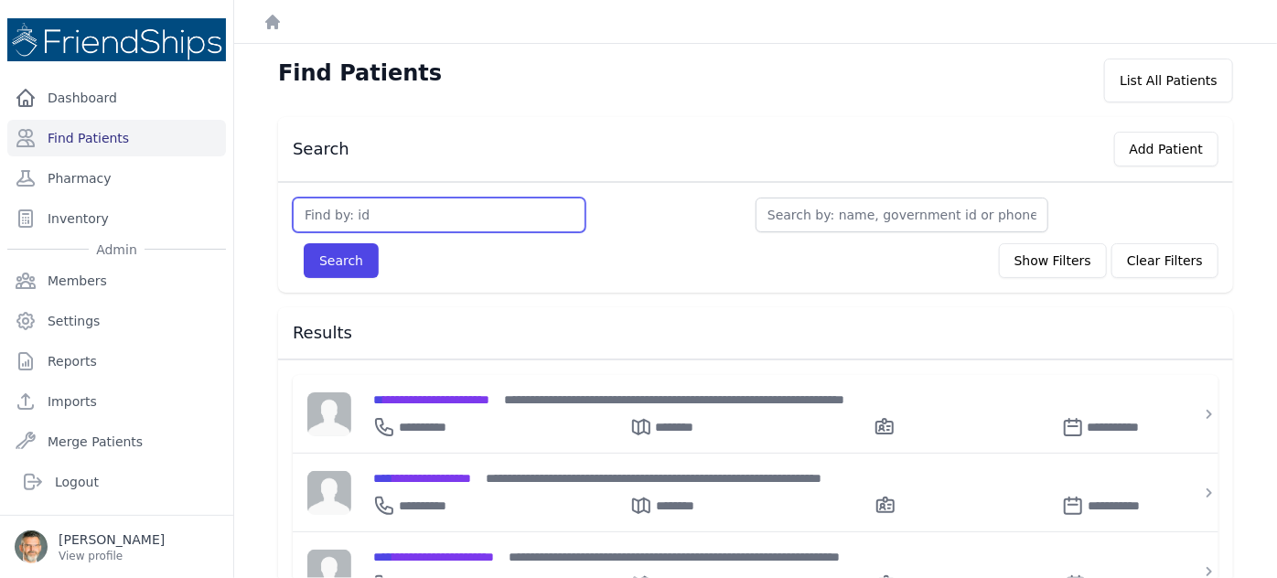
click at [505, 223] on input "text" at bounding box center [439, 215] width 293 height 35
type input "9"
click at [304, 243] on button "Search" at bounding box center [341, 260] width 75 height 35
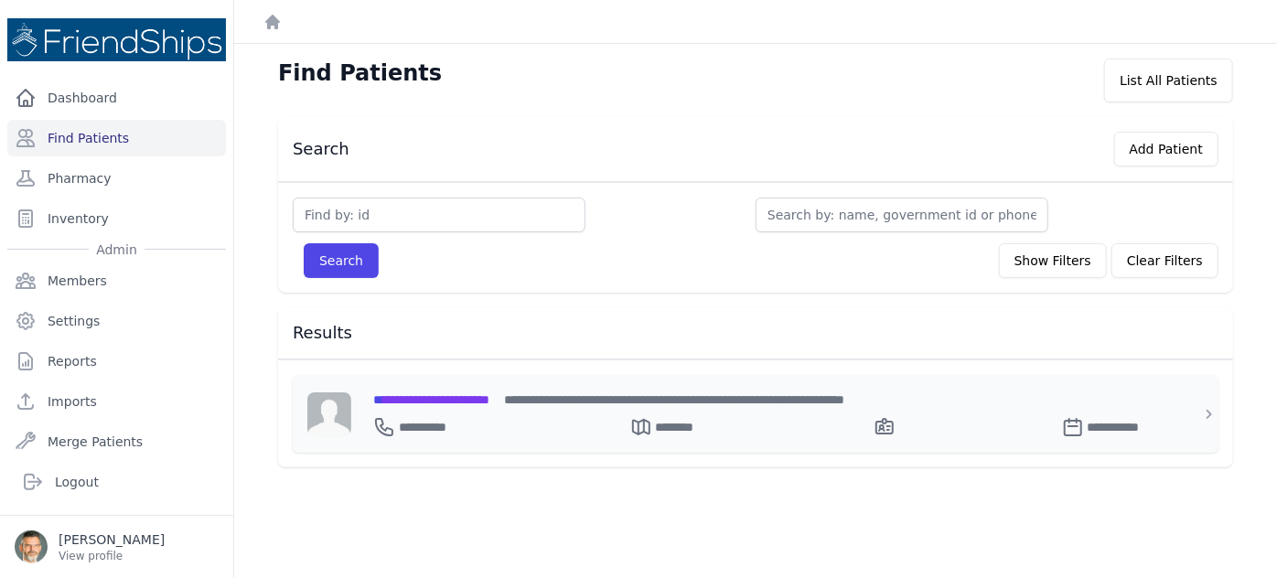
click at [439, 400] on span "**********" at bounding box center [431, 399] width 116 height 13
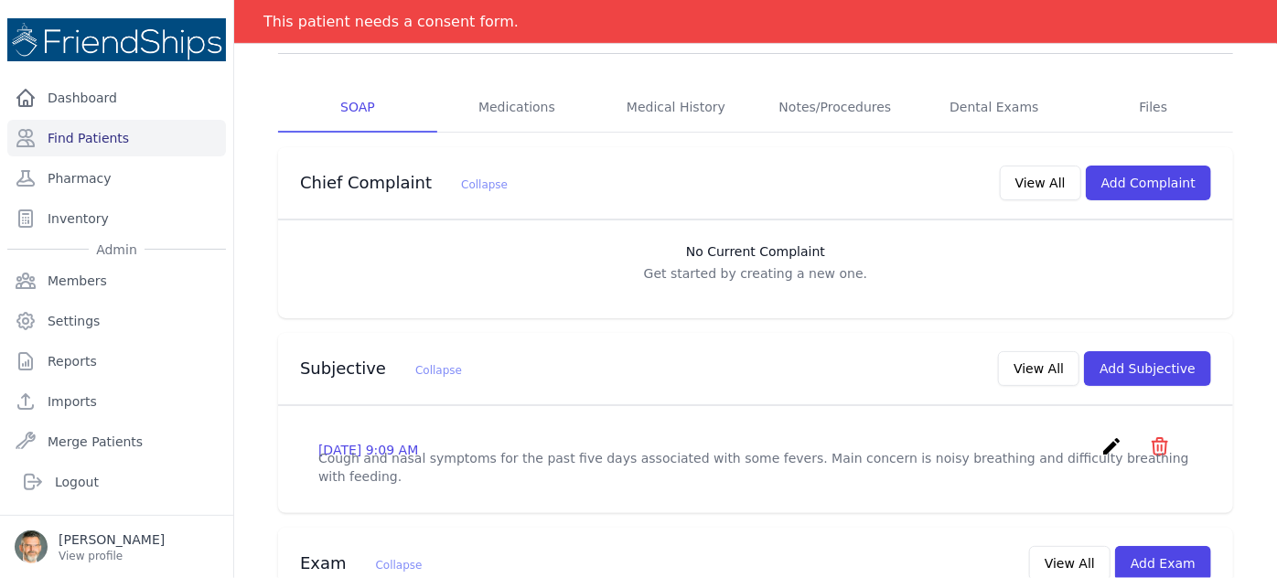
scroll to position [332, 0]
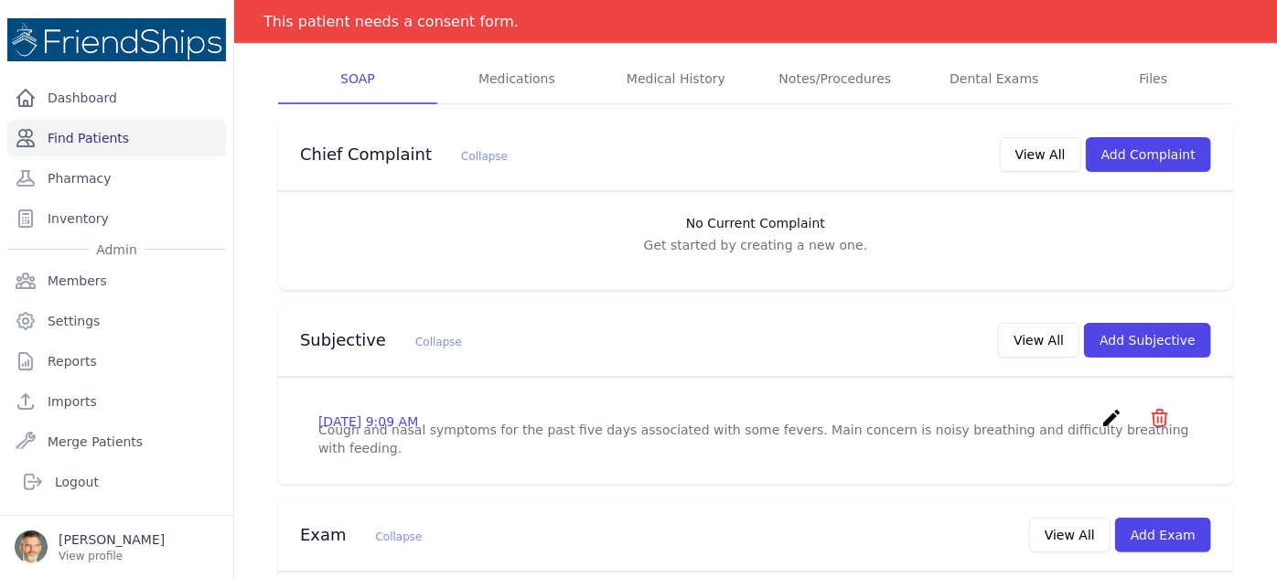
click at [92, 134] on link "Find Patients" at bounding box center [116, 138] width 219 height 37
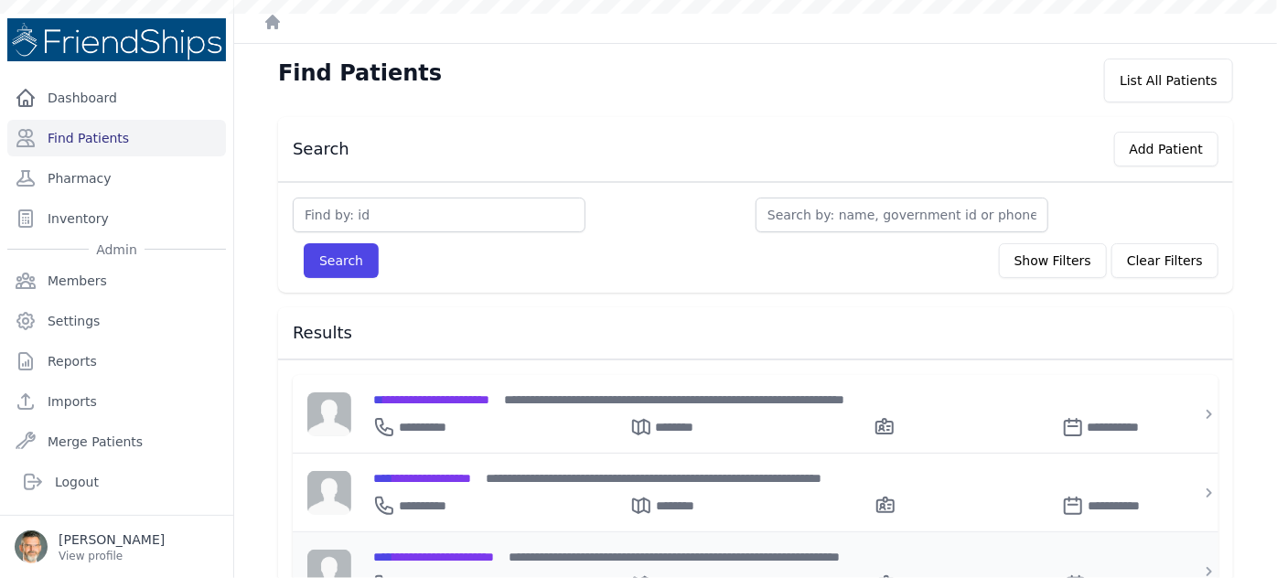
click at [421, 552] on span "**********" at bounding box center [433, 557] width 121 height 13
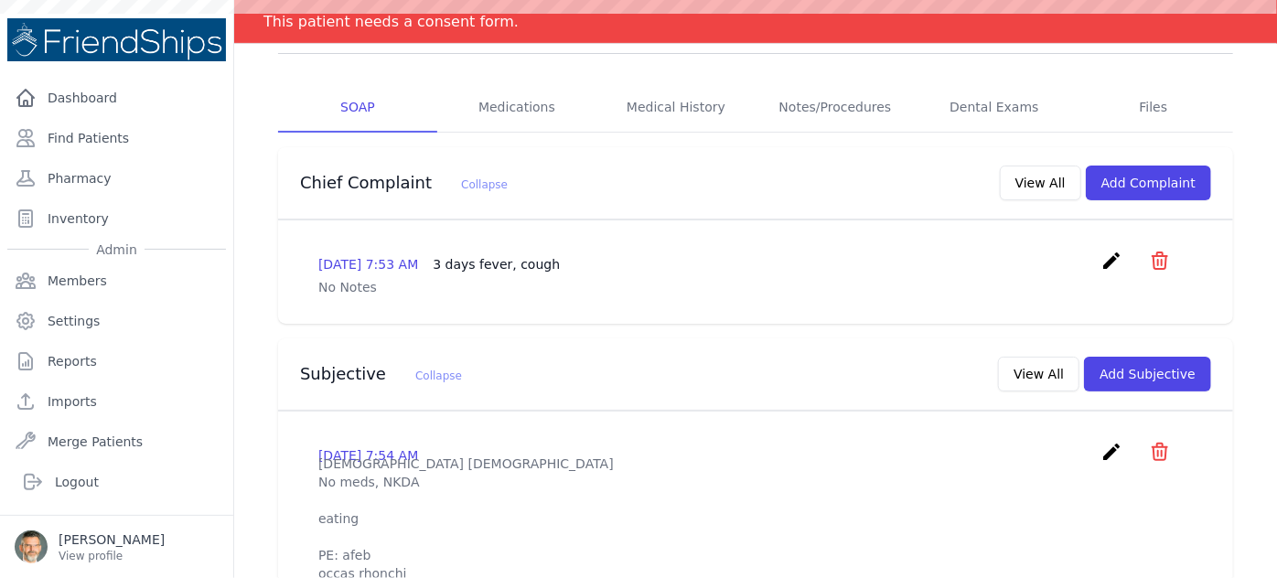
scroll to position [415, 0]
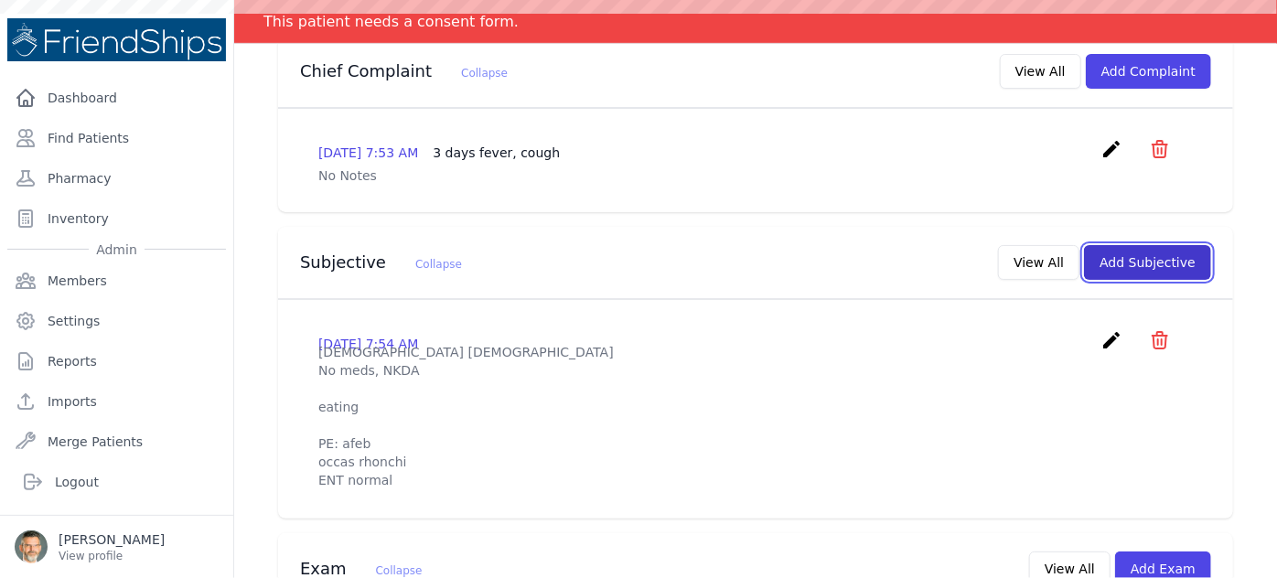
drag, startPoint x: 1150, startPoint y: 199, endPoint x: 1138, endPoint y: 203, distance: 12.4
click at [1149, 245] on button "Add Subjective" at bounding box center [1147, 262] width 127 height 35
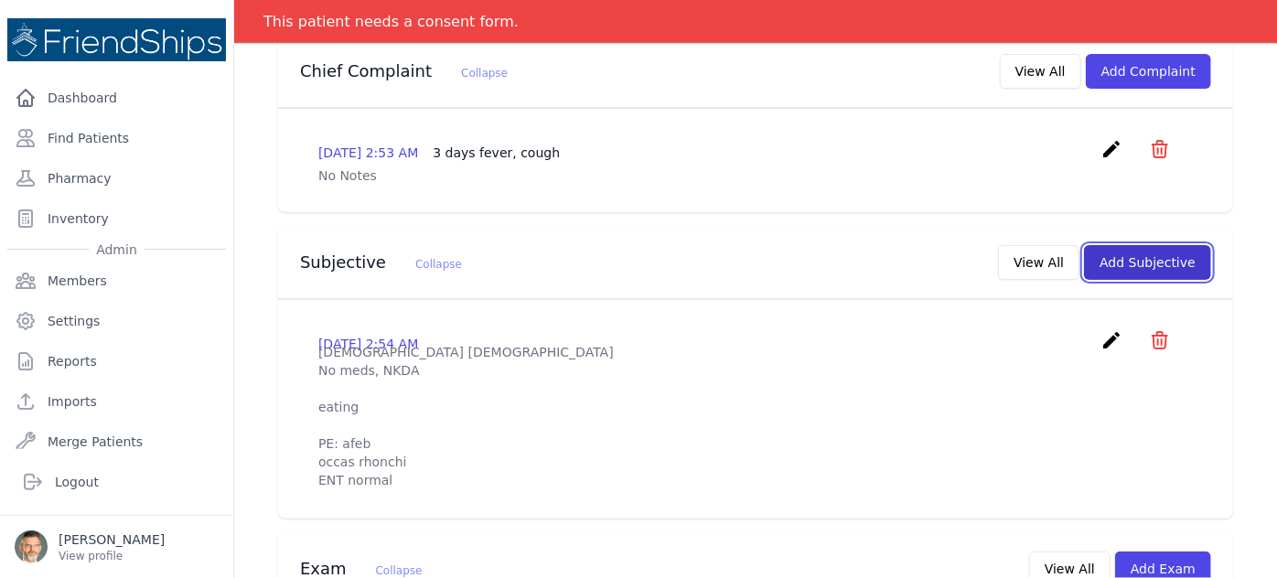
click at [1129, 245] on button "Add Subjective" at bounding box center [1147, 262] width 127 height 35
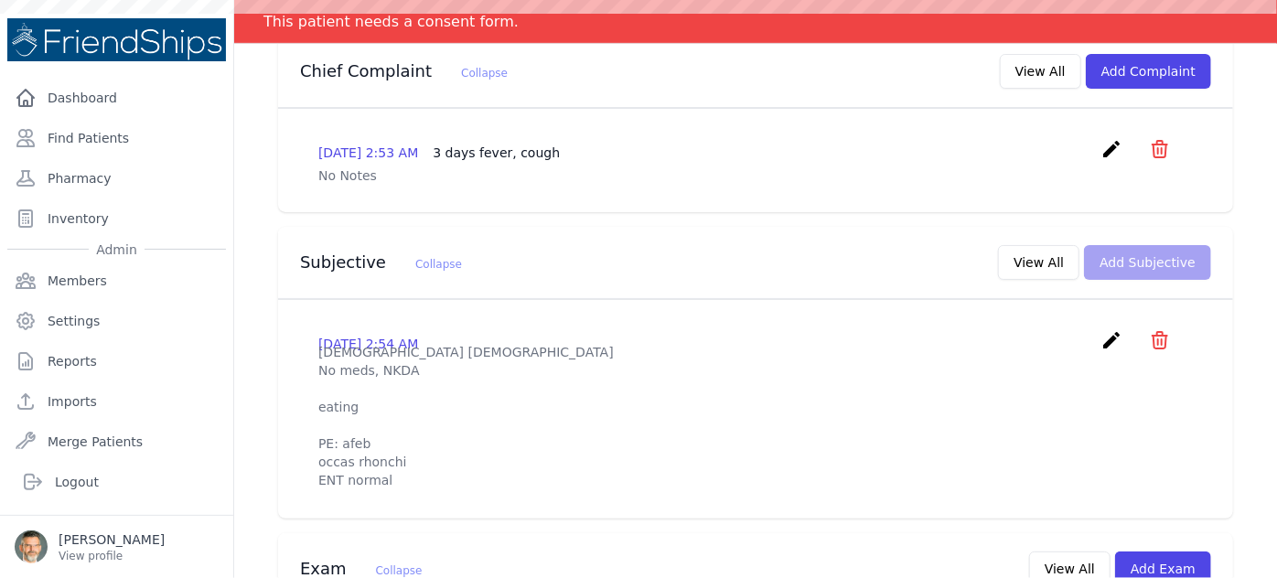
scroll to position [0, 0]
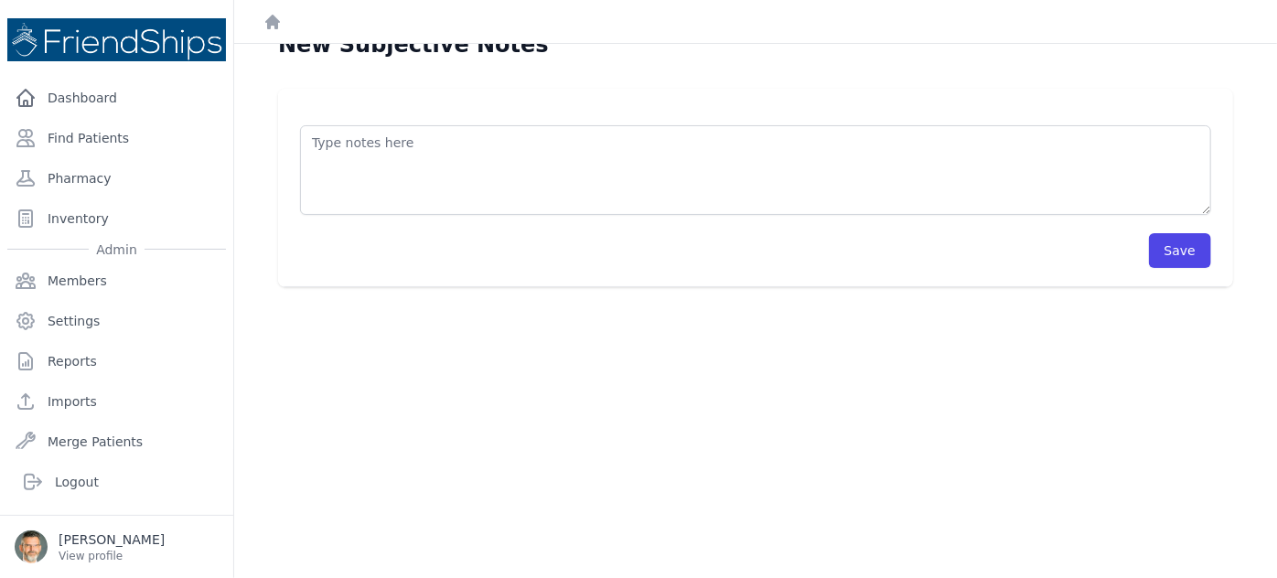
scroll to position [44, 0]
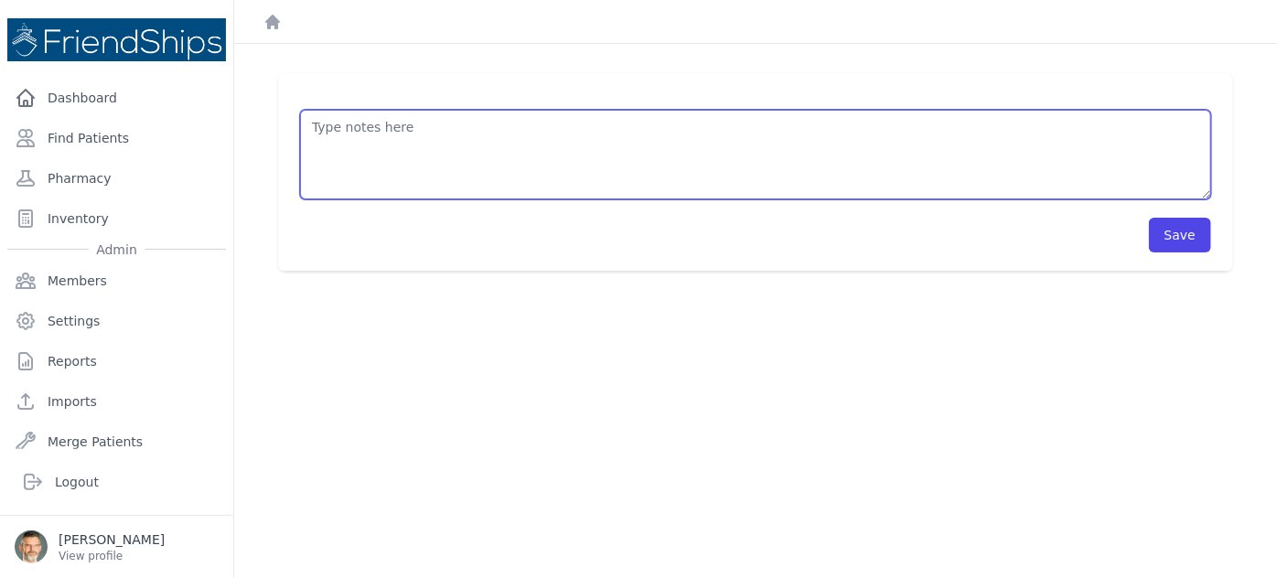
click at [349, 145] on textarea at bounding box center [755, 155] width 911 height 90
click at [336, 140] on textarea "HISTORY OBJECTIVE General: alert - no distress - non-toxic Eyes: no redness or …" at bounding box center [755, 155] width 911 height 90
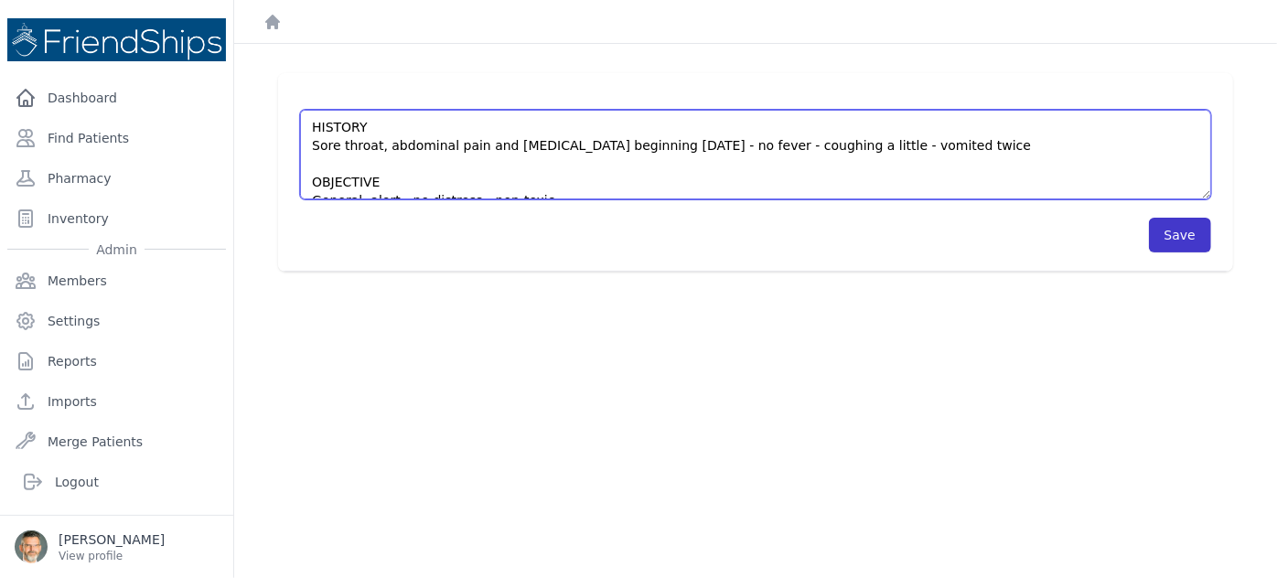
type textarea "HISTORY Sore throat, abdominal pain and diarrhea beginning 2 days ago - no feve…"
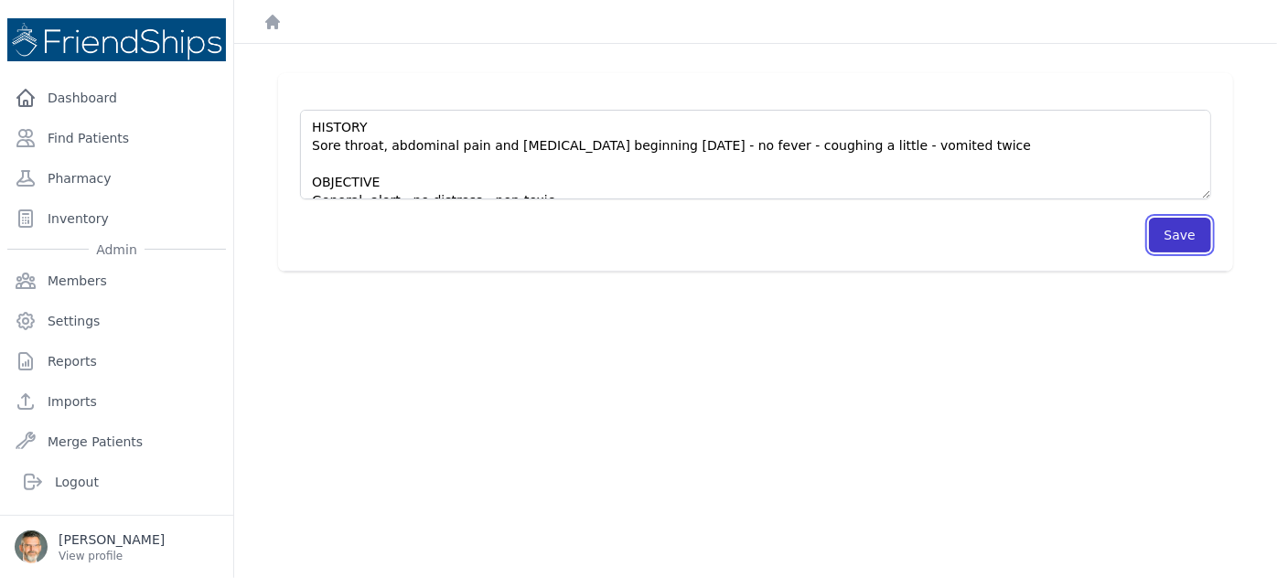
click at [1178, 237] on button "Save" at bounding box center [1180, 235] width 62 height 35
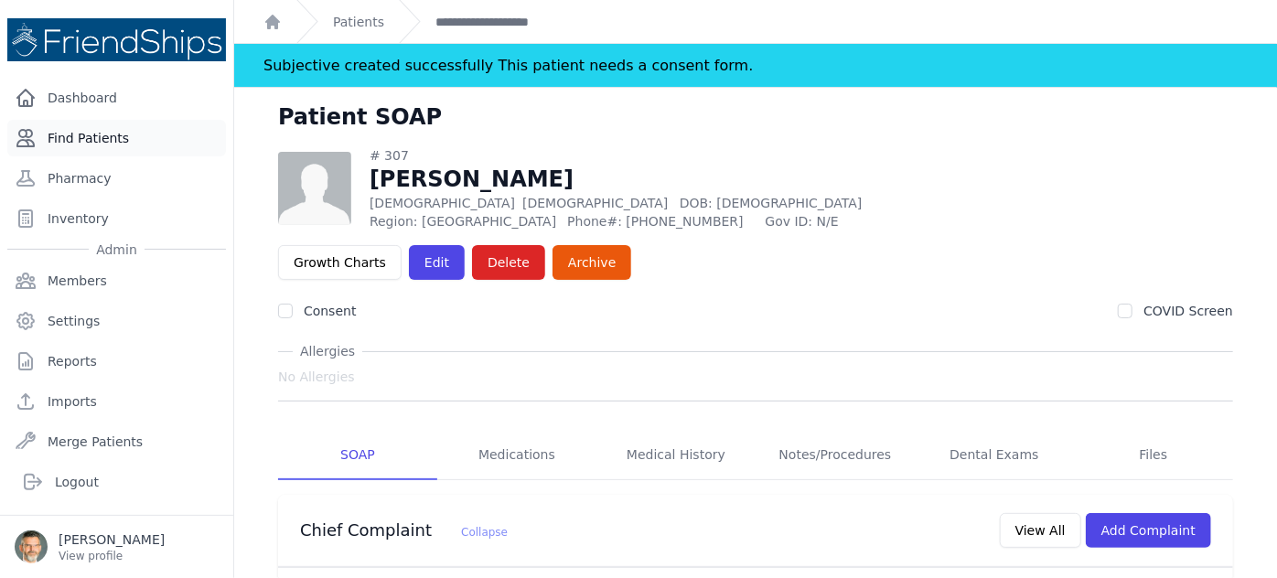
click at [108, 136] on link "Find Patients" at bounding box center [116, 138] width 219 height 37
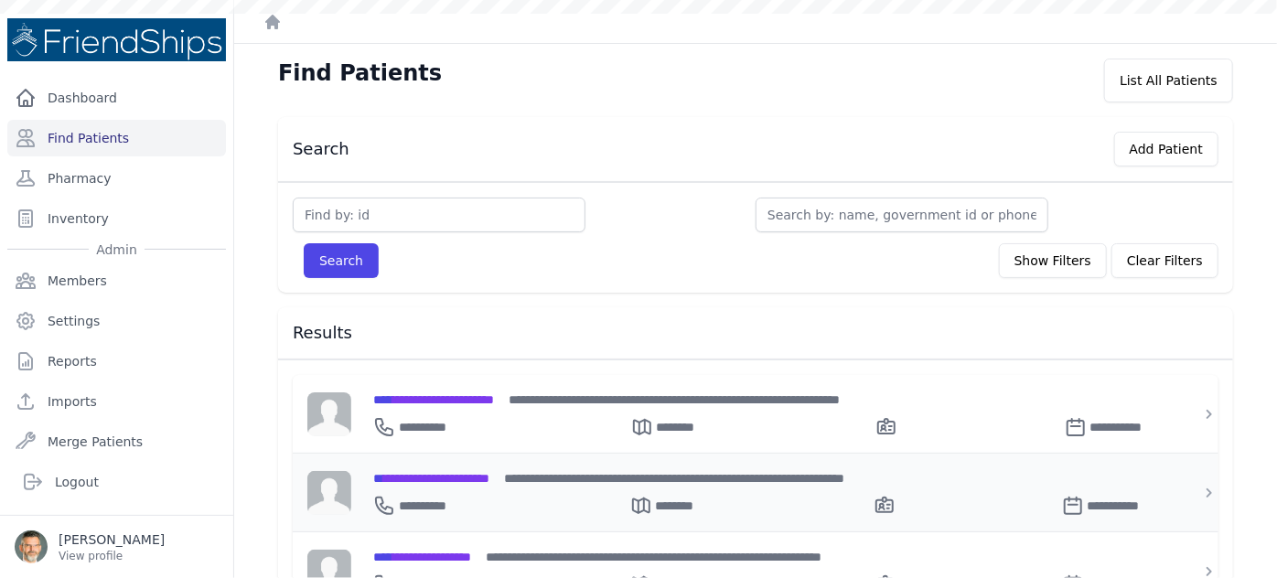
click at [434, 473] on span "**********" at bounding box center [431, 478] width 116 height 13
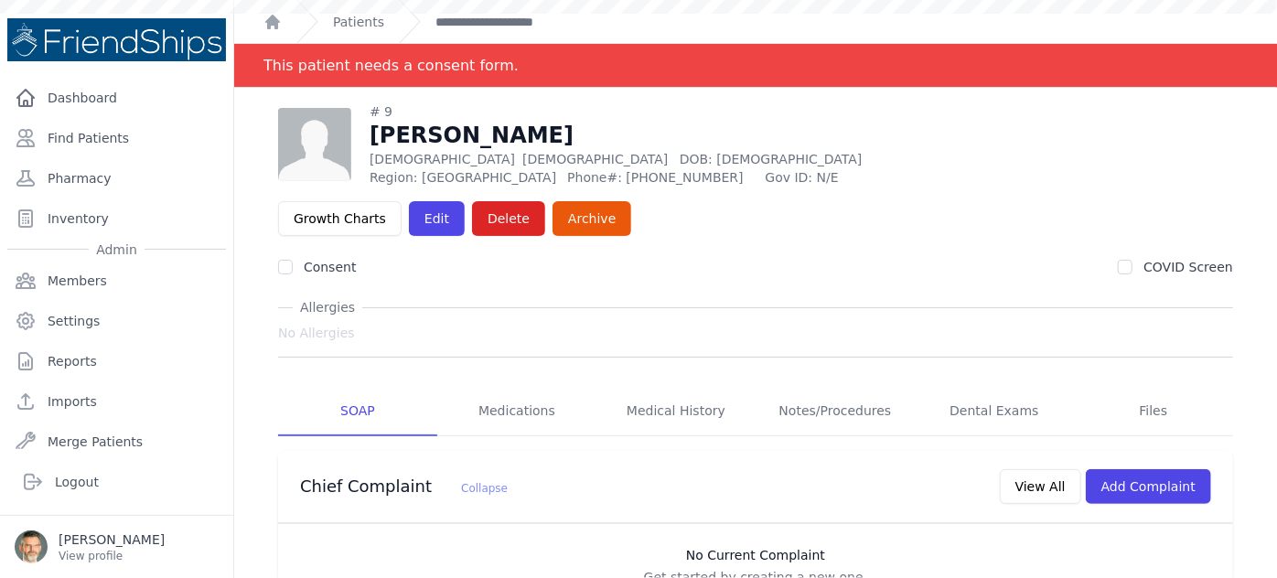
scroll to position [415, 0]
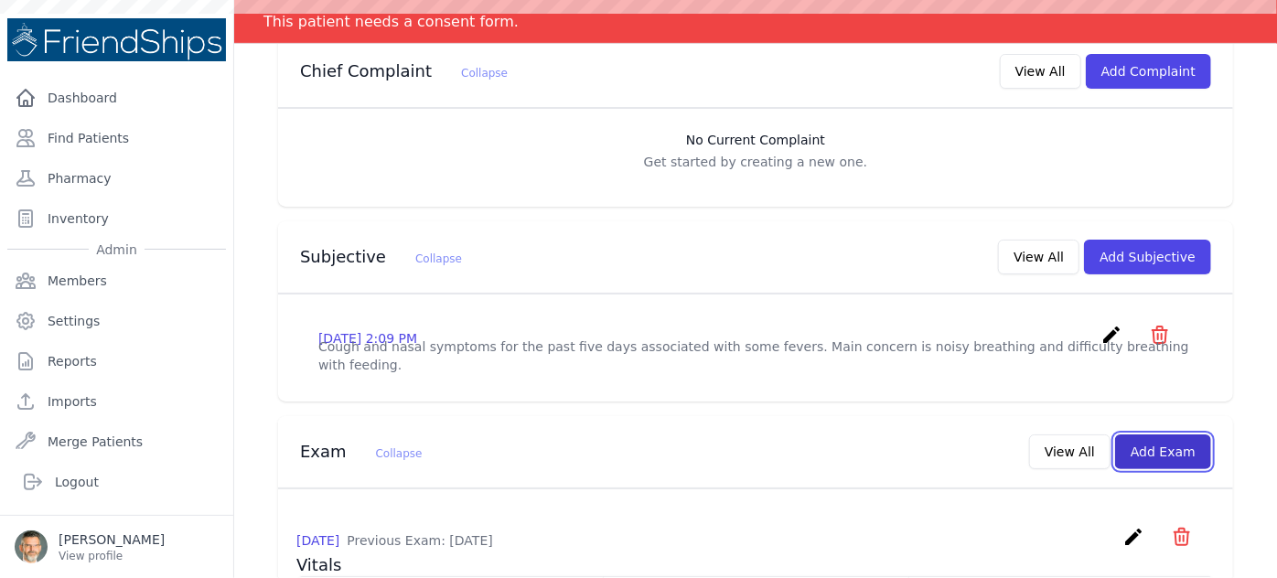
click at [1153, 435] on button "Add Exam" at bounding box center [1163, 452] width 96 height 35
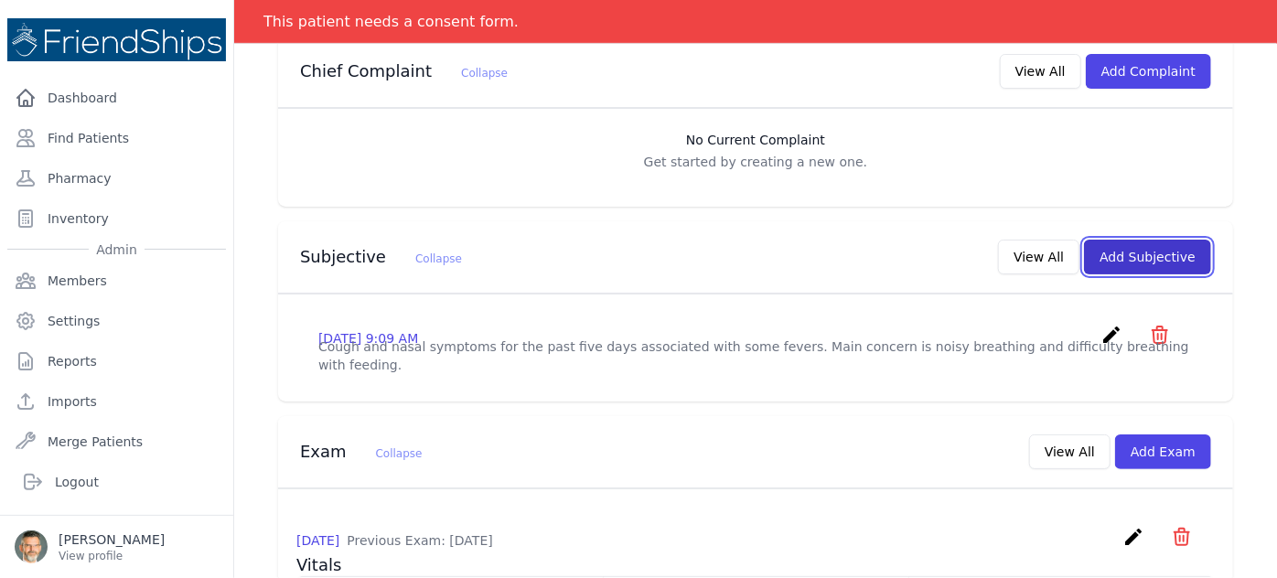
click at [1124, 240] on button "Add Subjective" at bounding box center [1147, 257] width 127 height 35
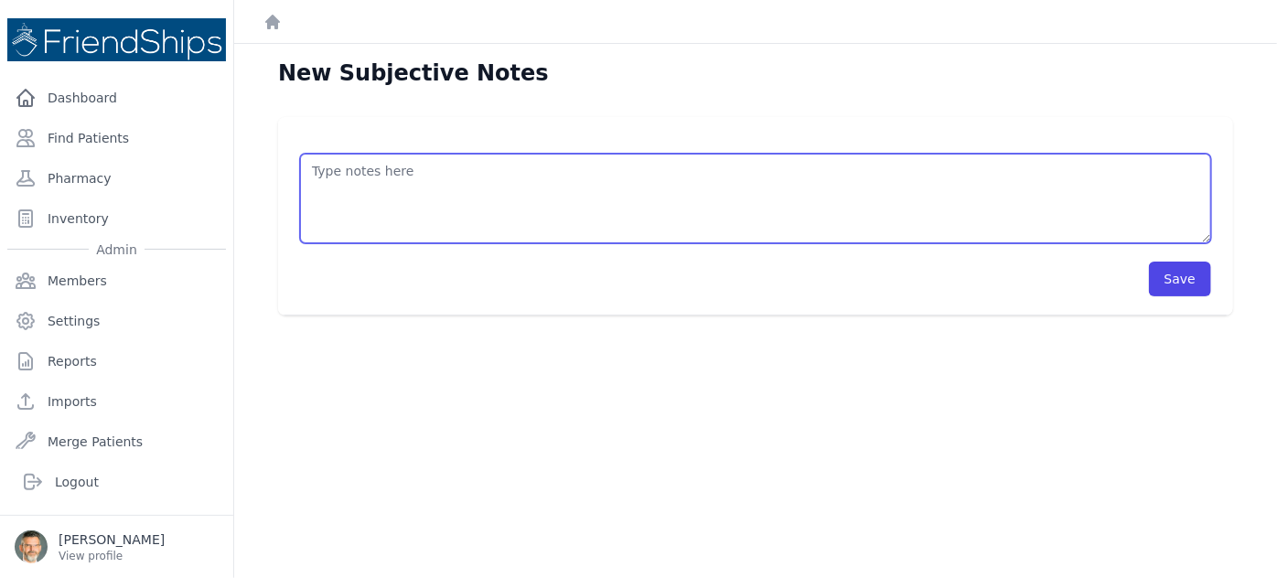
click at [352, 185] on textarea at bounding box center [755, 199] width 911 height 90
click at [352, 185] on textarea "HISTORY OBJECTIVE General: alert - no distress - non-toxic Eyes: no redness or …" at bounding box center [755, 199] width 911 height 90
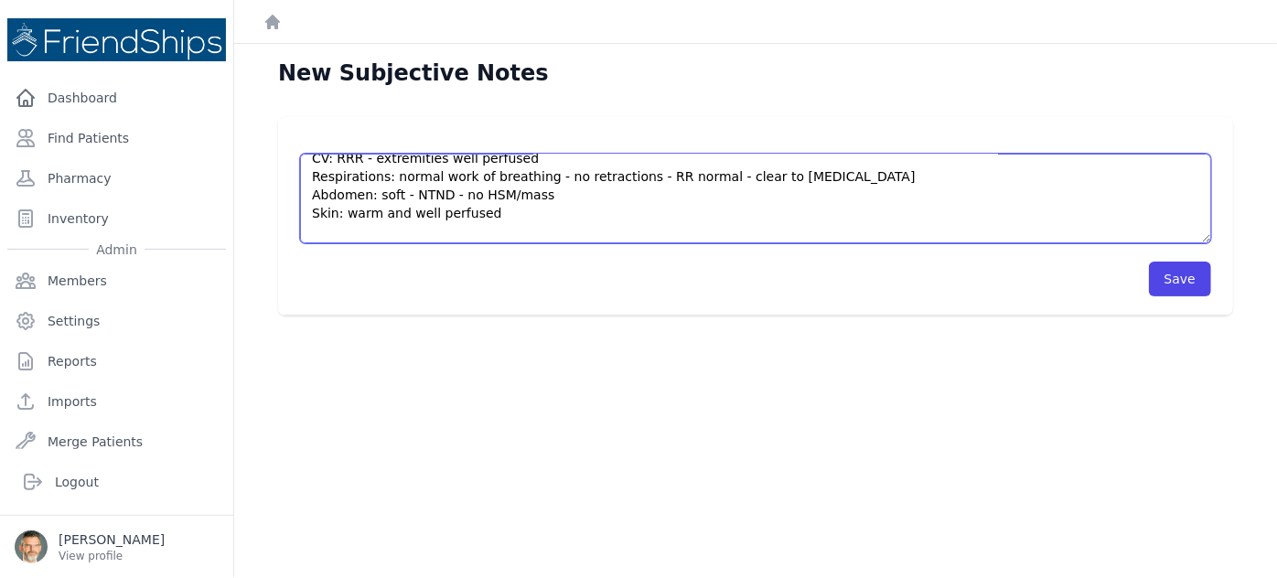
scroll to position [238, 0]
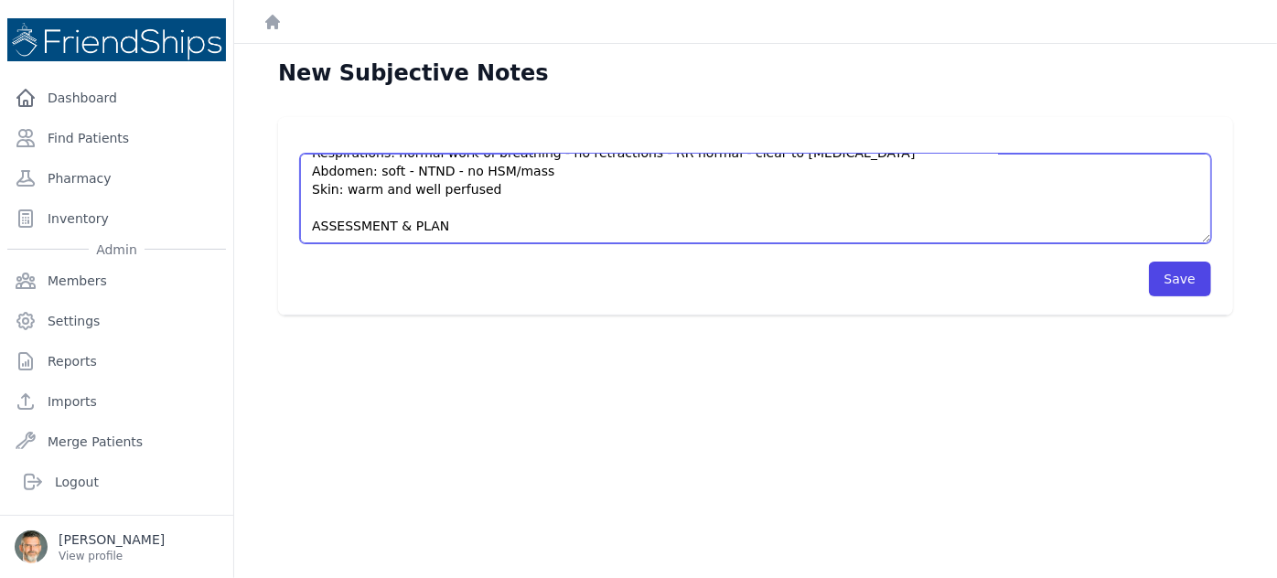
click at [475, 225] on textarea "HISTORY Cough and nasal symptoms for two weeks - no fevers - she is improving O…" at bounding box center [755, 199] width 911 height 90
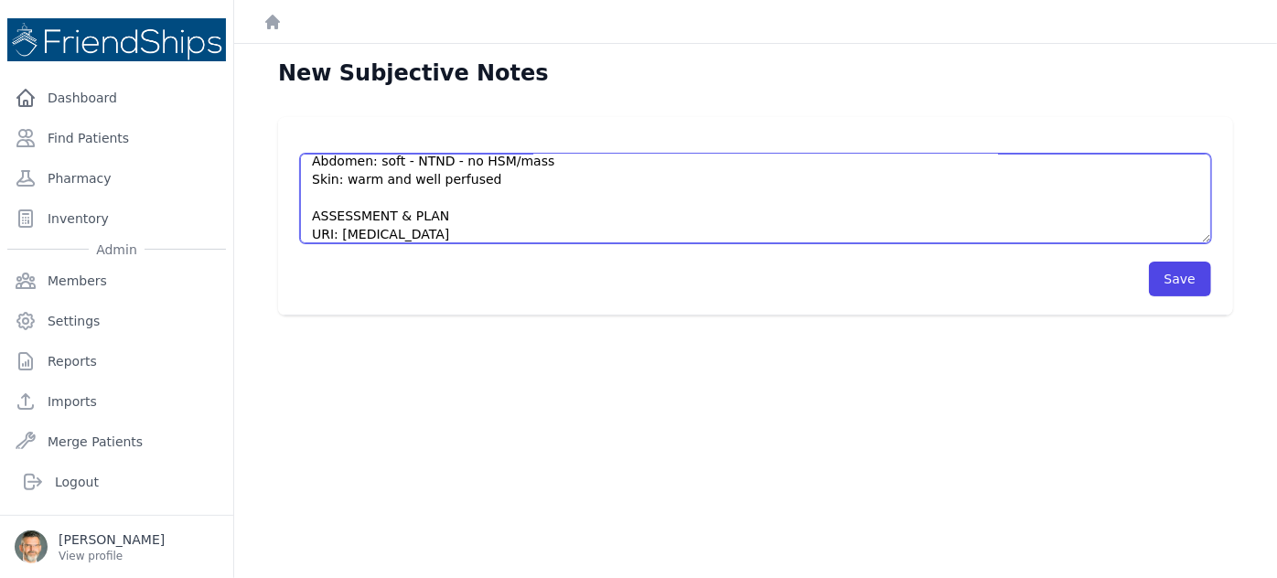
click at [488, 179] on textarea "HISTORY Cough and nasal symptoms for two weeks - no fevers - she is improving O…" at bounding box center [755, 199] width 911 height 90
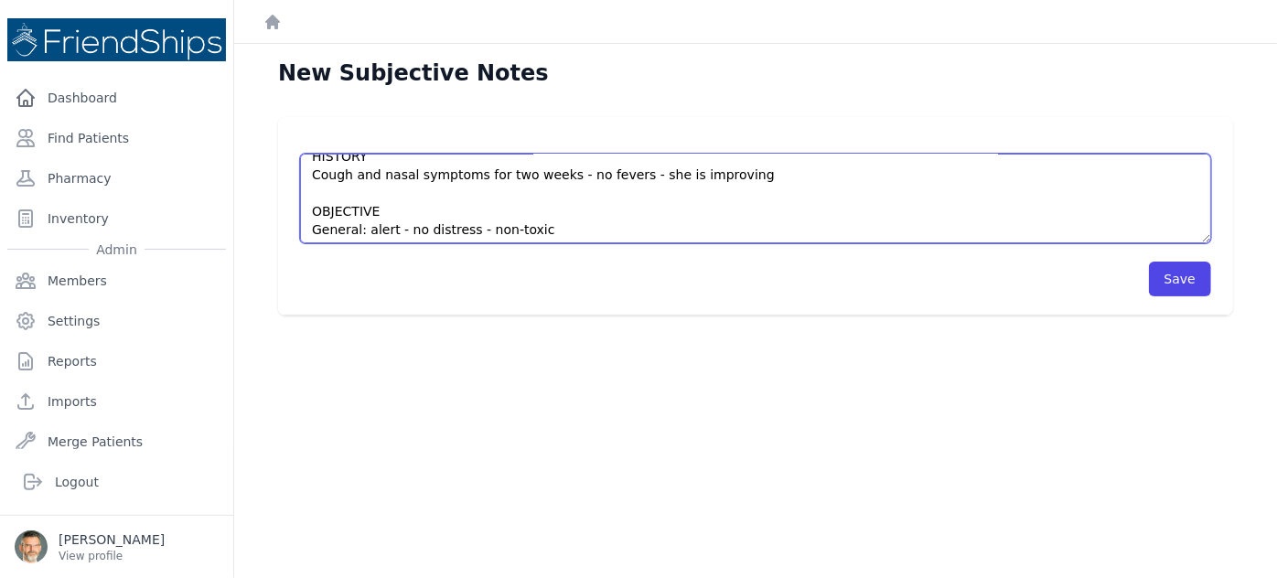
scroll to position [0, 0]
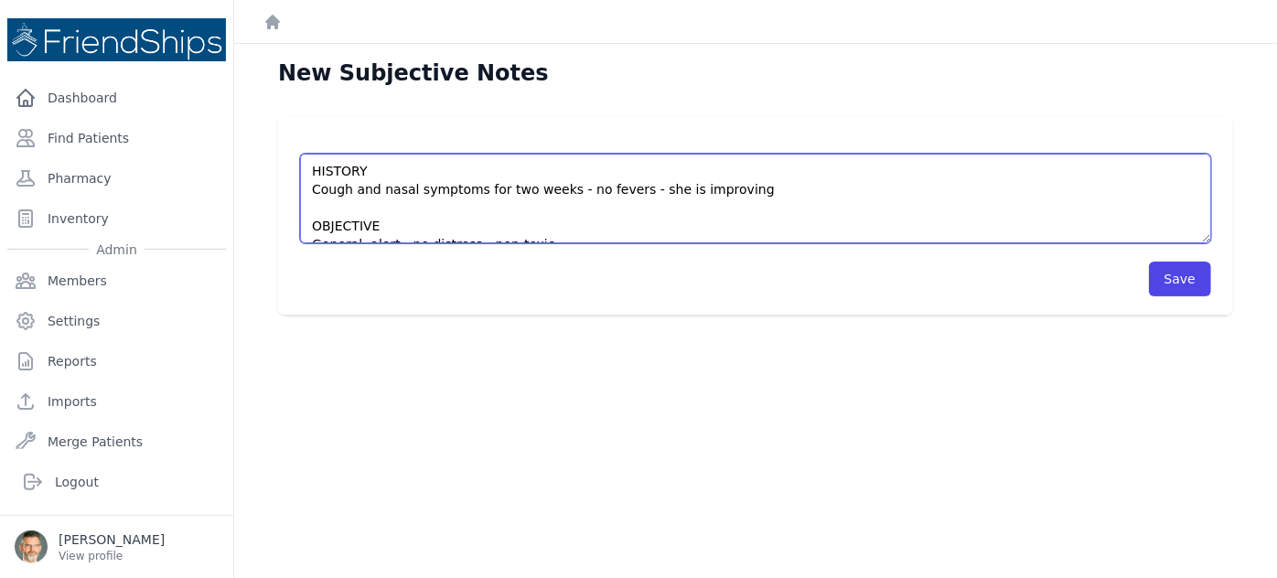
click at [734, 187] on textarea "HISTORY Cough and nasal symptoms for two weeks - no fevers - she is improving O…" at bounding box center [755, 199] width 911 height 90
click at [864, 193] on textarea "HISTORY Cough and nasal symptoms for two weeks - no fevers - she is improving. …" at bounding box center [755, 199] width 911 height 90
click at [860, 191] on textarea "HISTORY Cough and nasal symptoms for two weeks - no fevers - she is improving. …" at bounding box center [755, 199] width 911 height 90
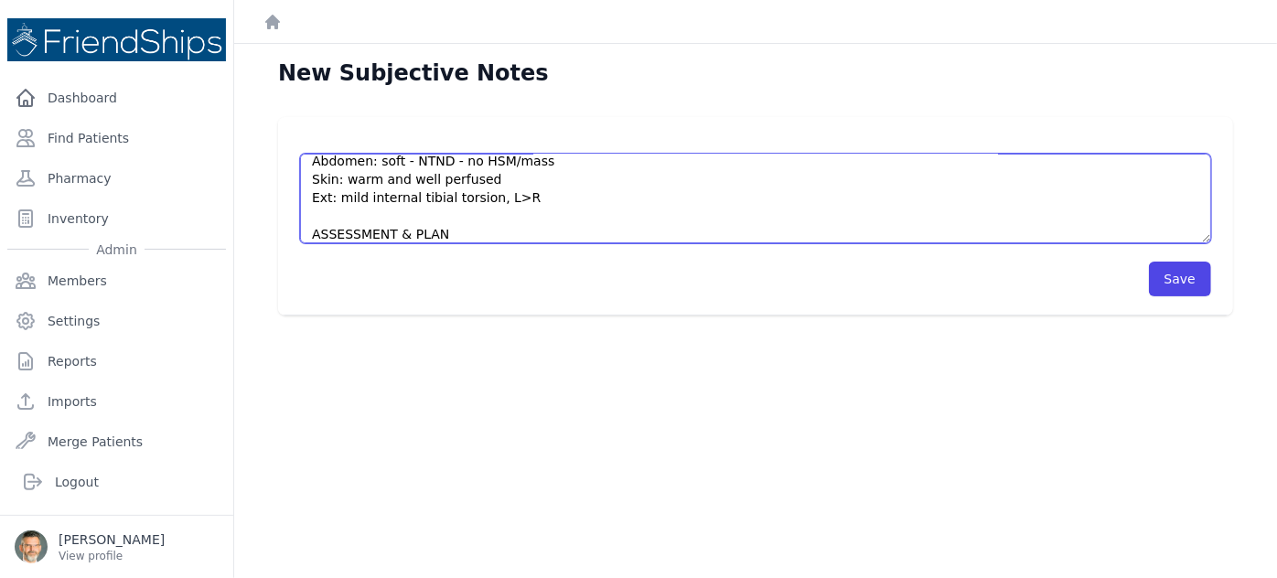
scroll to position [274, 0]
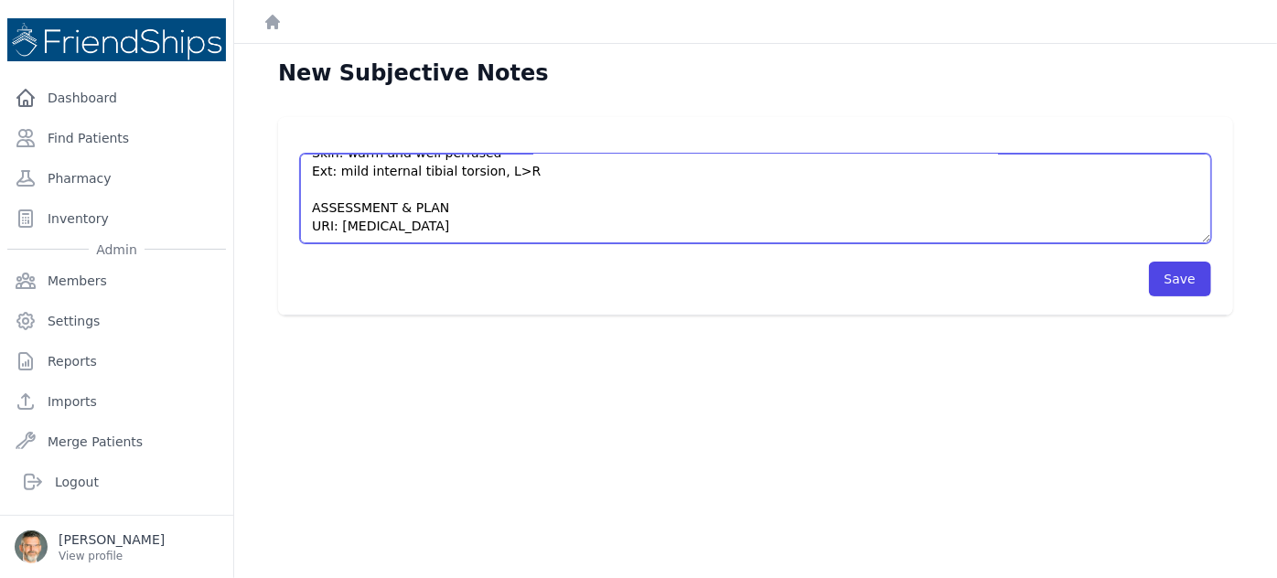
click at [470, 223] on textarea "HISTORY Cough and nasal symptoms for two weeks - no fevers - she is improving. …" at bounding box center [755, 199] width 911 height 90
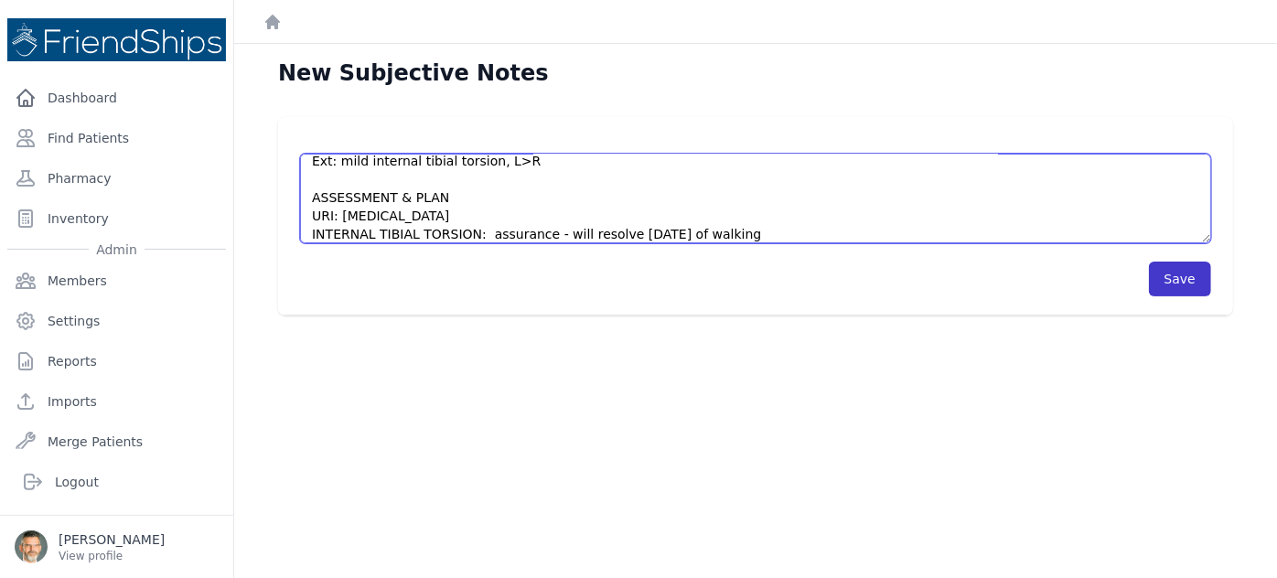
type textarea "HISTORY Cough and nasal symptoms for two weeks - no fevers - she is improving. …"
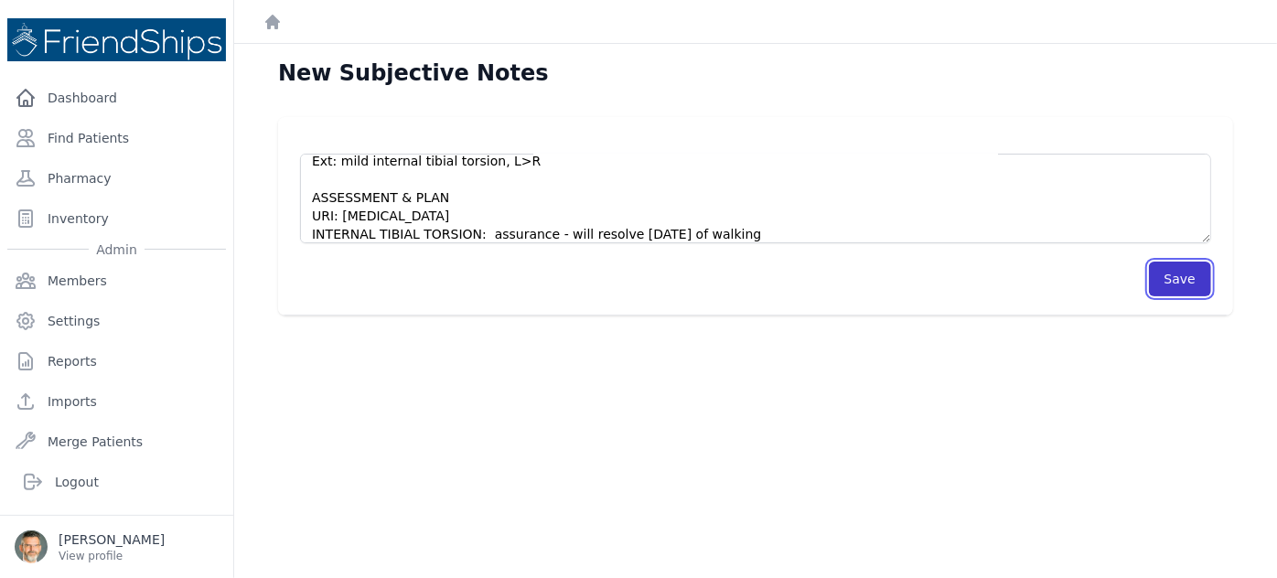
click at [1179, 281] on button "Save" at bounding box center [1180, 279] width 62 height 35
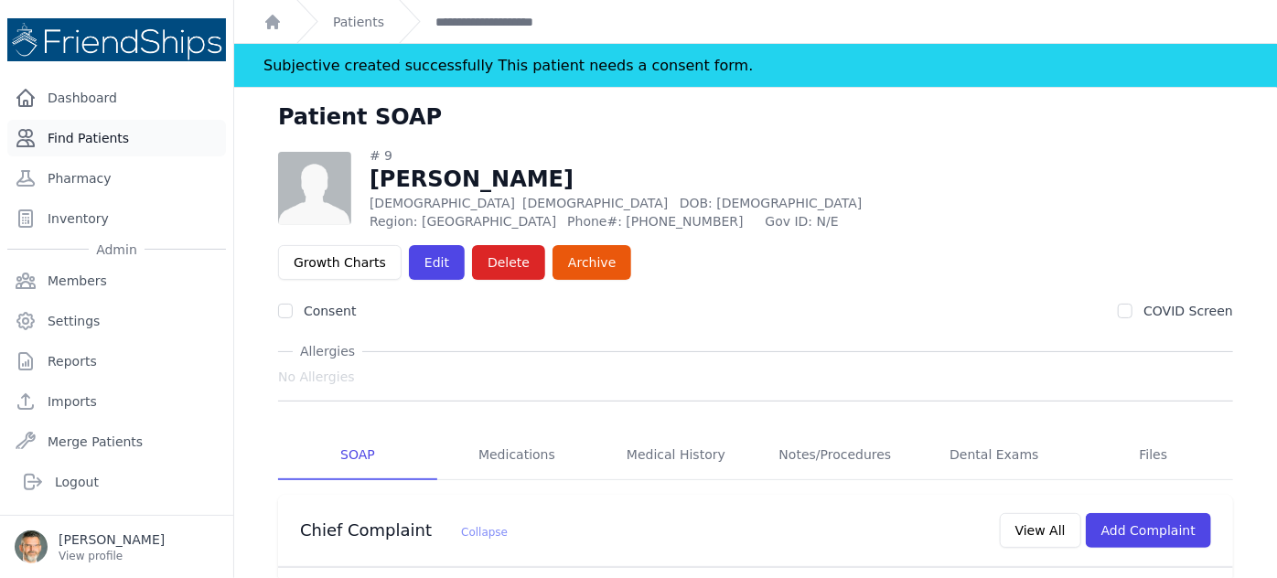
click at [110, 131] on link "Find Patients" at bounding box center [116, 138] width 219 height 37
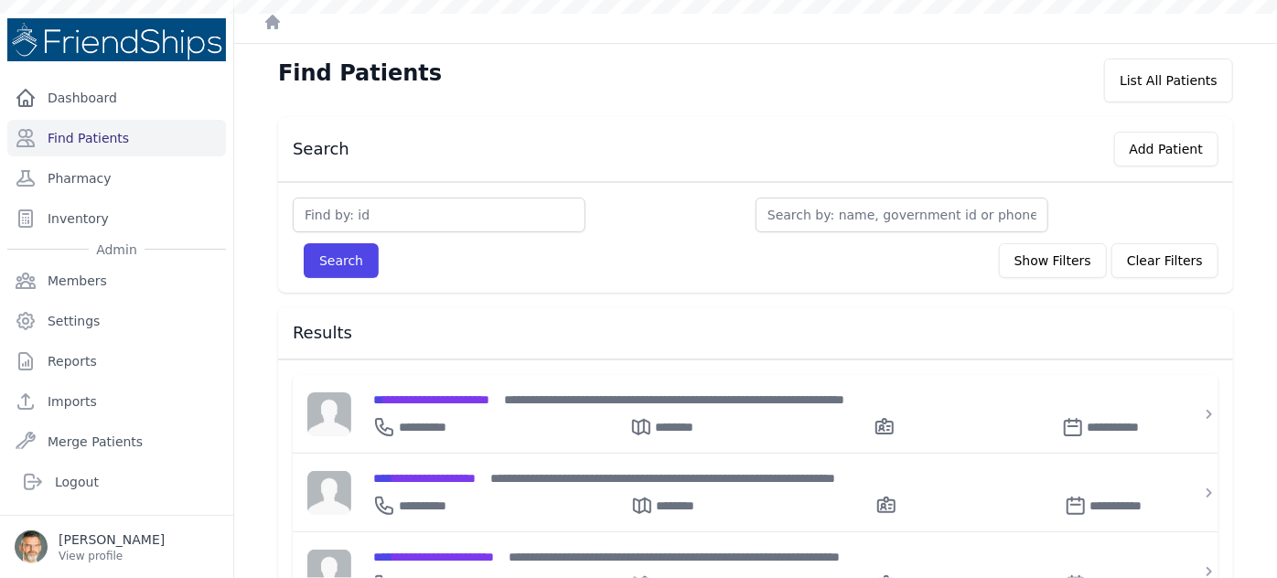
scroll to position [166, 0]
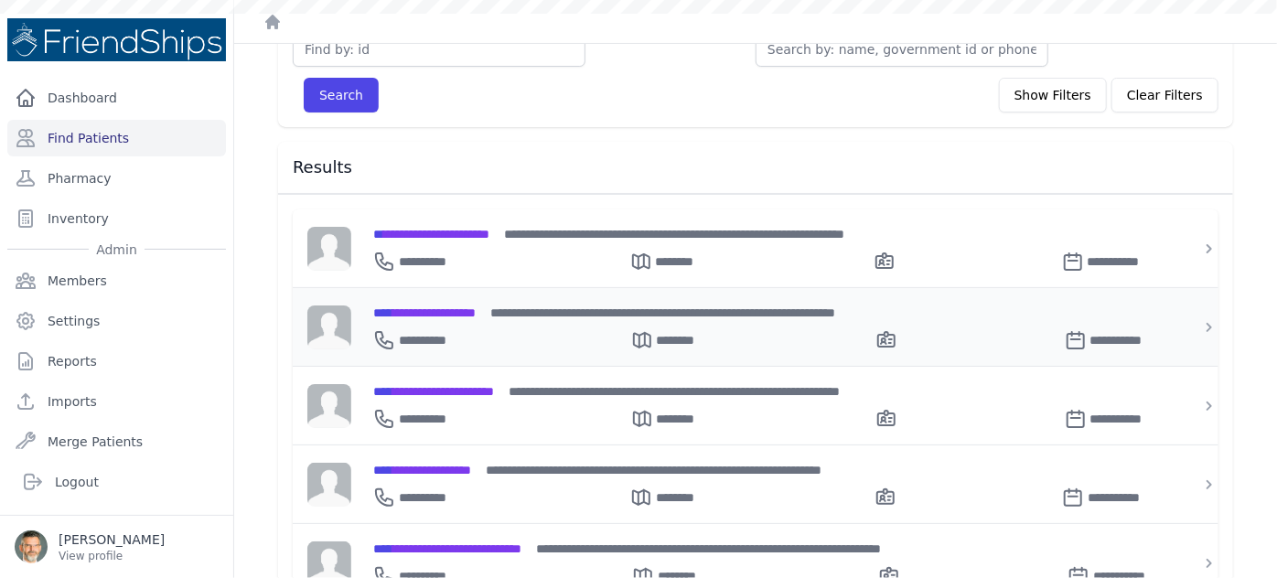
click at [450, 306] on span "**********" at bounding box center [424, 312] width 102 height 13
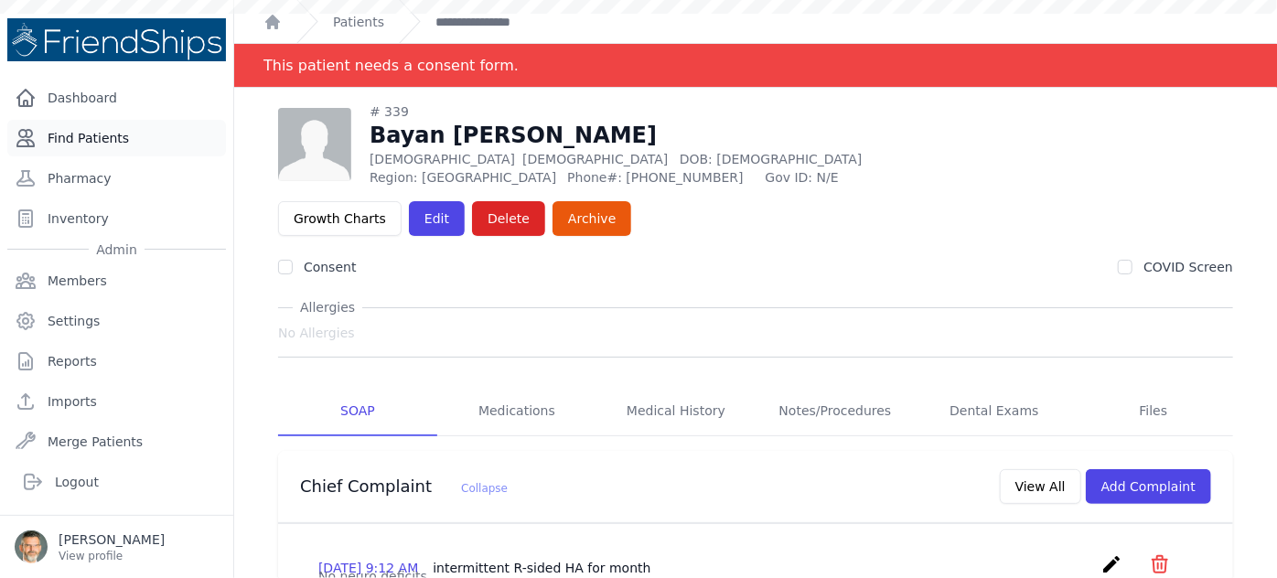
click at [90, 131] on link "Find Patients" at bounding box center [116, 138] width 219 height 37
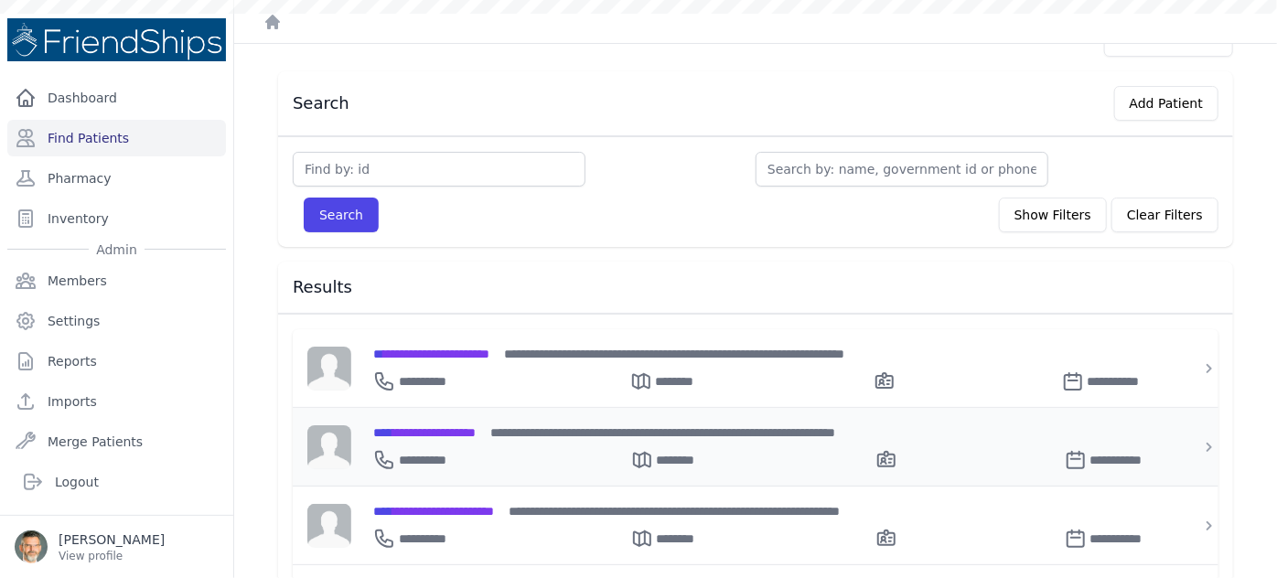
scroll to position [82, 0]
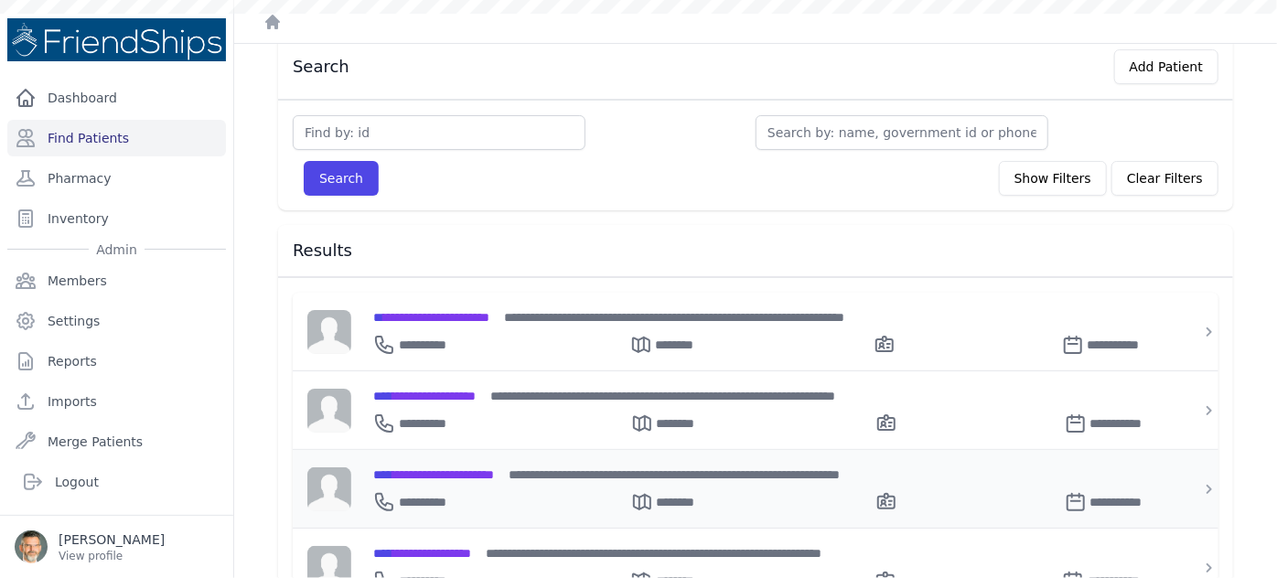
click at [441, 468] on span "**********" at bounding box center [433, 474] width 121 height 13
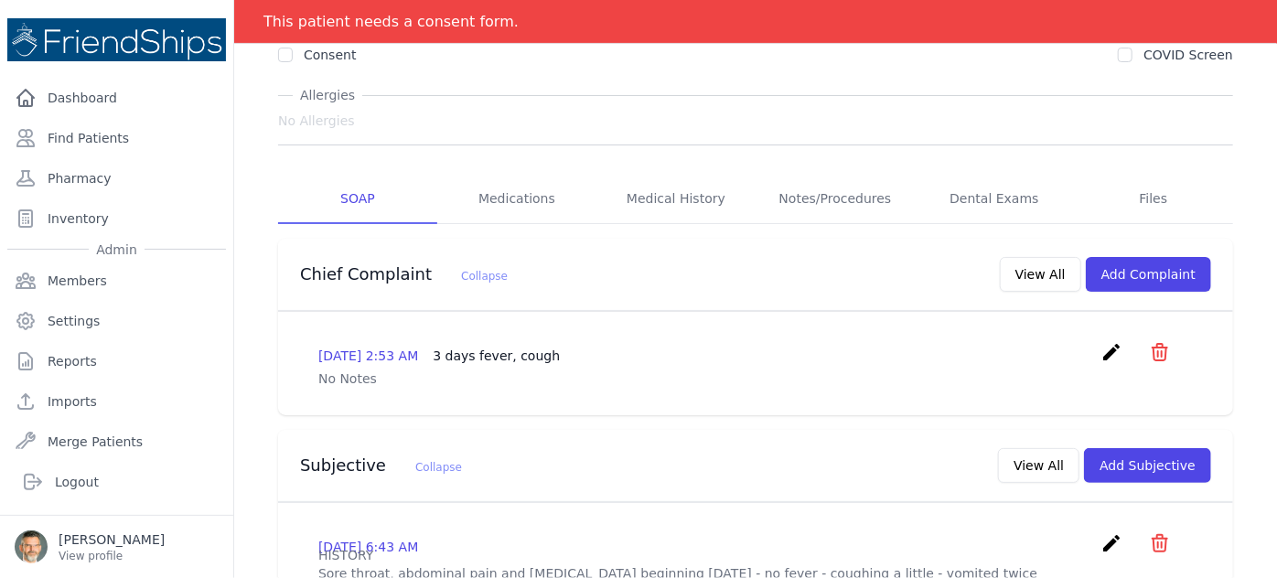
scroll to position [249, 0]
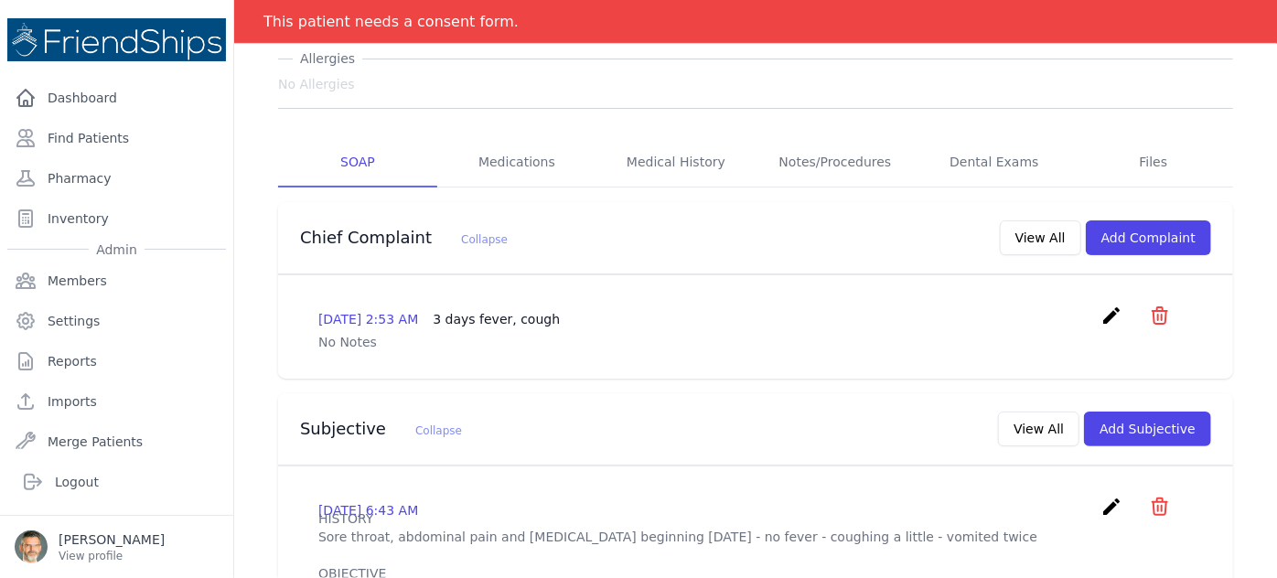
click at [1153, 307] on icon "icon" at bounding box center [1160, 315] width 15 height 16
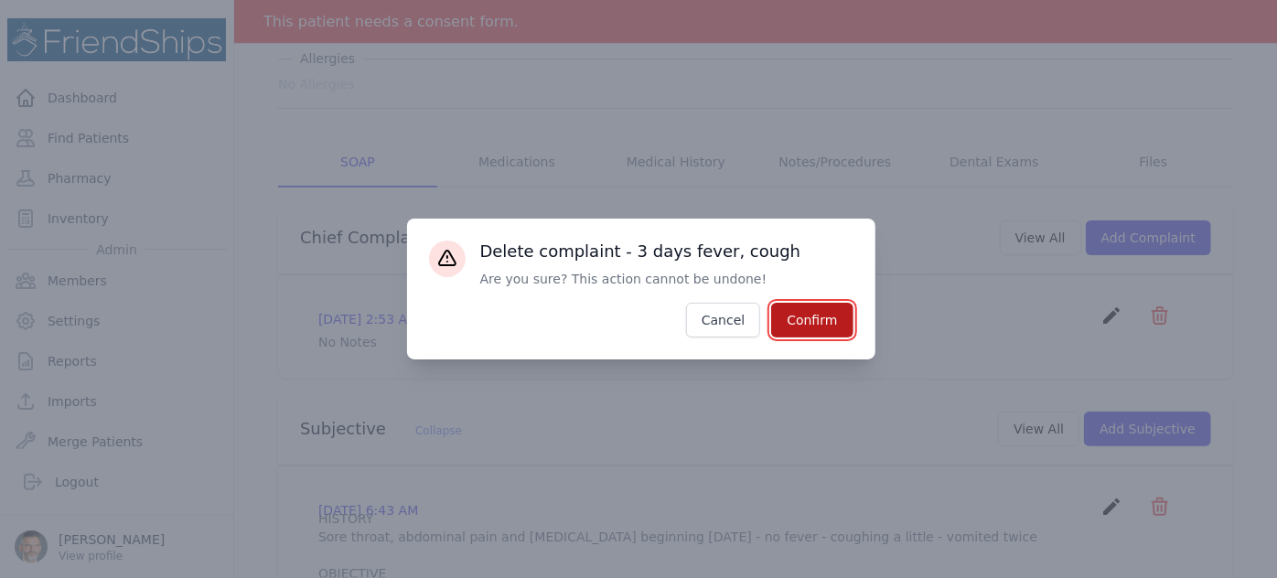
click at [798, 319] on button "Confirm" at bounding box center [811, 320] width 81 height 35
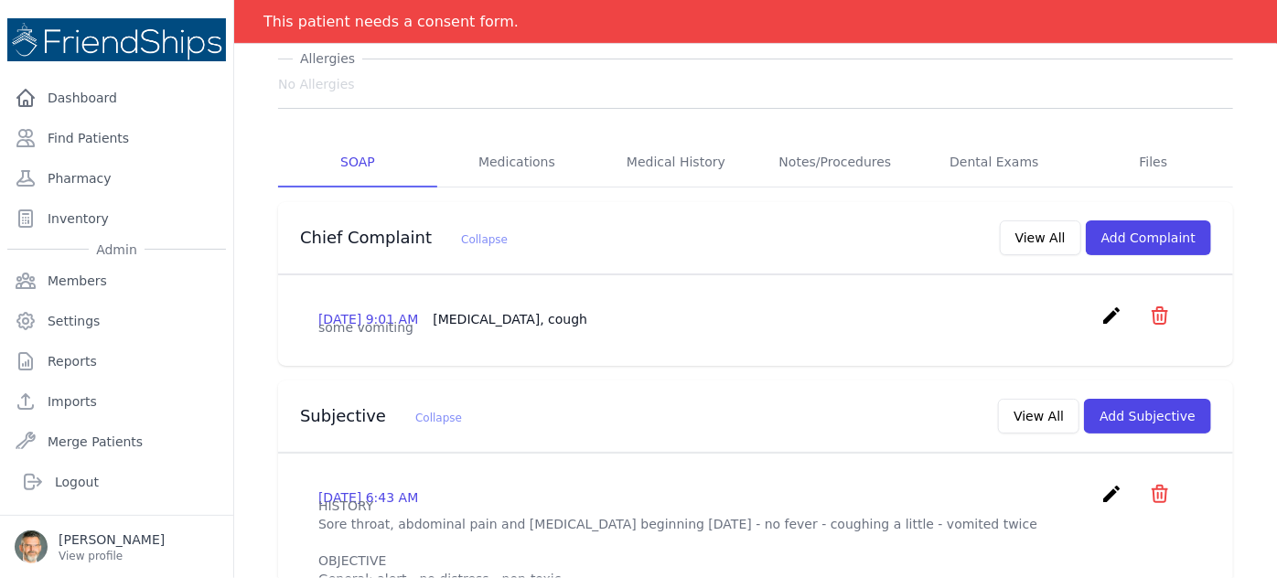
drag, startPoint x: 1143, startPoint y: 263, endPoint x: 1078, endPoint y: 263, distance: 65.9
click at [1149, 305] on icon "icon" at bounding box center [1160, 316] width 22 height 22
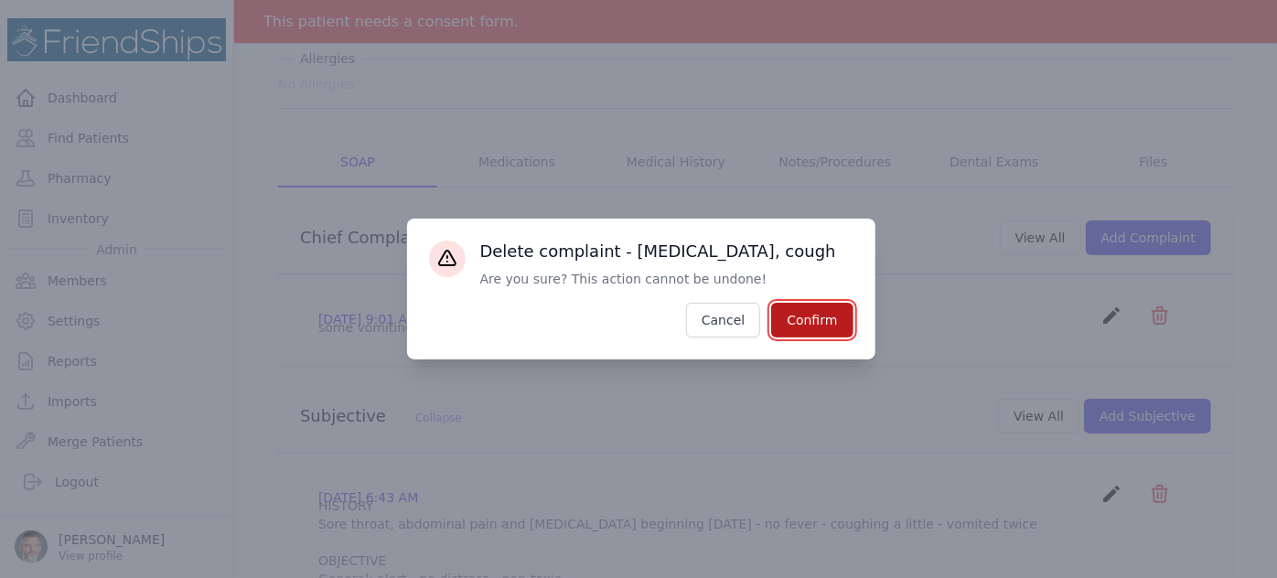
click at [819, 313] on button "Confirm" at bounding box center [811, 320] width 81 height 35
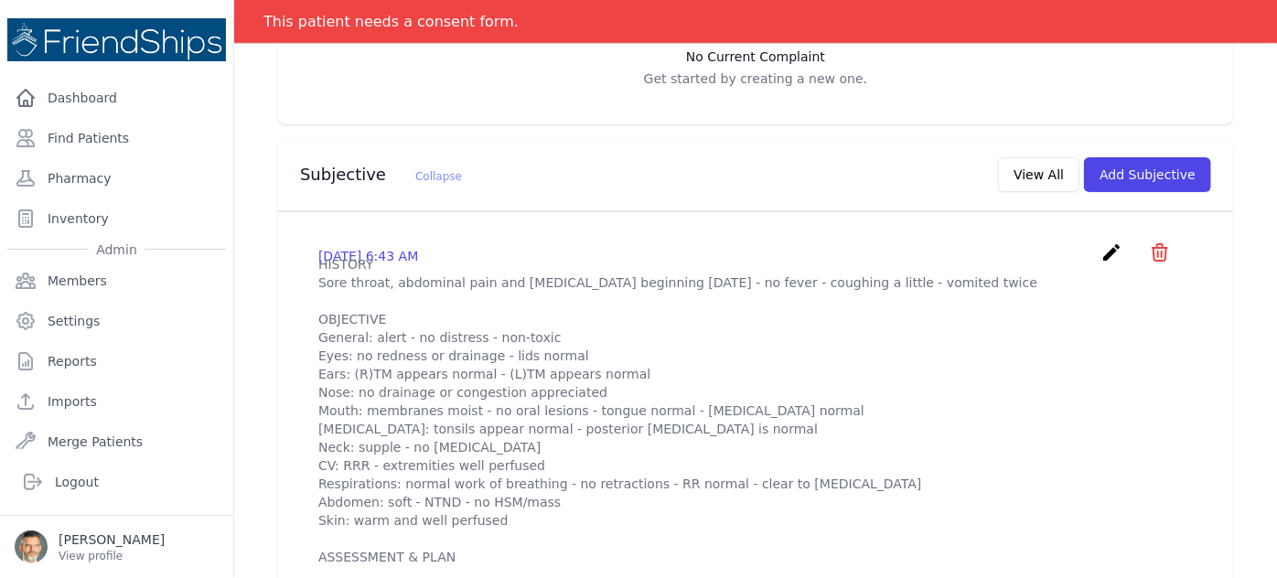
scroll to position [582, 0]
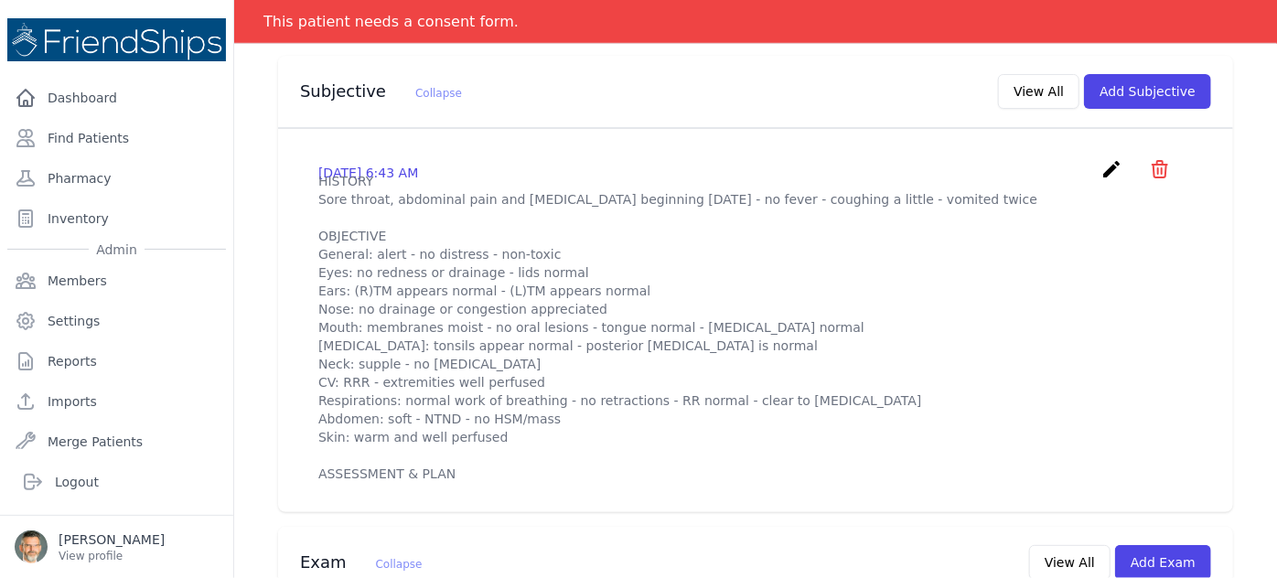
click at [1100, 158] on icon "create" at bounding box center [1111, 169] width 22 height 22
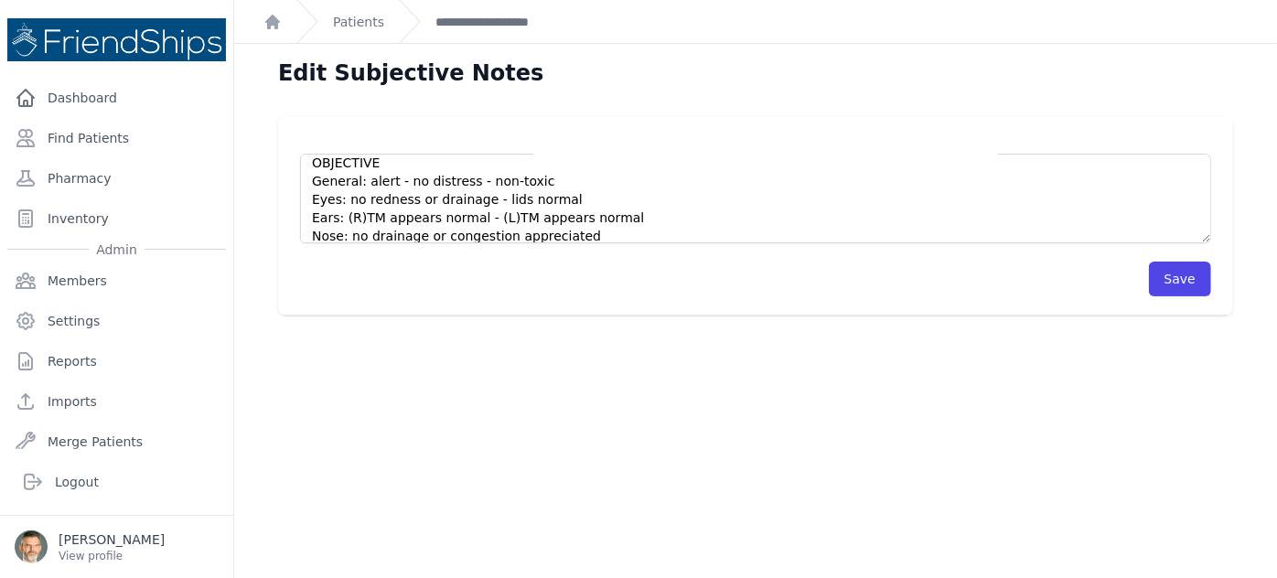
scroll to position [166, 0]
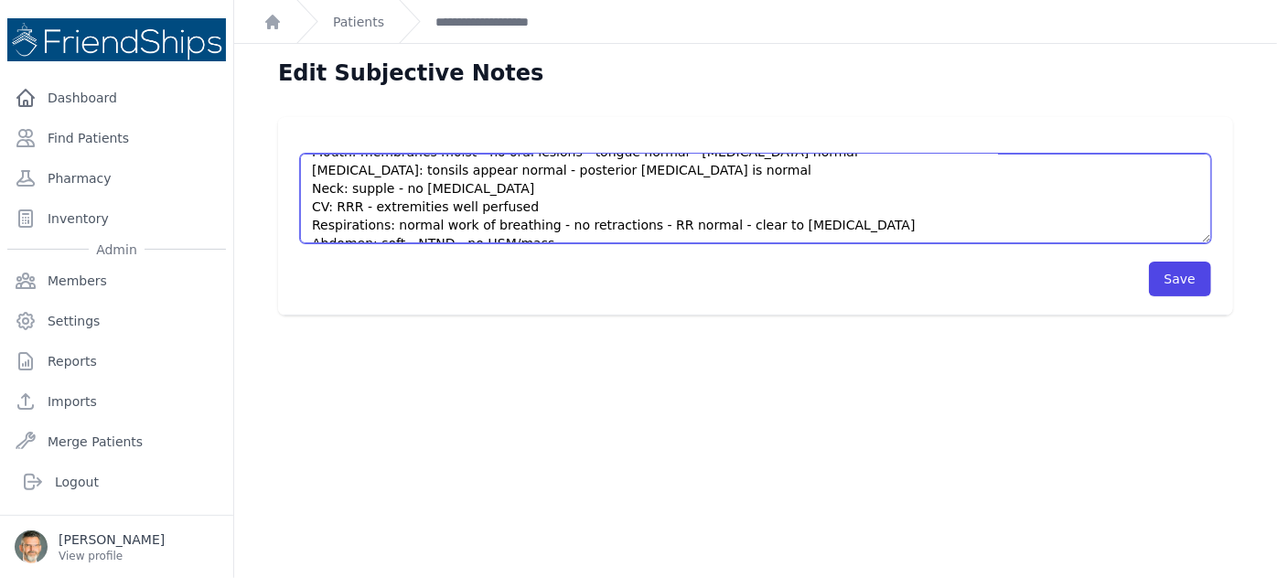
drag, startPoint x: 662, startPoint y: 164, endPoint x: 403, endPoint y: 168, distance: 259.8
click at [403, 168] on textarea "HISTORY Sore throat, abdominal pain and diarrhea beginning 2 days ago - no feve…" at bounding box center [755, 199] width 911 height 90
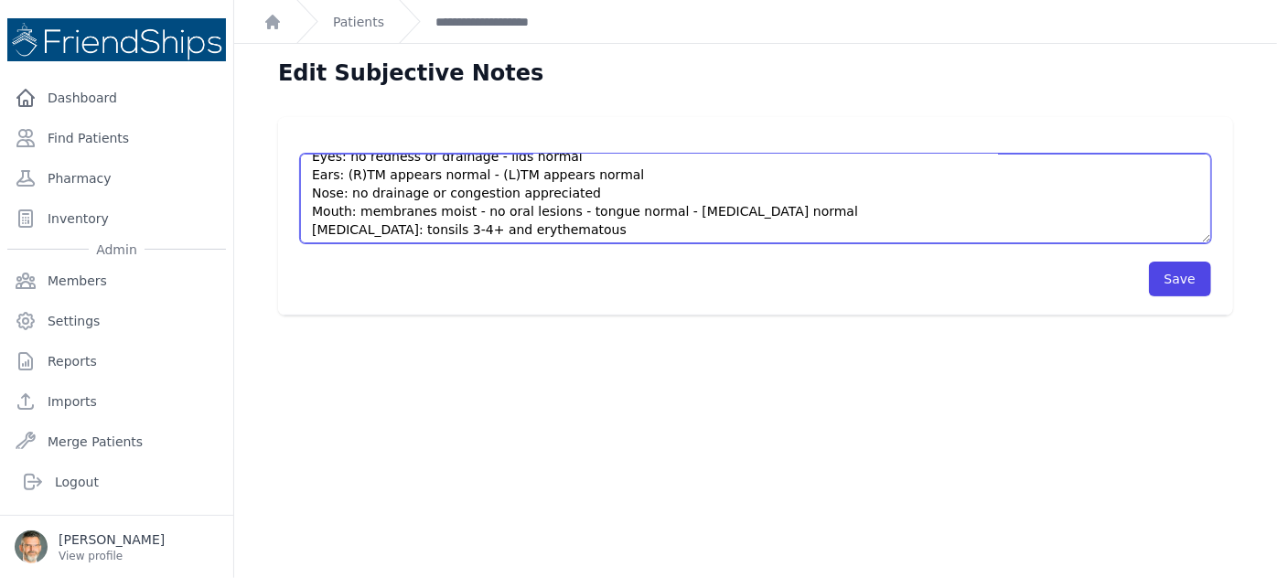
scroll to position [115, 0]
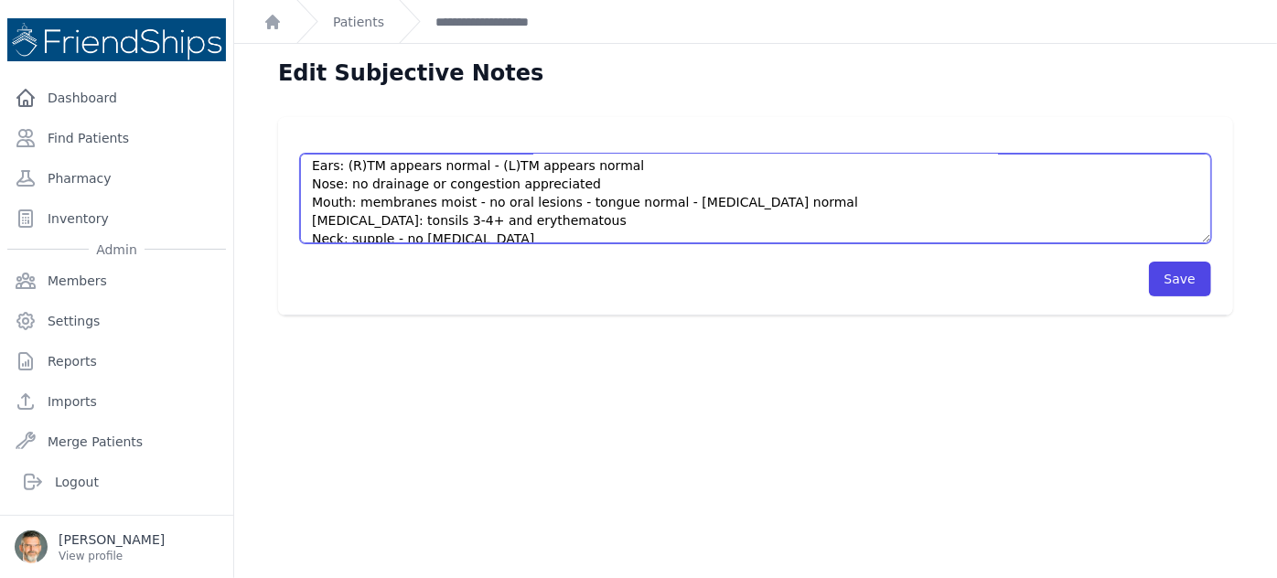
drag, startPoint x: 647, startPoint y: 231, endPoint x: 564, endPoint y: 202, distance: 87.1
click at [564, 202] on textarea "HISTORY Sore throat, abdominal pain and diarrhea beginning 2 days ago - no feve…" at bounding box center [755, 199] width 911 height 90
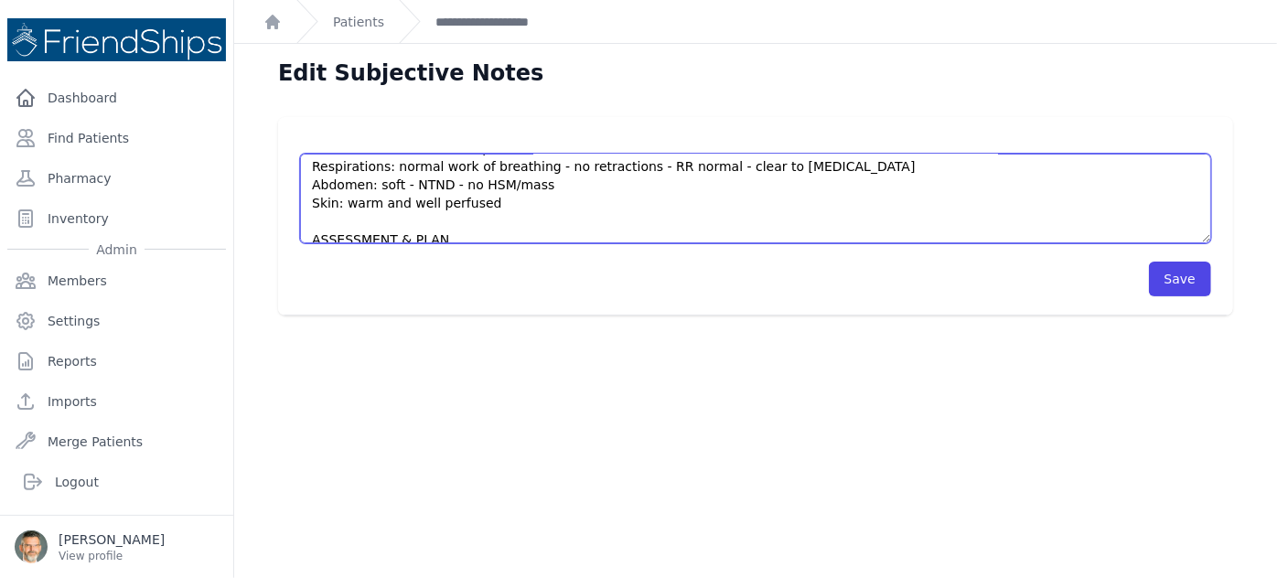
scroll to position [238, 0]
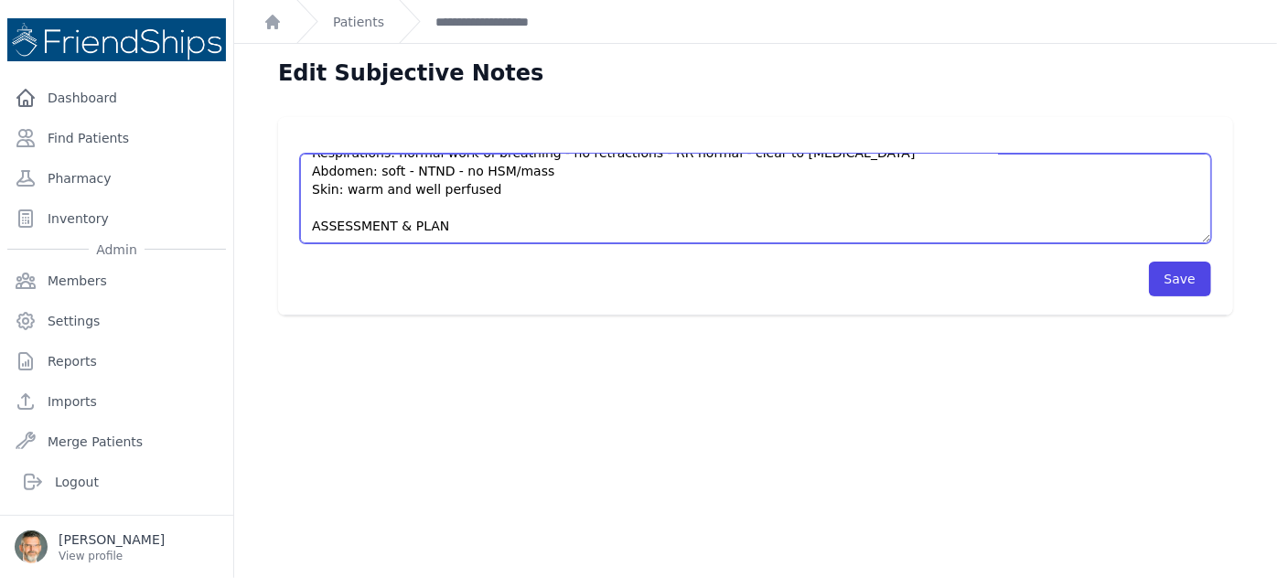
click at [472, 223] on textarea "HISTORY Sore throat, abdominal pain and diarrhea beginning 2 days ago - no feve…" at bounding box center [755, 199] width 911 height 90
type textarea "HISTORY Sore throat, abdominal pain and diarrhea beginning 2 days ago - no feve…"
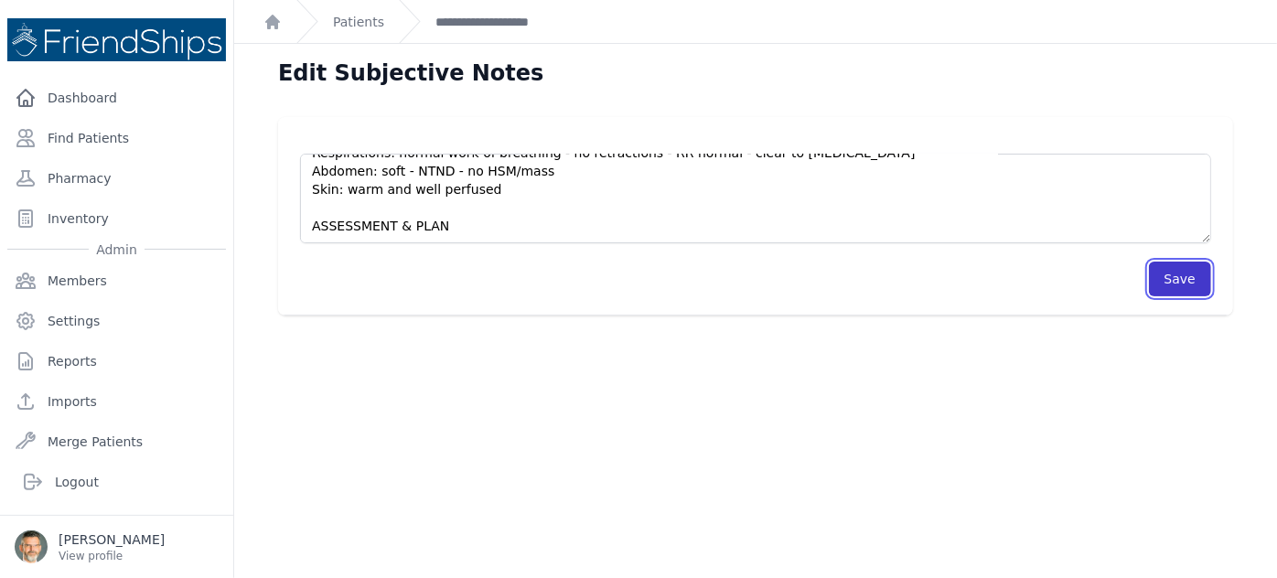
click at [1173, 283] on button "Save" at bounding box center [1180, 279] width 62 height 35
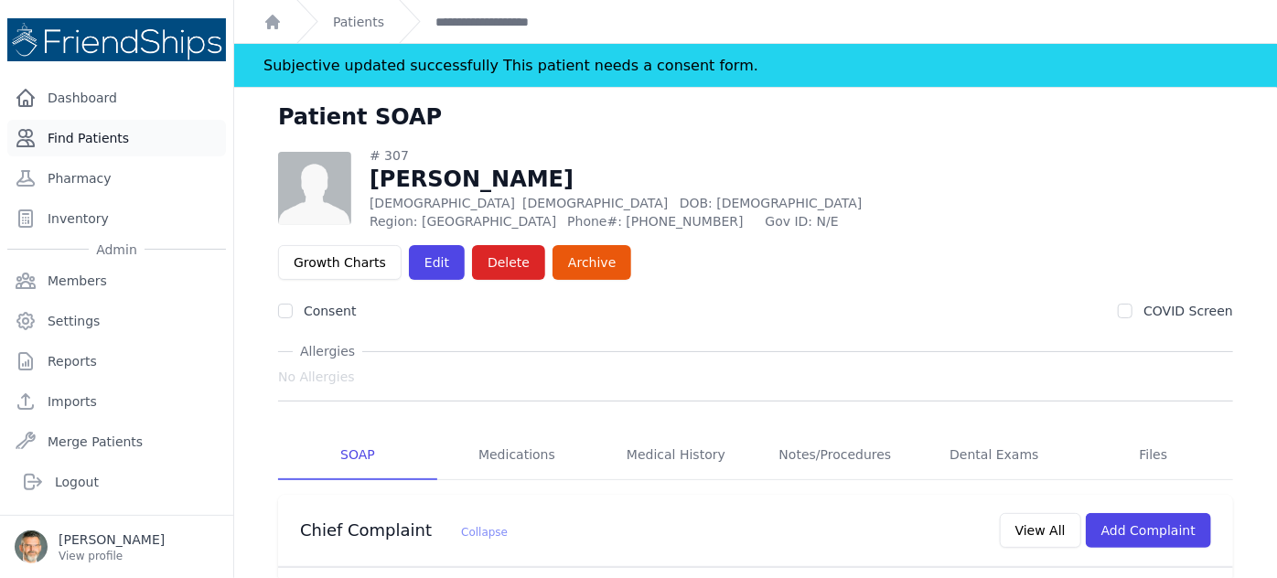
click at [76, 140] on link "Find Patients" at bounding box center [116, 138] width 219 height 37
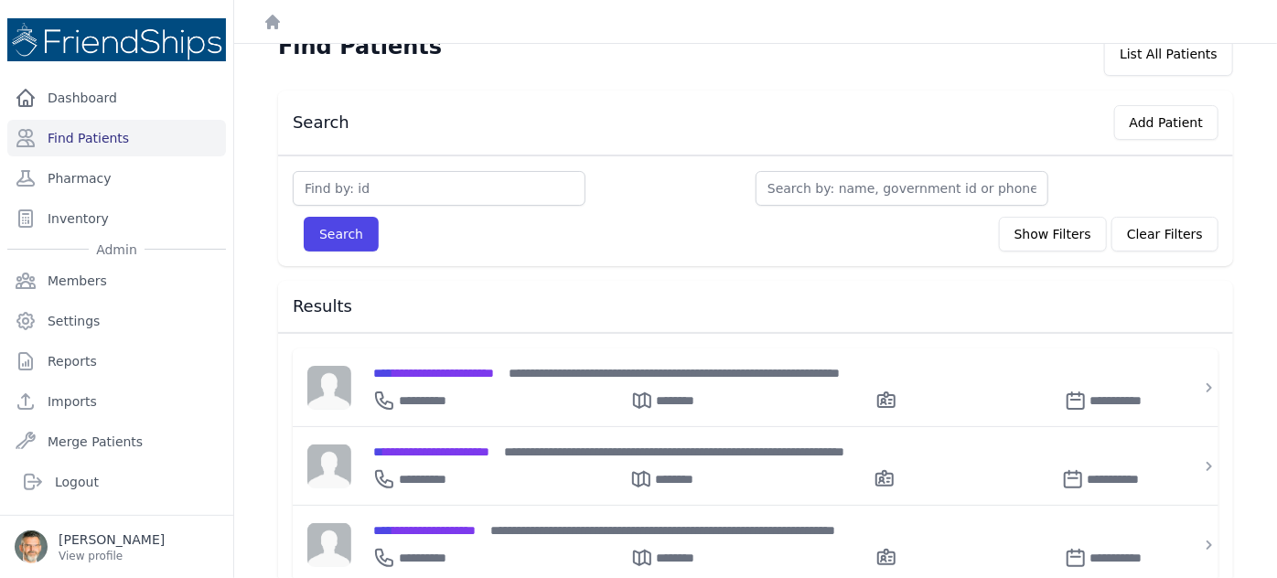
scroll to position [16, 0]
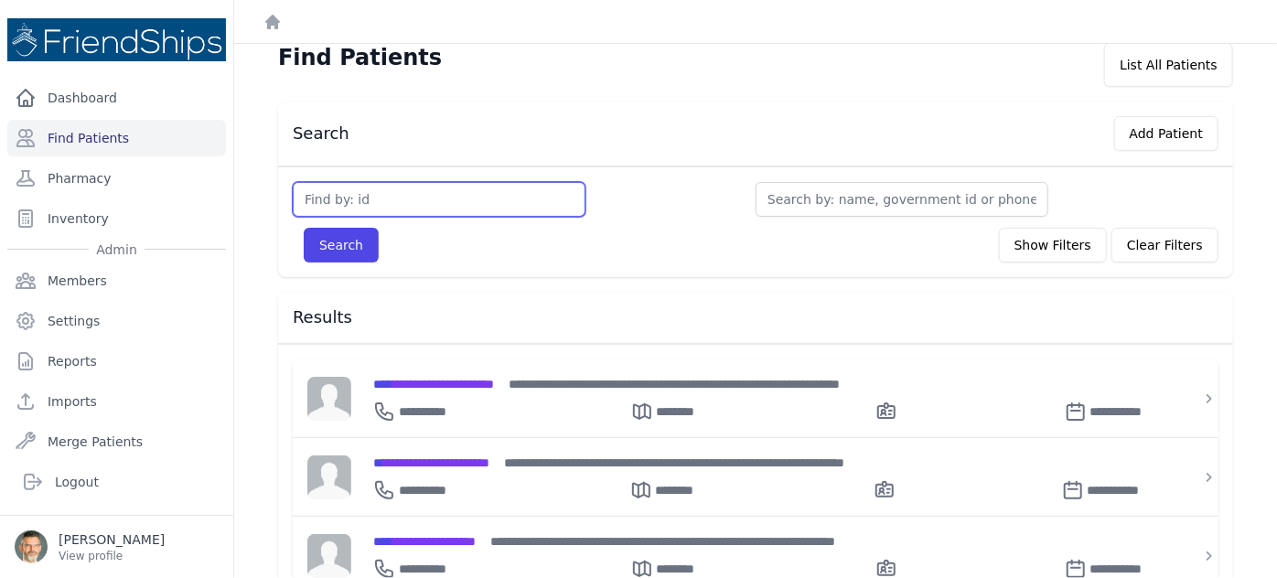
click at [324, 194] on input "text" at bounding box center [439, 199] width 293 height 35
type input "848"
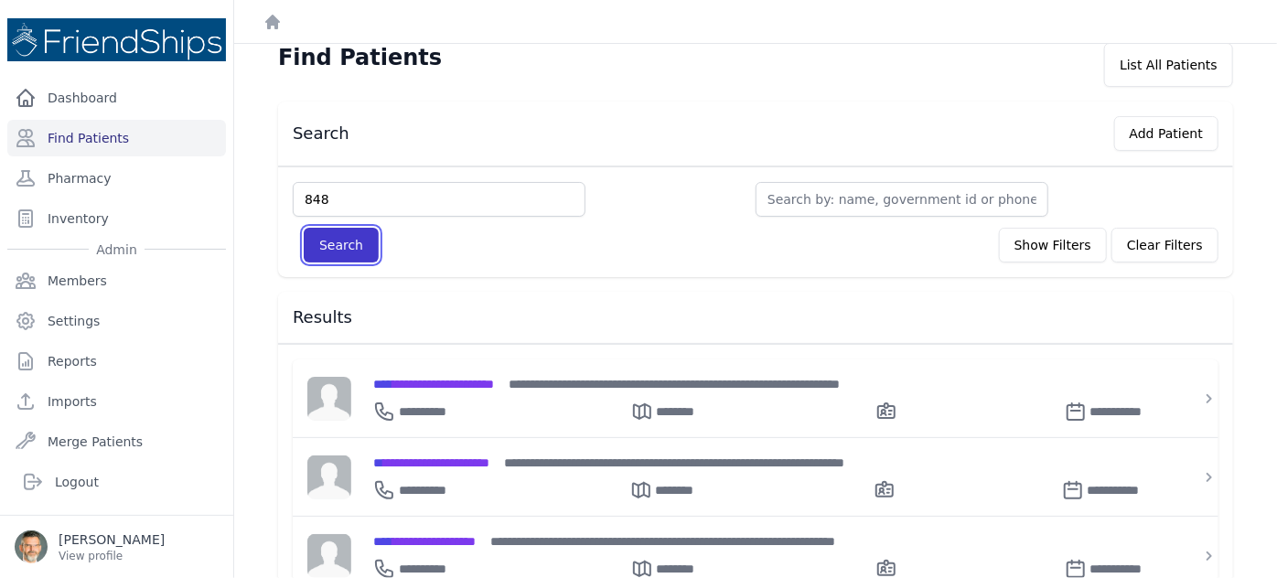
click at [341, 242] on button "Search" at bounding box center [341, 245] width 75 height 35
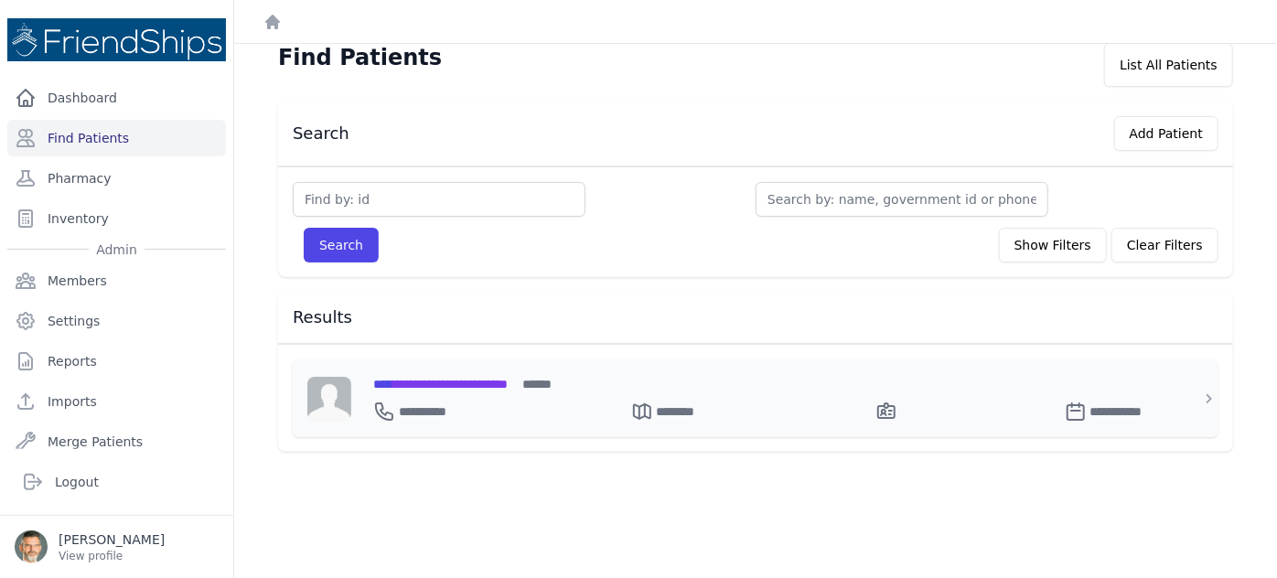
click at [446, 378] on span "**********" at bounding box center [440, 384] width 134 height 13
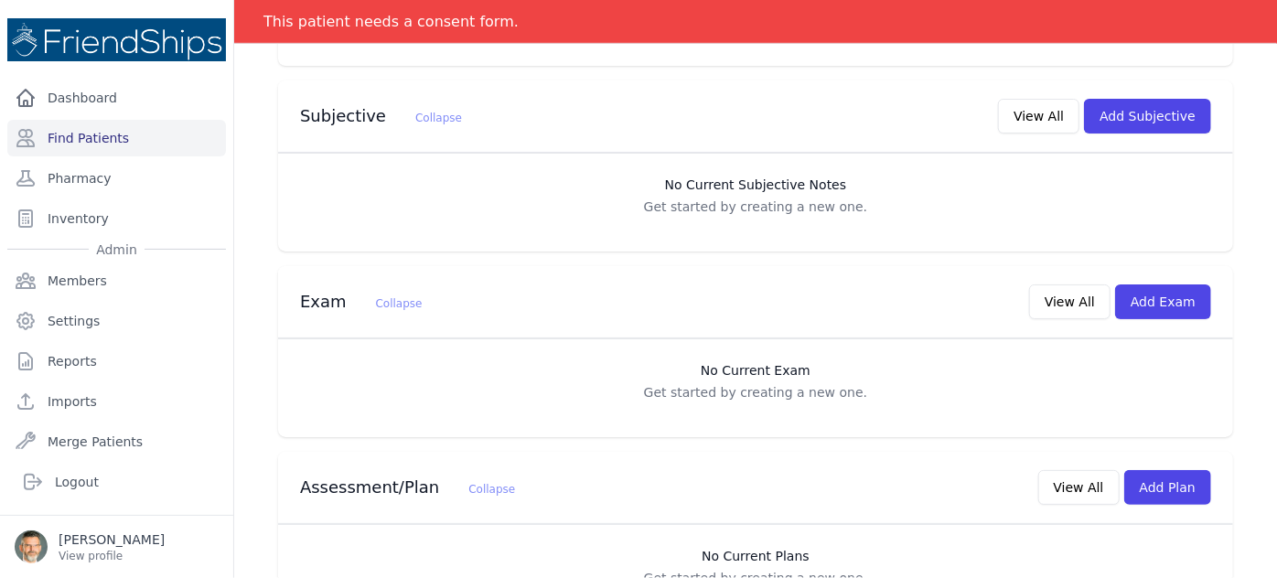
scroll to position [562, 0]
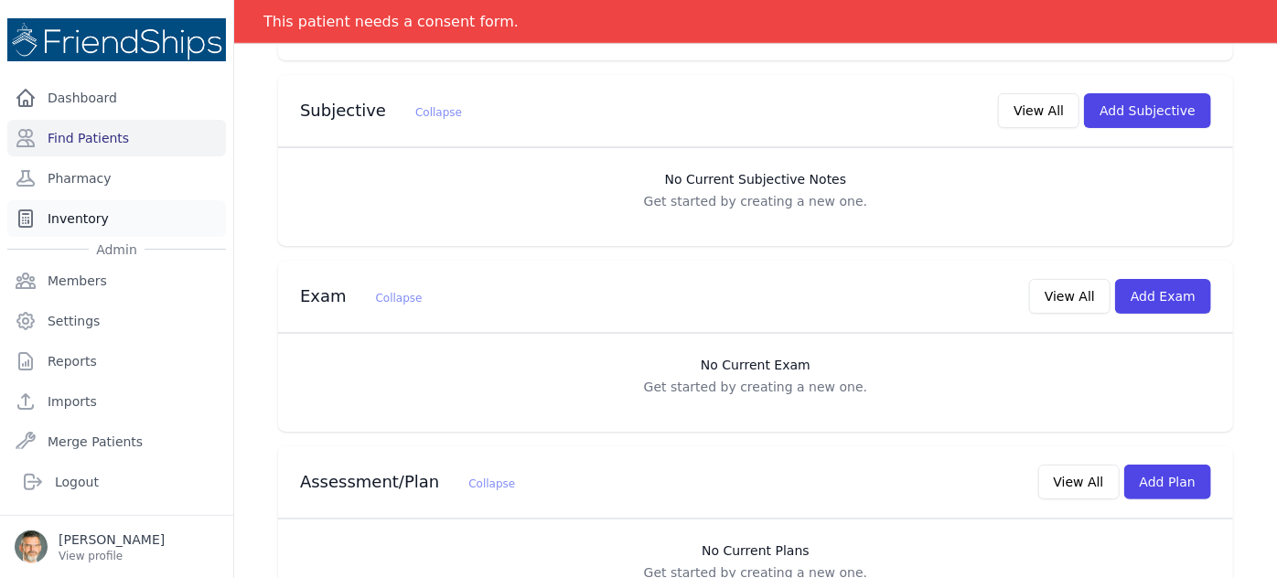
click at [78, 212] on link "Inventory" at bounding box center [116, 218] width 219 height 37
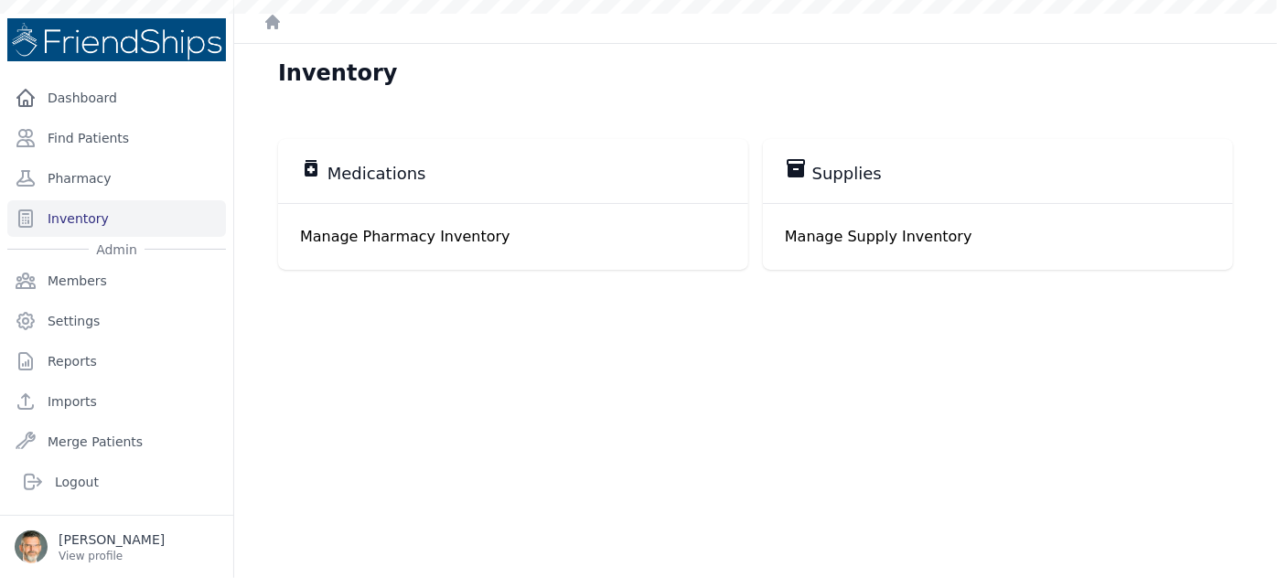
click at [384, 227] on p "Manage Pharmacy Inventory" at bounding box center [513, 237] width 426 height 22
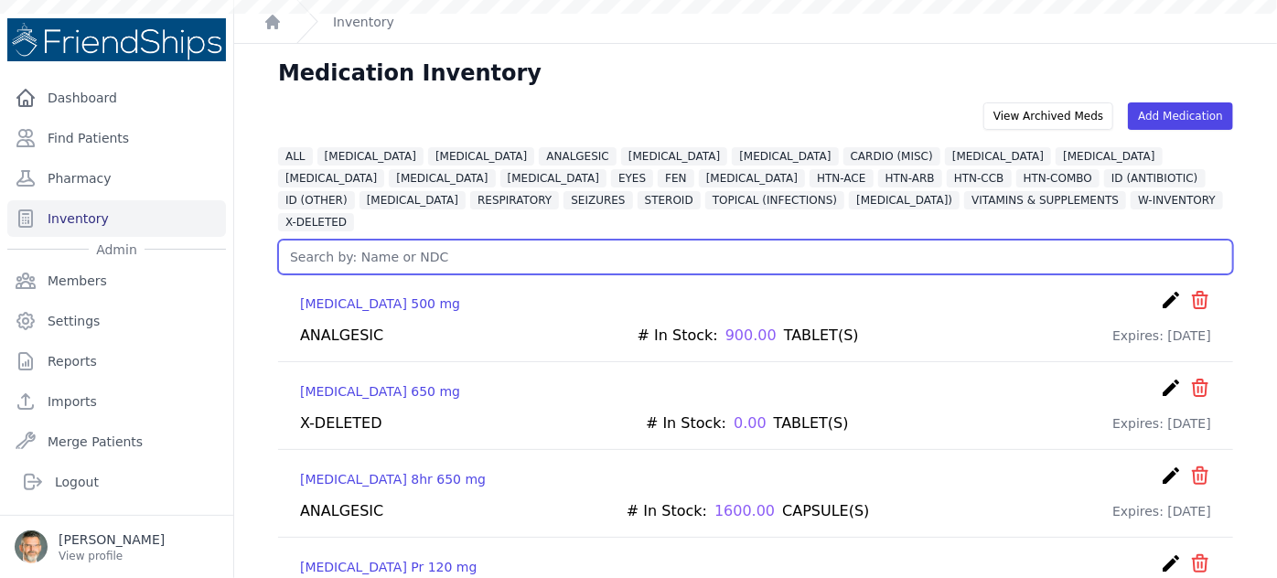
click at [349, 240] on input "text" at bounding box center [755, 257] width 955 height 35
type input "clobeden"
click at [349, 240] on input "text" at bounding box center [755, 257] width 955 height 35
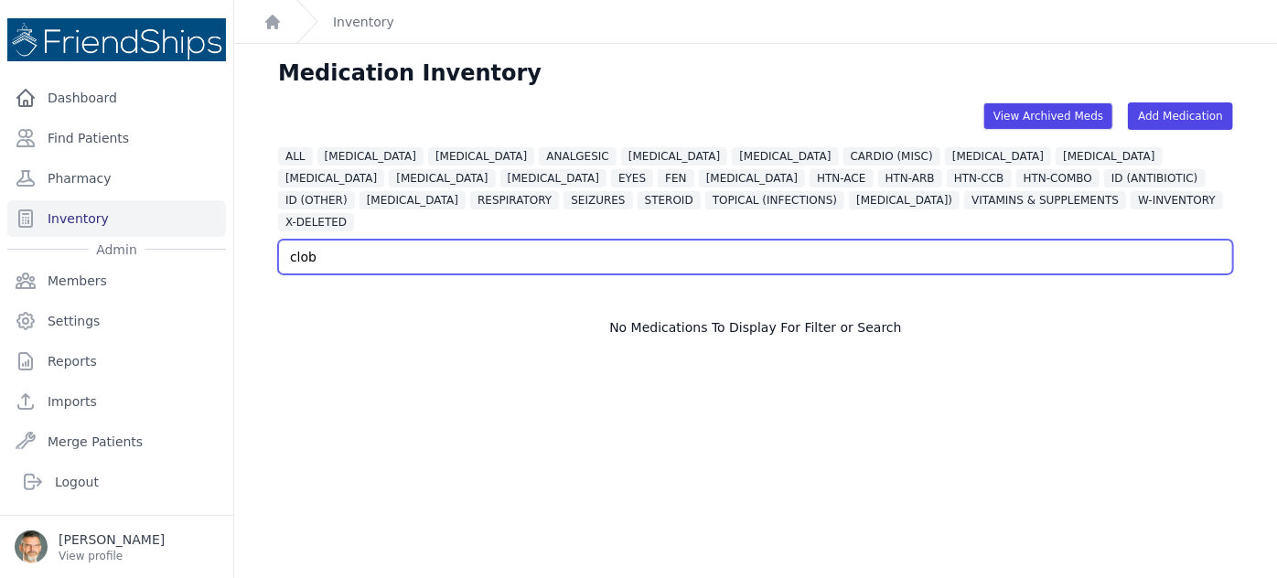
type input "clob"
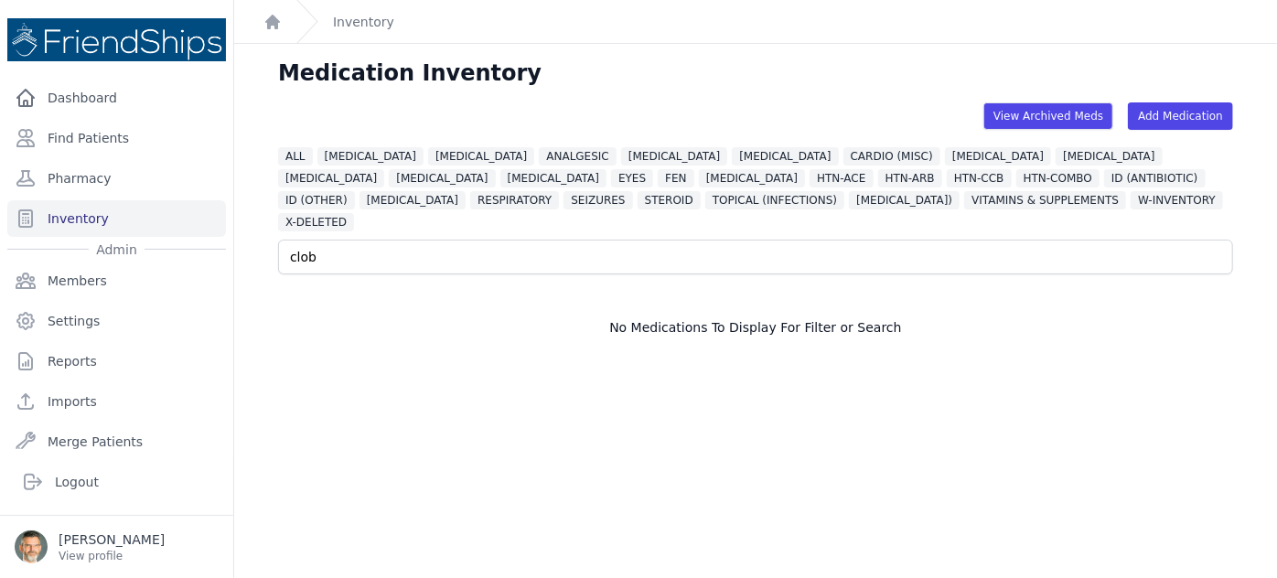
click at [1028, 115] on div "View Archived Meds" at bounding box center [1048, 115] width 130 height 27
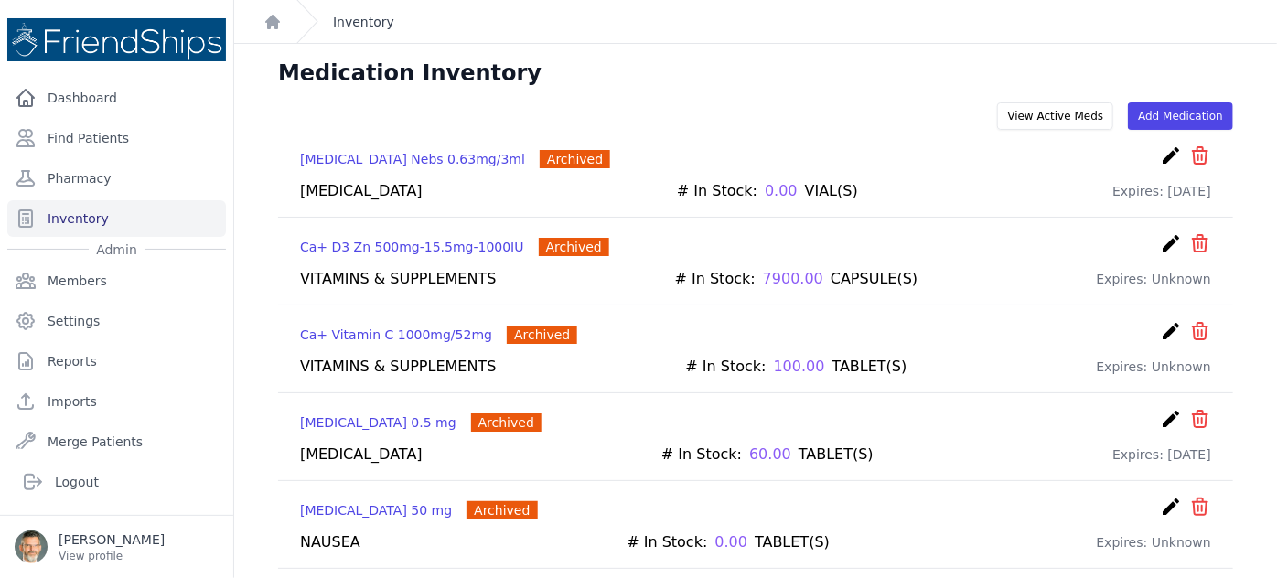
click at [360, 26] on link "Inventory" at bounding box center [363, 22] width 61 height 18
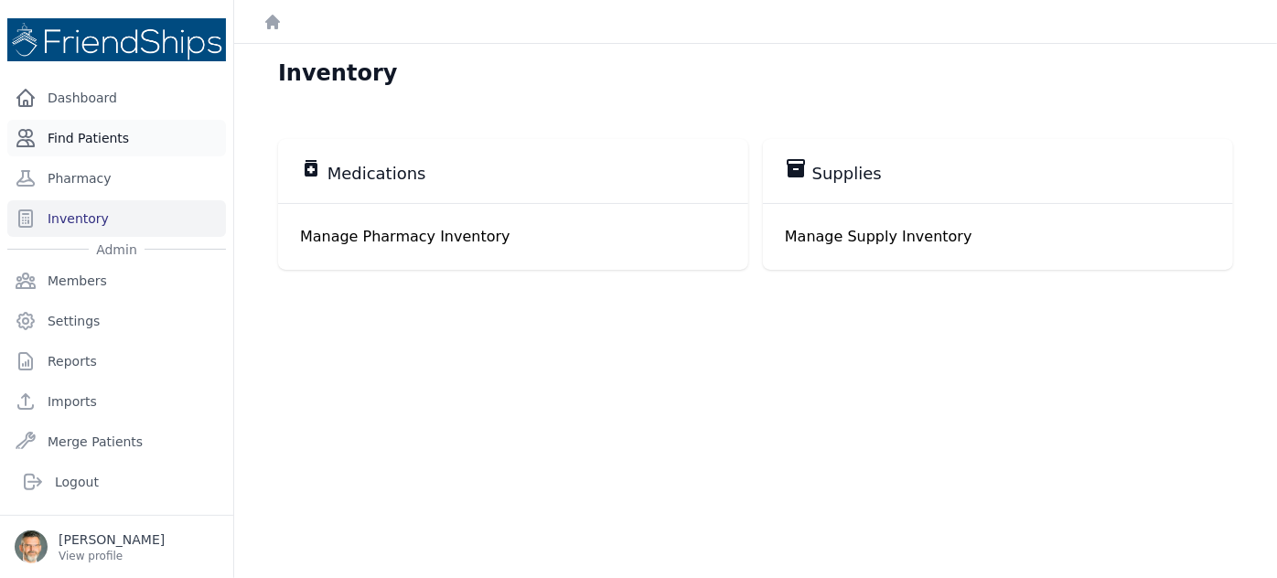
click at [69, 137] on link "Find Patients" at bounding box center [116, 138] width 219 height 37
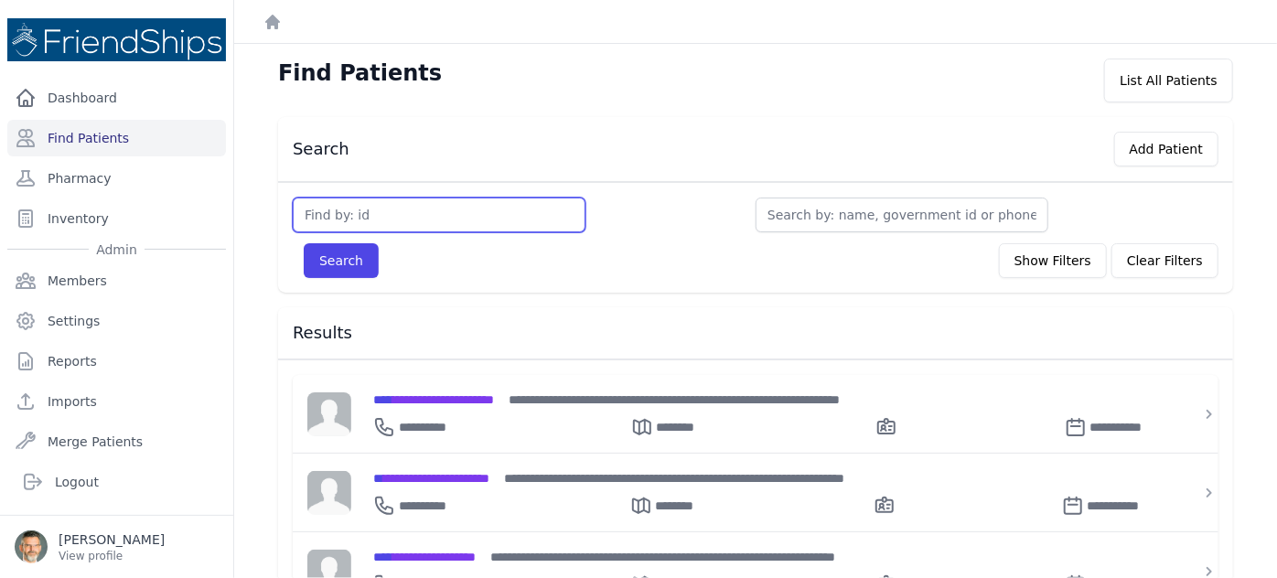
click at [351, 214] on input "text" at bounding box center [439, 215] width 293 height 35
type input "848"
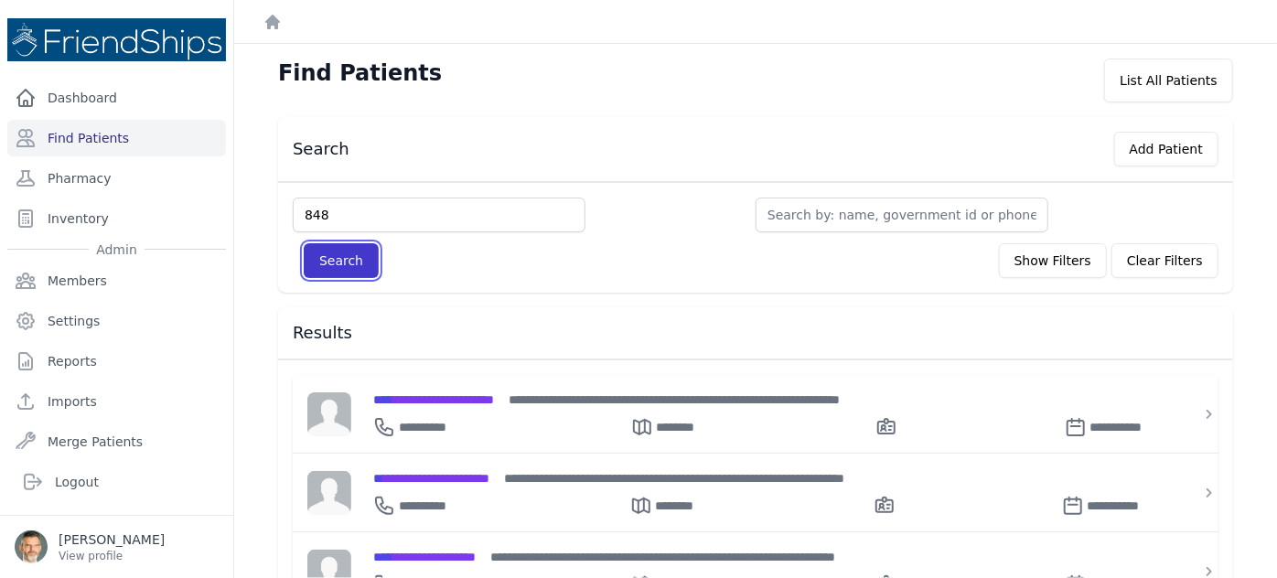
click at [327, 255] on button "Search" at bounding box center [341, 260] width 75 height 35
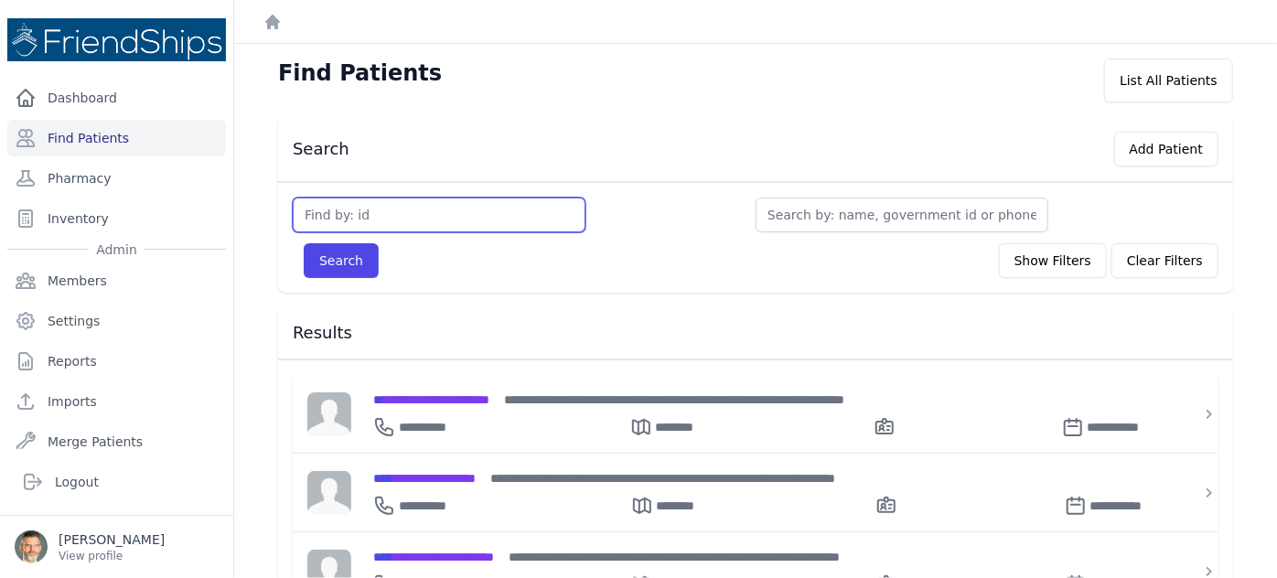
click at [338, 213] on input "text" at bounding box center [439, 215] width 293 height 35
type input "848"
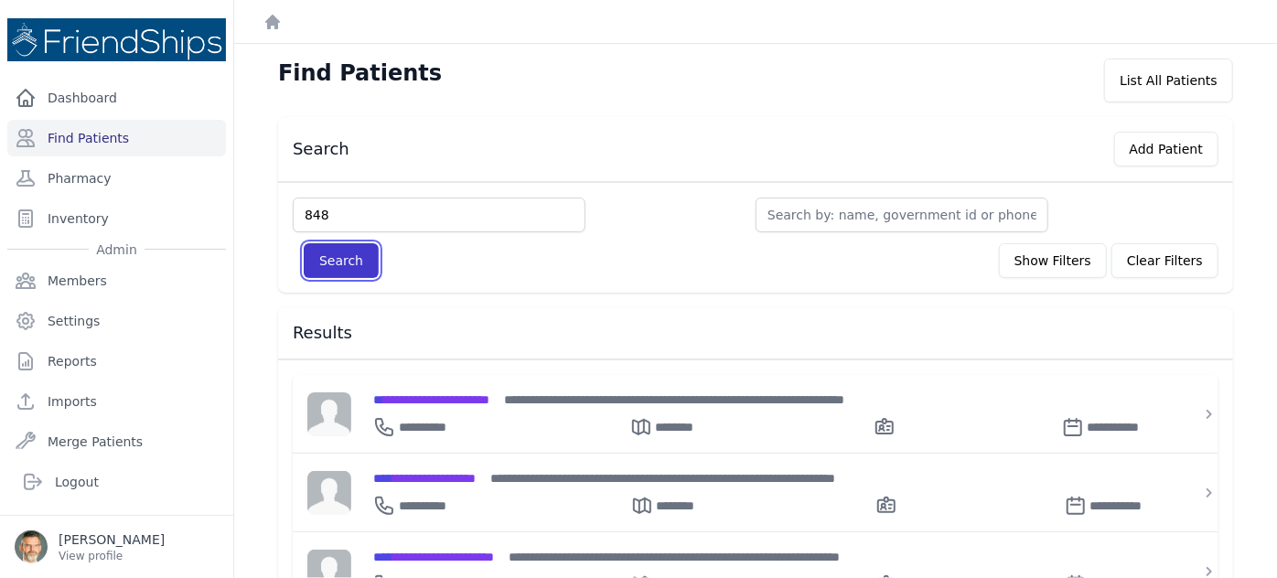
click at [343, 261] on button "Search" at bounding box center [341, 260] width 75 height 35
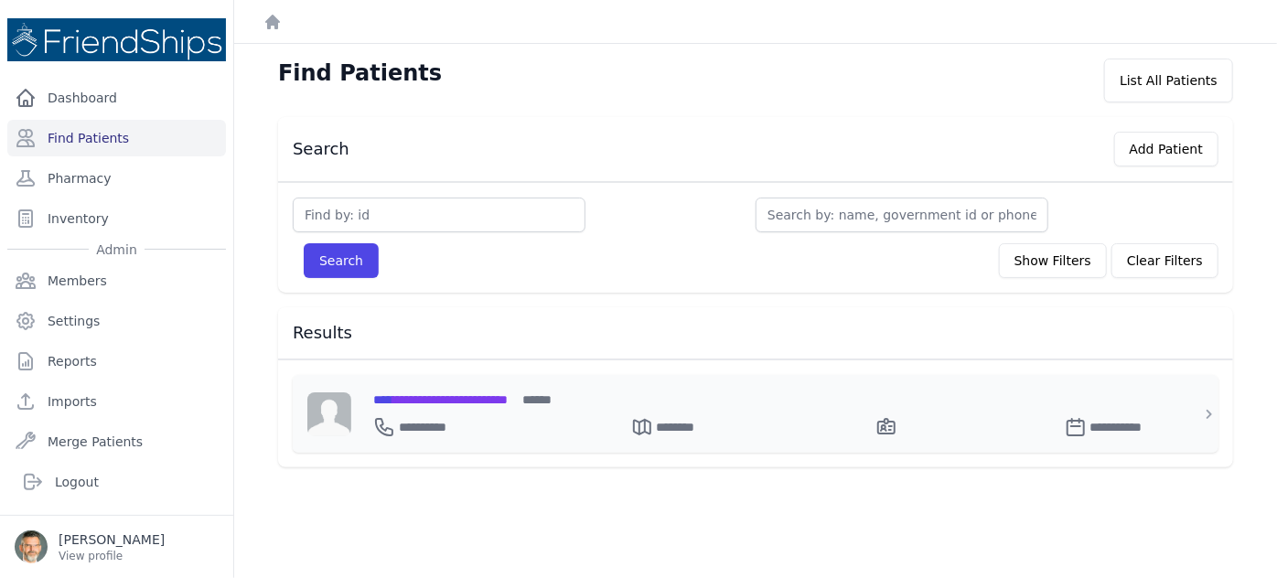
click at [446, 399] on span "**********" at bounding box center [440, 399] width 134 height 13
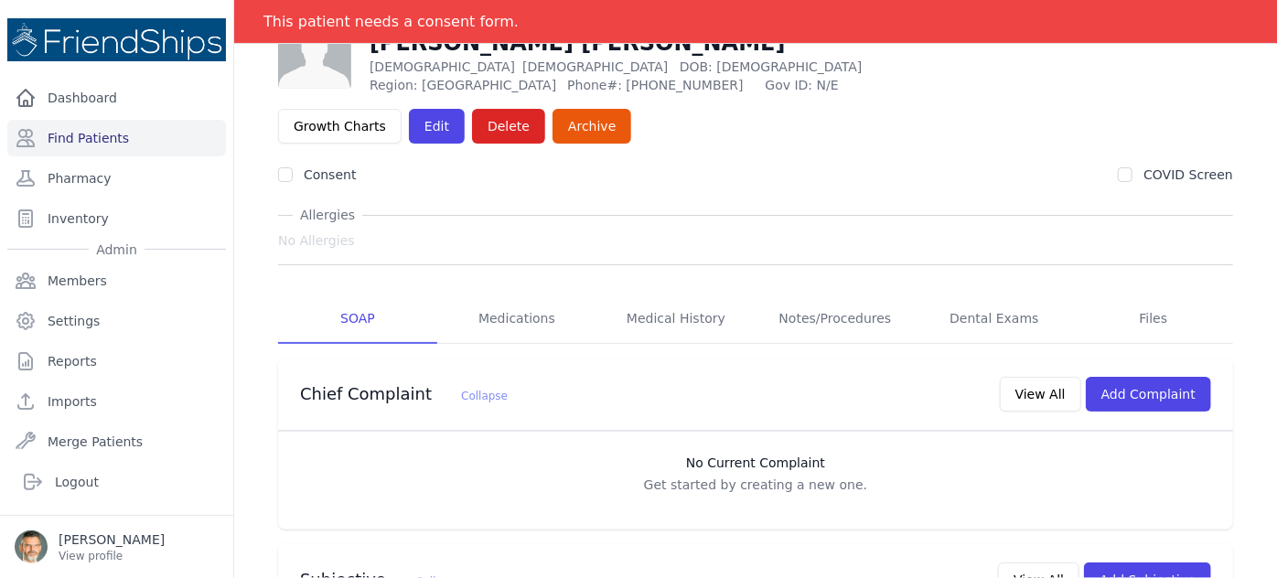
scroll to position [82, 0]
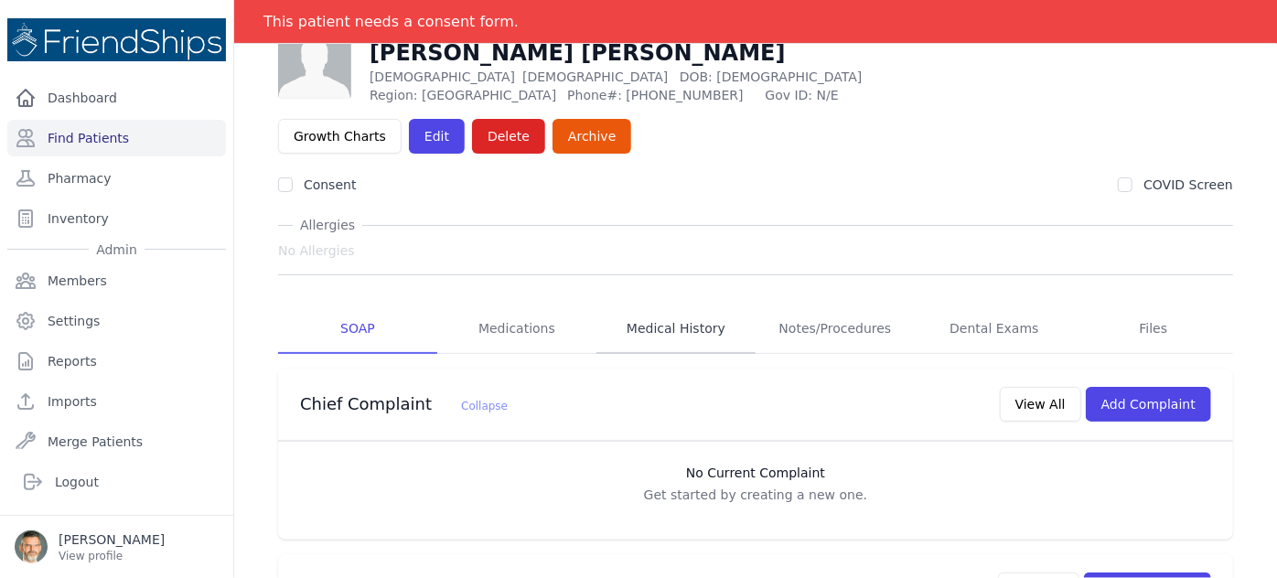
click at [661, 305] on link "Medical History" at bounding box center [675, 329] width 159 height 49
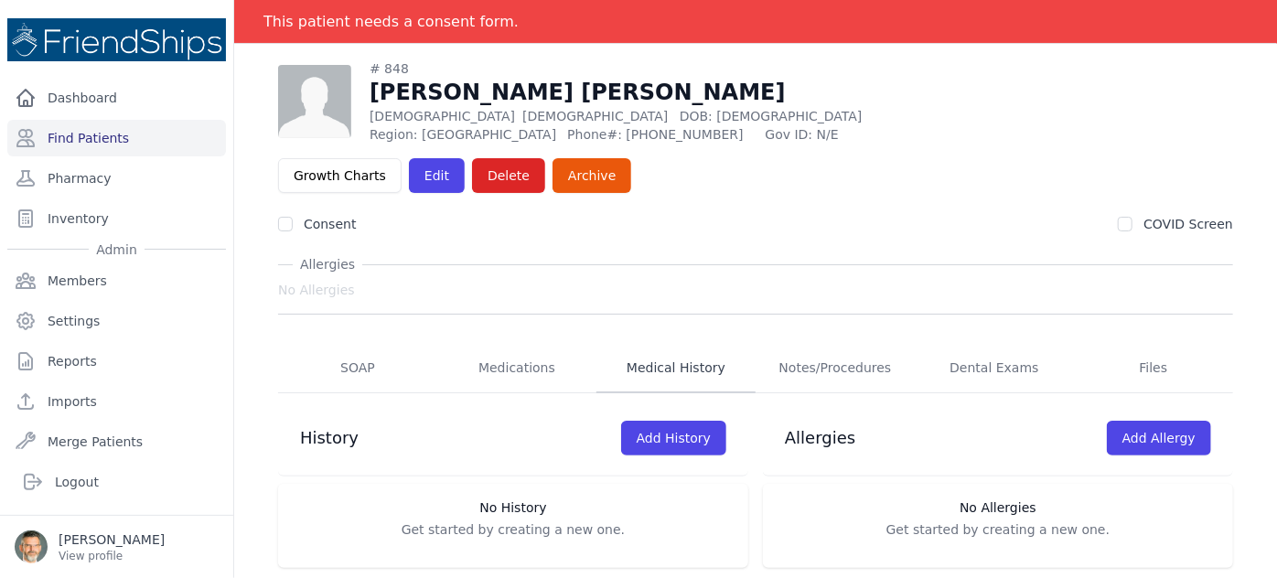
scroll to position [88, 0]
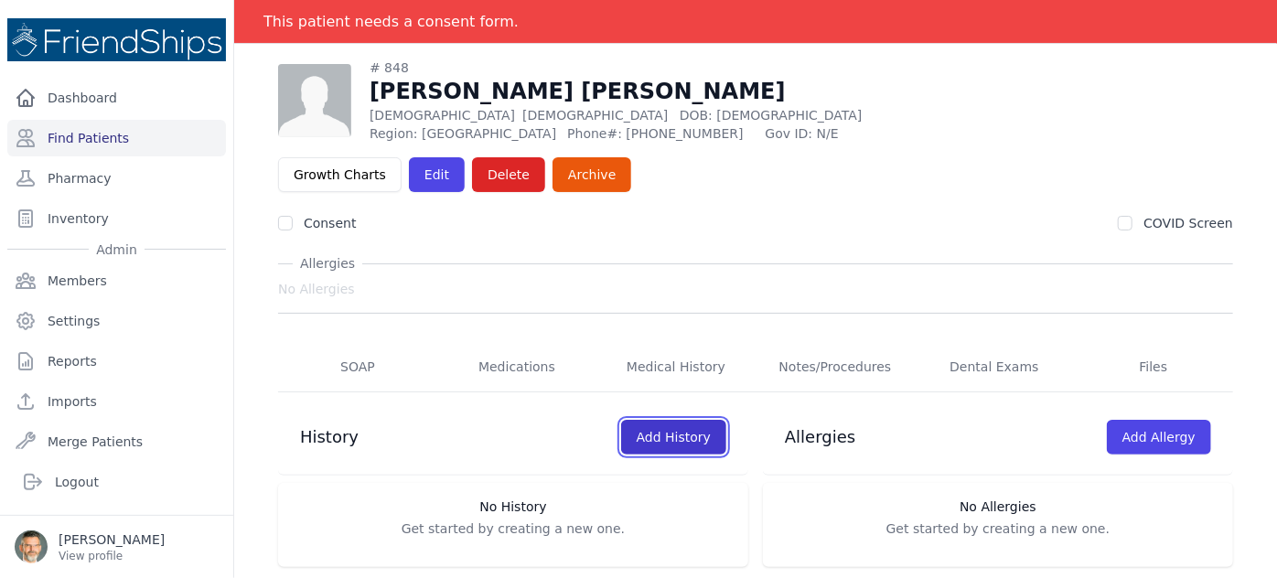
click at [668, 420] on link "Add History" at bounding box center [673, 437] width 105 height 35
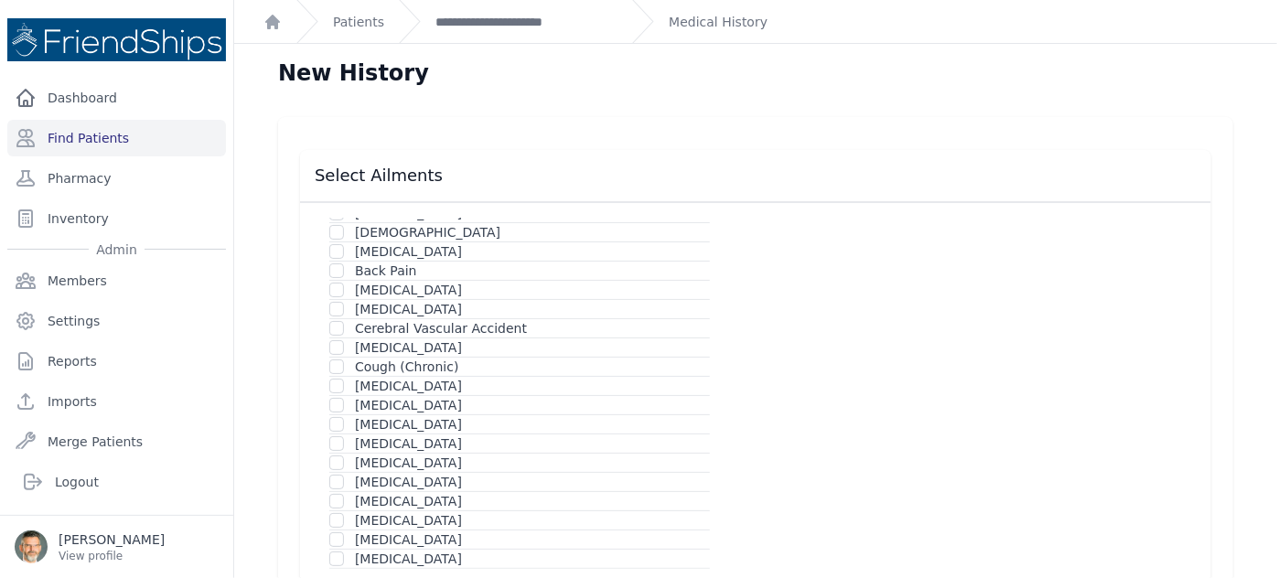
scroll to position [166, 0]
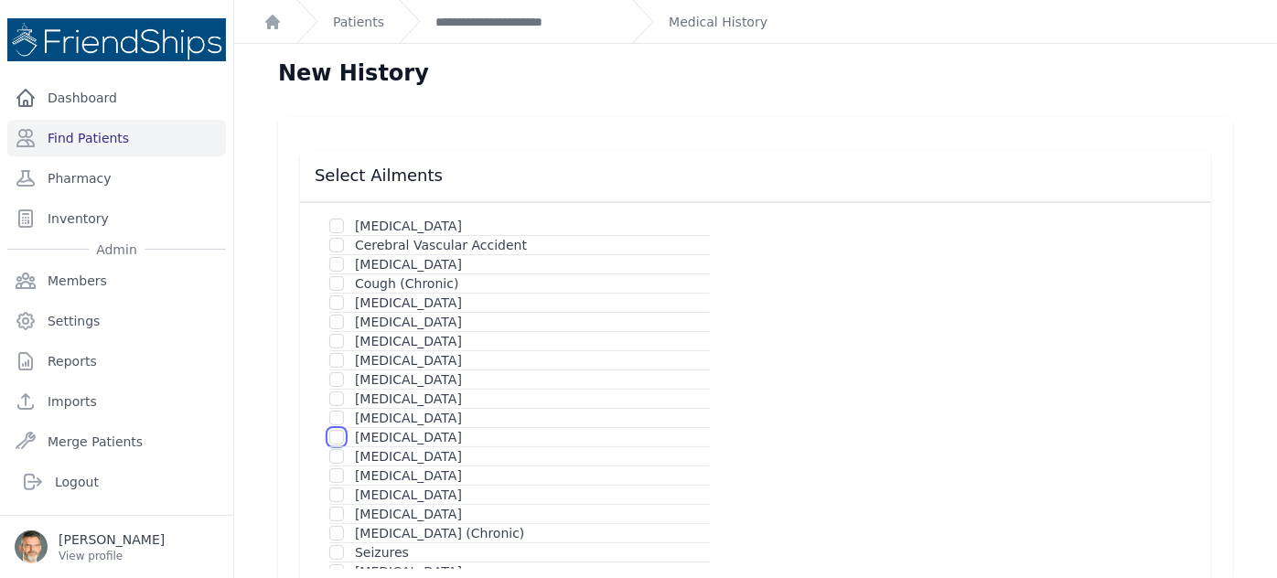
click at [337, 430] on input "checkbox" at bounding box center [336, 437] width 15 height 15
checkbox input "true"
click at [337, 411] on input "checkbox" at bounding box center [336, 418] width 15 height 15
checkbox input "true"
click at [344, 355] on div "Gastritis" at bounding box center [519, 359] width 381 height 19
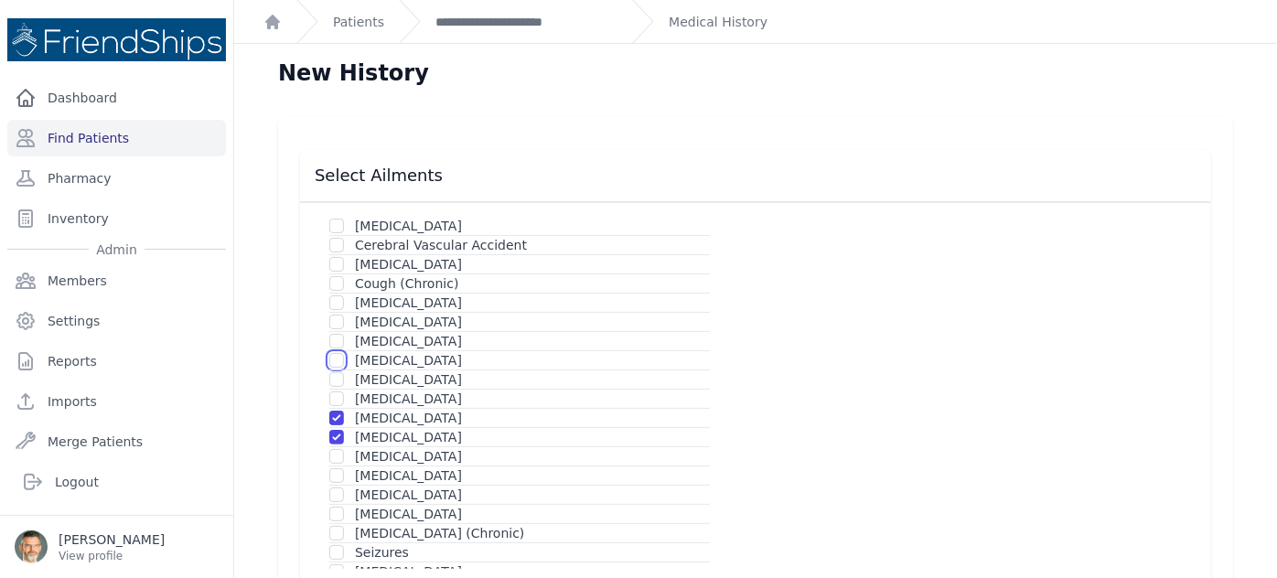
click at [332, 360] on input "checkbox" at bounding box center [336, 360] width 15 height 15
checkbox input "true"
click at [340, 296] on input "checkbox" at bounding box center [336, 302] width 15 height 15
checkbox input "true"
click at [335, 241] on input "checkbox" at bounding box center [336, 245] width 15 height 15
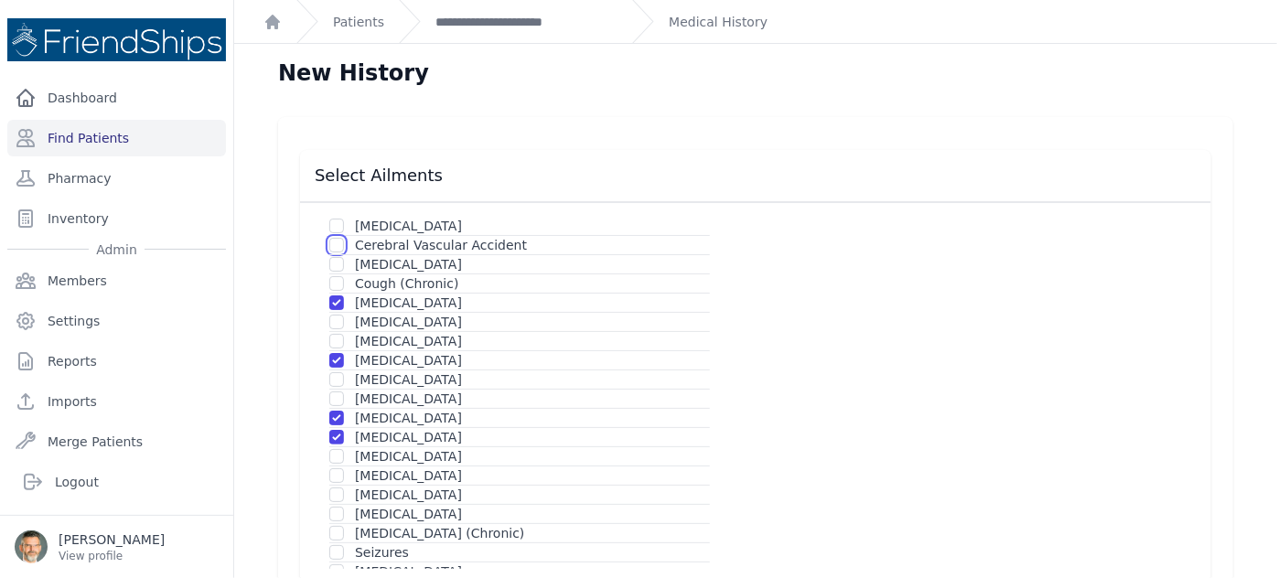
checkbox input "true"
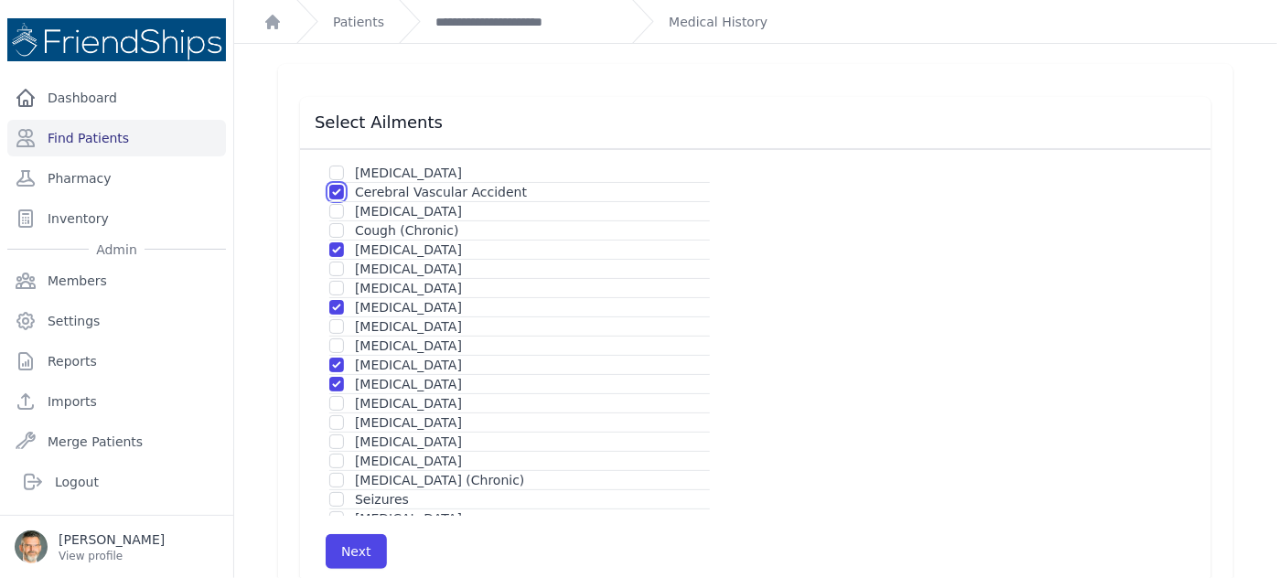
scroll to position [91, 0]
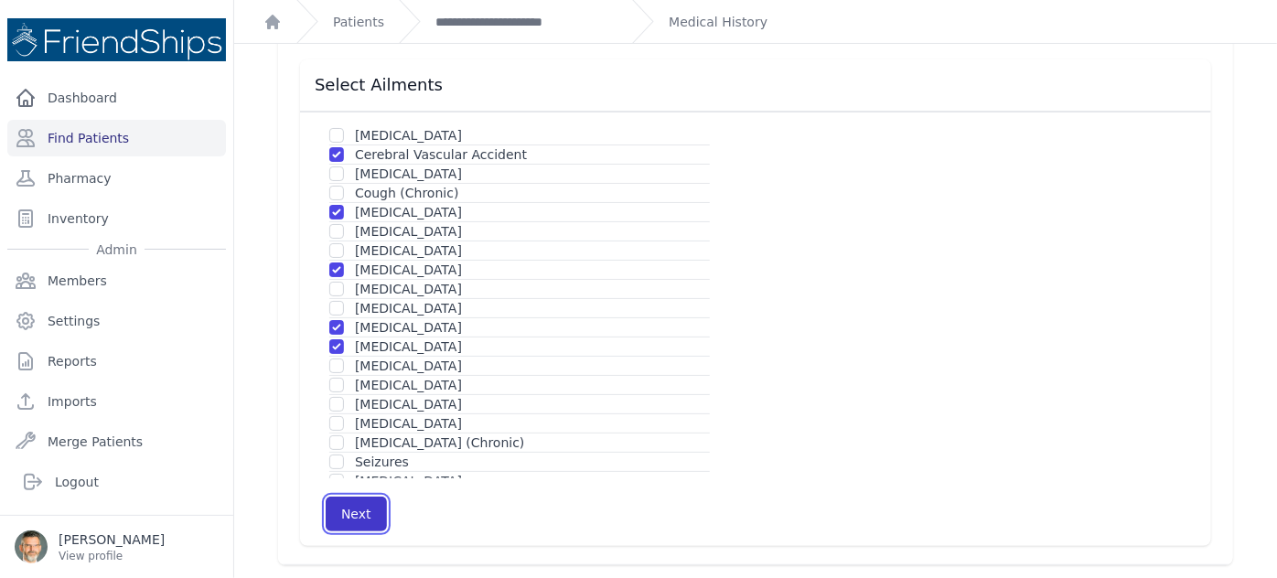
click at [372, 511] on button "Next" at bounding box center [356, 514] width 61 height 35
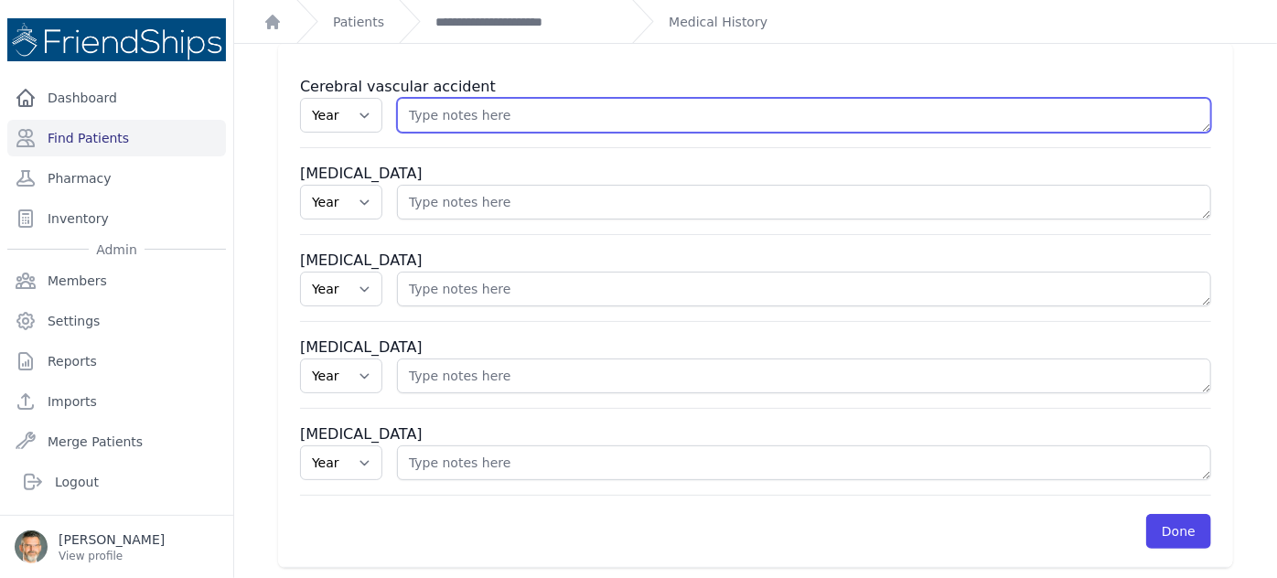
click at [451, 113] on textarea at bounding box center [804, 115] width 814 height 35
type textarea "stents"
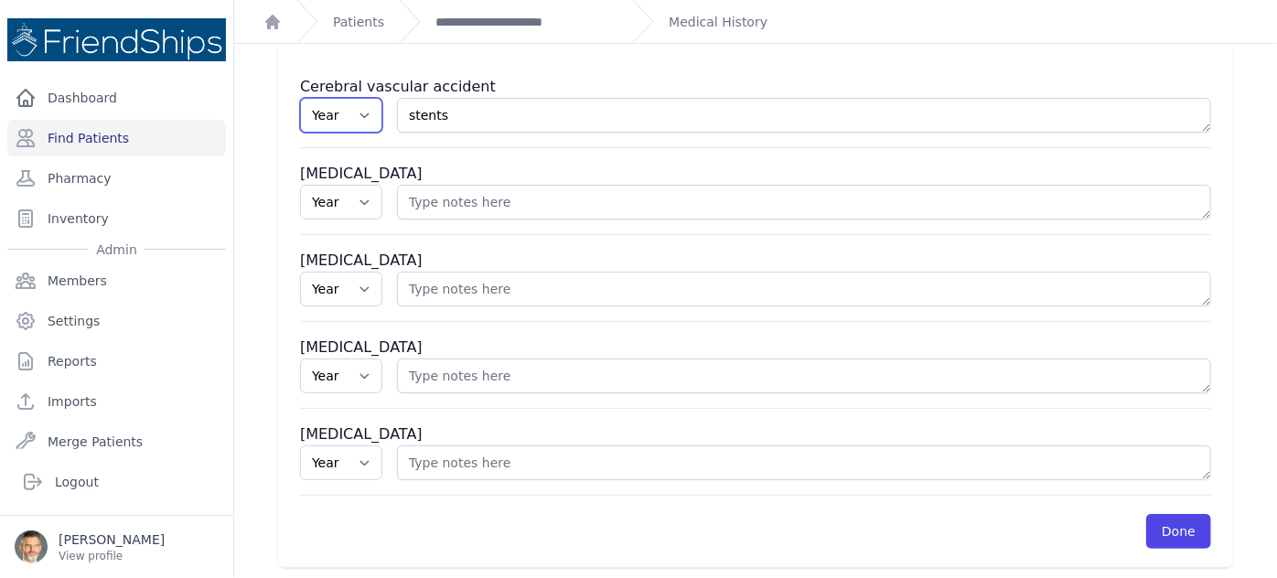
click at [353, 116] on select "Year 2025 2024 2023 2022 2021 2020 2019 2018 2017 2016 2015 2014 2013 2012 2011…" at bounding box center [341, 115] width 82 height 35
select select "2014"
click at [300, 98] on select "Year 2025 2024 2023 2022 2021 2020 2019 2018 2017 2016 2015 2014 2013 2012 2011…" at bounding box center [341, 115] width 82 height 35
click at [1170, 528] on link "Done" at bounding box center [1178, 531] width 65 height 35
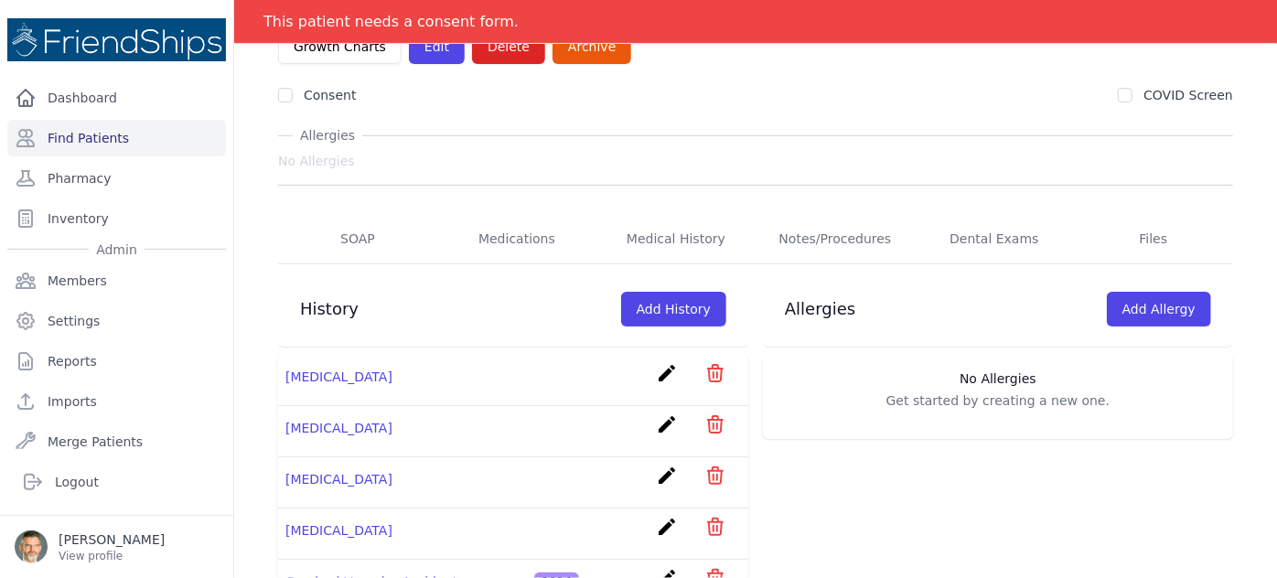
scroll to position [223, 0]
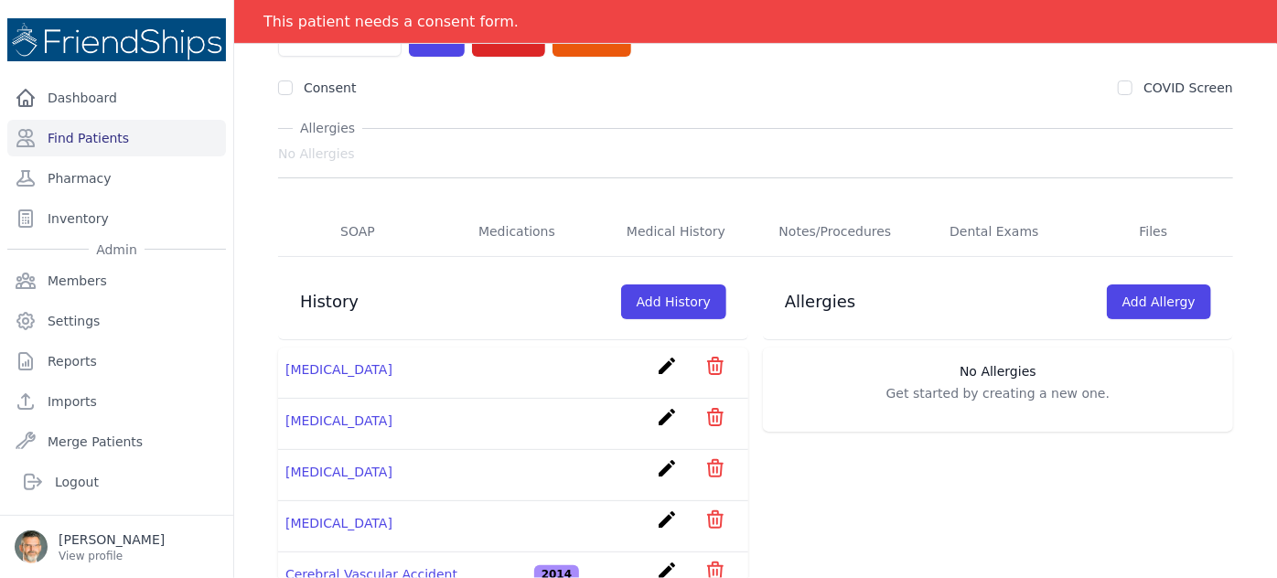
click at [711, 563] on icon "icon" at bounding box center [715, 571] width 15 height 16
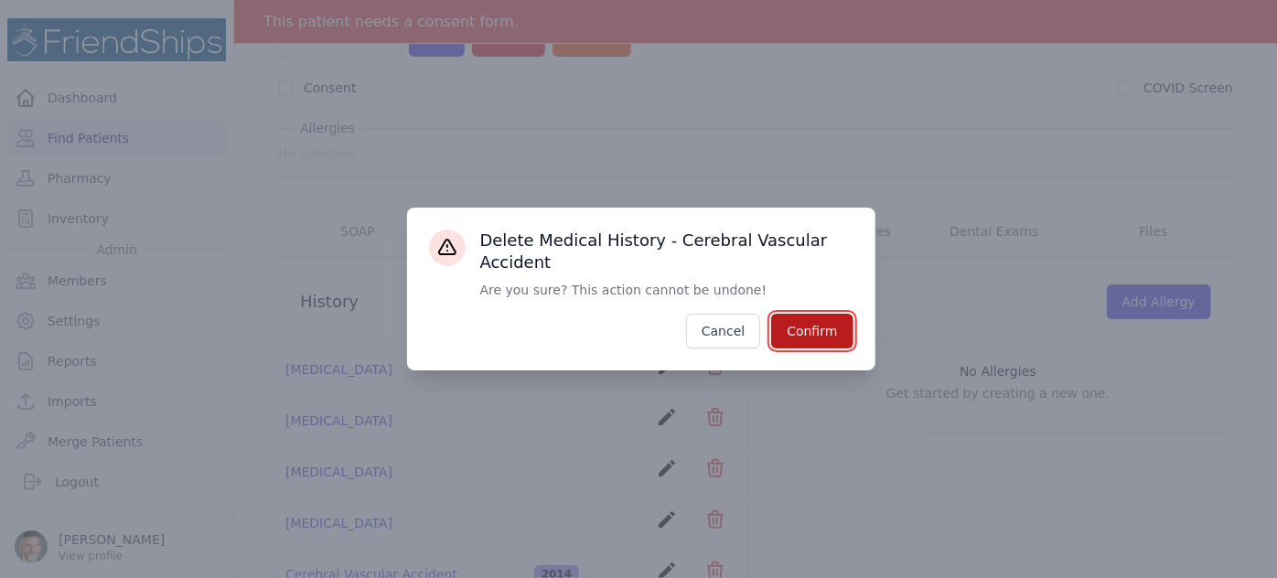
click at [820, 320] on button "Confirm" at bounding box center [811, 331] width 81 height 35
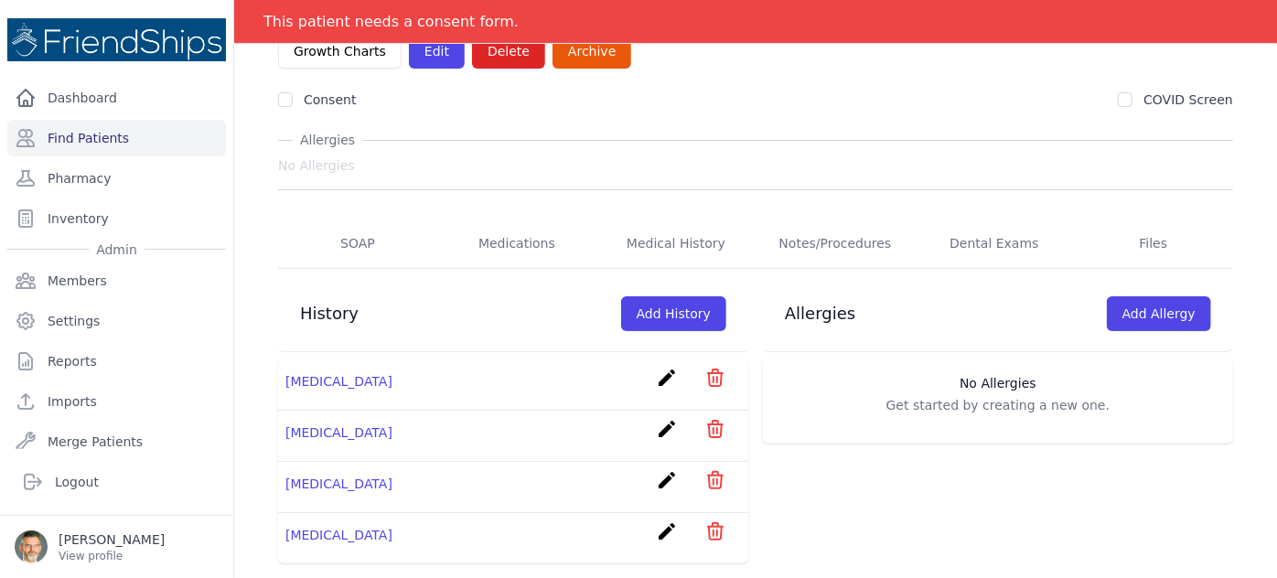
scroll to position [155, 0]
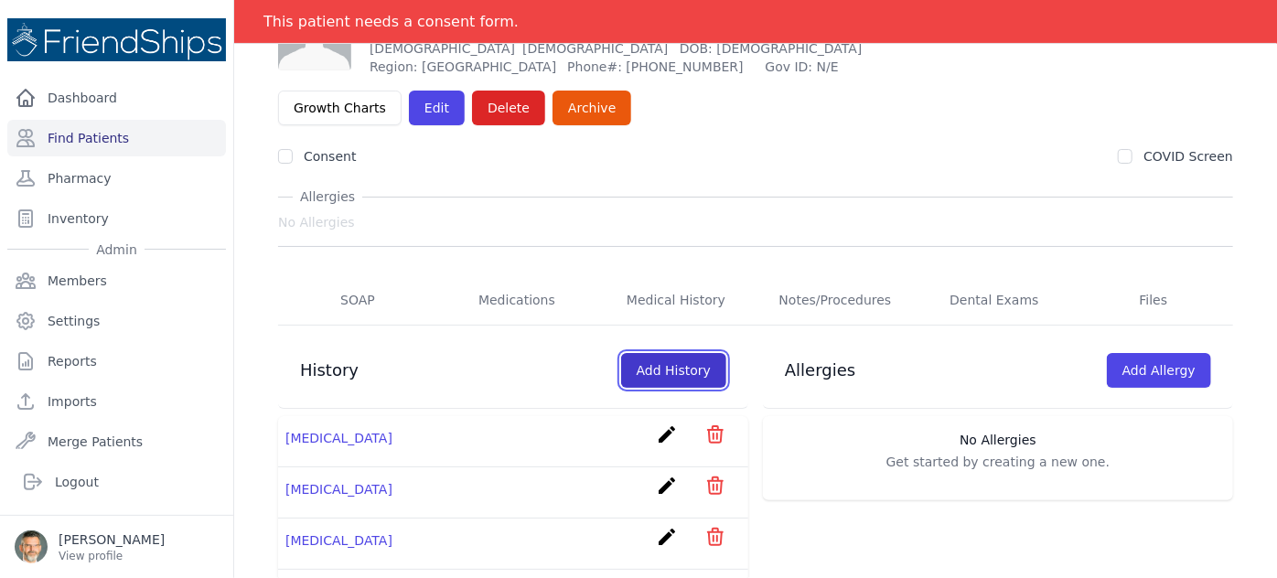
click at [671, 353] on link "Add History" at bounding box center [673, 370] width 105 height 35
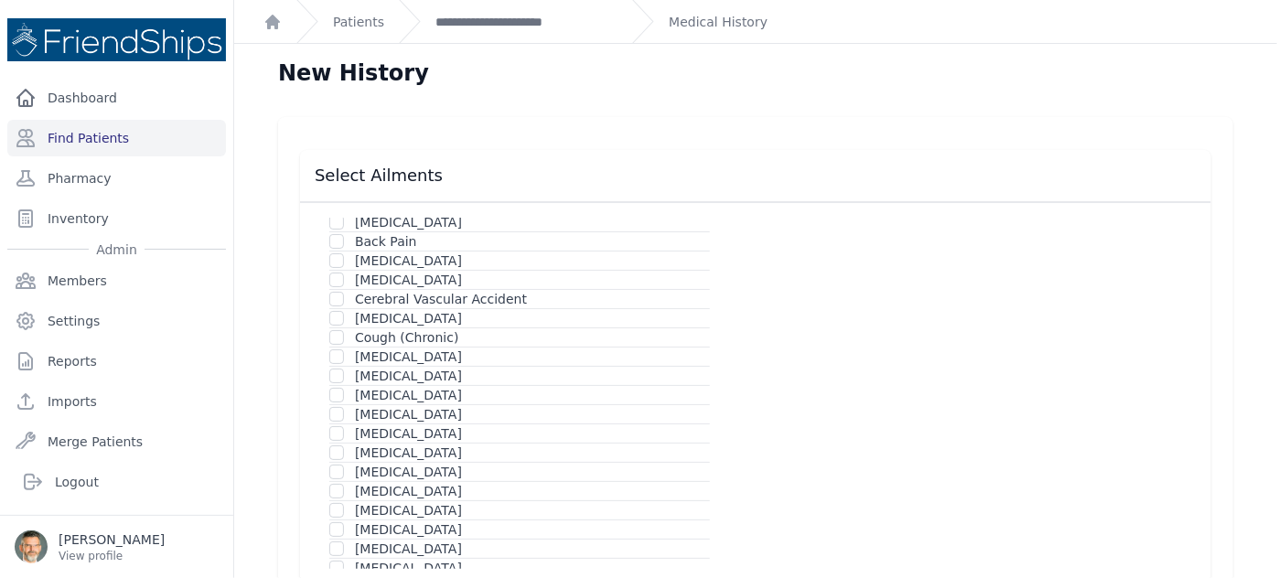
scroll to position [82, 0]
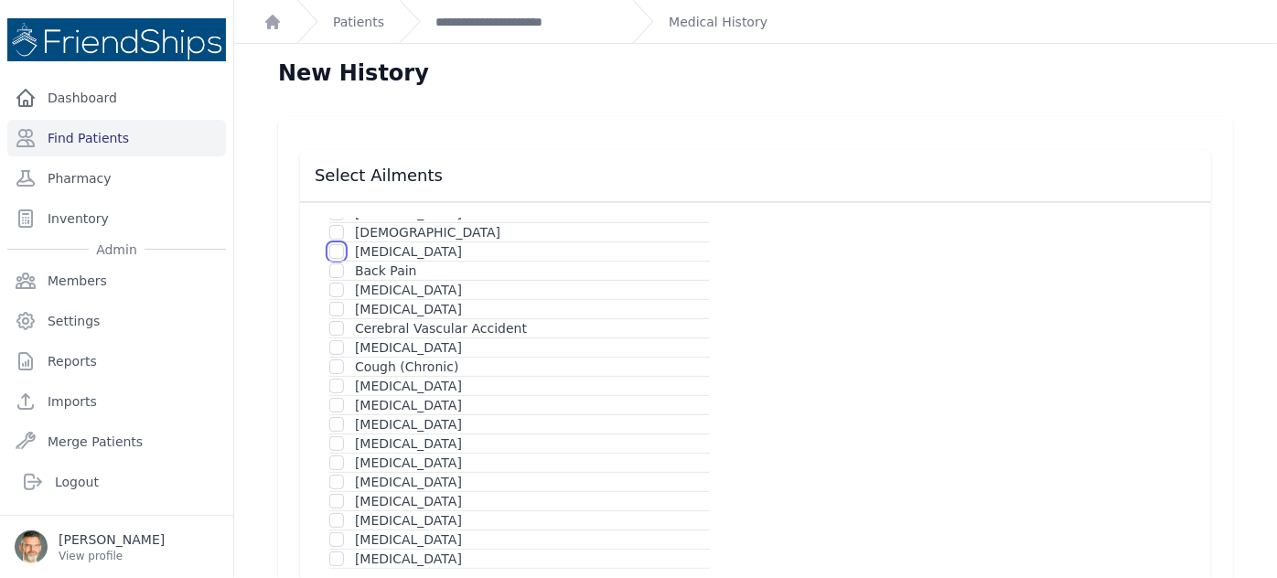
click at [334, 244] on input "checkbox" at bounding box center [336, 251] width 15 height 15
checkbox input "true"
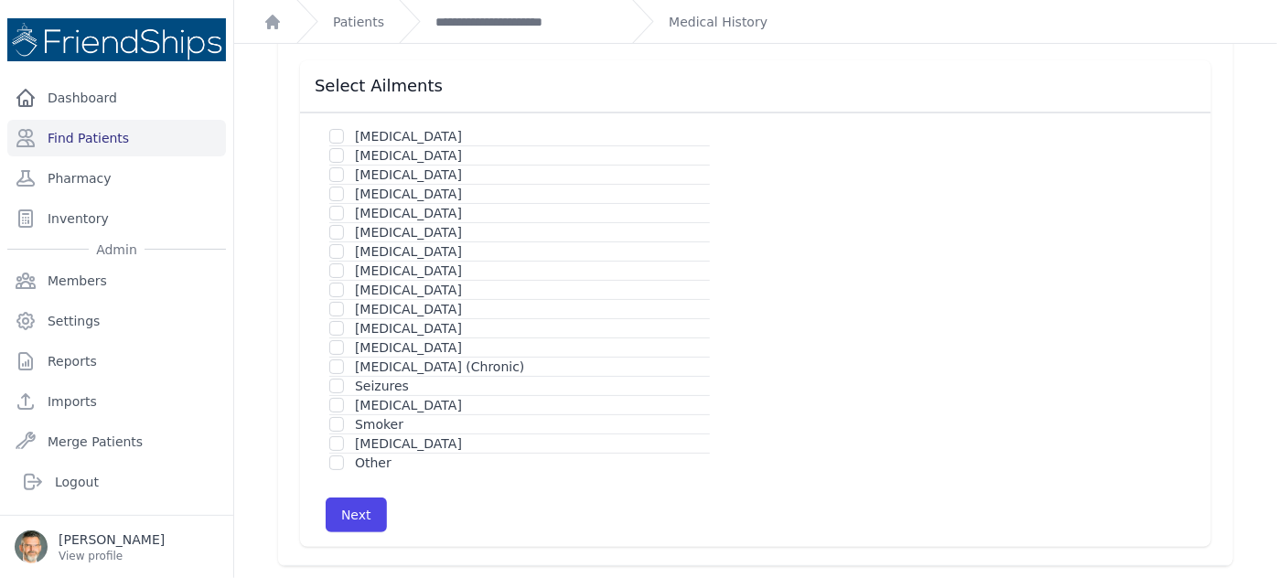
scroll to position [91, 0]
click at [370, 509] on button "Next" at bounding box center [356, 514] width 61 height 35
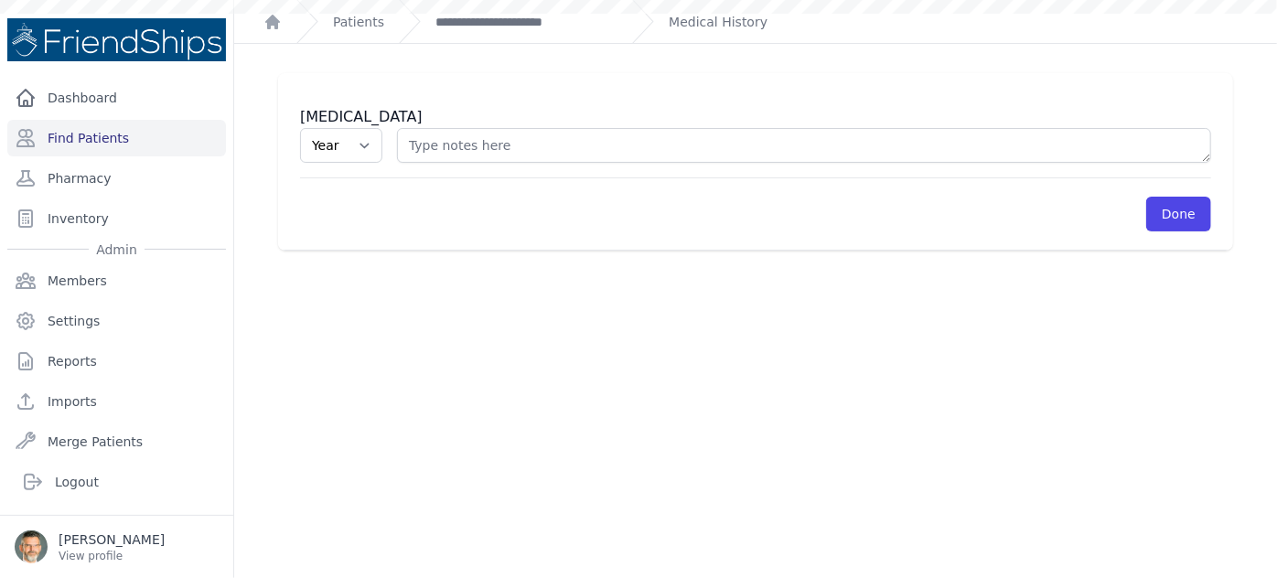
scroll to position [44, 0]
click at [359, 145] on select "Year 2025 2024 2023 2022 2021 2020 2019 2018 2017 2016 2015 2014 2013 2012 2011…" at bounding box center [341, 145] width 82 height 35
select select "2014"
click at [300, 128] on select "Year 2025 2024 2023 2022 2021 2020 2019 2018 2017 2016 2015 2014 2013 2012 2011…" at bounding box center [341, 145] width 82 height 35
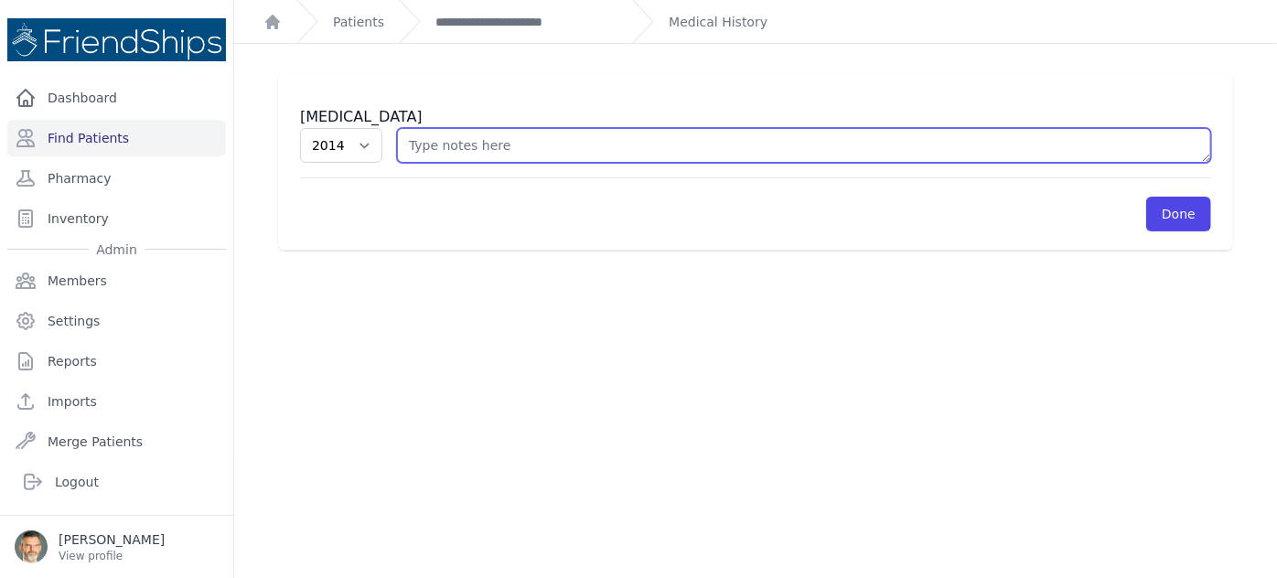
click at [473, 147] on textarea at bounding box center [804, 145] width 814 height 35
type textarea "stents"
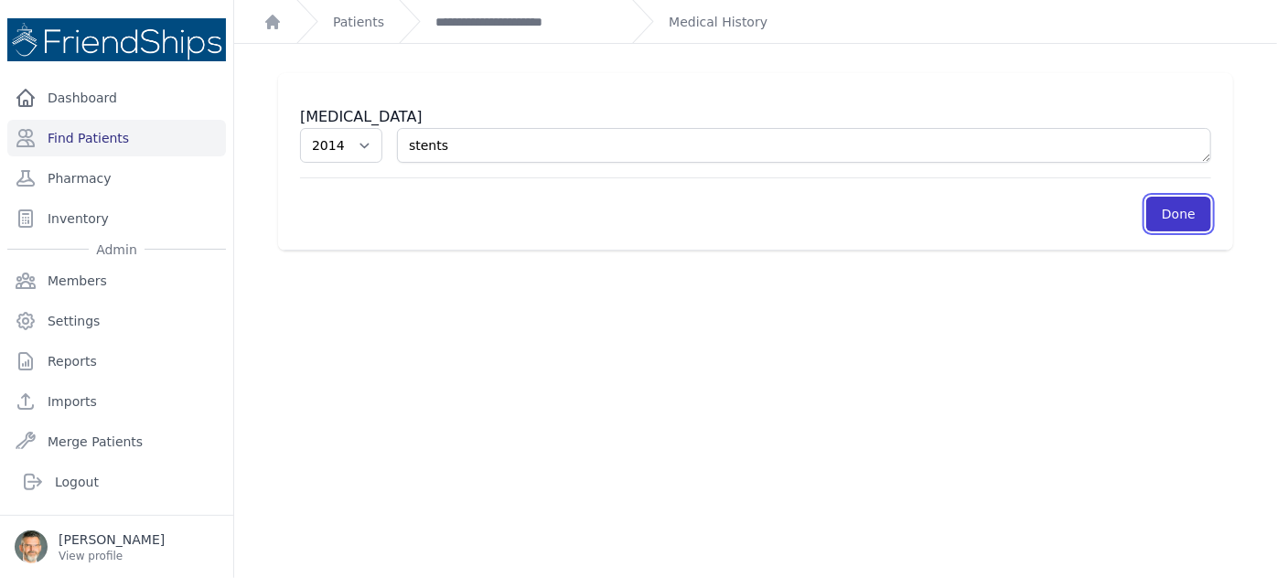
click at [1149, 209] on link "Done" at bounding box center [1178, 214] width 65 height 35
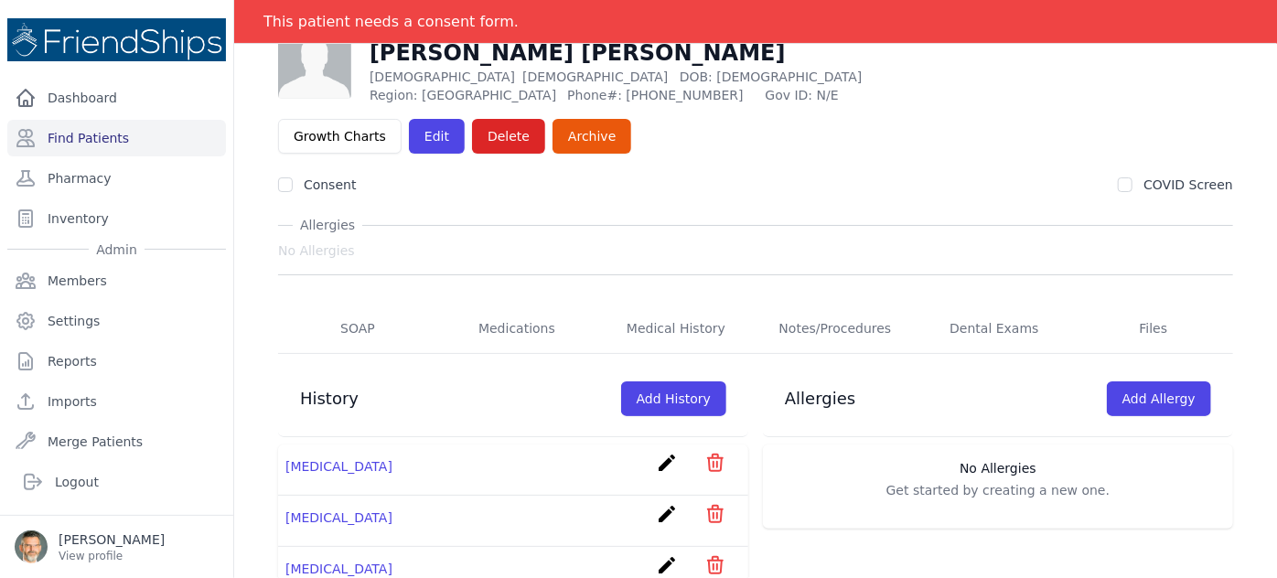
scroll to position [166, 0]
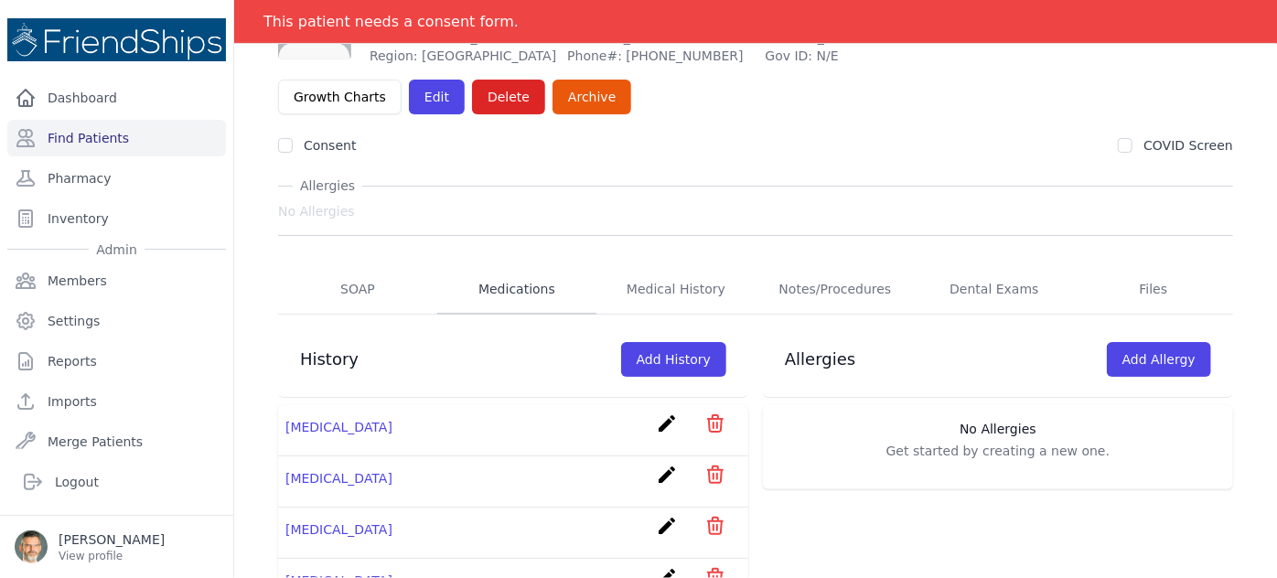
click at [503, 265] on link "Medications" at bounding box center [516, 289] width 159 height 49
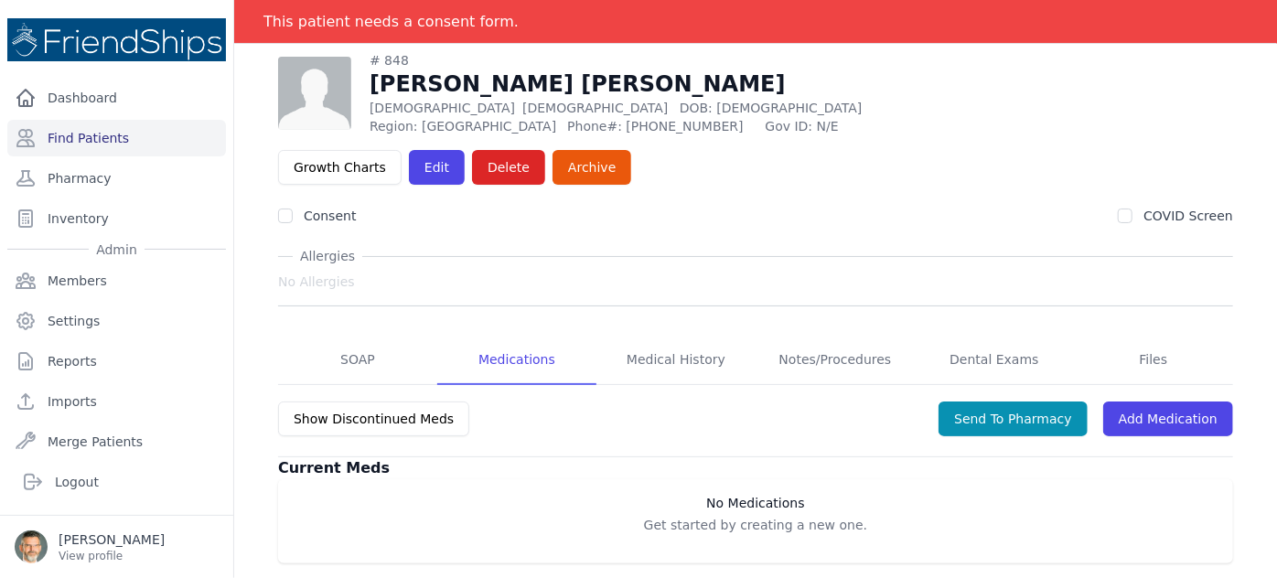
scroll to position [88, 0]
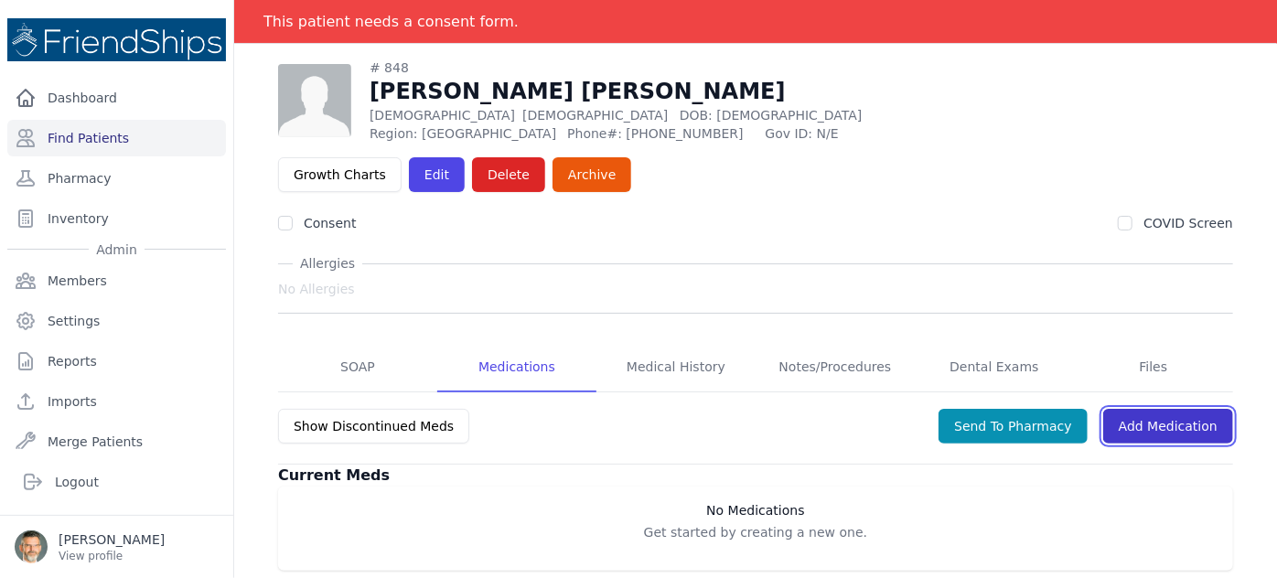
click at [1143, 409] on link "Add Medication" at bounding box center [1168, 426] width 130 height 35
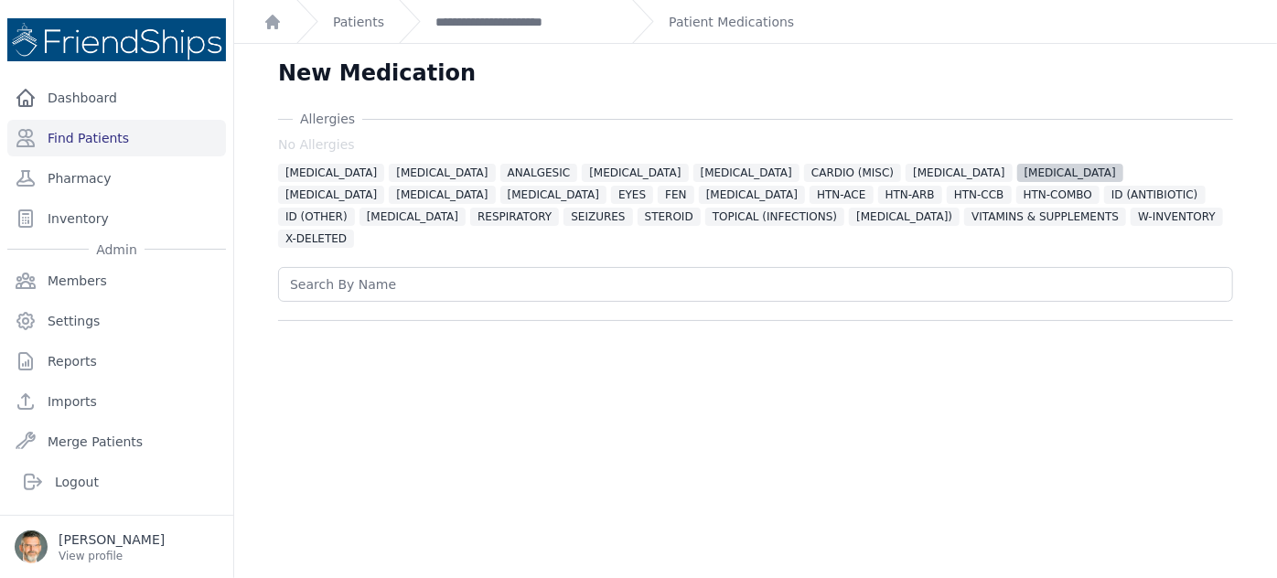
click at [1017, 174] on span "DIABETES" at bounding box center [1070, 173] width 106 height 18
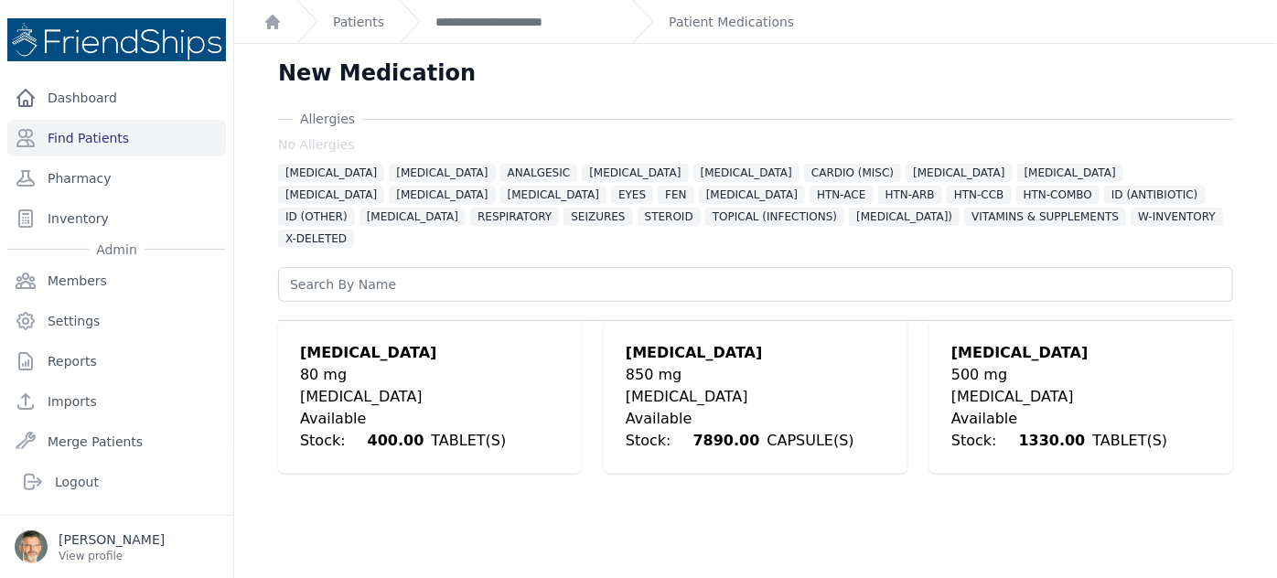
click at [978, 386] on div "DIABETES" at bounding box center [1081, 397] width 260 height 22
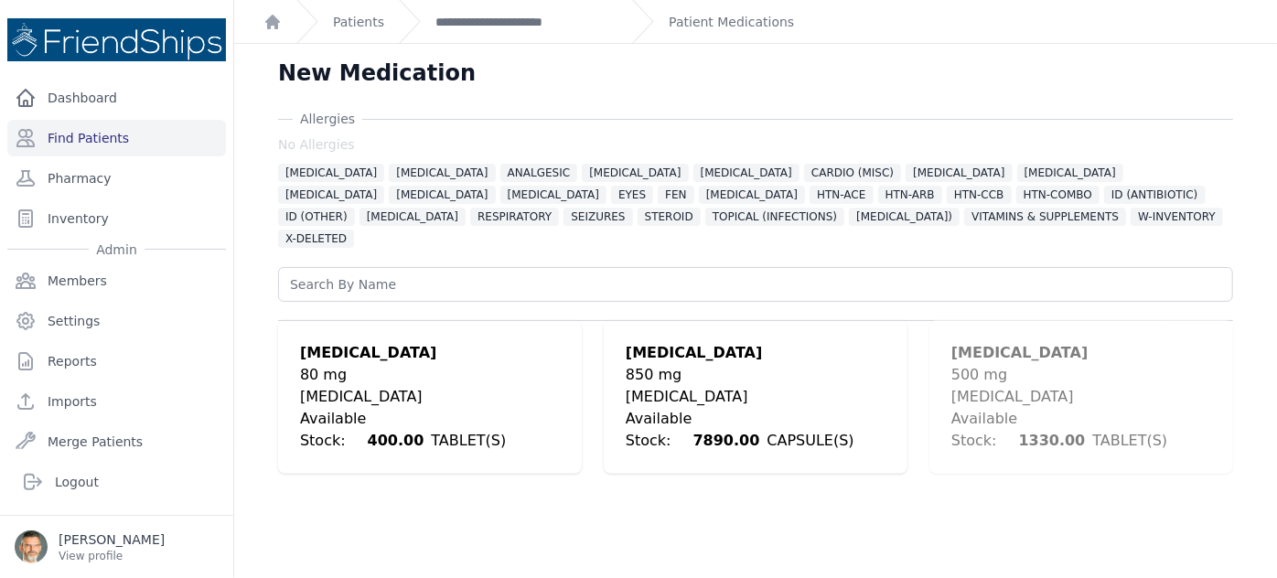
scroll to position [463, 0]
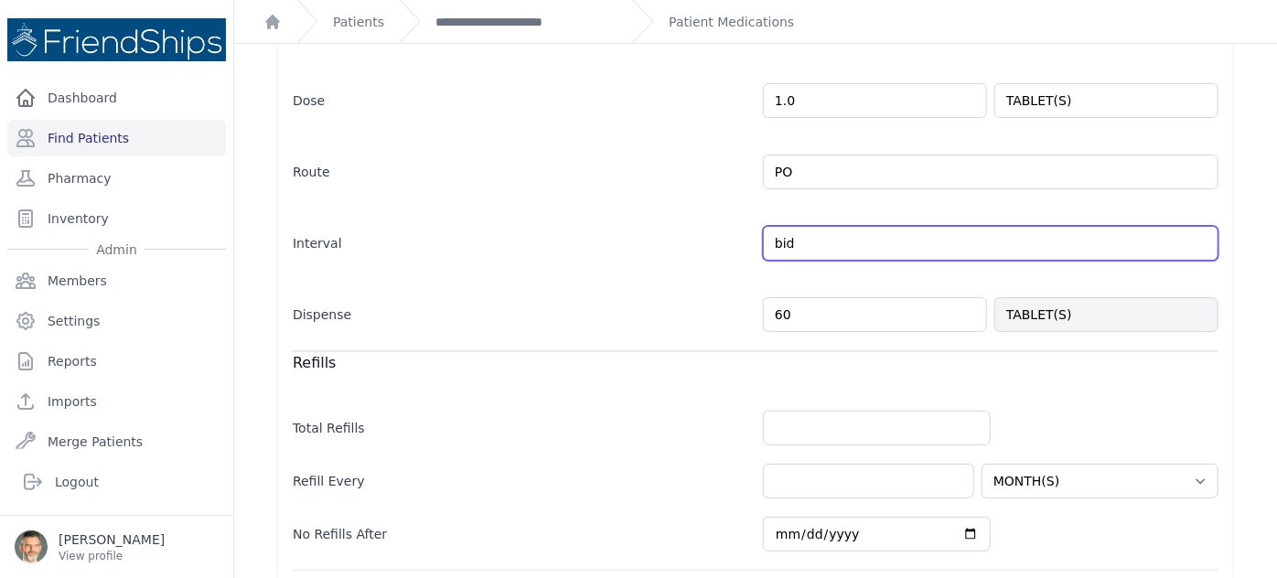
drag, startPoint x: 799, startPoint y: 218, endPoint x: 719, endPoint y: 212, distance: 79.8
click at [731, 212] on div "Interval bid Every Day Twice Daily 3 Times Daily 4 Times Daily as needed Every …" at bounding box center [756, 234] width 926 height 53
type input "qd"
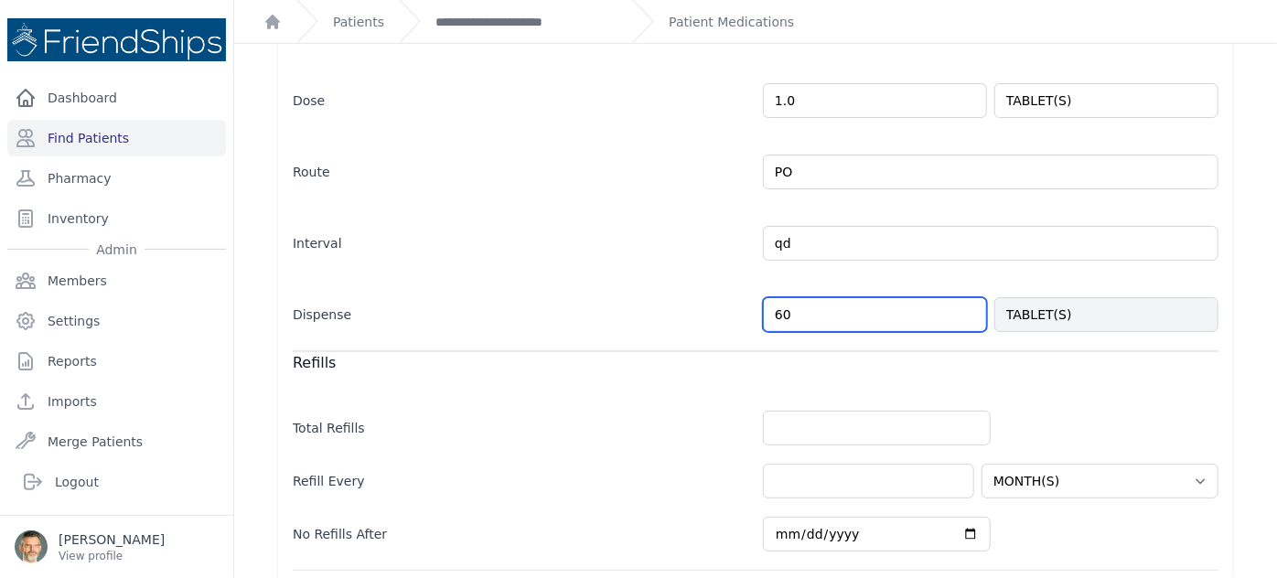
drag, startPoint x: 772, startPoint y: 284, endPoint x: 752, endPoint y: 284, distance: 20.1
click at [752, 284] on div "Dispense 60 TABLET(S)" at bounding box center [756, 305] width 926 height 53
select select "MONTH(S)"
drag, startPoint x: 787, startPoint y: 282, endPoint x: 744, endPoint y: 277, distance: 43.2
click at [744, 279] on div "Dispense 60 TABLET(S)" at bounding box center [756, 305] width 926 height 53
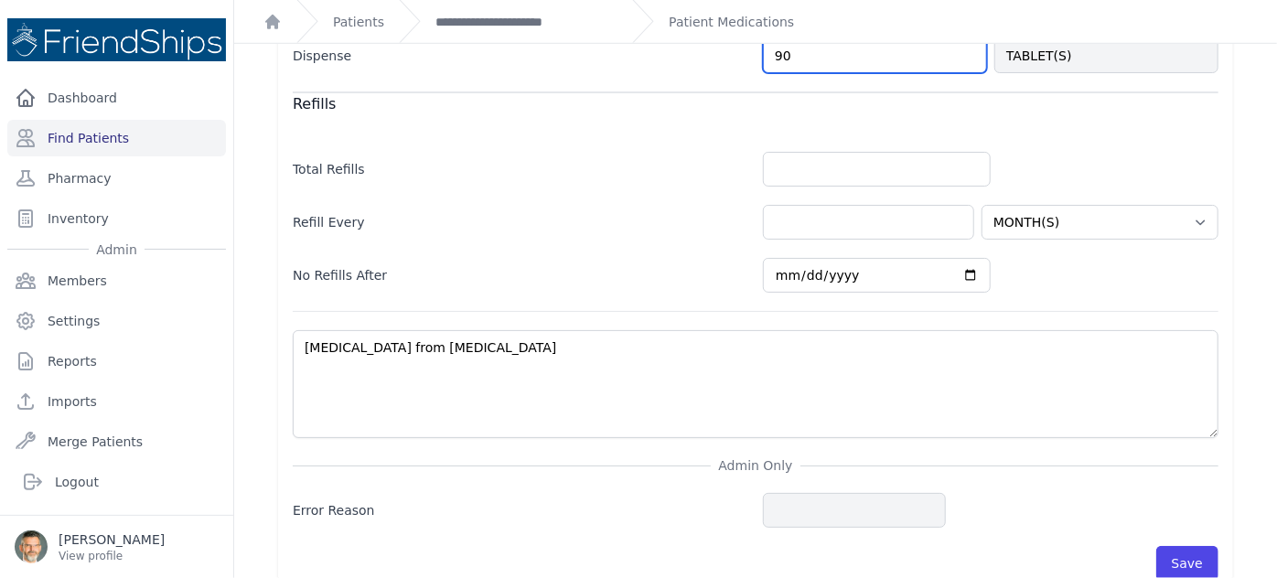
scroll to position [725, 0]
type input "90"
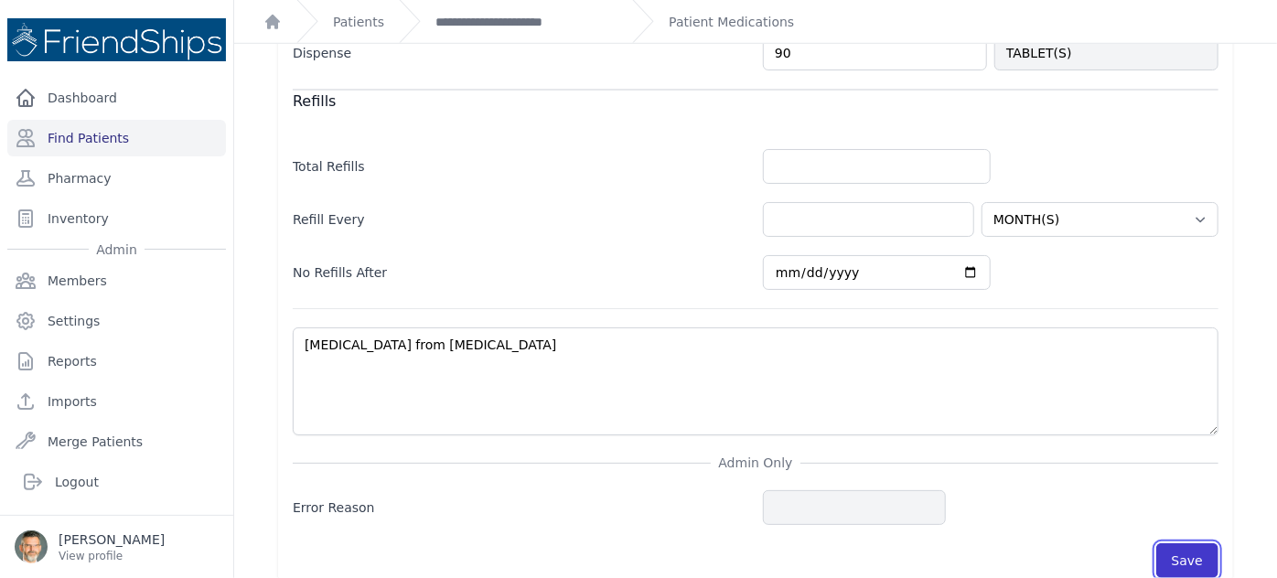
click at [1183, 543] on button "Save" at bounding box center [1187, 560] width 62 height 35
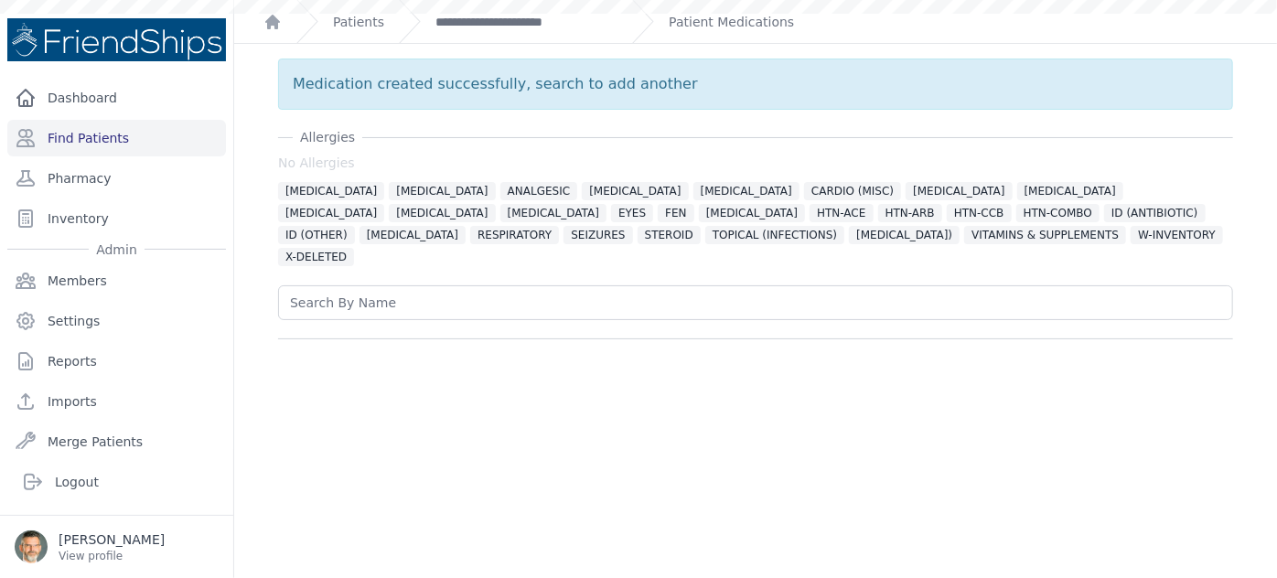
scroll to position [0, 0]
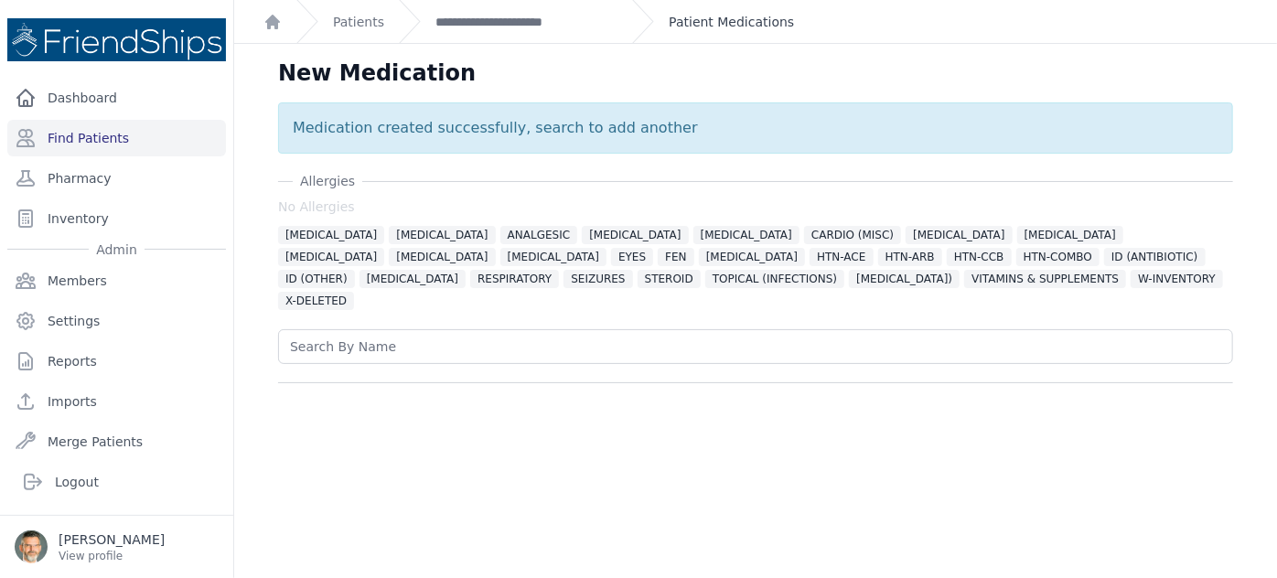
click at [699, 21] on link "Patient Medications" at bounding box center [731, 22] width 125 height 18
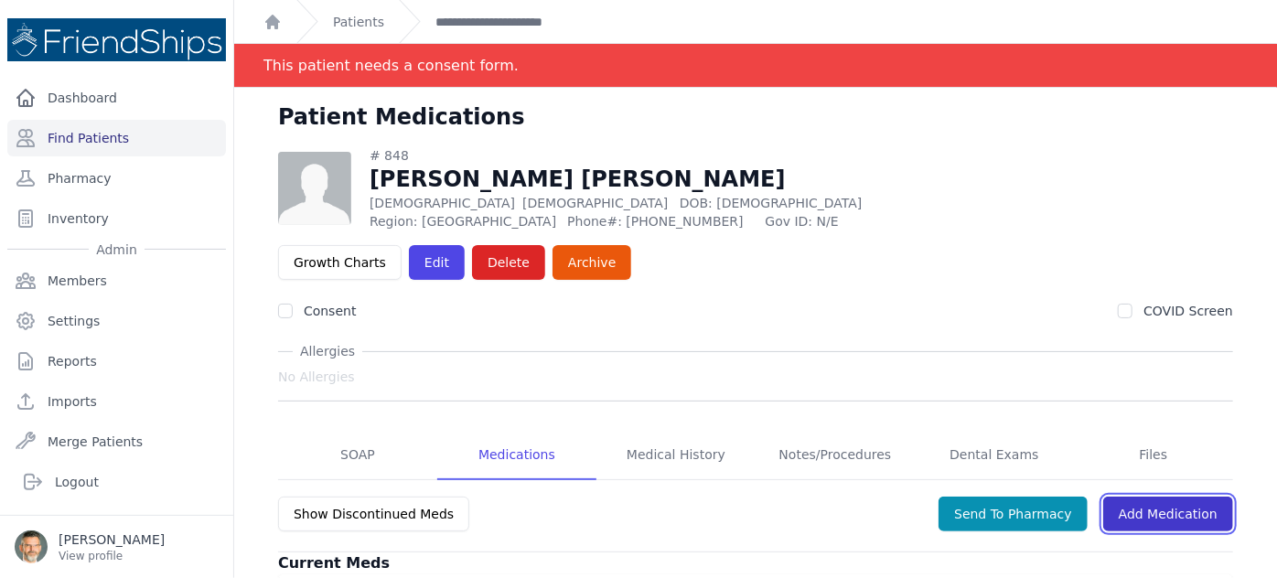
drag, startPoint x: 1155, startPoint y: 460, endPoint x: 1120, endPoint y: 461, distance: 35.7
click at [1154, 497] on link "Add Medication" at bounding box center [1168, 514] width 130 height 35
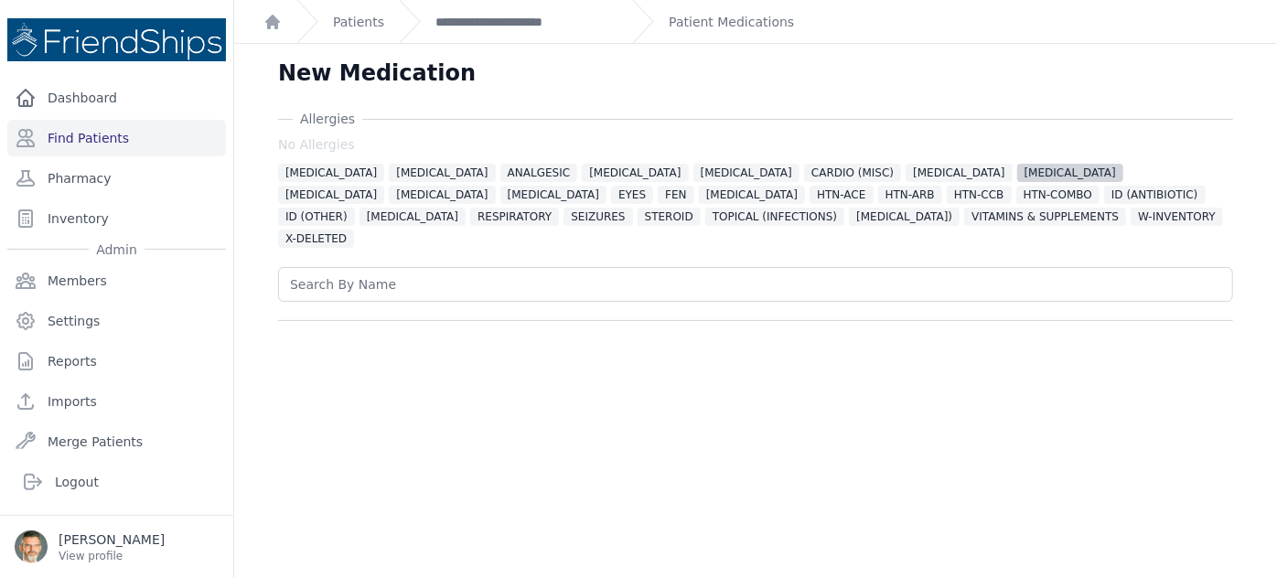
click at [1017, 167] on span "[MEDICAL_DATA]" at bounding box center [1070, 173] width 106 height 18
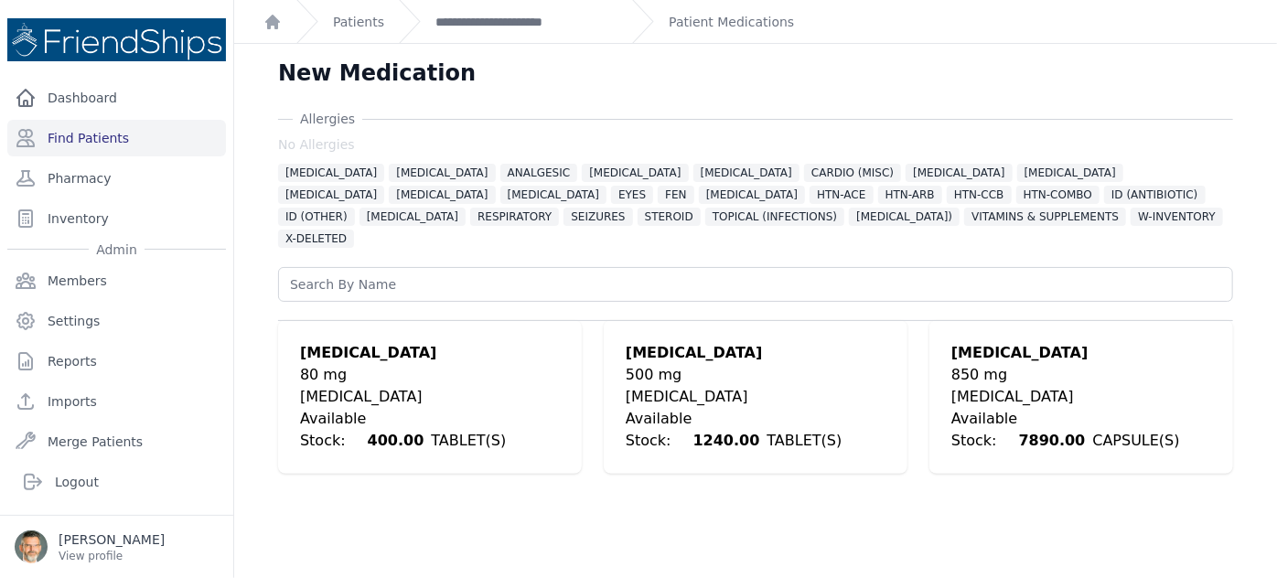
click at [344, 386] on div "[MEDICAL_DATA]" at bounding box center [430, 397] width 260 height 22
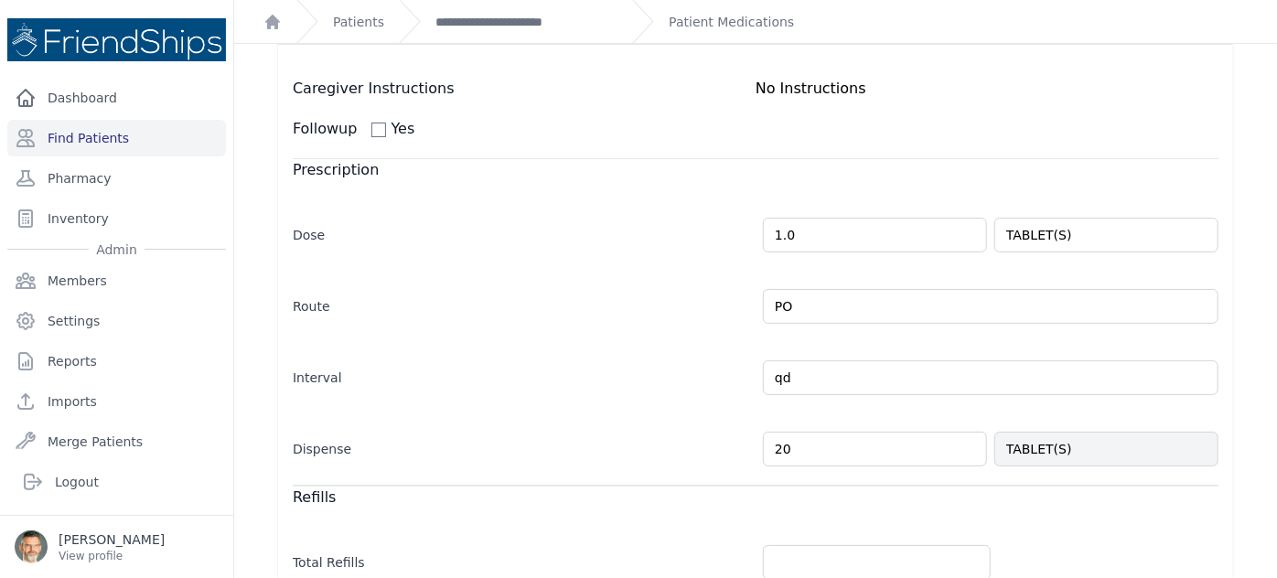
scroll to position [332, 0]
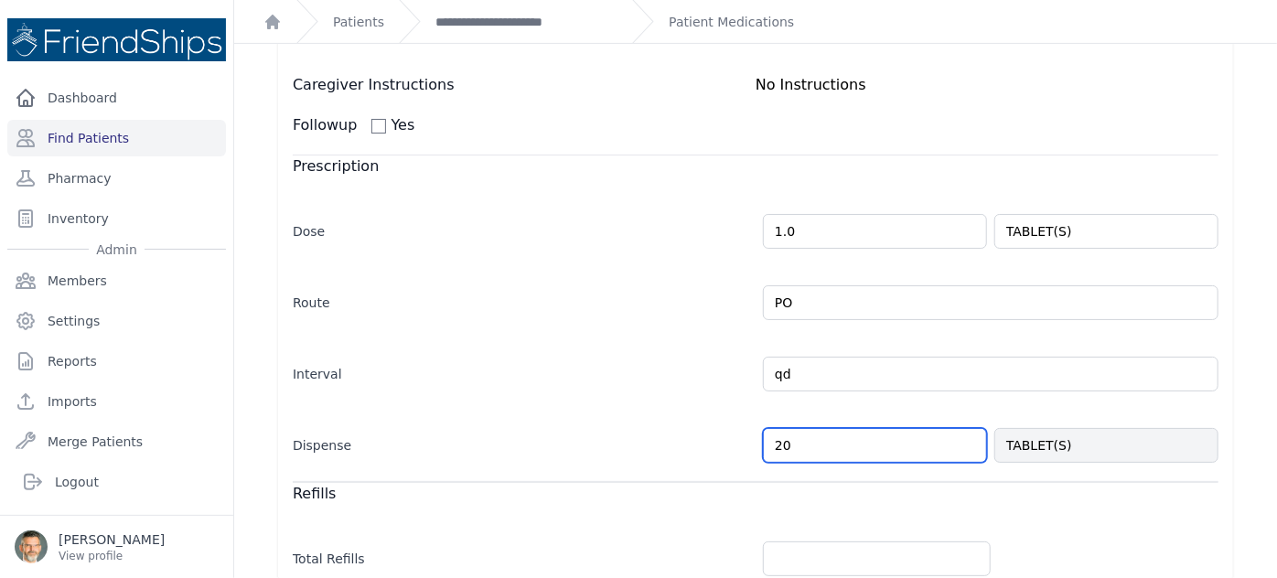
drag, startPoint x: 792, startPoint y: 418, endPoint x: 706, endPoint y: 419, distance: 86.0
click at [706, 419] on div "Dispense 20 TABLET(S)" at bounding box center [756, 436] width 926 height 53
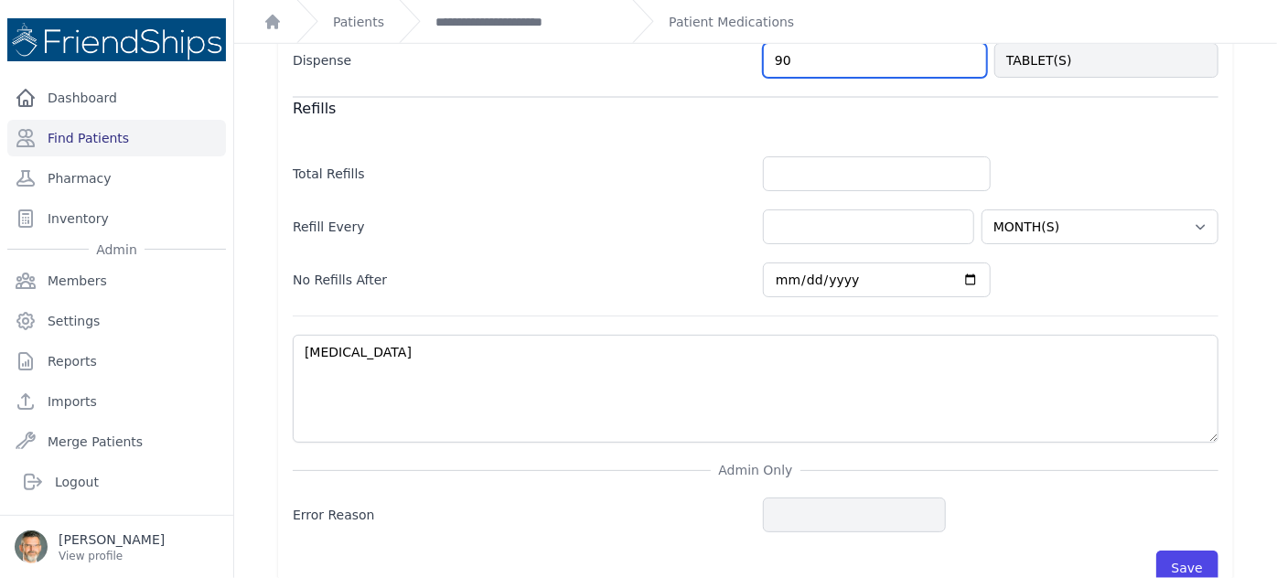
scroll to position [725, 0]
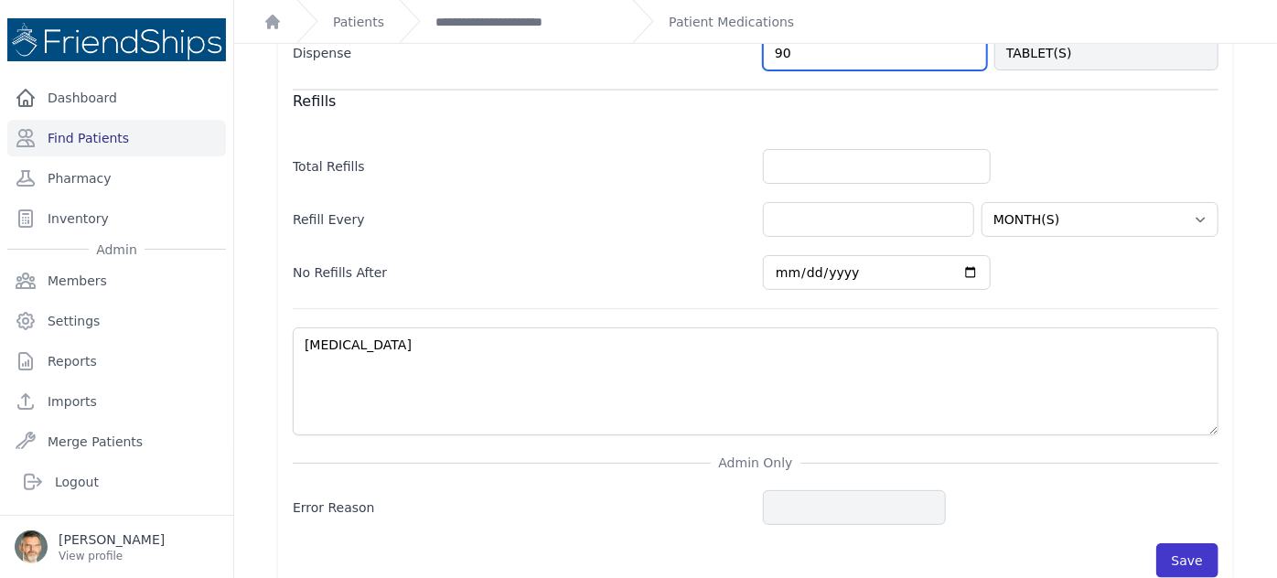
type input "90"
click at [1171, 543] on button "Save" at bounding box center [1187, 560] width 62 height 35
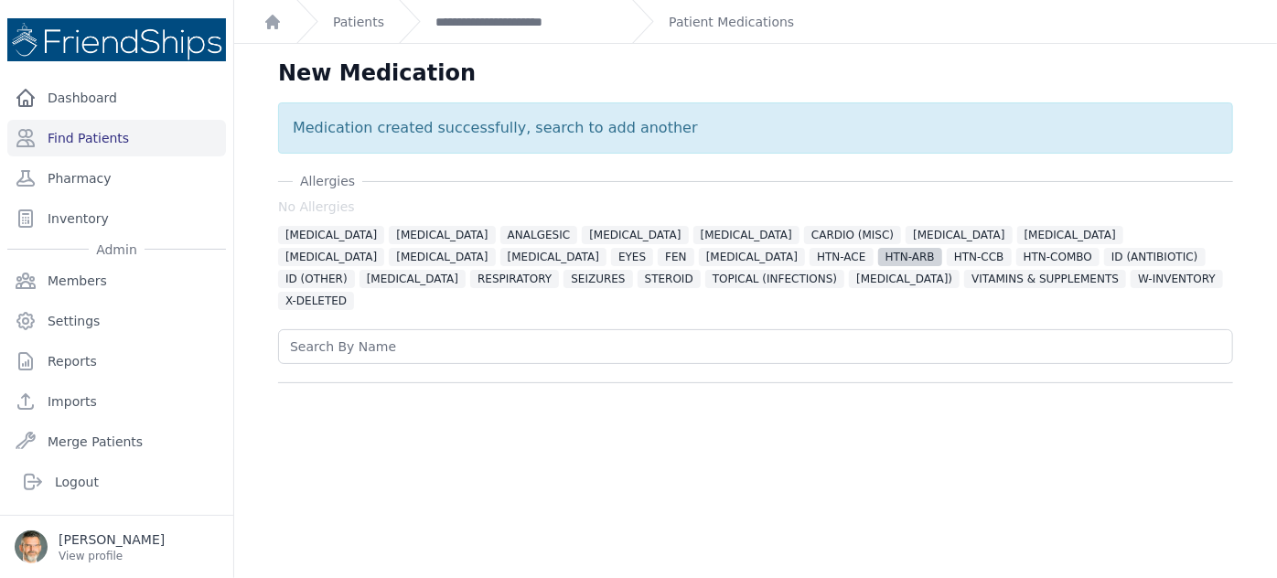
click at [878, 258] on span "HTN-ARB" at bounding box center [910, 257] width 64 height 18
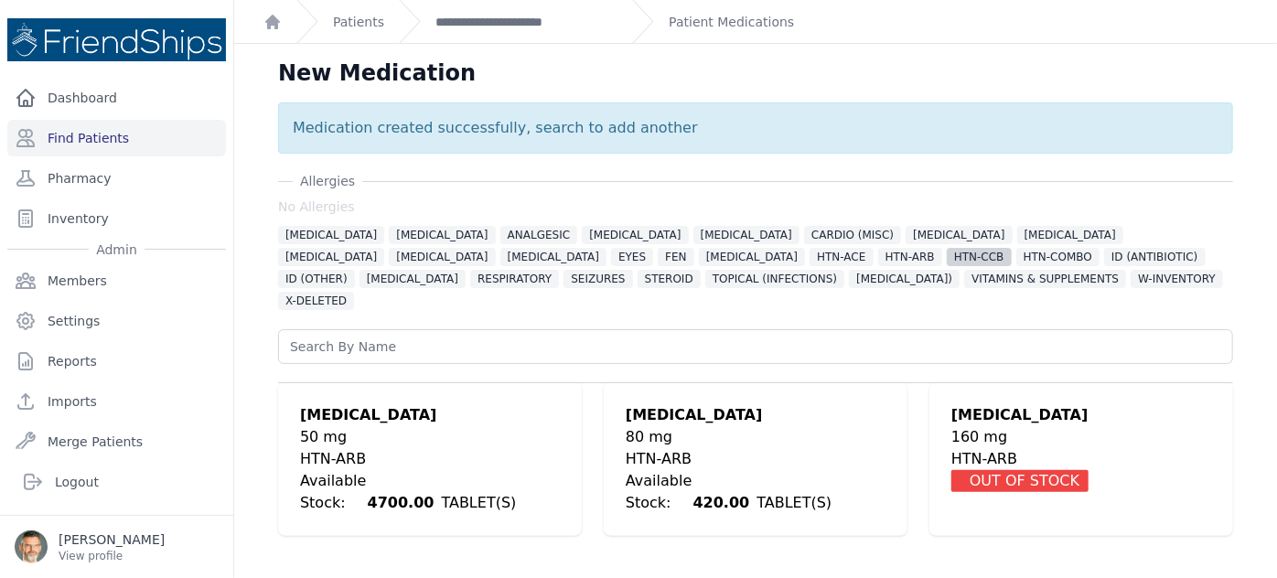
click at [947, 260] on span "HTN-CCB" at bounding box center [979, 257] width 65 height 18
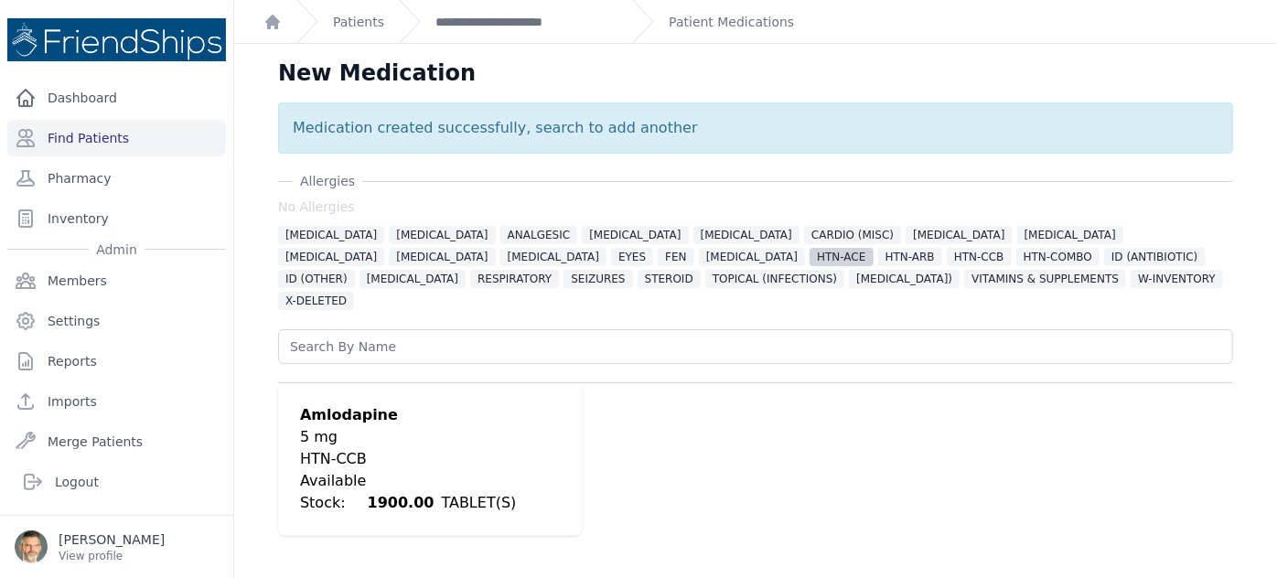
click at [810, 256] on span "HTN-ACE" at bounding box center [841, 257] width 63 height 18
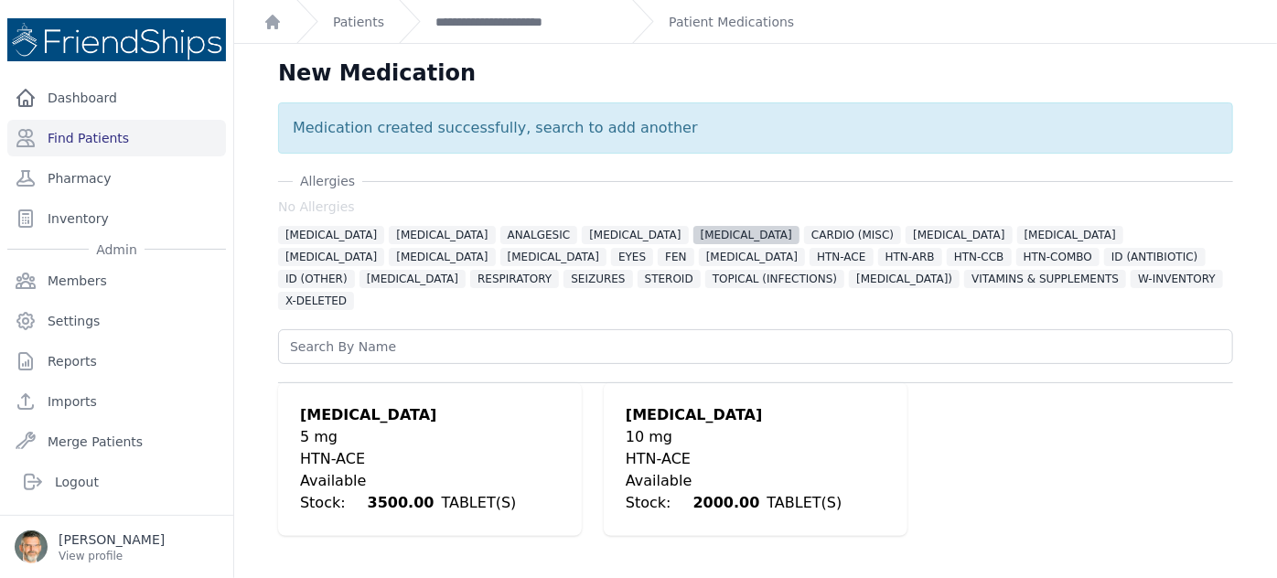
click at [693, 236] on span "[MEDICAL_DATA]" at bounding box center [746, 235] width 106 height 18
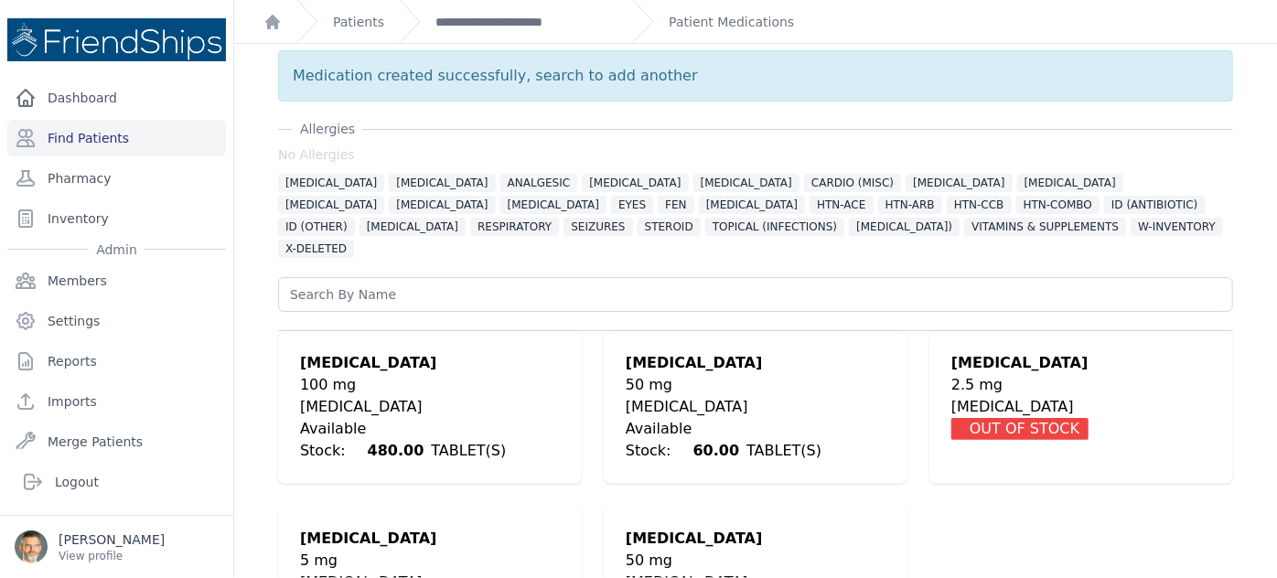
scroll to position [81, 0]
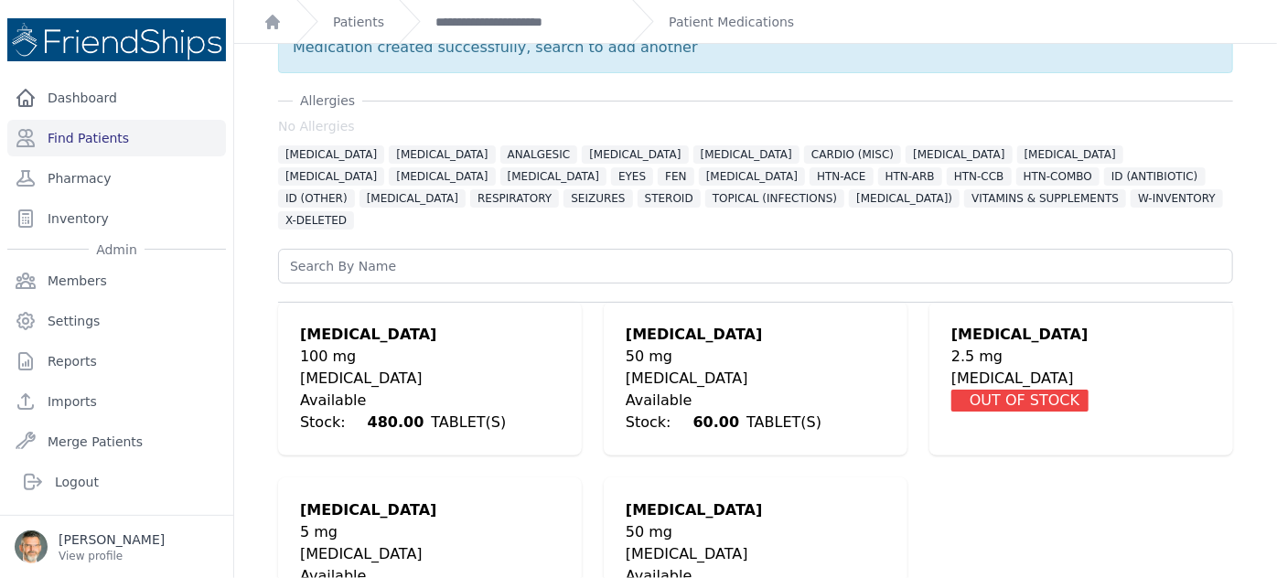
click at [333, 543] on div "[MEDICAL_DATA]" at bounding box center [430, 554] width 260 height 22
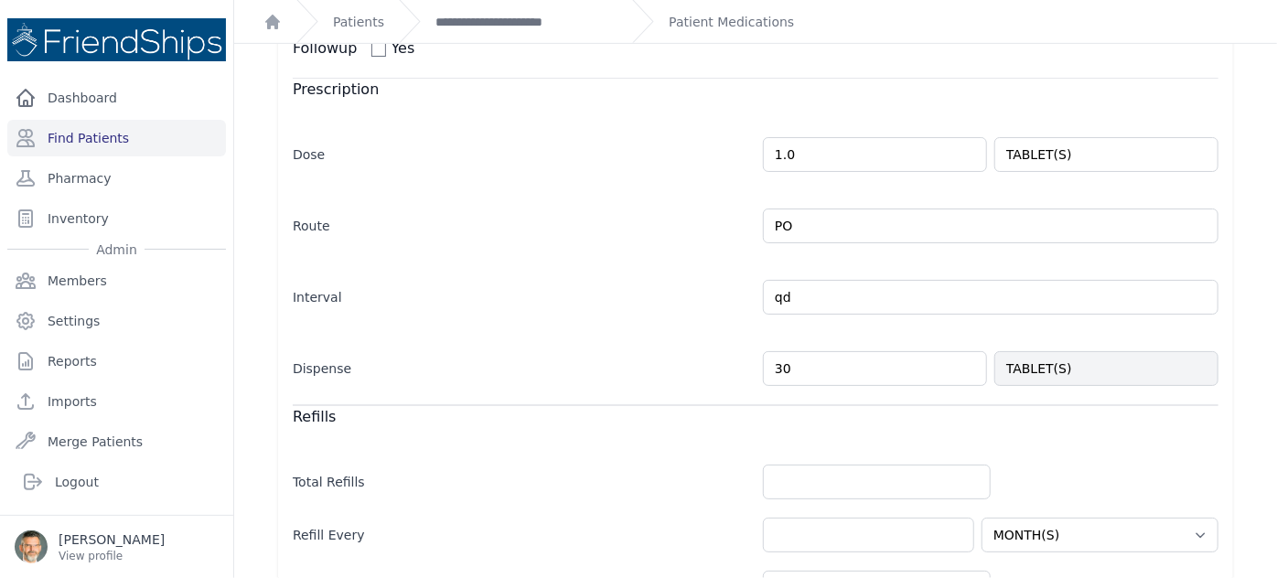
scroll to position [499, 0]
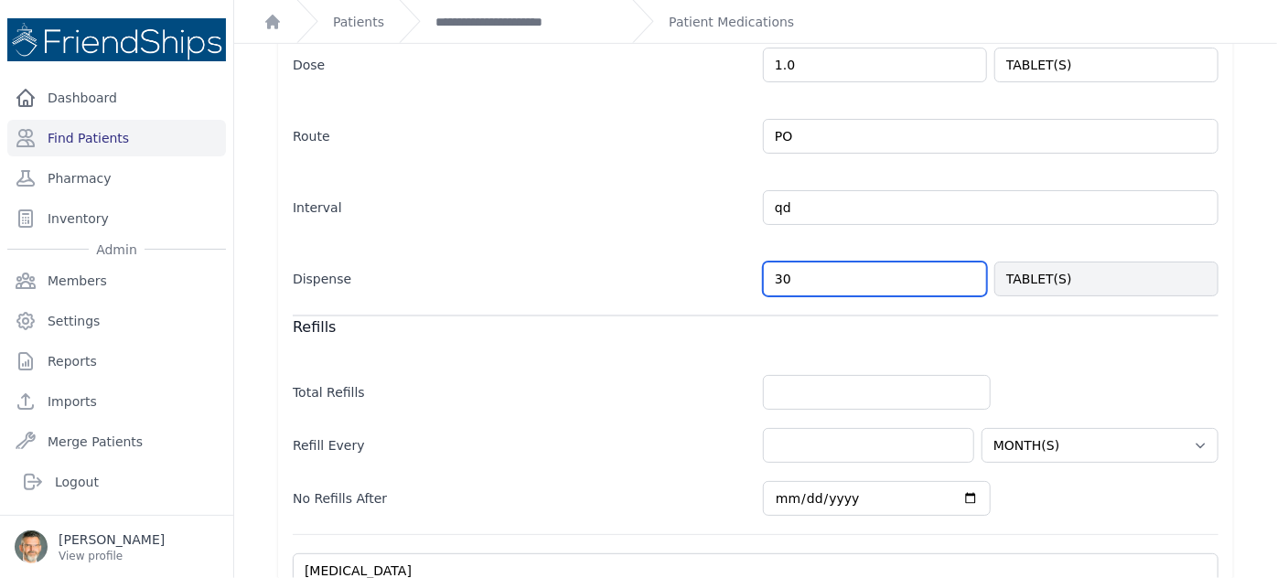
drag, startPoint x: 786, startPoint y: 258, endPoint x: 768, endPoint y: 255, distance: 17.6
click at [768, 262] on input "30" at bounding box center [875, 279] width 224 height 35
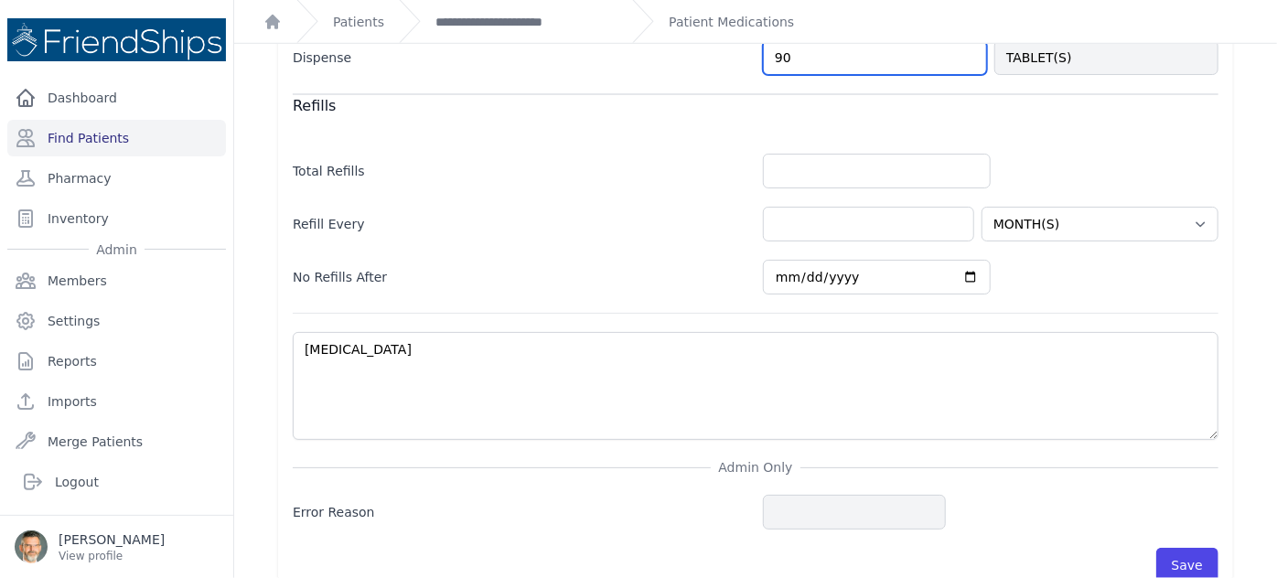
scroll to position [725, 0]
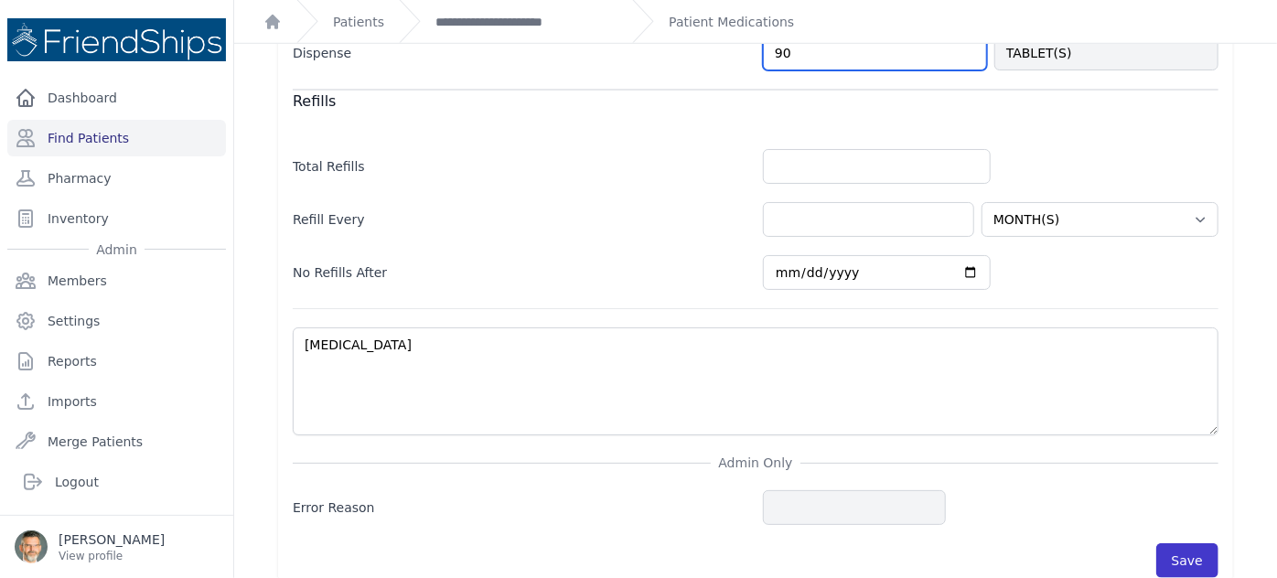
type input "90"
click at [1187, 543] on button "Save" at bounding box center [1187, 560] width 62 height 35
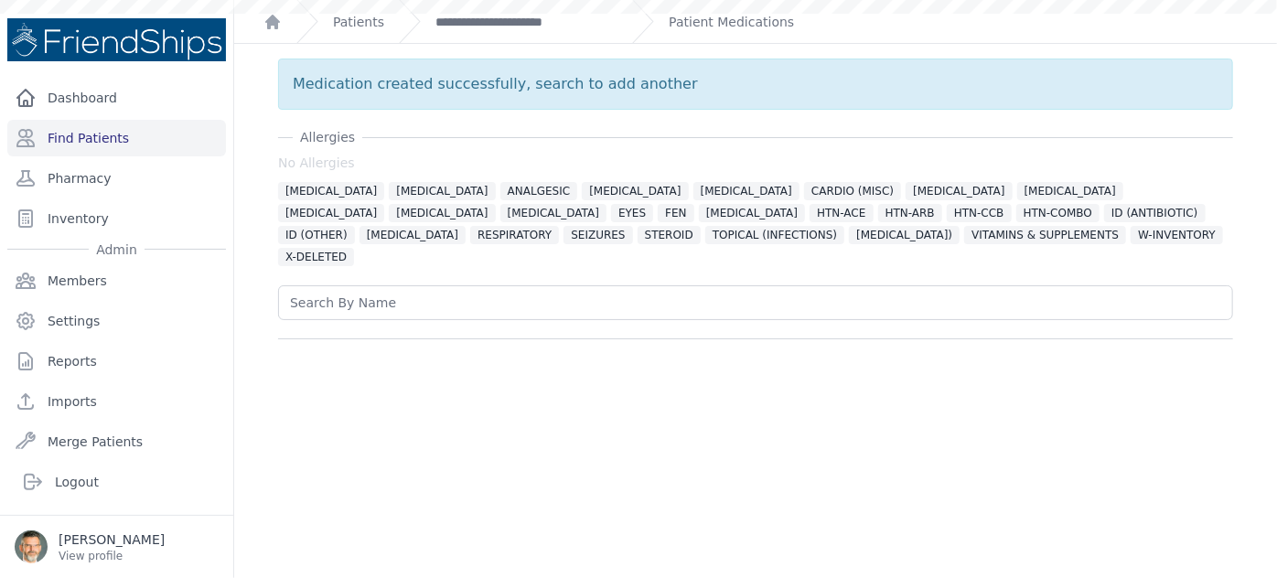
scroll to position [0, 0]
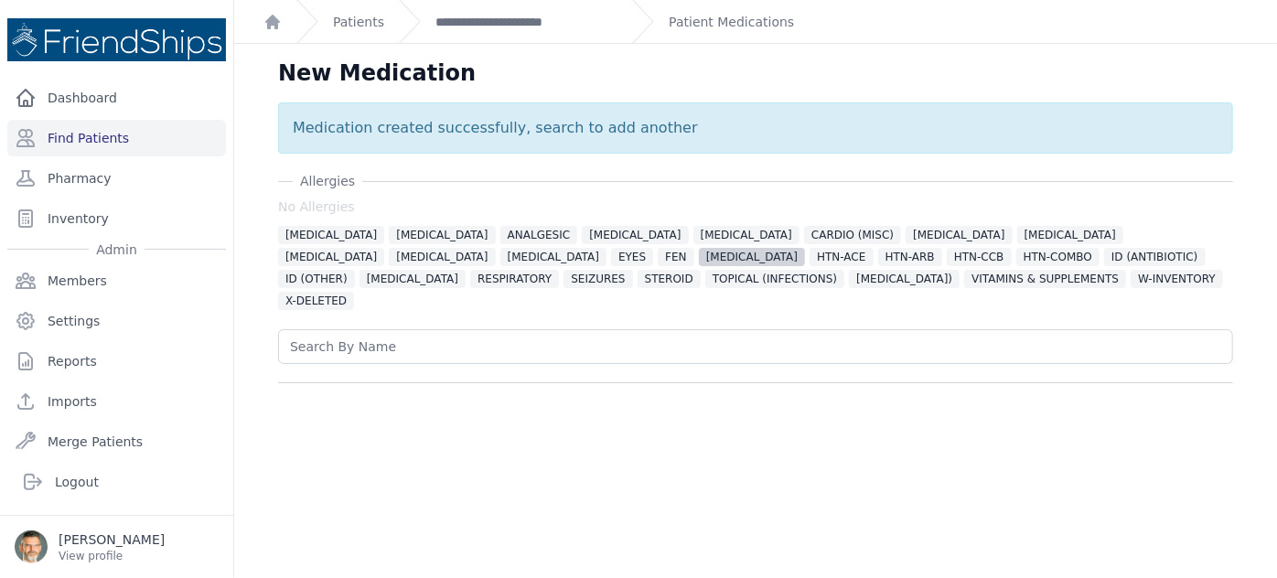
click at [699, 252] on span "[MEDICAL_DATA]" at bounding box center [752, 257] width 106 height 18
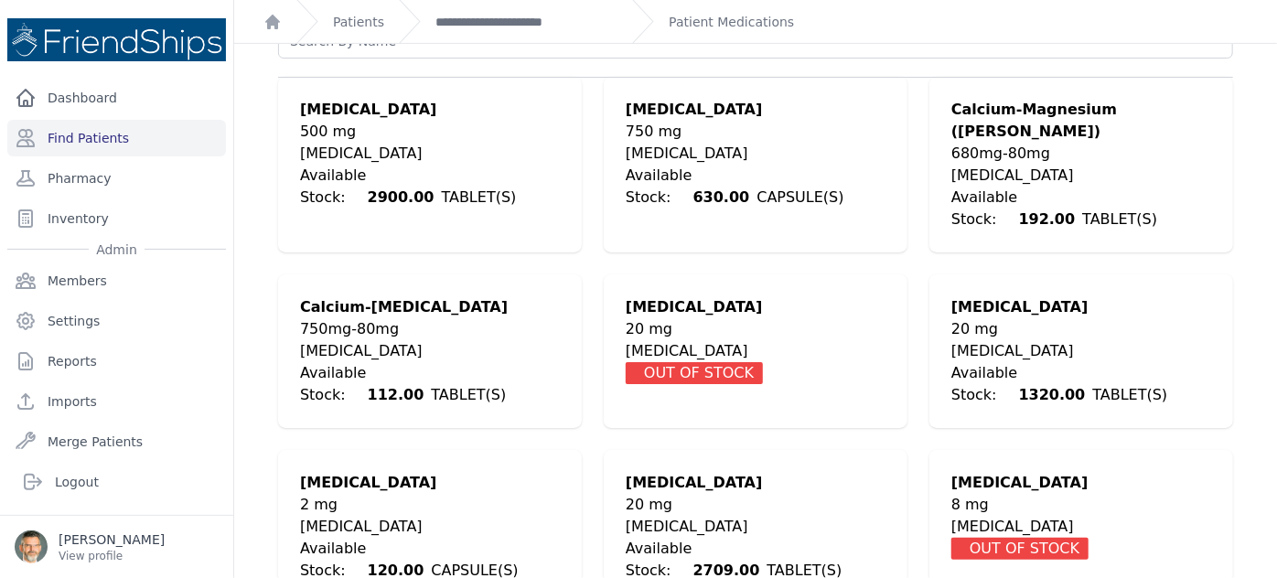
scroll to position [332, 0]
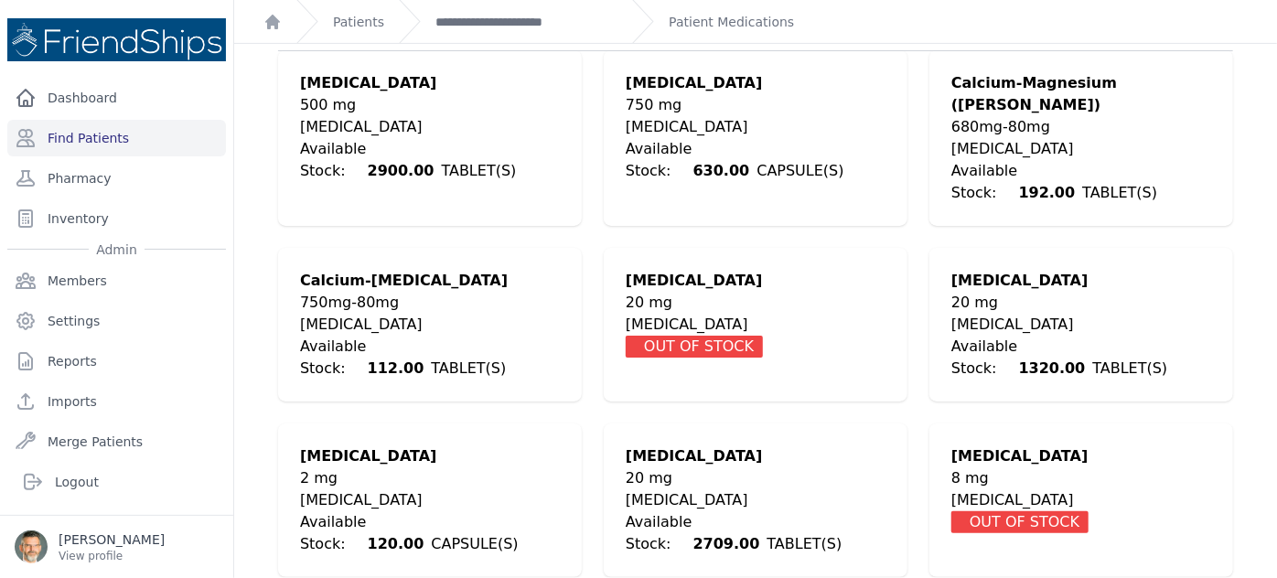
click at [657, 489] on div "[MEDICAL_DATA]" at bounding box center [756, 500] width 260 height 22
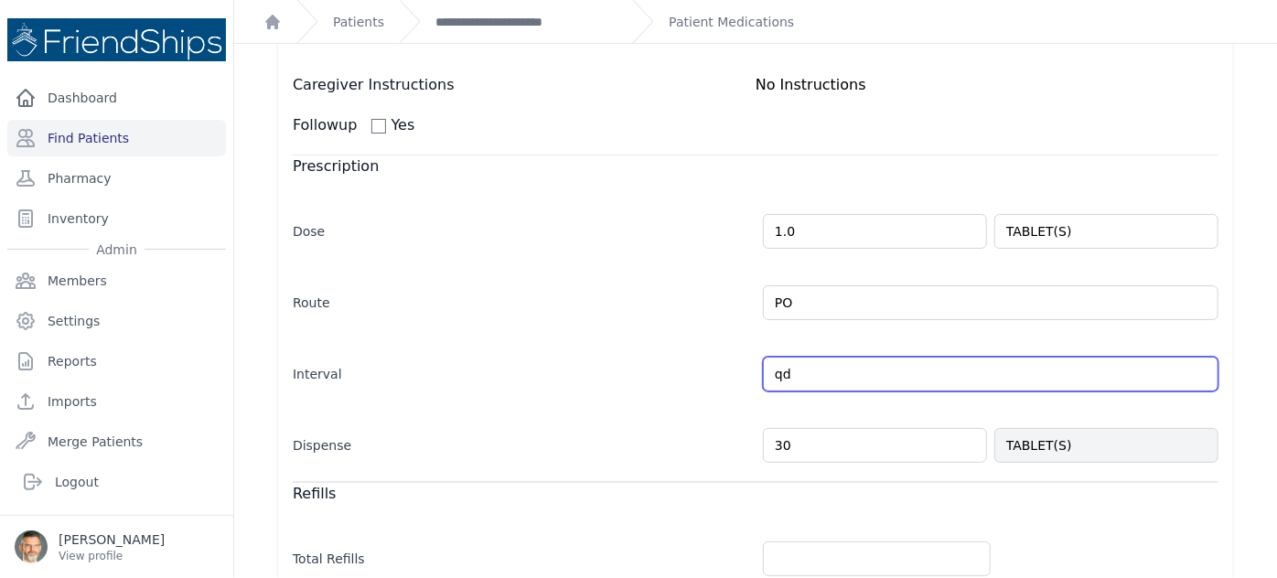
click at [821, 357] on input "qd" at bounding box center [991, 374] width 456 height 35
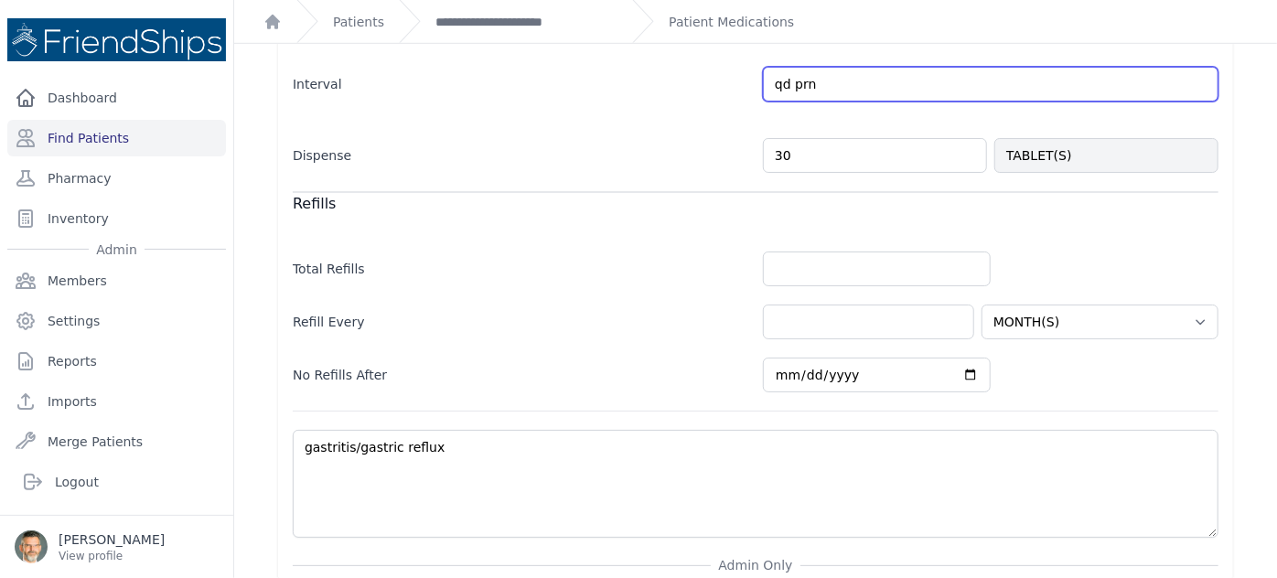
scroll to position [476, 0]
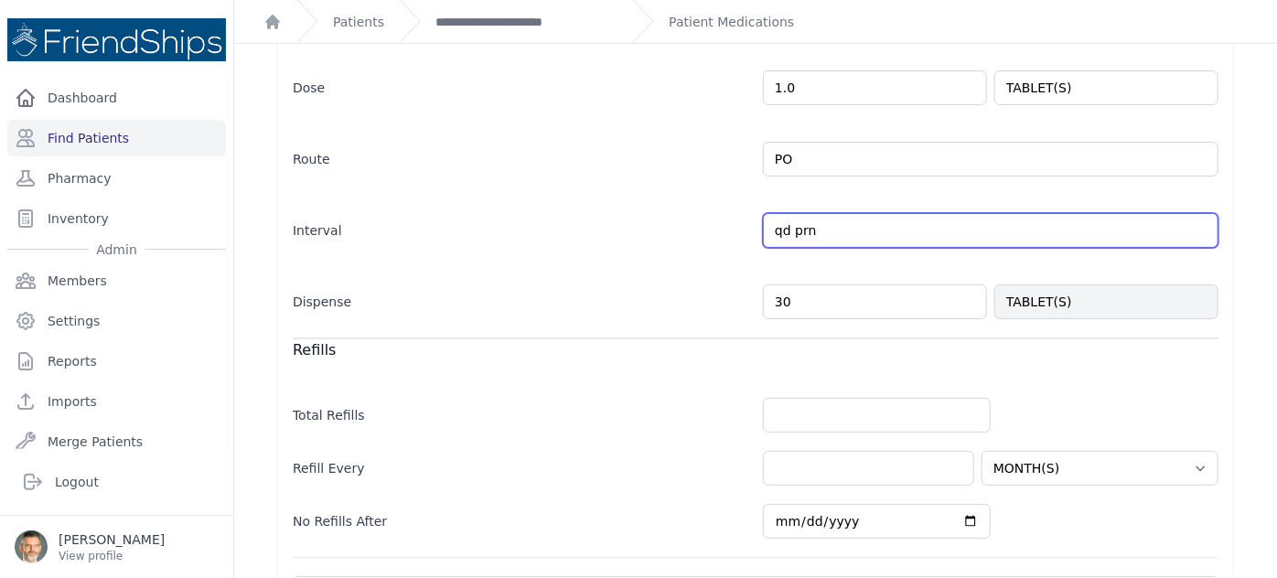
type input "qd prn"
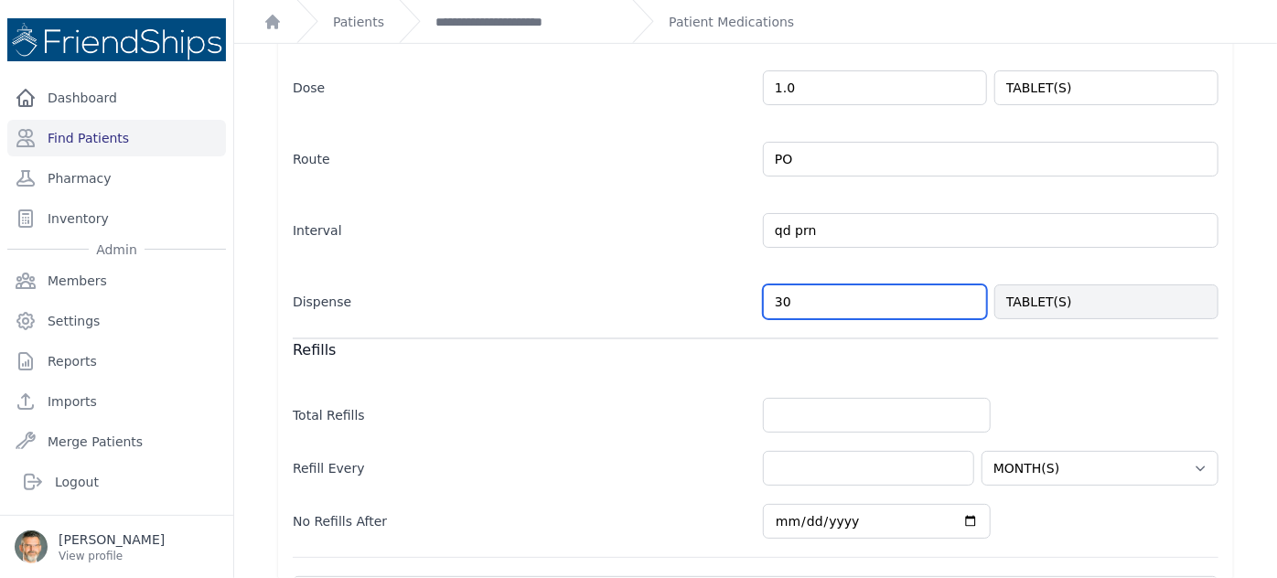
drag, startPoint x: 794, startPoint y: 278, endPoint x: 752, endPoint y: 274, distance: 42.3
click at [752, 274] on div "Dispense 30 TABLET(S)" at bounding box center [756, 292] width 926 height 53
select select "MONTH(S)"
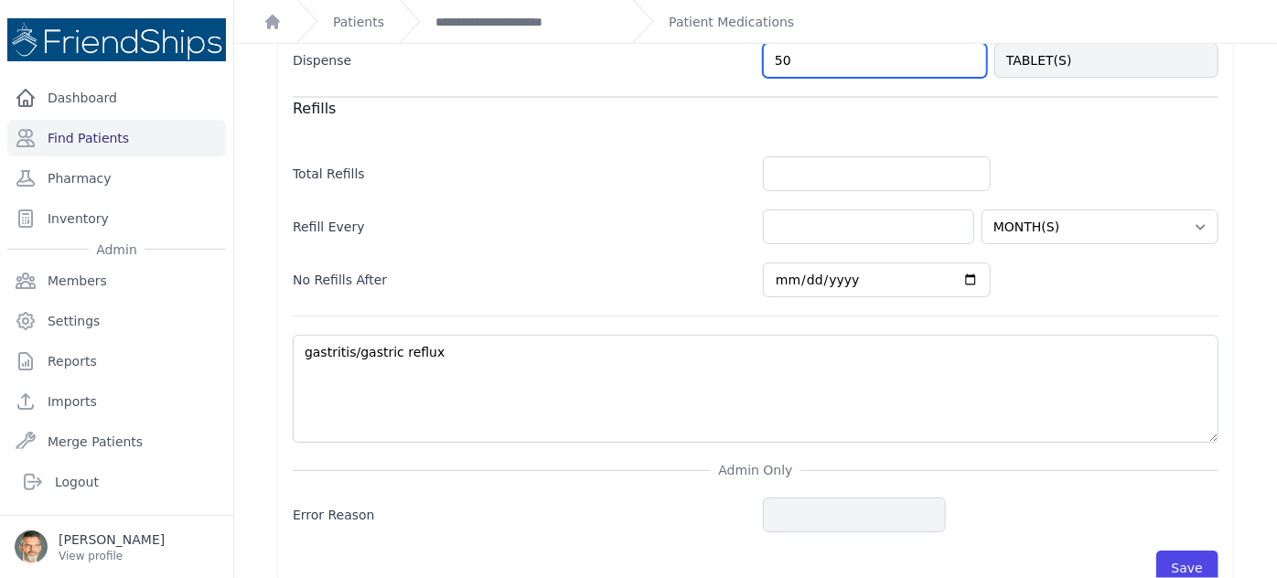
scroll to position [725, 0]
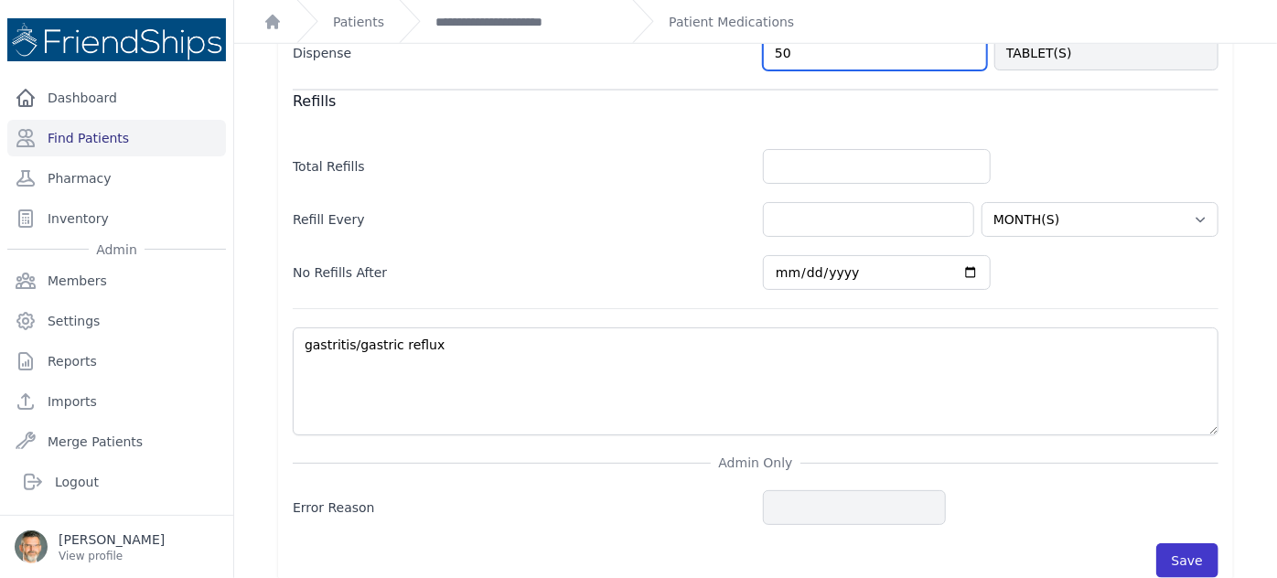
type input "50"
click at [1171, 543] on button "Save" at bounding box center [1187, 560] width 62 height 35
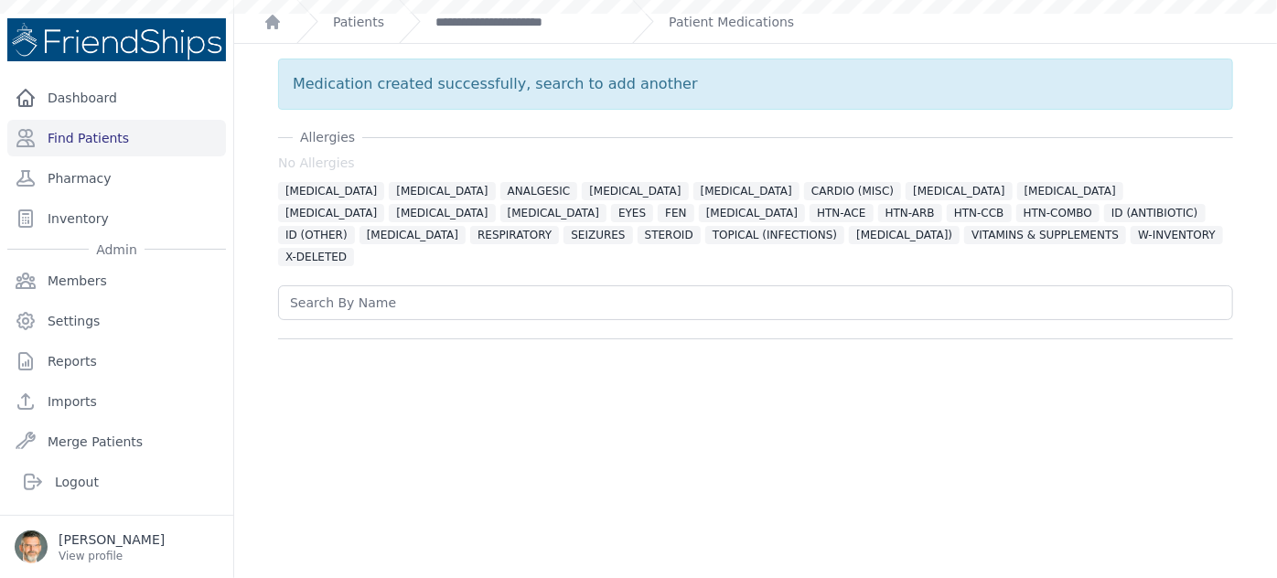
scroll to position [0, 0]
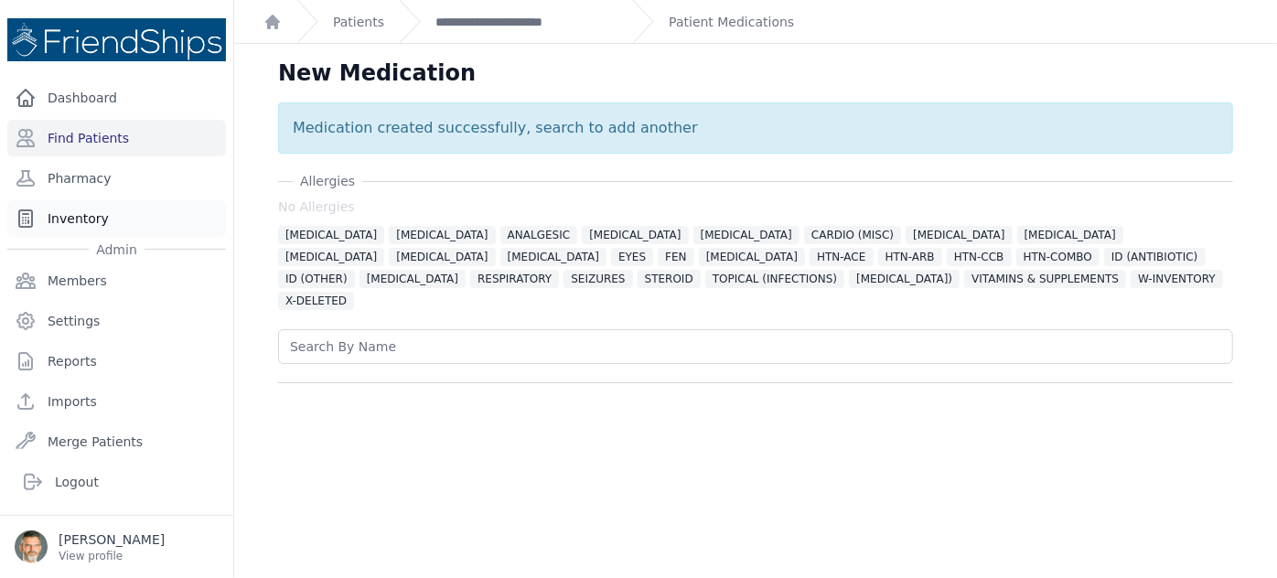
click at [81, 218] on link "Inventory" at bounding box center [116, 218] width 219 height 37
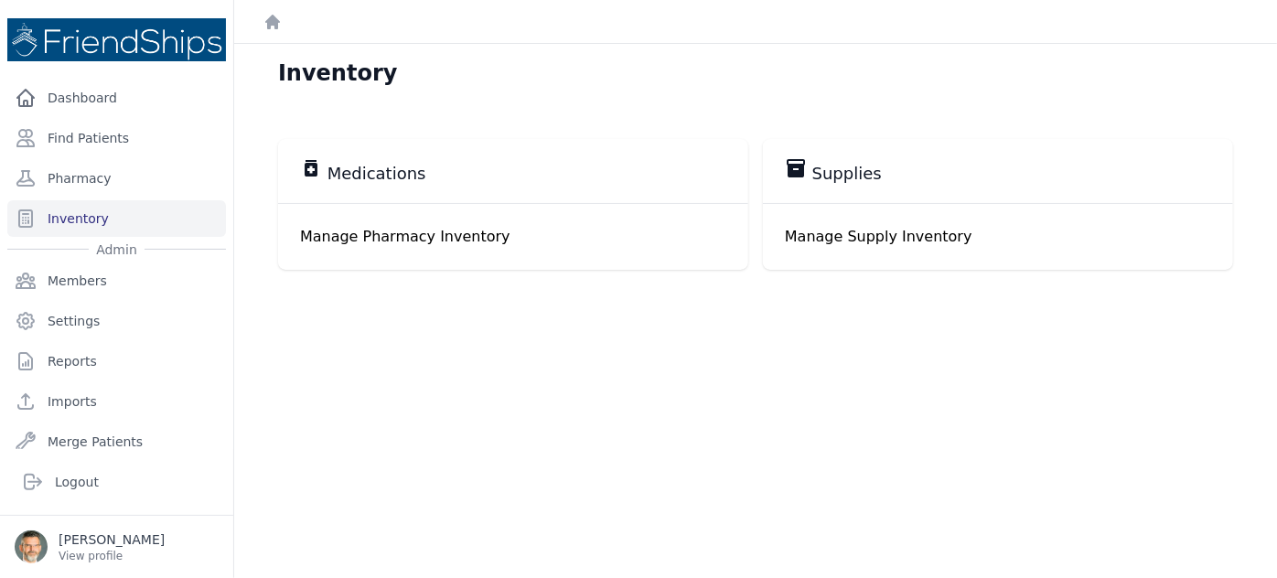
click at [385, 238] on p "Manage Pharmacy Inventory" at bounding box center [513, 237] width 426 height 22
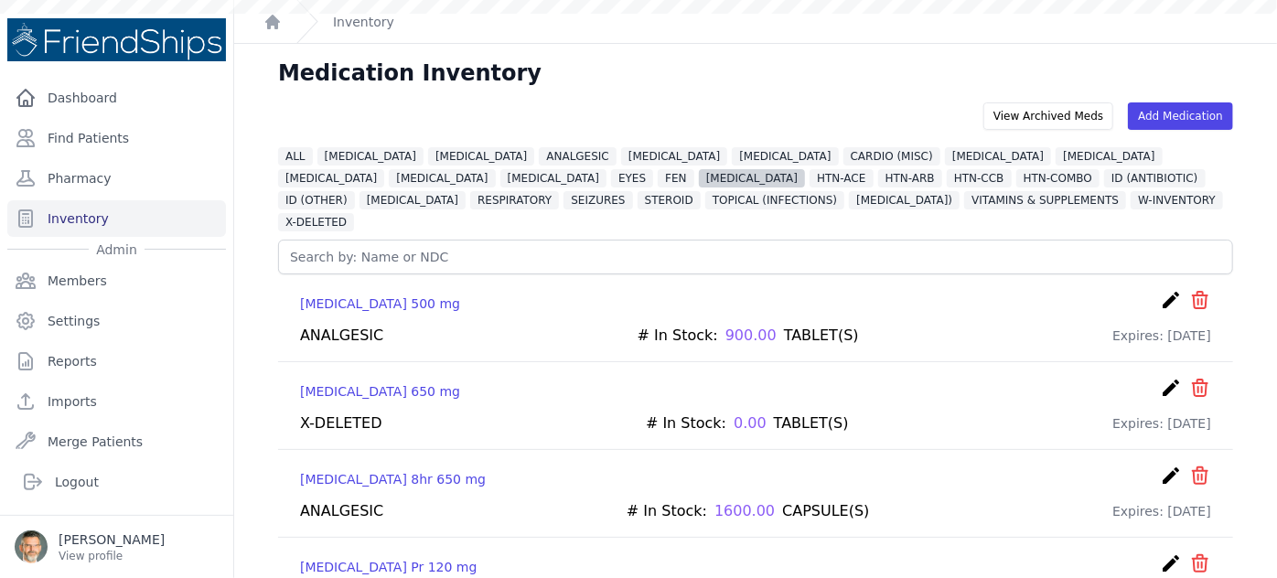
click at [699, 172] on span "GASTRO" at bounding box center [752, 178] width 106 height 18
click at [699, 177] on span "GASTRO" at bounding box center [752, 178] width 106 height 18
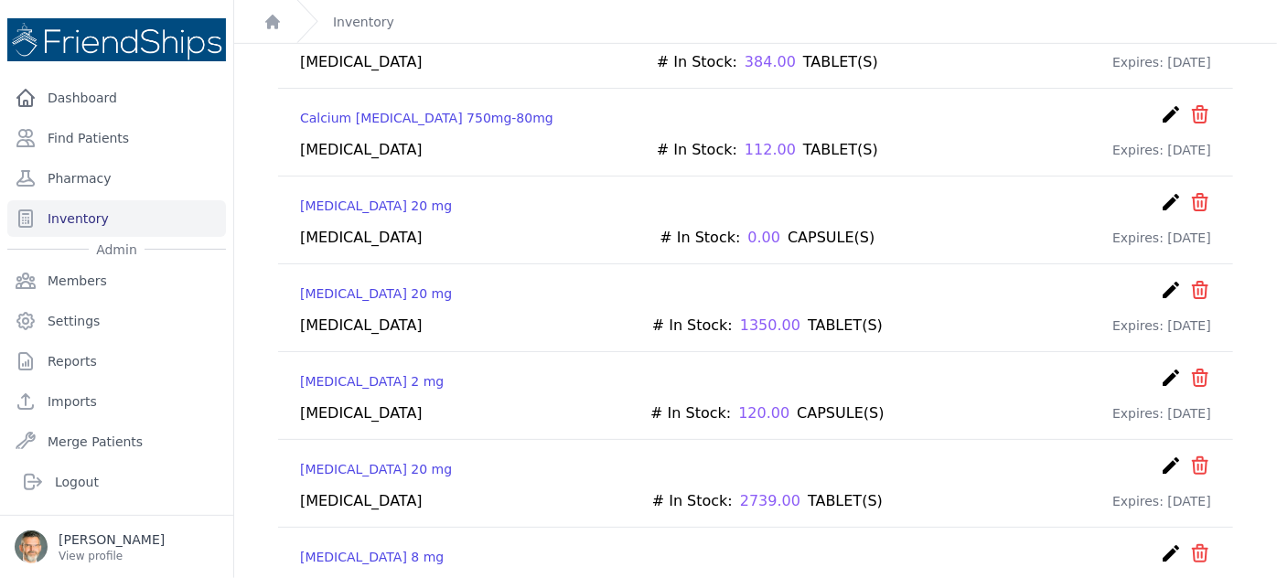
scroll to position [499, 0]
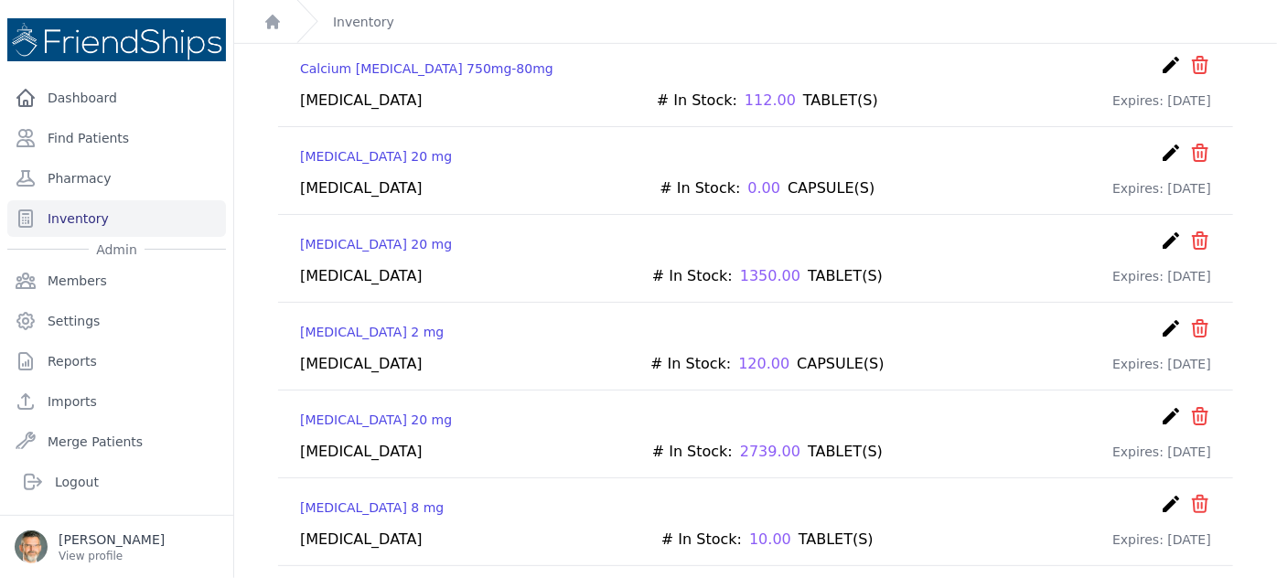
click at [1160, 405] on icon "create" at bounding box center [1171, 416] width 22 height 22
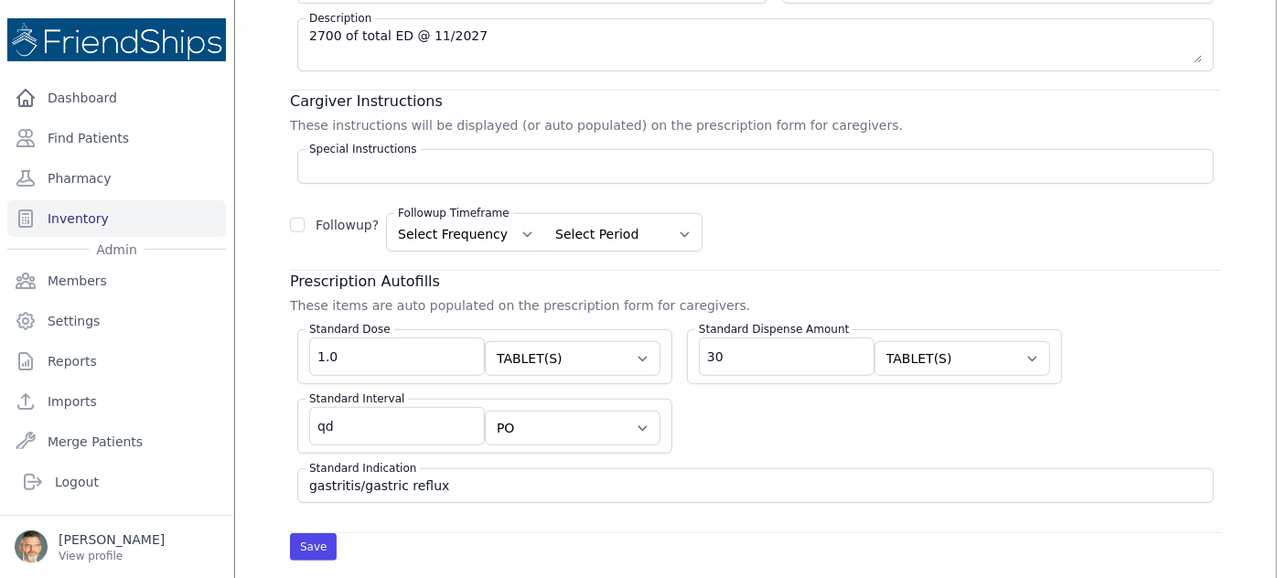
scroll to position [433, 0]
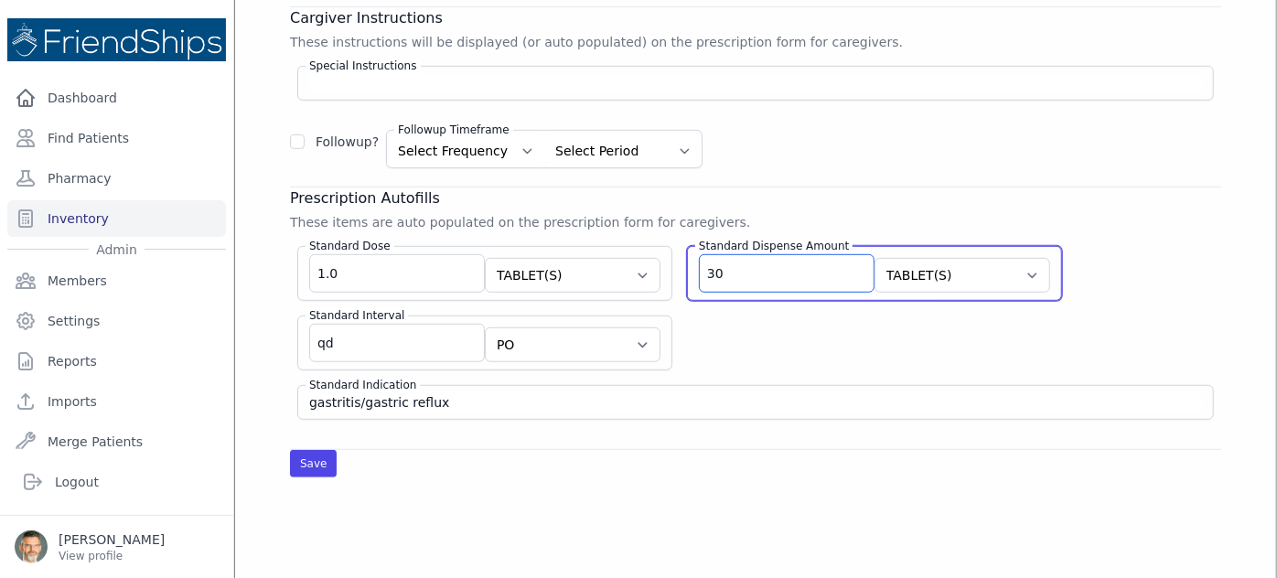
drag, startPoint x: 695, startPoint y: 269, endPoint x: 620, endPoint y: 253, distance: 76.6
click at [622, 254] on div "Standard Dose 1.0 Select Unit CAPSULE(S) TABLET(S) BOTTLE(S) VIAL(S) ML(S) BOX(…" at bounding box center [755, 325] width 931 height 188
type input "50"
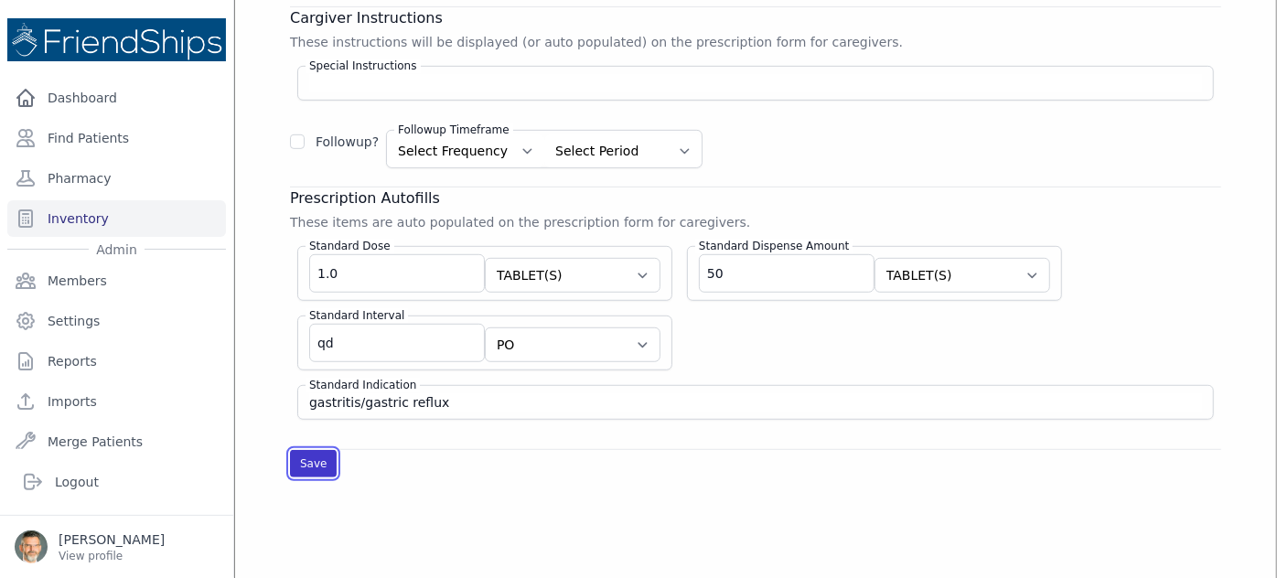
click at [307, 461] on button "Save" at bounding box center [313, 463] width 47 height 27
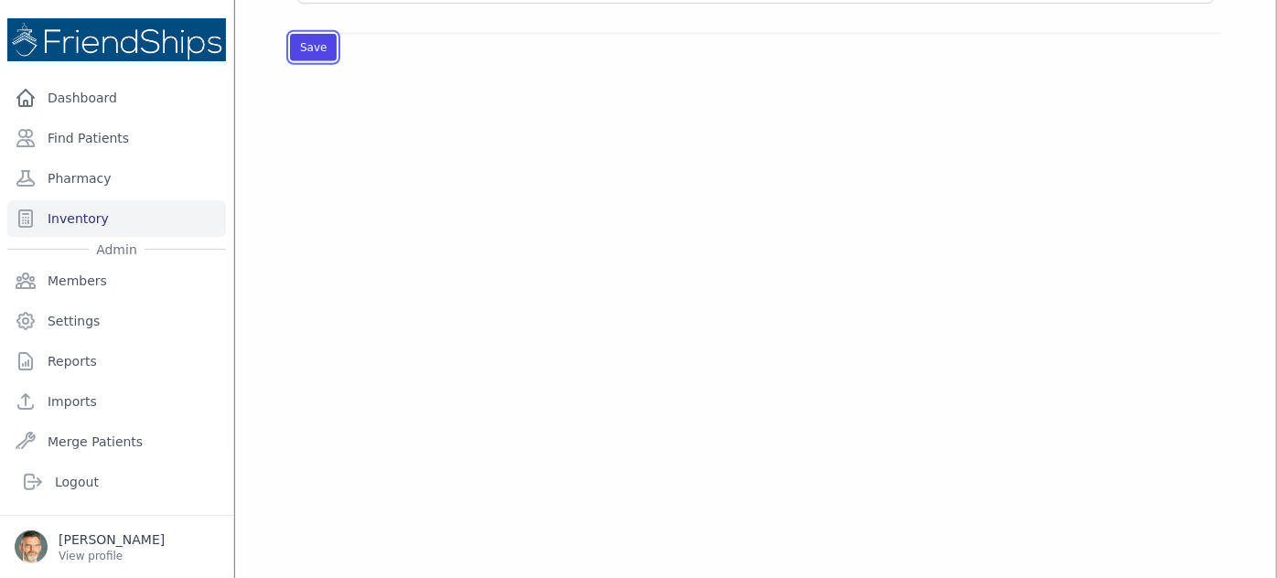
scroll to position [599, 0]
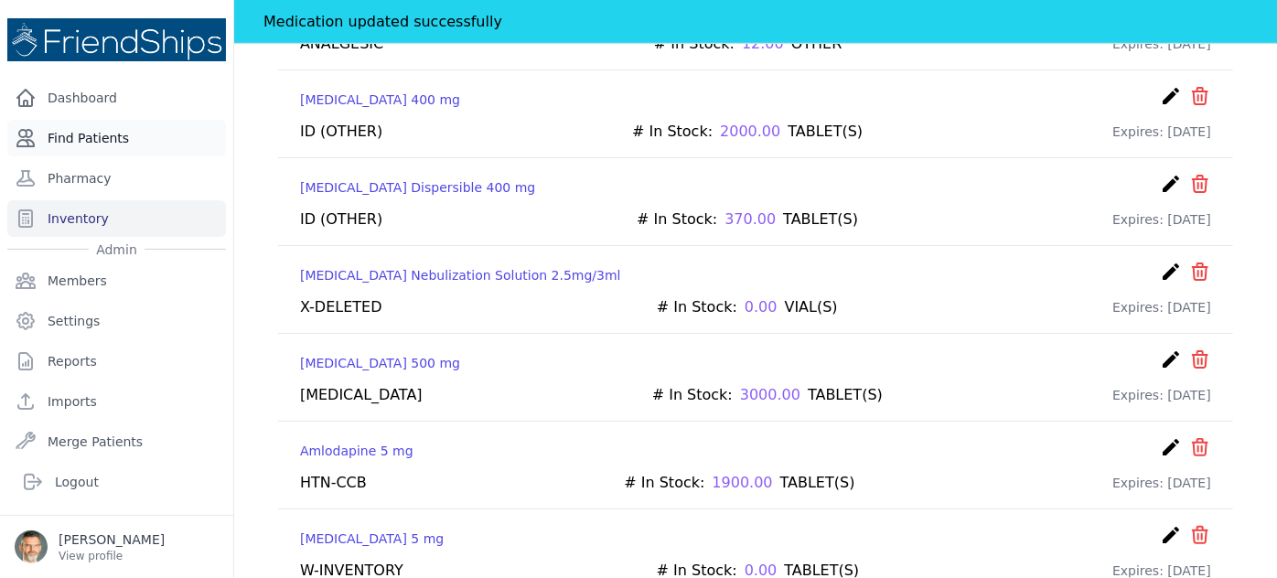
click at [75, 134] on link "Find Patients" at bounding box center [116, 138] width 219 height 37
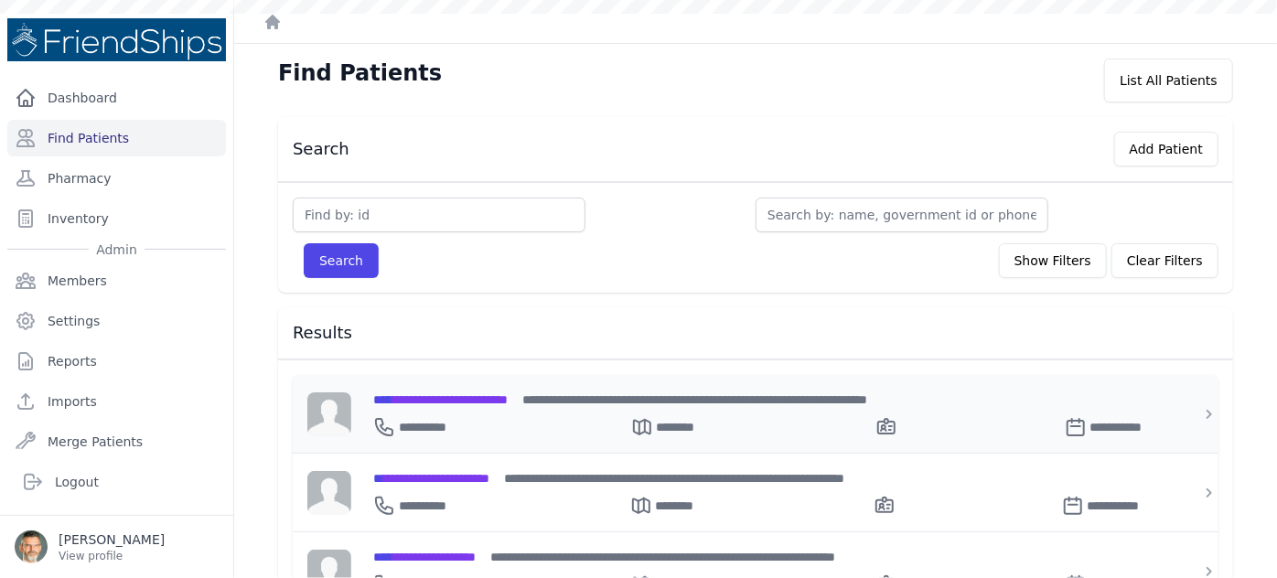
click at [437, 393] on span "**********" at bounding box center [440, 399] width 134 height 13
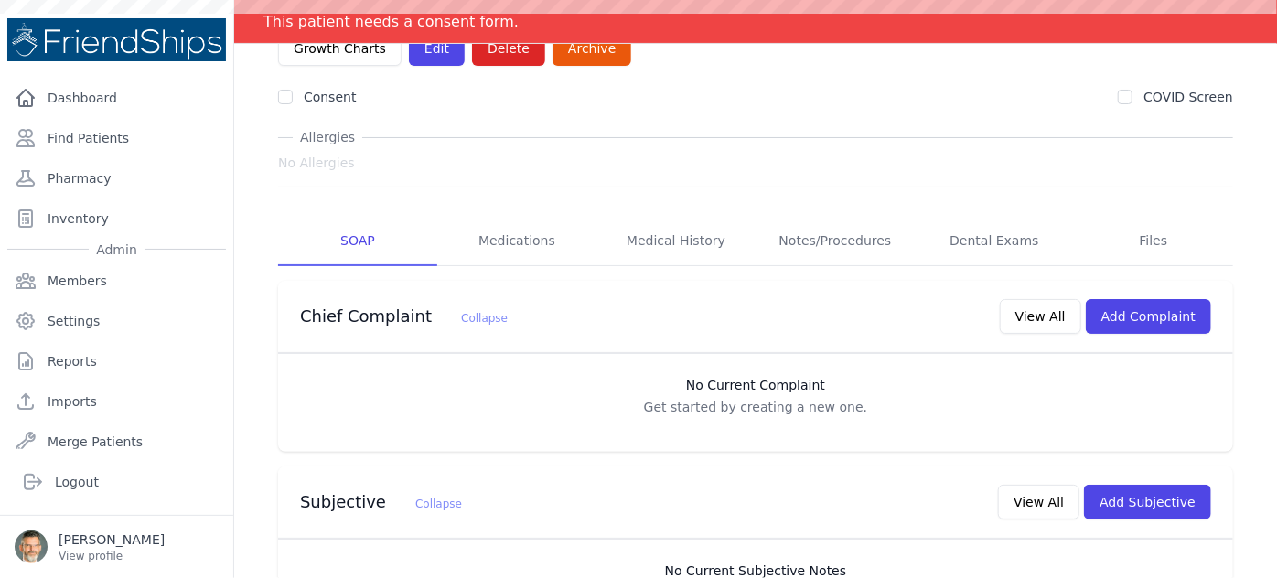
scroll to position [82, 0]
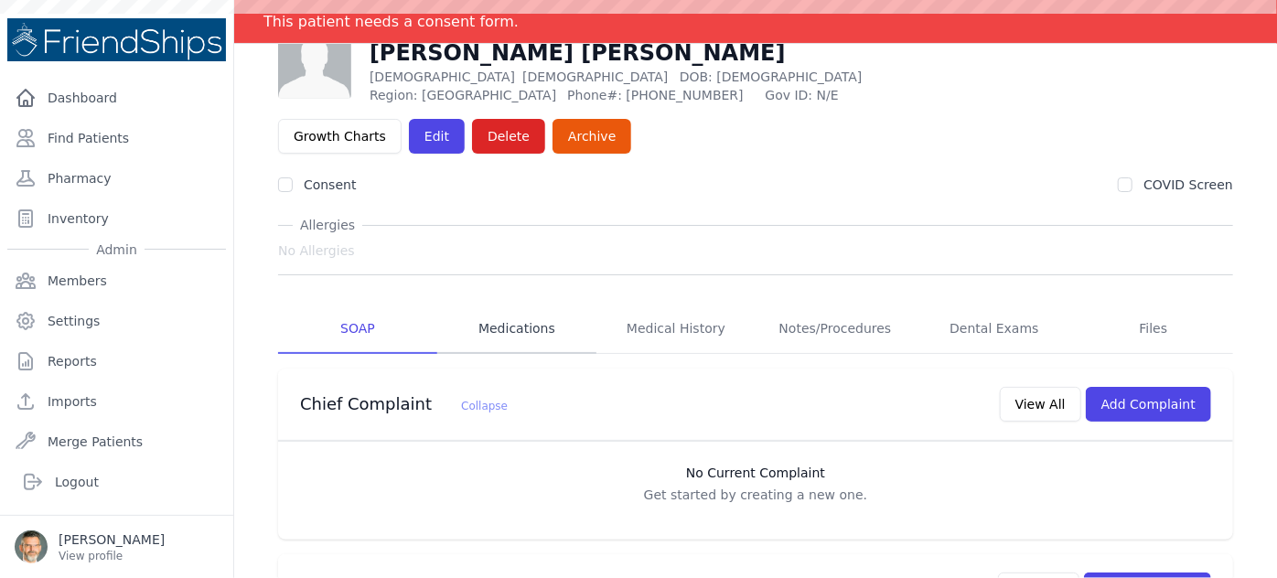
click at [521, 305] on link "Medications" at bounding box center [516, 329] width 159 height 49
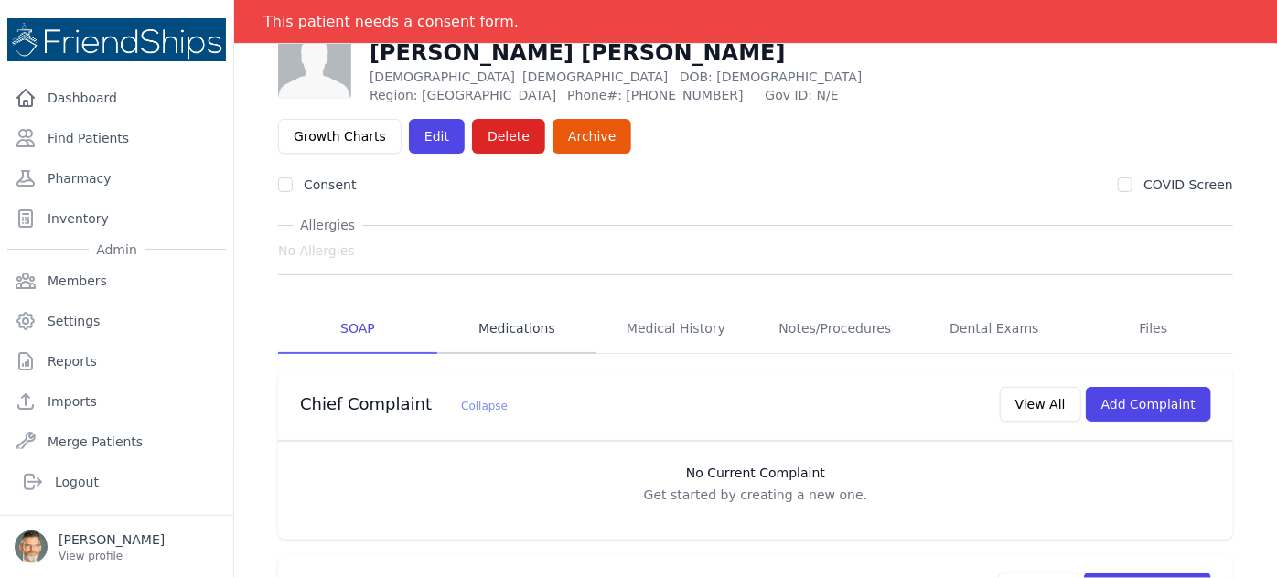
click at [512, 305] on link "Medications" at bounding box center [516, 329] width 159 height 49
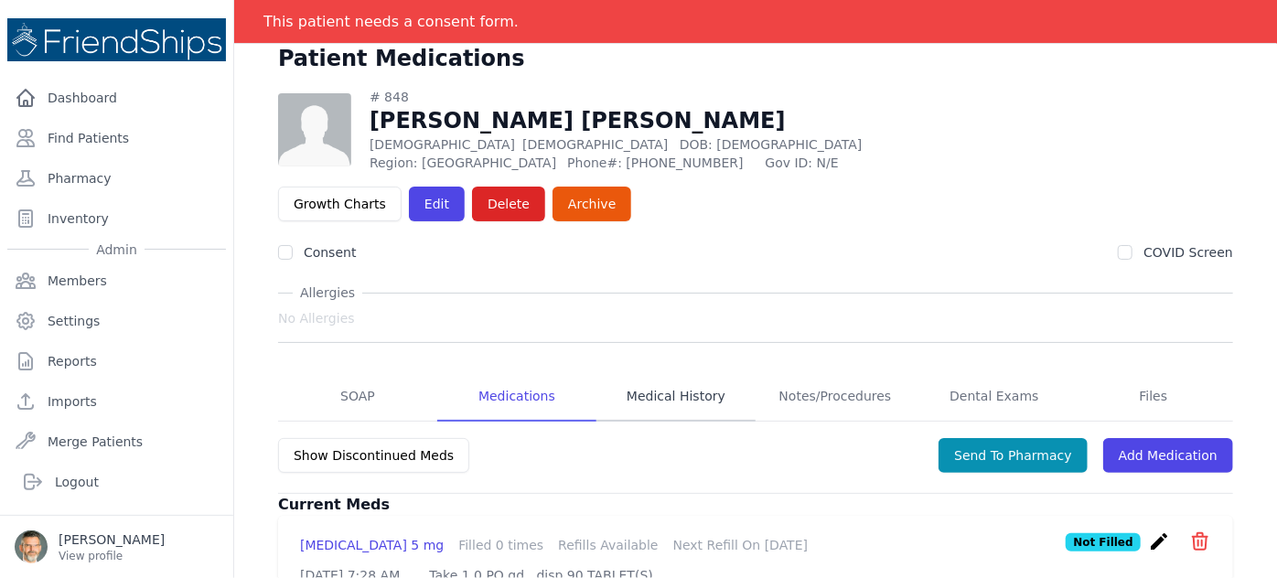
scroll to position [28, 0]
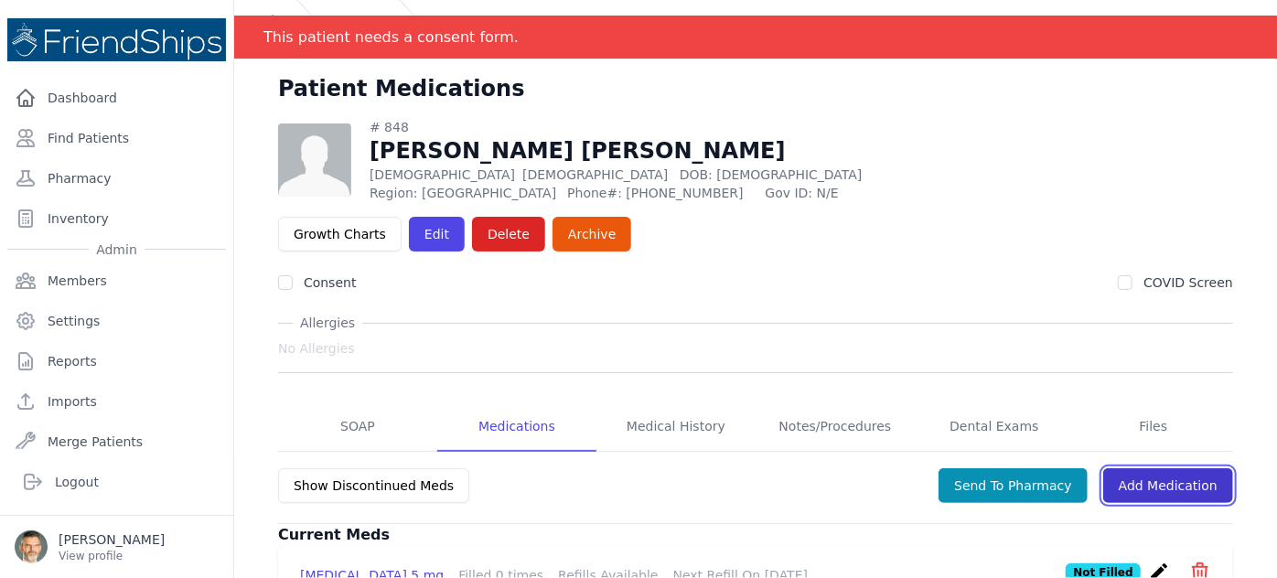
click at [1146, 468] on link "Add Medication" at bounding box center [1168, 485] width 130 height 35
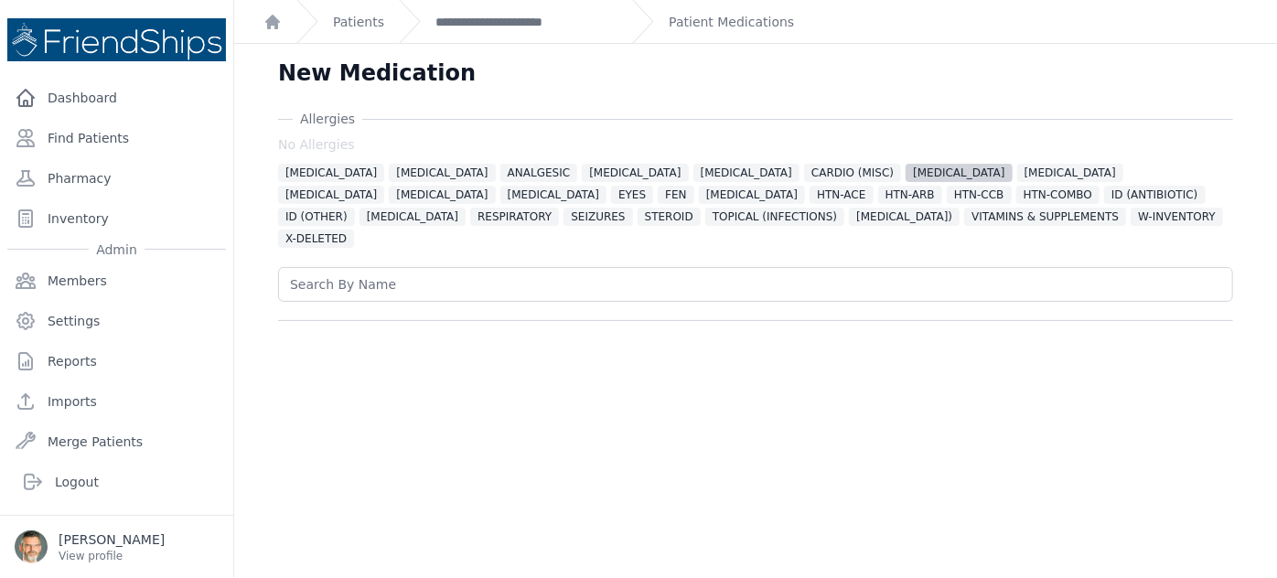
click at [906, 176] on span "[MEDICAL_DATA]" at bounding box center [959, 173] width 106 height 18
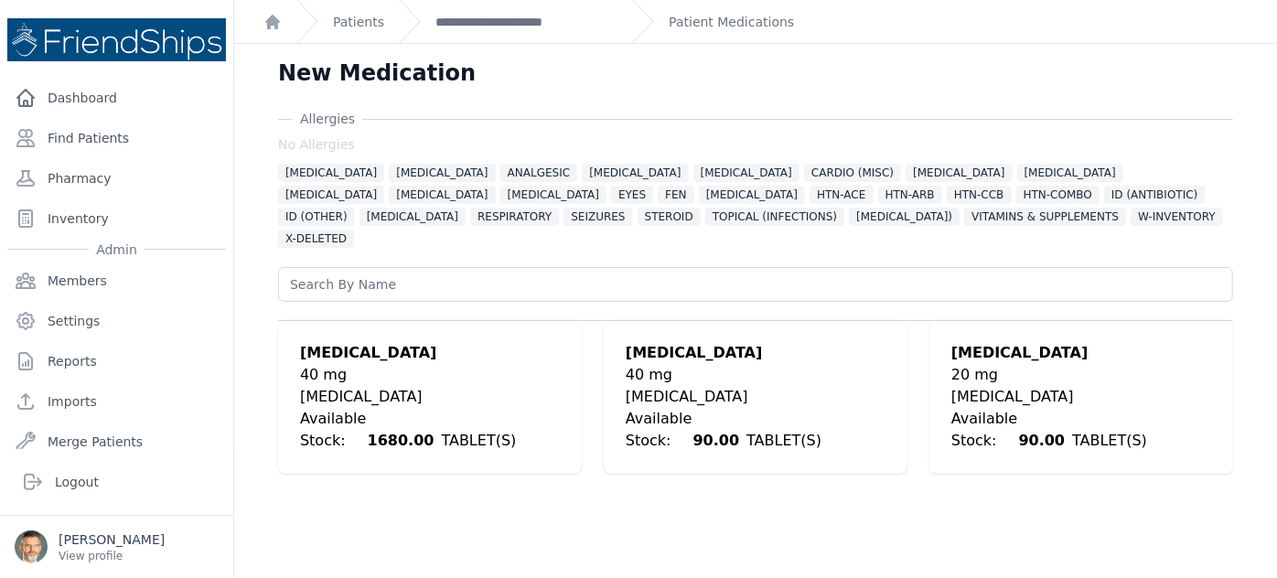
click at [351, 386] on div "[MEDICAL_DATA]" at bounding box center [430, 397] width 260 height 22
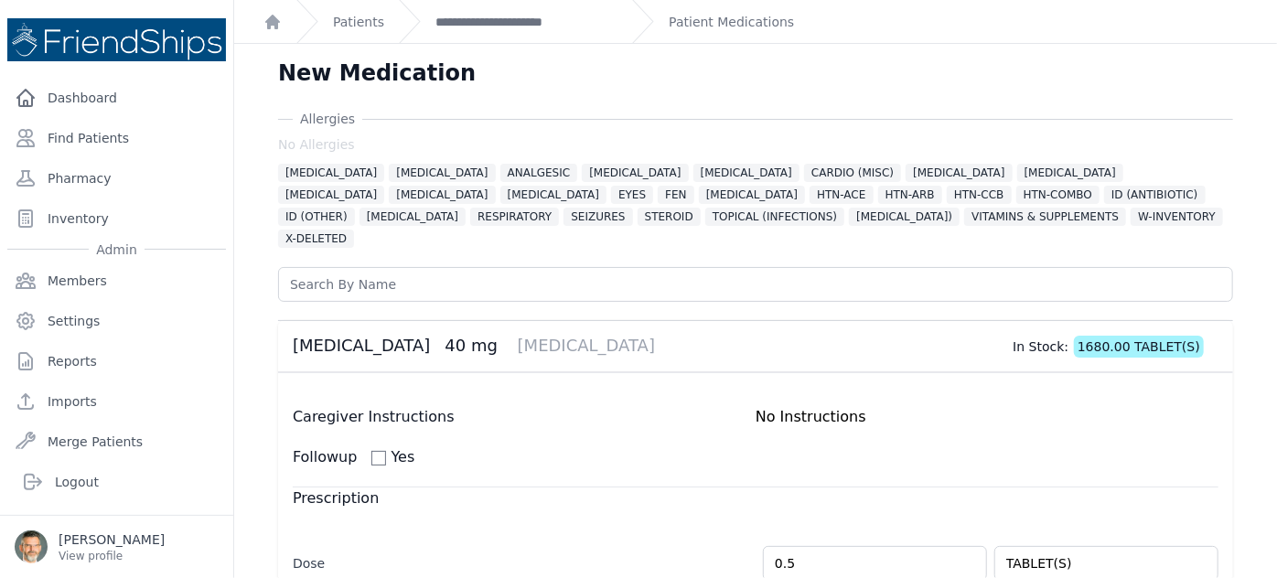
scroll to position [463, 0]
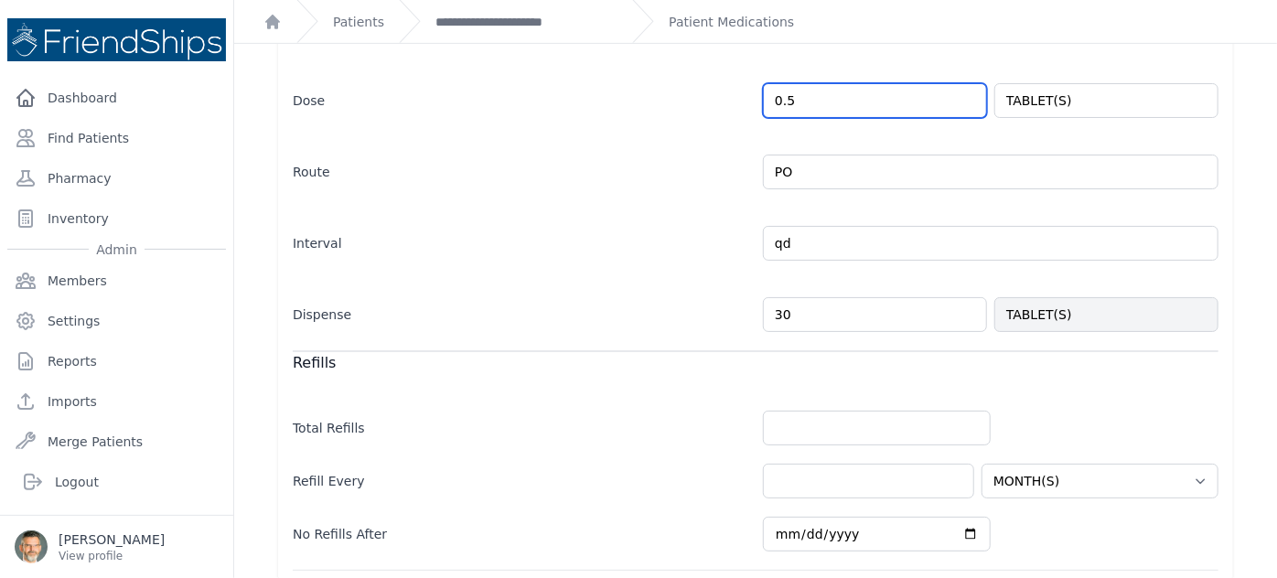
drag, startPoint x: 787, startPoint y: 76, endPoint x: 766, endPoint y: 80, distance: 21.4
click at [768, 83] on input "0.5" at bounding box center [875, 100] width 224 height 35
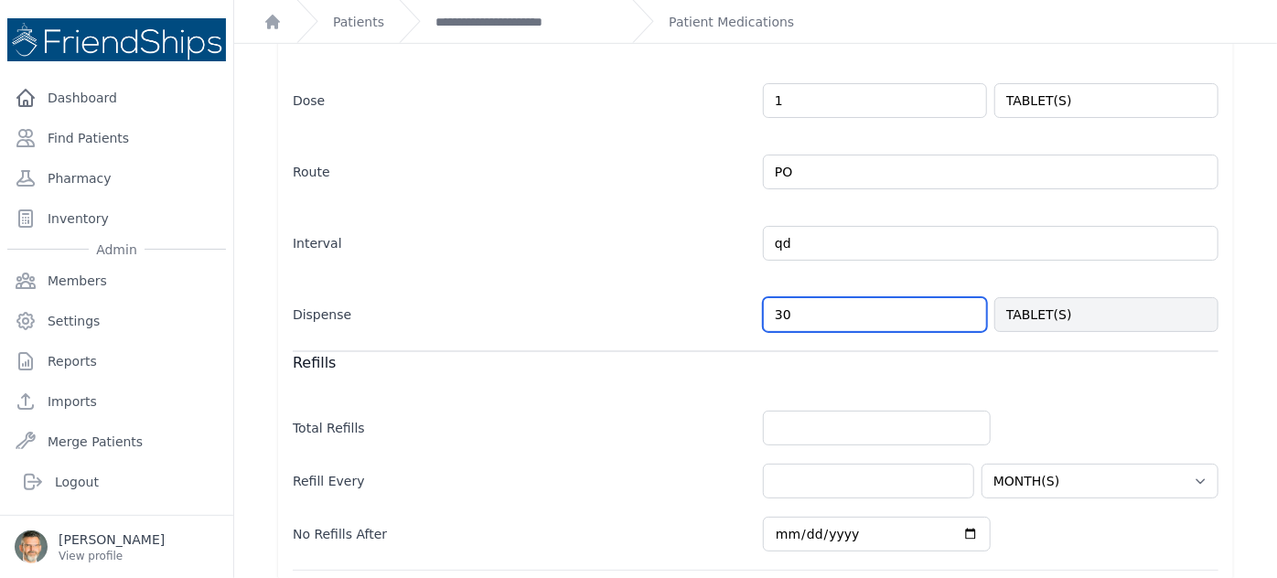
drag, startPoint x: 783, startPoint y: 291, endPoint x: 711, endPoint y: 284, distance: 72.6
click at [711, 284] on div "Dispense 30 TABLET(S)" at bounding box center [756, 305] width 926 height 53
type input "1.0"
select select "MONTH(S)"
type input "90"
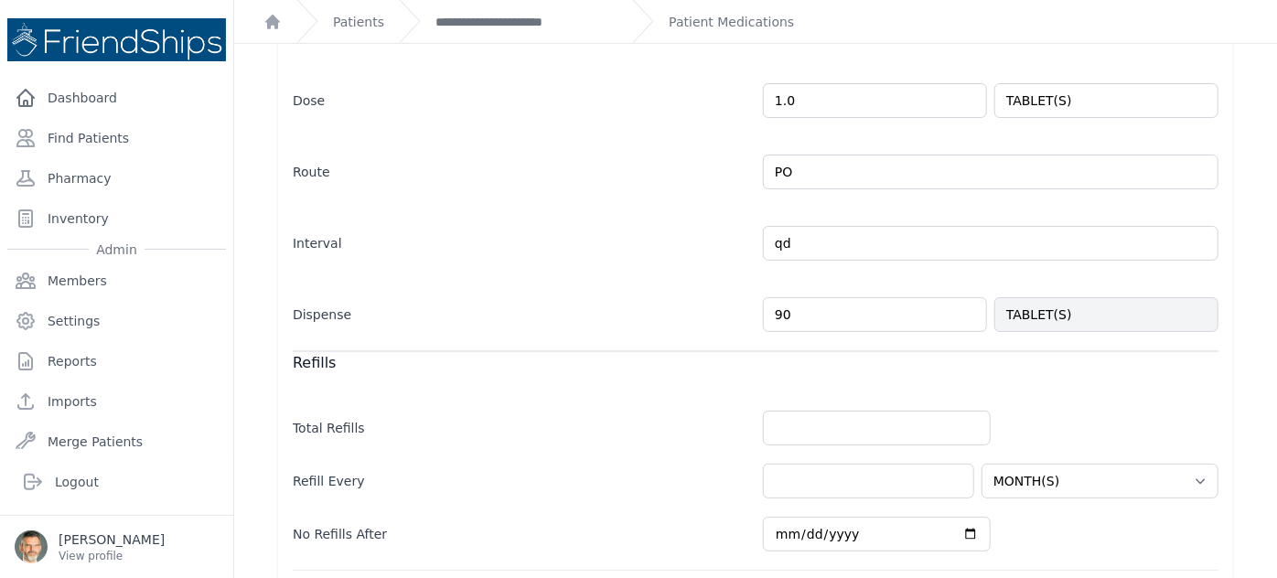
click at [568, 279] on div "Dispense 90 TABLET(S)" at bounding box center [756, 305] width 926 height 53
select select "MONTH(S)"
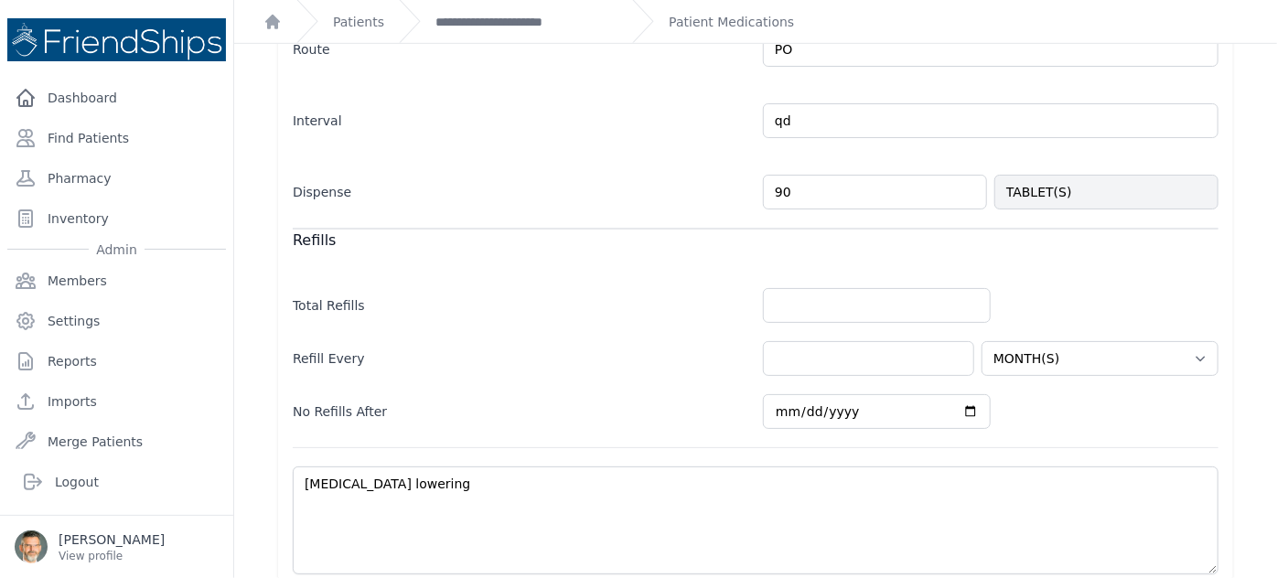
scroll to position [725, 0]
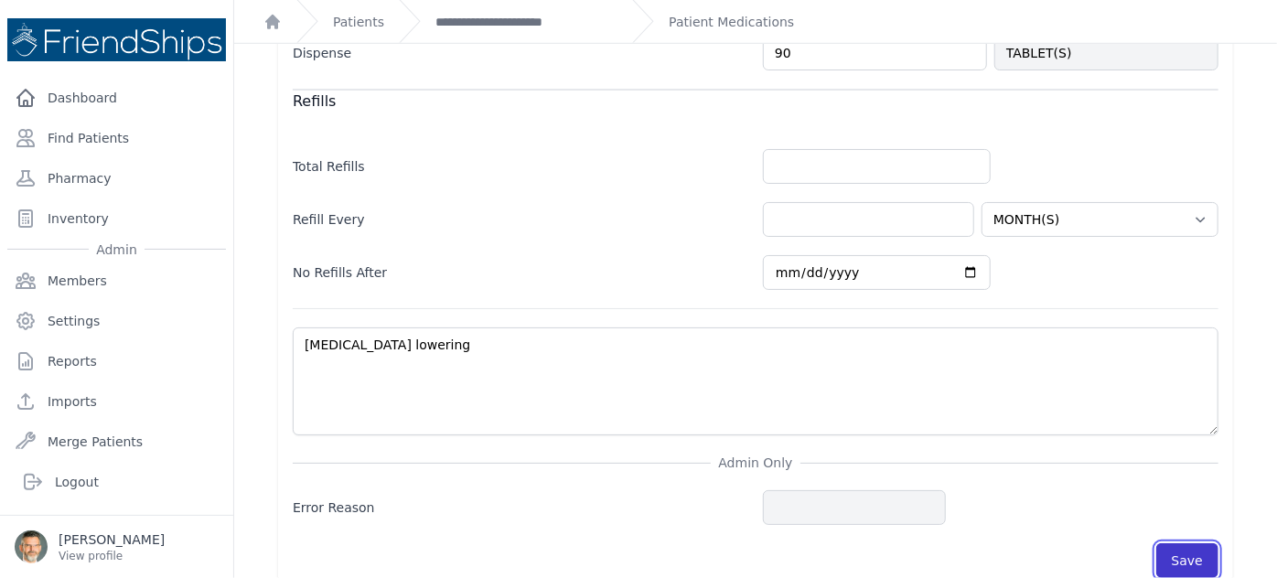
click at [1172, 543] on button "Save" at bounding box center [1187, 560] width 62 height 35
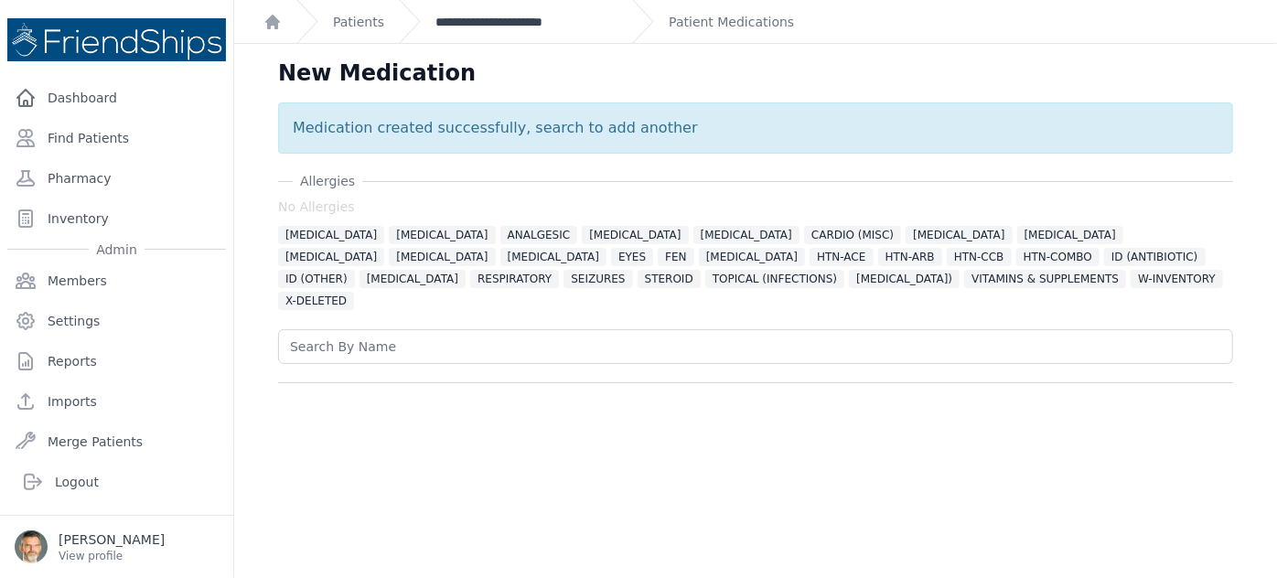
click at [508, 20] on link "**********" at bounding box center [526, 22] width 182 height 18
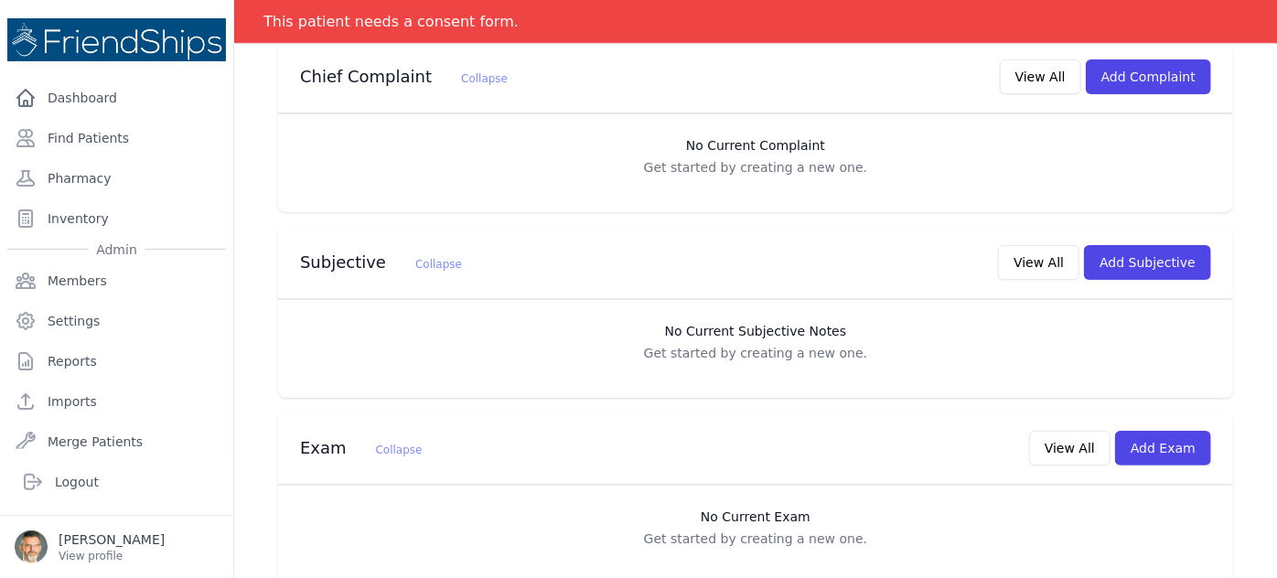
scroll to position [499, 0]
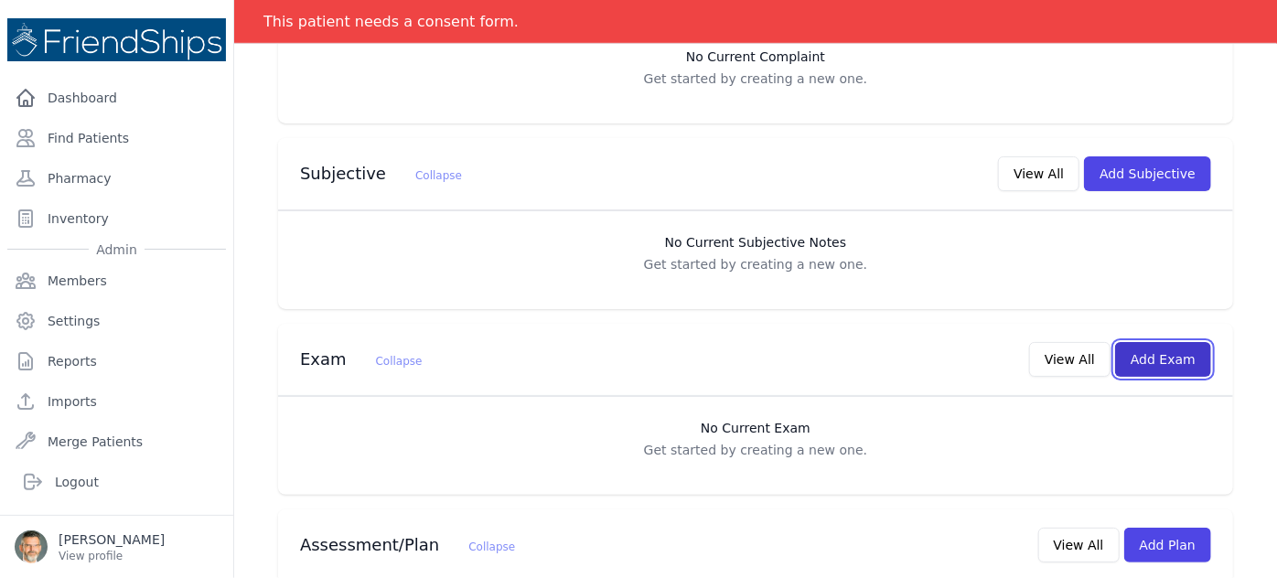
click at [1129, 342] on button "Add Exam" at bounding box center [1163, 359] width 96 height 35
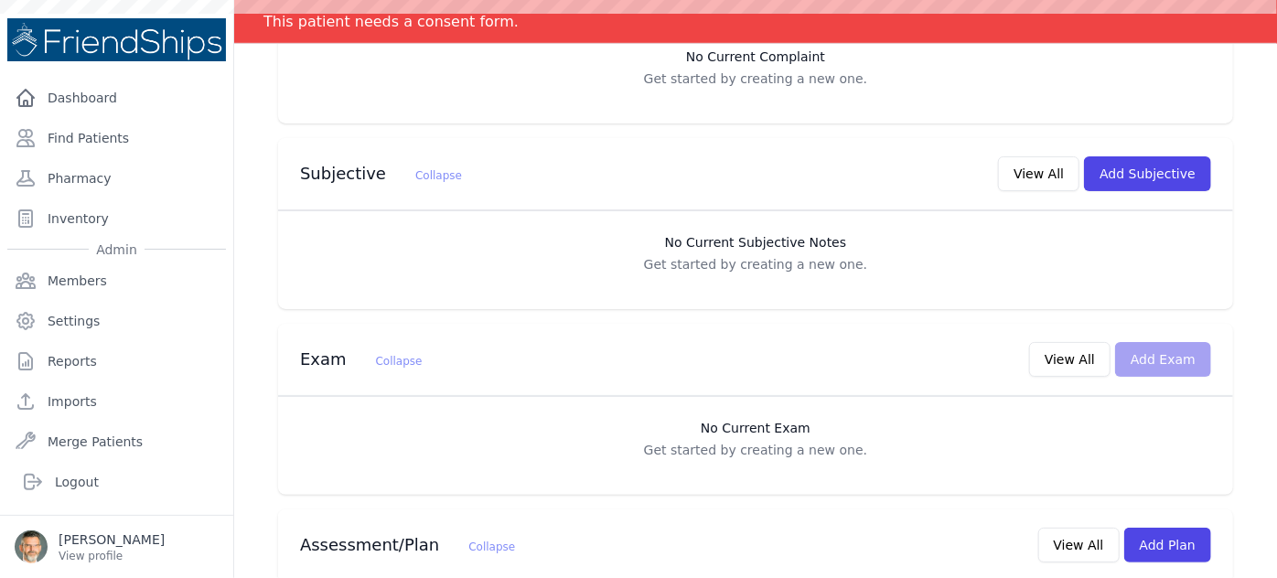
scroll to position [0, 0]
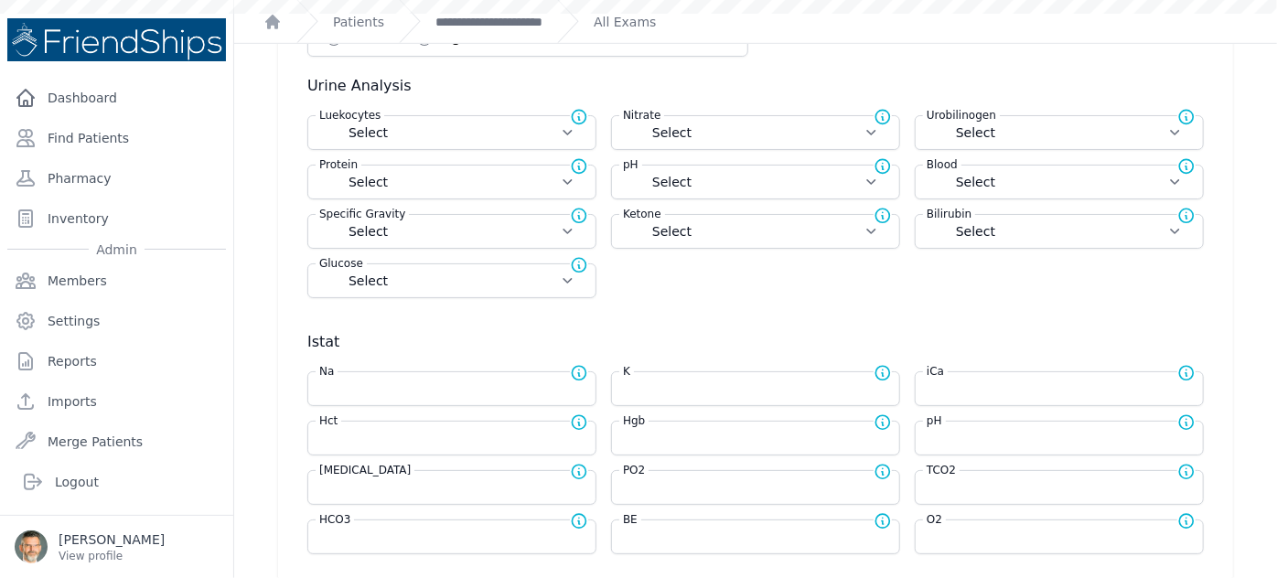
scroll to position [2, 0]
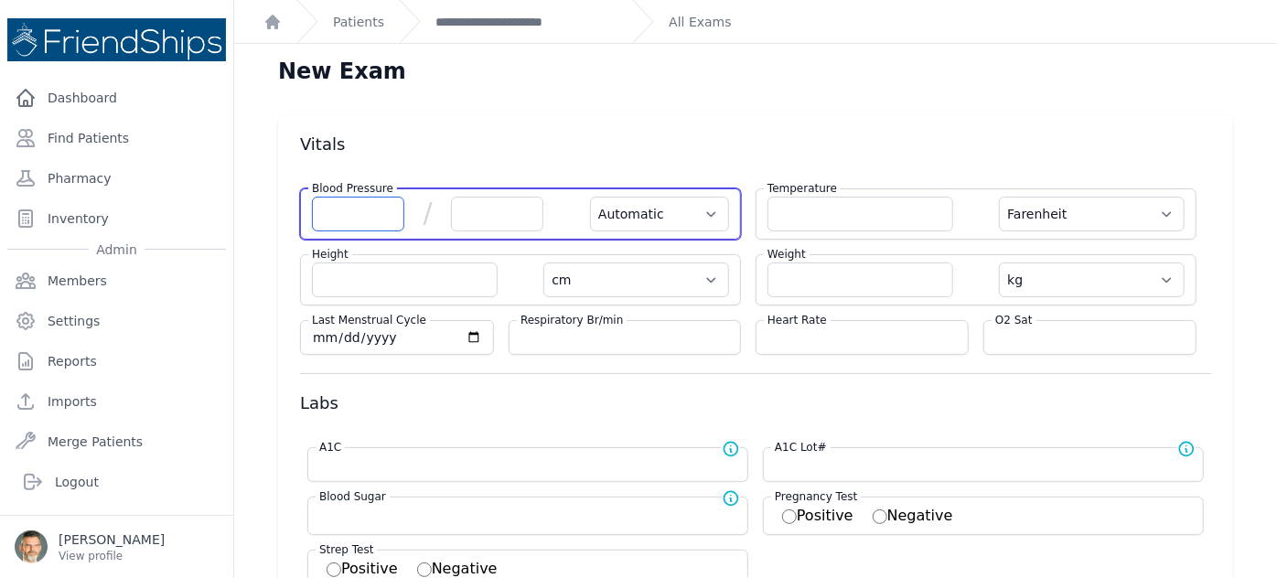
click at [359, 215] on input "number" at bounding box center [358, 214] width 92 height 35
type input "134"
click at [475, 208] on input "number" at bounding box center [497, 214] width 92 height 35
select select "Automatic"
select select "F"
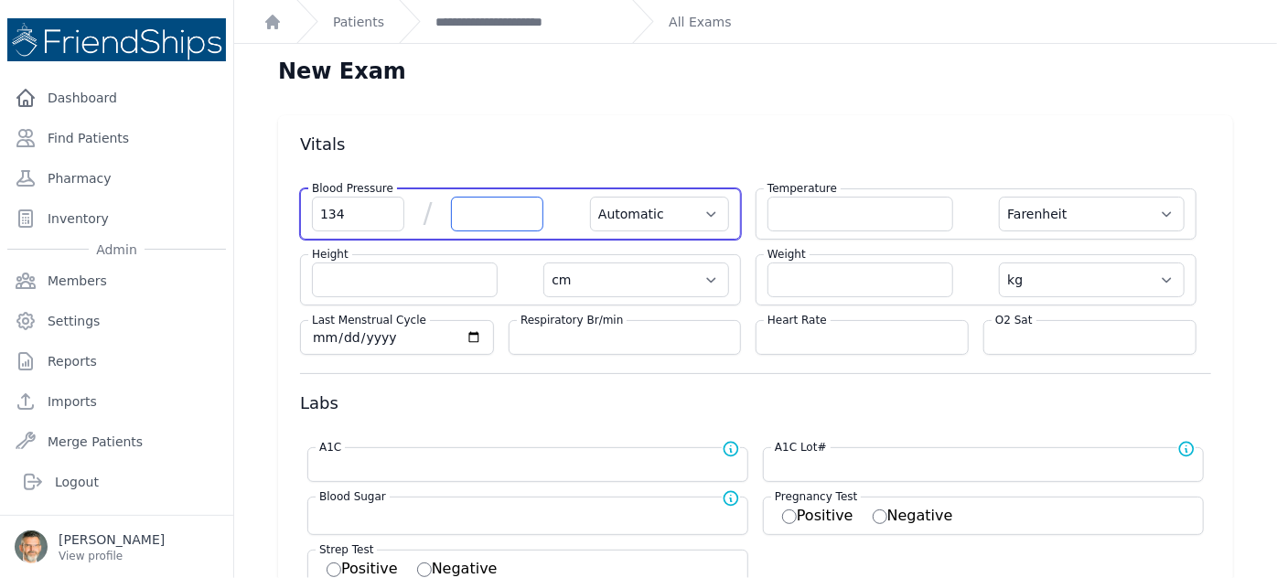
select select "cm"
select select "kg"
select select
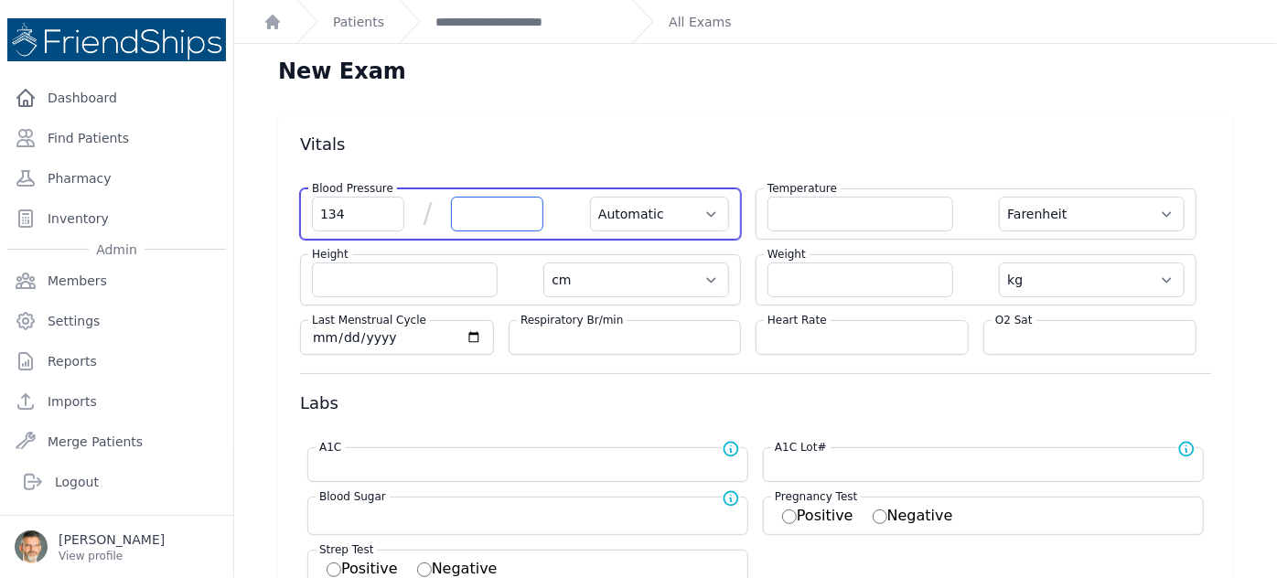
select select
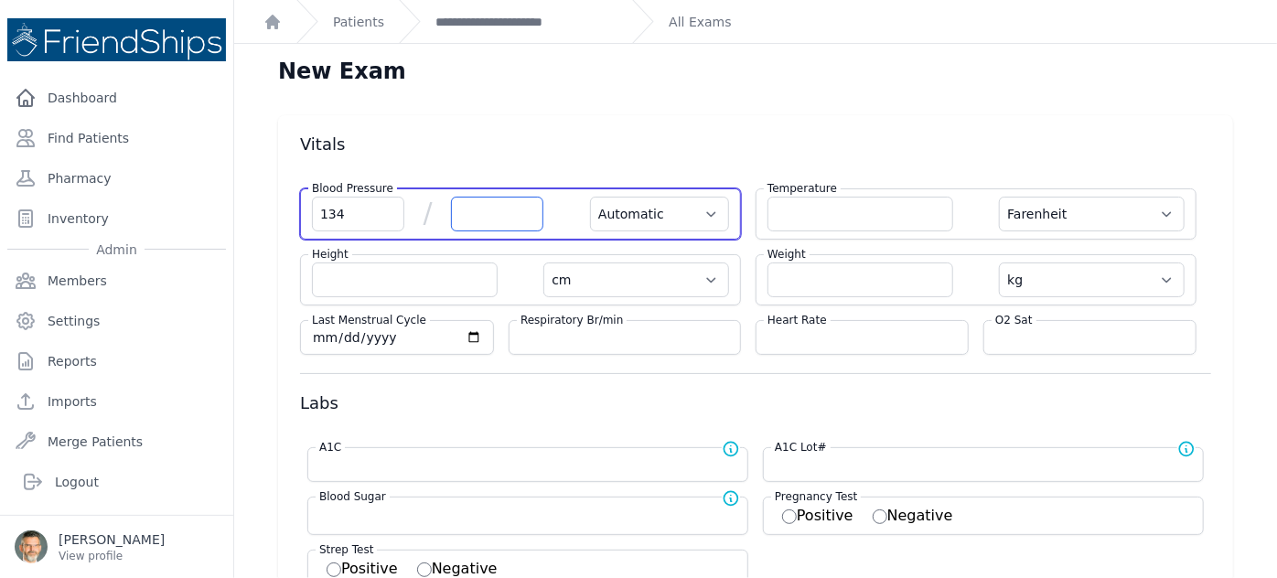
select select
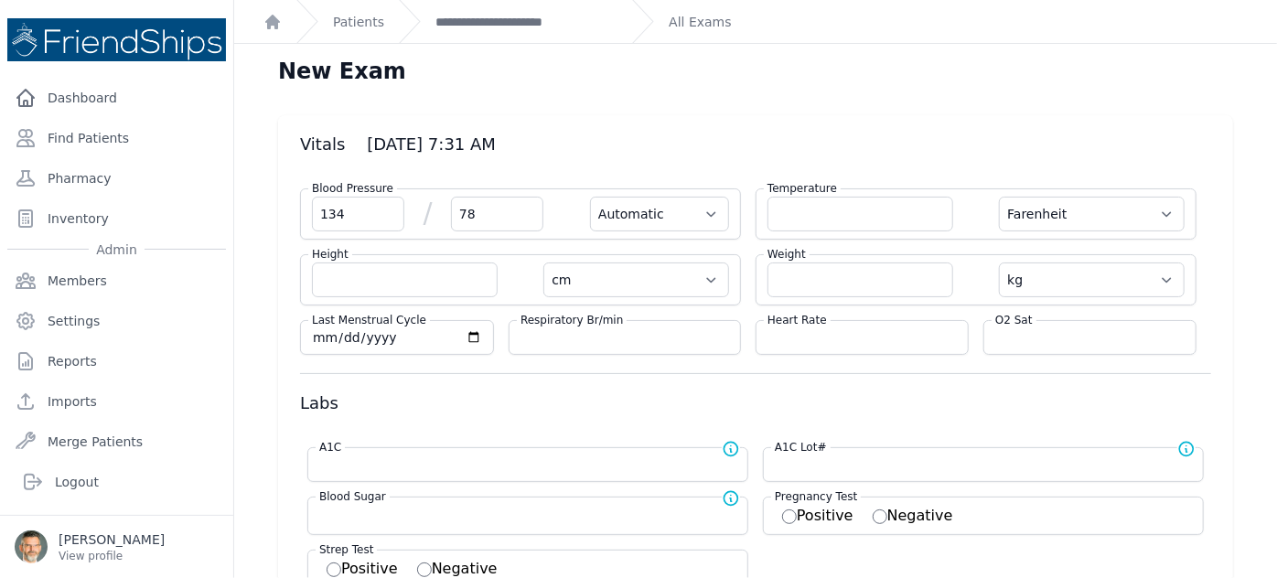
type input "78"
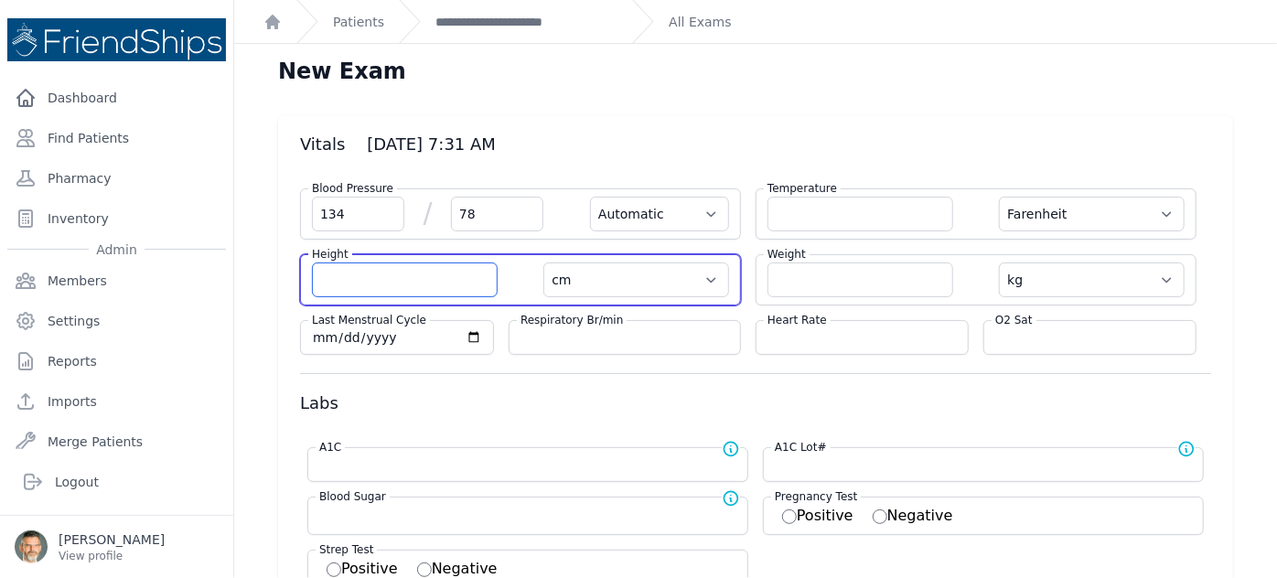
click at [381, 277] on input "number" at bounding box center [405, 280] width 186 height 35
select select "Automatic"
select select "F"
select select "cm"
select select "kg"
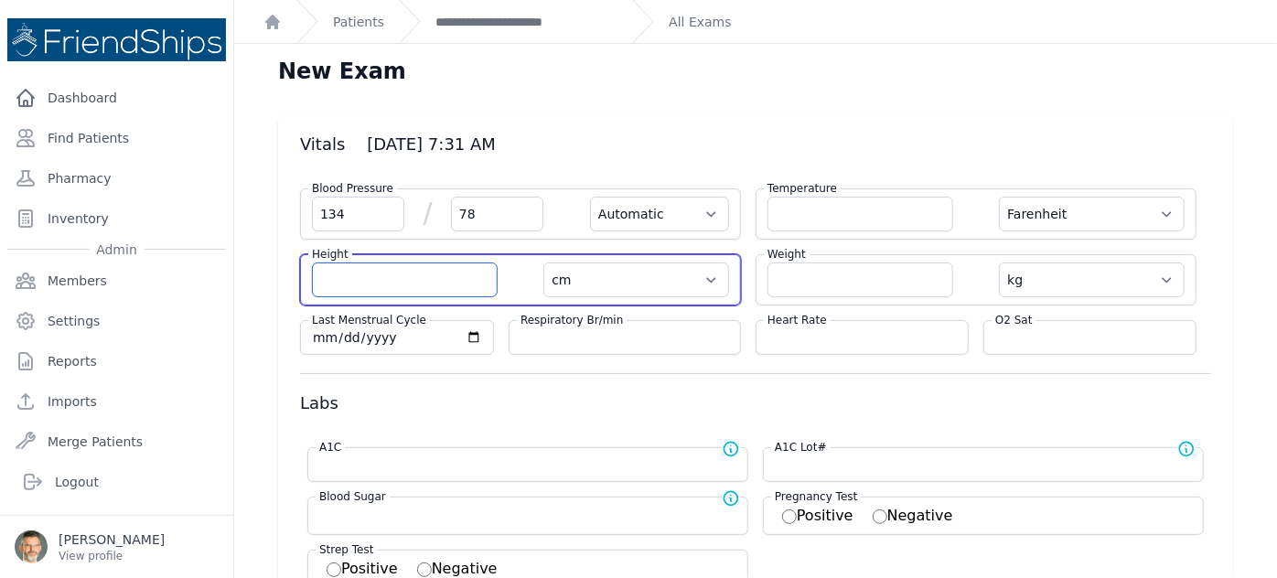
select select
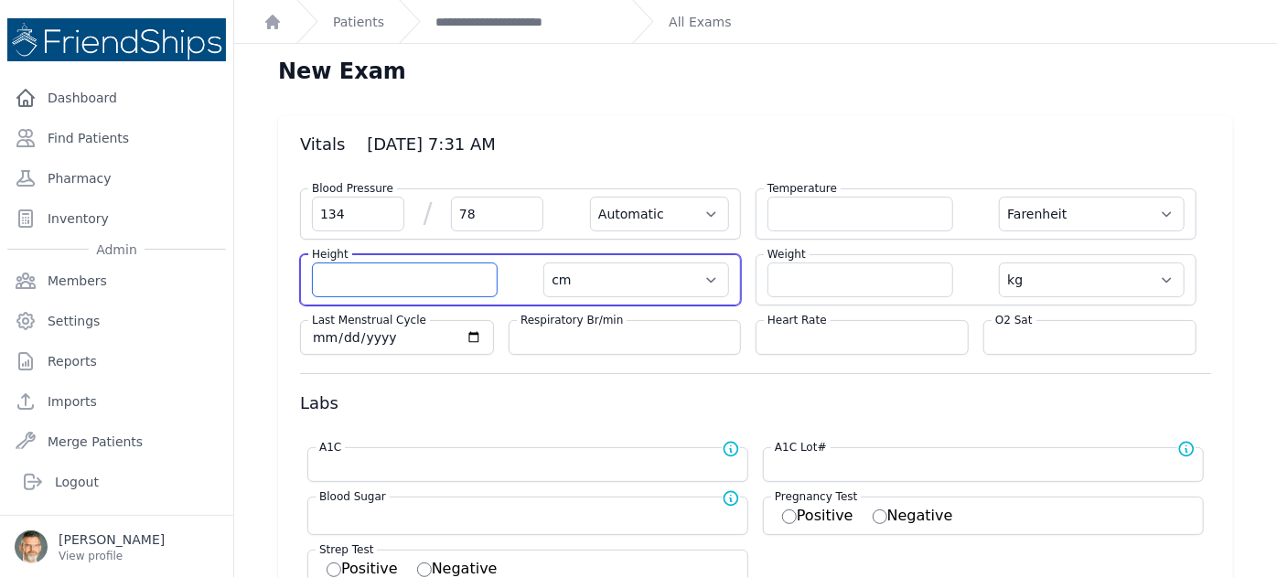
select select
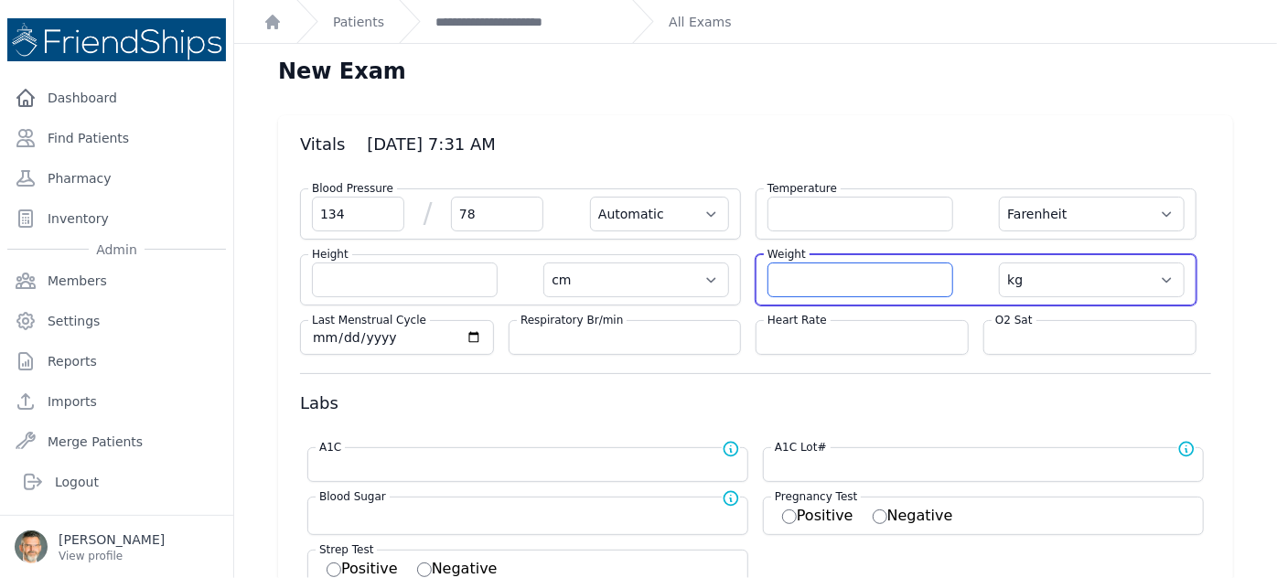
click at [789, 278] on input "number" at bounding box center [861, 280] width 186 height 35
type input "70"
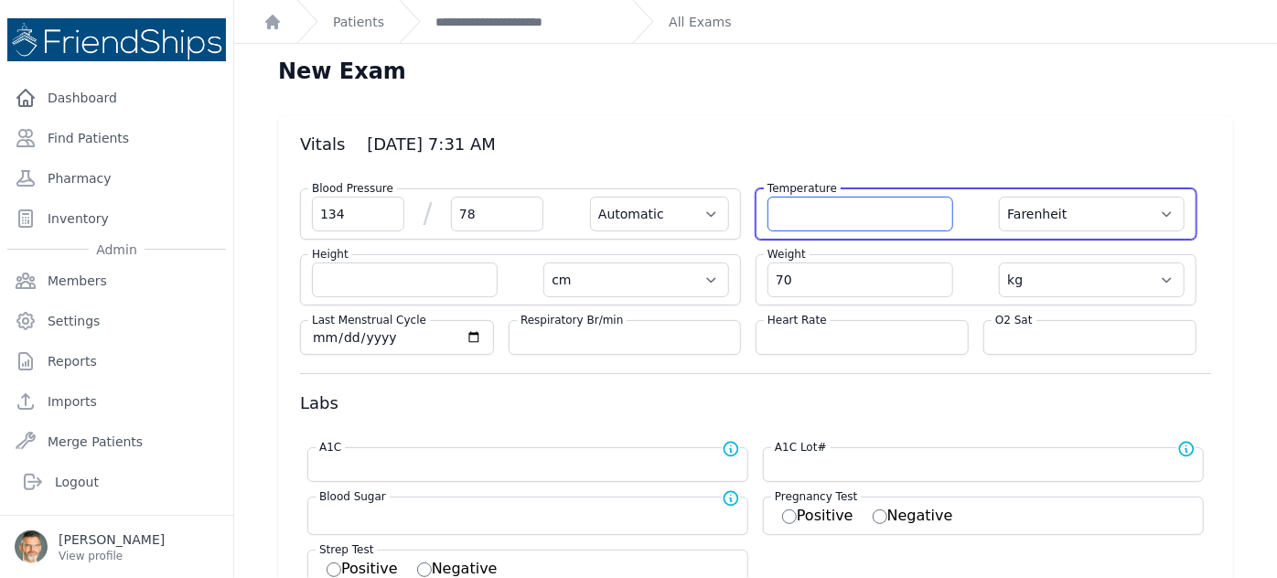
click at [800, 207] on input "number" at bounding box center [861, 214] width 186 height 35
select select "Automatic"
select select "F"
select select "cm"
type input "70.0"
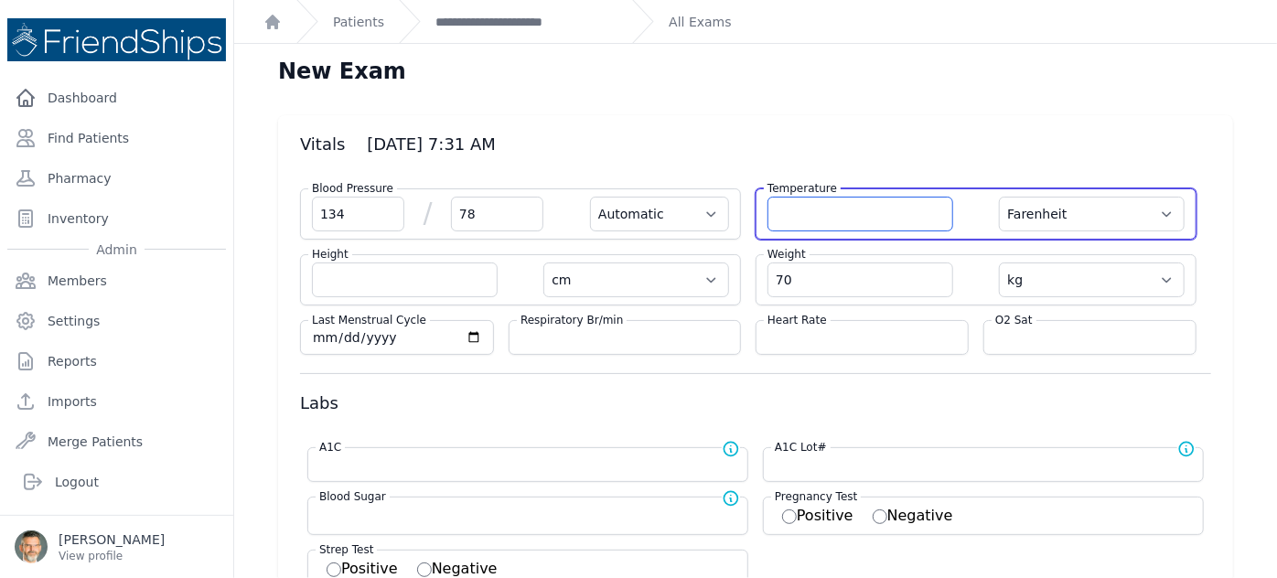
select select "kg"
select select
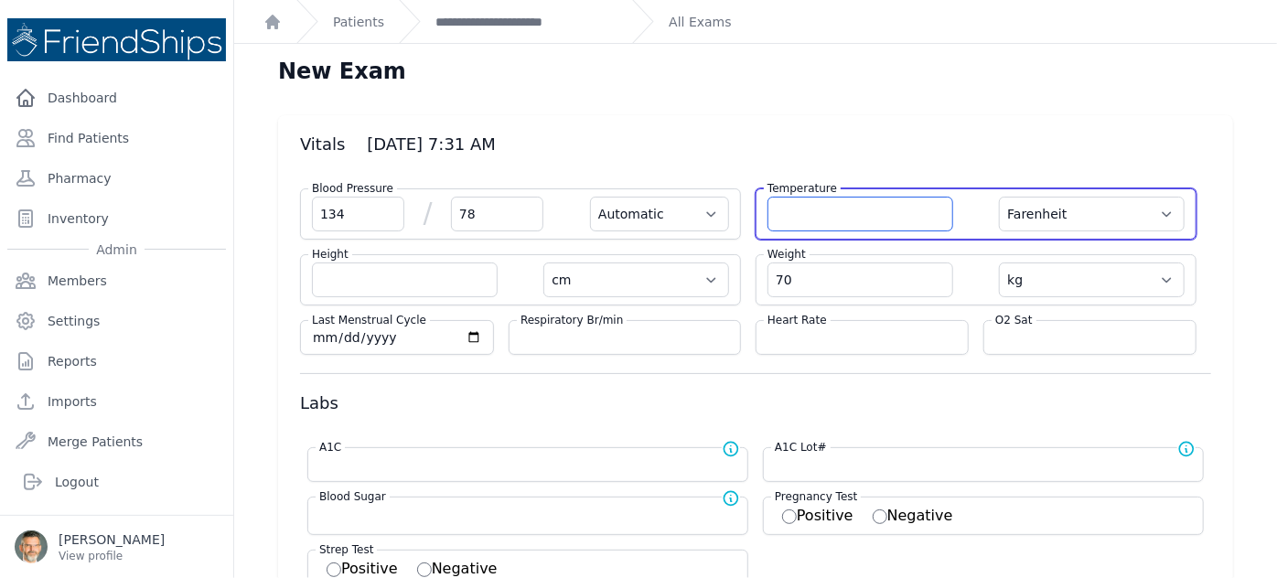
select select
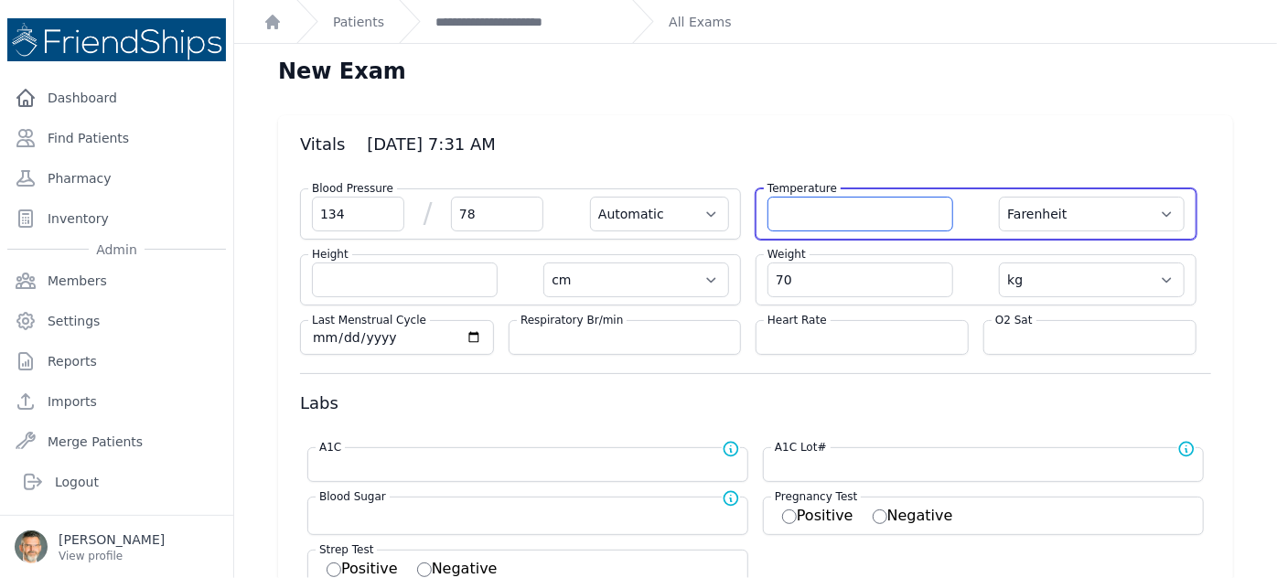
select select
type input "36.2"
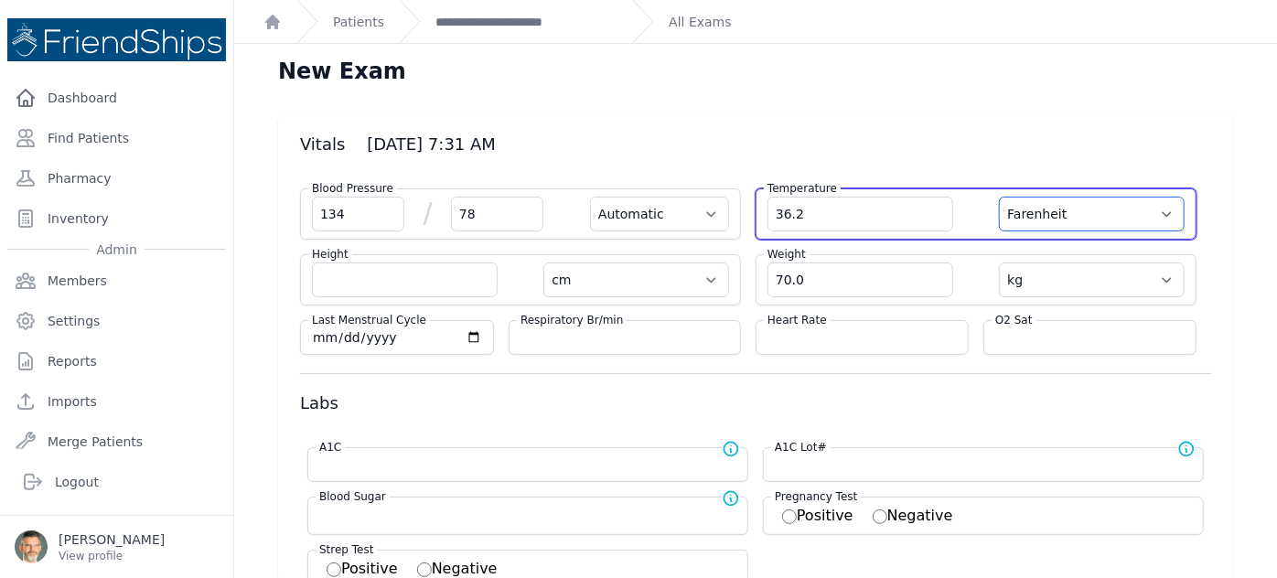
click at [1088, 211] on select "Farenheit [PERSON_NAME]" at bounding box center [1092, 214] width 186 height 35
select select "Automatic"
select select "cm"
select select "kg"
select select
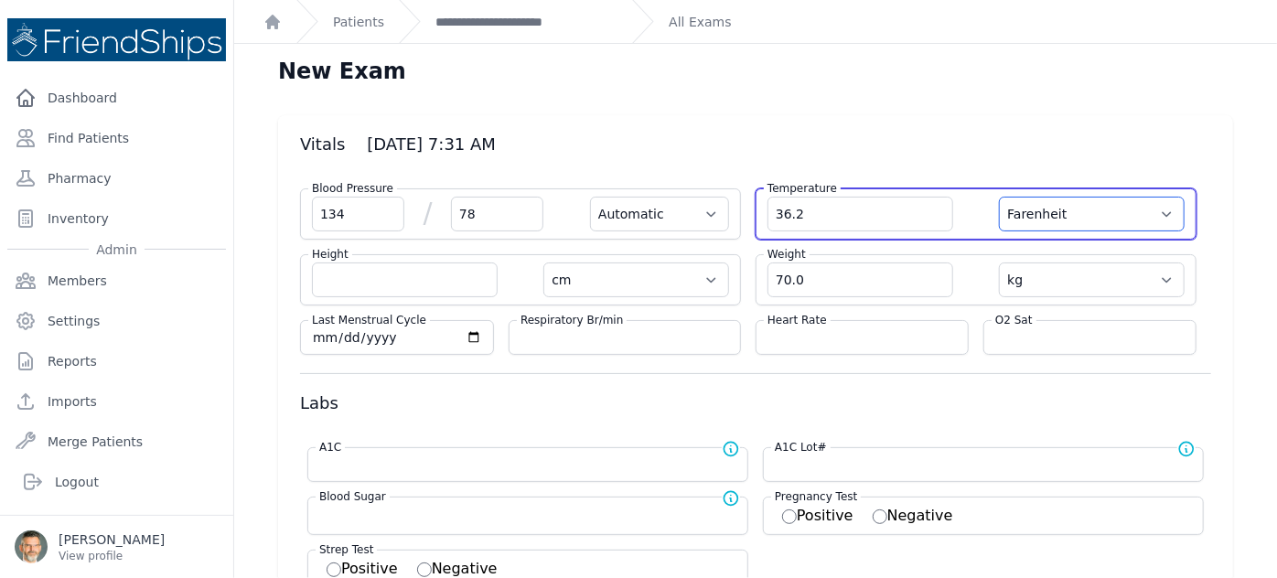
select select
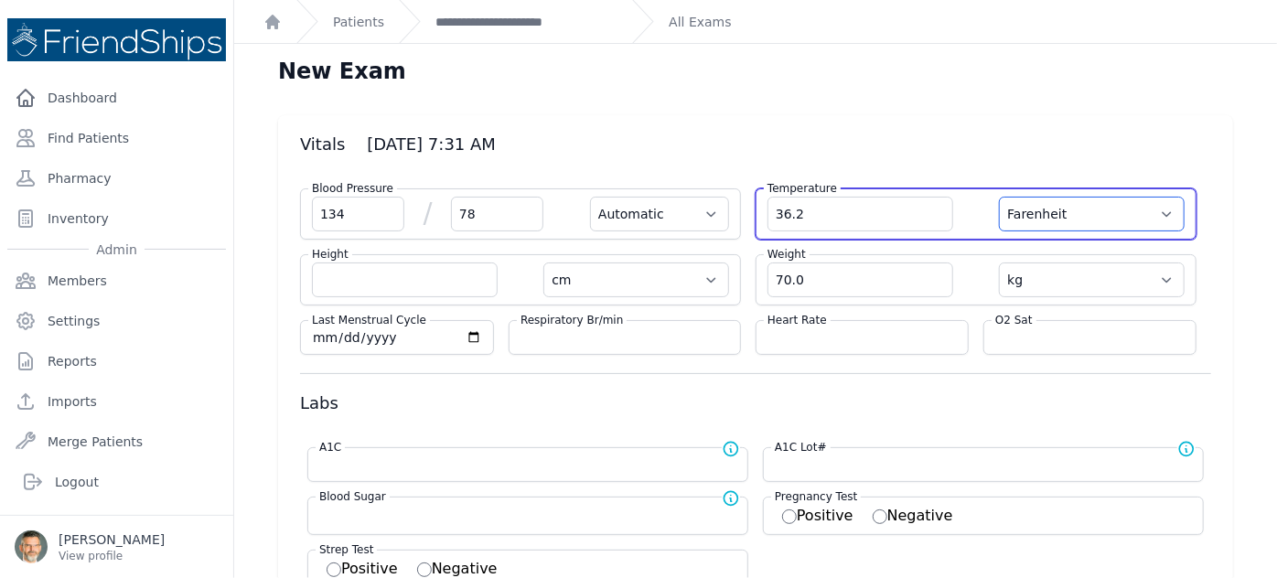
select select
select select "C"
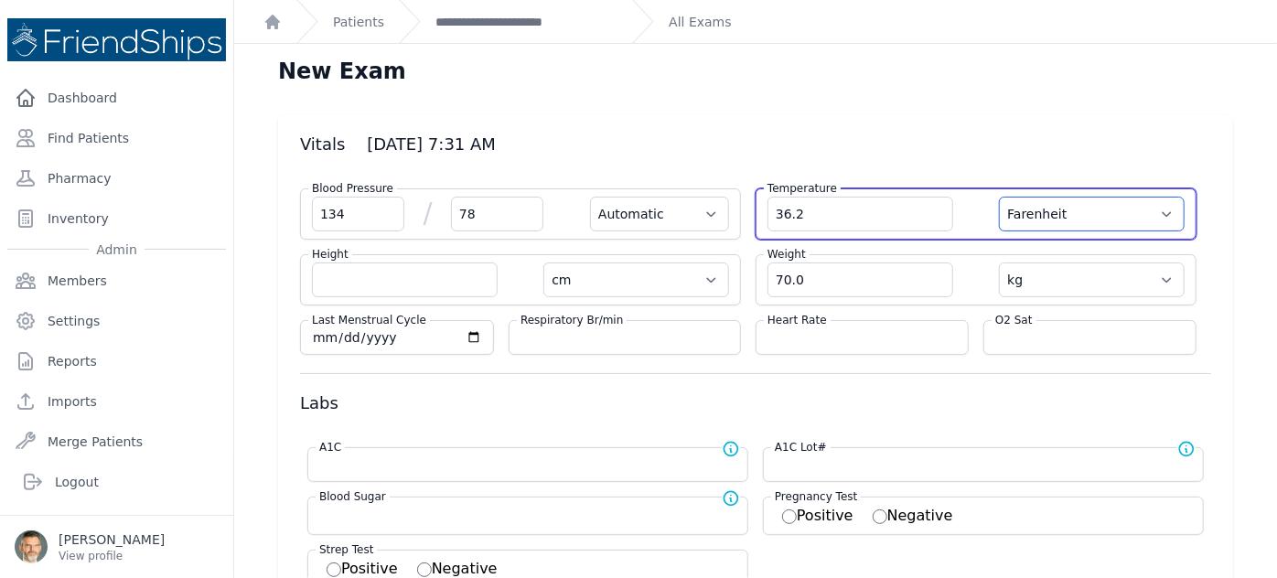
click at [999, 197] on select "Farenheit [PERSON_NAME]" at bounding box center [1092, 214] width 186 height 35
select select "Automatic"
select select "cm"
select select "kg"
select select
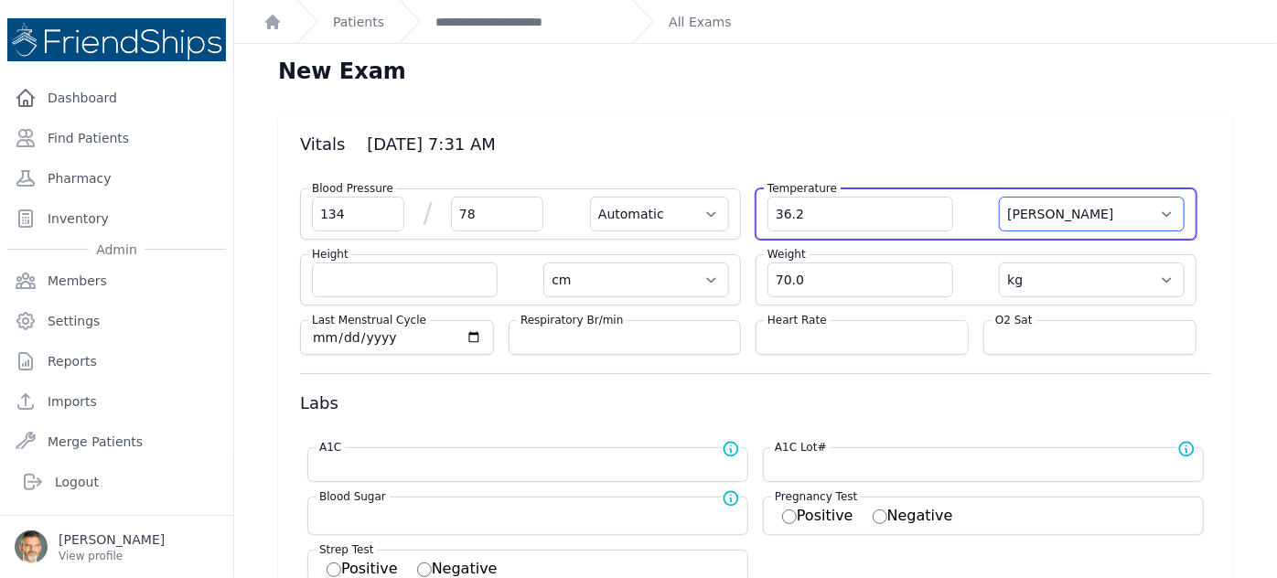
select select
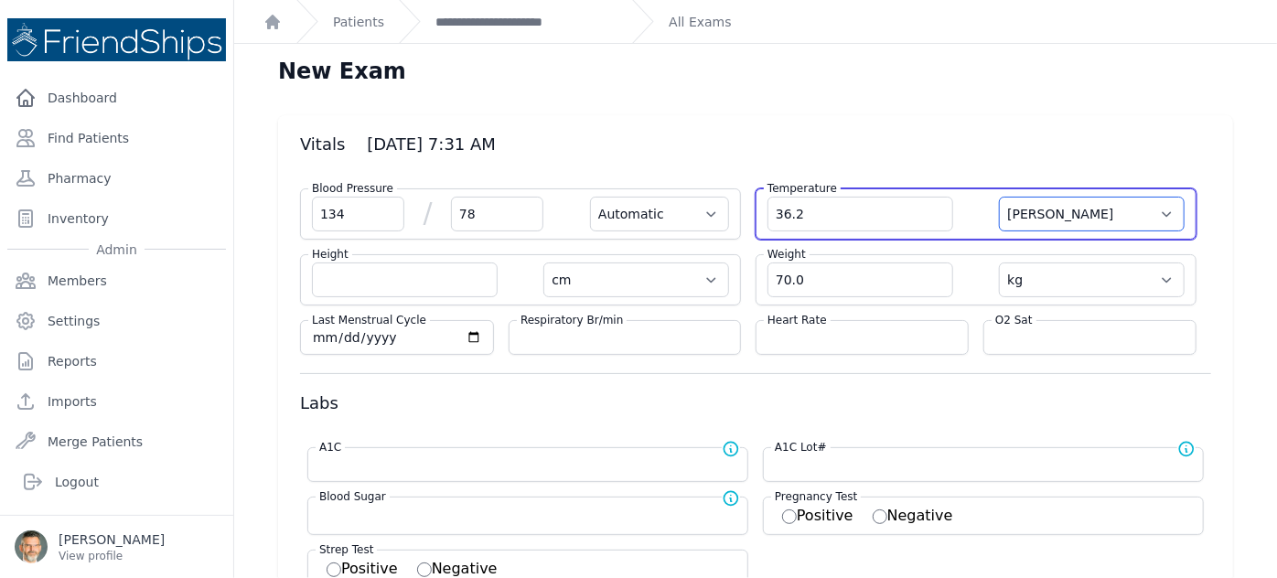
select select
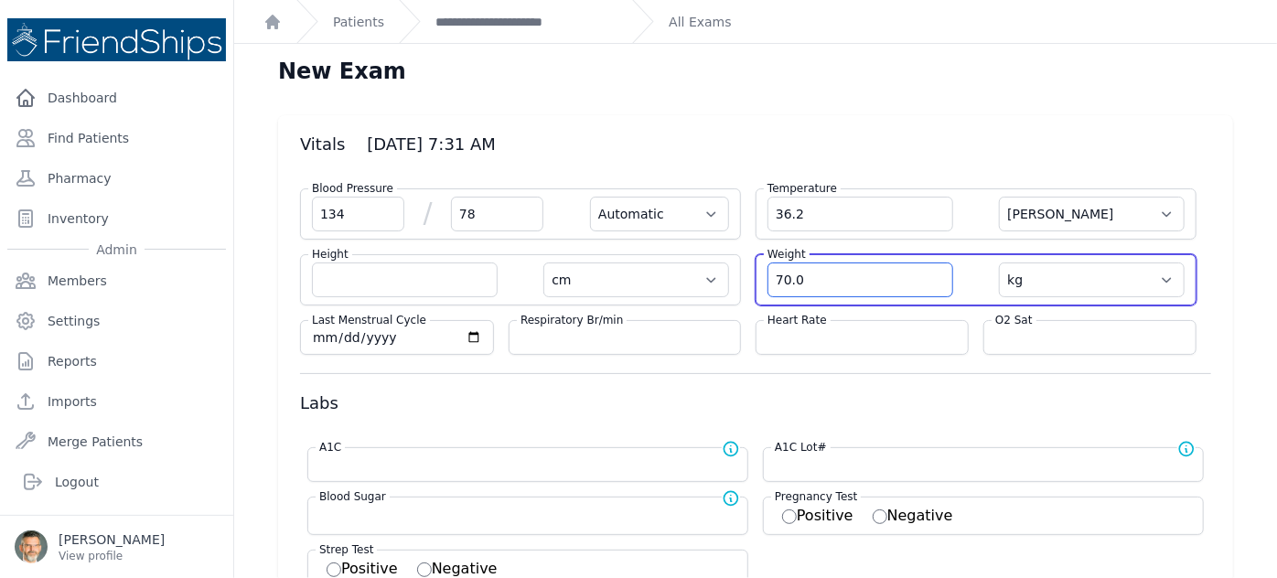
click at [820, 275] on input "70.0" at bounding box center [861, 280] width 186 height 35
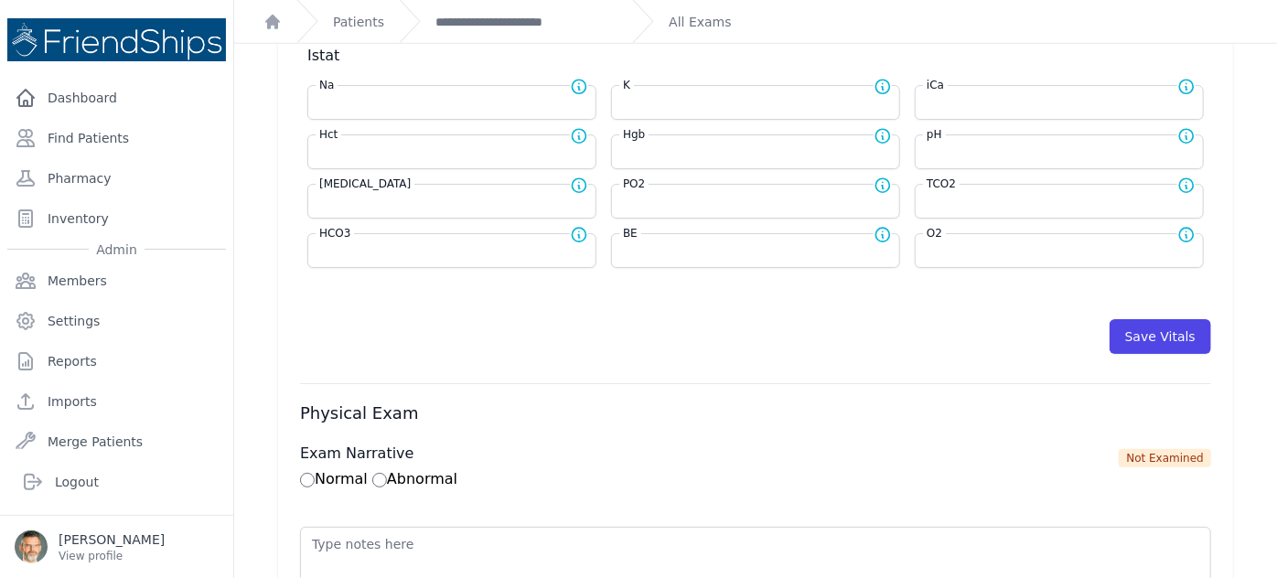
scroll to position [833, 0]
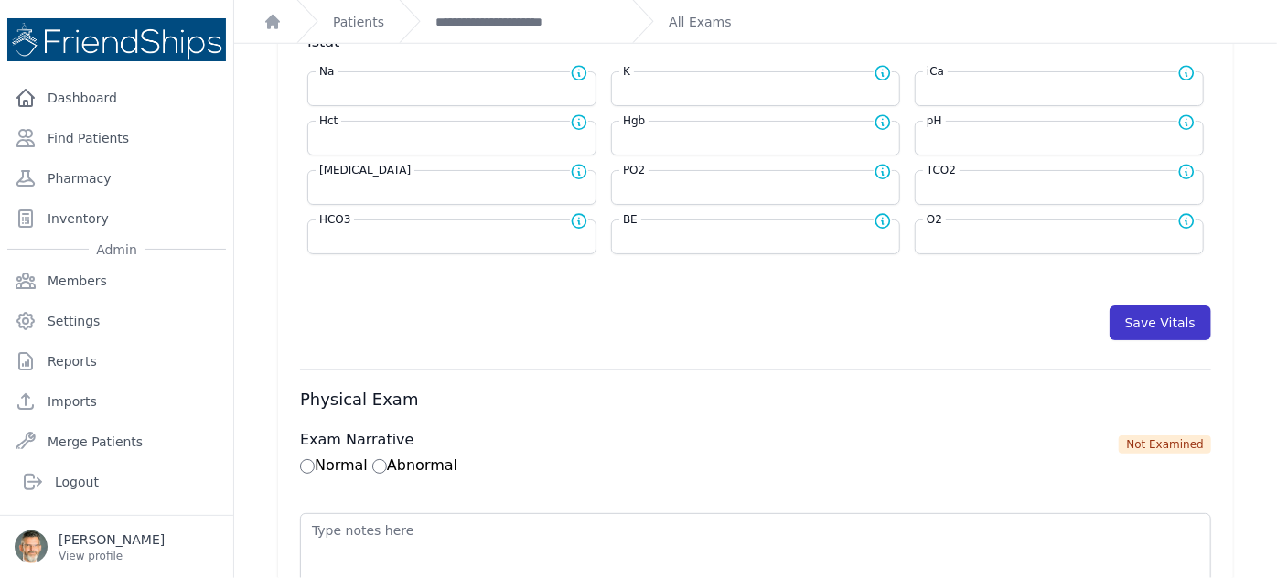
type input "70.4"
click at [1138, 316] on button "Save Vitals" at bounding box center [1161, 323] width 102 height 35
select select "Automatic"
select select "C"
select select "cm"
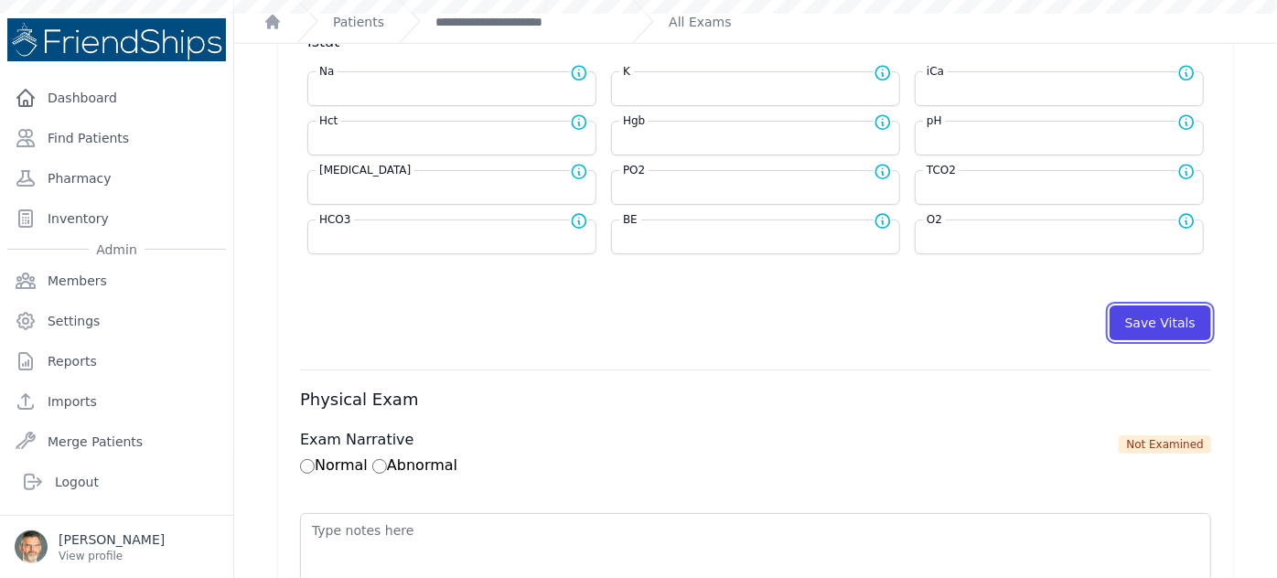
select select "kg"
select select
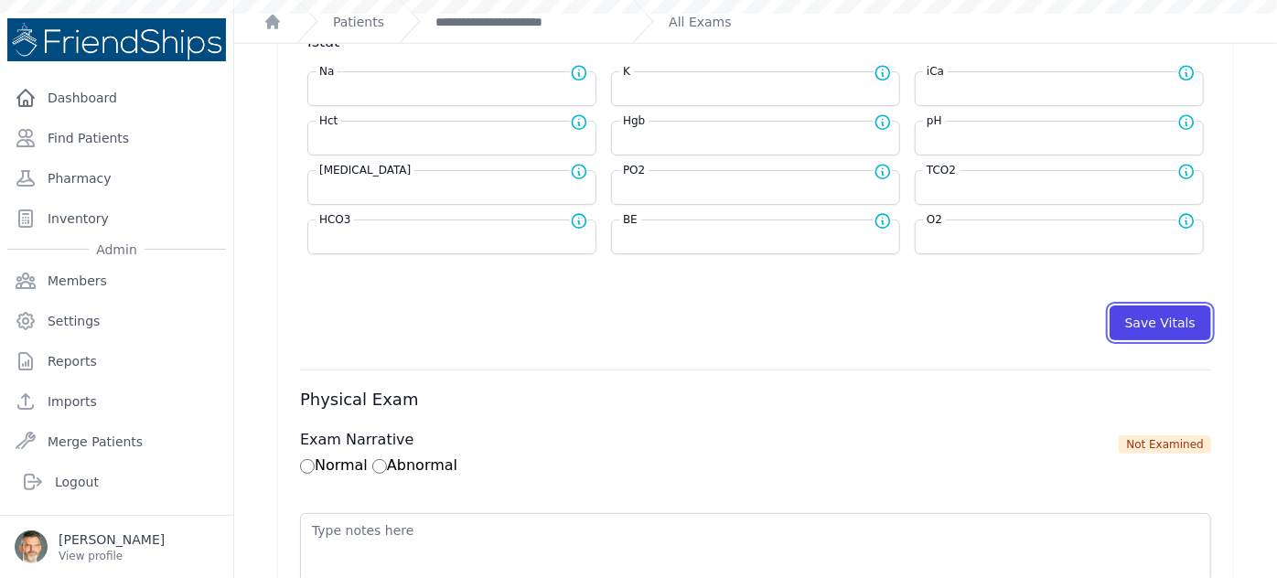
select select
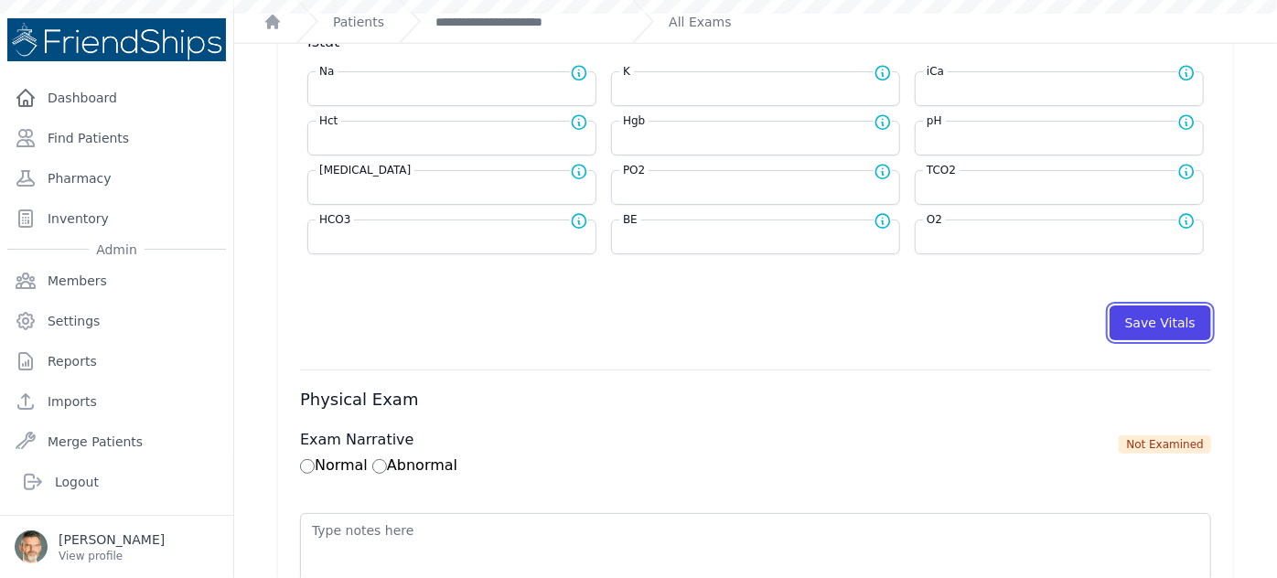
select select
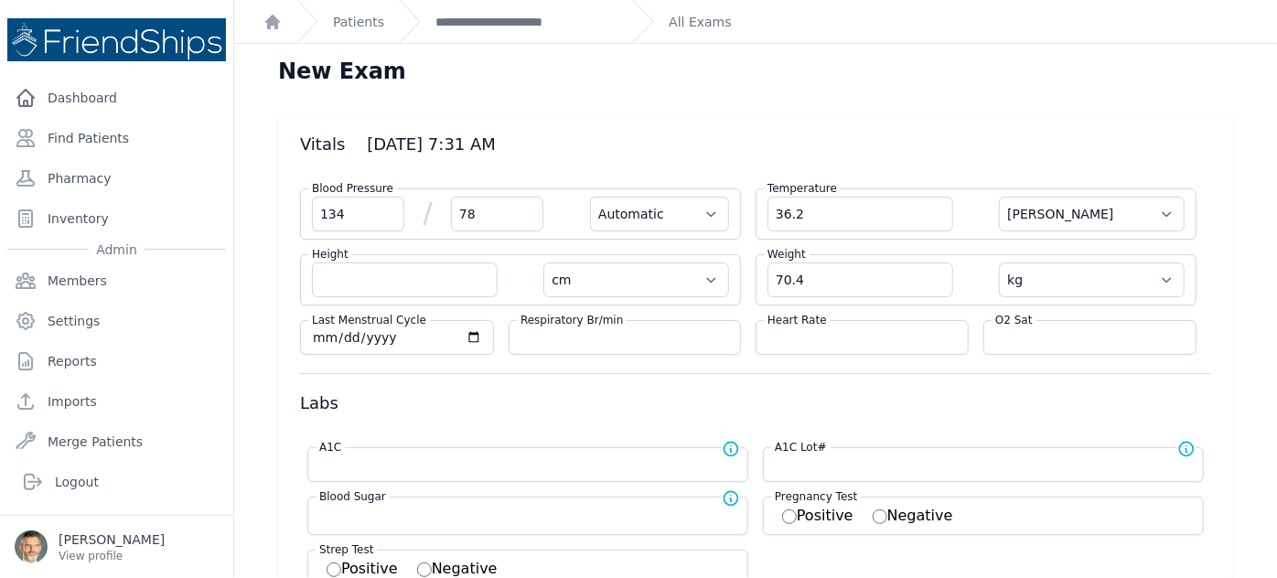
scroll to position [0, 0]
click at [500, 22] on link "**********" at bounding box center [526, 22] width 182 height 18
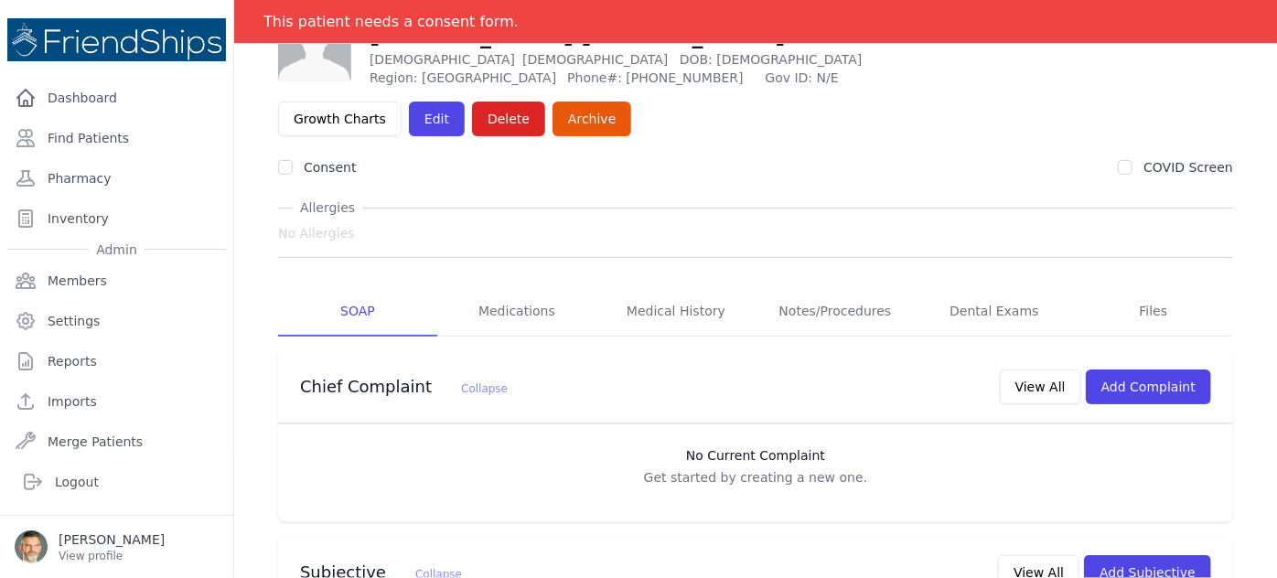
scroll to position [249, 0]
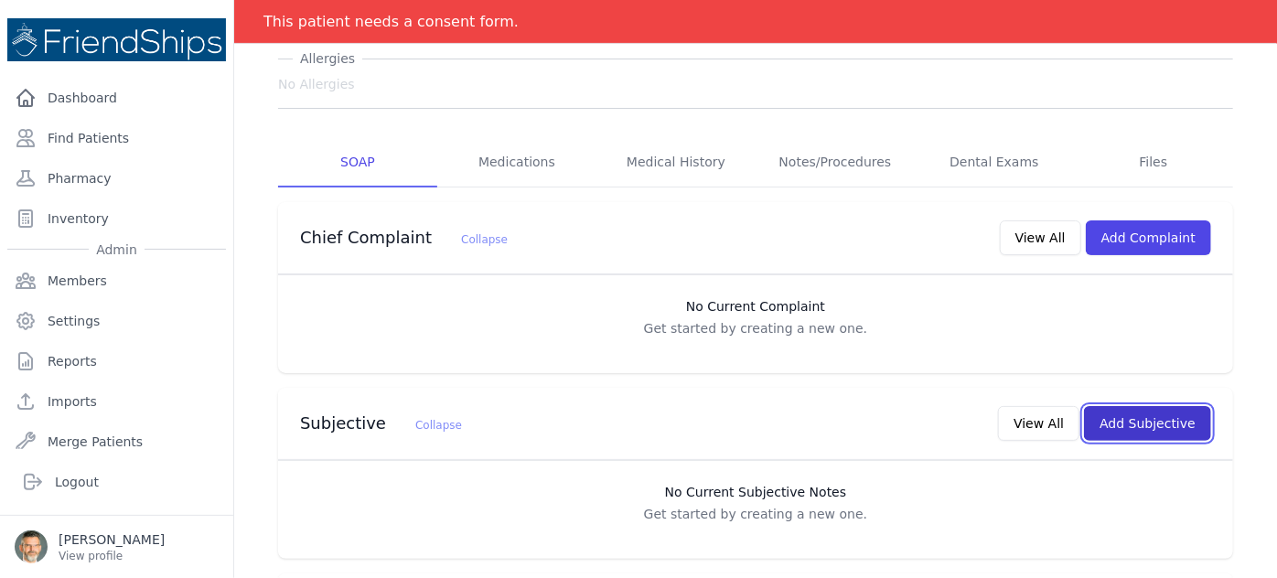
click at [1132, 406] on button "Add Subjective" at bounding box center [1147, 423] width 127 height 35
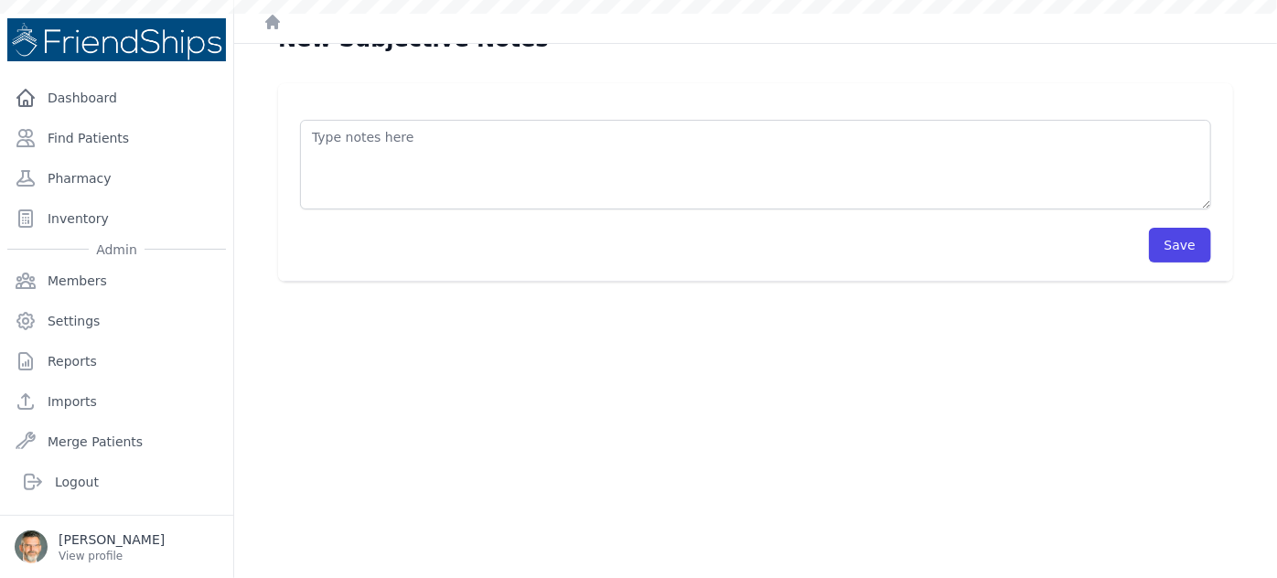
scroll to position [44, 0]
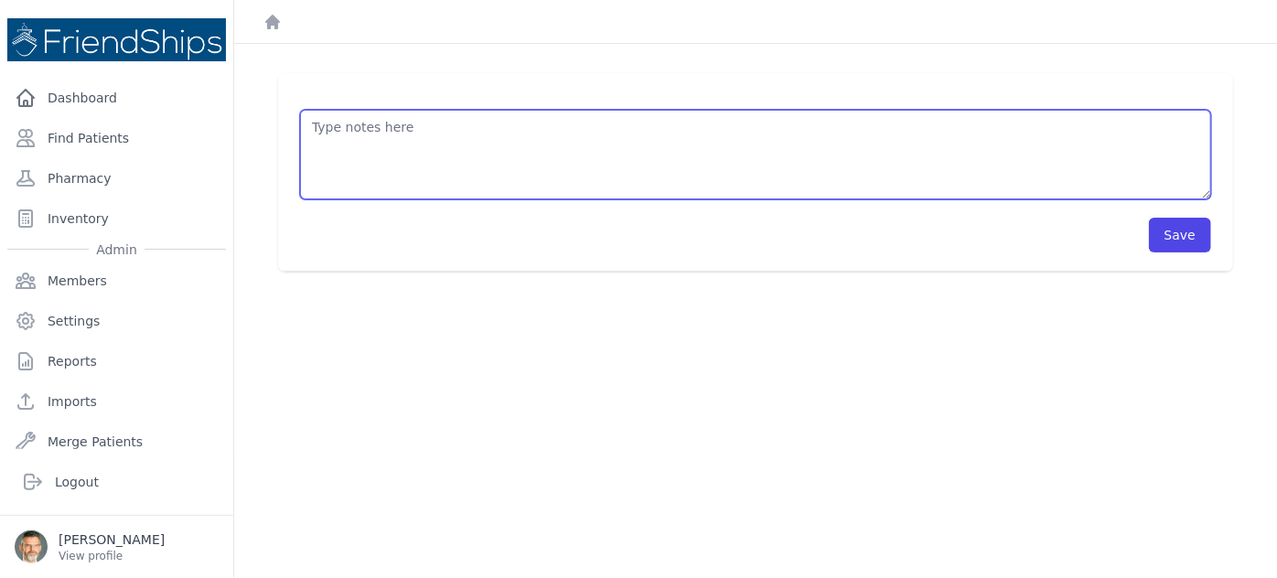
click at [350, 141] on textarea at bounding box center [755, 155] width 911 height 90
click at [317, 150] on textarea "HISTORY OBJECTIVE General: alert - no distress - non-toxic Eyes: normal [MEDICA…" at bounding box center [755, 155] width 911 height 90
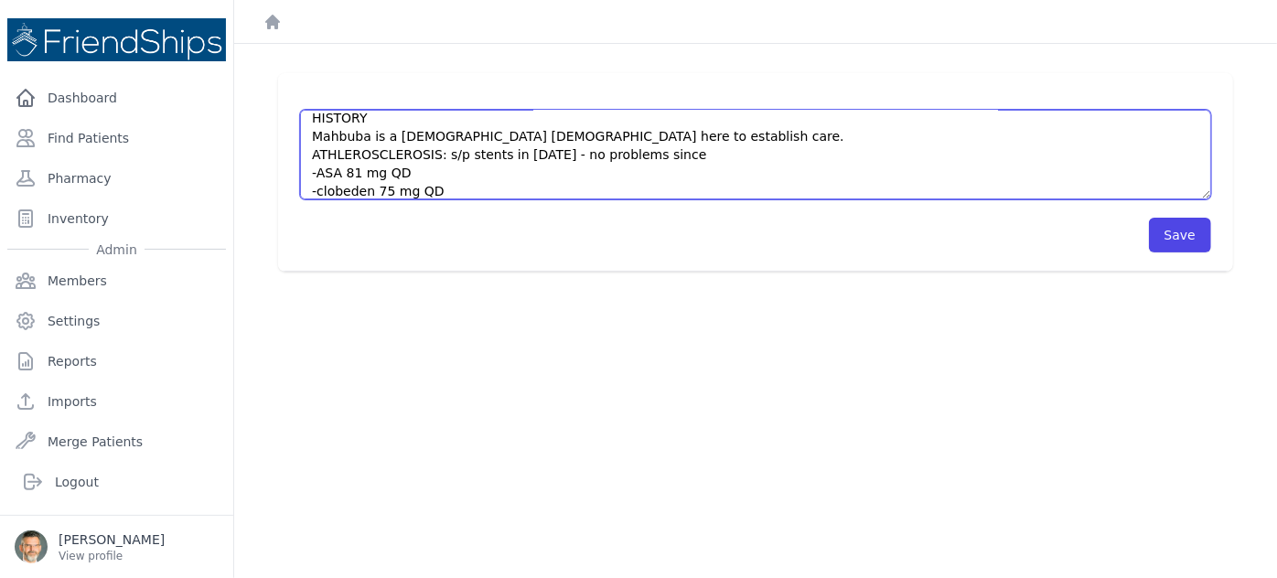
scroll to position [28, 0]
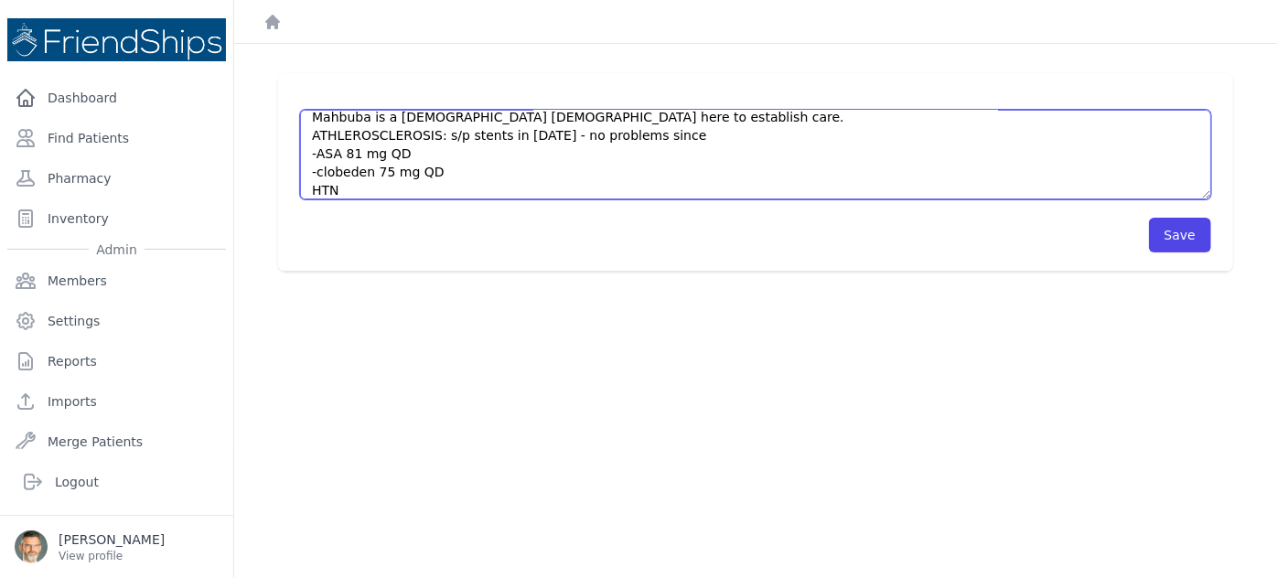
click at [426, 135] on textarea "HISTORY Mahbuba is a [DEMOGRAPHIC_DATA] [DEMOGRAPHIC_DATA] here to establish ca…" at bounding box center [755, 155] width 911 height 90
click at [344, 191] on textarea "HISTORY Mahbuba is a [DEMOGRAPHIC_DATA] [DEMOGRAPHIC_DATA] here to establish ca…" at bounding box center [755, 155] width 911 height 90
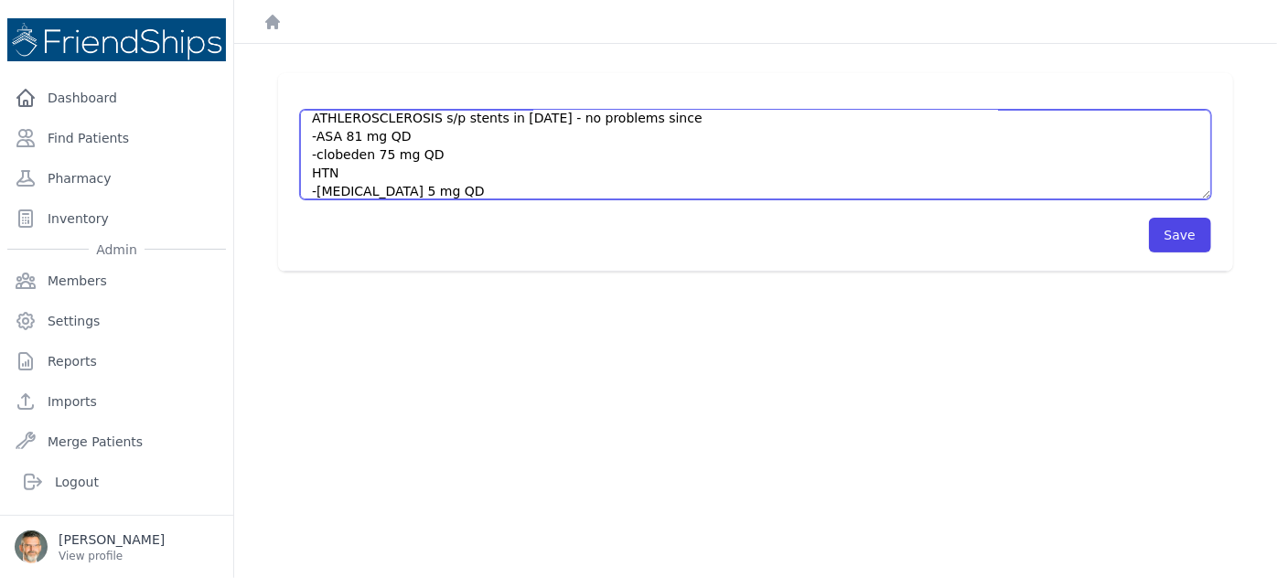
scroll to position [65, 0]
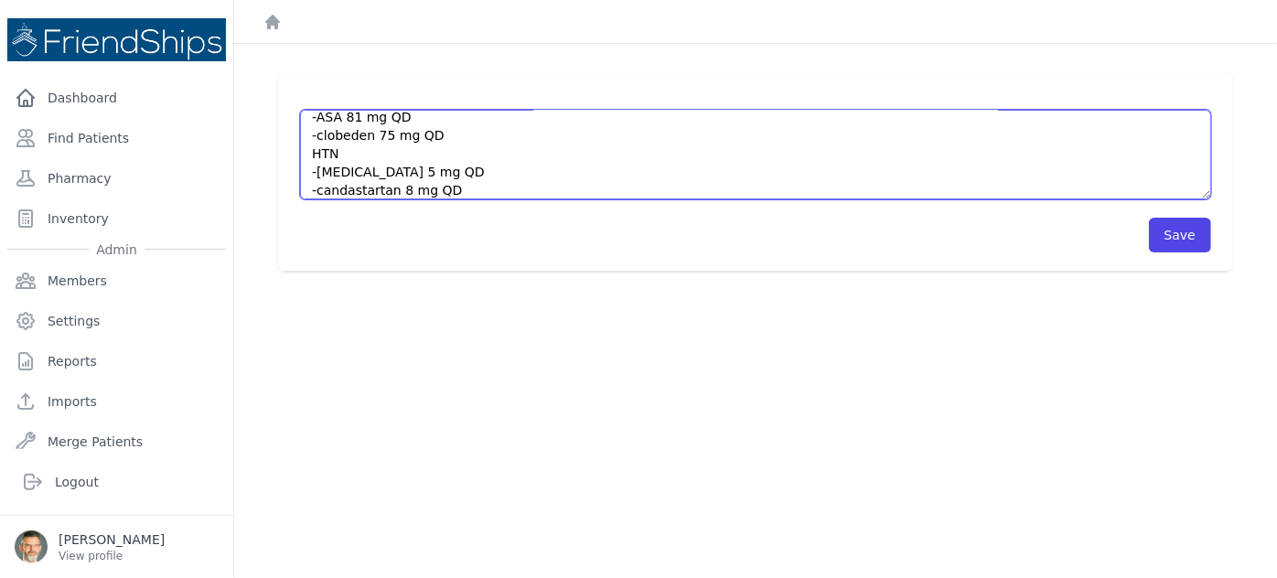
type textarea "HISTORY Mahbuba is a [DEMOGRAPHIC_DATA] [DEMOGRAPHIC_DATA] here to establish ca…"
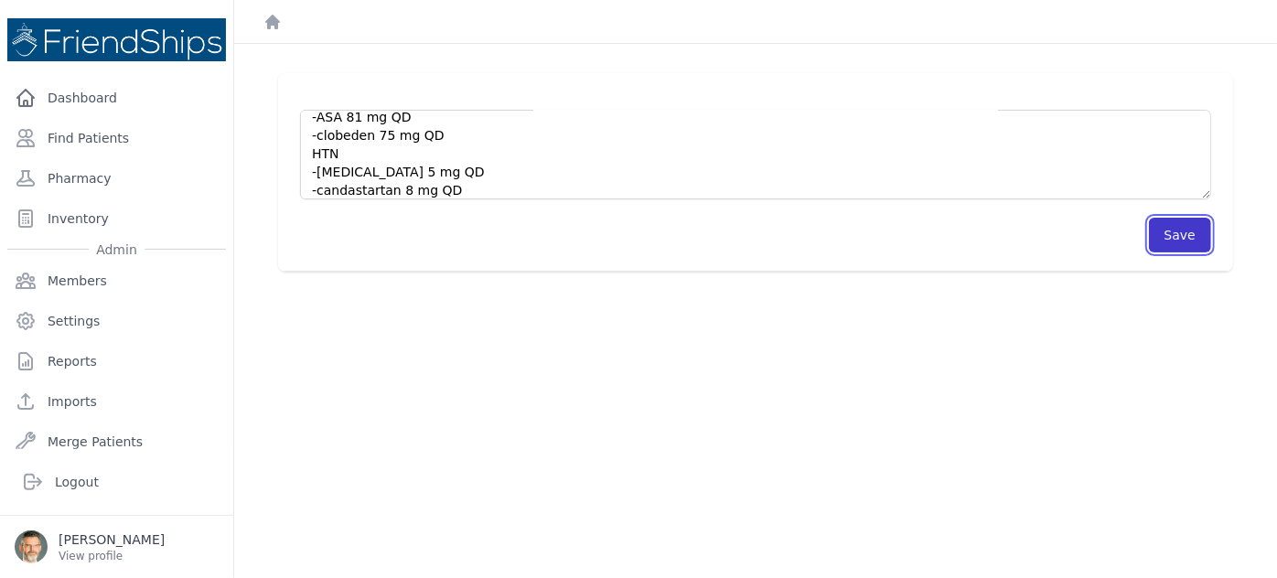
click at [1173, 236] on button "Save" at bounding box center [1180, 235] width 62 height 35
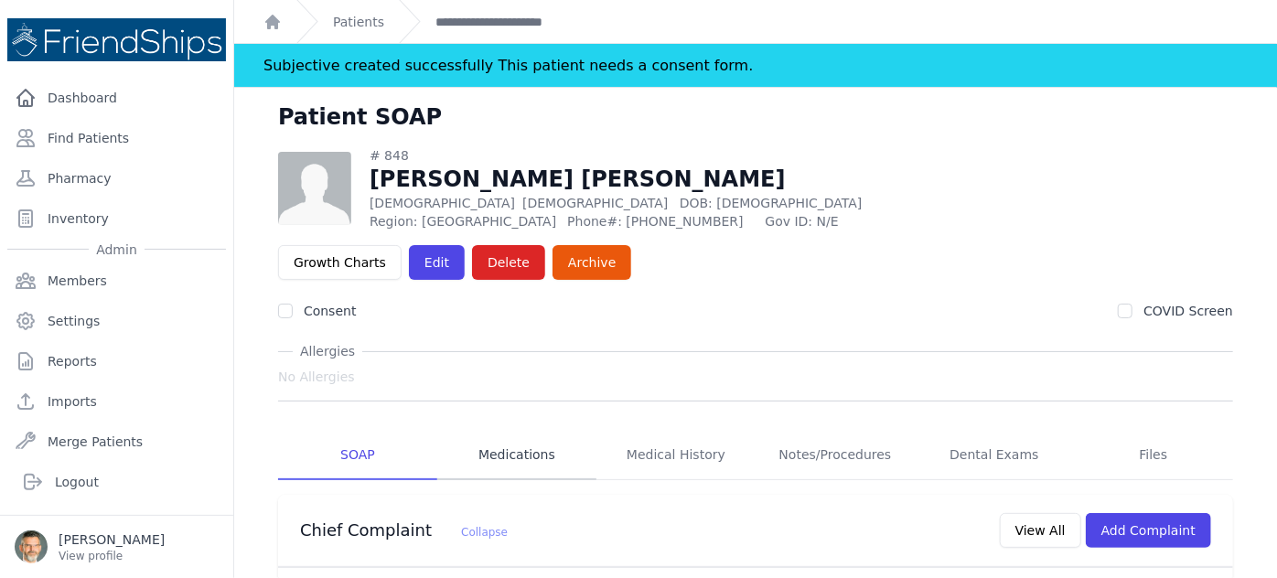
click at [499, 431] on link "Medications" at bounding box center [516, 455] width 159 height 49
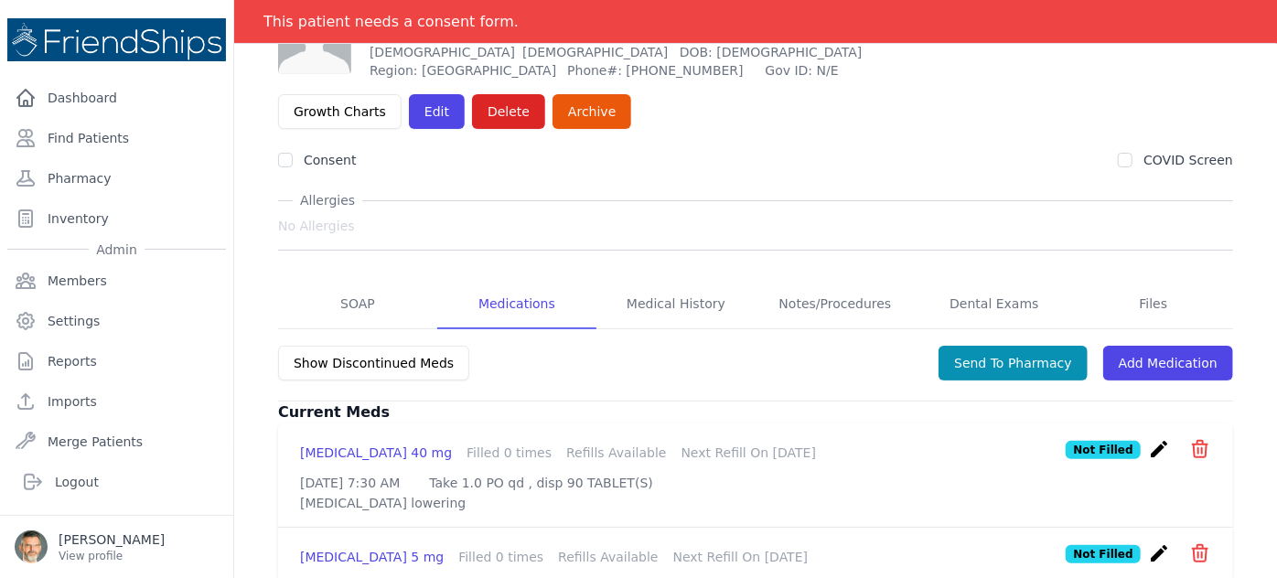
scroll to position [149, 0]
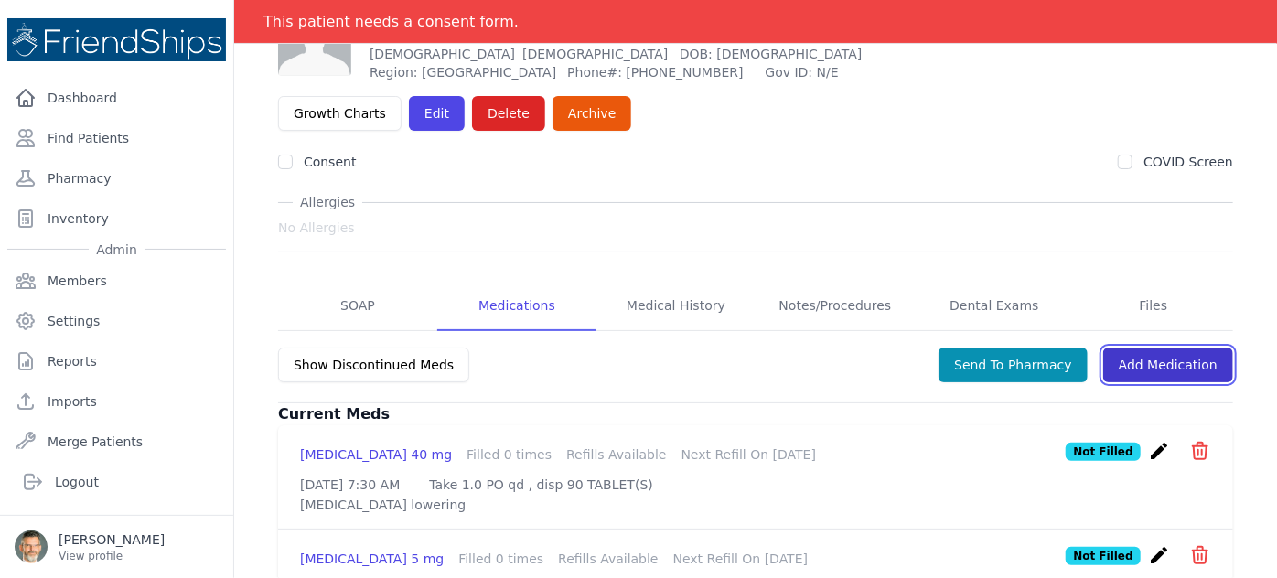
click at [1139, 348] on link "Add Medication" at bounding box center [1168, 365] width 130 height 35
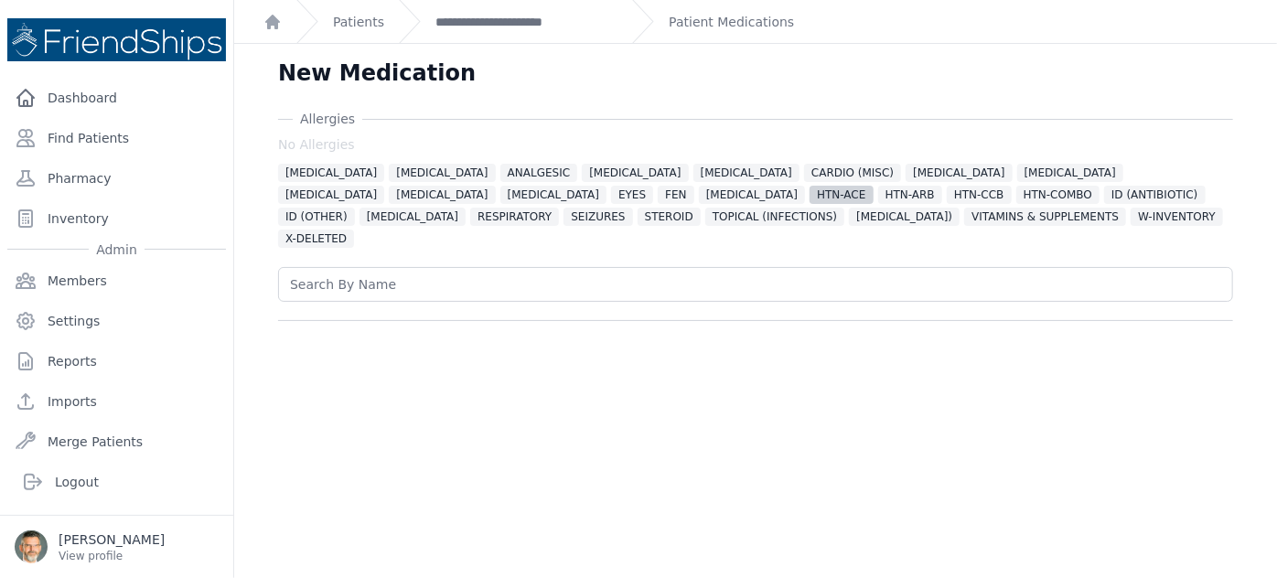
click at [810, 194] on span "HTN-ACE" at bounding box center [841, 195] width 63 height 18
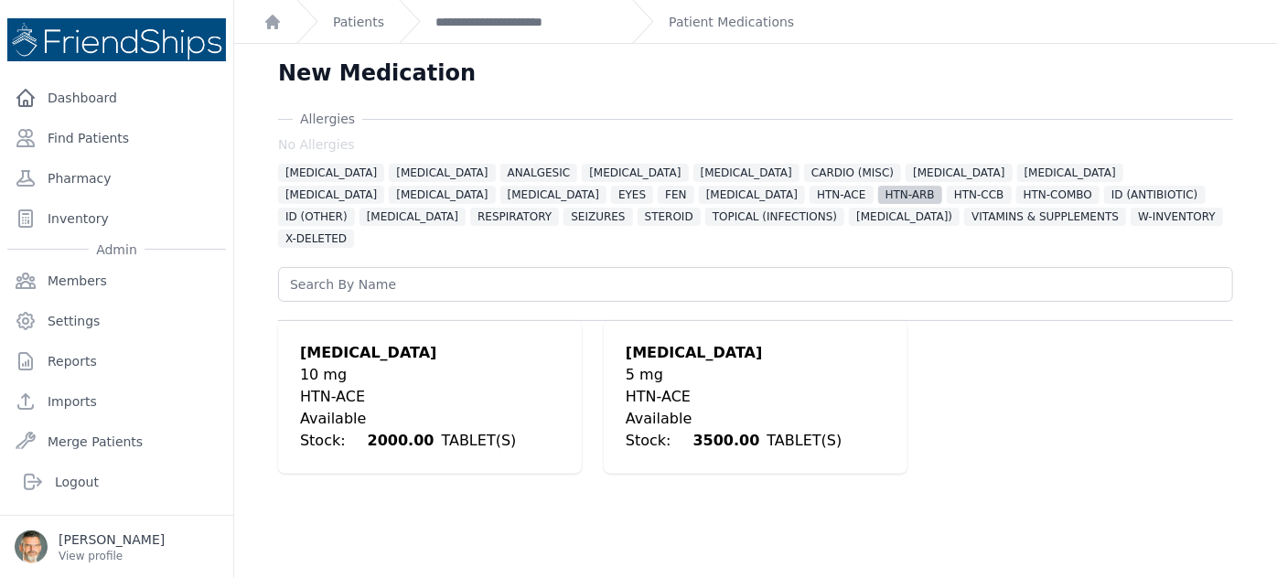
click at [878, 195] on span "HTN-ARB" at bounding box center [910, 195] width 64 height 18
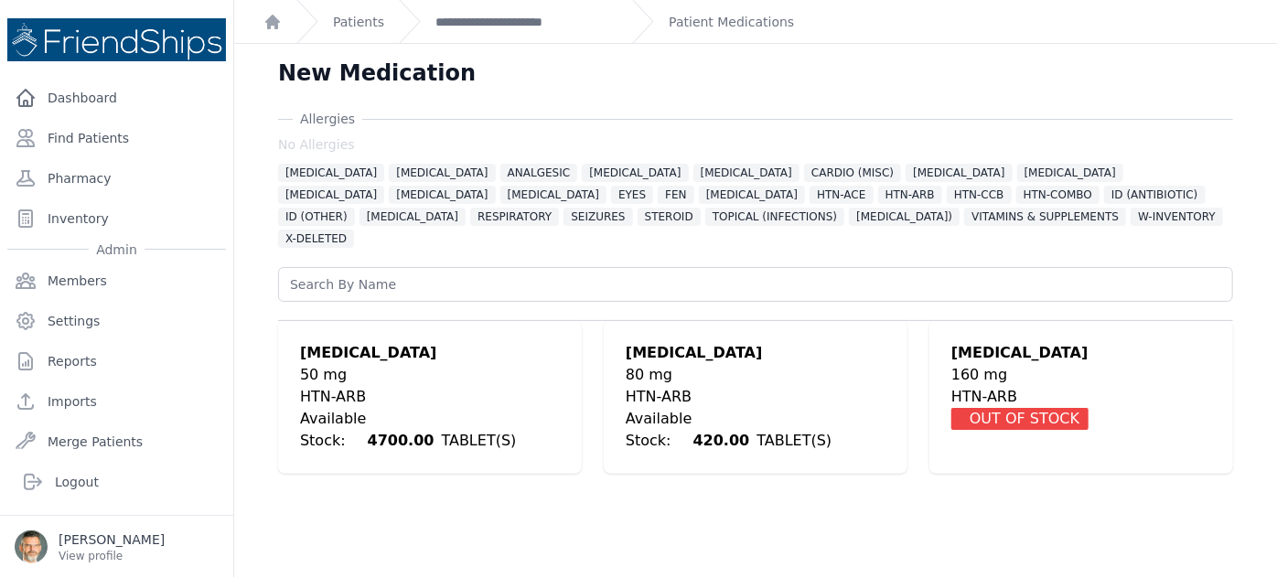
click at [351, 386] on div "HTN-ARB" at bounding box center [430, 397] width 260 height 22
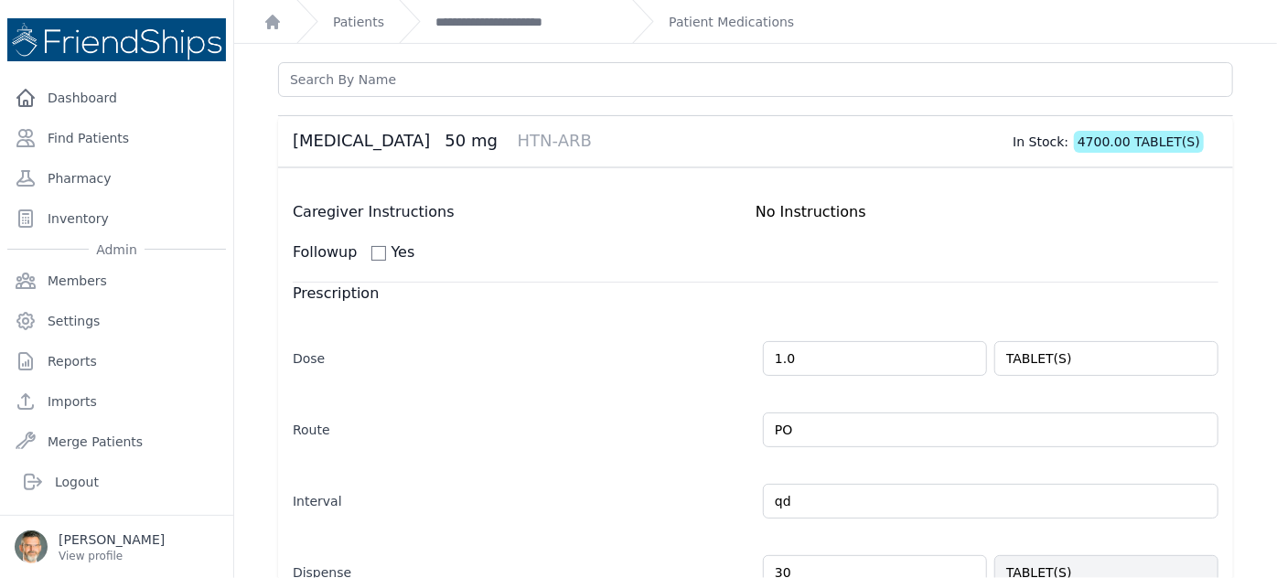
scroll to position [249, 0]
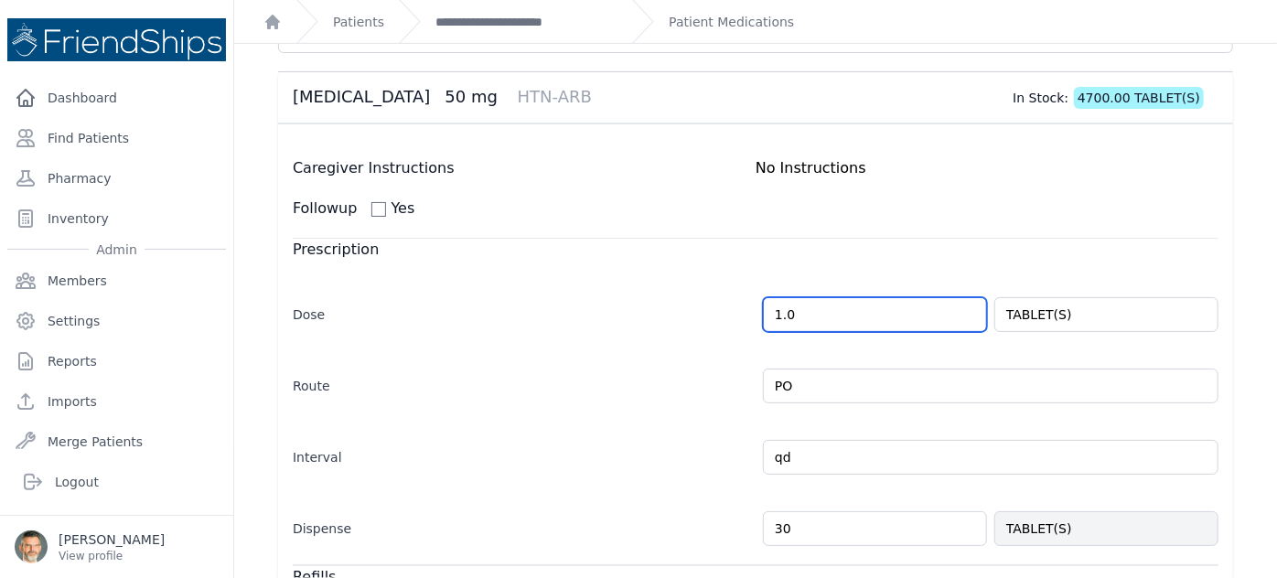
drag, startPoint x: 783, startPoint y: 284, endPoint x: 713, endPoint y: 284, distance: 70.4
click at [713, 284] on div "Dose 1.0 TABLET(S)" at bounding box center [756, 305] width 926 height 53
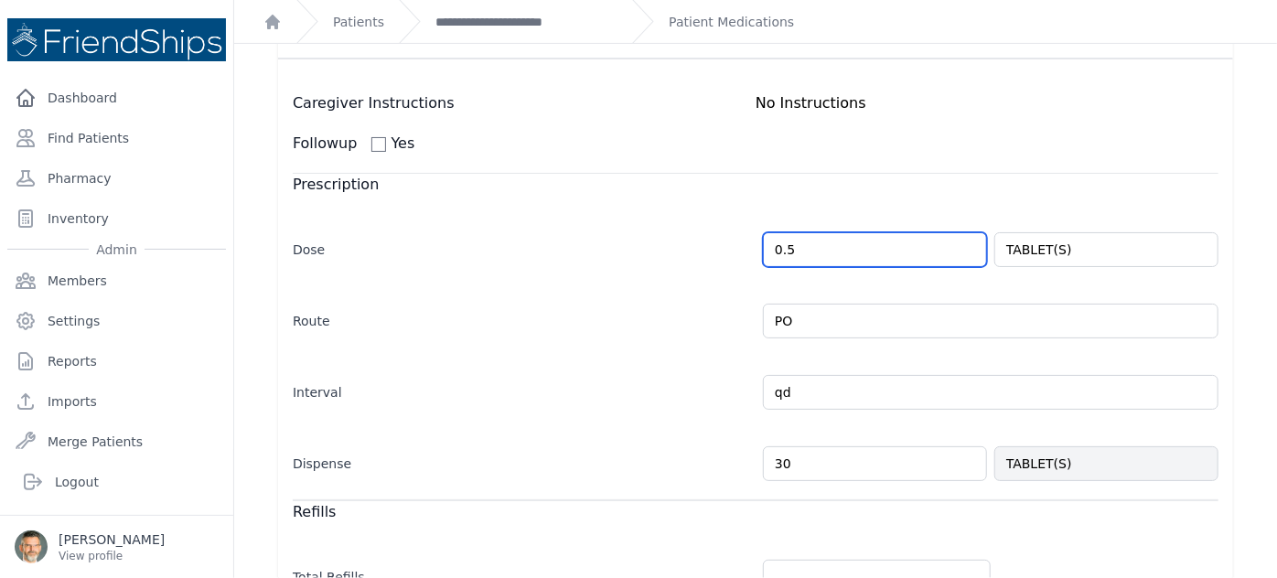
scroll to position [415, 0]
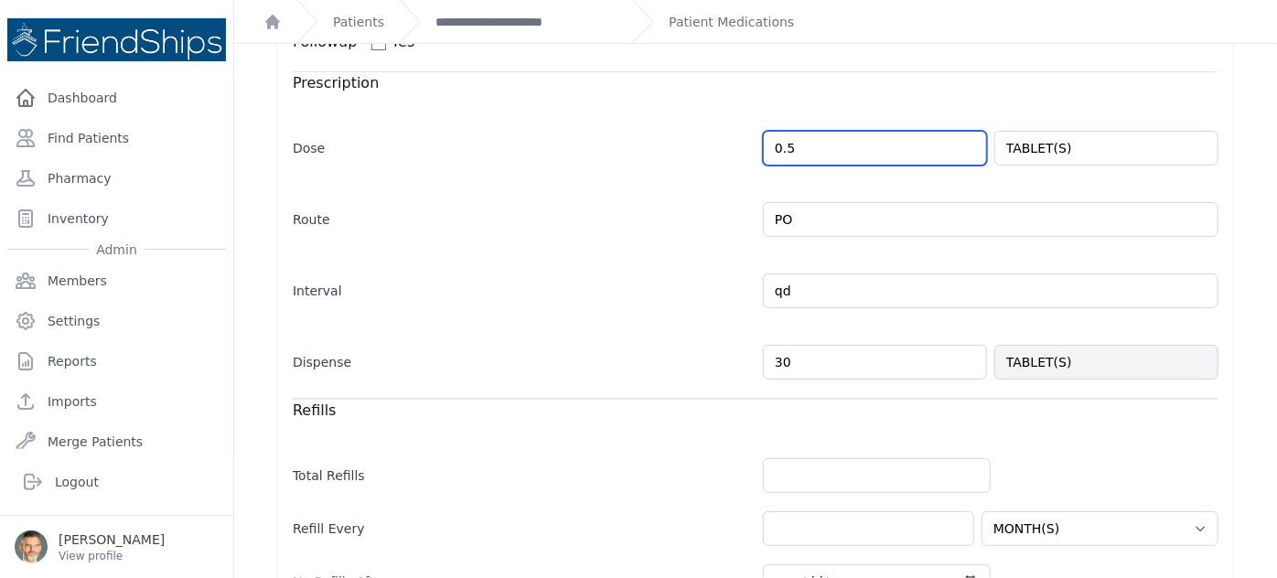
type input "0.5"
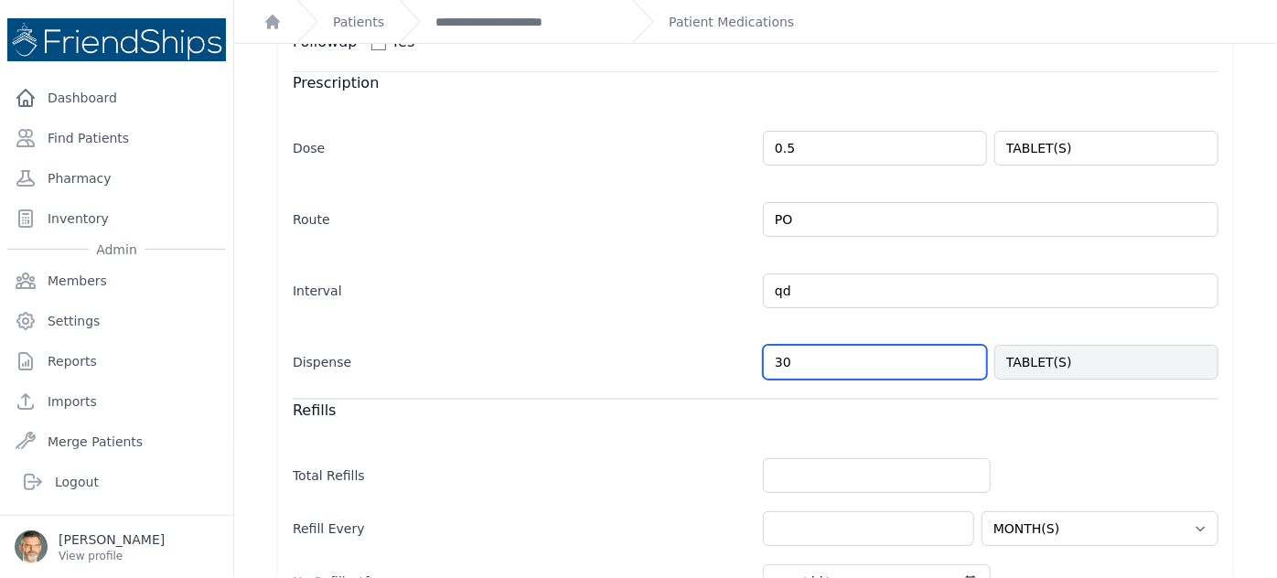
drag, startPoint x: 793, startPoint y: 338, endPoint x: 720, endPoint y: 333, distance: 73.3
click at [720, 333] on div "Dispense 30 TABLET(S)" at bounding box center [756, 353] width 926 height 53
select select "MONTH(S)"
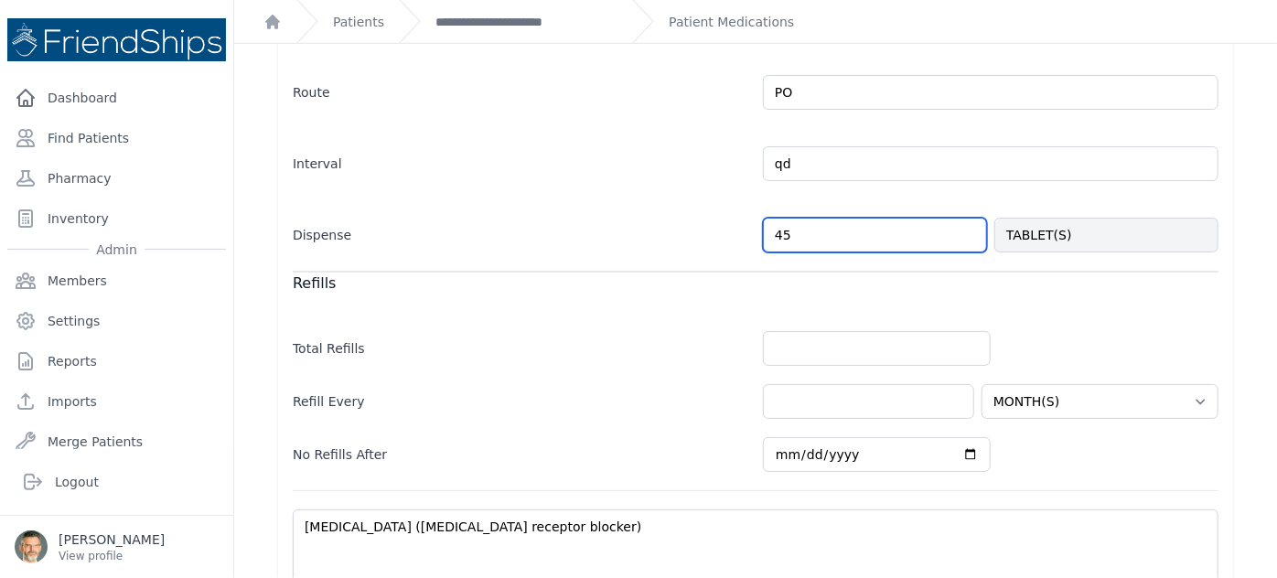
scroll to position [582, 0]
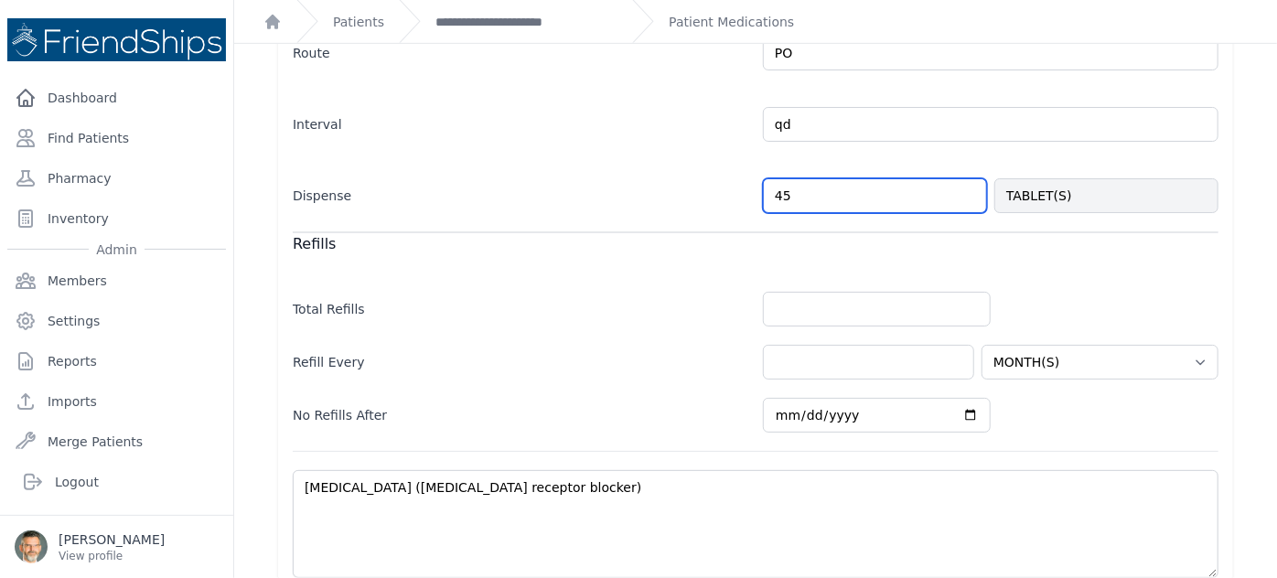
type input "45"
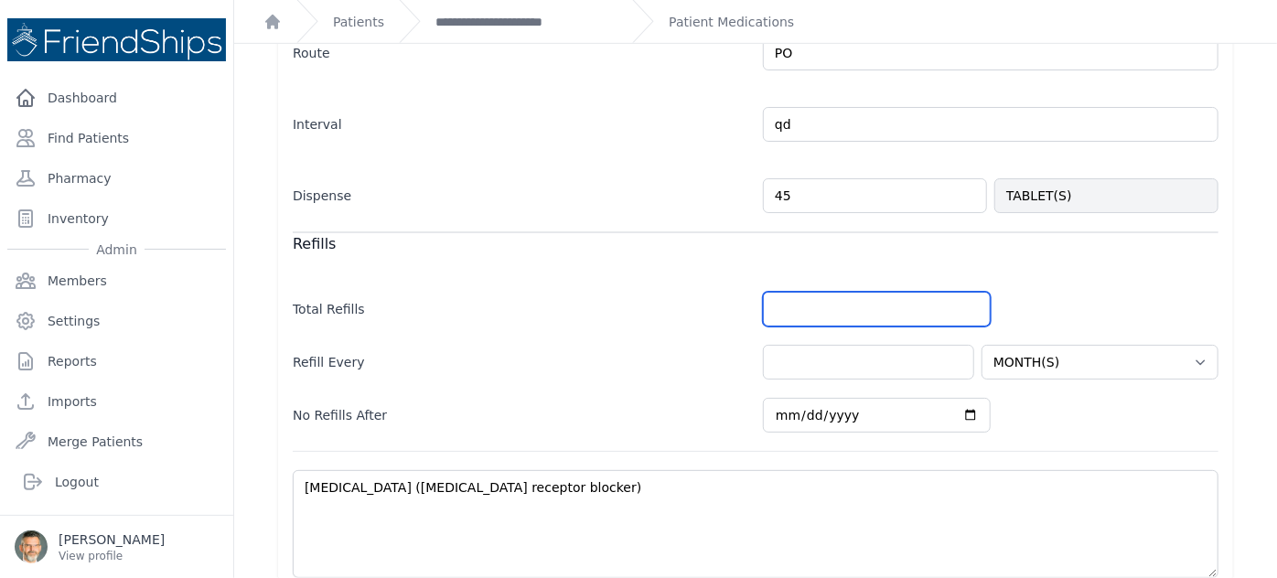
click at [784, 292] on input "number" at bounding box center [877, 309] width 228 height 35
select select "MONTH(S)"
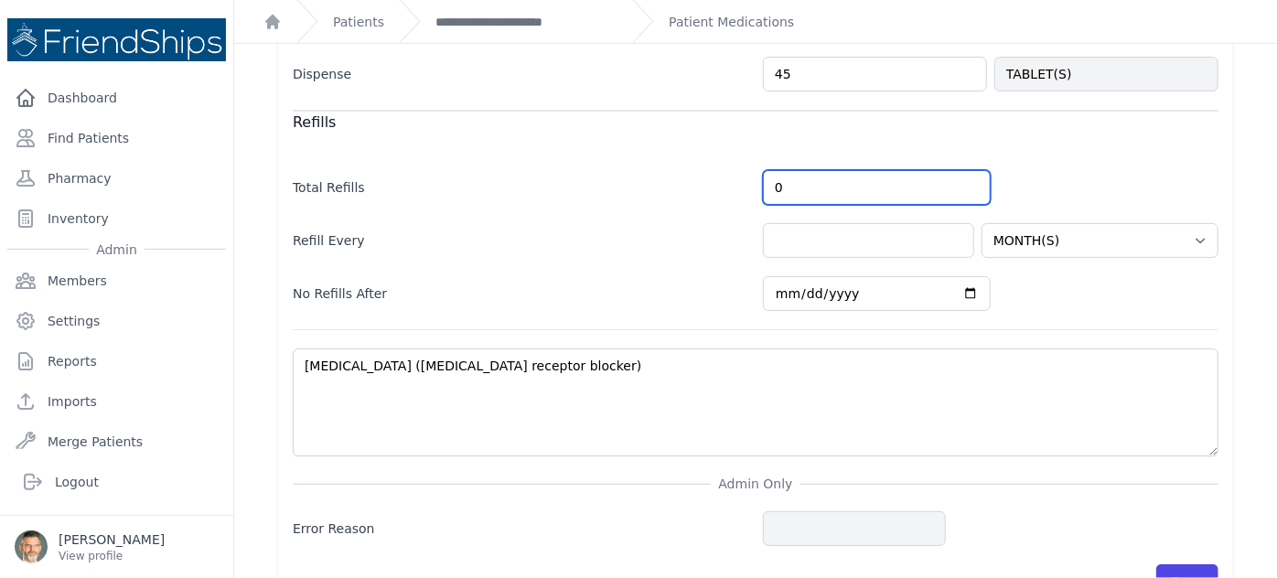
scroll to position [725, 0]
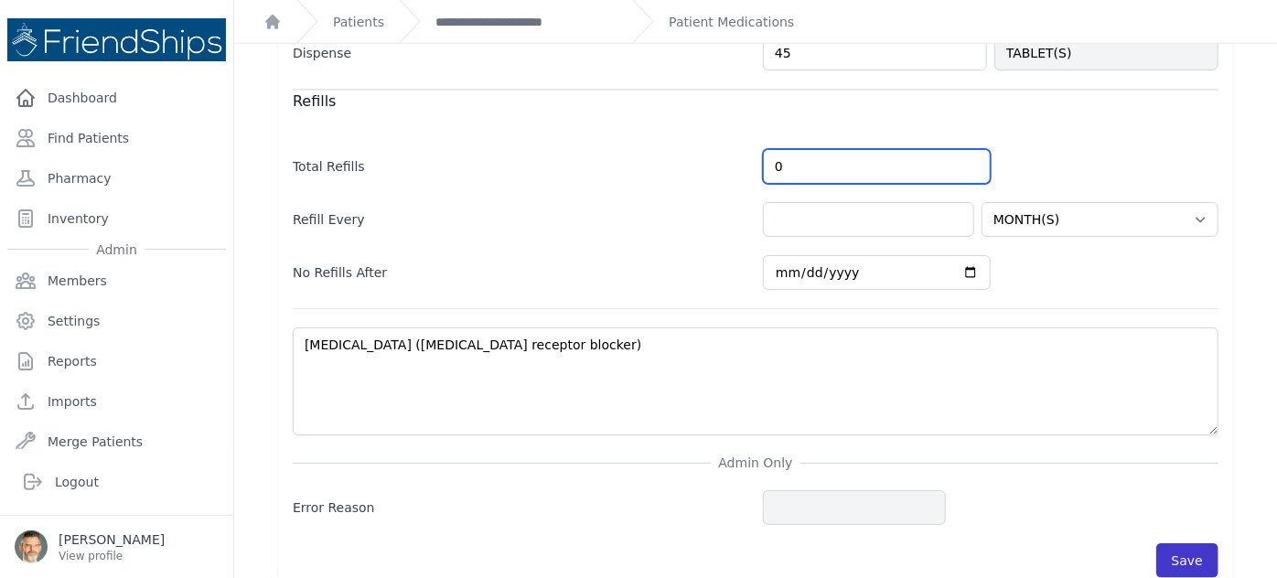
type input "0"
click at [1183, 543] on button "Save" at bounding box center [1187, 560] width 62 height 35
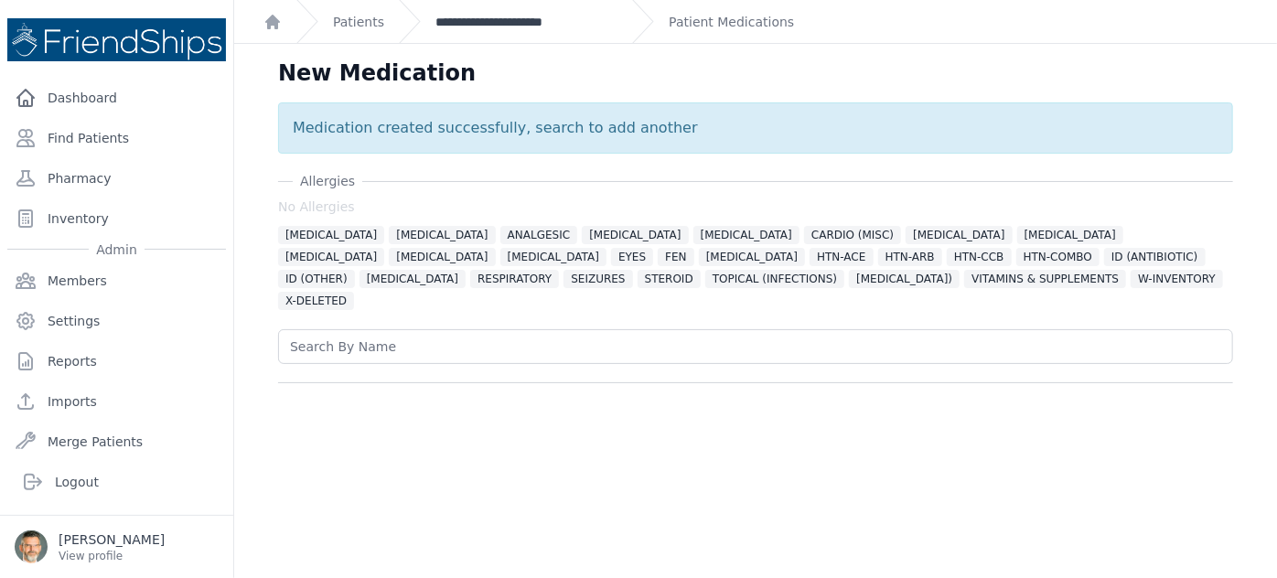
click at [524, 24] on link "**********" at bounding box center [526, 22] width 182 height 18
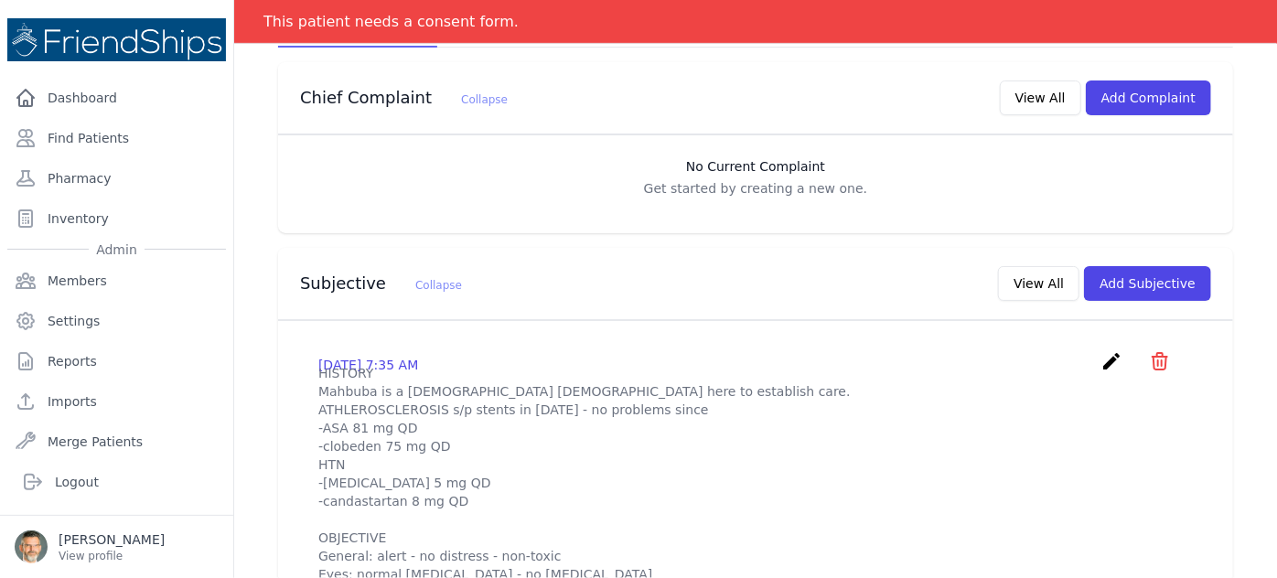
scroll to position [415, 0]
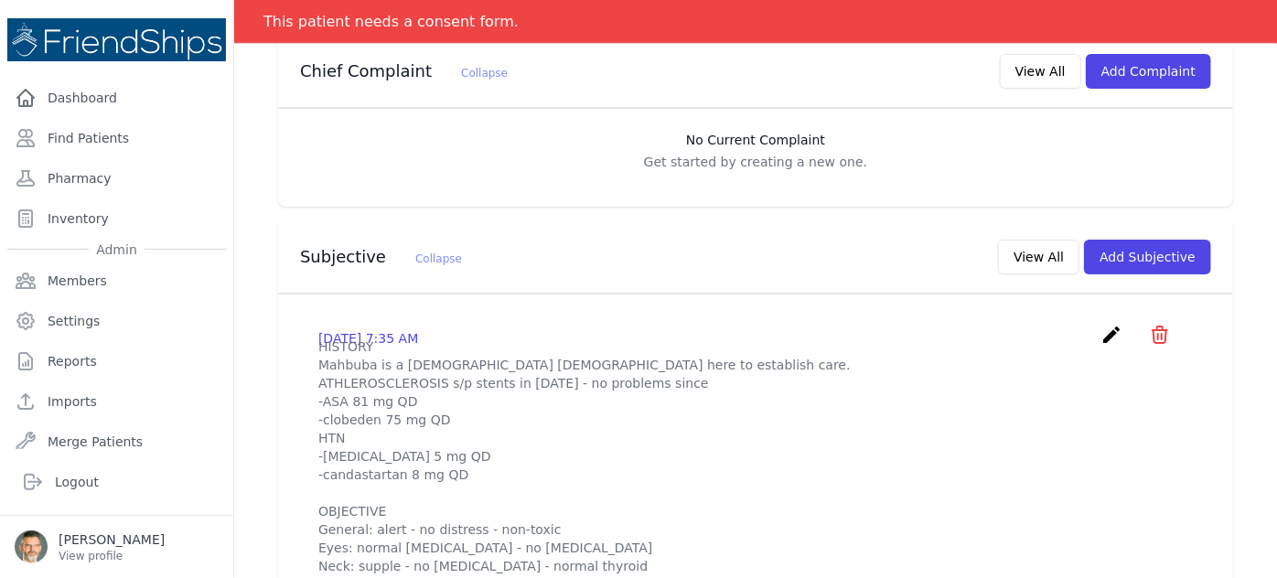
click at [1100, 324] on icon "create" at bounding box center [1111, 335] width 22 height 22
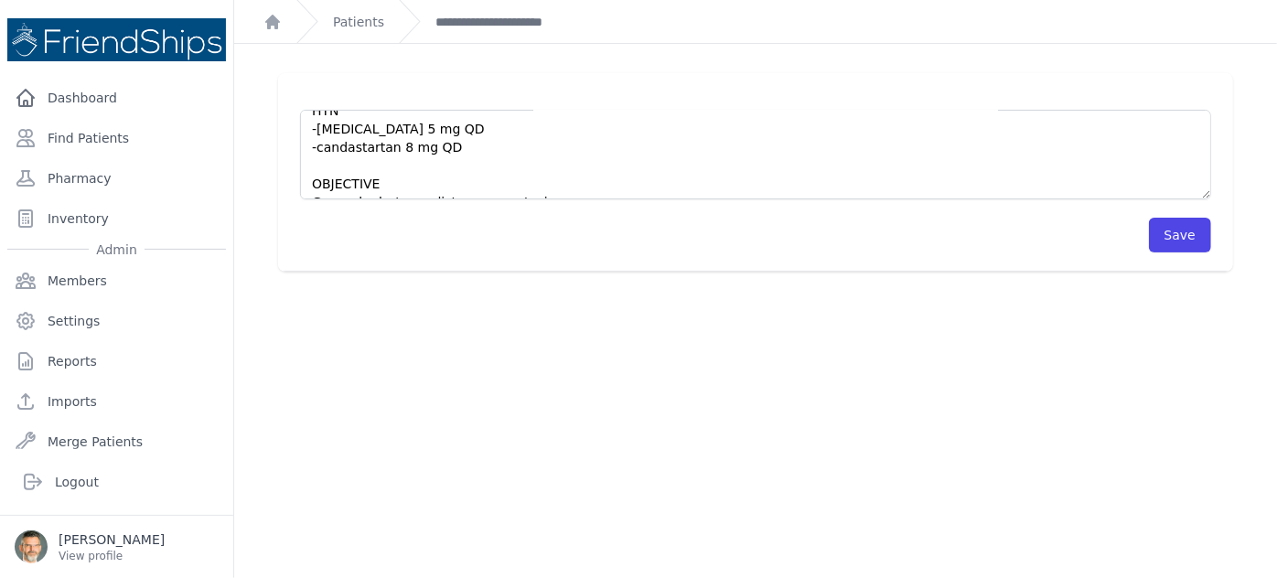
scroll to position [82, 0]
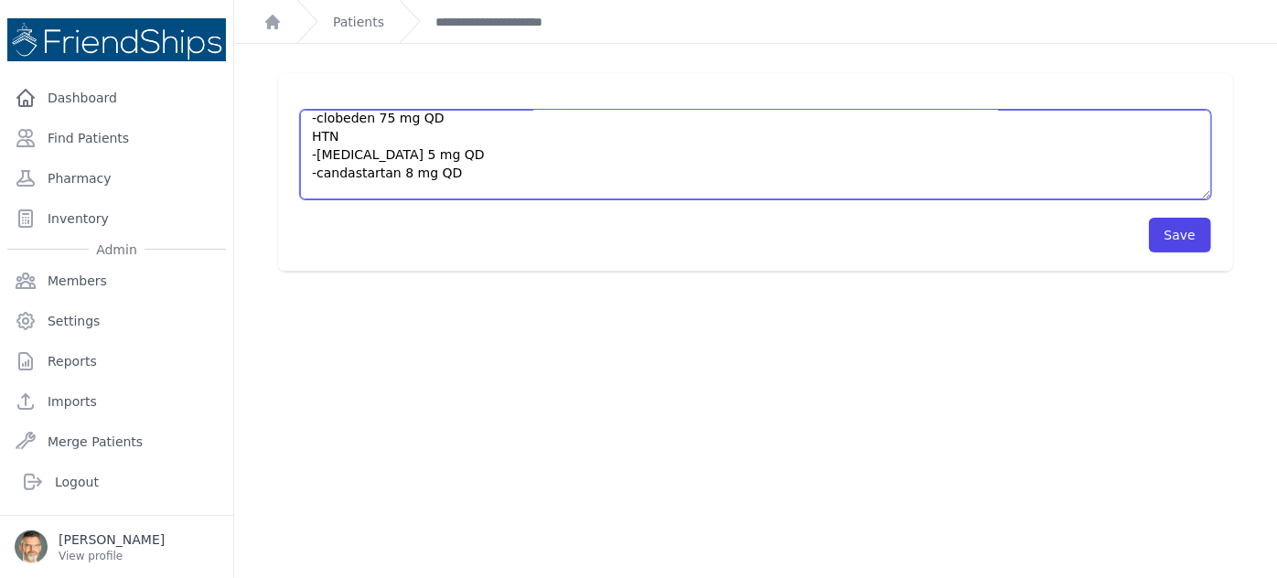
click at [462, 167] on textarea "HISTORY Mahbuba is a [DEMOGRAPHIC_DATA] [DEMOGRAPHIC_DATA] here to establish ca…" at bounding box center [755, 155] width 911 height 90
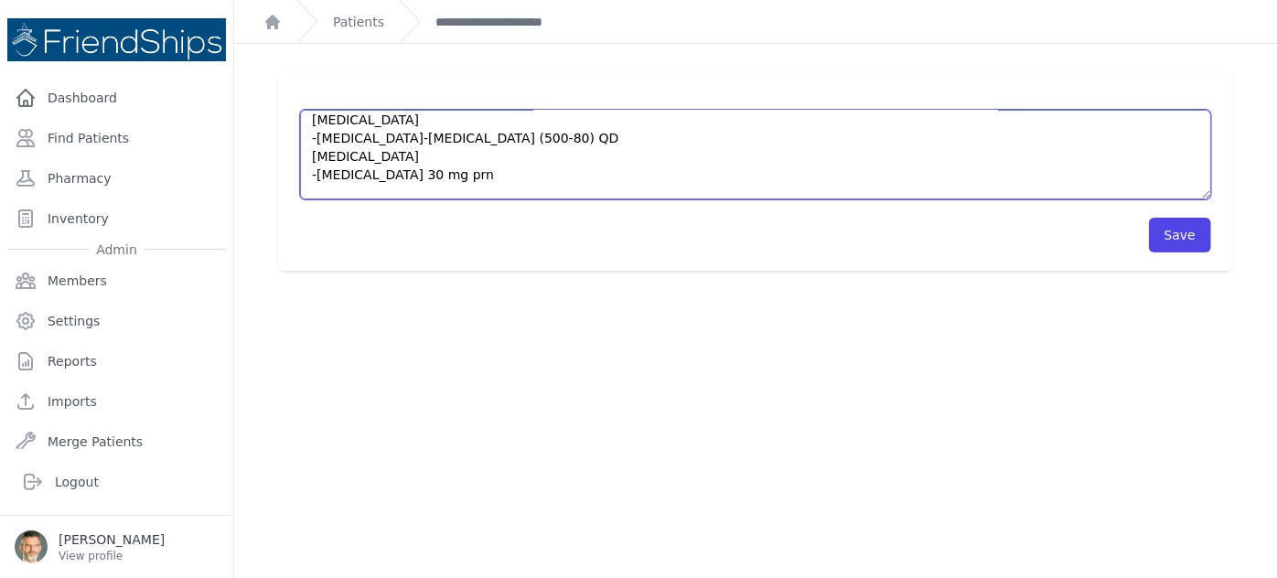
click at [486, 172] on textarea "HISTORY Mahbuba is a [DEMOGRAPHIC_DATA] [DEMOGRAPHIC_DATA] here to establish ca…" at bounding box center [755, 155] width 911 height 90
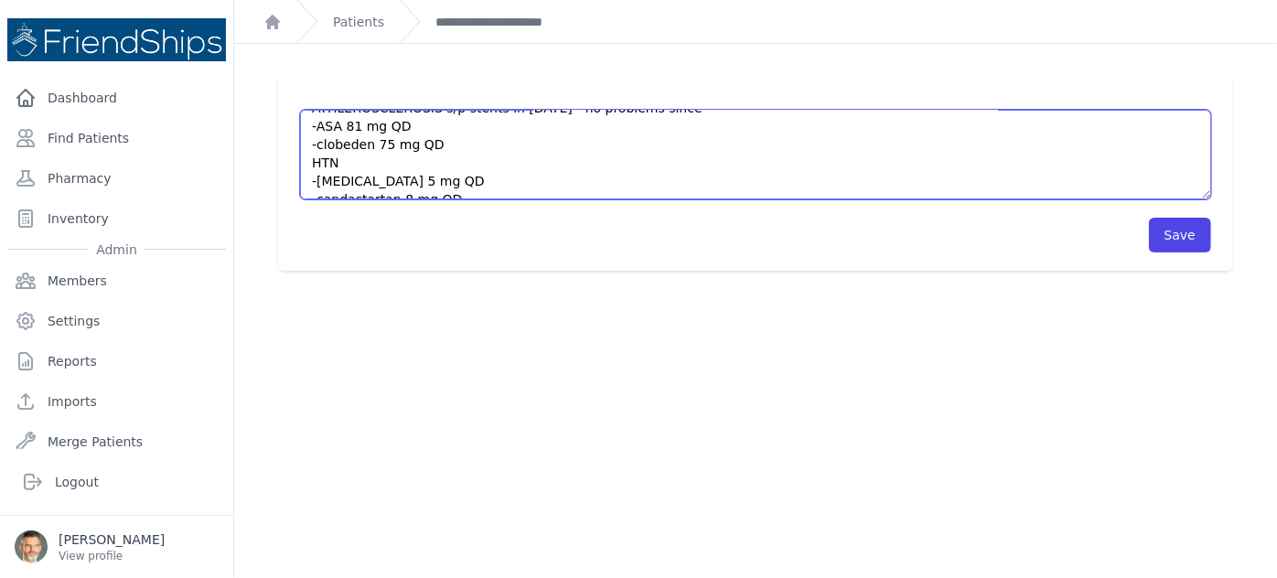
scroll to position [82, 0]
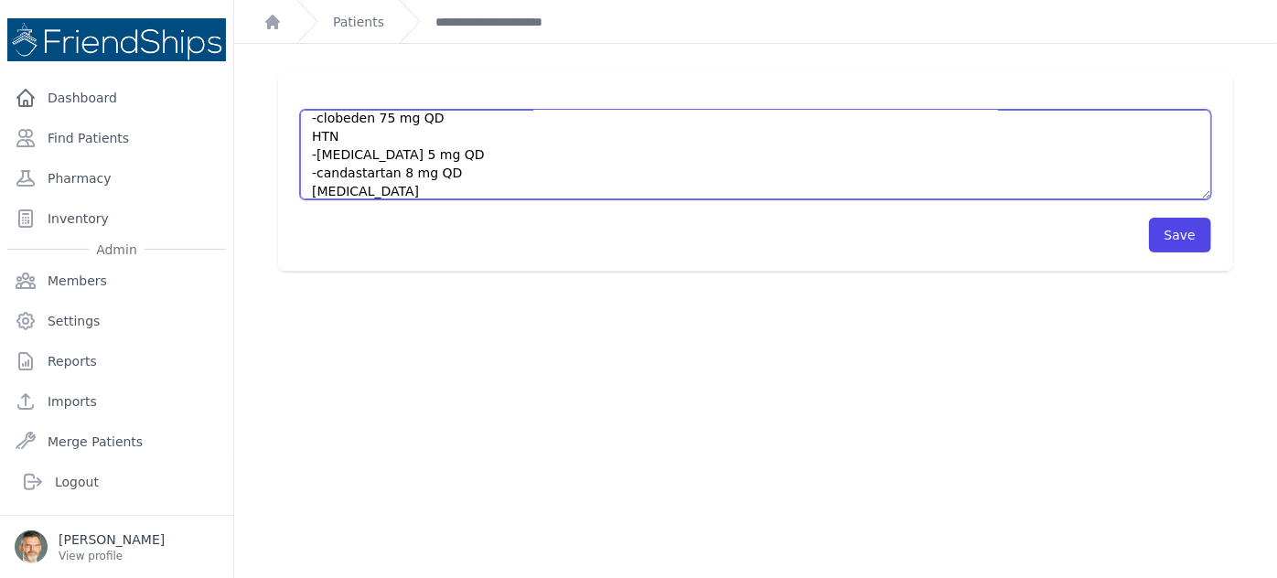
click at [436, 118] on textarea "HISTORY Mahbuba is a [DEMOGRAPHIC_DATA] [DEMOGRAPHIC_DATA] here to establish ca…" at bounding box center [755, 155] width 911 height 90
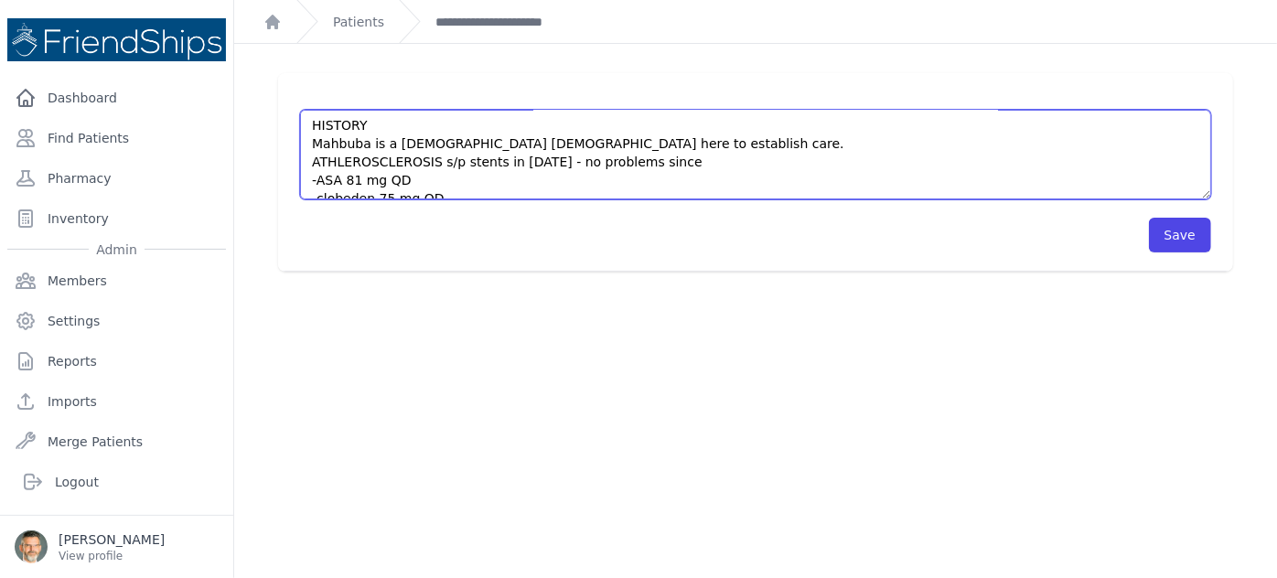
scroll to position [0, 0]
click at [661, 163] on textarea "HISTORY Mahbuba is a [DEMOGRAPHIC_DATA] [DEMOGRAPHIC_DATA] here to establish ca…" at bounding box center [755, 155] width 911 height 90
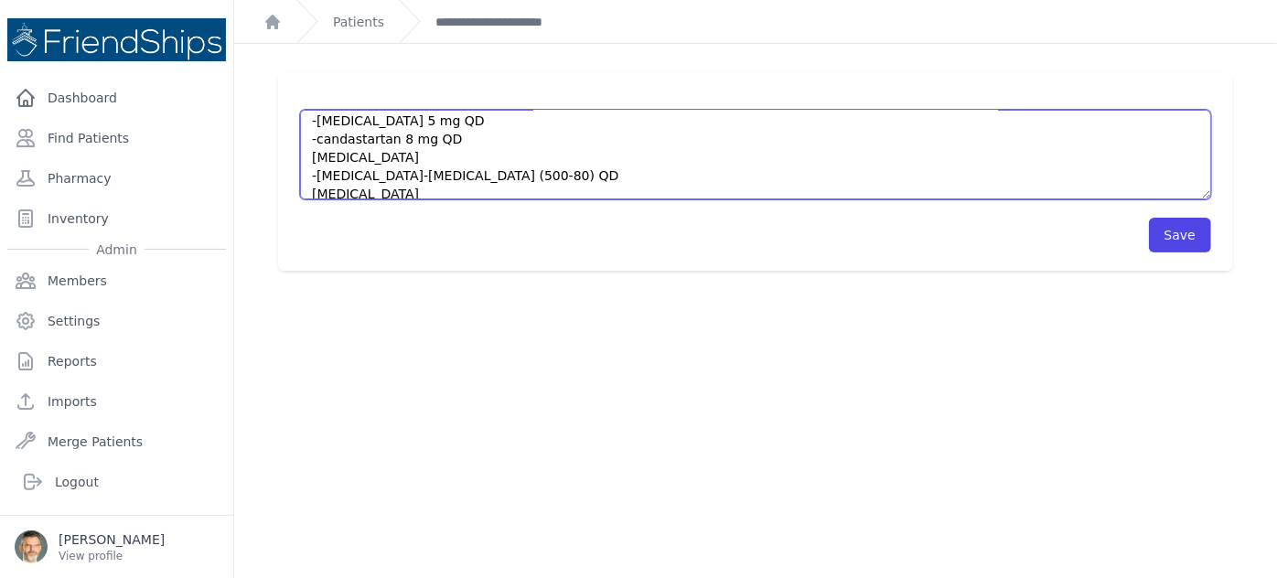
scroll to position [218, 0]
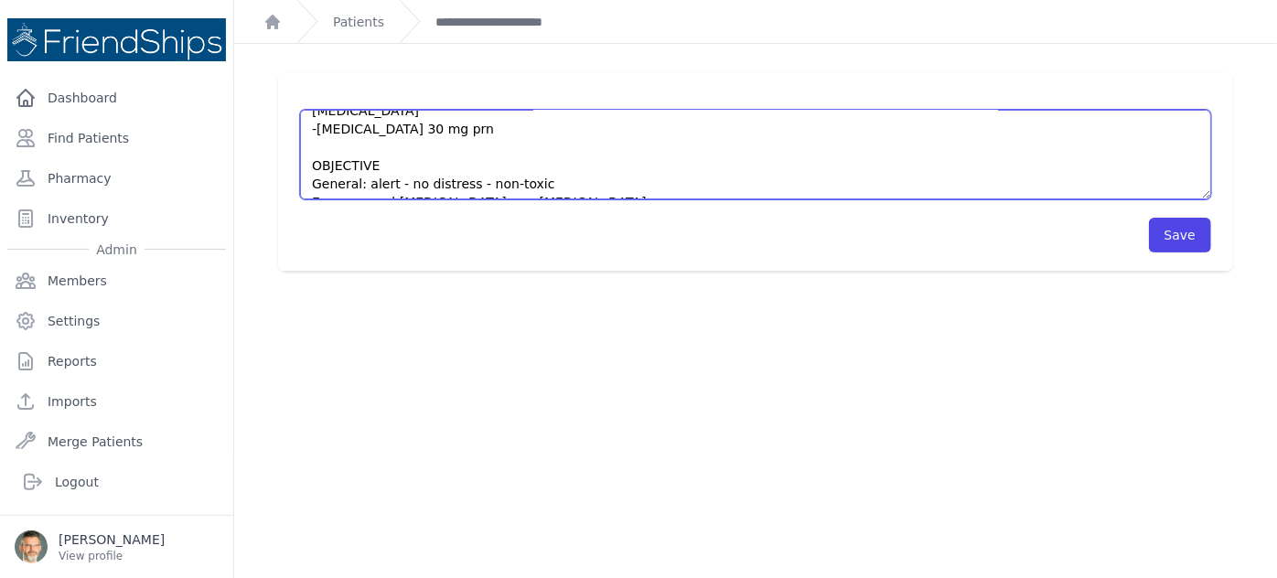
click at [501, 128] on textarea "HISTORY Mahbuba is a [DEMOGRAPHIC_DATA] [DEMOGRAPHIC_DATA] here to establish ca…" at bounding box center [755, 155] width 911 height 90
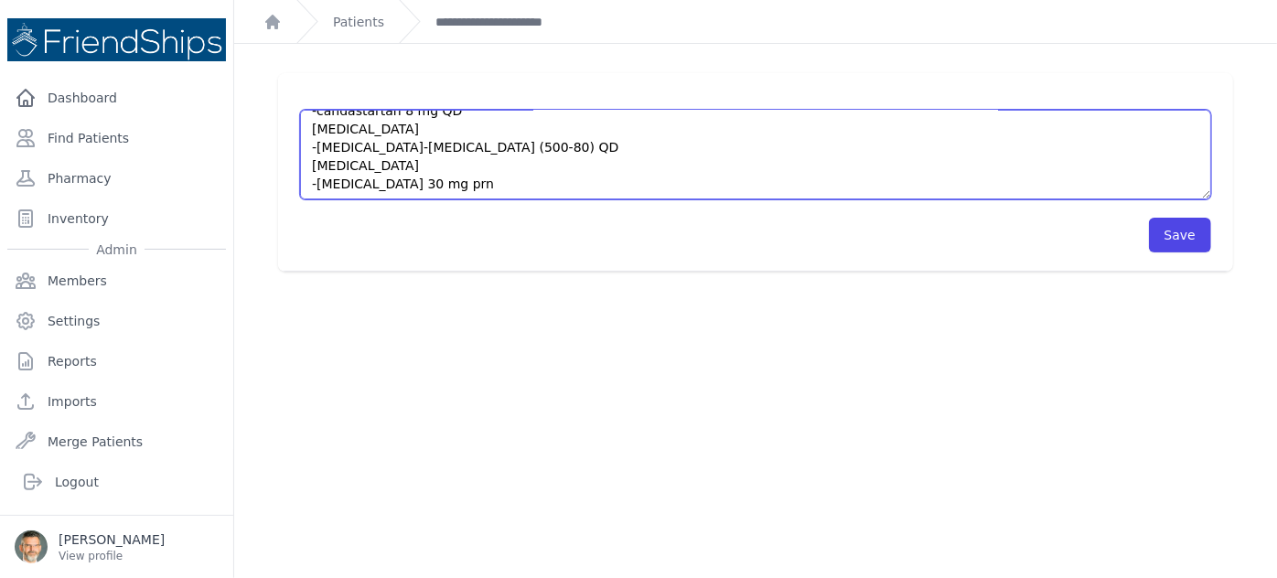
scroll to position [134, 0]
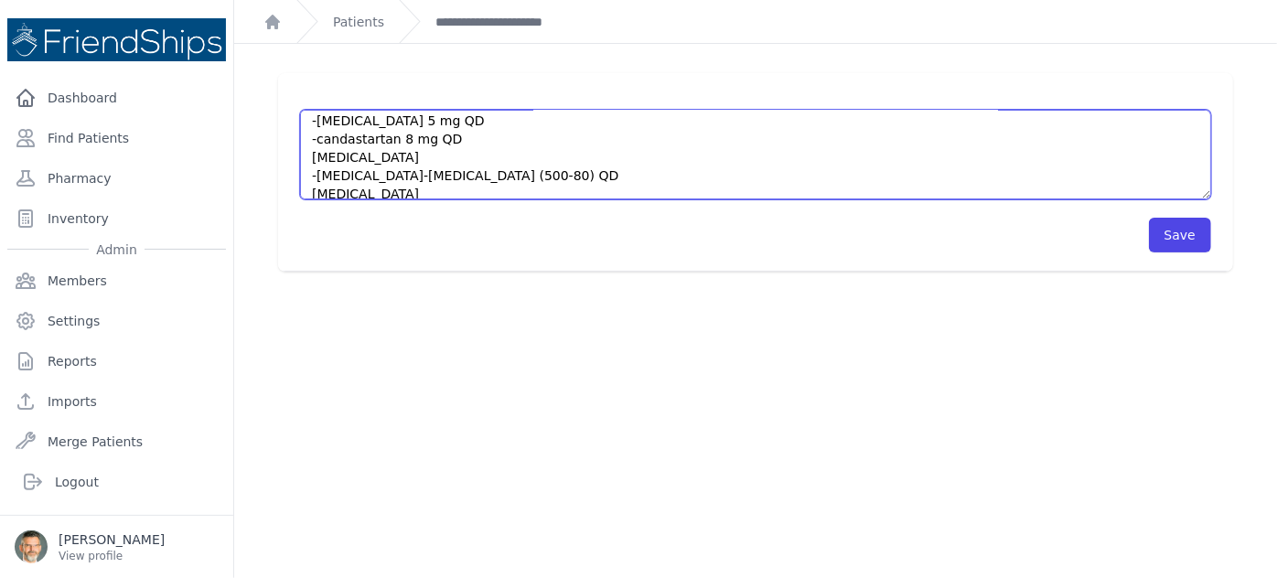
click at [531, 175] on textarea "HISTORY Mahbuba is a [DEMOGRAPHIC_DATA] [DEMOGRAPHIC_DATA] here to establish ca…" at bounding box center [755, 155] width 911 height 90
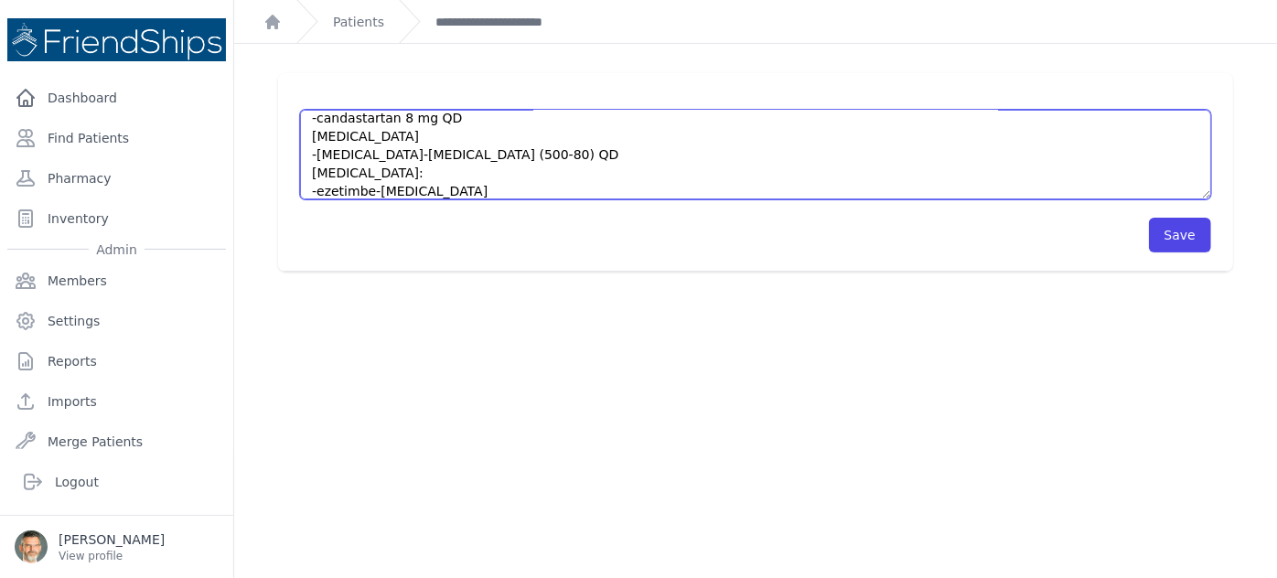
click at [353, 188] on textarea "HISTORY Mahbuba is a [DEMOGRAPHIC_DATA] [DEMOGRAPHIC_DATA] here to establish ca…" at bounding box center [755, 155] width 911 height 90
click at [418, 187] on textarea "HISTORY Mahbuba is a [DEMOGRAPHIC_DATA] [DEMOGRAPHIC_DATA] here to establish ca…" at bounding box center [755, 155] width 911 height 90
click at [447, 191] on textarea "HISTORY Mahbuba is a [DEMOGRAPHIC_DATA] [DEMOGRAPHIC_DATA] here to establish ca…" at bounding box center [755, 155] width 911 height 90
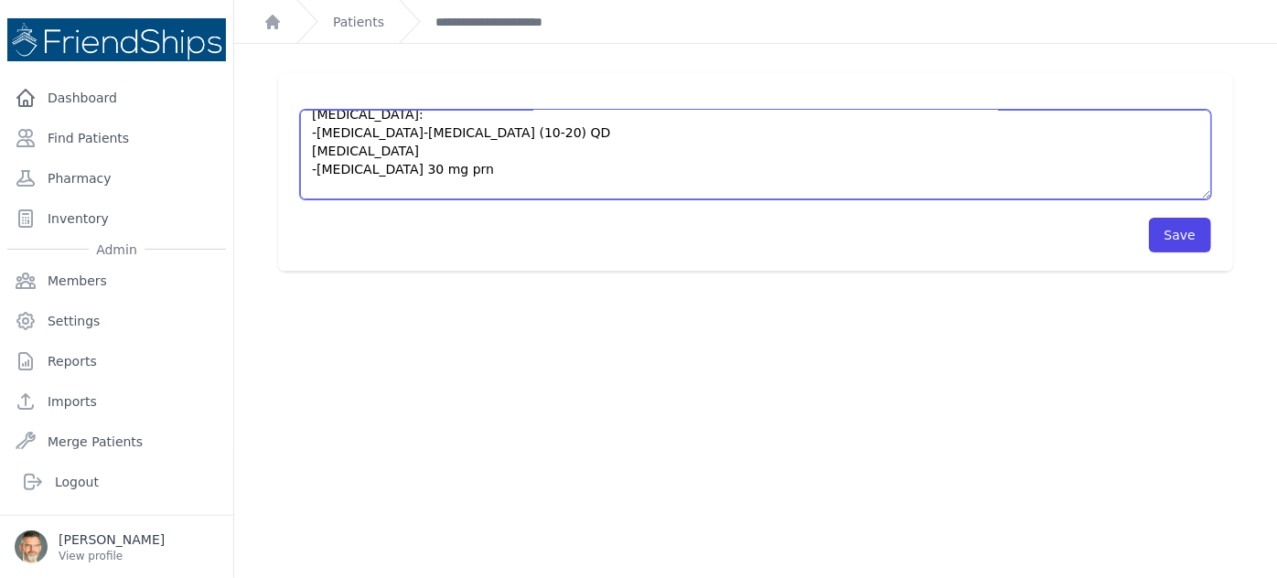
scroll to position [239, 0]
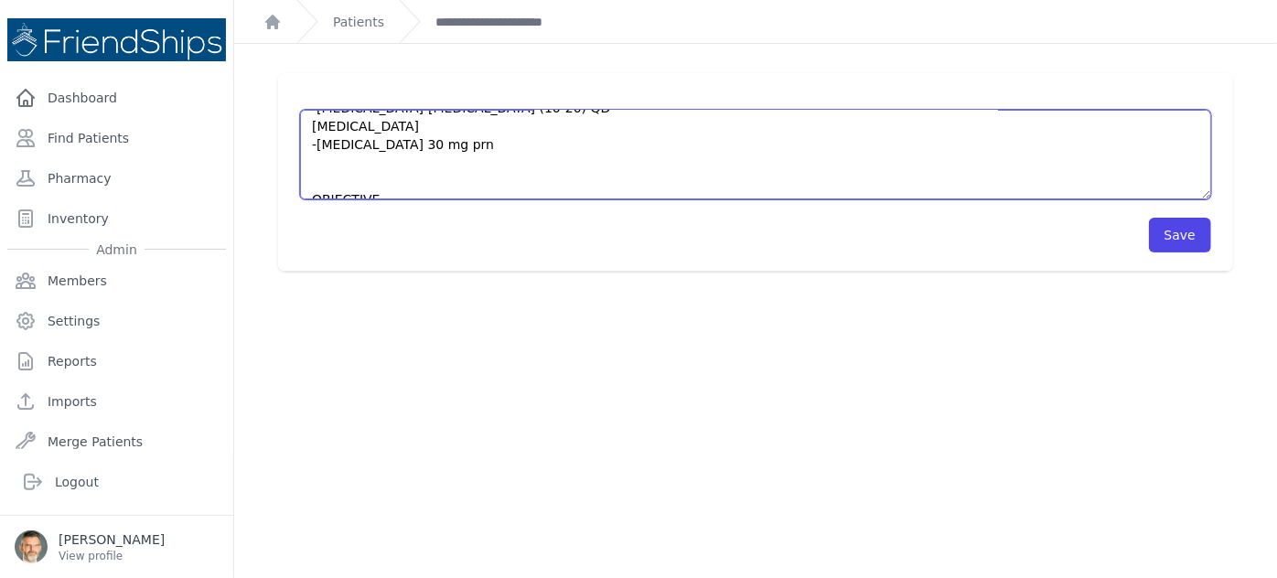
click at [318, 180] on textarea "HISTORY Mahbuba is a [DEMOGRAPHIC_DATA] [DEMOGRAPHIC_DATA] here to establish ca…" at bounding box center [755, 155] width 911 height 90
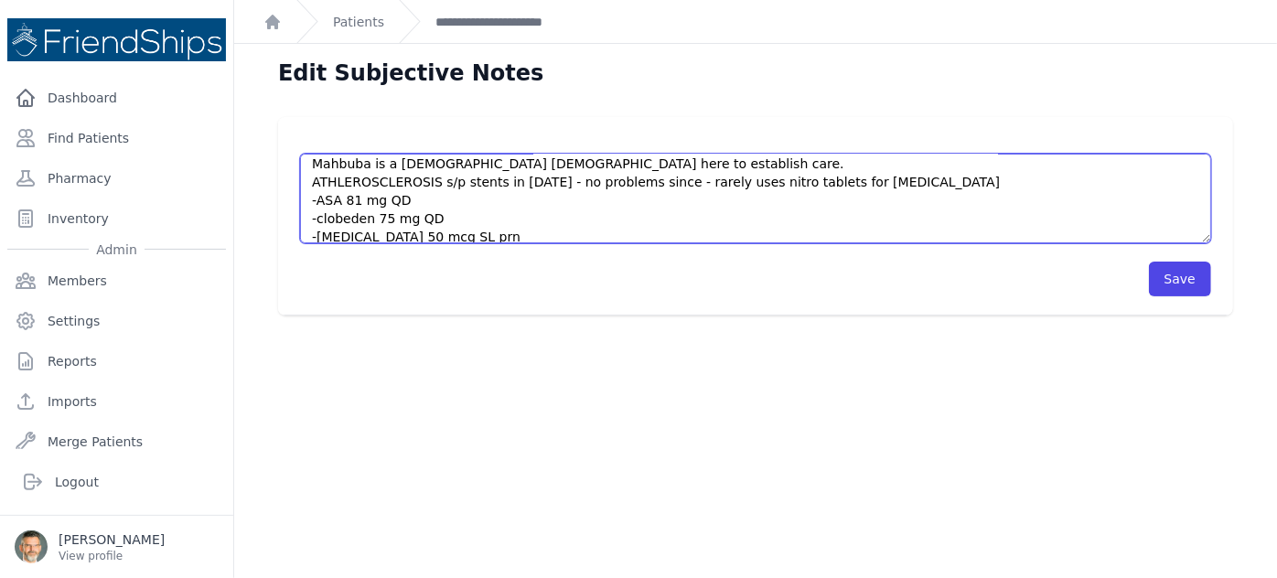
scroll to position [0, 0]
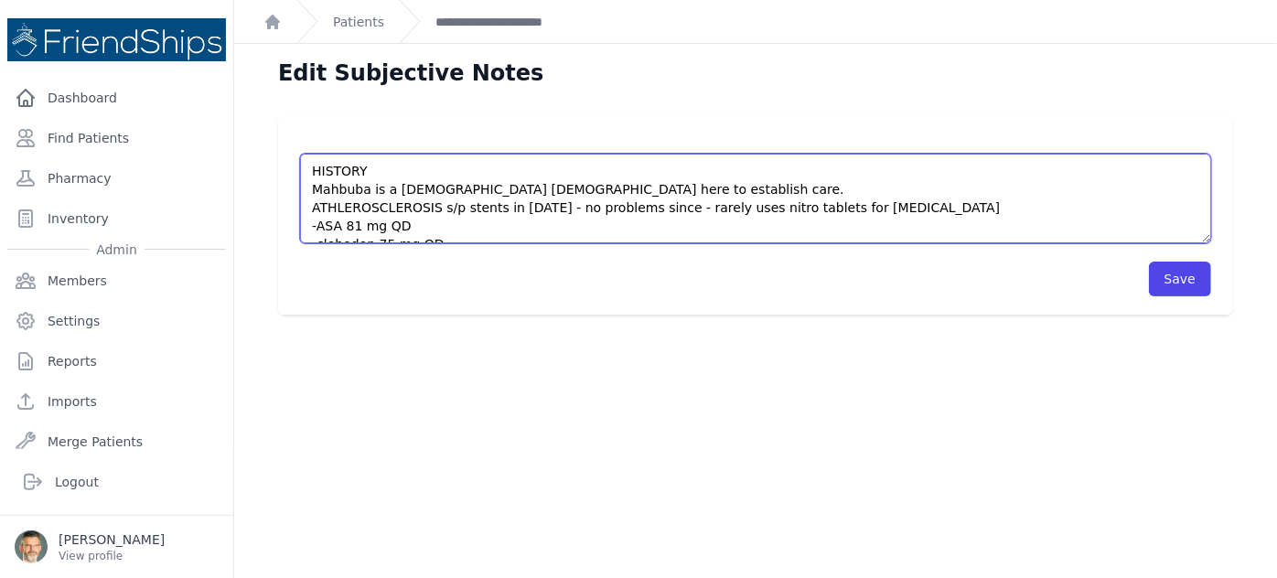
click at [596, 188] on textarea "HISTORY Mahbuba is a [DEMOGRAPHIC_DATA] [DEMOGRAPHIC_DATA] here to establish ca…" at bounding box center [755, 199] width 911 height 90
drag, startPoint x: 766, startPoint y: 189, endPoint x: 619, endPoint y: 187, distance: 146.4
click at [619, 187] on textarea "HISTORY Mahbuba is a [DEMOGRAPHIC_DATA] [DEMOGRAPHIC_DATA] here to establish ca…" at bounding box center [755, 199] width 911 height 90
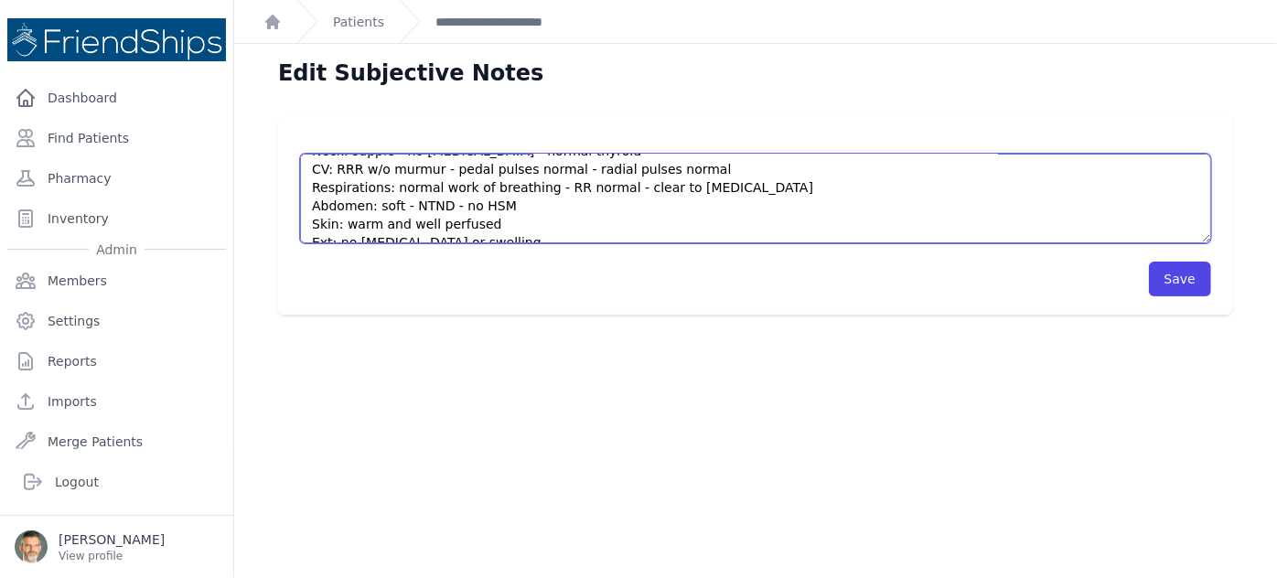
scroll to position [415, 0]
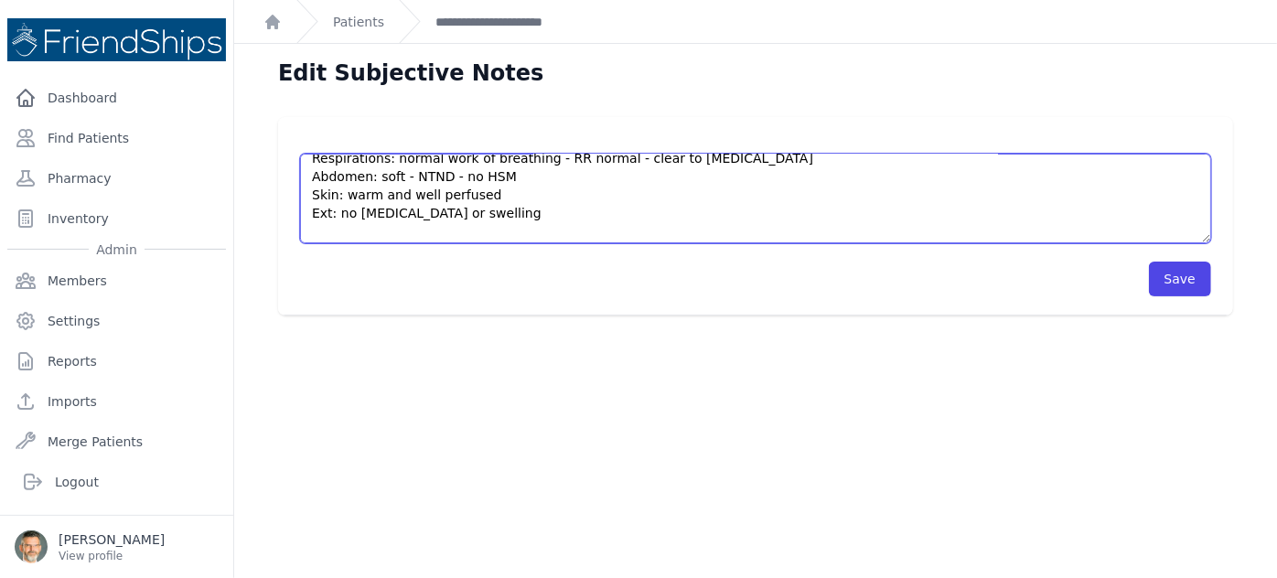
click at [496, 199] on textarea "HISTORY Mahbuba is a [DEMOGRAPHIC_DATA] [DEMOGRAPHIC_DATA] here to establish ca…" at bounding box center [755, 199] width 911 height 90
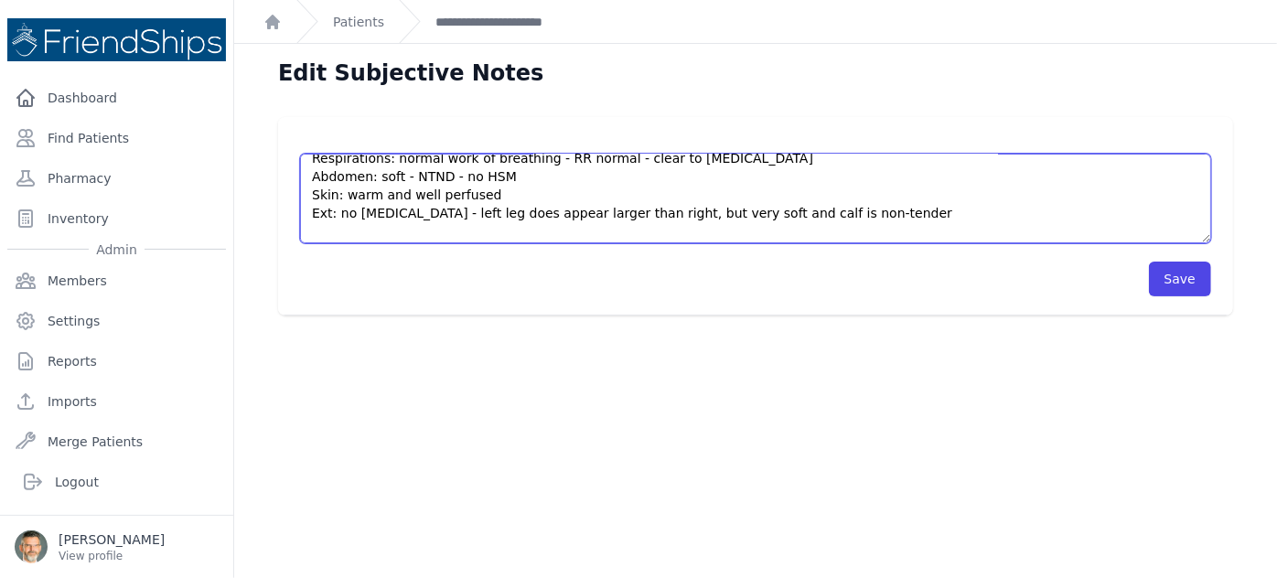
click at [448, 228] on textarea "HISTORY Mahbuba is a [DEMOGRAPHIC_DATA] [DEMOGRAPHIC_DATA] here to establish ca…" at bounding box center [755, 199] width 911 height 90
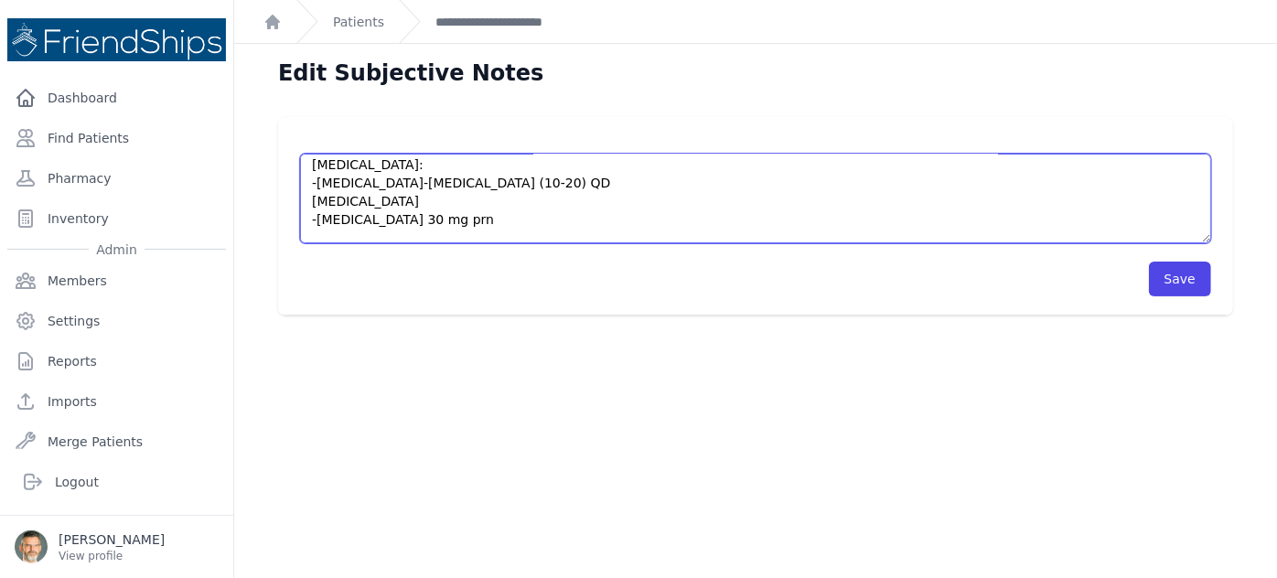
scroll to position [205, 0]
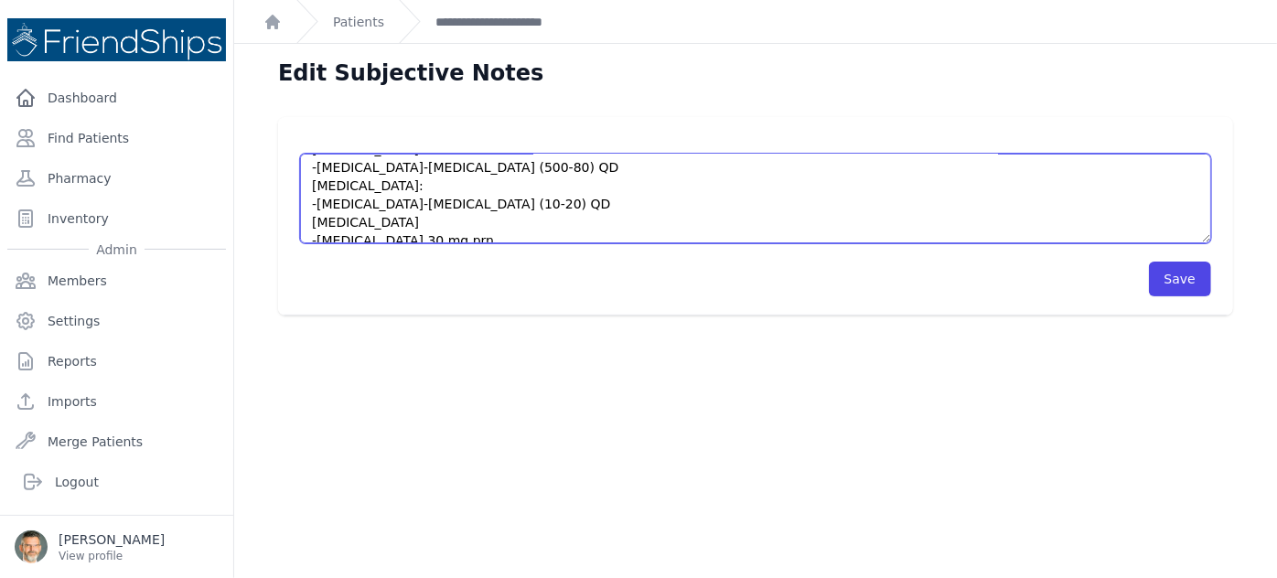
drag, startPoint x: 479, startPoint y: 177, endPoint x: 419, endPoint y: 196, distance: 63.1
click at [413, 192] on textarea "HISTORY Mahbuba is a [DEMOGRAPHIC_DATA] [DEMOGRAPHIC_DATA] here to establish ca…" at bounding box center [755, 199] width 911 height 90
click at [450, 211] on textarea "HISTORY Mahbuba is a [DEMOGRAPHIC_DATA] [DEMOGRAPHIC_DATA] here to establish ca…" at bounding box center [755, 199] width 911 height 90
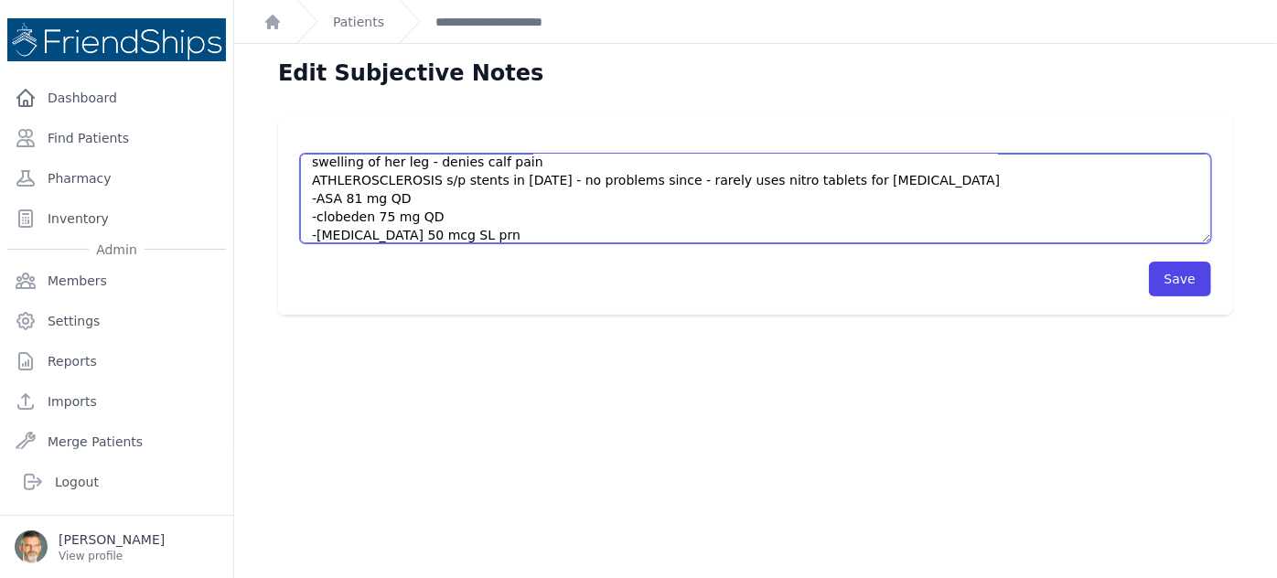
scroll to position [0, 0]
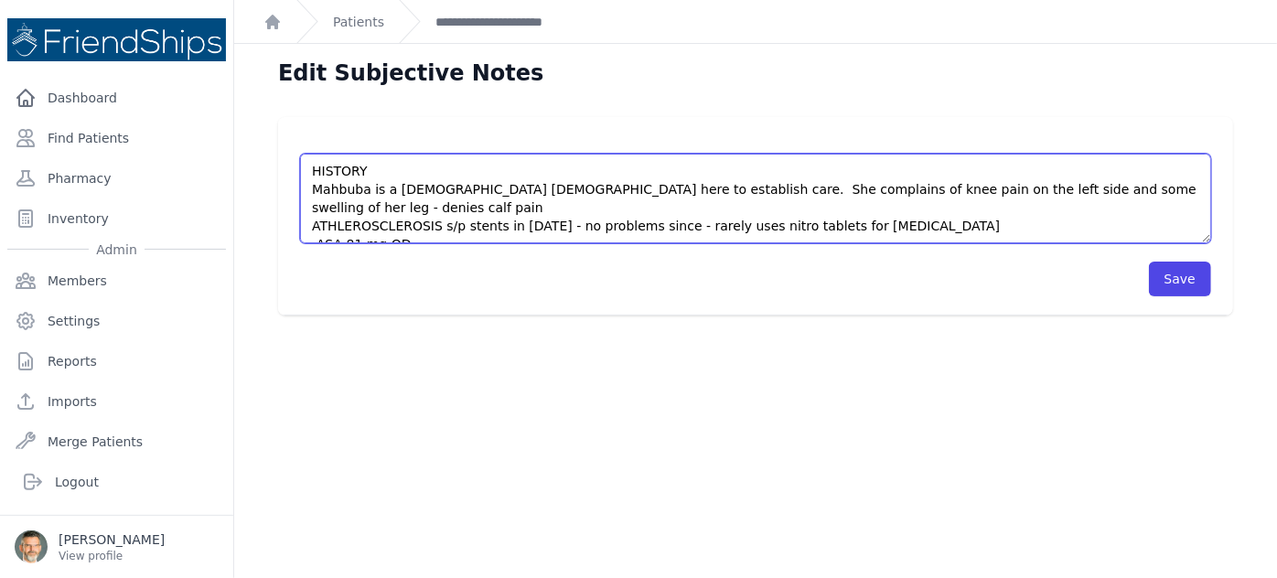
drag, startPoint x: 474, startPoint y: 223, endPoint x: 309, endPoint y: 209, distance: 165.2
click at [309, 209] on textarea "HISTORY Mahbuba is a [DEMOGRAPHIC_DATA] [DEMOGRAPHIC_DATA] here to establish ca…" at bounding box center [755, 199] width 911 height 90
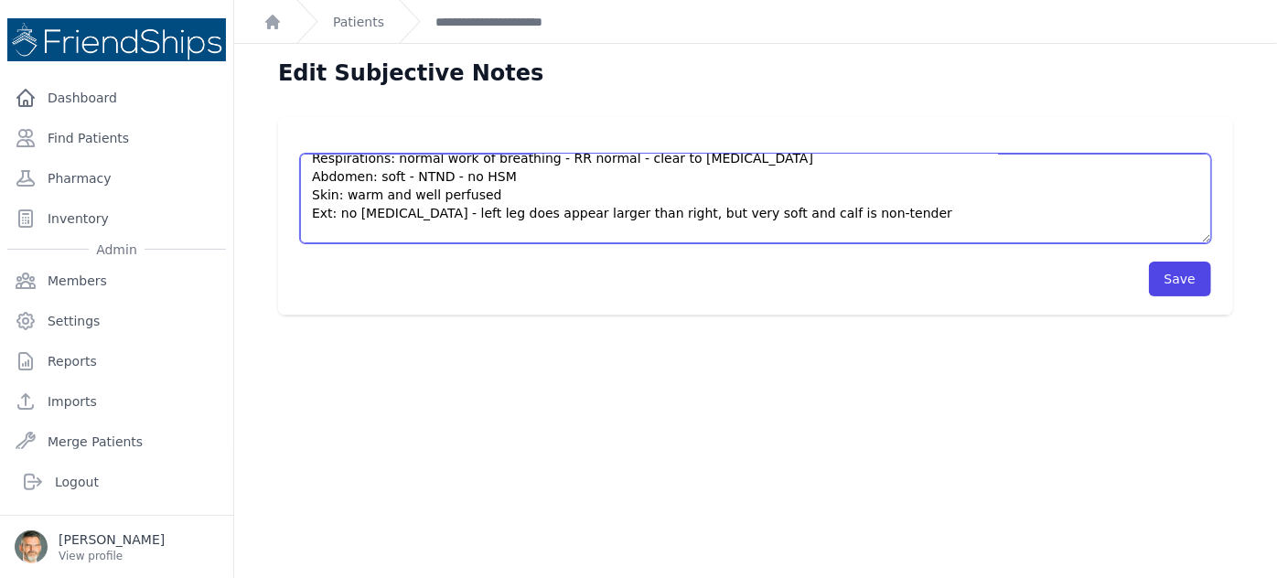
scroll to position [421, 0]
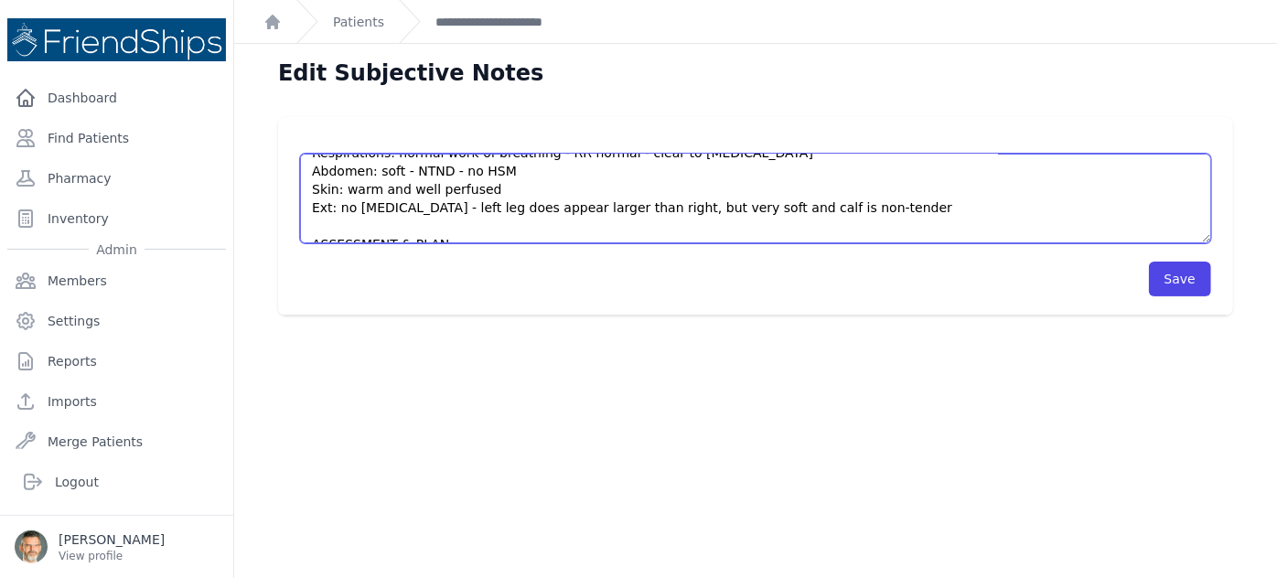
click at [478, 225] on textarea "HISTORY Mahbuba is a [DEMOGRAPHIC_DATA] [DEMOGRAPHIC_DATA] here to establish ca…" at bounding box center [755, 199] width 911 height 90
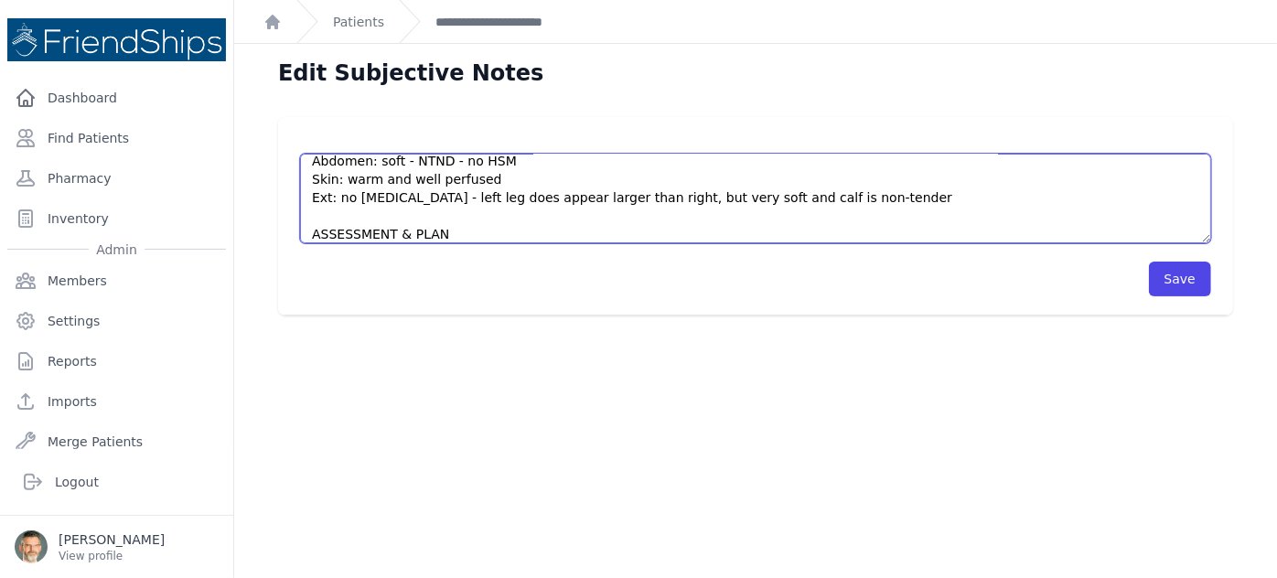
paste textarea "ATHLEROSCLEROSIS s/p stents in [DATE] - no problems since - rarely uses nitro t…"
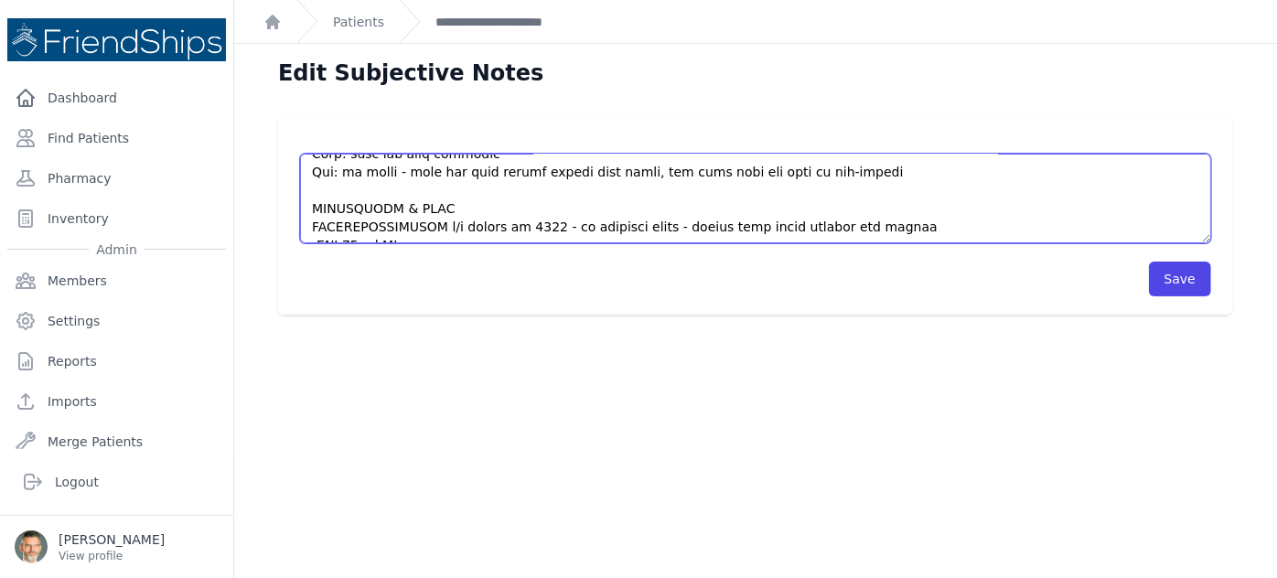
scroll to position [484, 0]
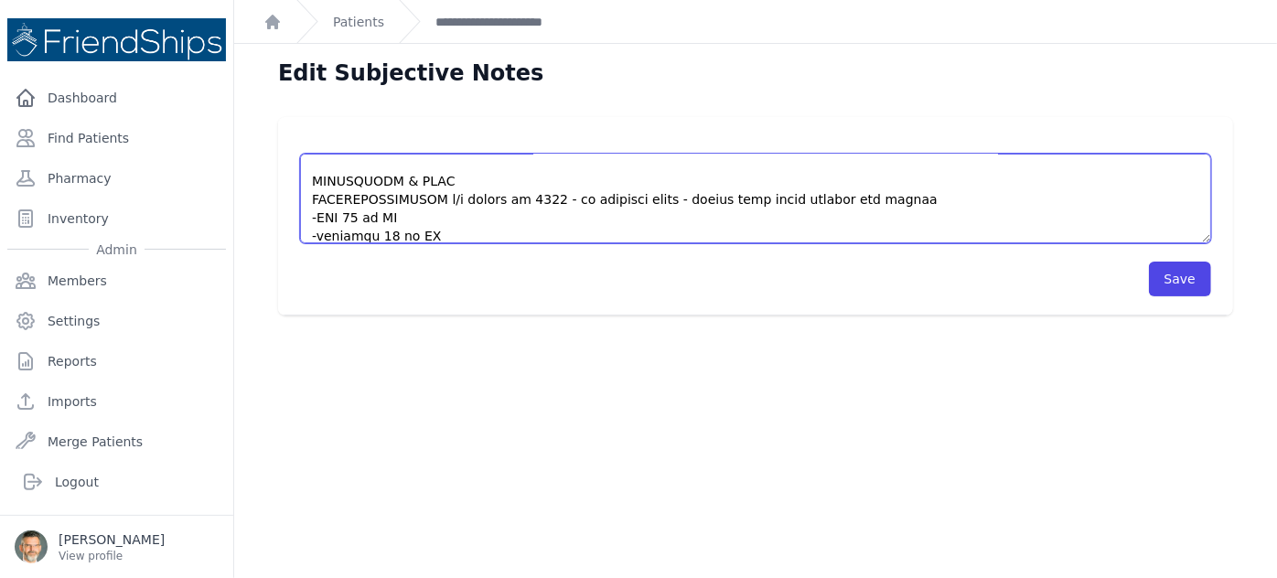
click at [479, 218] on textarea "HISTORY Mahbuba is a [DEMOGRAPHIC_DATA] [DEMOGRAPHIC_DATA] here to establish ca…" at bounding box center [755, 199] width 911 height 90
click at [424, 179] on textarea "HISTORY Mahbuba is a [DEMOGRAPHIC_DATA] [DEMOGRAPHIC_DATA] here to establish ca…" at bounding box center [755, 199] width 911 height 90
click at [869, 182] on textarea "HISTORY Mahbuba is a [DEMOGRAPHIC_DATA] [DEMOGRAPHIC_DATA] here to establish ca…" at bounding box center [755, 199] width 911 height 90
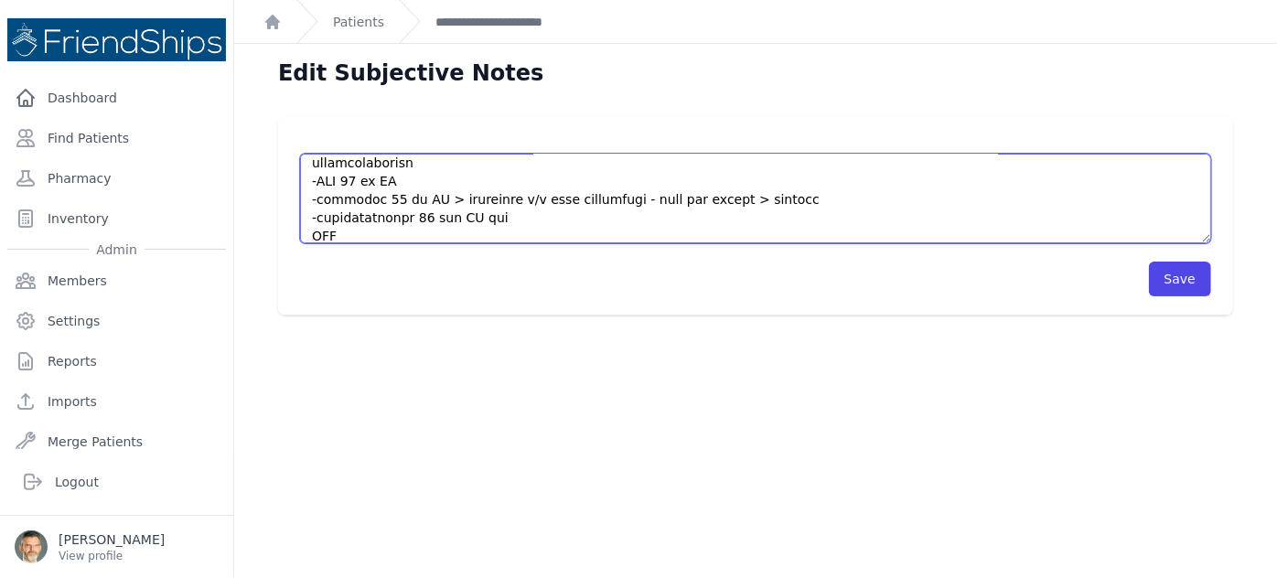
scroll to position [567, 0]
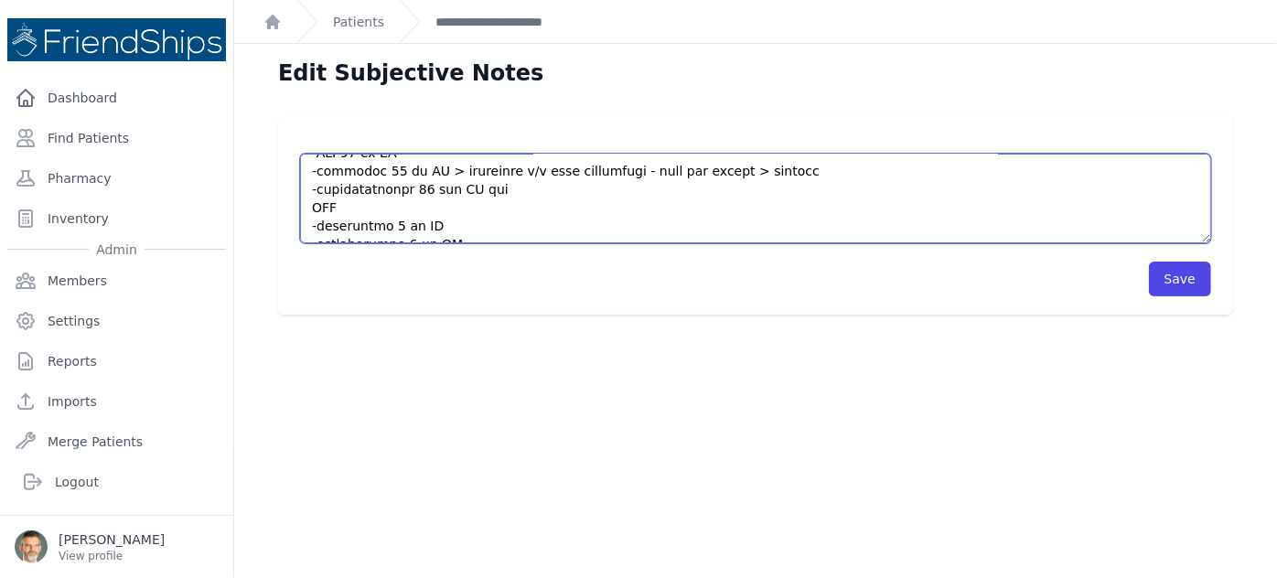
click at [388, 171] on textarea "HISTORY Mahbuba is a [DEMOGRAPHIC_DATA] [DEMOGRAPHIC_DATA] here to establish ca…" at bounding box center [755, 199] width 911 height 90
click at [616, 172] on textarea "HISTORY Mahbuba is a [DEMOGRAPHIC_DATA] [DEMOGRAPHIC_DATA] here to establish ca…" at bounding box center [755, 199] width 911 height 90
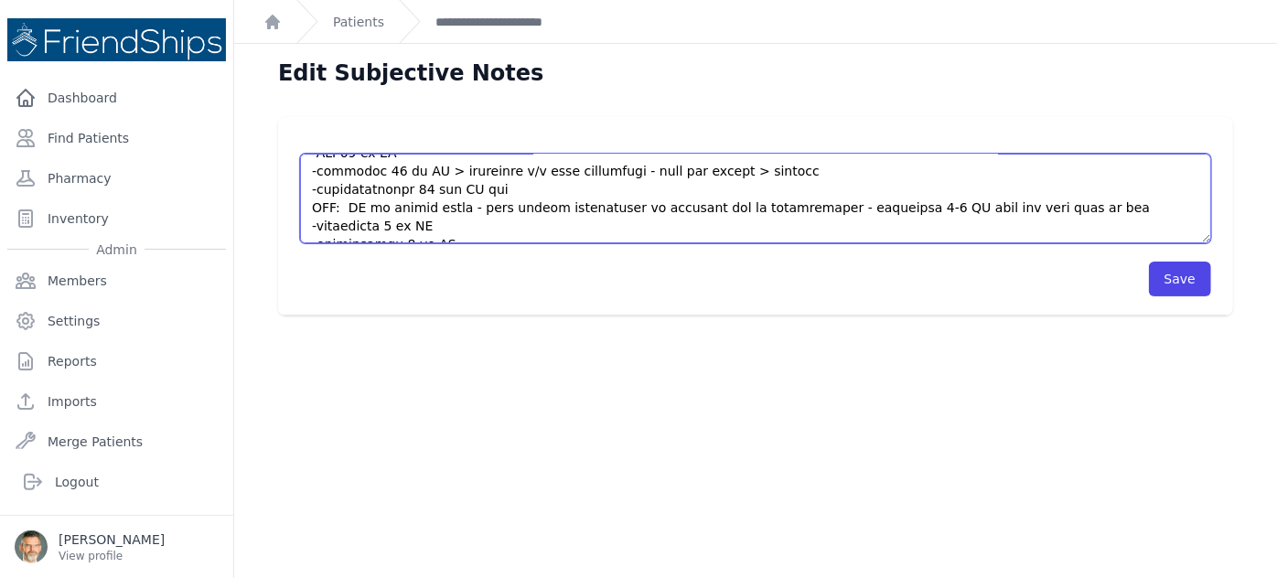
click at [439, 188] on textarea "HISTORY Mahbuba is a [DEMOGRAPHIC_DATA] [DEMOGRAPHIC_DATA] here to establish ca…" at bounding box center [755, 199] width 911 height 90
click at [476, 209] on textarea "HISTORY Mahbuba is a [DEMOGRAPHIC_DATA] [DEMOGRAPHIC_DATA] here to establish ca…" at bounding box center [755, 199] width 911 height 90
drag, startPoint x: 524, startPoint y: 188, endPoint x: 486, endPoint y: 190, distance: 38.5
click at [486, 190] on textarea "HISTORY Mahbuba is a [DEMOGRAPHIC_DATA] [DEMOGRAPHIC_DATA] here to establish ca…" at bounding box center [755, 199] width 911 height 90
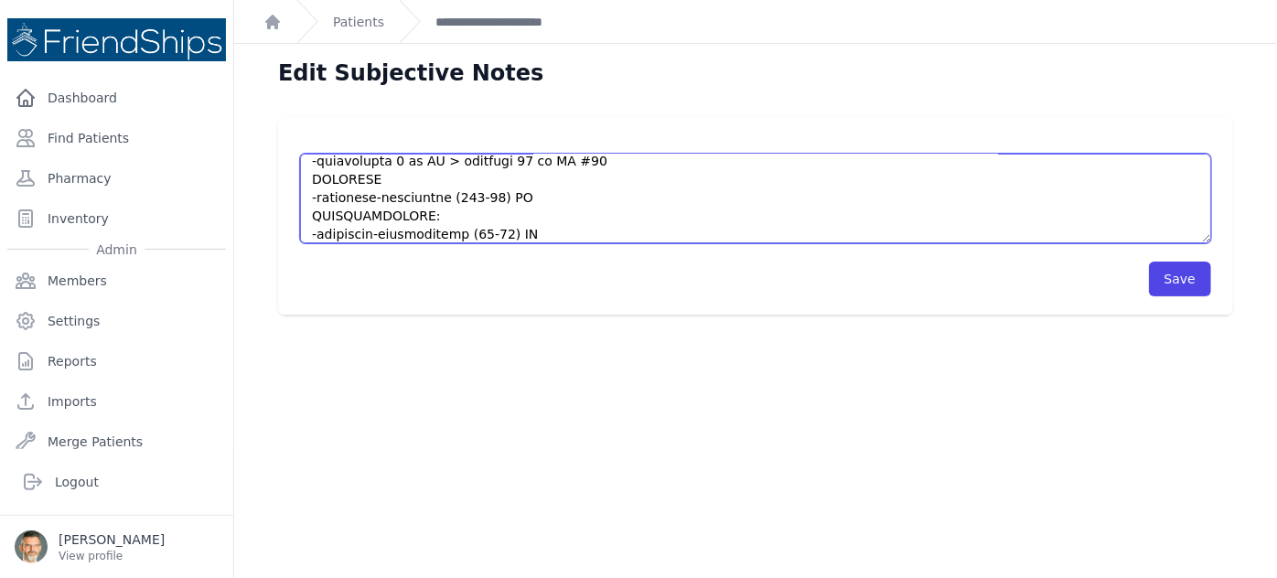
click at [516, 159] on textarea "HISTORY Mahbuba is a [DEMOGRAPHIC_DATA] [DEMOGRAPHIC_DATA] here to establish ca…" at bounding box center [755, 199] width 911 height 90
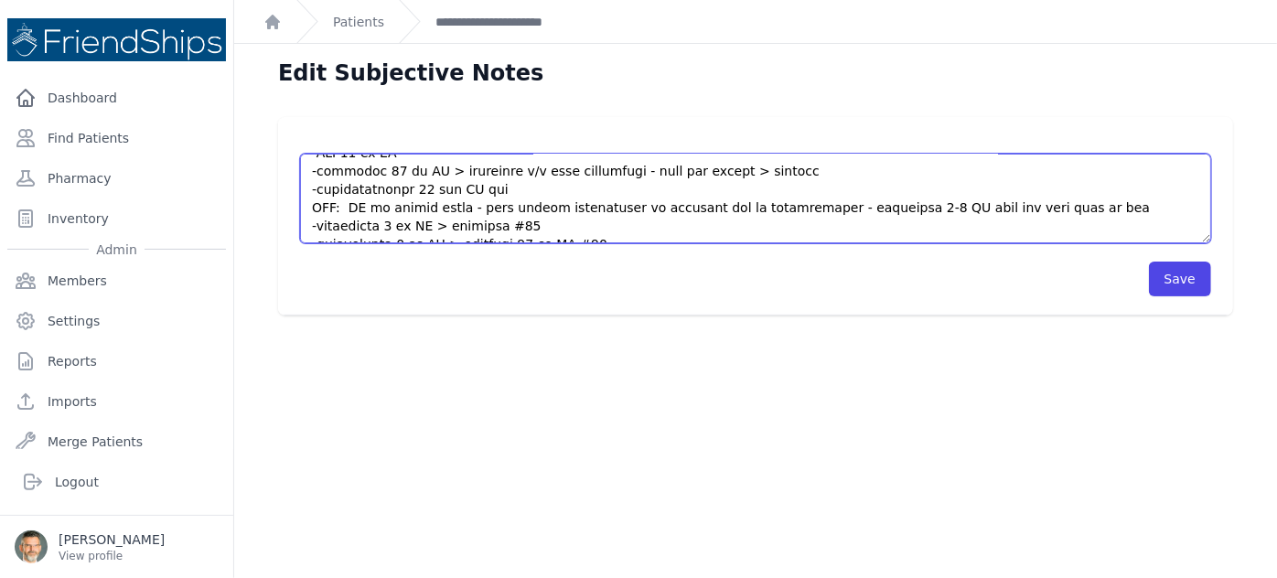
click at [400, 230] on textarea "HISTORY Mahbuba is a [DEMOGRAPHIC_DATA] [DEMOGRAPHIC_DATA] here to establish ca…" at bounding box center [755, 199] width 911 height 90
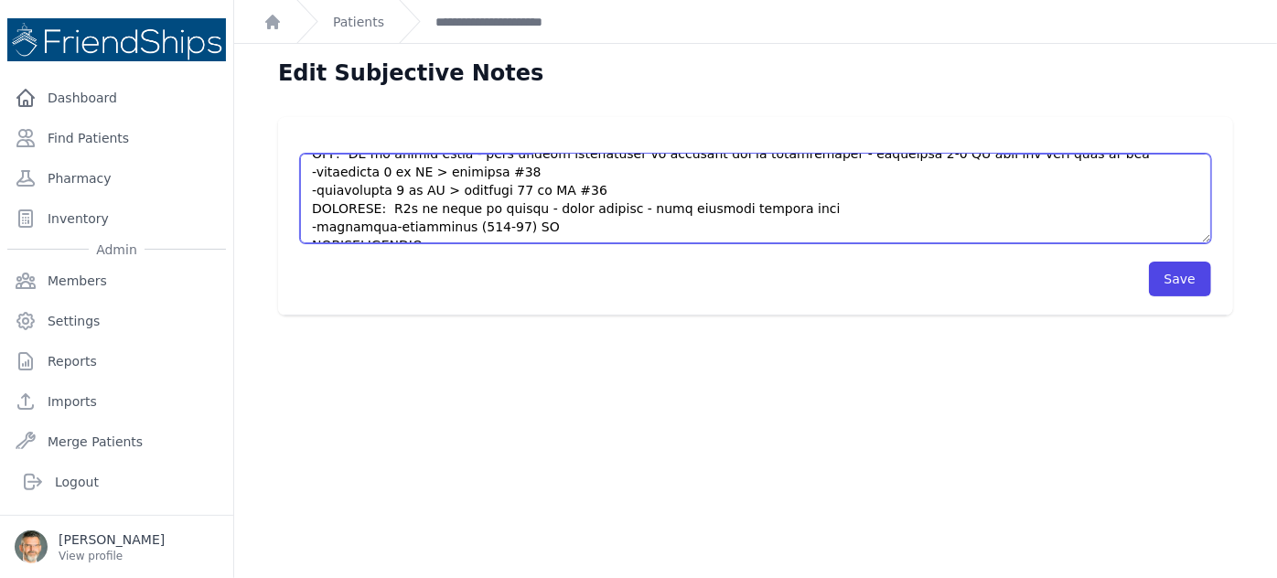
scroll to position [650, 0]
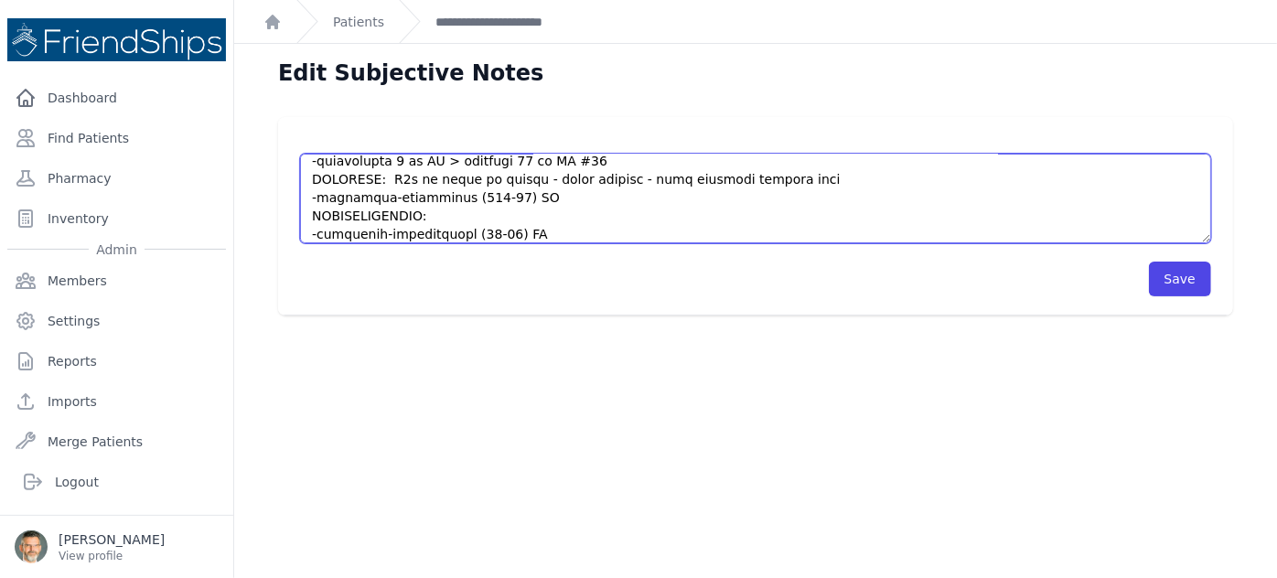
click at [521, 167] on textarea "HISTORY Mahbuba is a [DEMOGRAPHIC_DATA] [DEMOGRAPHIC_DATA] here to establish ca…" at bounding box center [755, 199] width 911 height 90
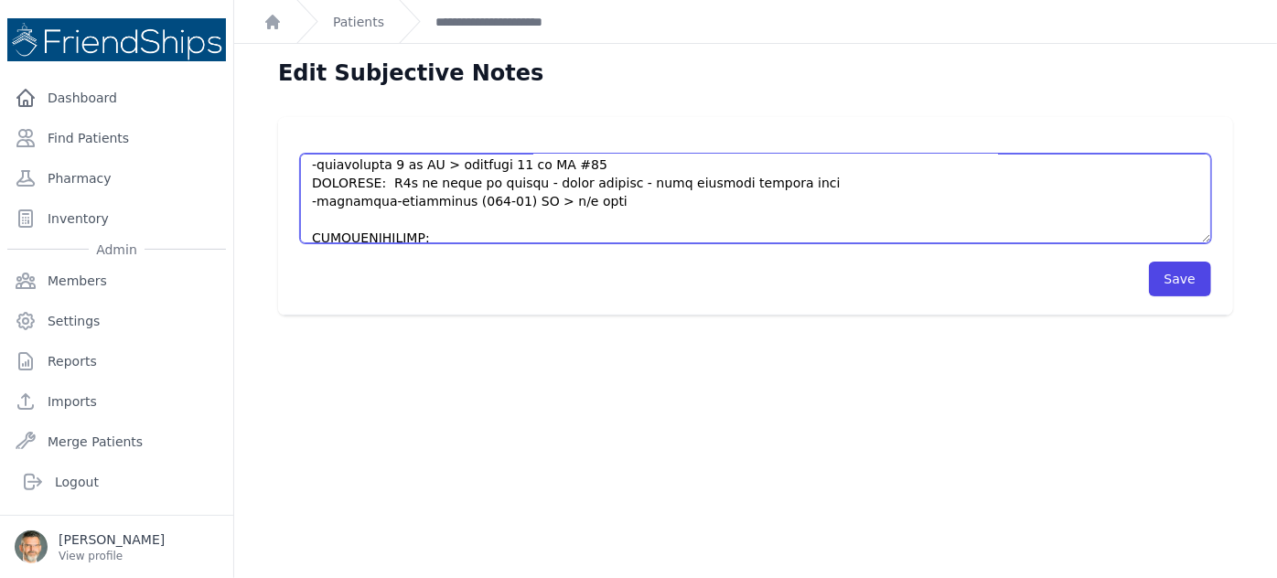
scroll to position [666, 0]
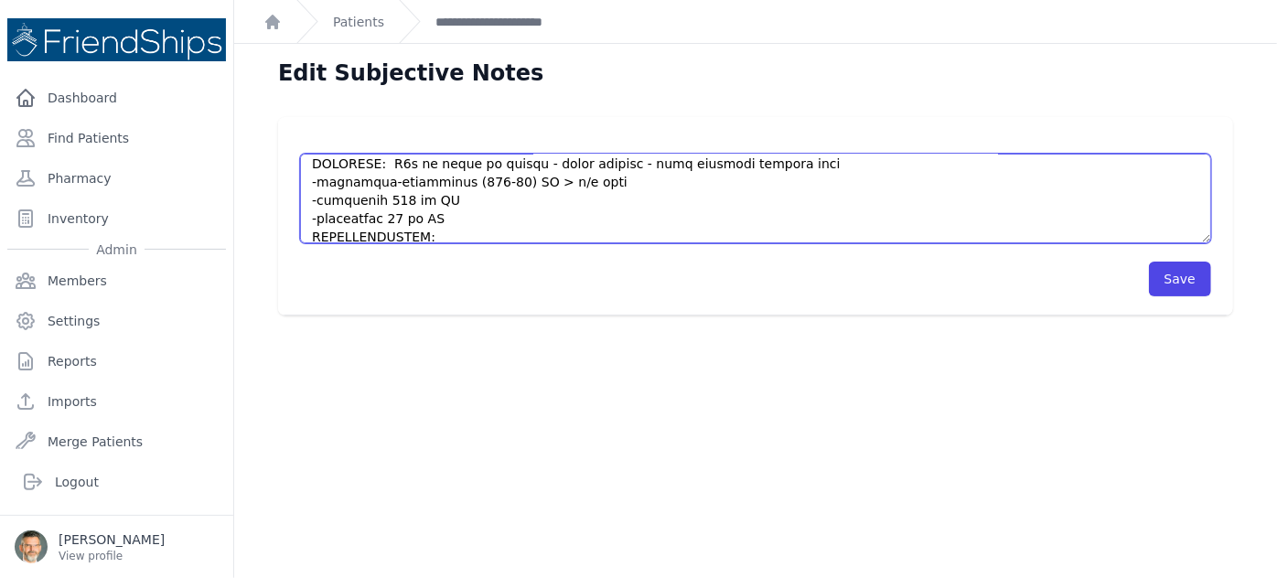
click at [449, 197] on textarea "HISTORY Mahbuba is a [DEMOGRAPHIC_DATA] [DEMOGRAPHIC_DATA] here to establish ca…" at bounding box center [755, 199] width 911 height 90
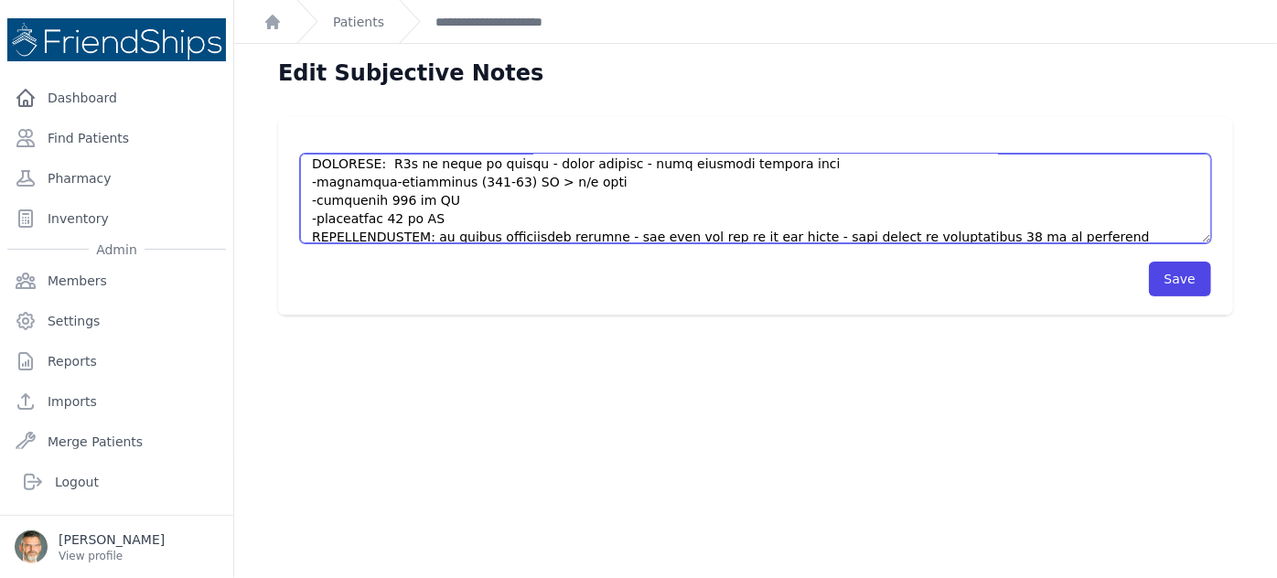
click at [528, 221] on textarea "HISTORY Mahbuba is a [DEMOGRAPHIC_DATA] [DEMOGRAPHIC_DATA] here to establish ca…" at bounding box center [755, 199] width 911 height 90
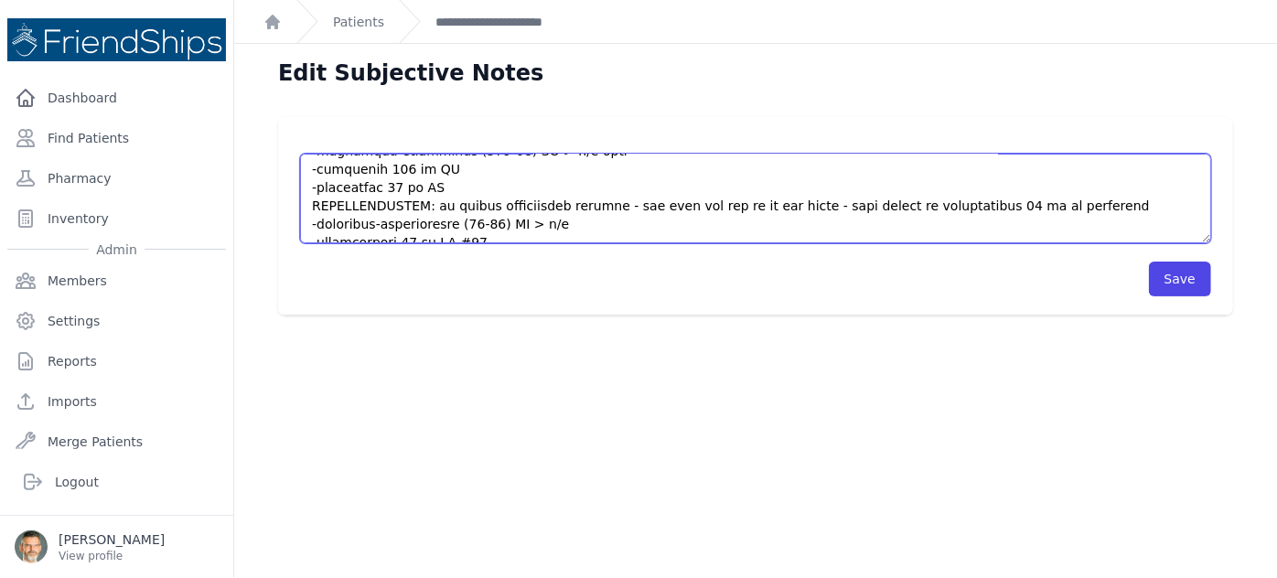
scroll to position [714, 0]
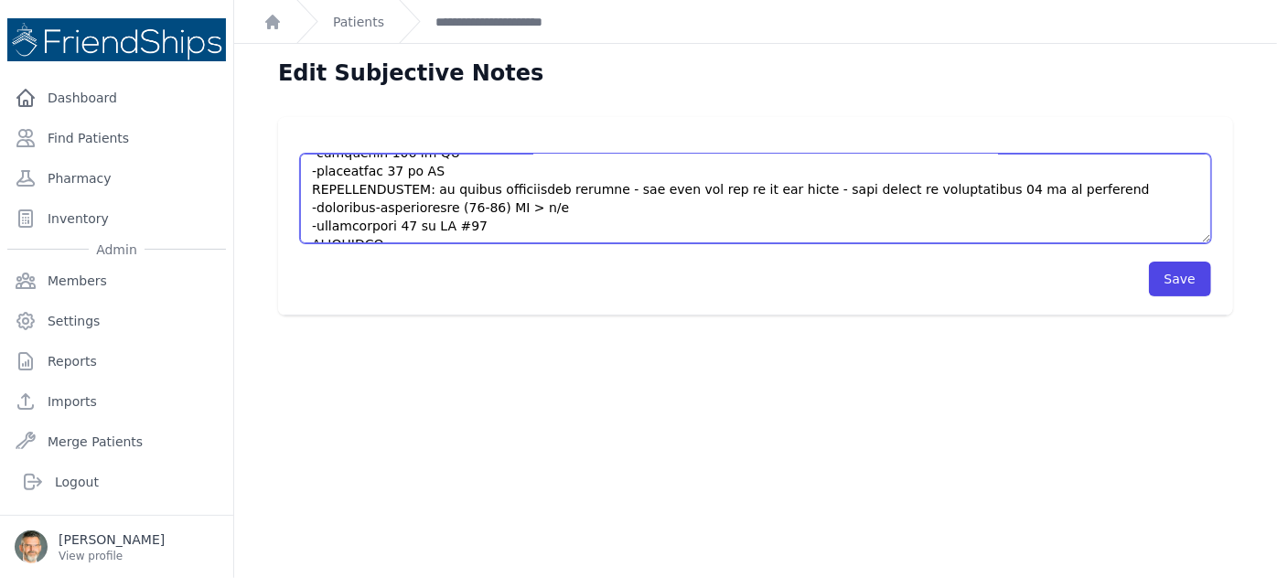
click at [481, 223] on textarea "HISTORY Mahbuba is a [DEMOGRAPHIC_DATA] [DEMOGRAPHIC_DATA] here to establish ca…" at bounding box center [755, 199] width 911 height 90
click at [393, 208] on textarea "HISTORY Mahbuba is a [DEMOGRAPHIC_DATA] [DEMOGRAPHIC_DATA] here to establish ca…" at bounding box center [755, 199] width 911 height 90
click at [478, 225] on textarea "HISTORY Mahbuba is a [DEMOGRAPHIC_DATA] [DEMOGRAPHIC_DATA] here to establish ca…" at bounding box center [755, 199] width 911 height 90
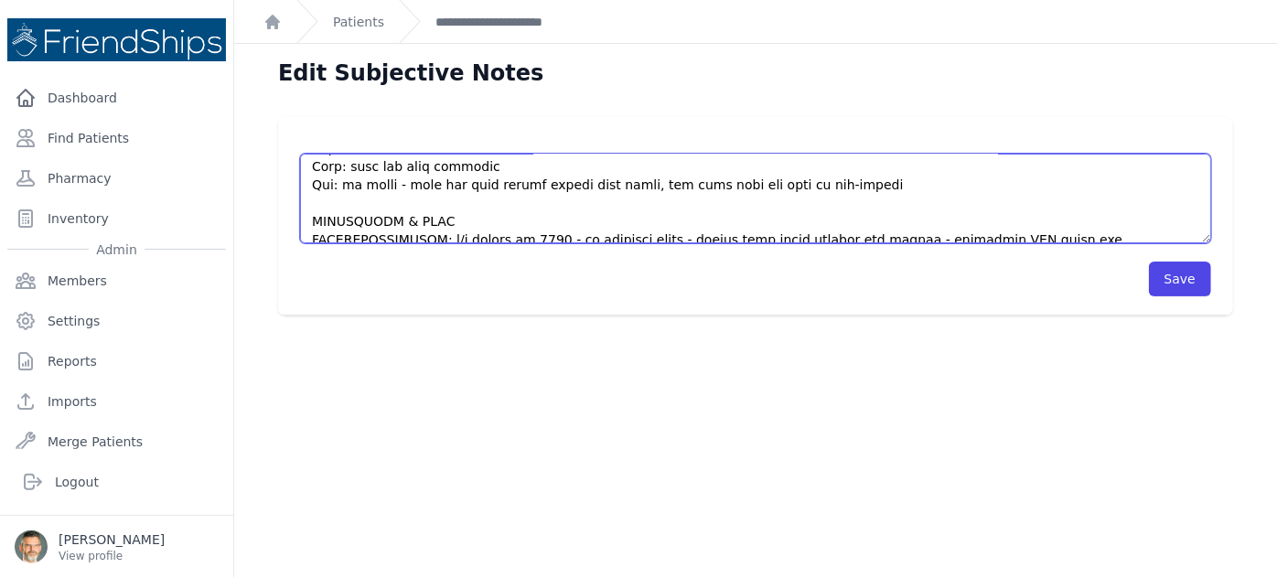
scroll to position [391, 0]
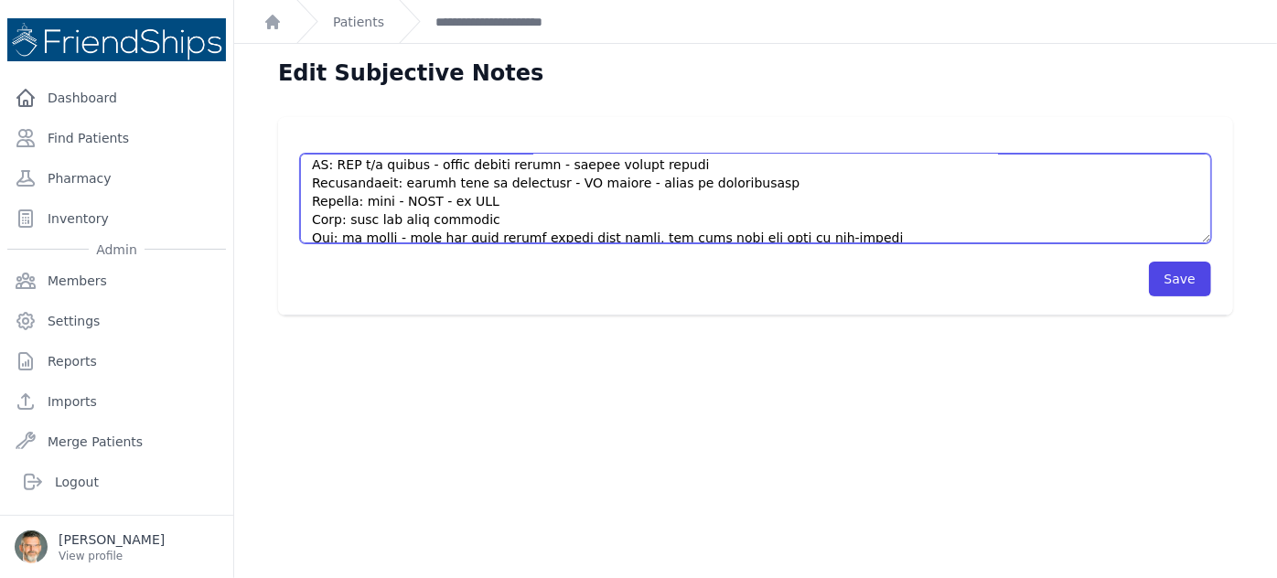
click at [327, 231] on textarea "HISTORY Mahbuba is a [DEMOGRAPHIC_DATA] [DEMOGRAPHIC_DATA] here to establish ca…" at bounding box center [755, 199] width 911 height 90
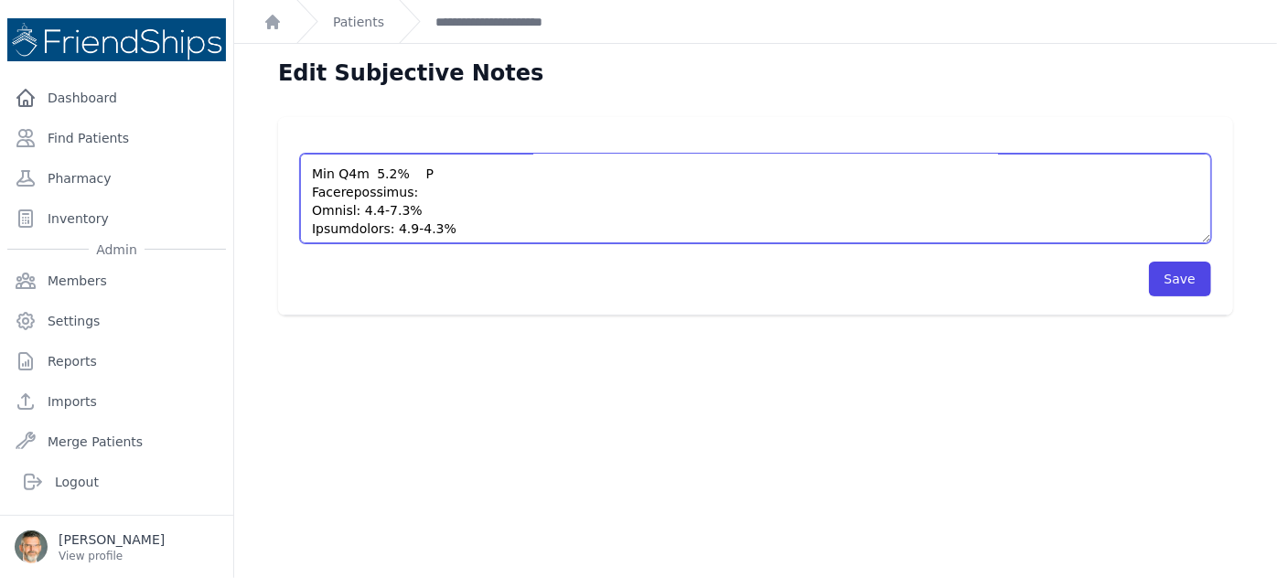
scroll to position [483, 0]
click at [315, 167] on textarea "HISTORY Mahbuba is a [DEMOGRAPHIC_DATA] [DEMOGRAPHIC_DATA] here to establish ca…" at bounding box center [755, 199] width 911 height 90
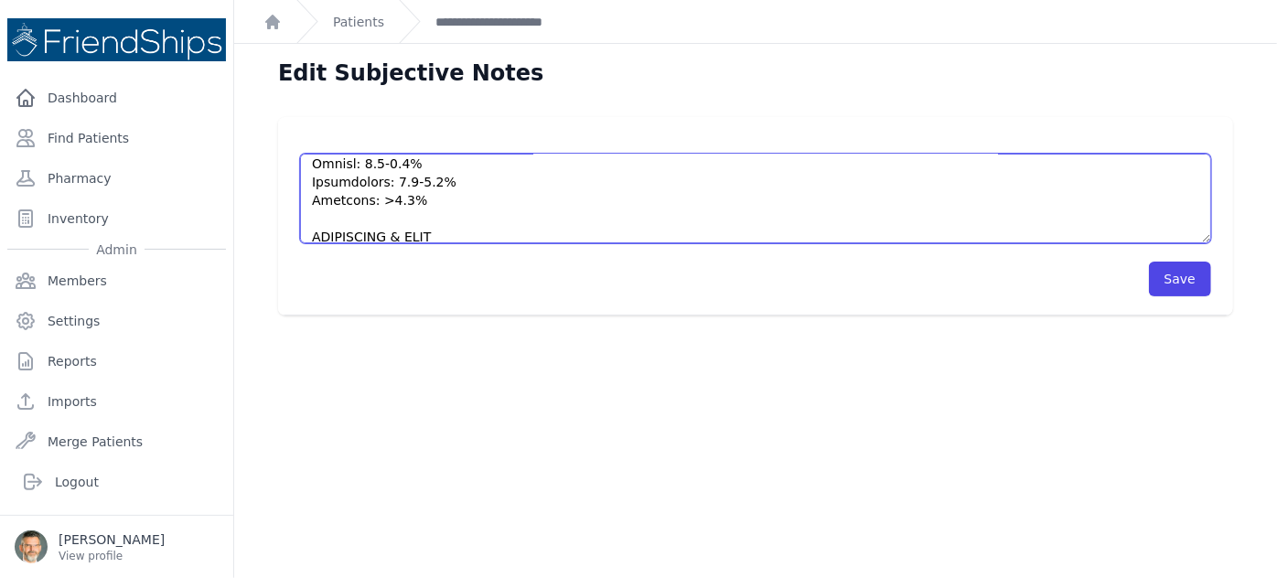
drag, startPoint x: 313, startPoint y: 199, endPoint x: 437, endPoint y: 187, distance: 125.0
click at [437, 187] on textarea "HISTORY Mahbuba is a [DEMOGRAPHIC_DATA] [DEMOGRAPHIC_DATA] here to establish ca…" at bounding box center [755, 199] width 911 height 90
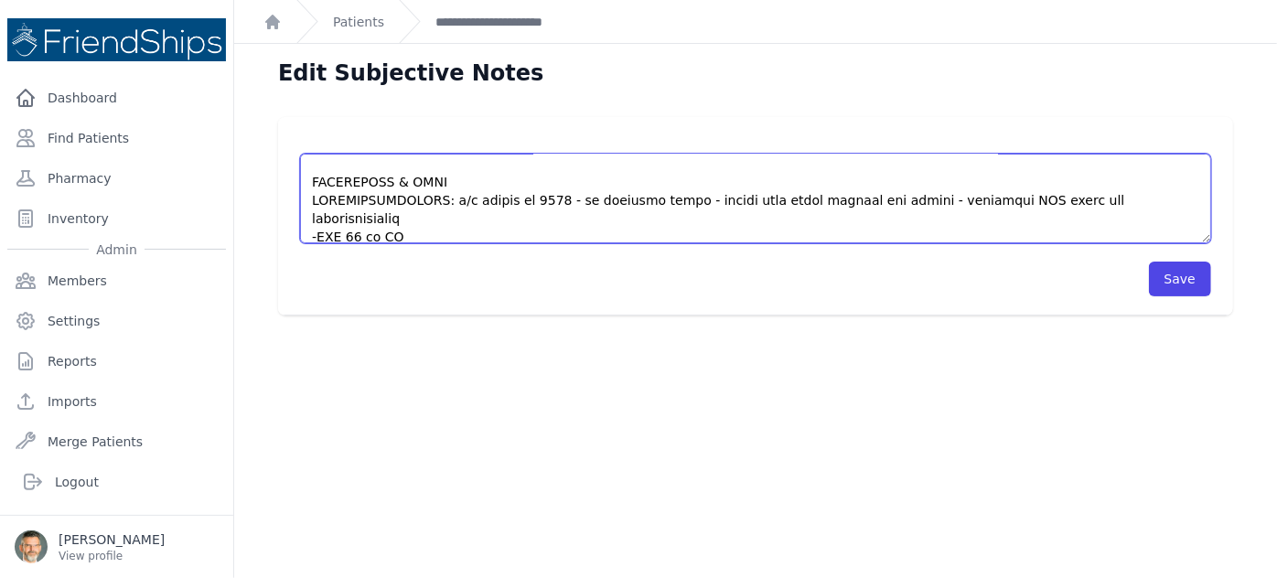
scroll to position [501, 0]
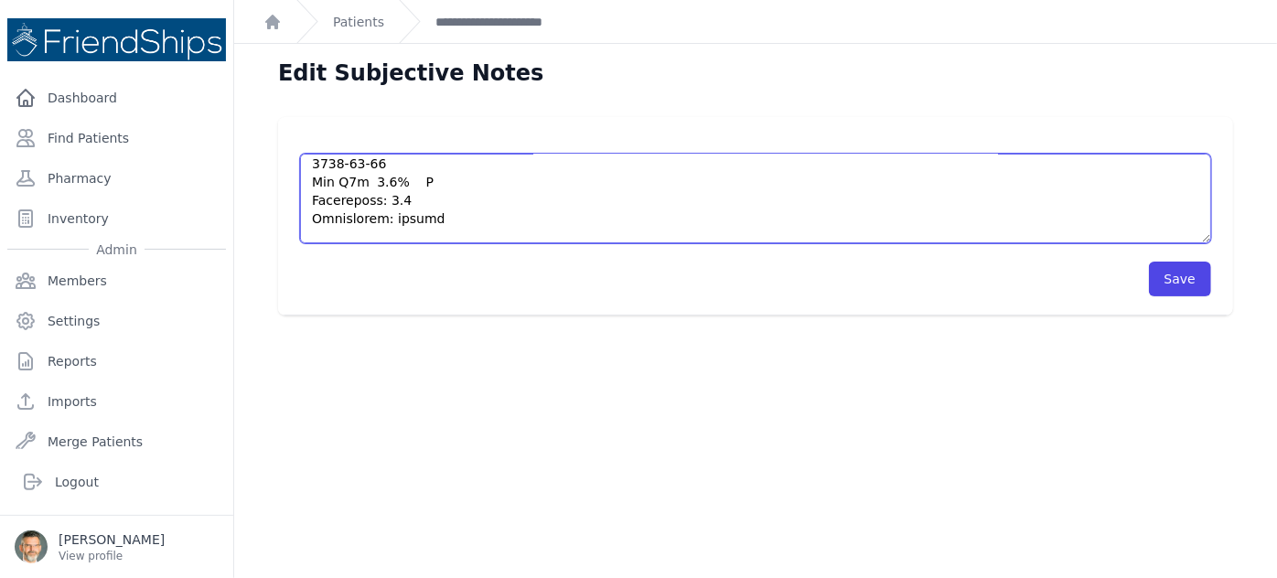
click at [360, 163] on textarea "HISTORY Mahbuba is a [DEMOGRAPHIC_DATA] [DEMOGRAPHIC_DATA] here to establish ca…" at bounding box center [755, 199] width 911 height 90
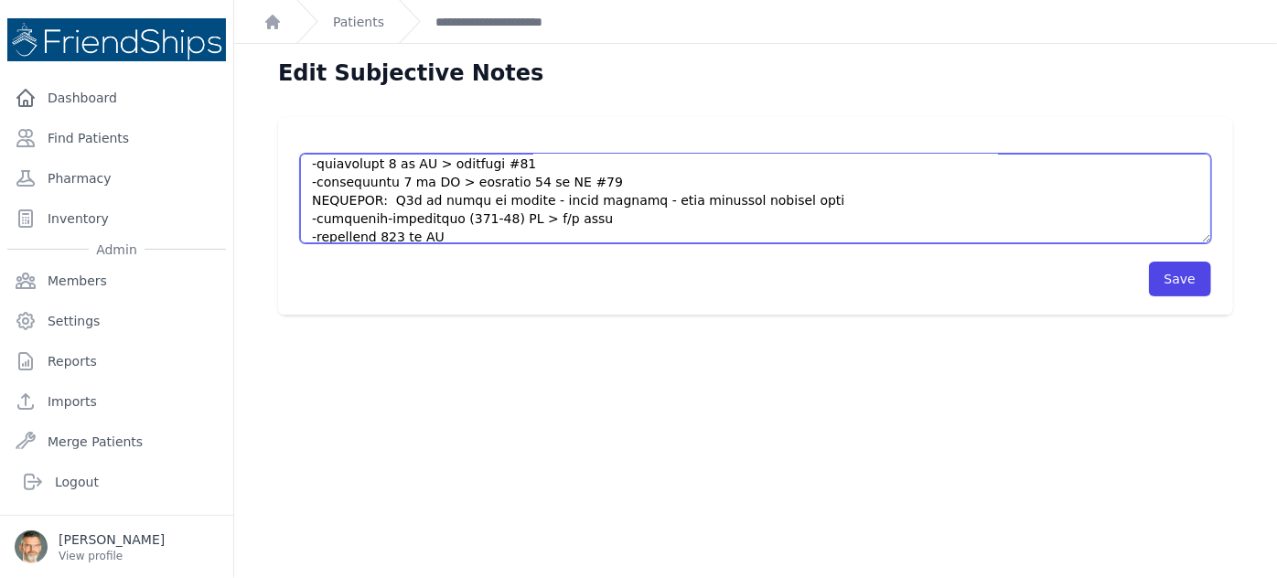
scroll to position [750, 0]
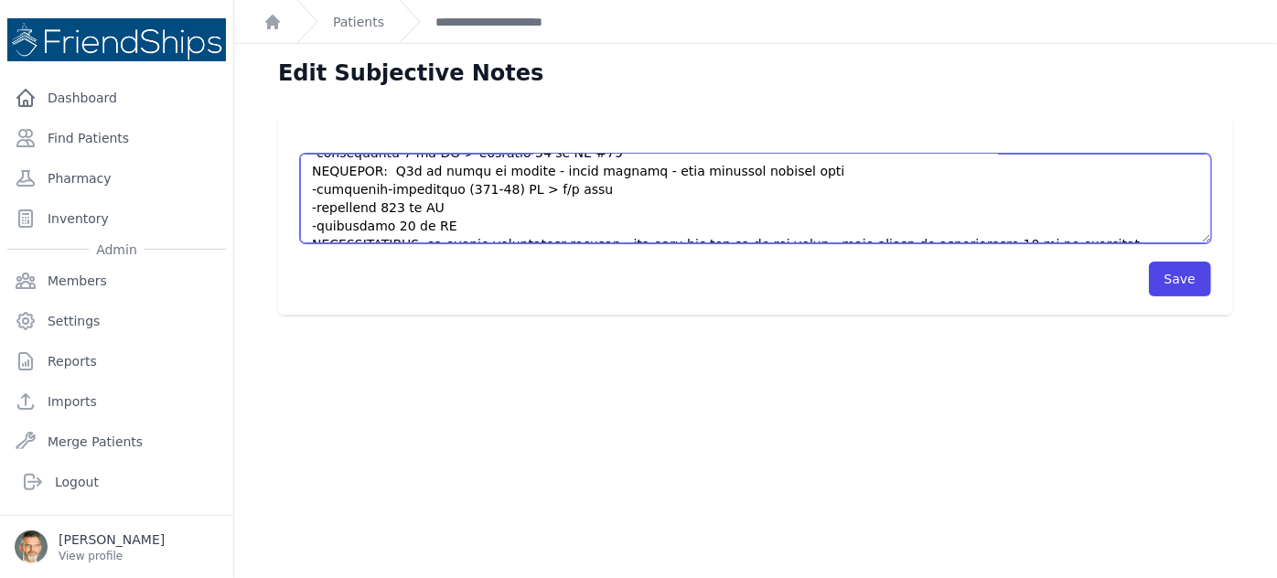
click at [1053, 206] on textarea "HISTORY Mahbuba is a [DEMOGRAPHIC_DATA] [DEMOGRAPHIC_DATA] here to establish ca…" at bounding box center [755, 199] width 911 height 90
type textarea "HISTORY Mahbuba is a [DEMOGRAPHIC_DATA] [DEMOGRAPHIC_DATA] here to establish ca…"
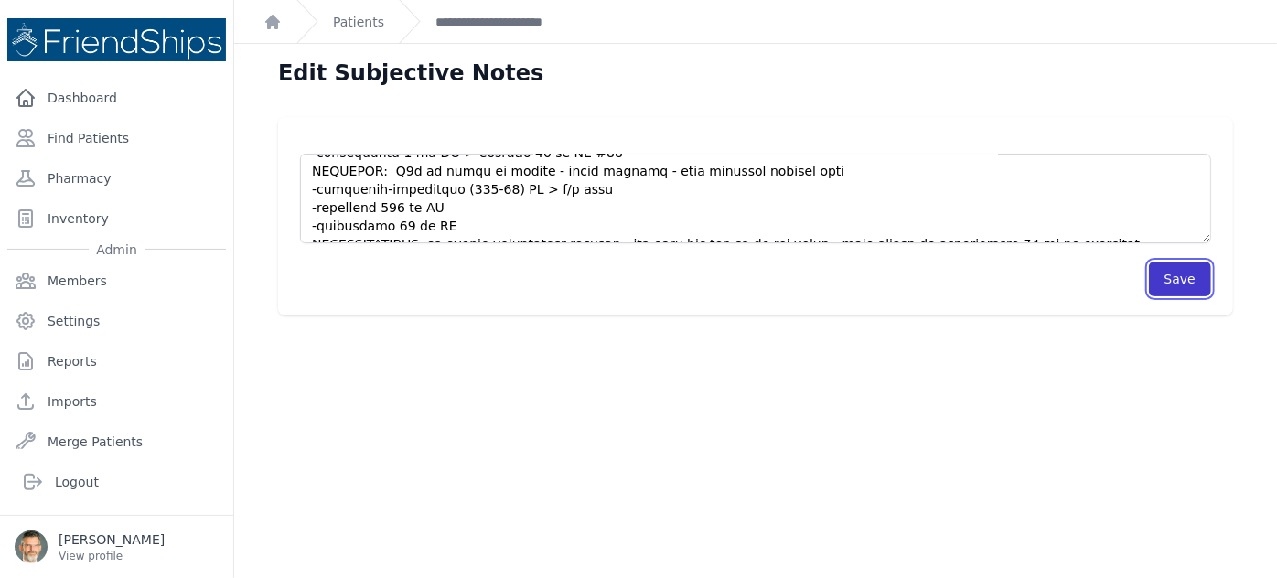
click at [1171, 280] on button "Save" at bounding box center [1180, 279] width 62 height 35
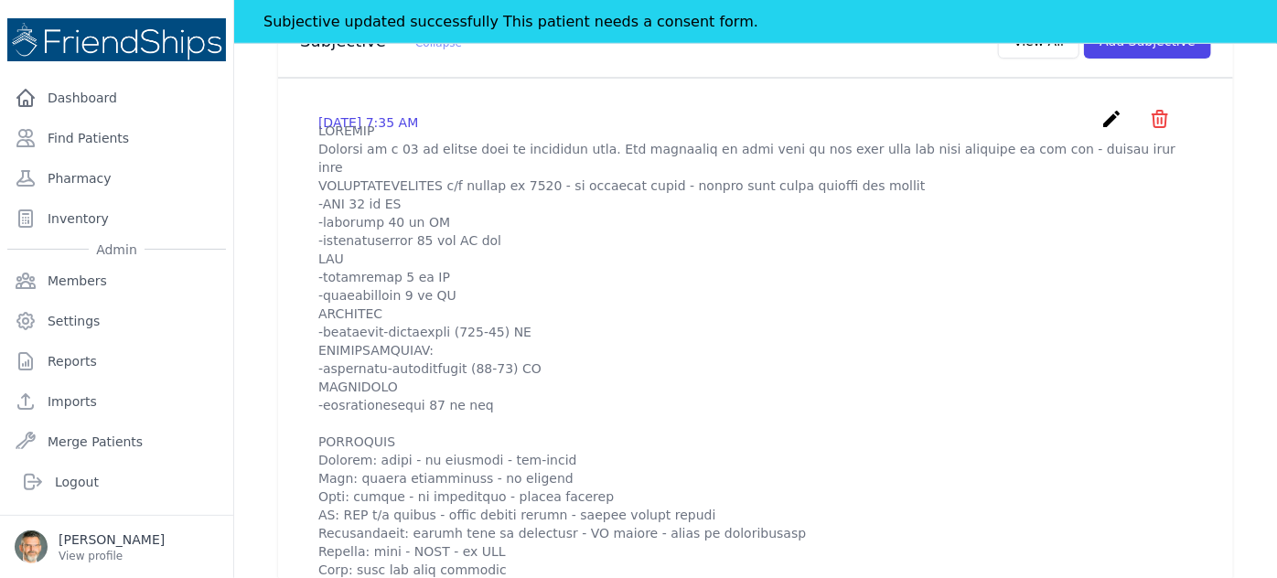
scroll to position [665, 0]
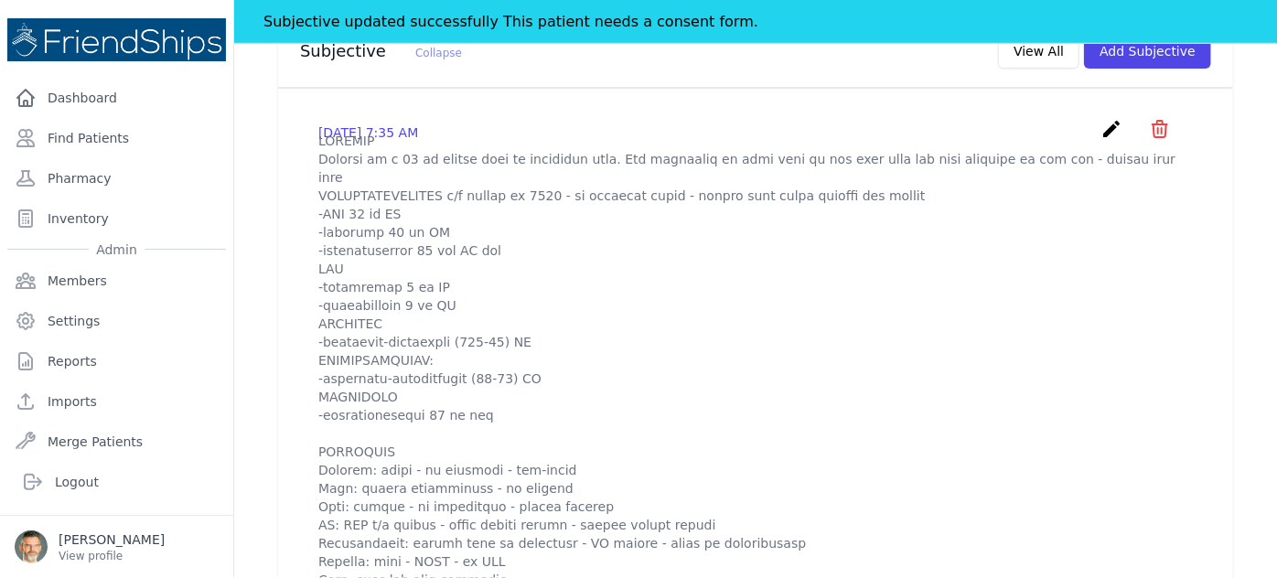
click at [1100, 118] on icon "create" at bounding box center [1111, 129] width 22 height 22
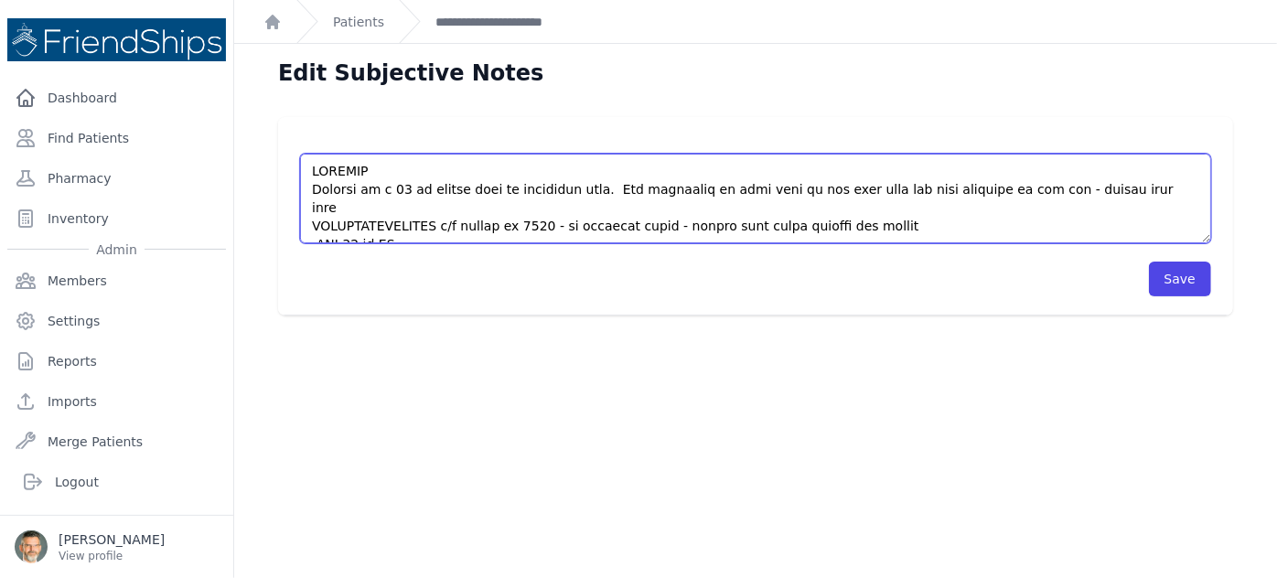
click at [308, 207] on textarea at bounding box center [755, 199] width 911 height 90
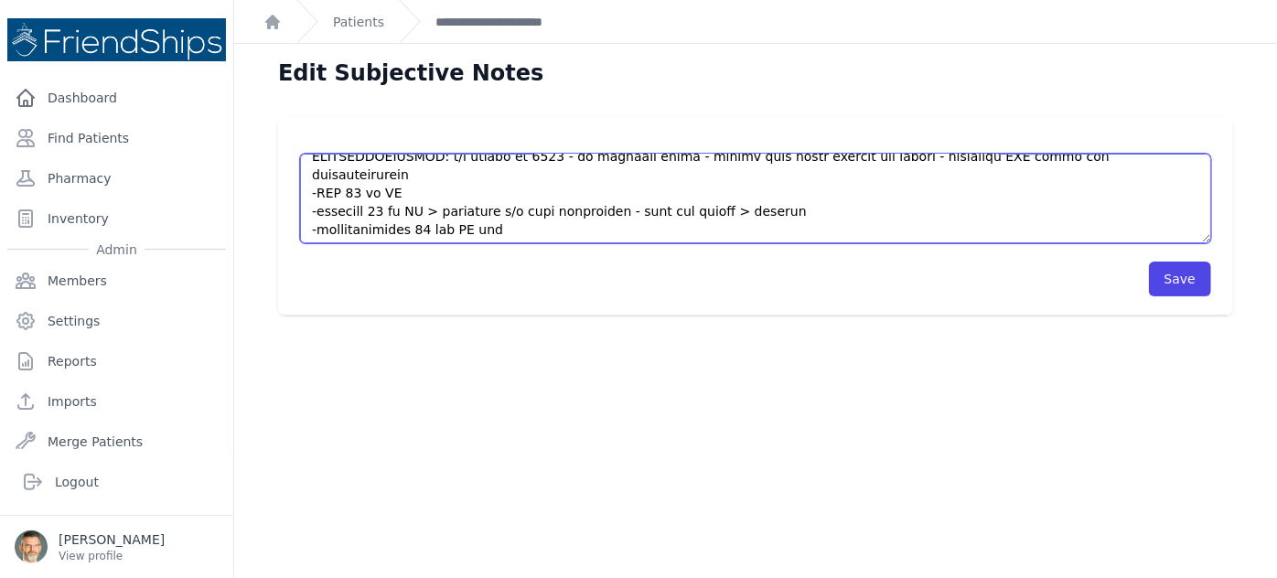
scroll to position [665, 0]
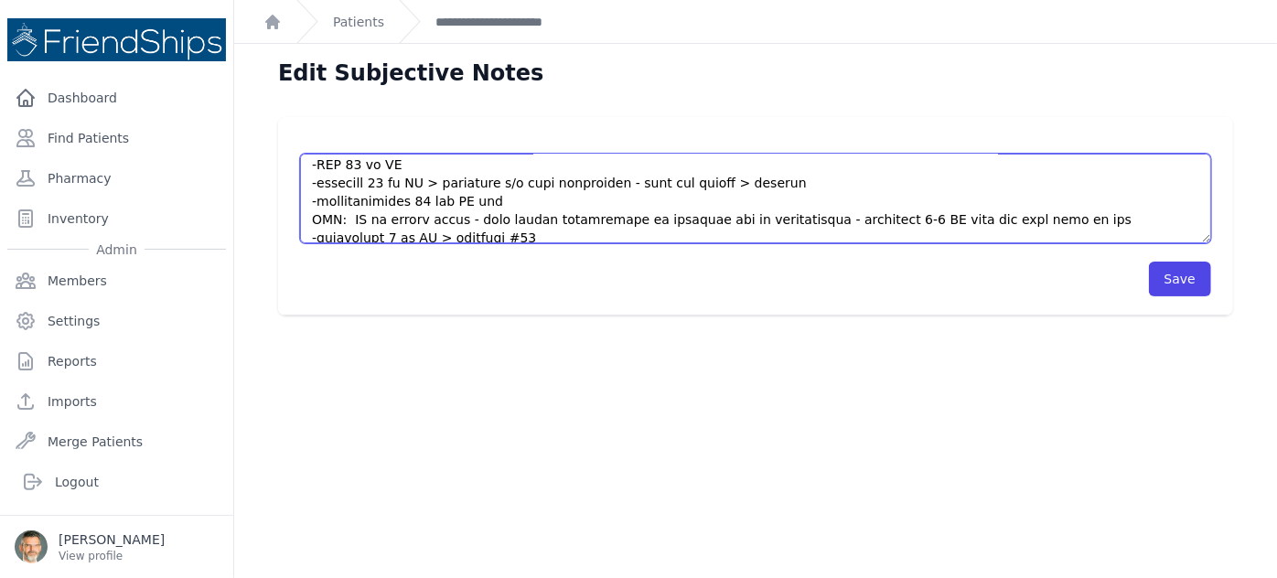
click at [317, 220] on textarea at bounding box center [755, 199] width 911 height 90
click at [478, 221] on textarea at bounding box center [755, 199] width 911 height 90
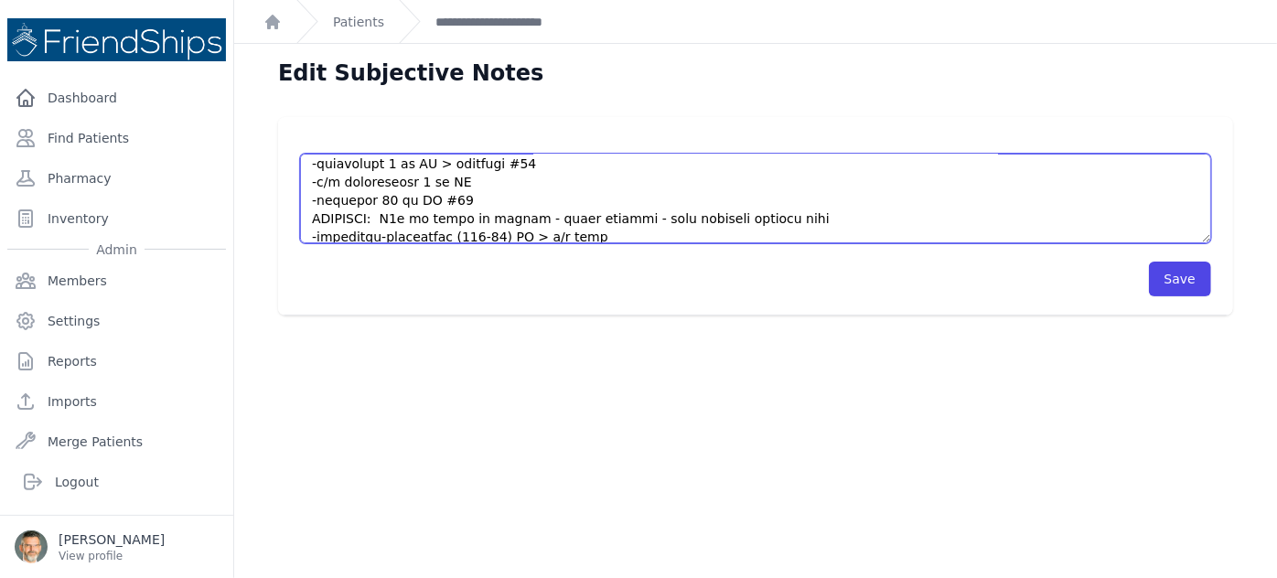
click at [317, 199] on textarea at bounding box center [755, 199] width 911 height 90
click at [590, 202] on textarea at bounding box center [755, 199] width 911 height 90
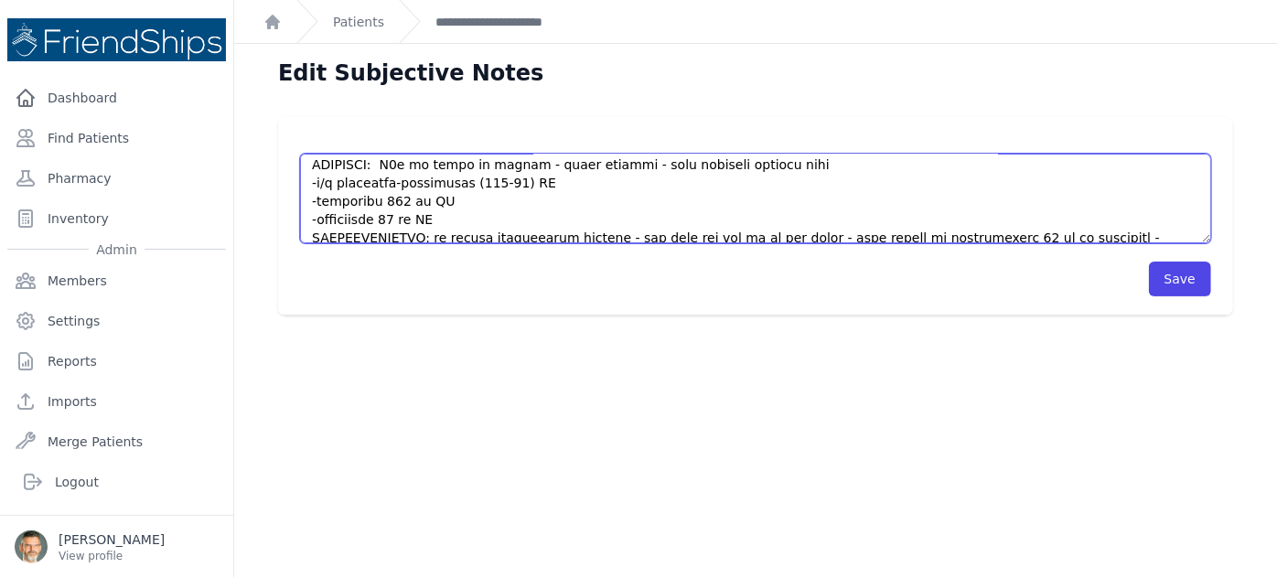
scroll to position [821, 0]
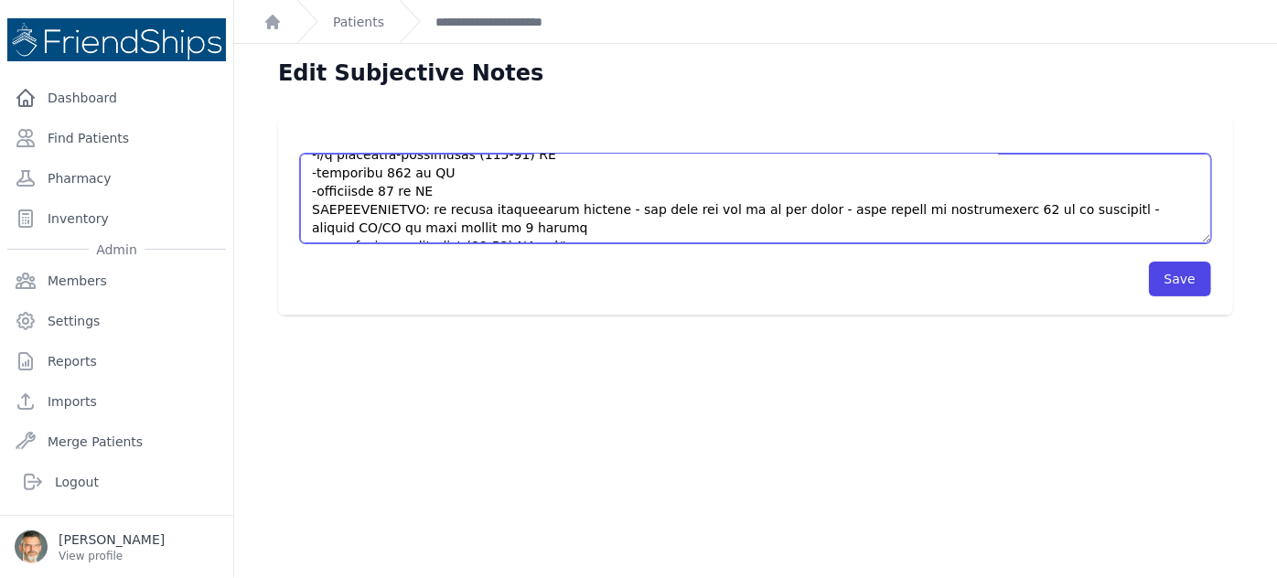
click at [536, 208] on textarea at bounding box center [755, 199] width 911 height 90
click at [543, 207] on textarea at bounding box center [755, 199] width 911 height 90
click at [319, 207] on textarea at bounding box center [755, 199] width 911 height 90
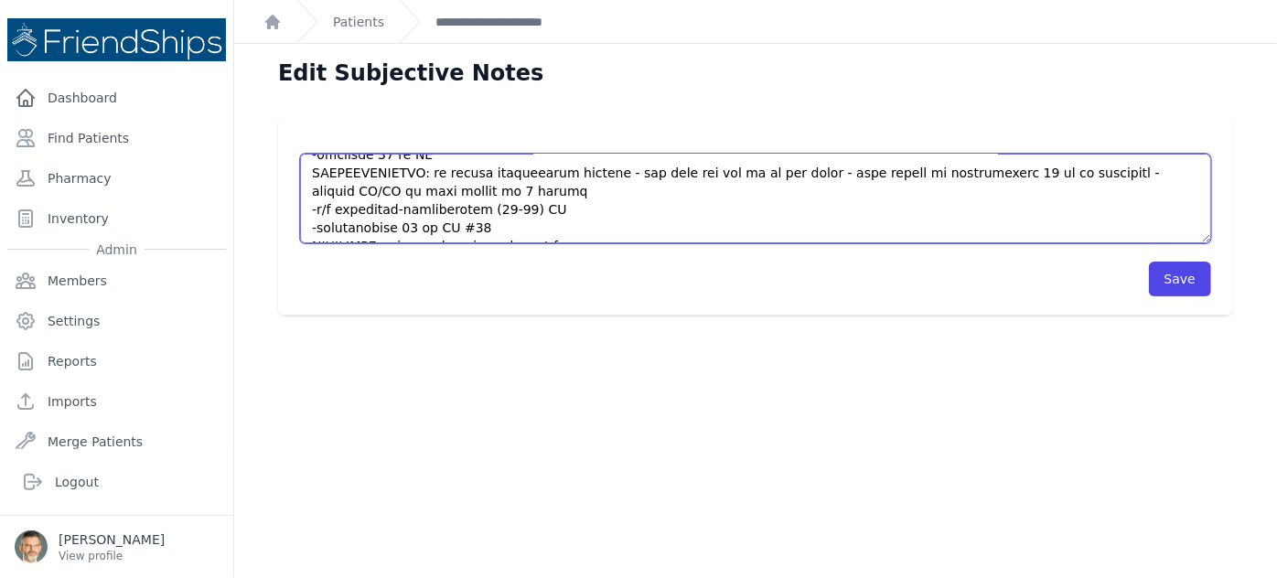
scroll to position [878, 0]
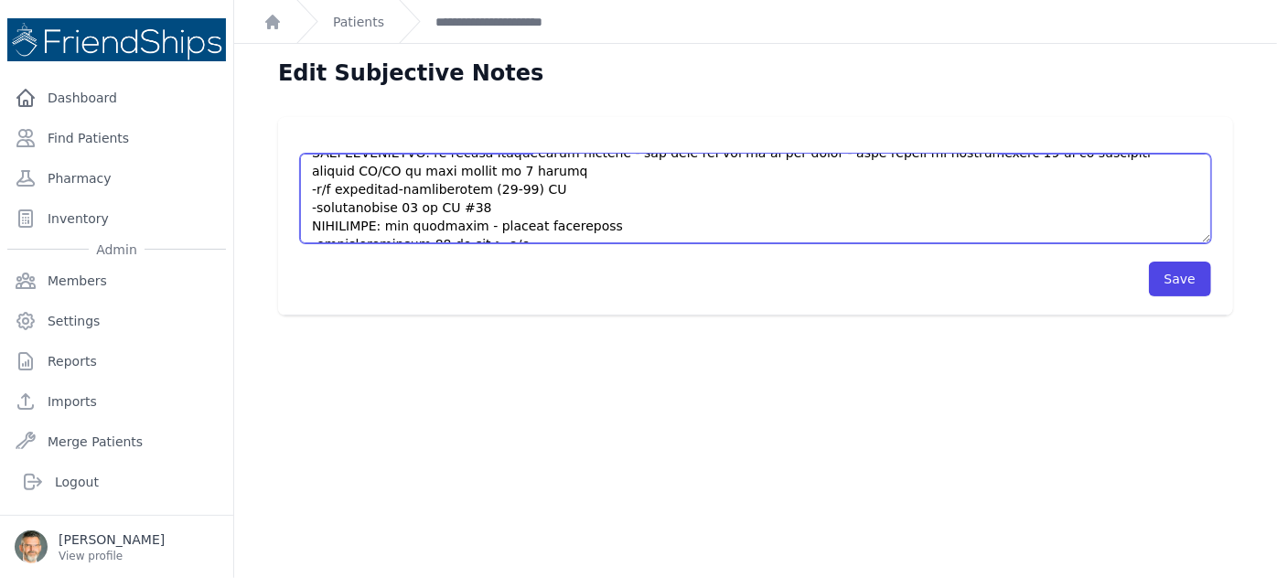
click at [529, 207] on textarea at bounding box center [755, 199] width 911 height 90
click at [317, 205] on textarea at bounding box center [755, 199] width 911 height 90
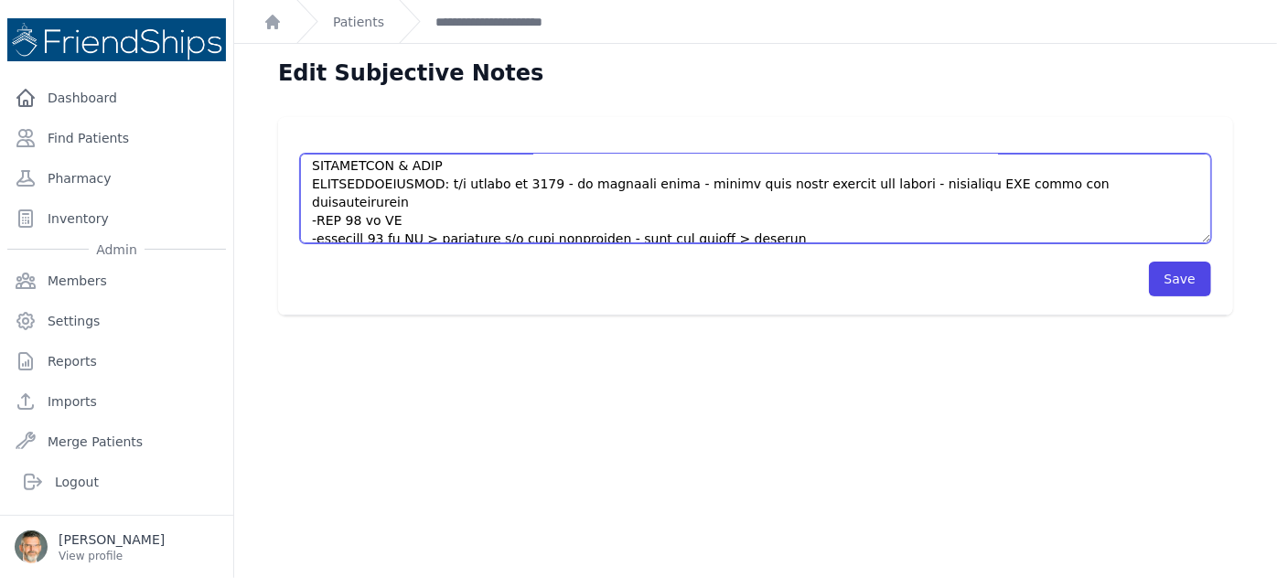
scroll to position [545, 0]
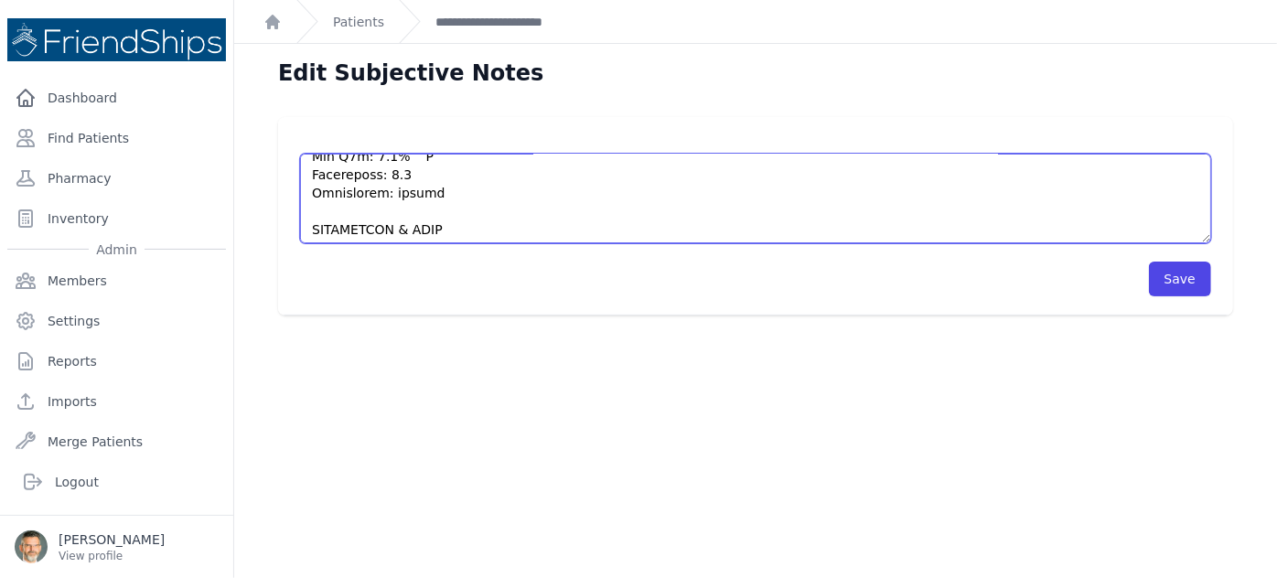
click at [456, 206] on textarea at bounding box center [755, 199] width 911 height 90
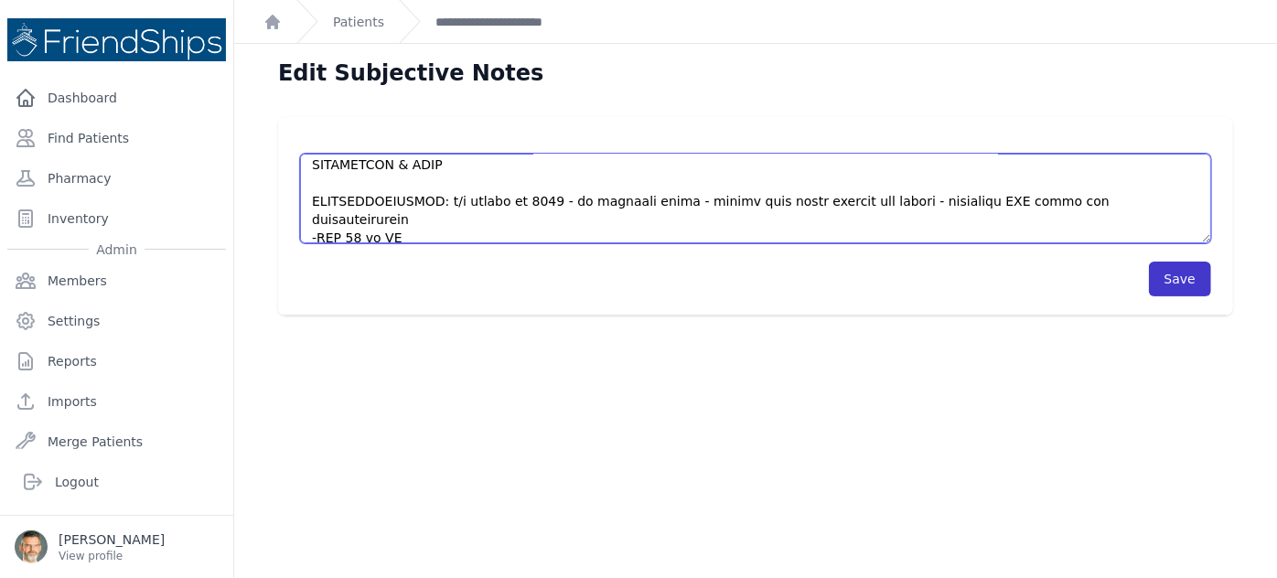
type textarea "HISTORY Mahbuba is a [DEMOGRAPHIC_DATA] [DEMOGRAPHIC_DATA] here to establish ca…"
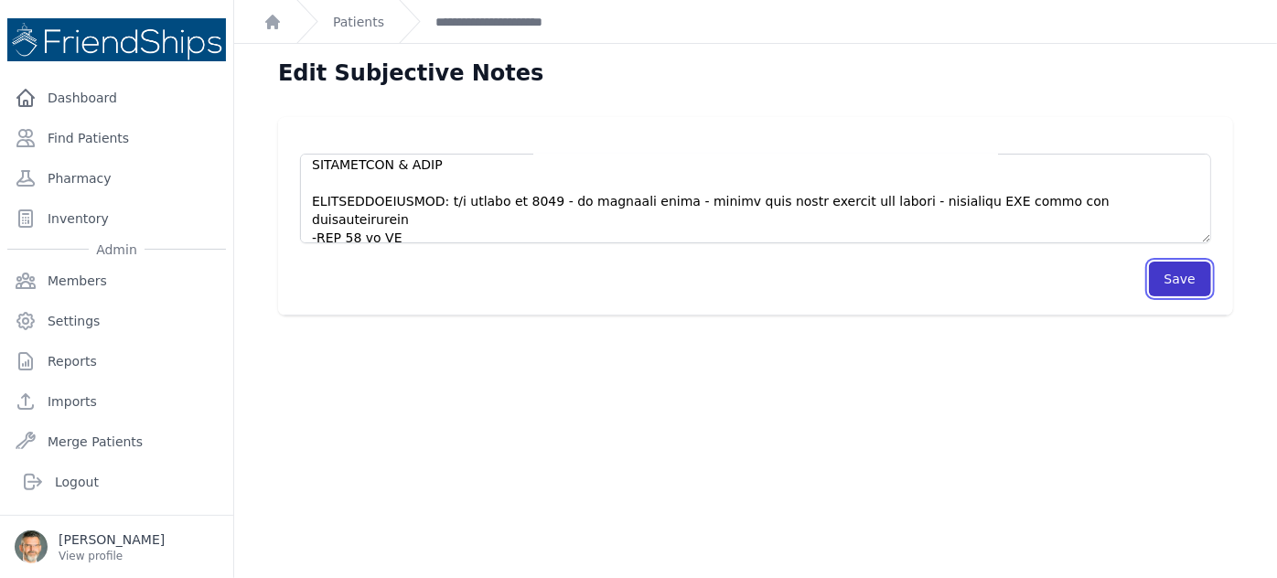
click at [1167, 273] on button "Save" at bounding box center [1180, 279] width 62 height 35
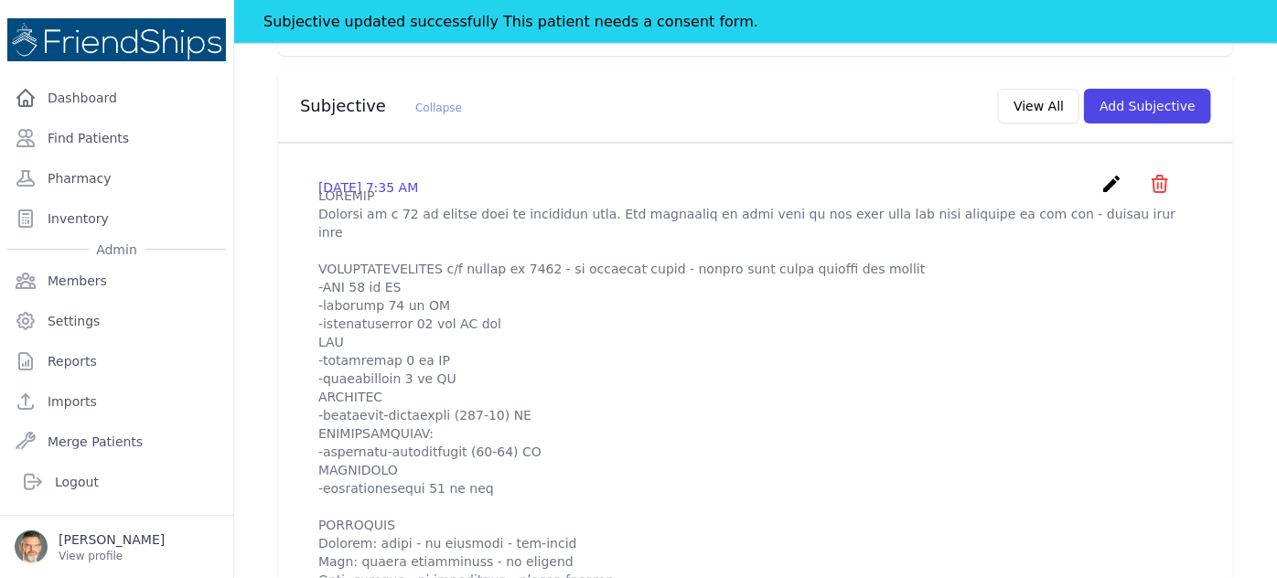
scroll to position [582, 0]
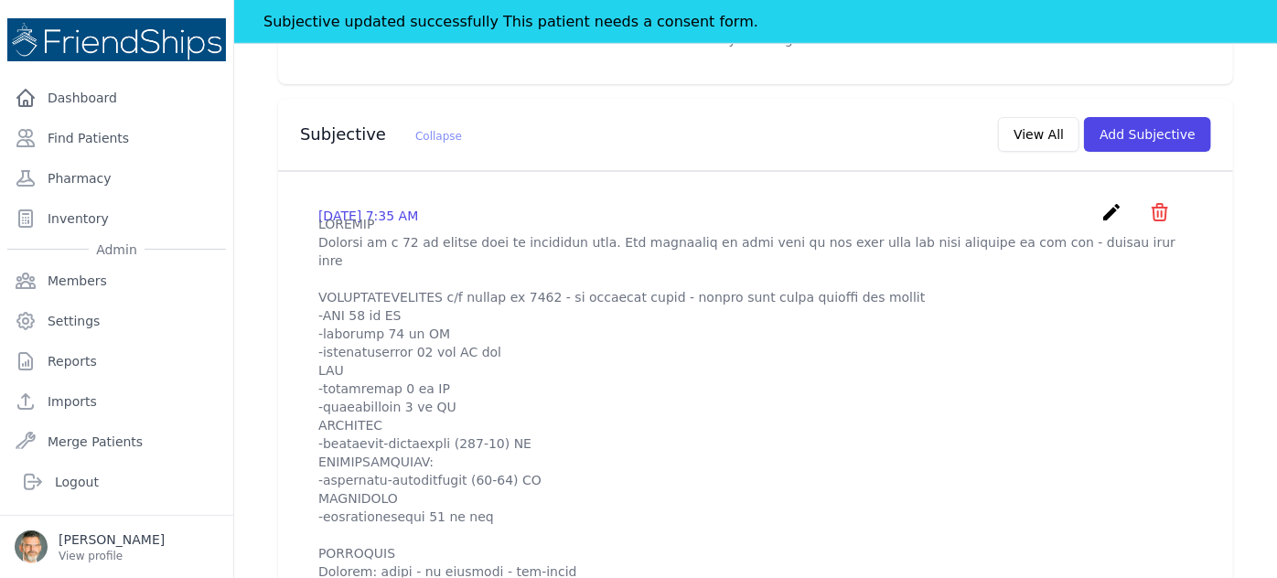
click at [1100, 201] on icon "create" at bounding box center [1111, 212] width 22 height 22
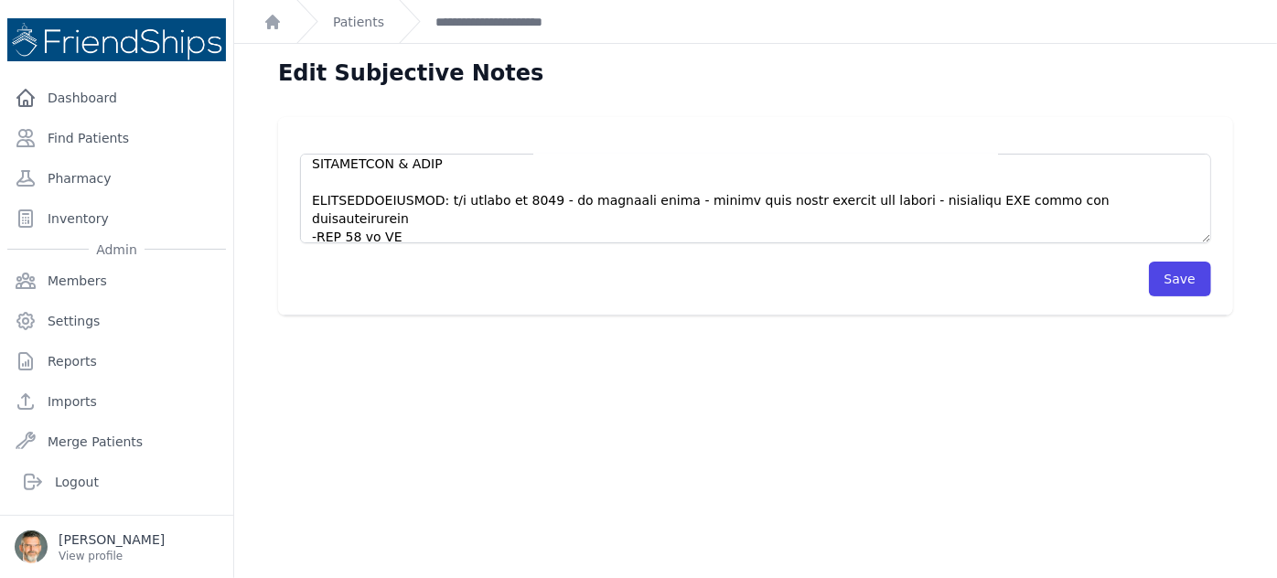
scroll to position [582, 0]
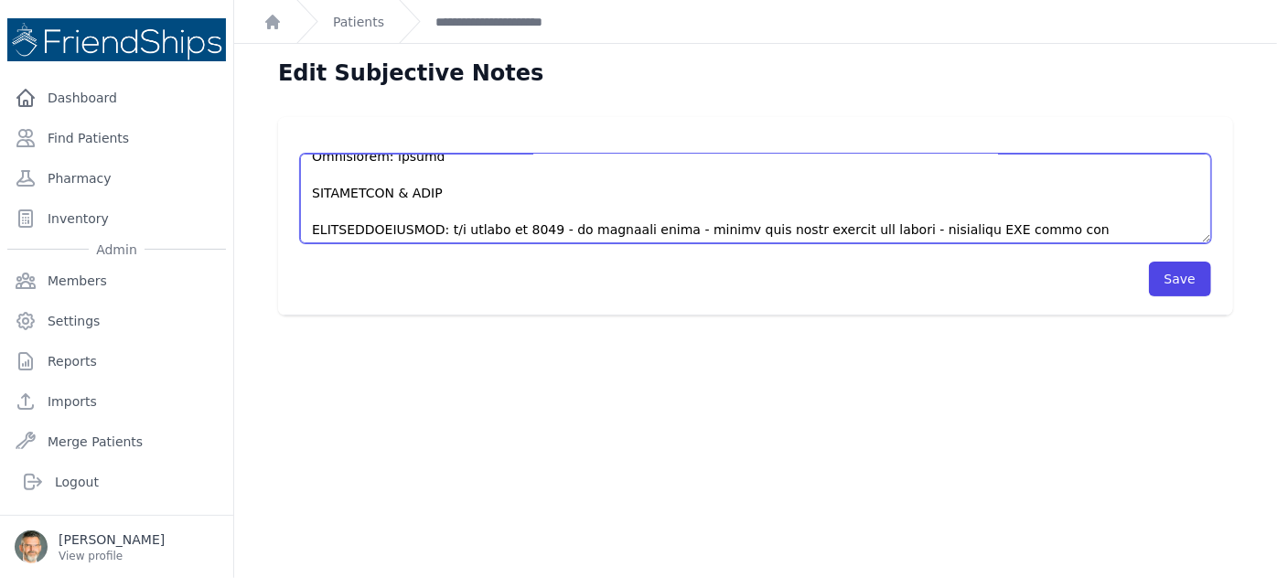
click at [313, 211] on textarea at bounding box center [755, 199] width 911 height 90
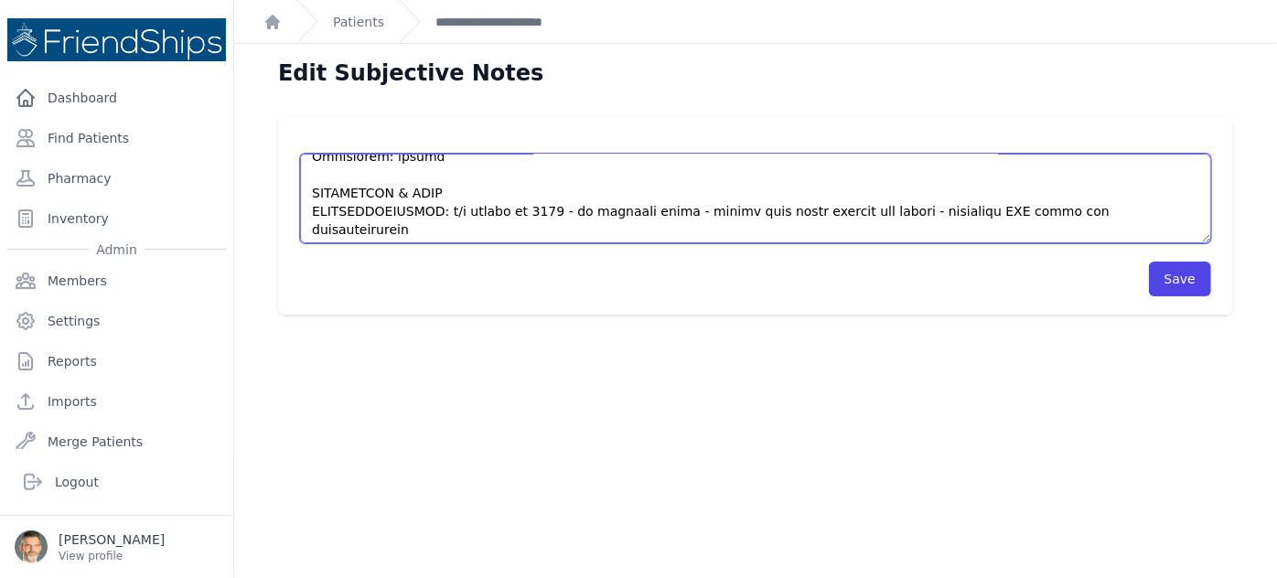
drag, startPoint x: 441, startPoint y: 171, endPoint x: 285, endPoint y: 171, distance: 155.5
click at [285, 171] on div "Save" at bounding box center [755, 216] width 955 height 199
type textarea "HISTORY Mahbuba is a [DEMOGRAPHIC_DATA] [DEMOGRAPHIC_DATA] here to establish ca…"
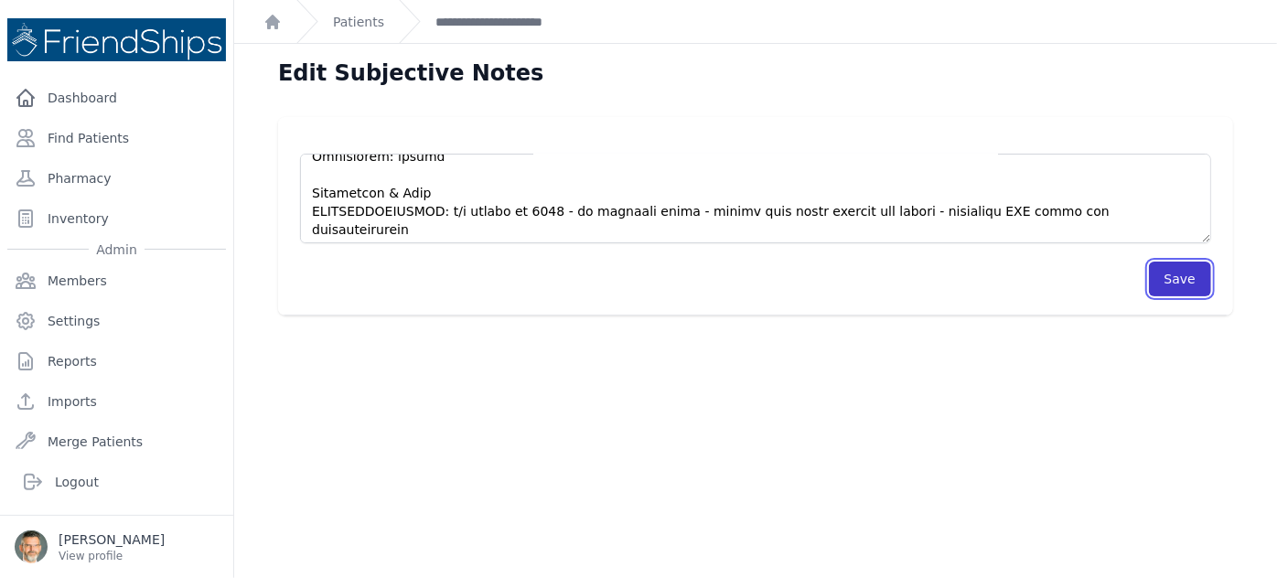
click at [1171, 278] on button "Save" at bounding box center [1180, 279] width 62 height 35
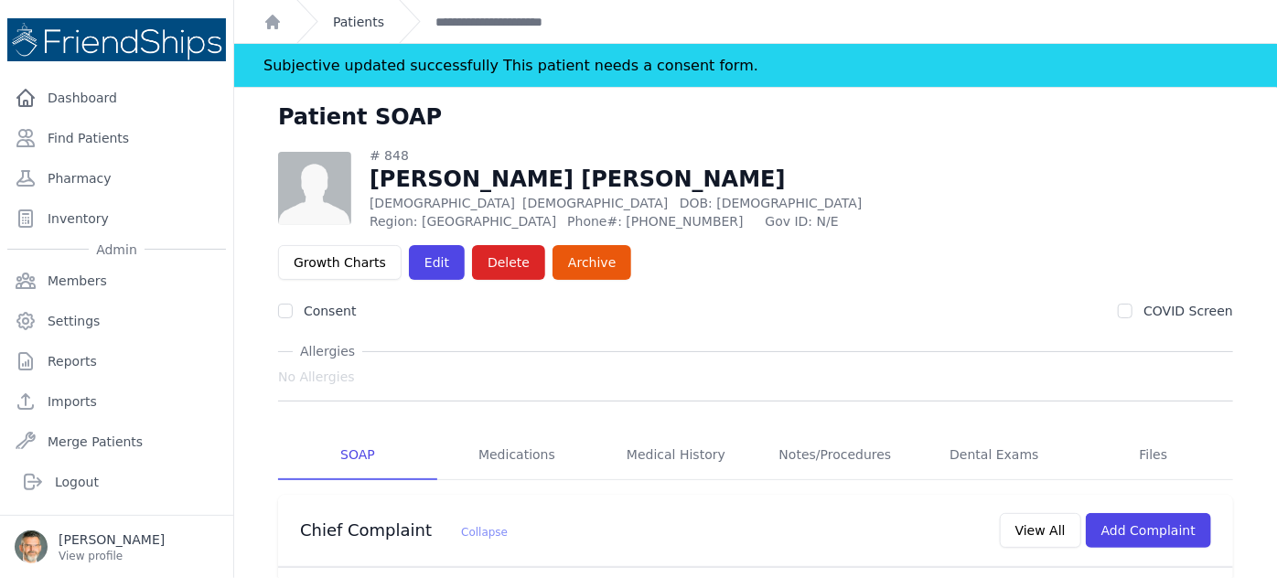
click at [344, 16] on link "Patients" at bounding box center [358, 22] width 51 height 18
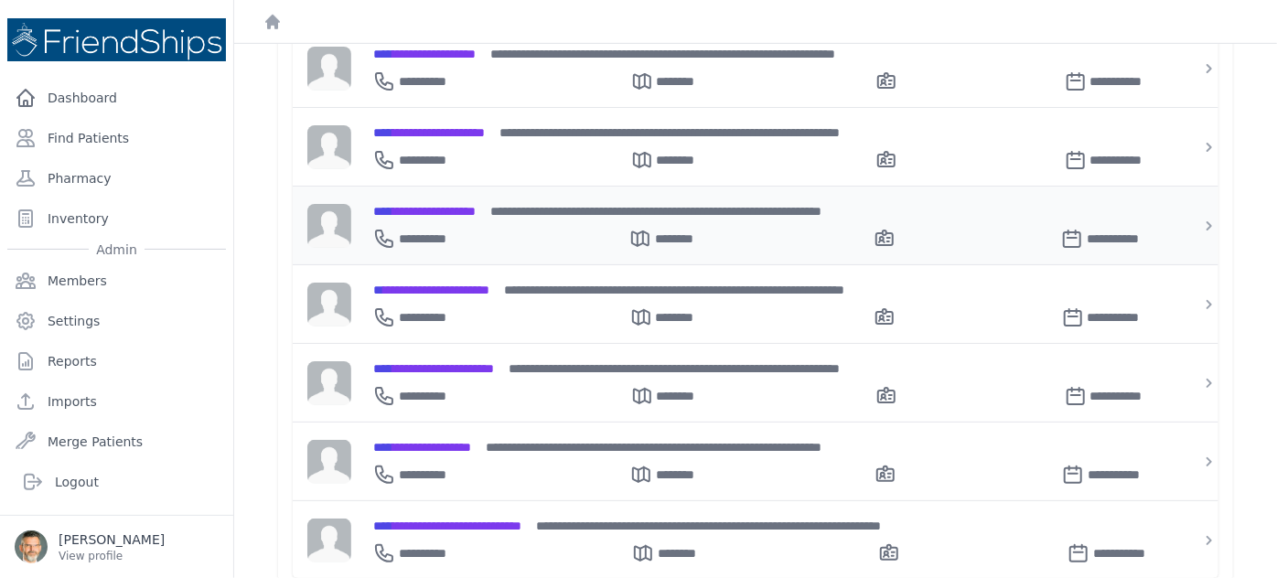
scroll to position [597, 0]
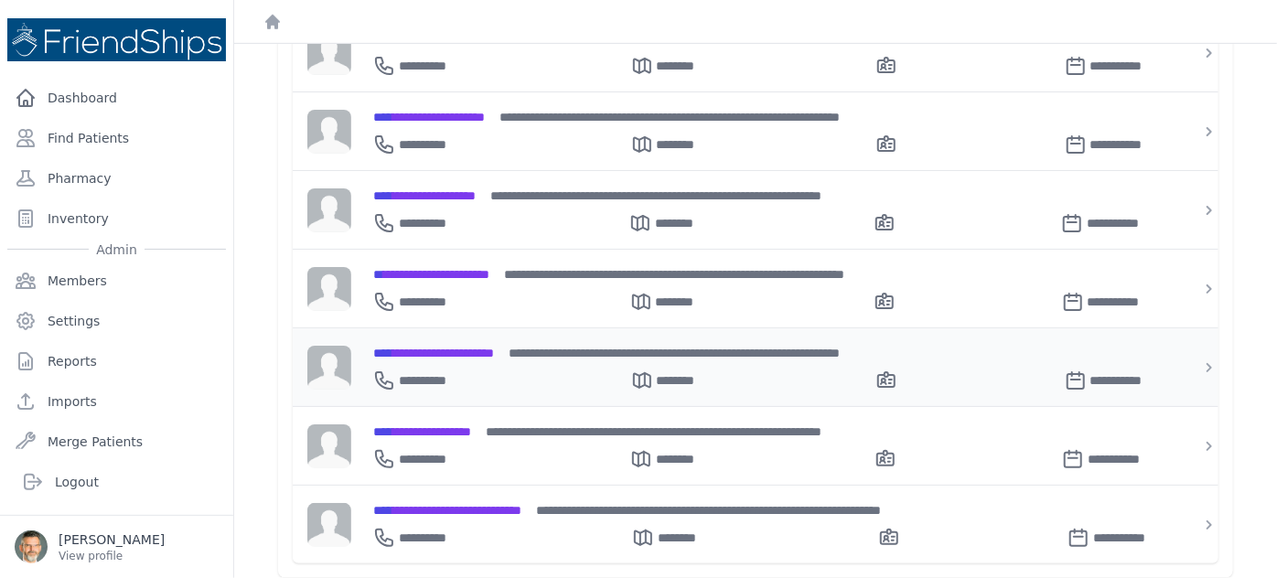
click at [434, 347] on span "**********" at bounding box center [433, 353] width 121 height 13
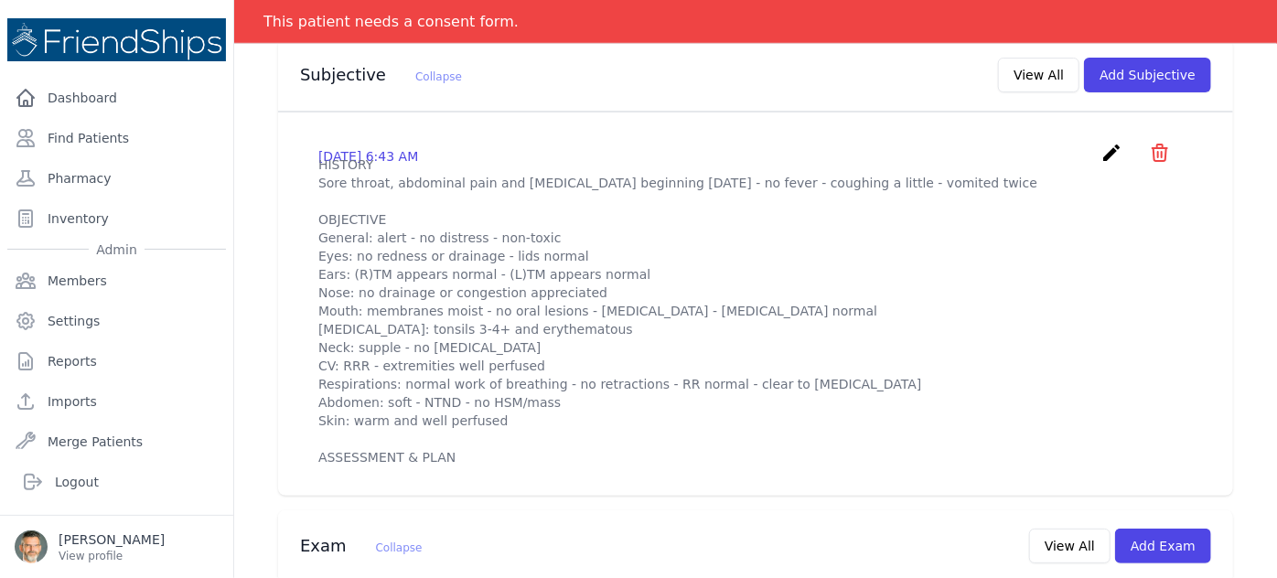
click at [1100, 142] on icon "create" at bounding box center [1111, 153] width 22 height 22
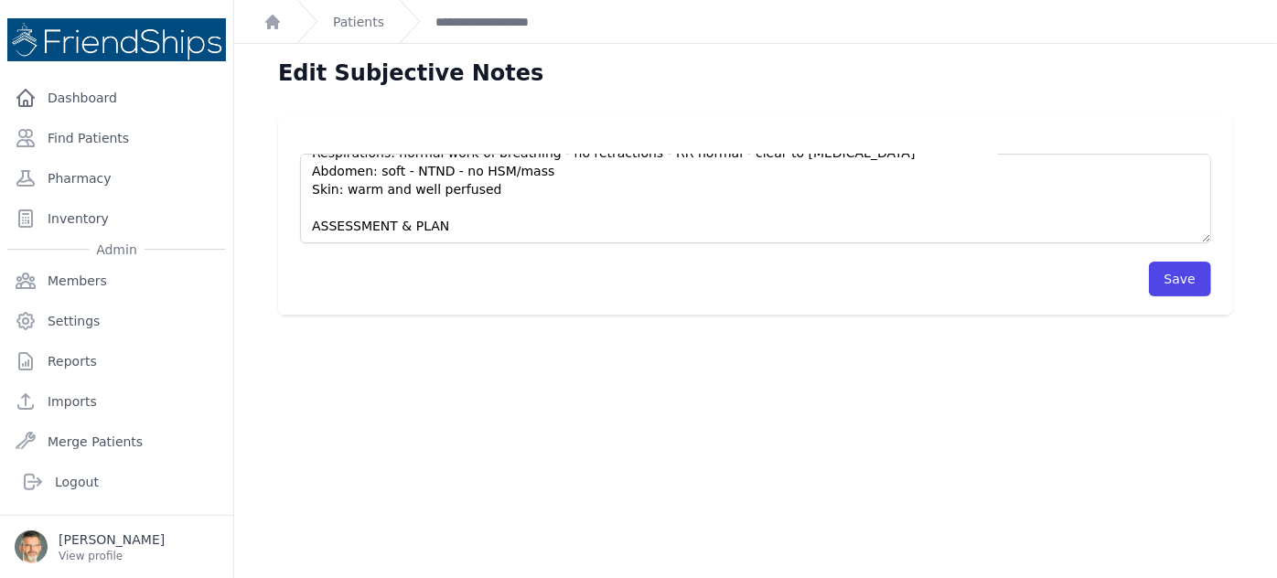
scroll to position [44, 0]
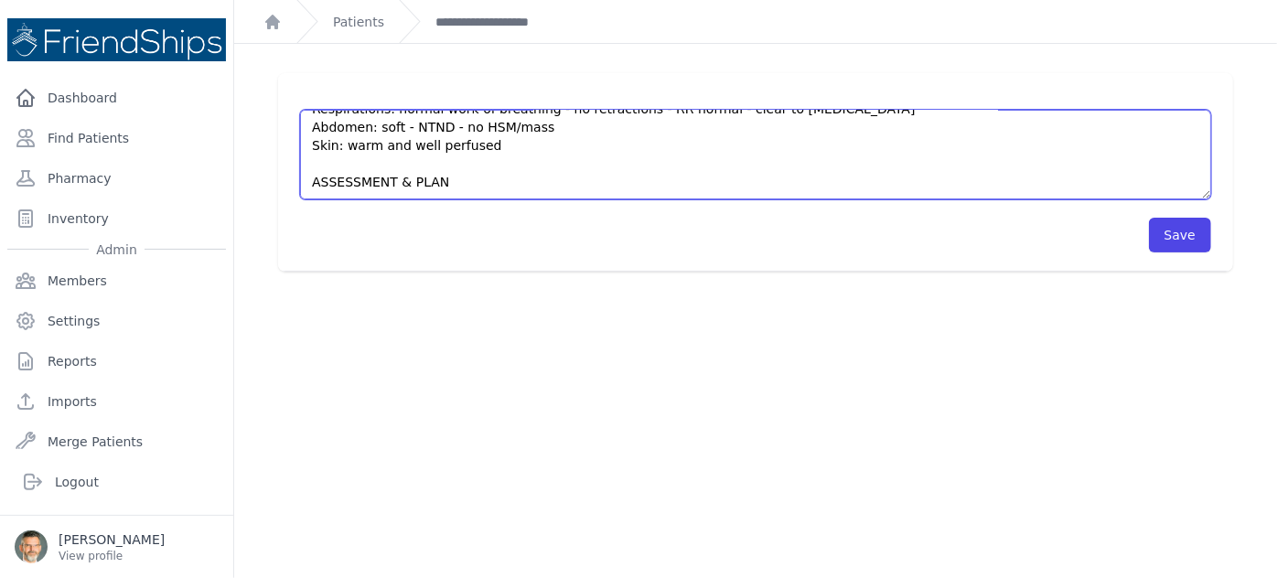
click at [458, 182] on textarea "HISTORY Sore throat, abdominal pain and [MEDICAL_DATA] beginning [DATE] - no fe…" at bounding box center [755, 155] width 911 height 90
drag, startPoint x: 441, startPoint y: 169, endPoint x: 275, endPoint y: 170, distance: 165.6
click at [275, 170] on div "HISTORY Sore throat, abdominal pain and [MEDICAL_DATA] beginning [DATE] - no fe…" at bounding box center [756, 172] width 1014 height 199
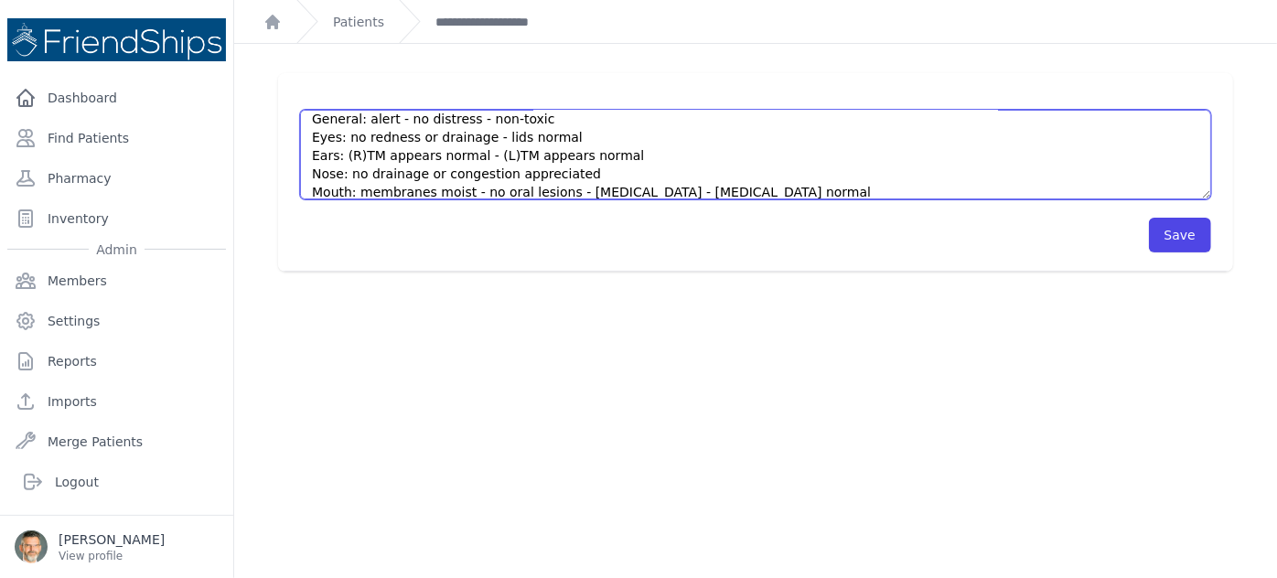
scroll to position [0, 0]
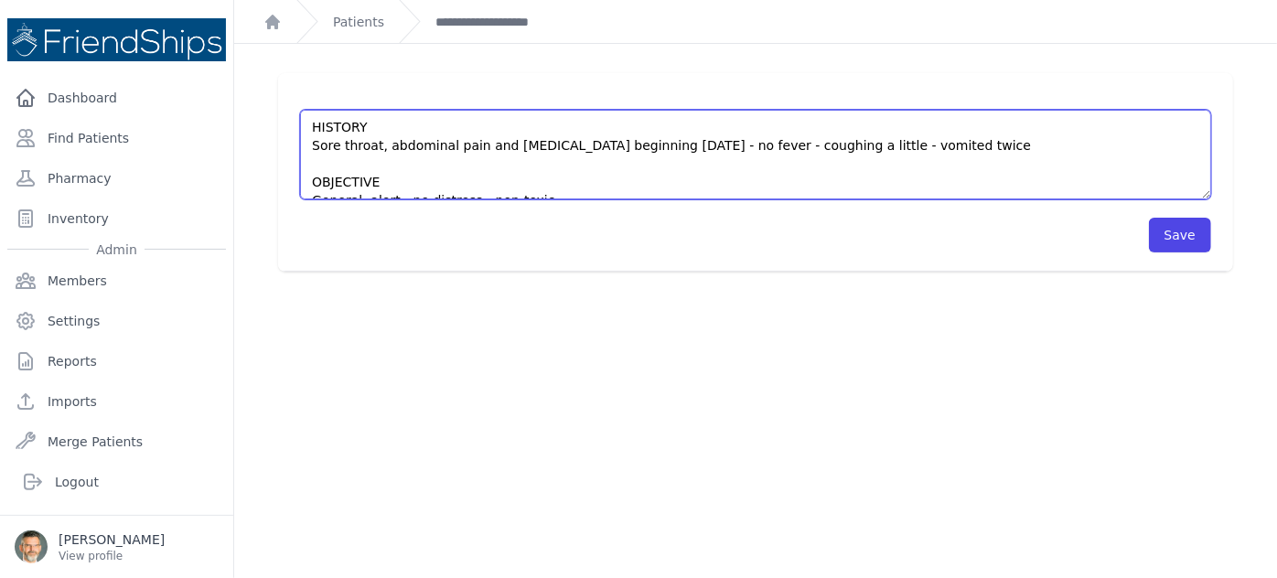
drag, startPoint x: 373, startPoint y: 180, endPoint x: 295, endPoint y: 179, distance: 78.7
click at [295, 179] on div "HISTORY Sore throat, abdominal pain and [MEDICAL_DATA] beginning [DATE] - no fe…" at bounding box center [755, 172] width 955 height 199
drag, startPoint x: 360, startPoint y: 127, endPoint x: 293, endPoint y: 126, distance: 66.8
click at [293, 126] on div "HISTORY Sore throat, abdominal pain and [MEDICAL_DATA] beginning [DATE] - no fe…" at bounding box center [755, 172] width 955 height 199
drag, startPoint x: 366, startPoint y: 126, endPoint x: 307, endPoint y: 126, distance: 58.5
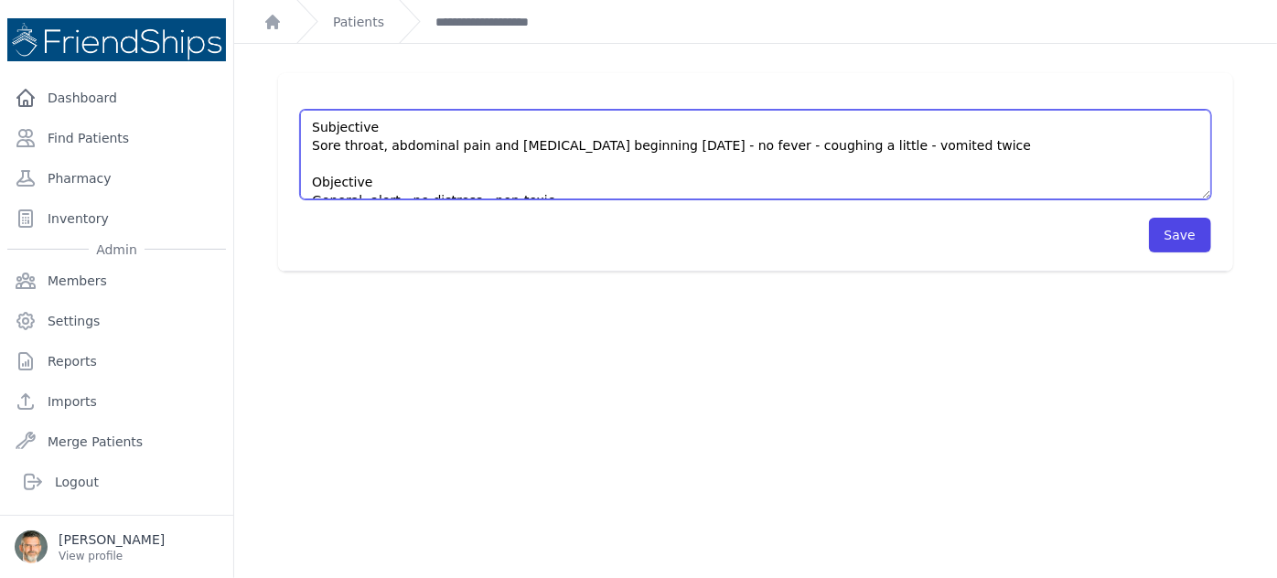
click at [307, 126] on textarea "HISTORY Sore throat, abdominal pain and [MEDICAL_DATA] beginning [DATE] - no fe…" at bounding box center [755, 155] width 911 height 90
type textarea "History Sore throat, abdominal pain and [MEDICAL_DATA] beginning [DATE] - no fe…"
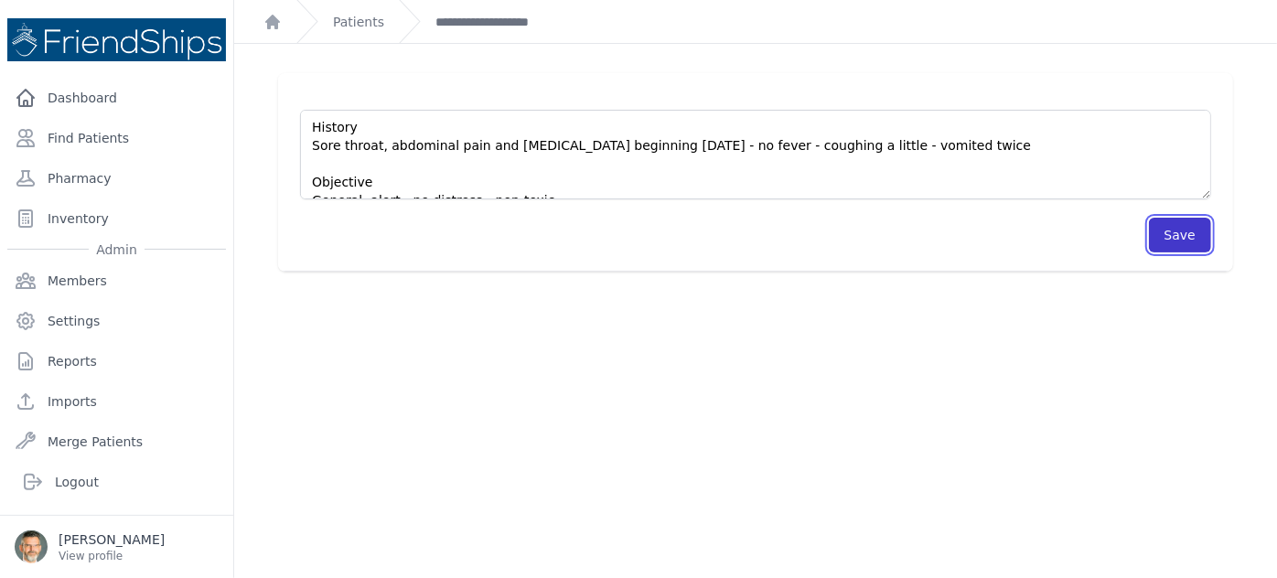
click at [1174, 232] on button "Save" at bounding box center [1180, 235] width 62 height 35
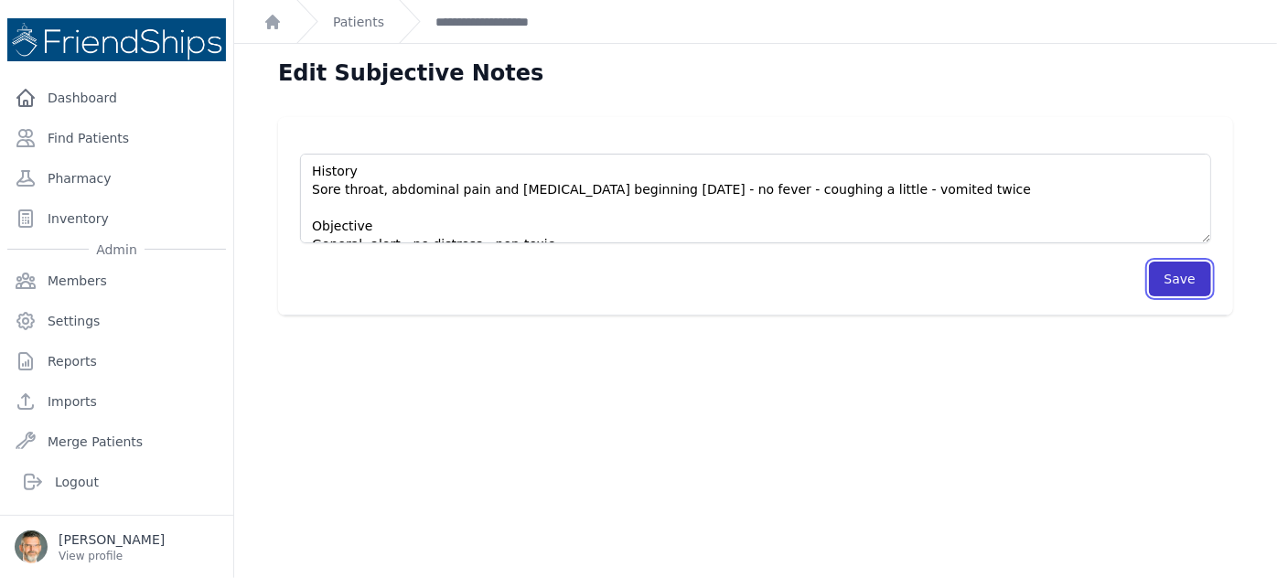
click at [1162, 279] on button "Save" at bounding box center [1180, 279] width 62 height 35
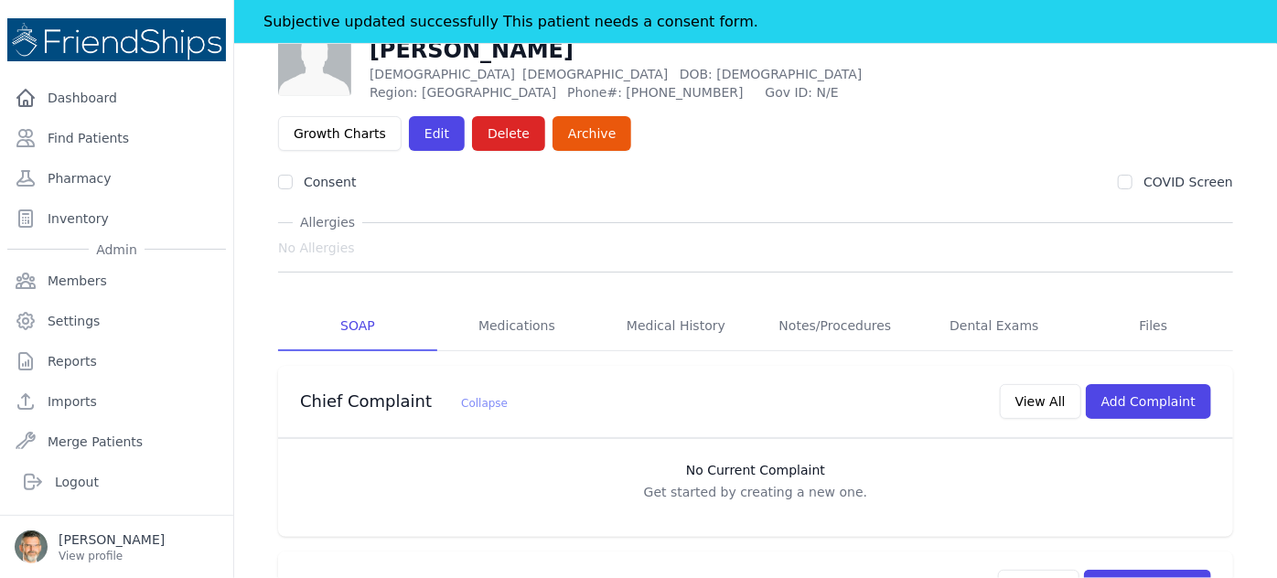
scroll to position [332, 0]
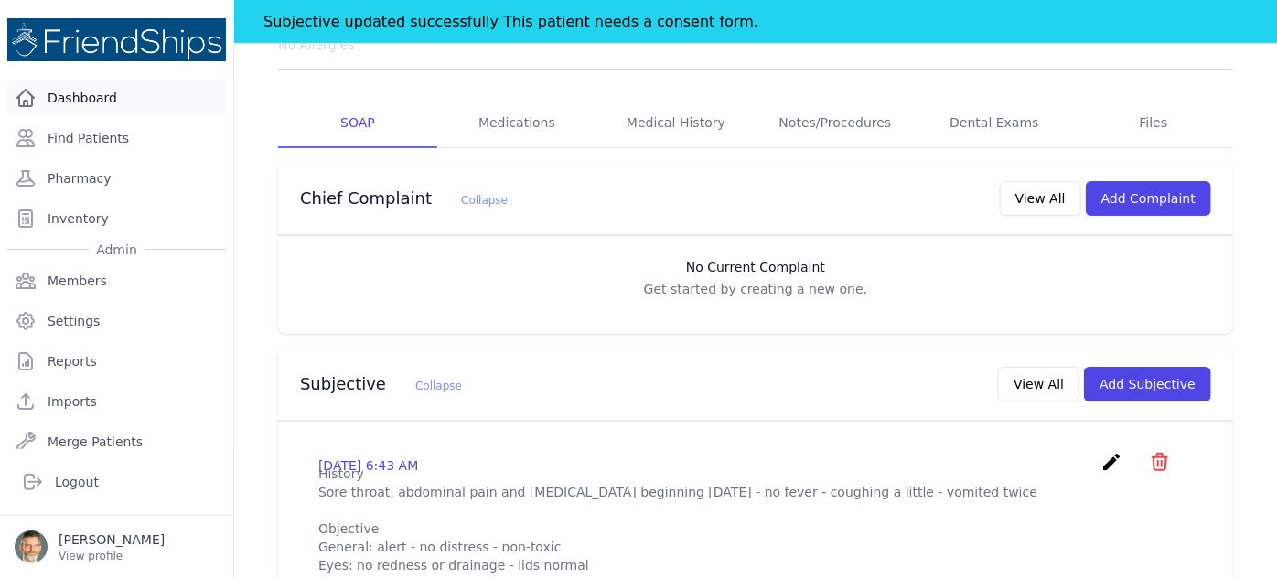
click at [70, 94] on link "Dashboard" at bounding box center [116, 98] width 219 height 37
